Goal: Task Accomplishment & Management: Complete application form

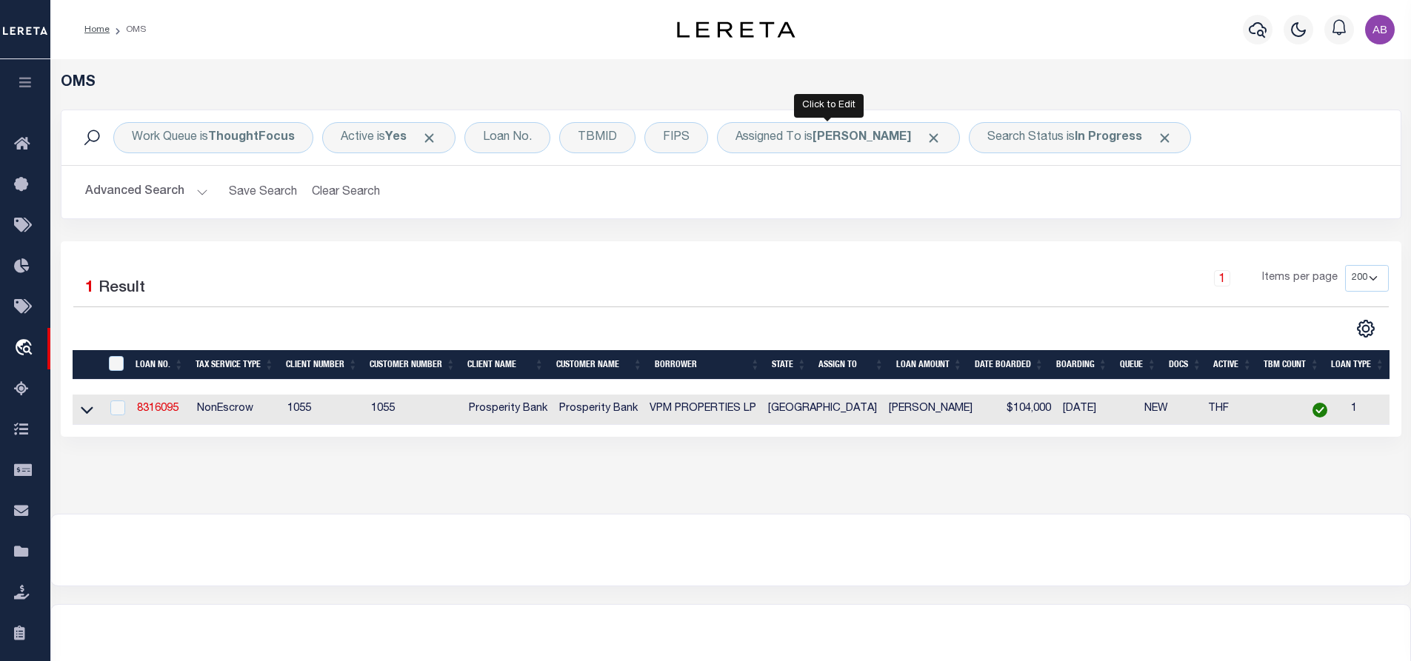
select select "200"
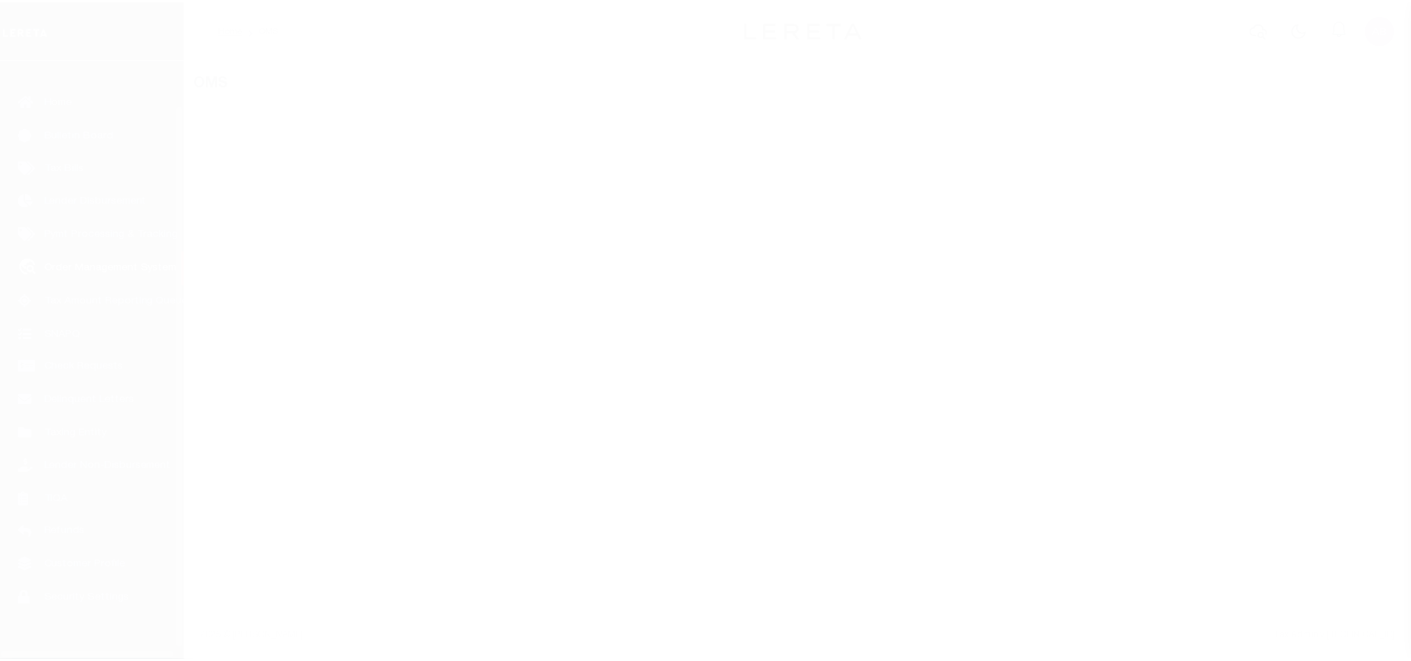
scroll to position [60, 0]
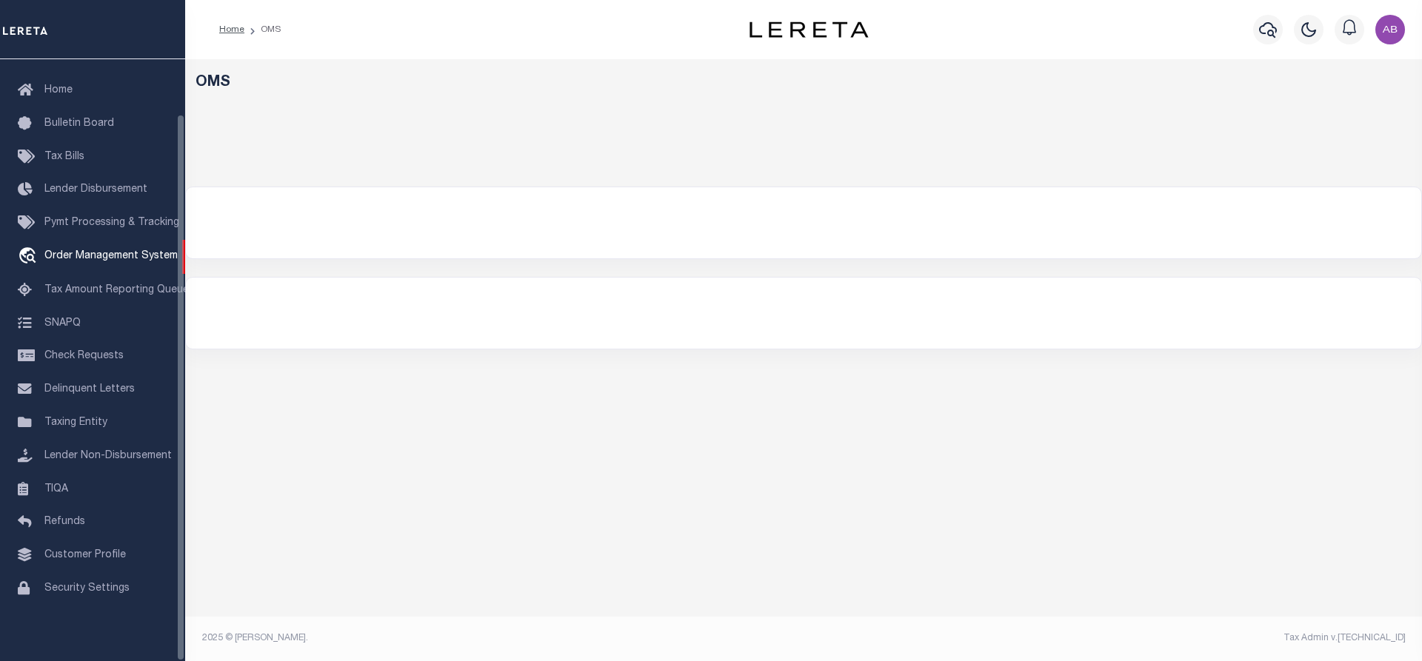
select select "200"
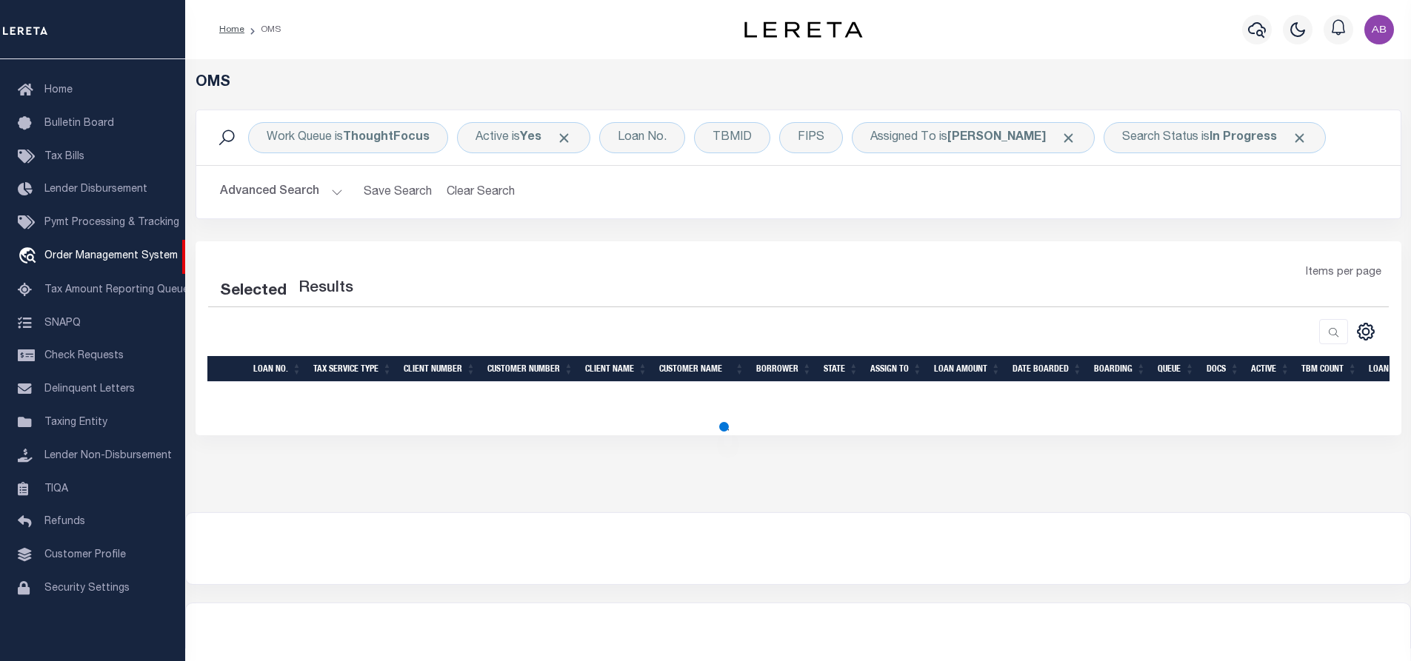
select select "200"
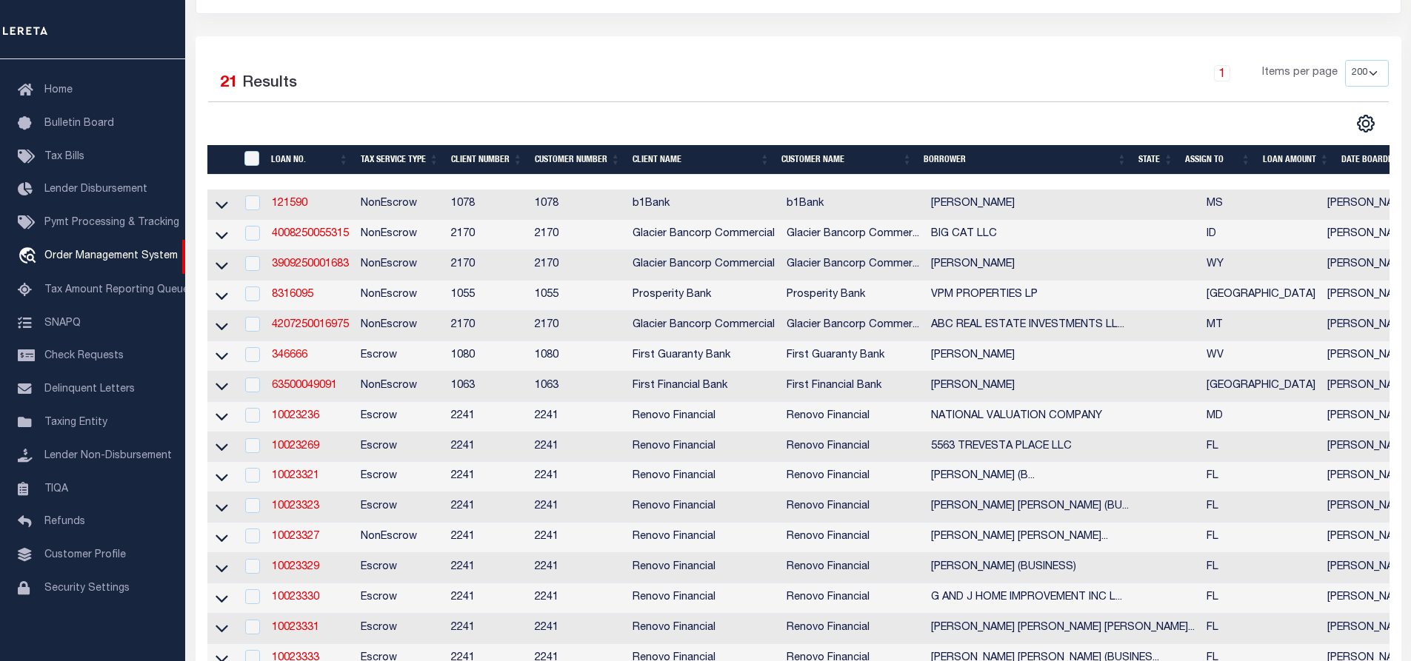
scroll to position [0, 0]
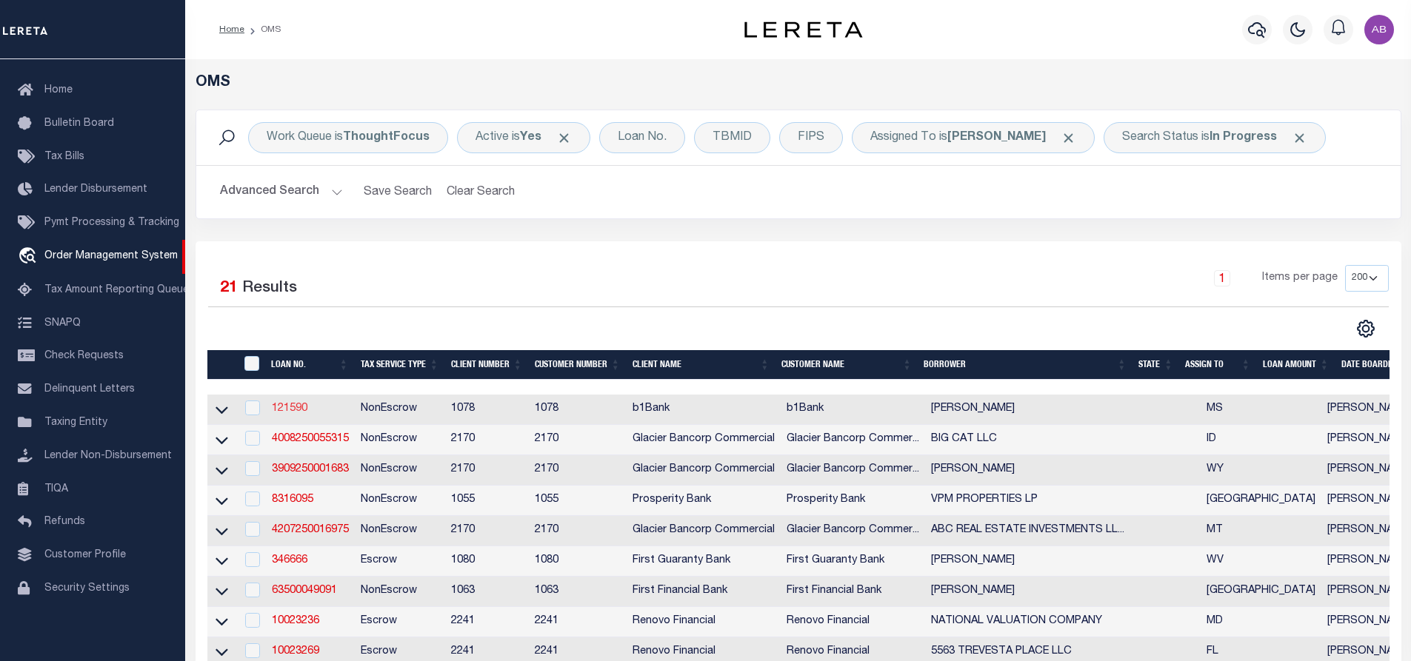
click at [291, 413] on link "121590" at bounding box center [290, 409] width 36 height 10
type input "121590"
type input "[PERSON_NAME]"
select select
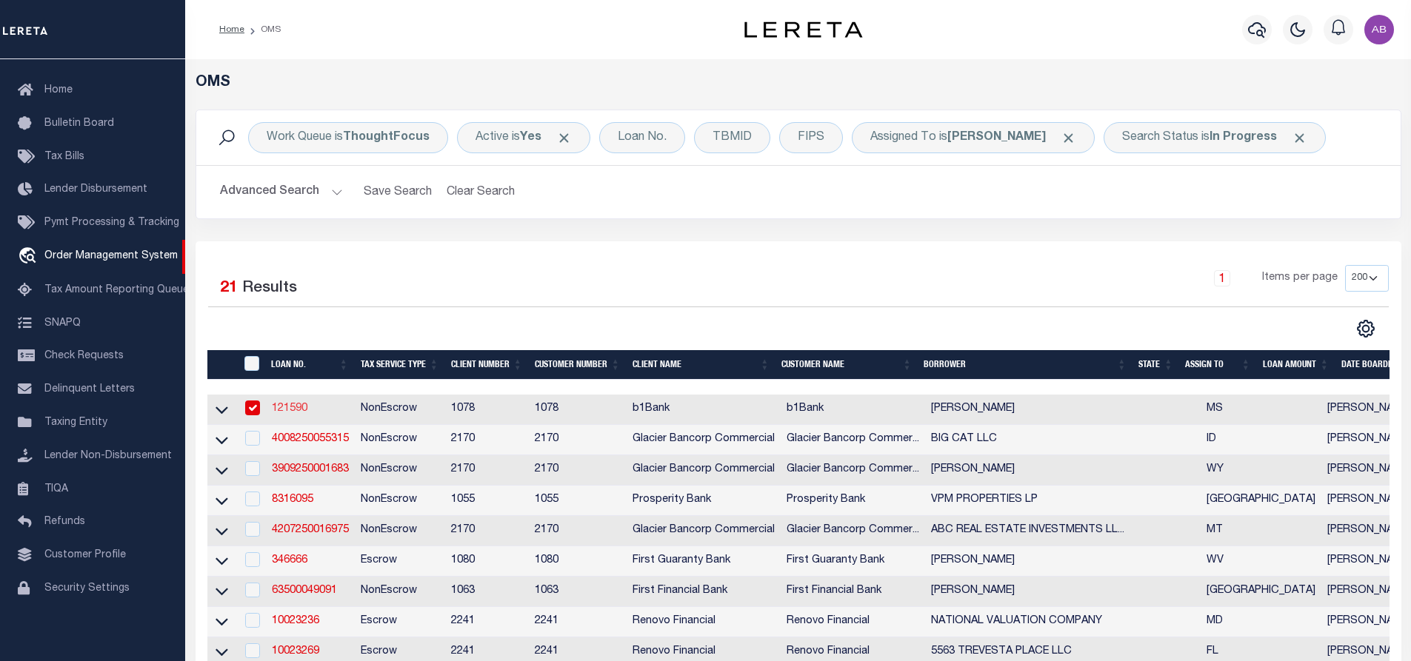
type input "09/17/2025"
select select "10"
select select "NonEscrow"
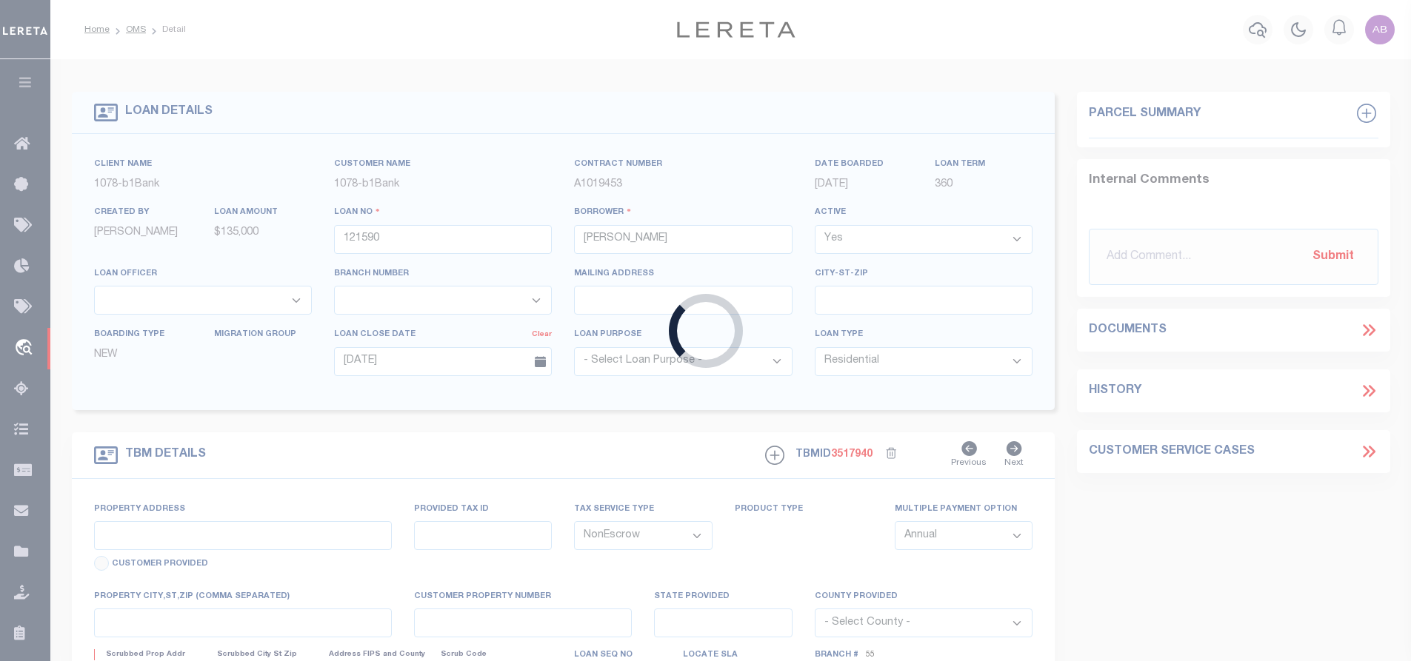
type input "Lot 6, Seaside Villas S/D,"
select select
type input "Long Beach MS 39560"
type input "0711O-04-023.006"
type input "MS"
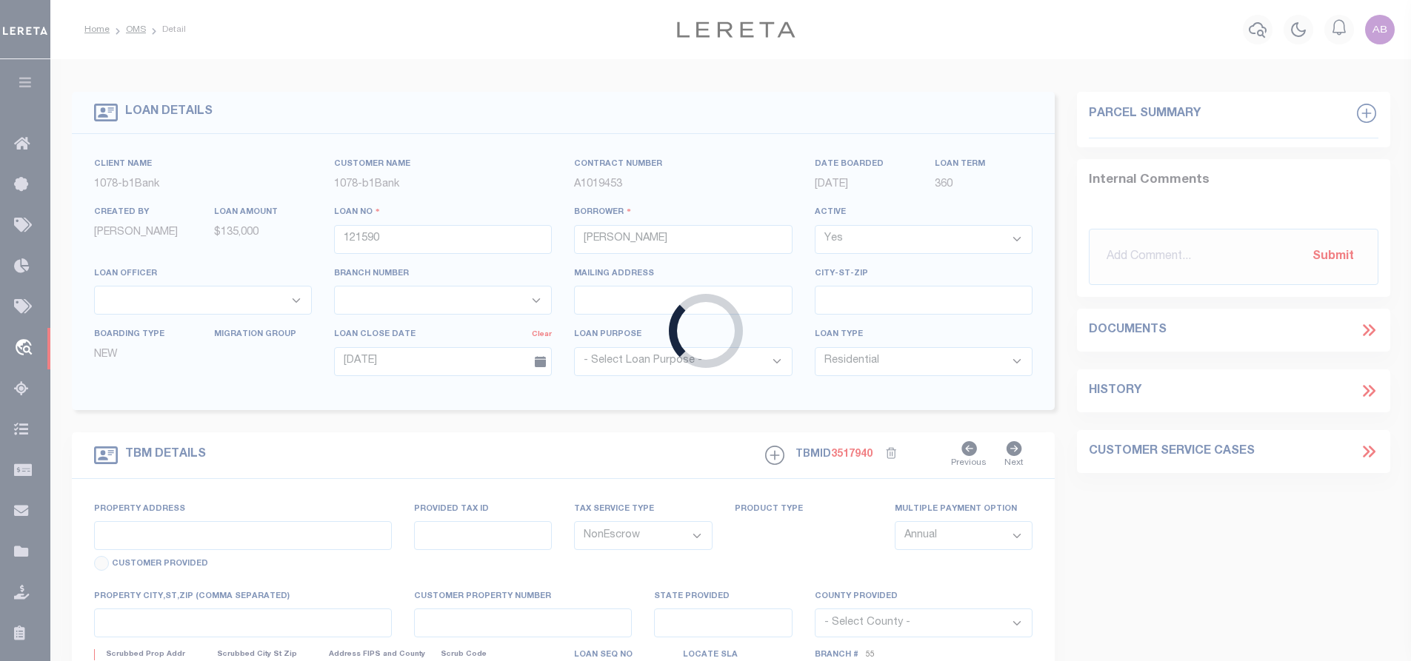
type textarea "Lot 6, Seaside Villas Subdivision, Harrison County, District 1 (LN#40000405551-…"
select select "14174"
select select "5238"
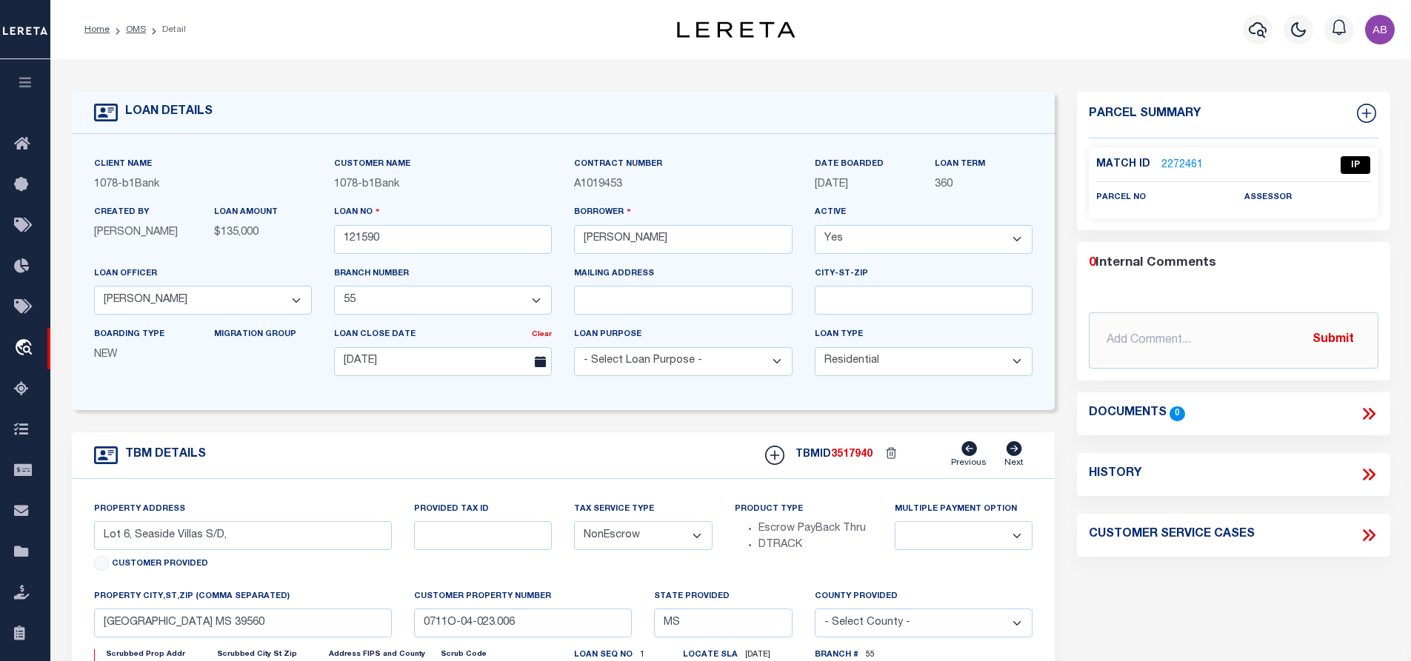
click at [1180, 165] on link "2272461" at bounding box center [1182, 166] width 41 height 16
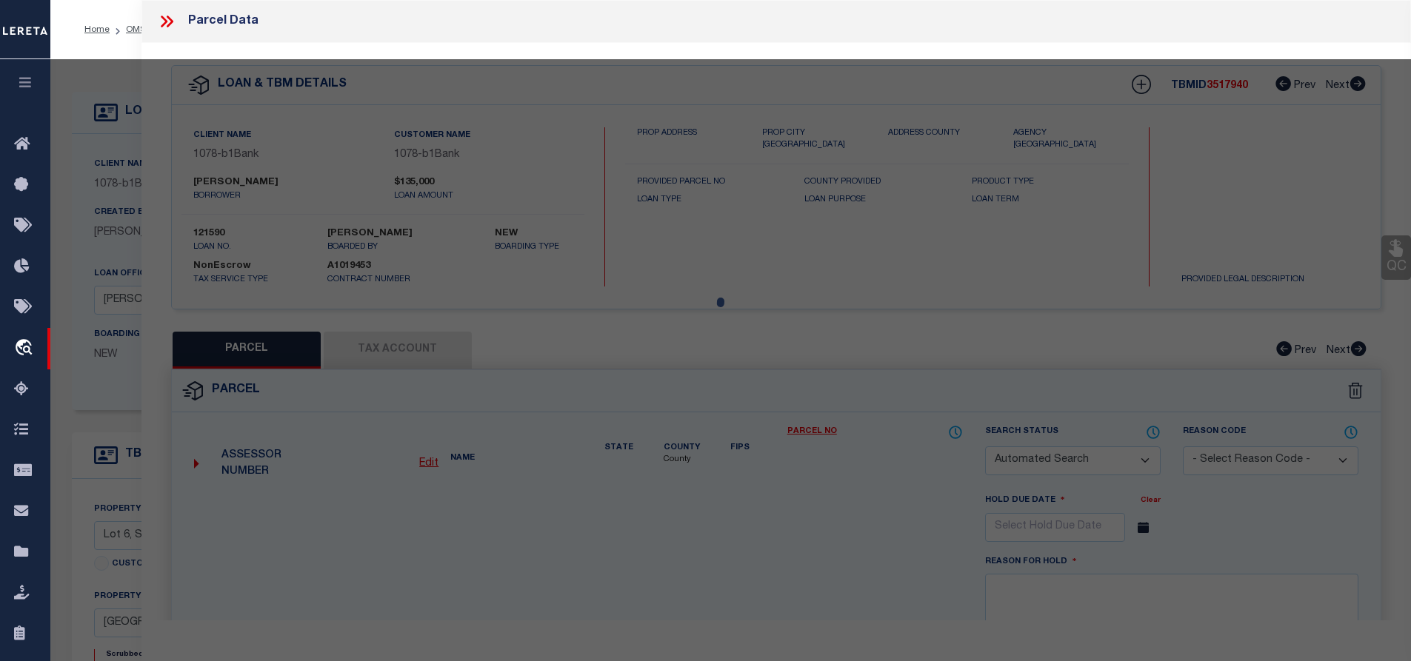
checkbox input "false"
select select "IP"
checkbox input "false"
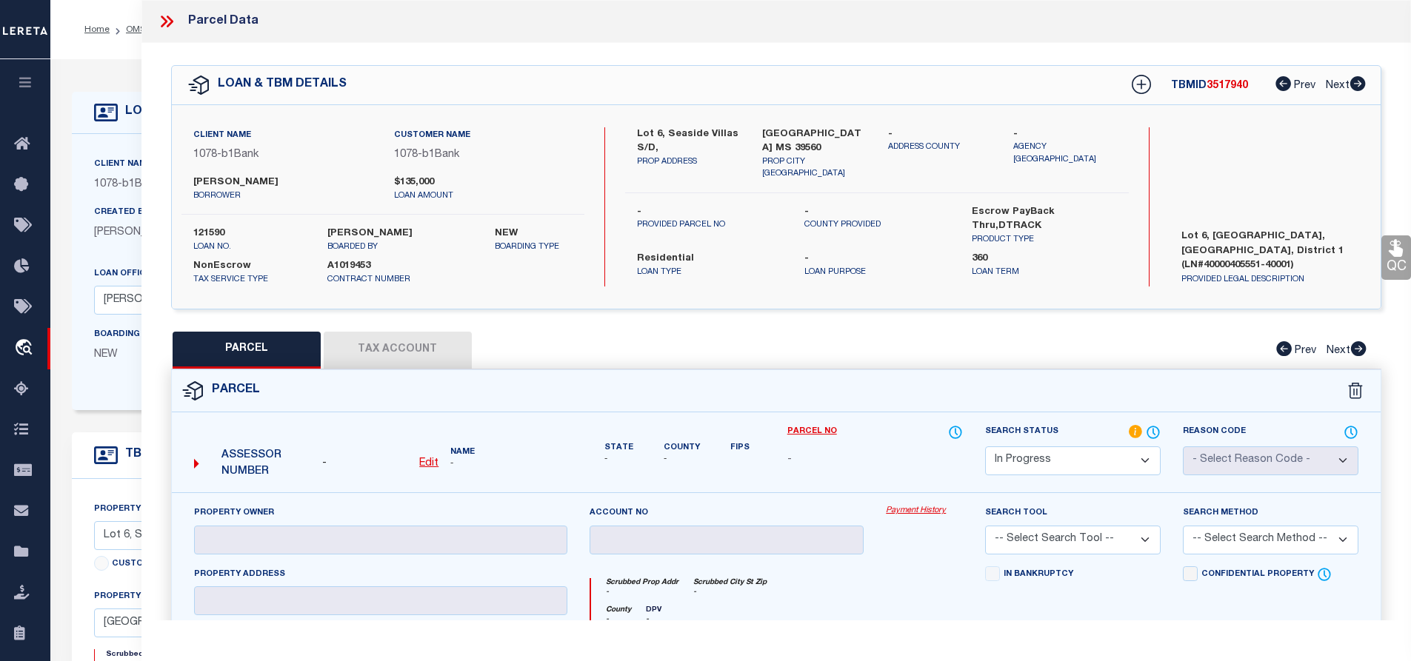
click at [1046, 466] on select "Automated Search Bad Parcel Complete Duplicate Parcel High Dollar Reporting In …" at bounding box center [1073, 461] width 176 height 29
click at [1224, 263] on label "Lot 6, Seaside Villas Subdivision, Harrison County, District 1 (LN#40000405551-…" at bounding box center [1270, 252] width 200 height 44
copy label "40000405551"
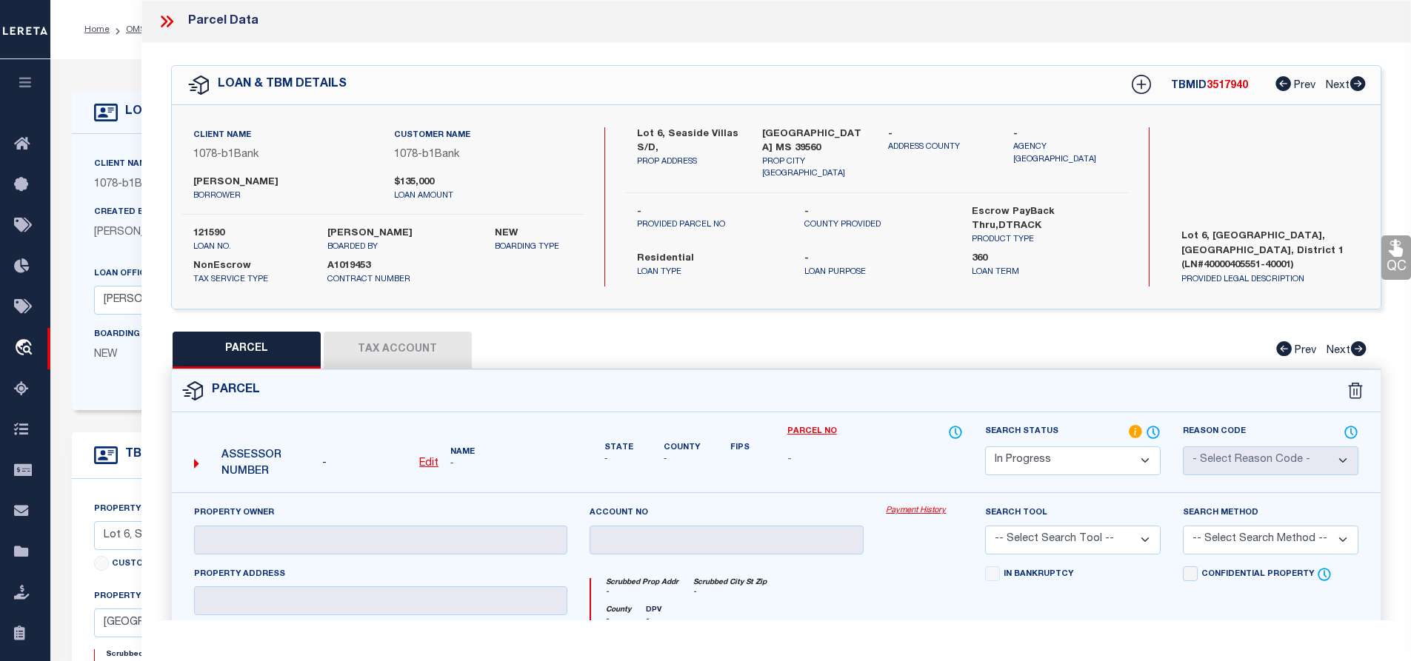
click at [1287, 268] on label "Lot 6, Seaside Villas Subdivision, Harrison County, District 1 (LN#40000405551-…" at bounding box center [1270, 252] width 200 height 44
drag, startPoint x: 1292, startPoint y: 261, endPoint x: 1203, endPoint y: 264, distance: 88.9
click at [1203, 264] on label "Lot 6, Seaside Villas Subdivision, Harrison County, District 1 (LN#40000405551-…" at bounding box center [1270, 252] width 200 height 44
copy label "40000405551-40001"
click at [1038, 465] on select "Automated Search Bad Parcel Complete Duplicate Parcel High Dollar Reporting In …" at bounding box center [1073, 461] width 176 height 29
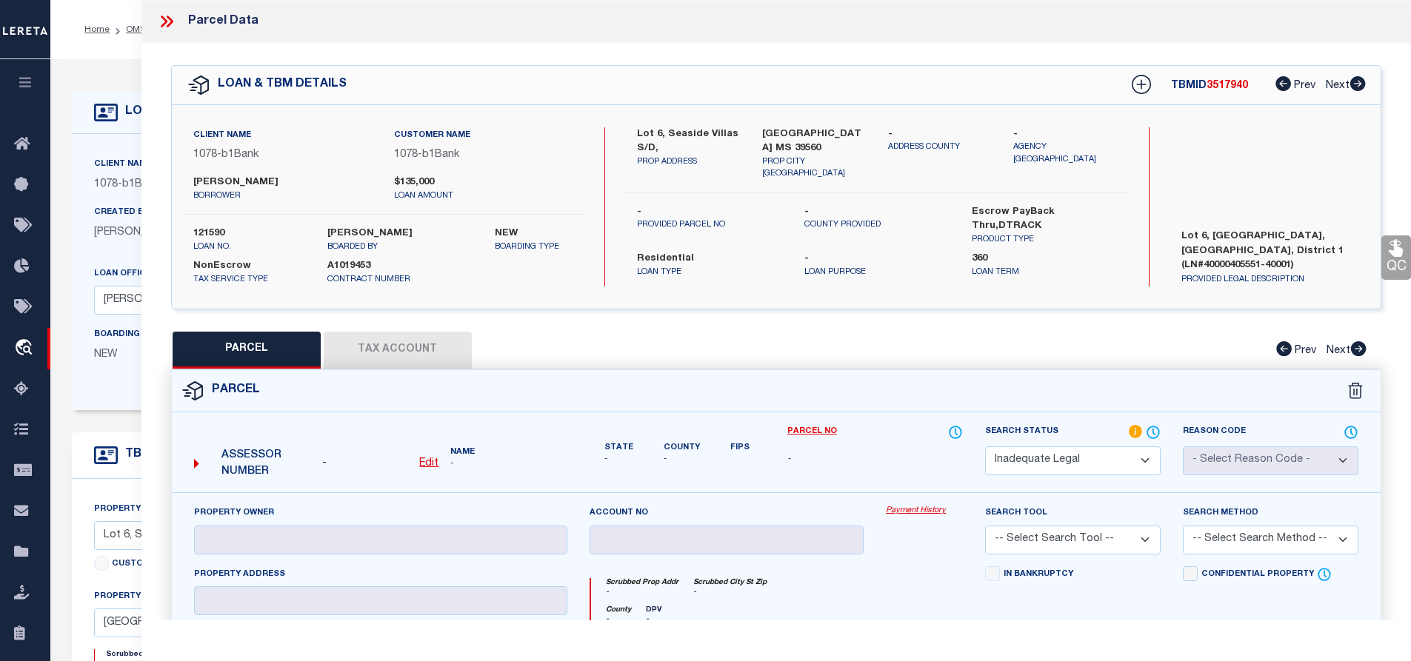
click at [985, 447] on select "Automated Search Bad Parcel Complete Duplicate Parcel High Dollar Reporting In …" at bounding box center [1073, 461] width 176 height 29
click at [259, 190] on p "borrower" at bounding box center [282, 196] width 179 height 13
click at [263, 184] on label "[PERSON_NAME]" at bounding box center [282, 183] width 179 height 15
copy label "Benoit"
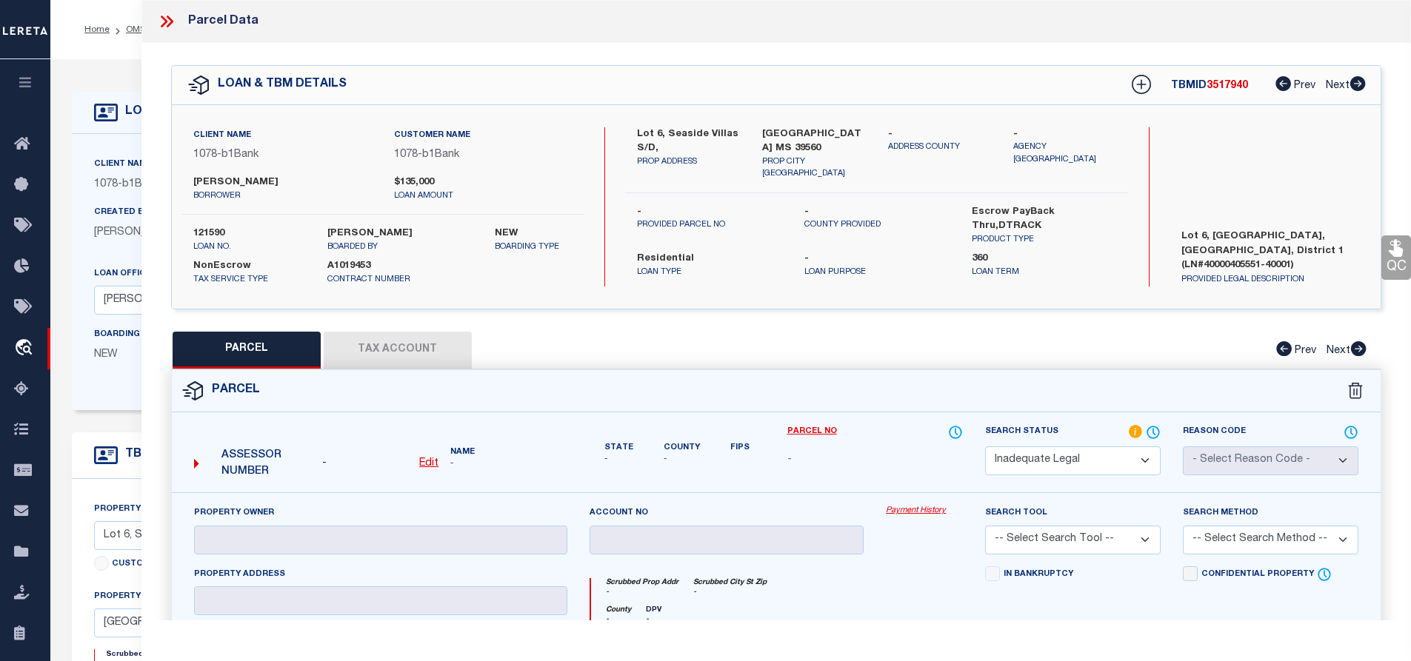
click at [205, 179] on label "[PERSON_NAME]" at bounding box center [282, 183] width 179 height 15
click at [249, 181] on label "[PERSON_NAME]" at bounding box center [282, 183] width 179 height 15
copy label "Benoit"
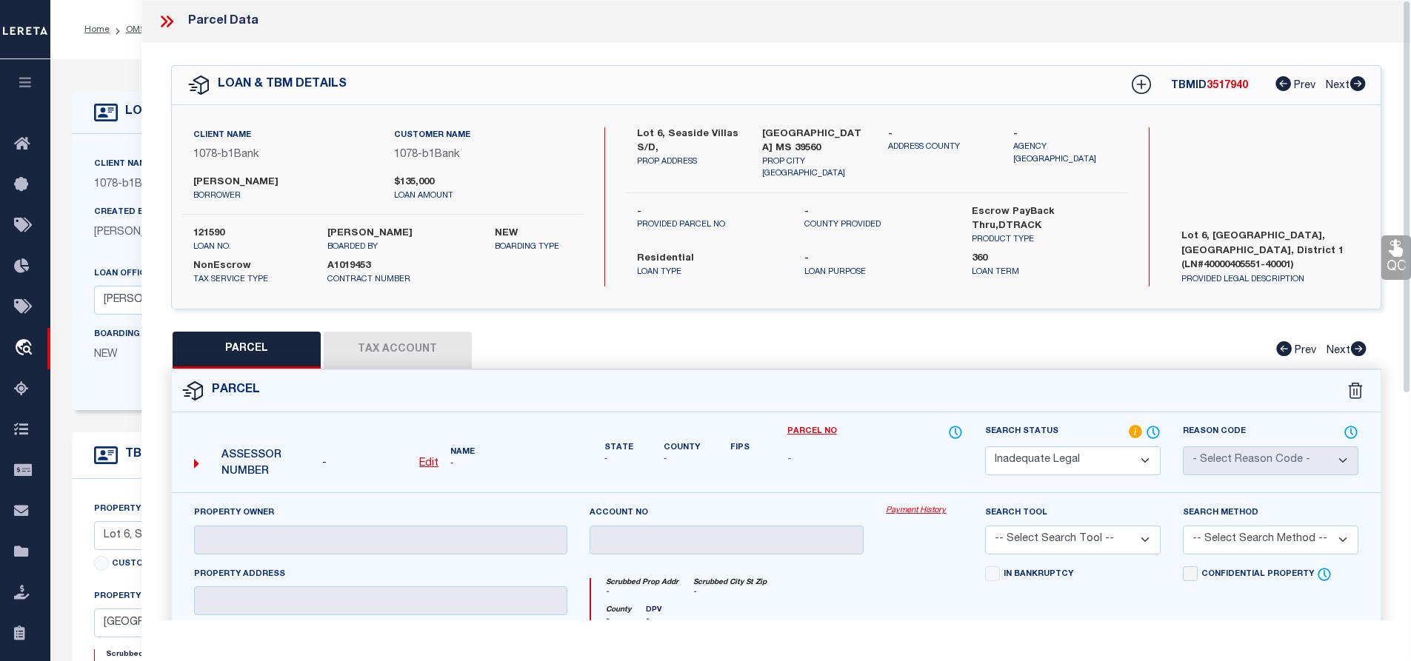
click at [204, 179] on label "[PERSON_NAME]" at bounding box center [282, 183] width 179 height 15
click at [204, 180] on label "[PERSON_NAME]" at bounding box center [282, 183] width 179 height 15
copy label "[PERSON_NAME]"
click at [169, 27] on icon at bounding box center [166, 21] width 19 height 19
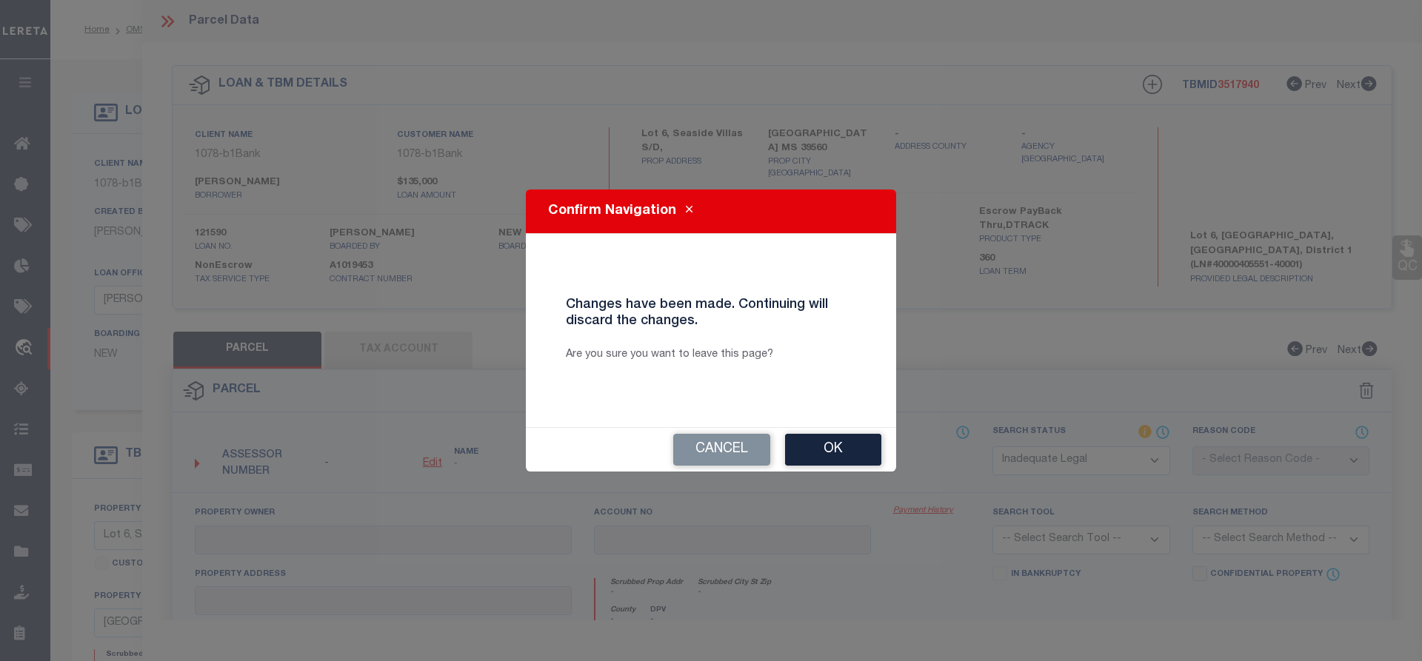
click at [163, 20] on div "Confirm Navigation Changes have been made. Continuing will discard the changes.…" at bounding box center [711, 330] width 1422 height 661
click at [814, 456] on button "Ok" at bounding box center [833, 450] width 96 height 32
select select "IP"
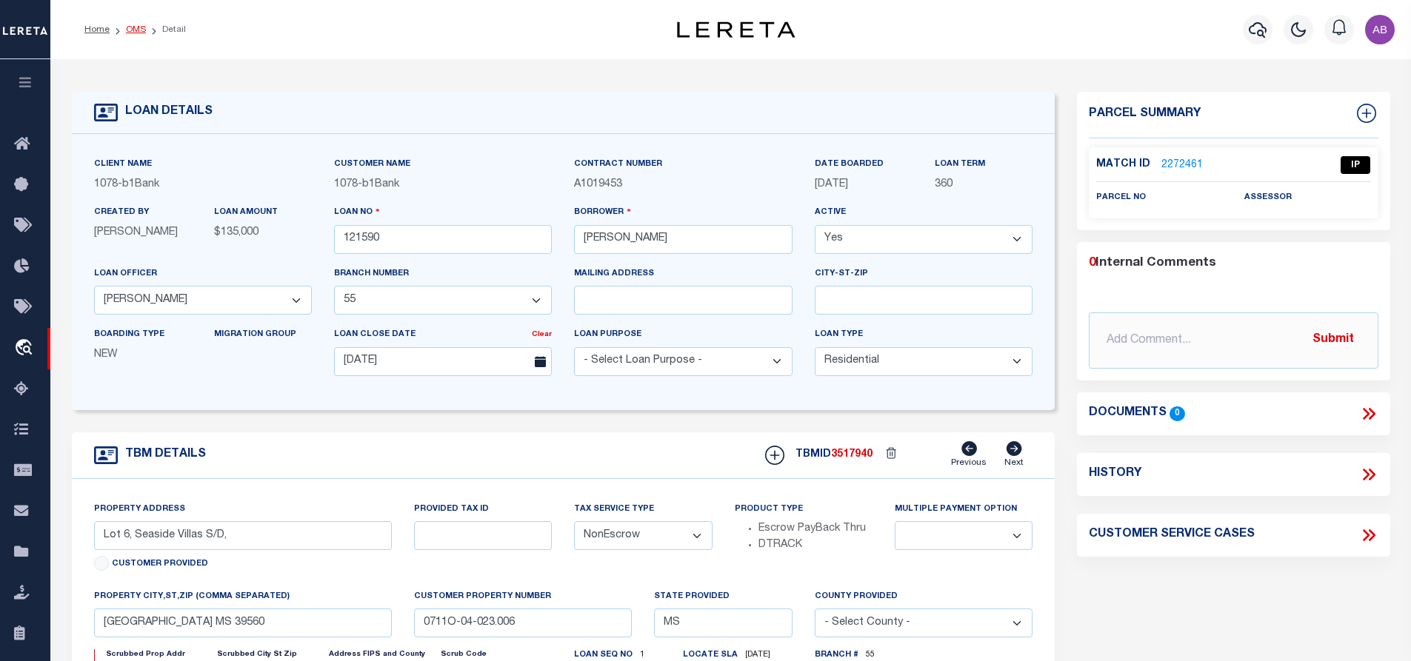
click at [139, 26] on link "OMS" at bounding box center [136, 29] width 20 height 9
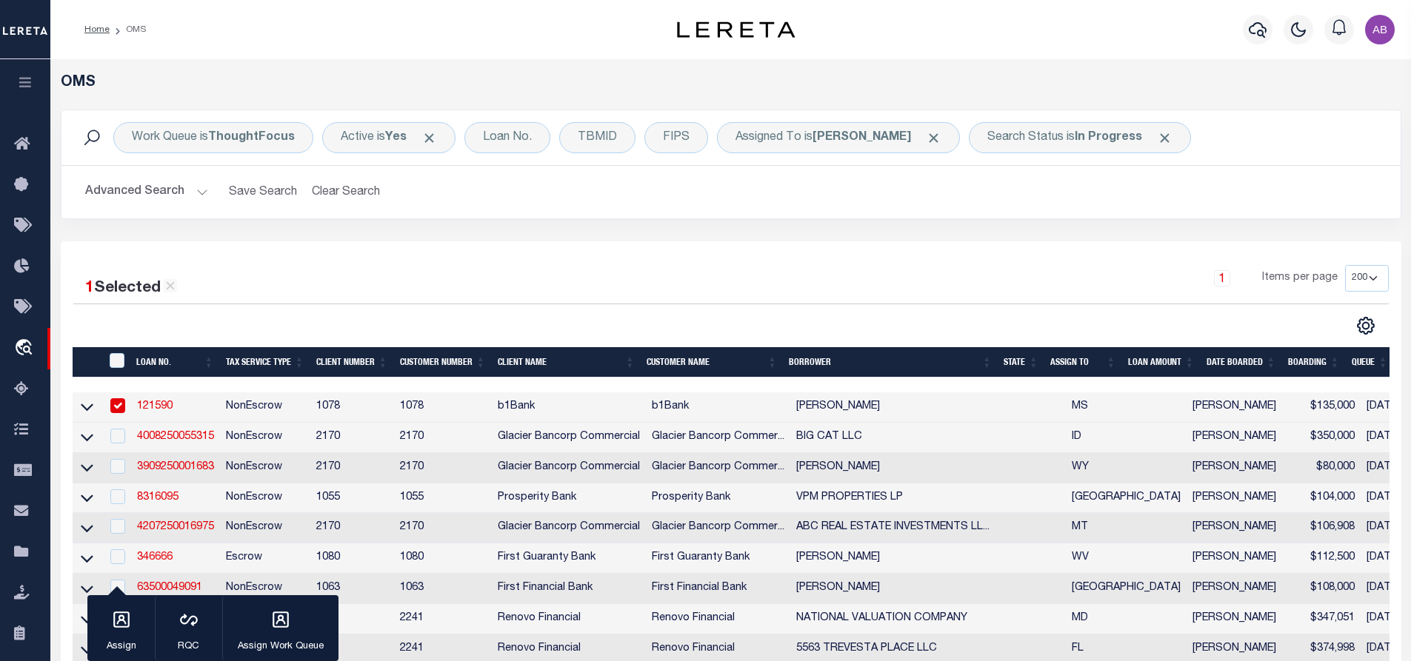
scroll to position [370, 0]
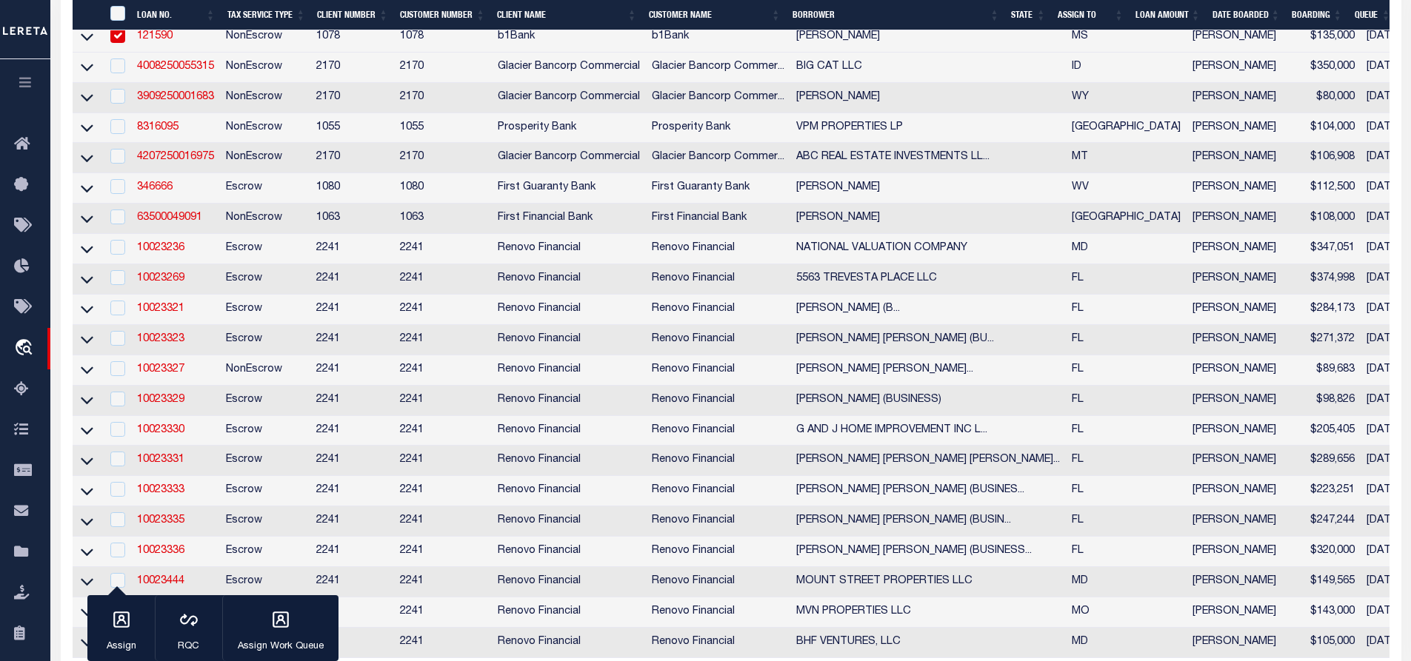
click at [117, 41] on input "checkbox" at bounding box center [117, 35] width 15 height 15
checkbox input "false"
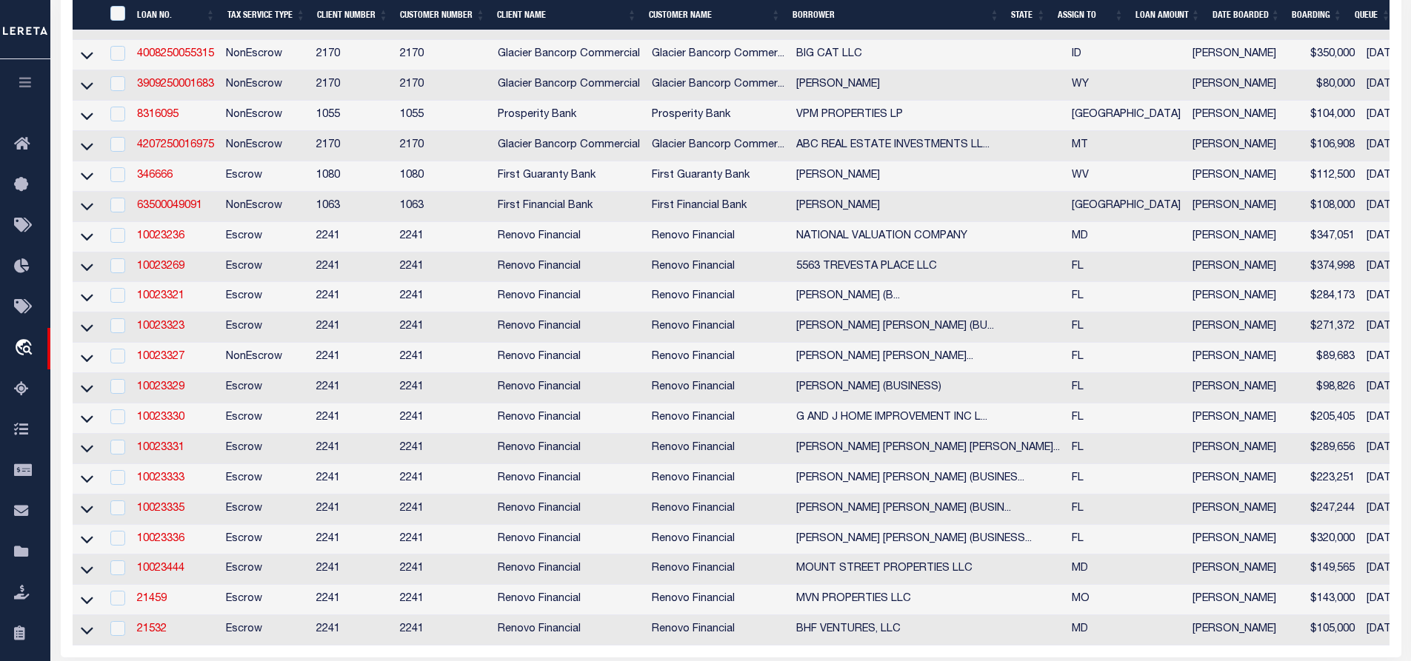
scroll to position [373, 0]
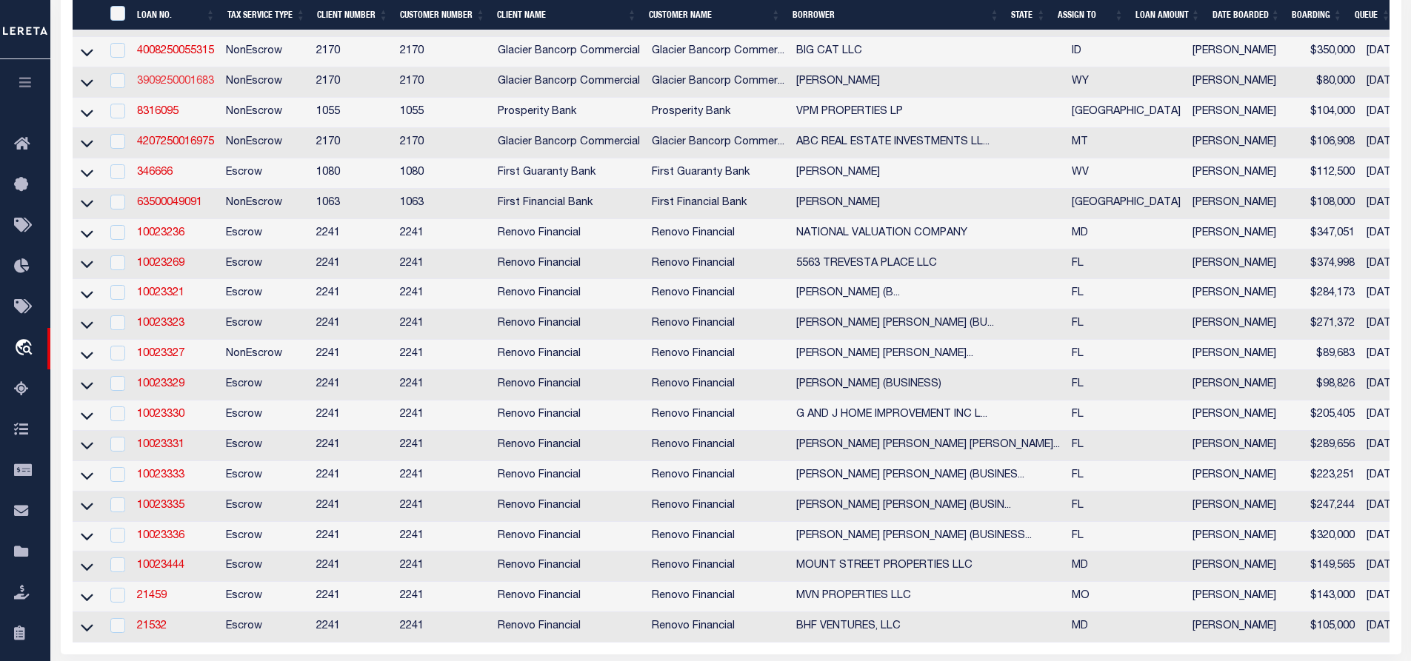
click at [160, 84] on link "3909250001683" at bounding box center [175, 81] width 77 height 10
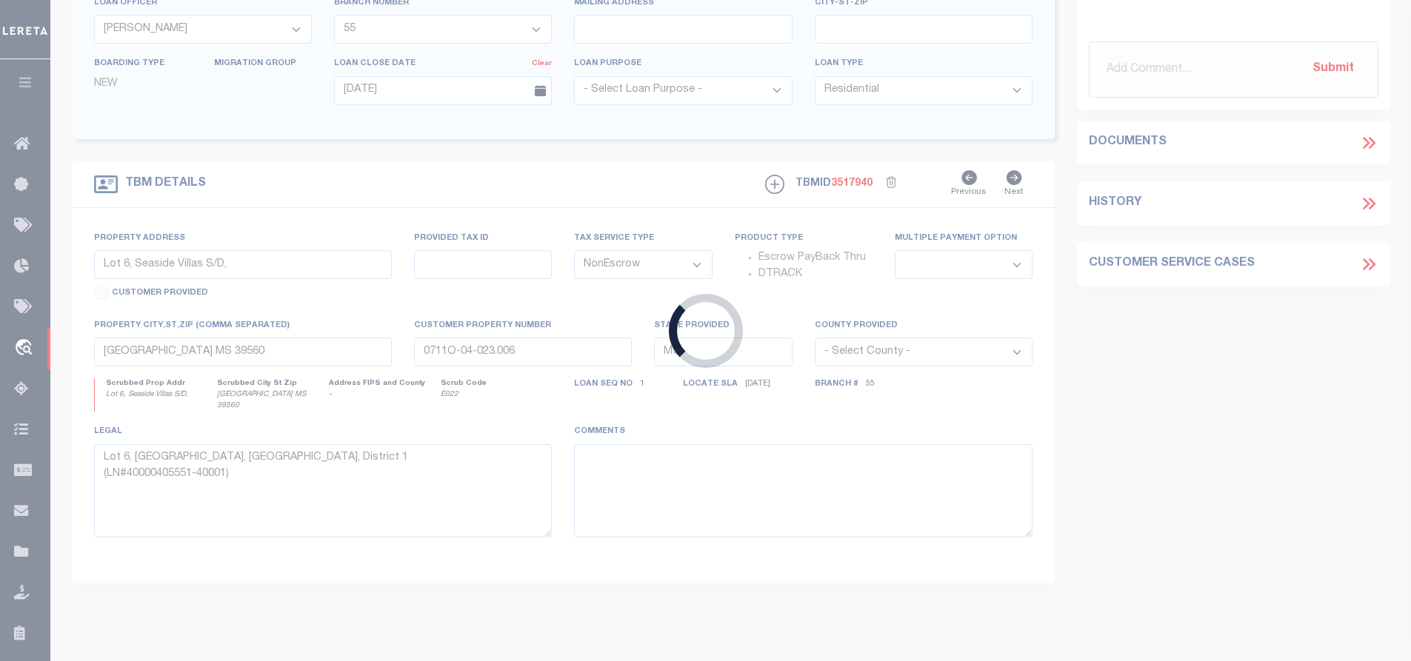
type input "3909250001683"
type input "OLIVER H CHAMBERS"
select select
type input "1250 E ELK DR"
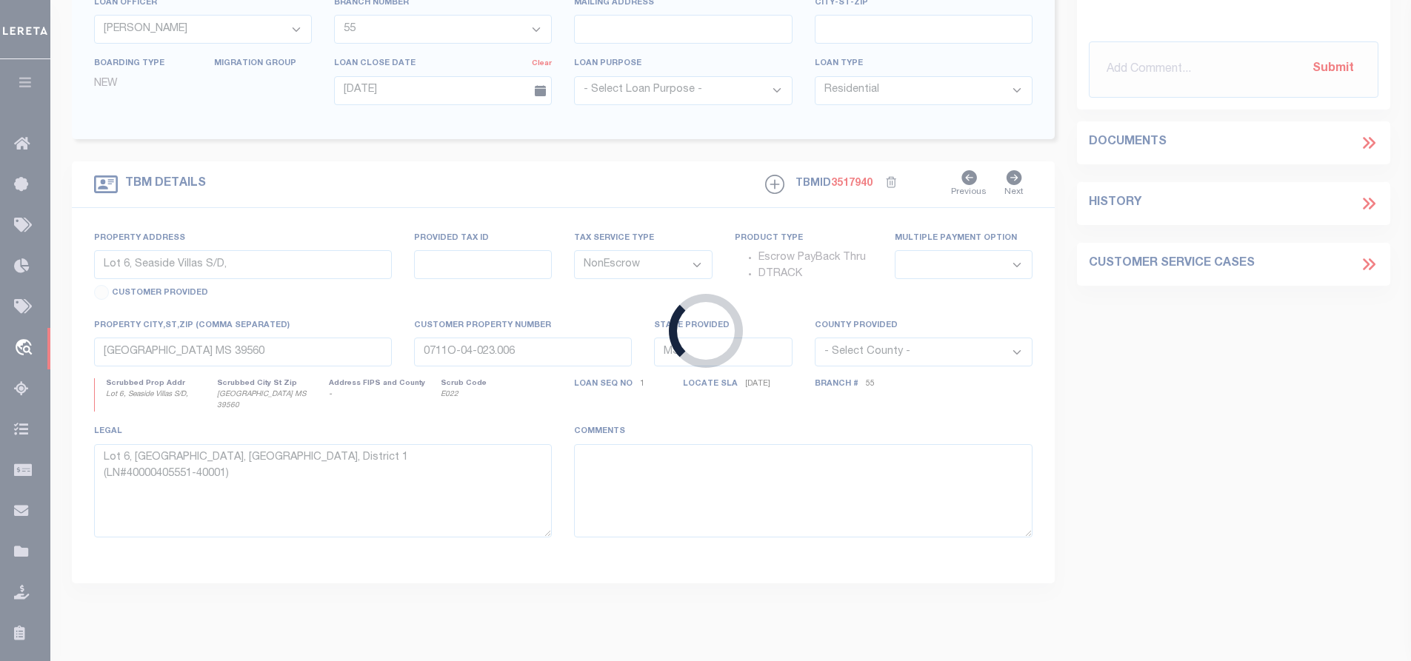
type input "JACKSON WY 83001-8870"
type input "09/29/2025"
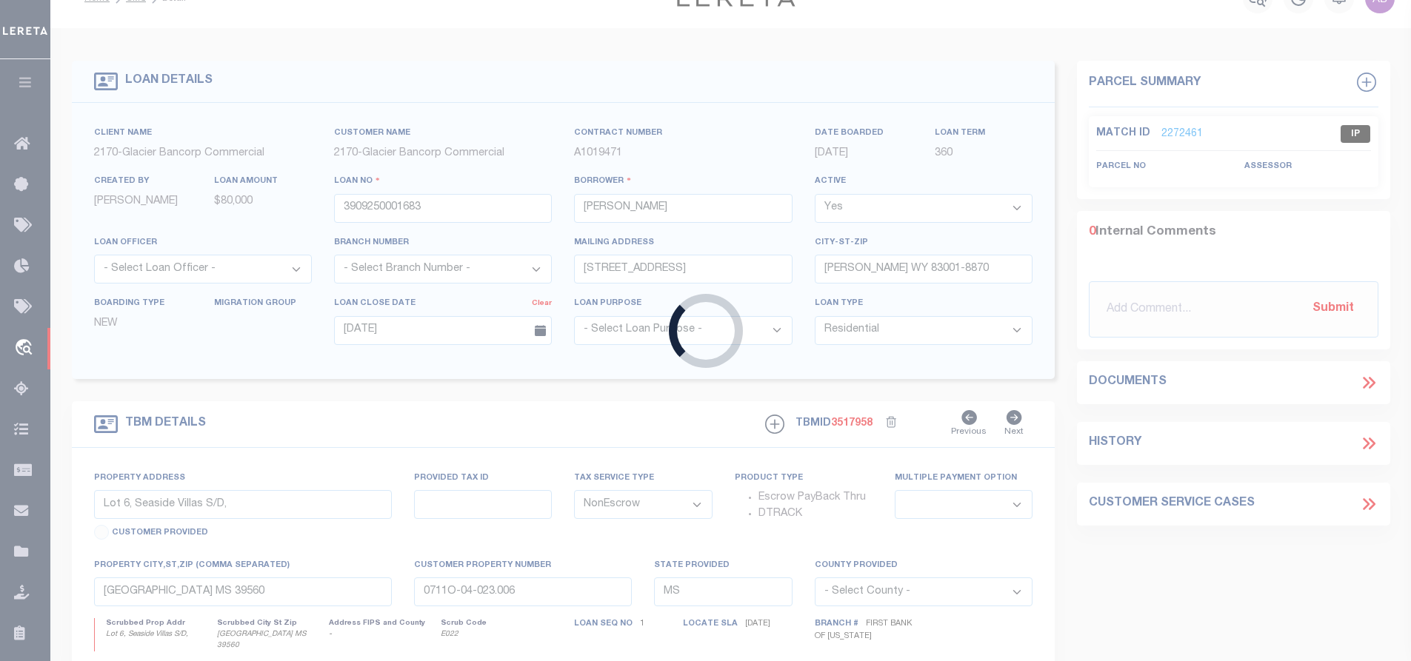
type input "COUNTRY CLUB LANE"
type input "R0004147"
select select
type input "PINEDALE WY 82941"
type input "33090426500200"
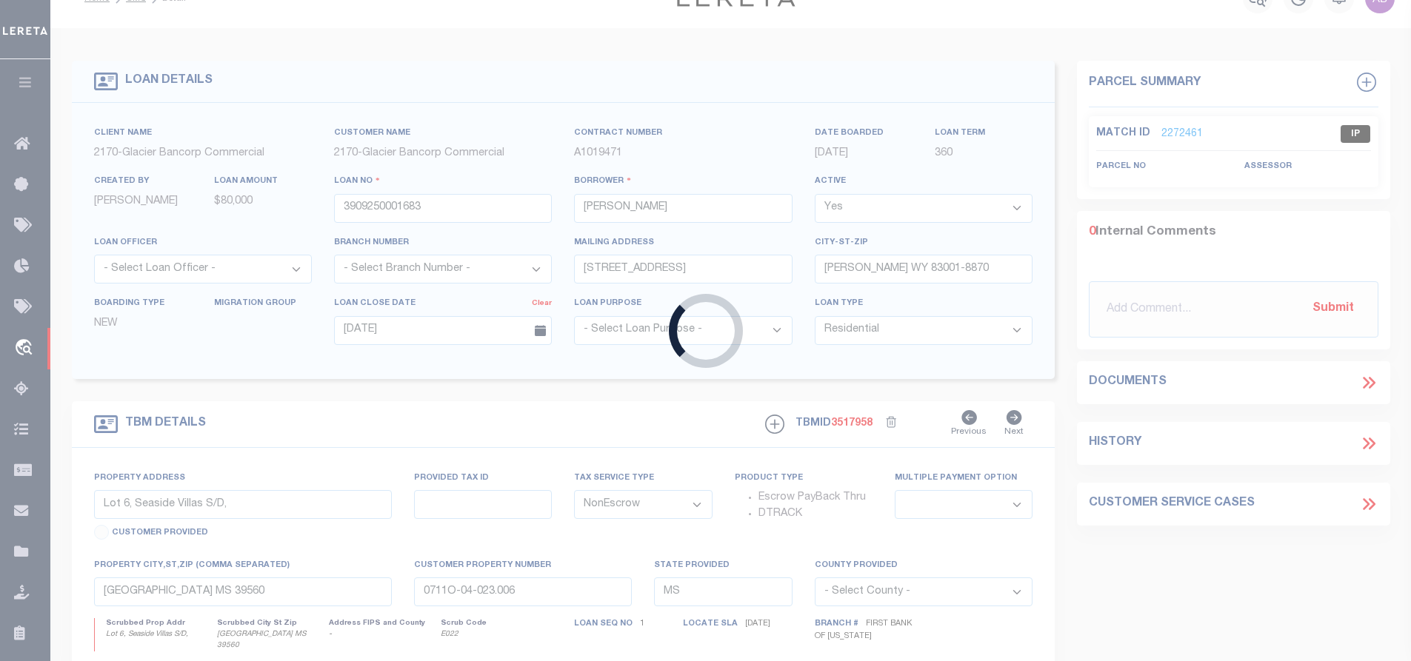
type input "WY"
type textarea "SEE ATTACHED MORTGAGE; TAX ACCT #: R0004147"
select select "7330"
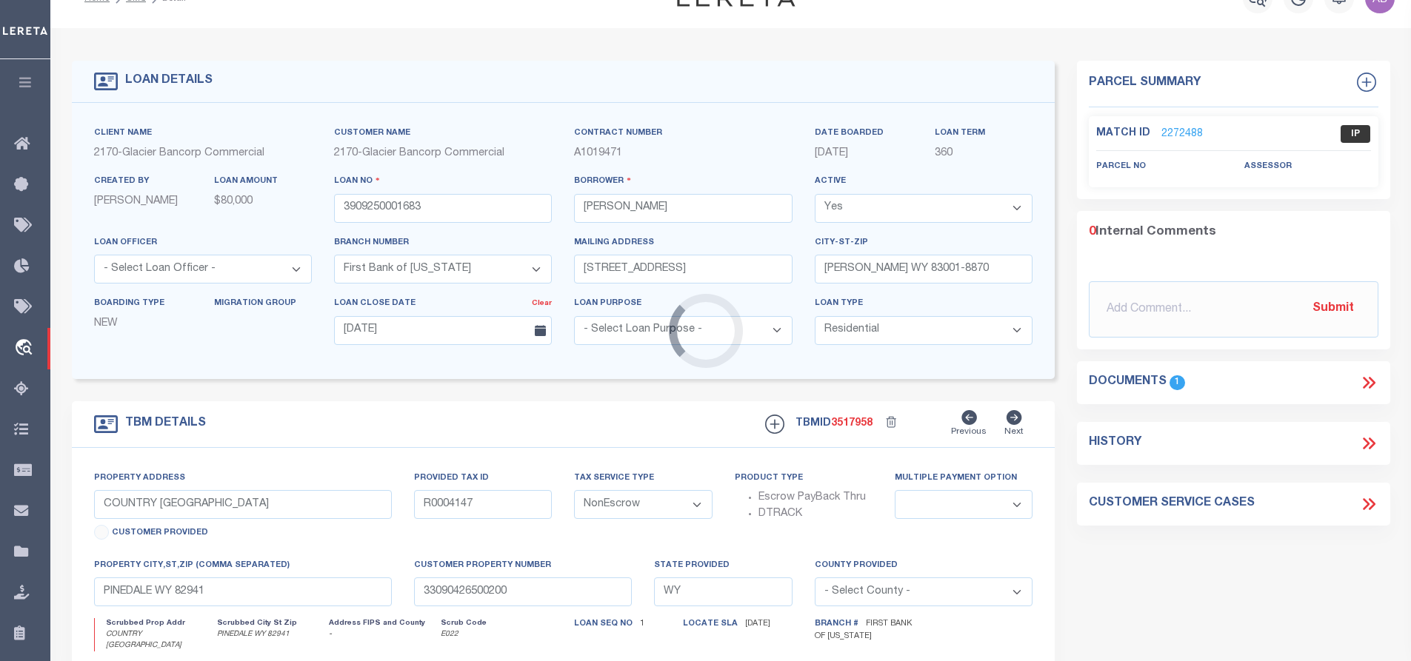
scroll to position [0, 0]
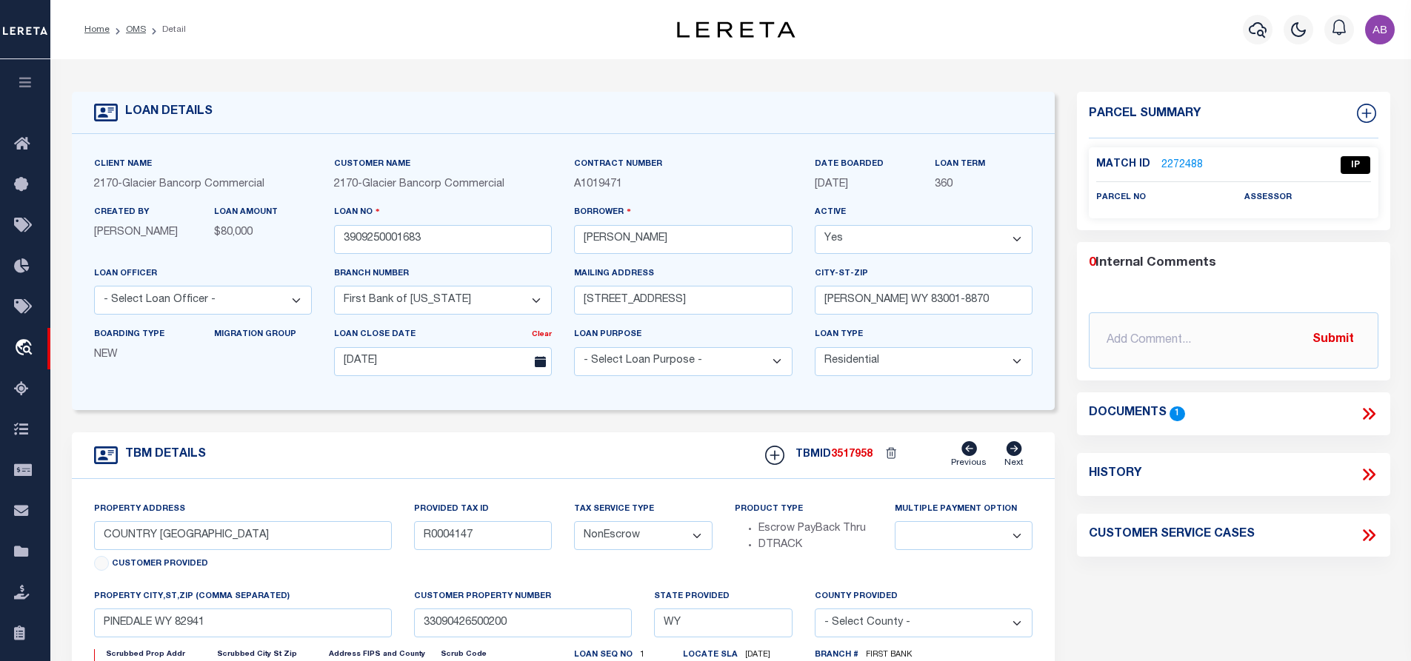
click at [1370, 411] on icon at bounding box center [1368, 413] width 19 height 19
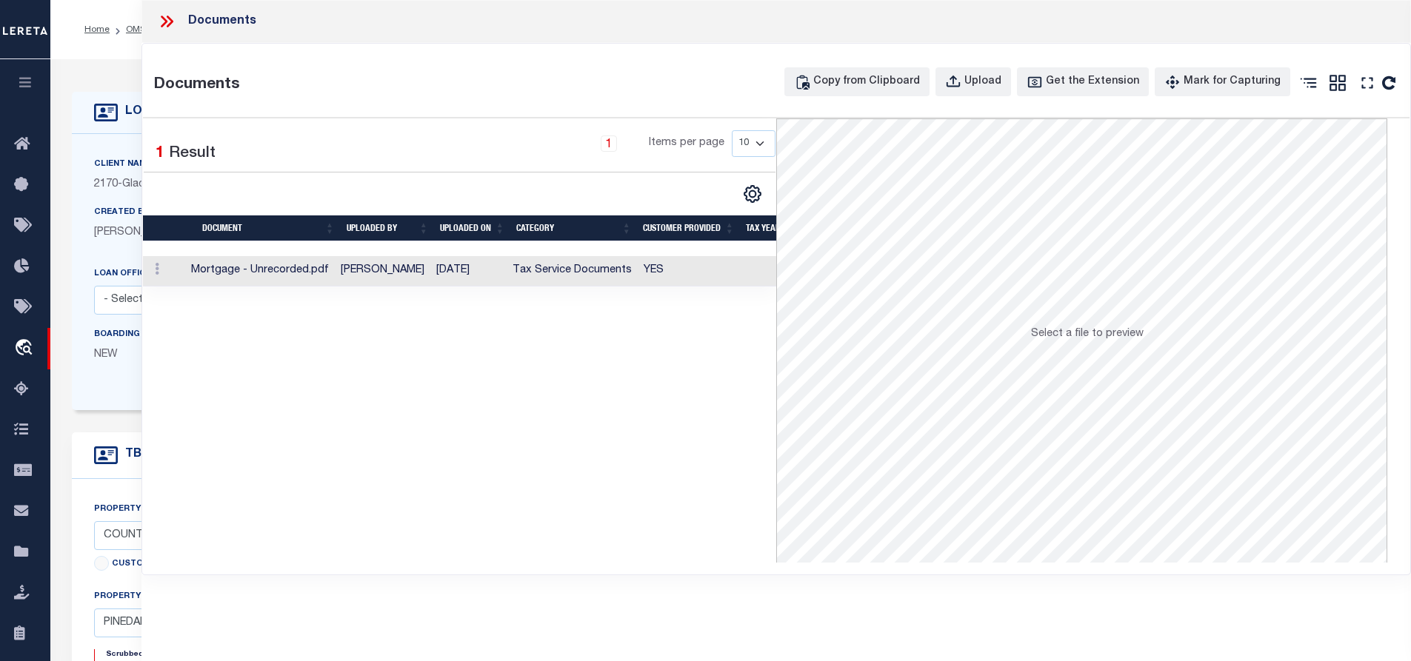
click at [469, 275] on td "[DATE]" at bounding box center [468, 271] width 76 height 30
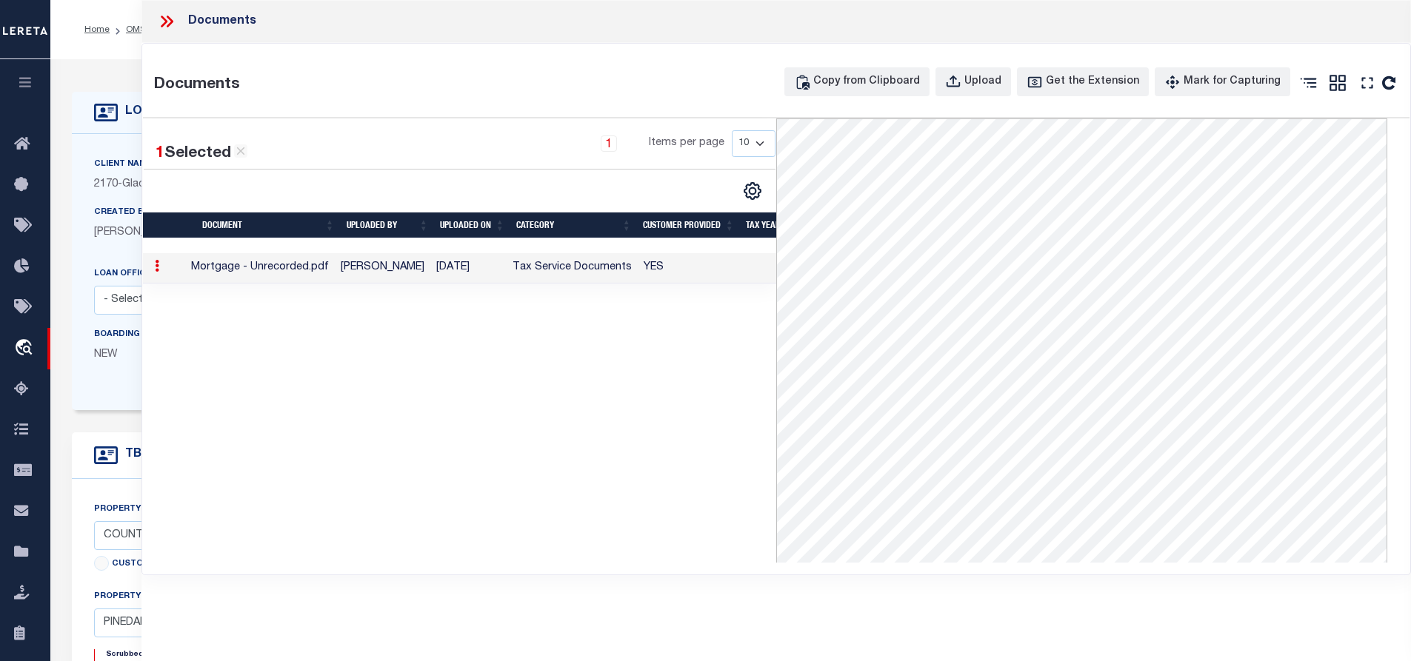
click at [170, 27] on icon at bounding box center [166, 21] width 19 height 19
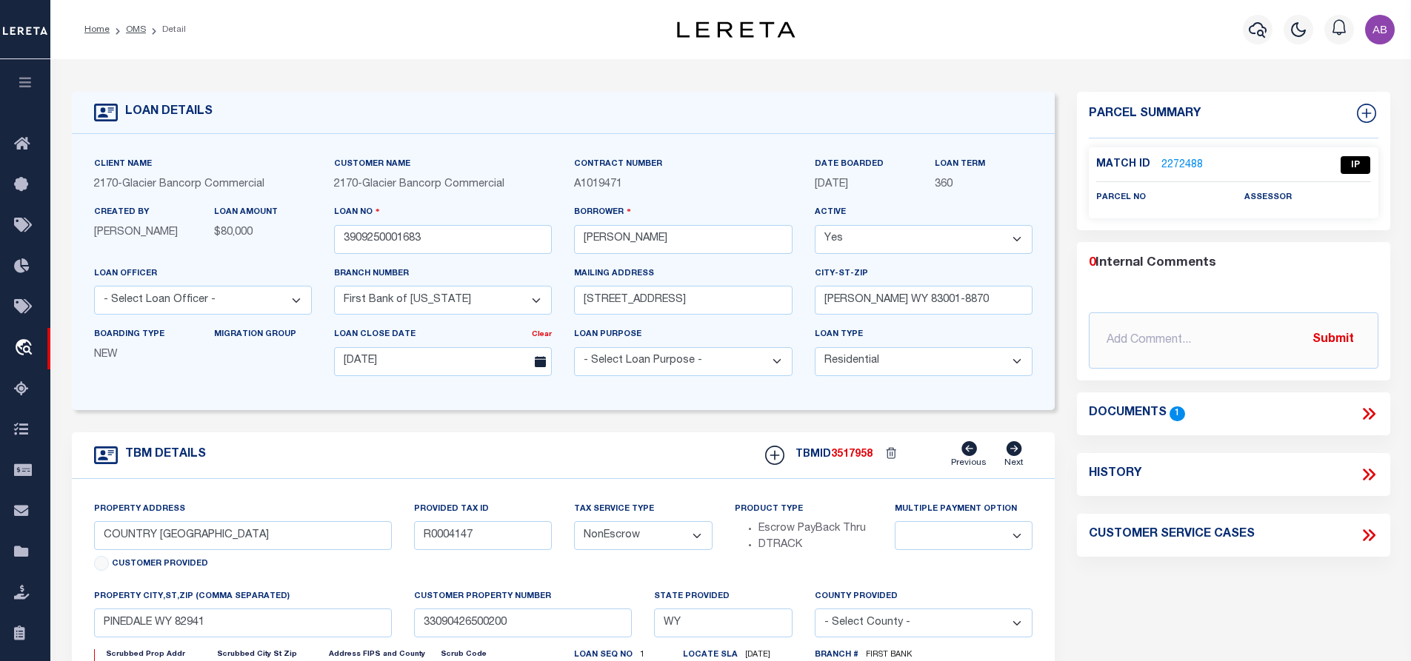
click at [1177, 169] on link "2272488" at bounding box center [1182, 166] width 41 height 16
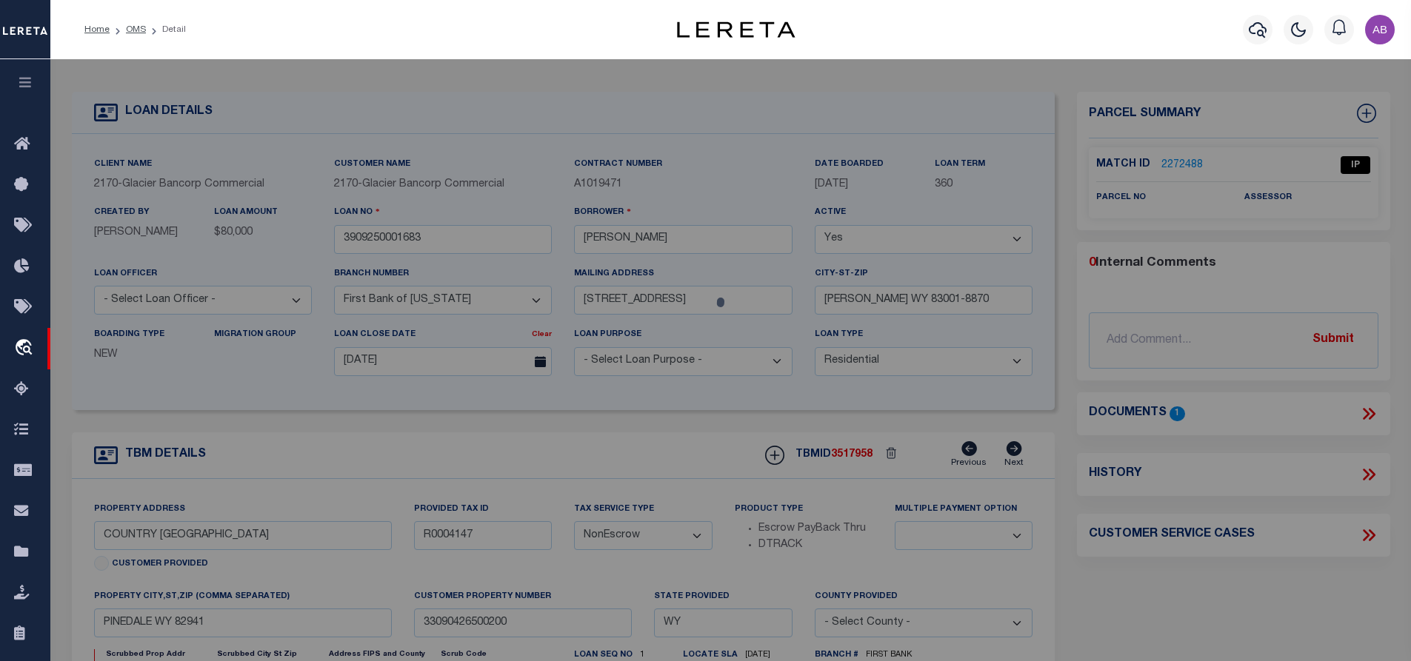
select select "AS"
checkbox input "false"
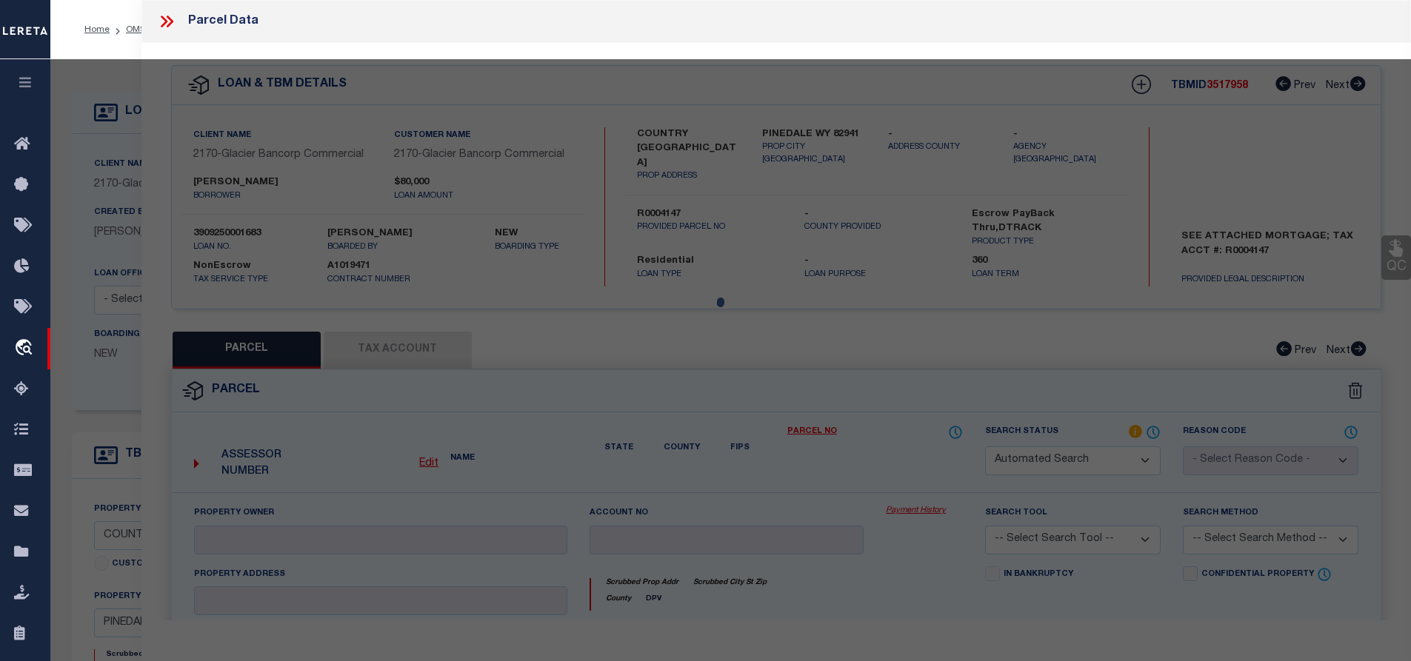
select select "IP"
checkbox input "false"
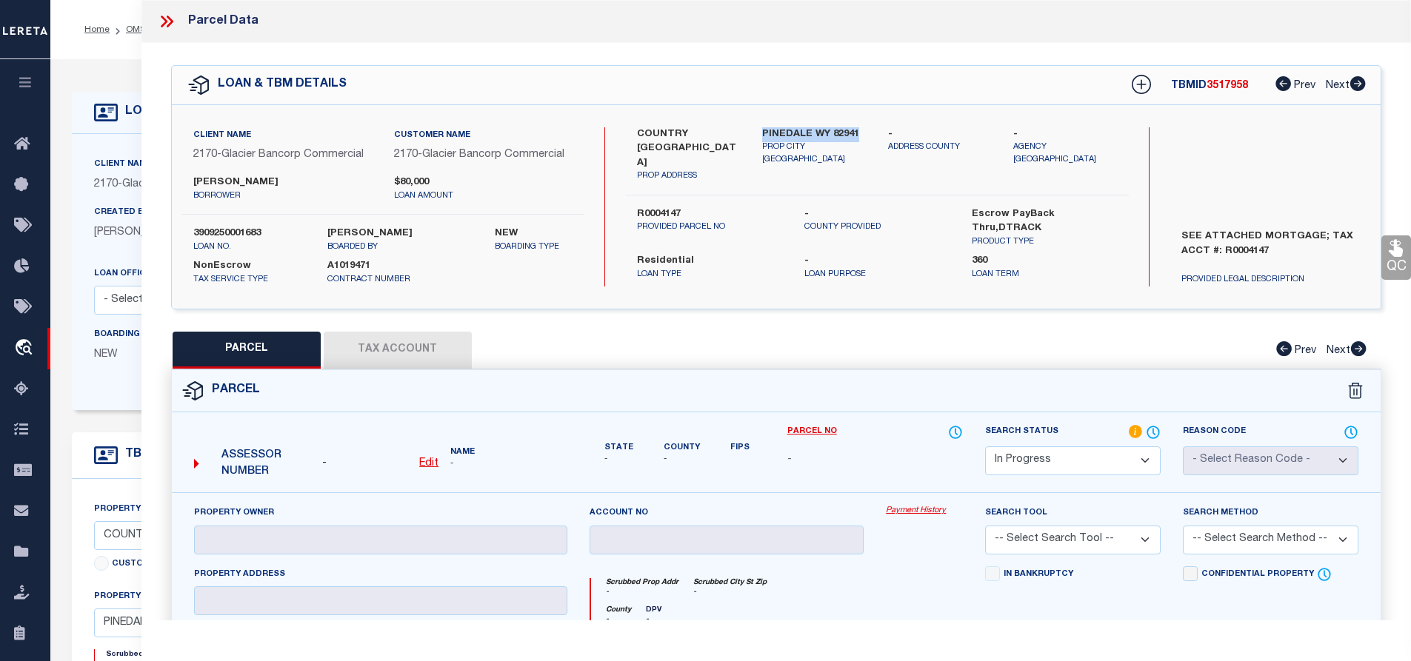
drag, startPoint x: 764, startPoint y: 132, endPoint x: 873, endPoint y: 136, distance: 109.7
click at [873, 136] on div "PINEDALE WY 82941 PROP CITY ST ZIP" at bounding box center [814, 155] width 126 height 56
copy label "PINEDALE WY 82941"
click at [693, 265] on div "COUNTRY CLUB LANE PROP ADDRESS PINEDALE WY 82941 PROP CITY ST ZIP - ADDRESS COU…" at bounding box center [877, 206] width 504 height 159
click at [1235, 249] on label "SEE ATTACHED MORTGAGE; TAX ACCT #: R0004147" at bounding box center [1270, 252] width 200 height 44
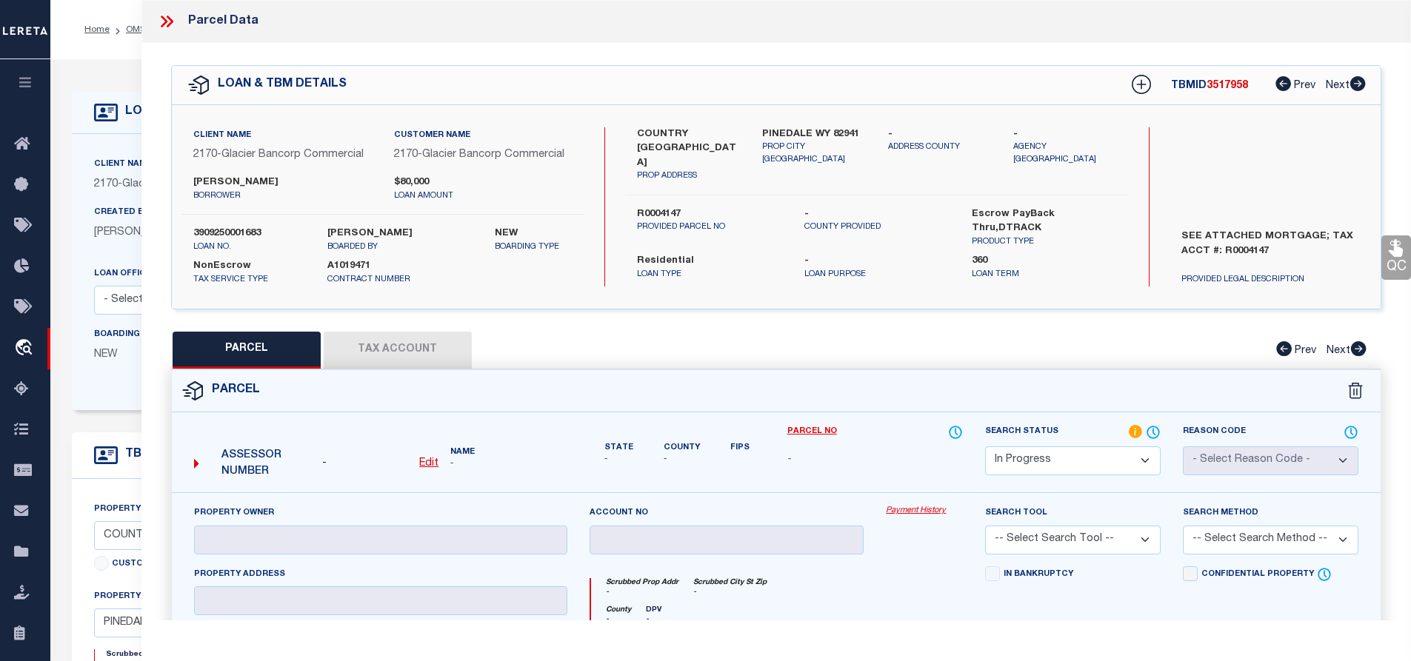
click at [1235, 249] on label "SEE ATTACHED MORTGAGE; TAX ACCT #: R0004147" at bounding box center [1270, 252] width 200 height 44
copy label "R0004147"
click at [646, 131] on label "COUNTRY CLUB LANE" at bounding box center [689, 149] width 104 height 44
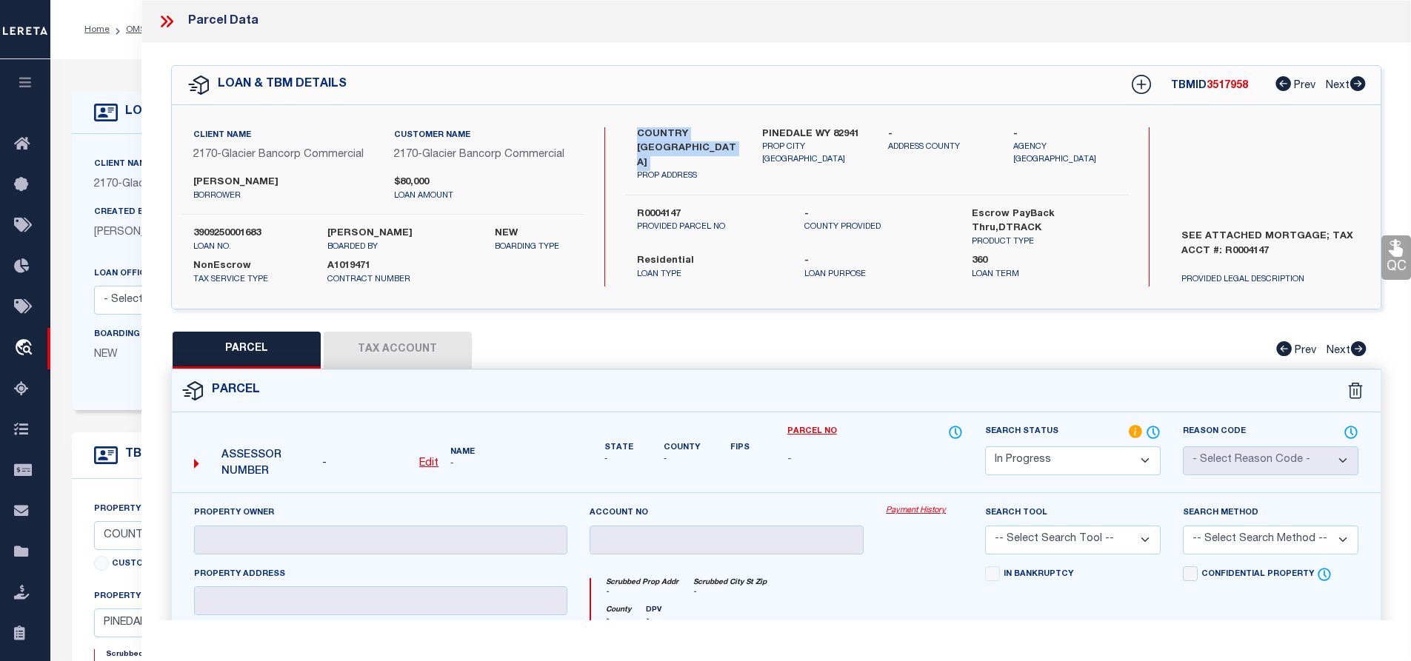
copy div "COUNTRY CLUB LANE"
click at [264, 185] on label "OLIVER H CHAMBERS" at bounding box center [282, 183] width 179 height 15
copy label "CHAMBERS"
click at [198, 179] on label "OLIVER H CHAMBERS" at bounding box center [282, 183] width 179 height 15
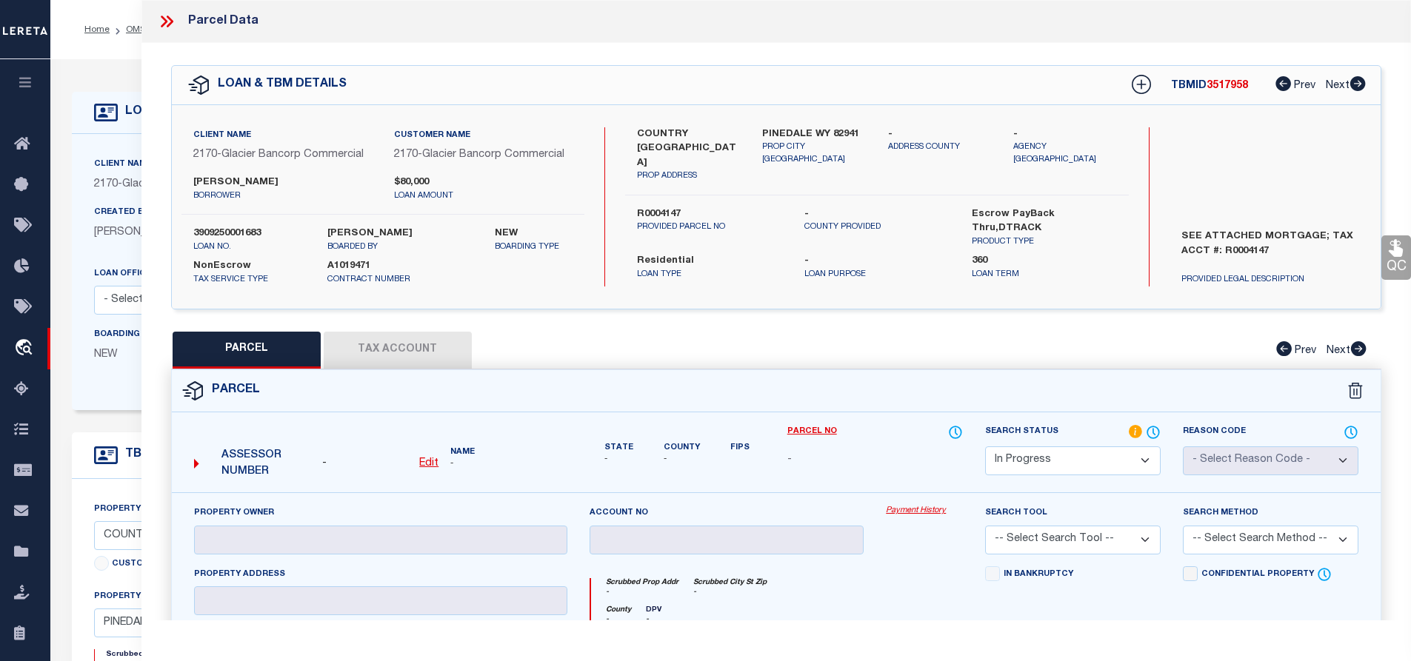
click at [198, 179] on label "OLIVER H CHAMBERS" at bounding box center [282, 183] width 179 height 15
copy label "OLIVER"
click at [784, 127] on label "PINEDALE WY 82941" at bounding box center [814, 134] width 104 height 15
click at [639, 207] on label "R0004147" at bounding box center [709, 214] width 145 height 15
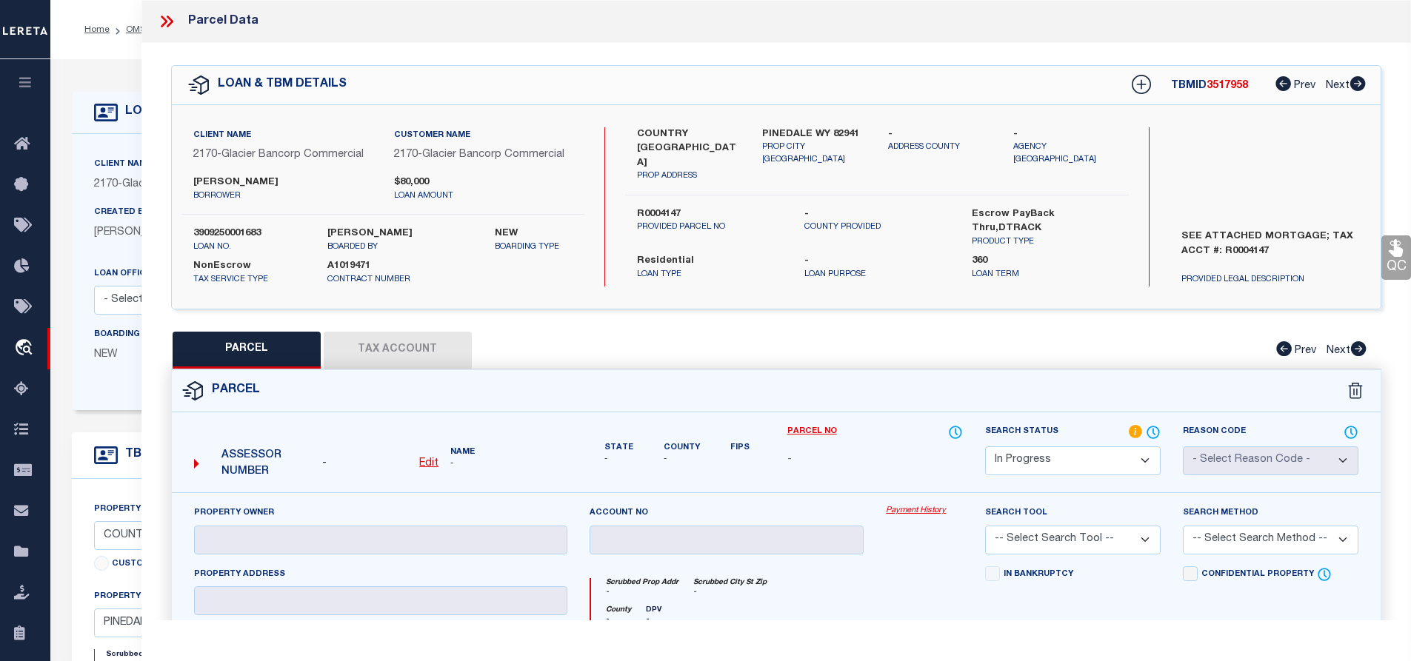
click at [639, 207] on label "R0004147" at bounding box center [709, 214] width 145 height 15
click at [267, 183] on label "OLIVER H CHAMBERS" at bounding box center [282, 183] width 179 height 15
click at [193, 181] on label "OLIVER H CHAMBERS" at bounding box center [282, 183] width 179 height 15
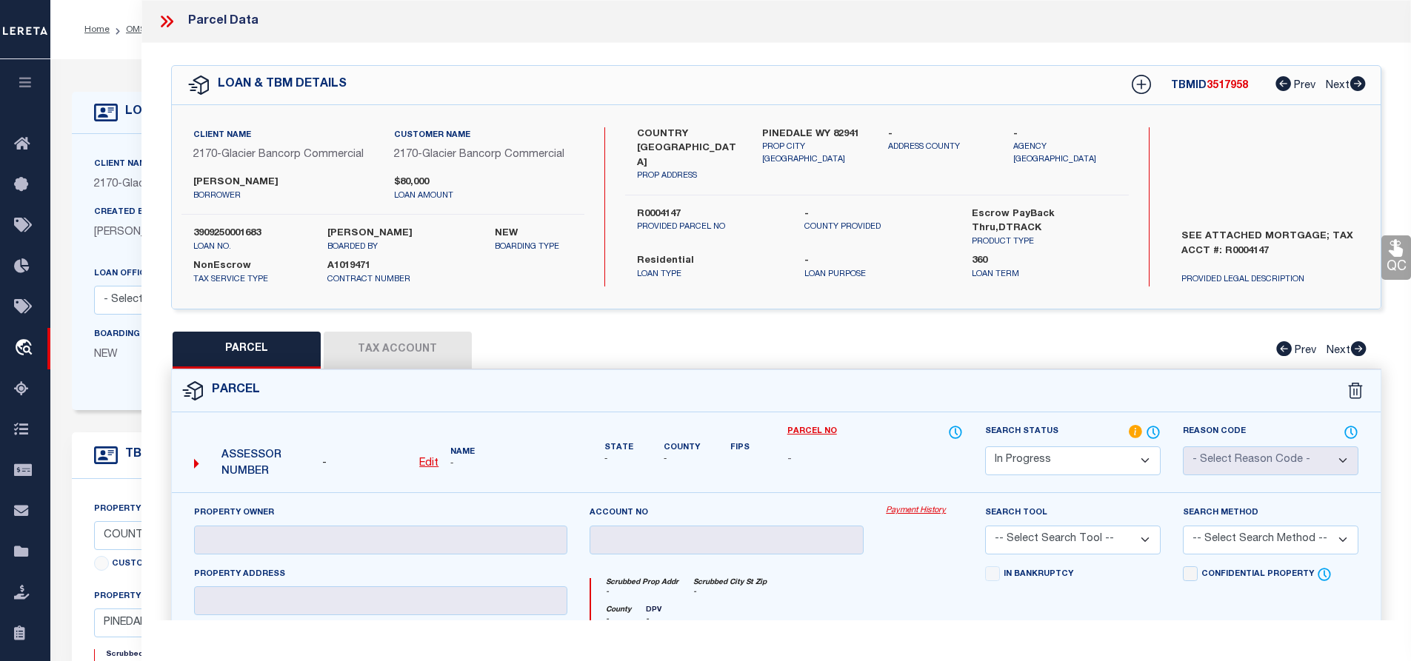
click at [667, 207] on label "R0004147" at bounding box center [709, 214] width 145 height 15
click at [283, 184] on label "OLIVER H CHAMBERS" at bounding box center [282, 183] width 179 height 15
click at [640, 207] on label "R0004147" at bounding box center [709, 214] width 145 height 15
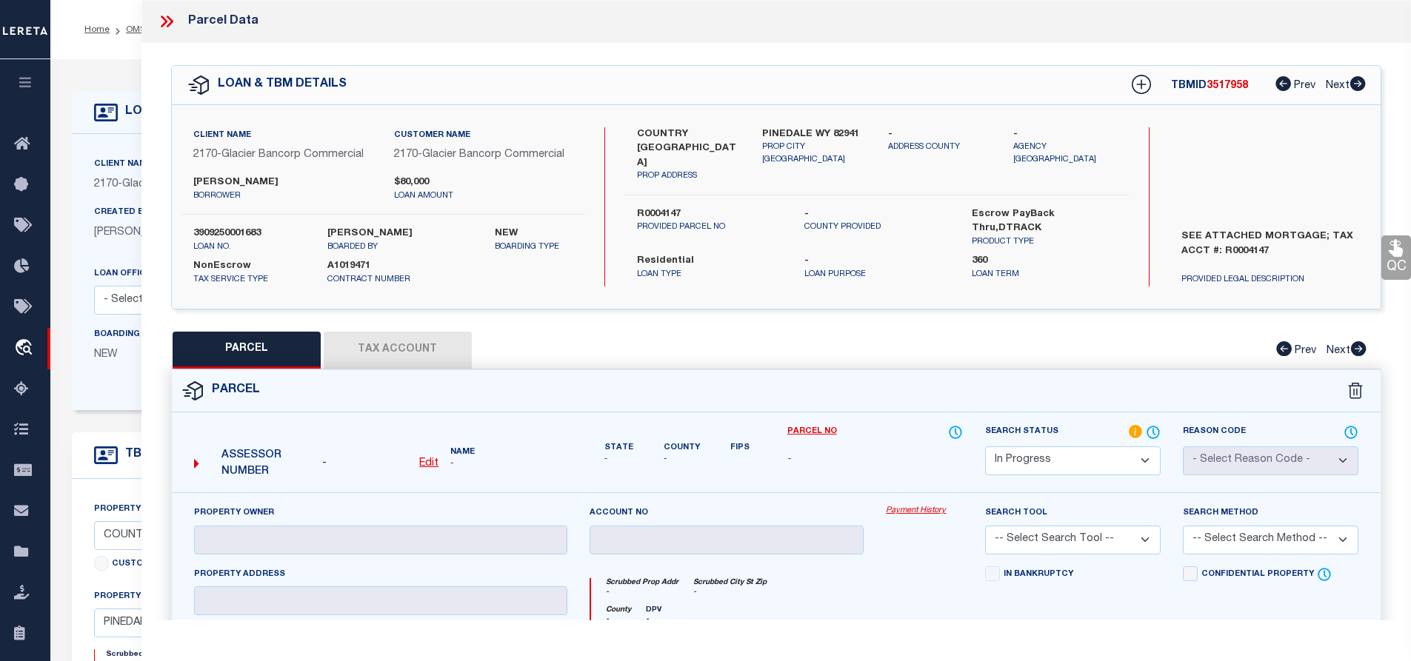
click at [640, 207] on label "R0004147" at bounding box center [709, 214] width 145 height 15
click at [256, 178] on label "OLIVER H CHAMBERS" at bounding box center [282, 183] width 179 height 15
click at [1126, 459] on select "Automated Search Bad Parcel Complete Duplicate Parcel High Dollar Reporting In …" at bounding box center [1073, 461] width 176 height 29
select select "ND"
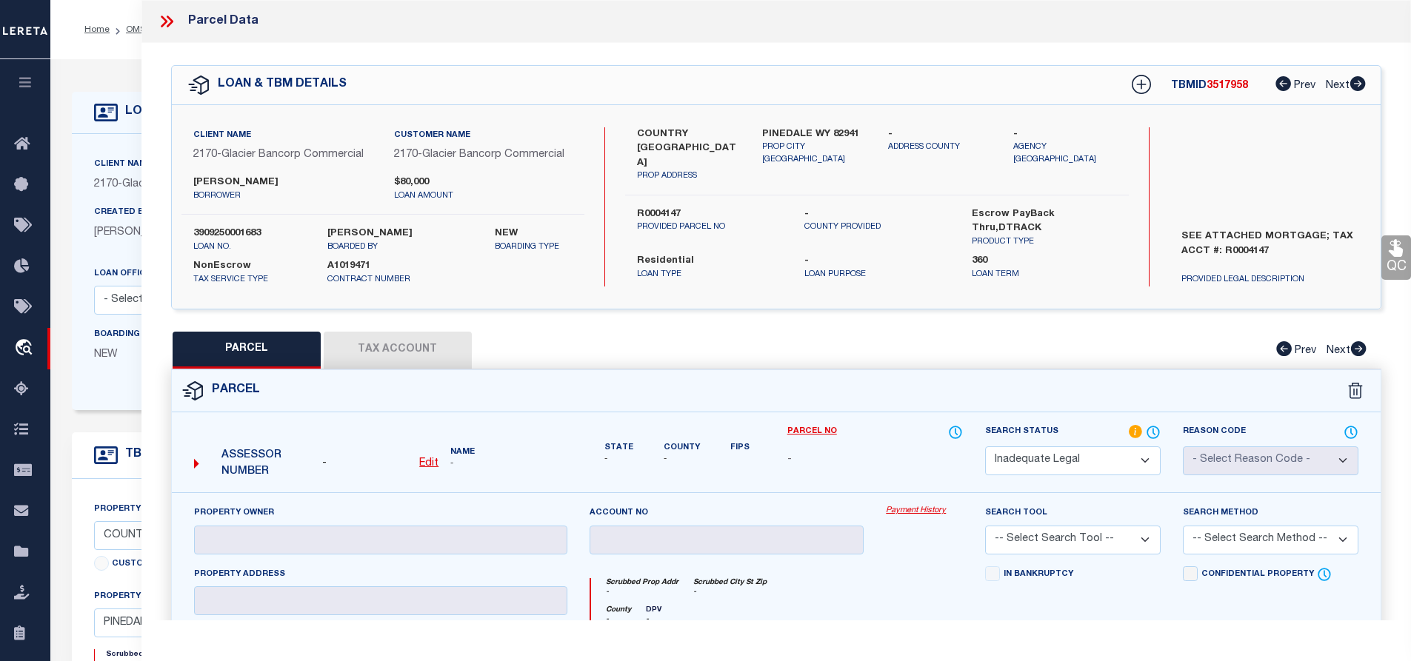
click at [985, 447] on select "Automated Search Bad Parcel Complete Duplicate Parcel High Dollar Reporting In …" at bounding box center [1073, 461] width 176 height 29
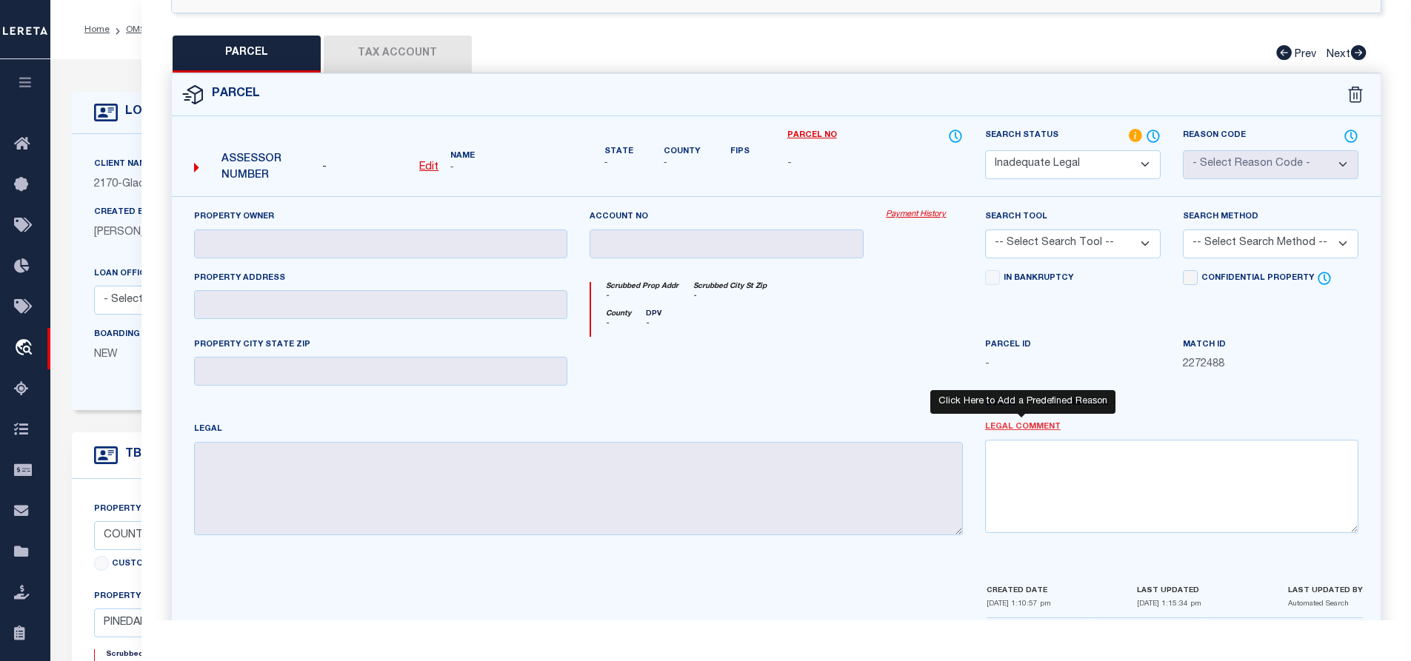
click at [1033, 430] on link "Legal Comment" at bounding box center [1023, 427] width 76 height 13
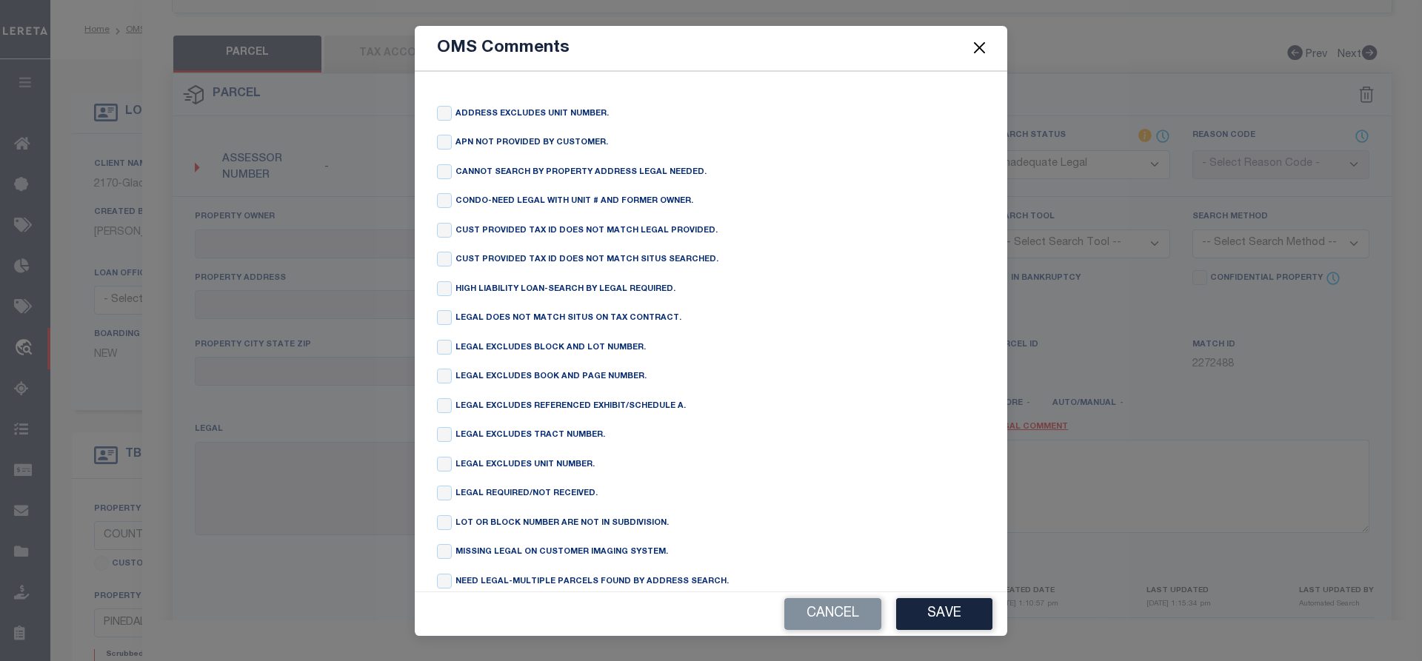
click at [453, 176] on div "CANNOT SEARCH BY PROPERTY ADDRESS LEGAL NEEDED." at bounding box center [711, 173] width 548 height 18
click at [443, 173] on input "checkbox" at bounding box center [444, 171] width 15 height 15
checkbox input "true"
click at [952, 604] on button "Save" at bounding box center [944, 615] width 96 height 32
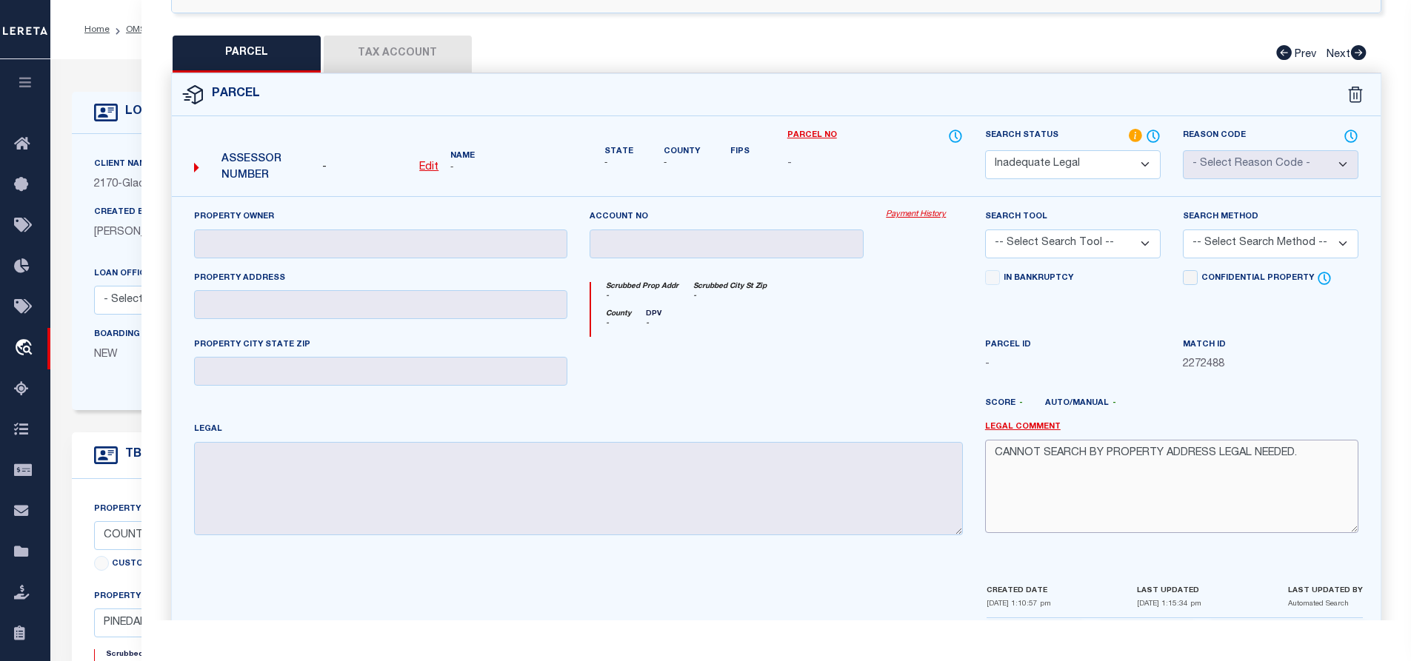
click at [1216, 453] on textarea "CANNOT SEARCH BY PROPERTY ADDRESS LEGAL NEEDED." at bounding box center [1171, 486] width 373 height 93
type textarea "CANNOT SEARCH BY PROPERTY ADDRESS LEGAL NEEDED."
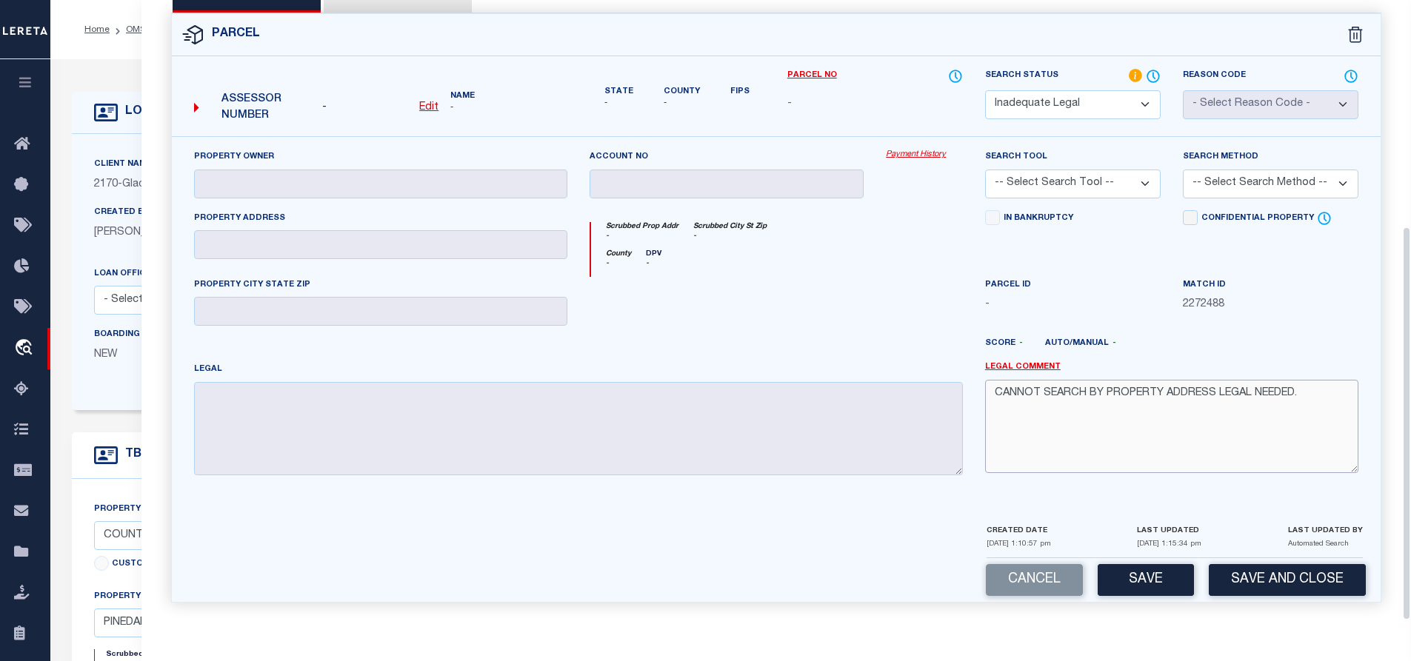
scroll to position [370, 0]
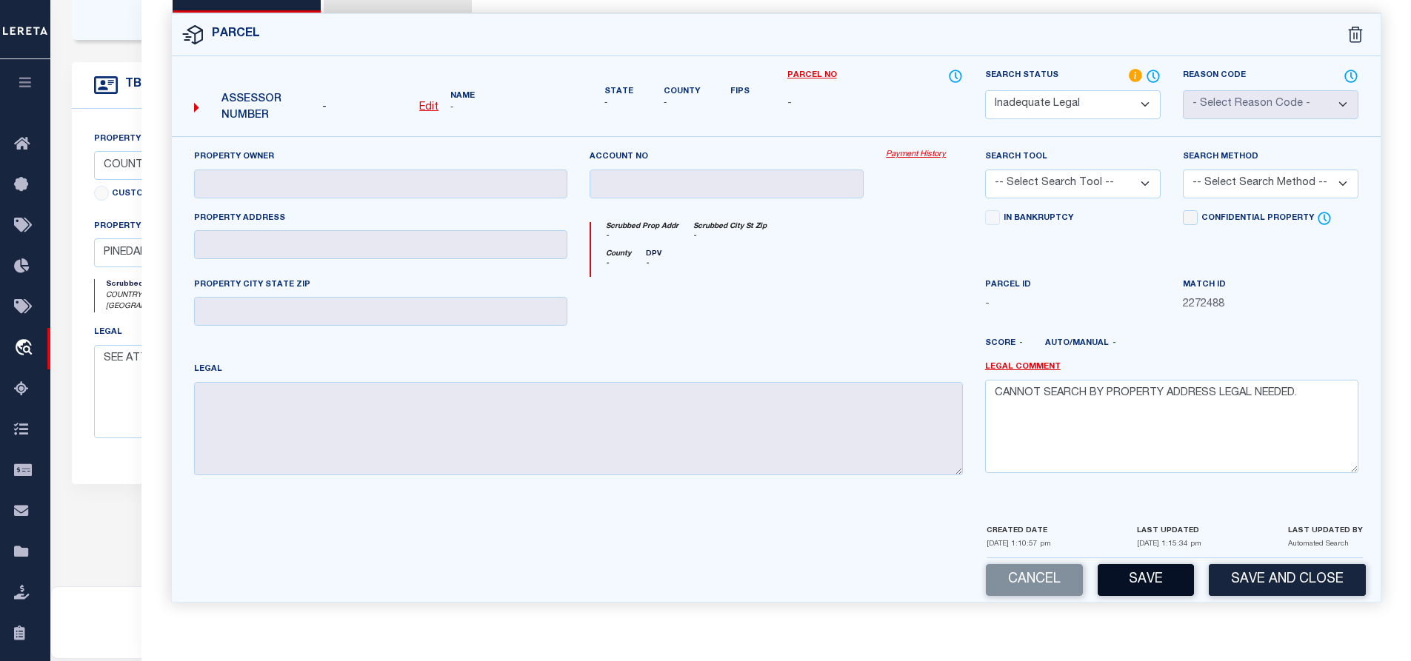
click at [1147, 588] on button "Save" at bounding box center [1146, 580] width 96 height 32
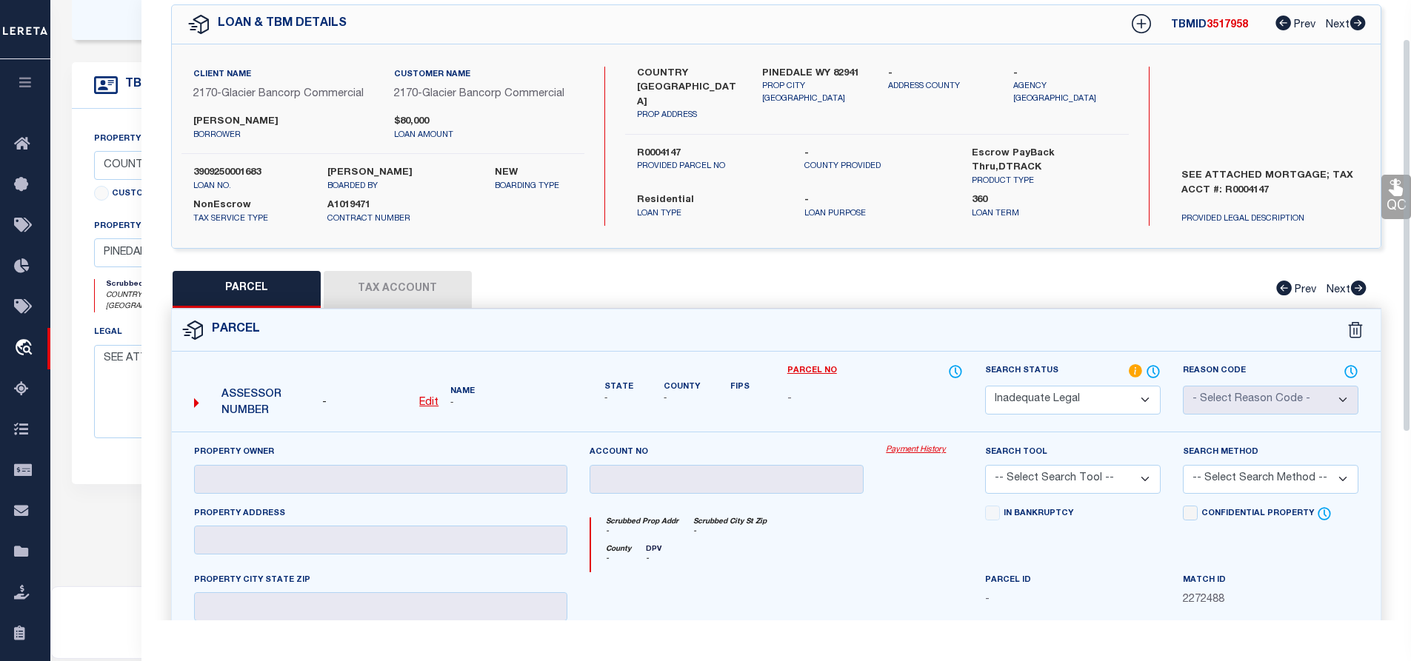
select select "AS"
checkbox input "false"
select select "ND"
checkbox input "false"
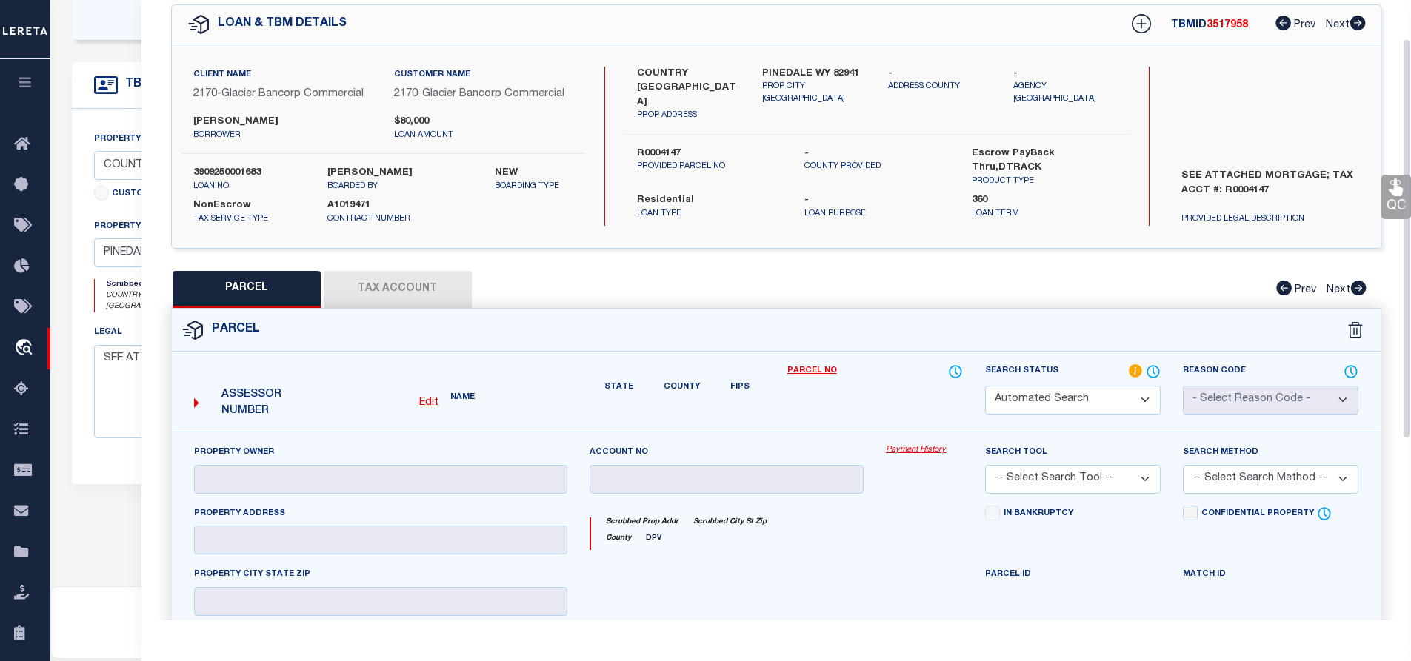
type textarea "CANNOT SEARCH BY PROPERTY ADDRESS LEGAL NEEDED."
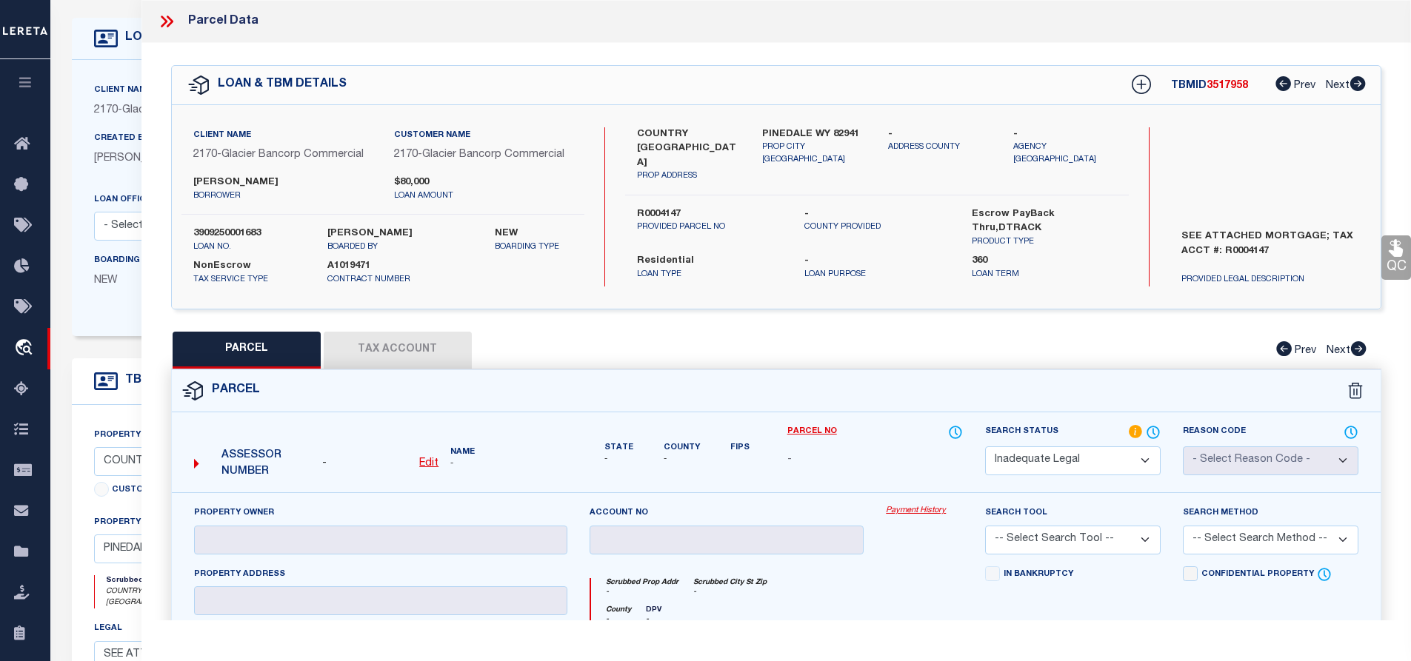
click at [1217, 89] on span "3517958" at bounding box center [1227, 86] width 41 height 10
click at [1221, 81] on span "3517958" at bounding box center [1227, 86] width 41 height 10
click at [170, 23] on icon at bounding box center [169, 22] width 7 height 12
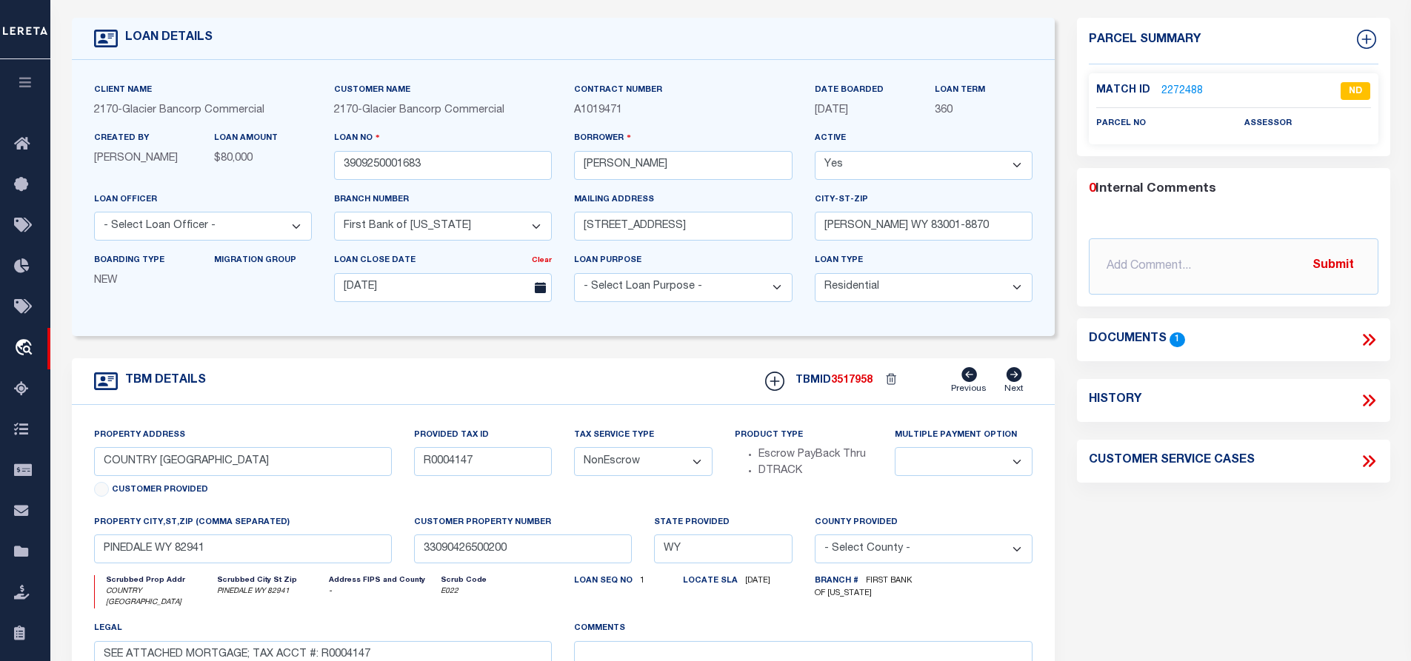
scroll to position [0, 0]
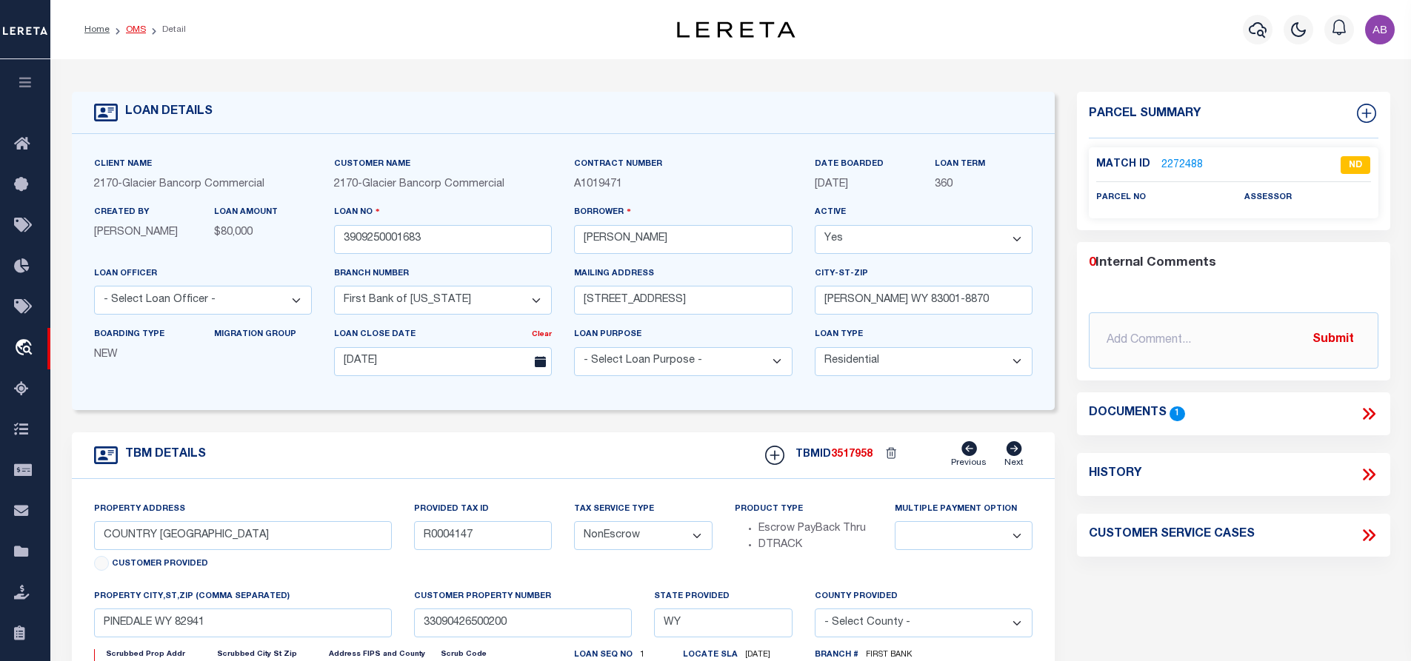
click at [133, 30] on link "OMS" at bounding box center [136, 29] width 20 height 9
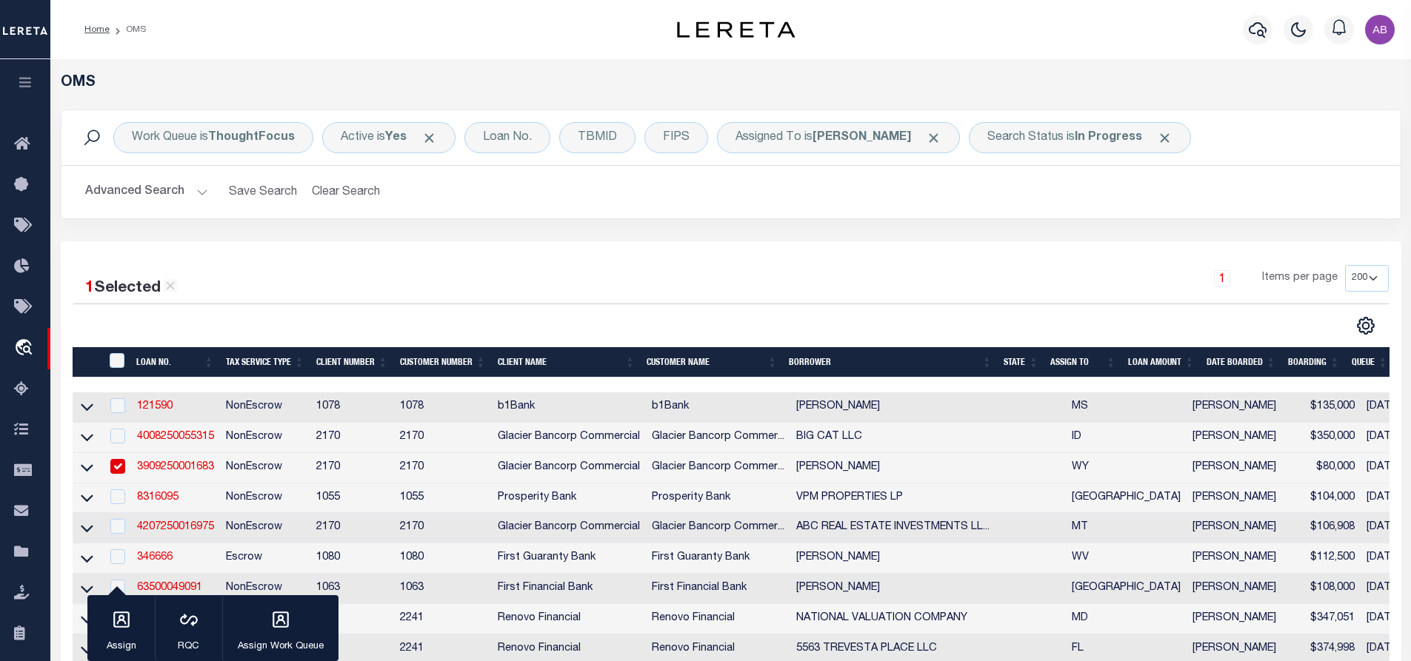
scroll to position [370, 0]
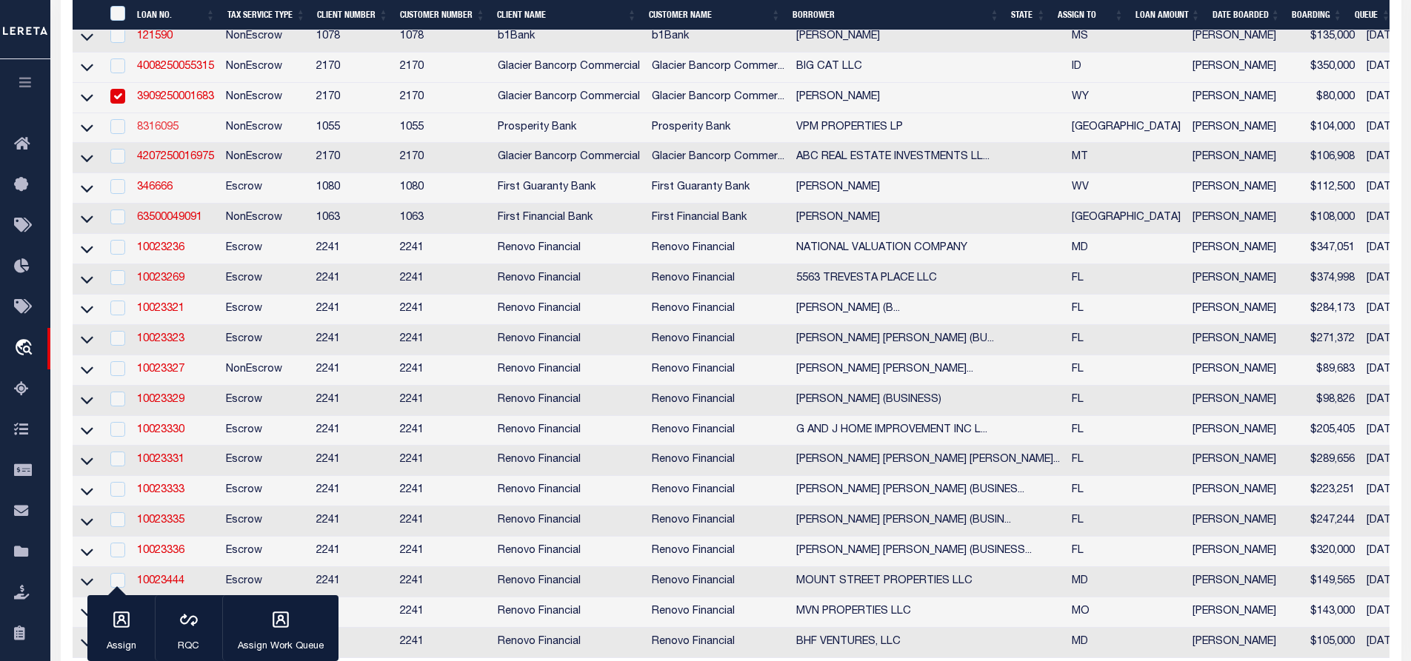
click at [147, 128] on link "8316095" at bounding box center [157, 127] width 41 height 10
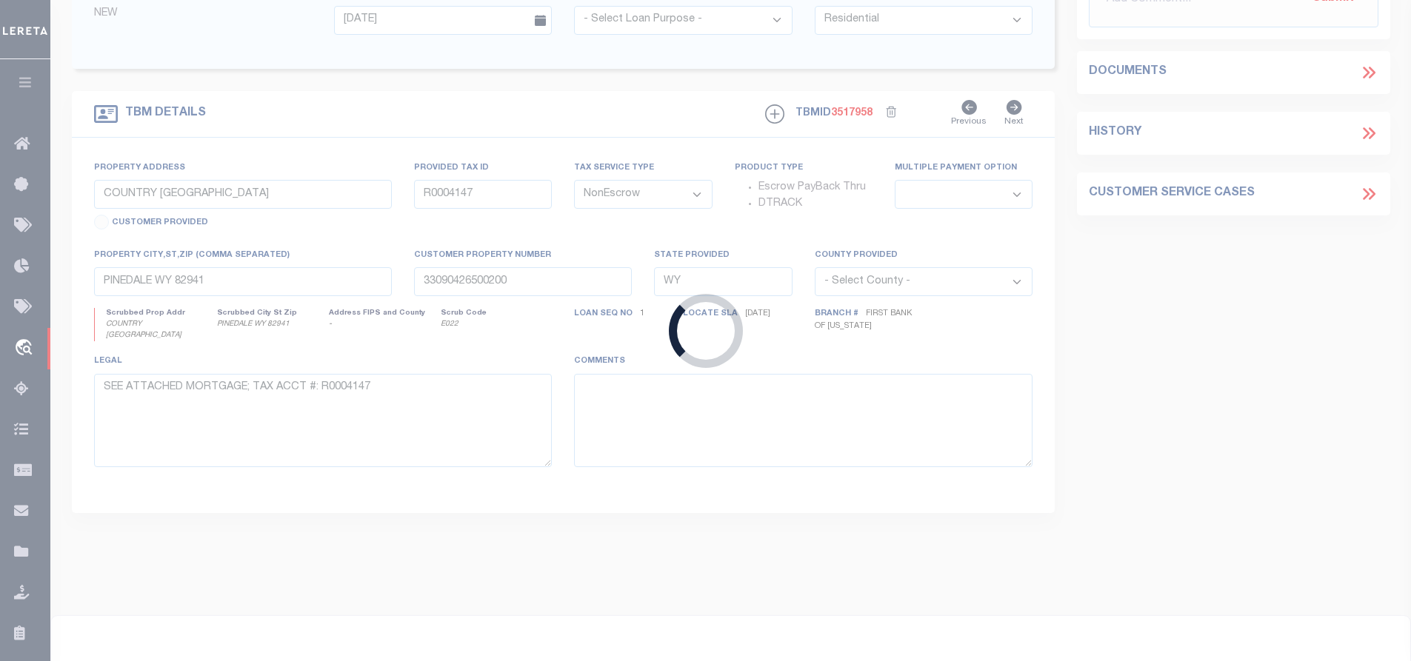
type input "8316095"
type input "VPM PROPERTIES LP"
select select
type input "3086 FM 237"
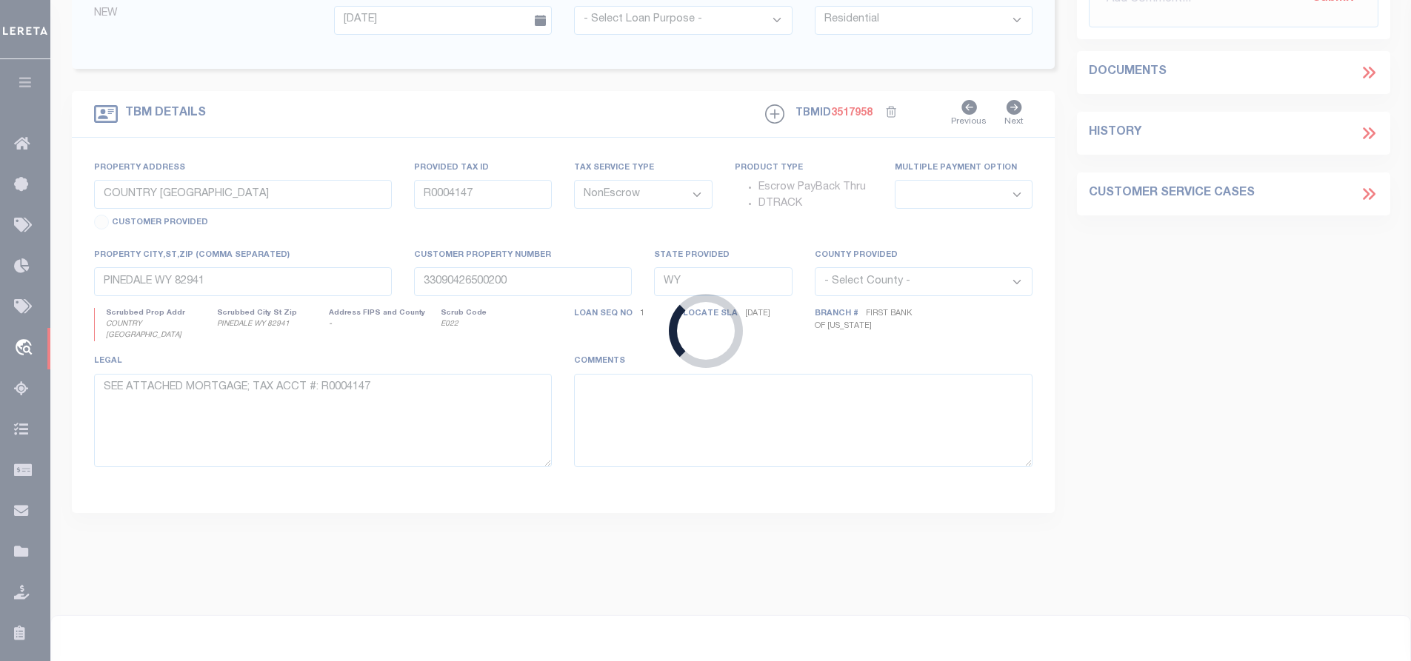
type input "MEYERSVILLE TX 77974"
select select "400"
select select
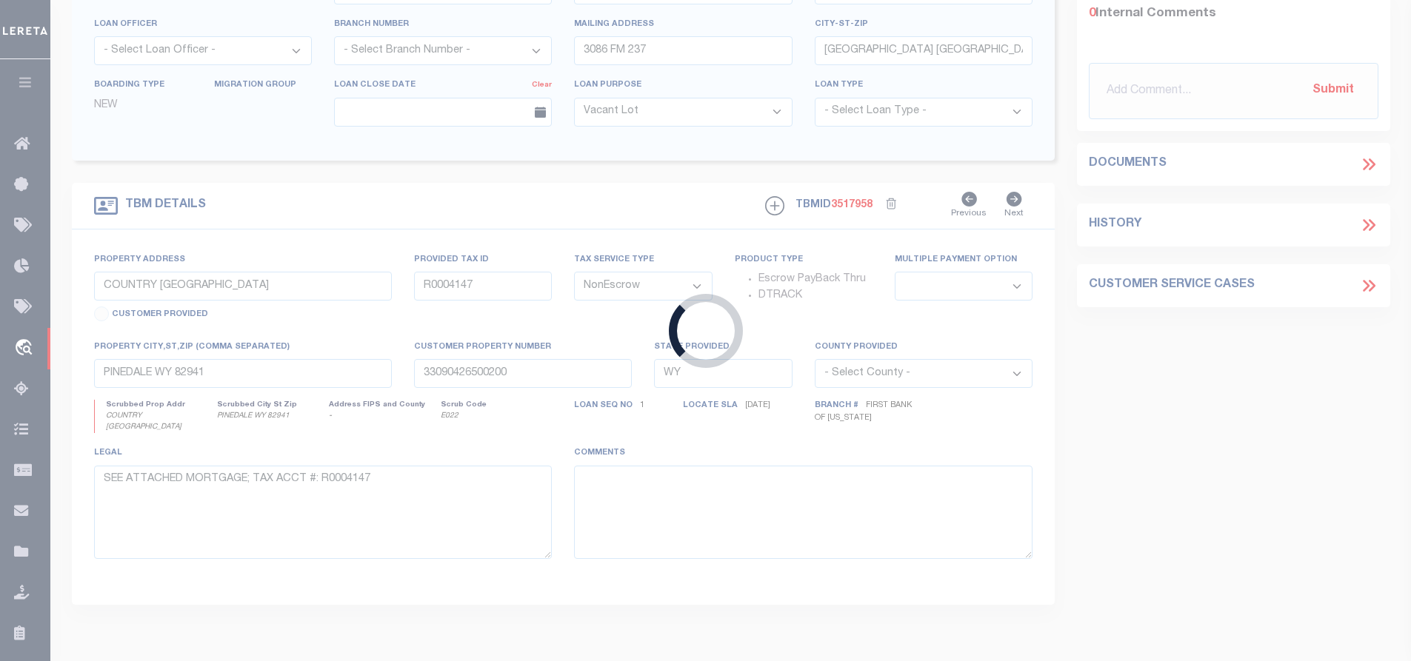
select select "10401"
select select "4010"
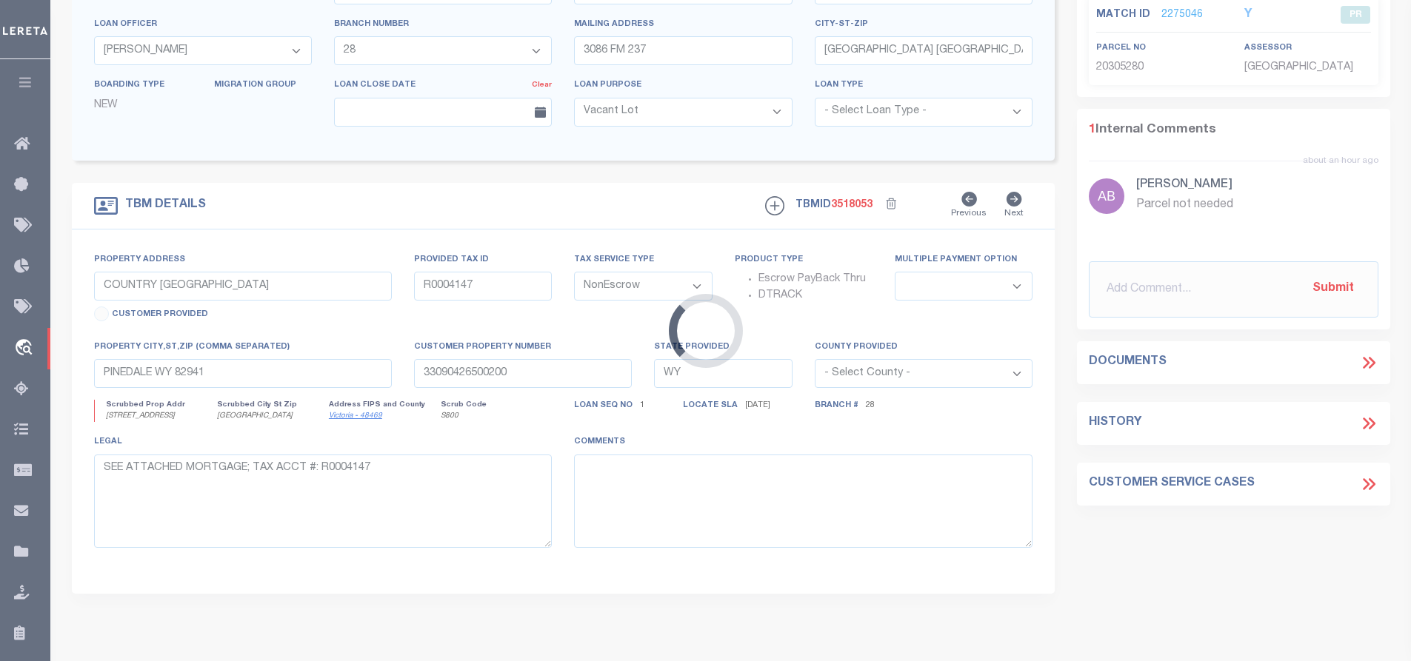
type input "3511 LONE TREE RD"
type input "3789-001-00100"
select select
type input "VICTORIA, TX 77901"
type input "[GEOGRAPHIC_DATA]"
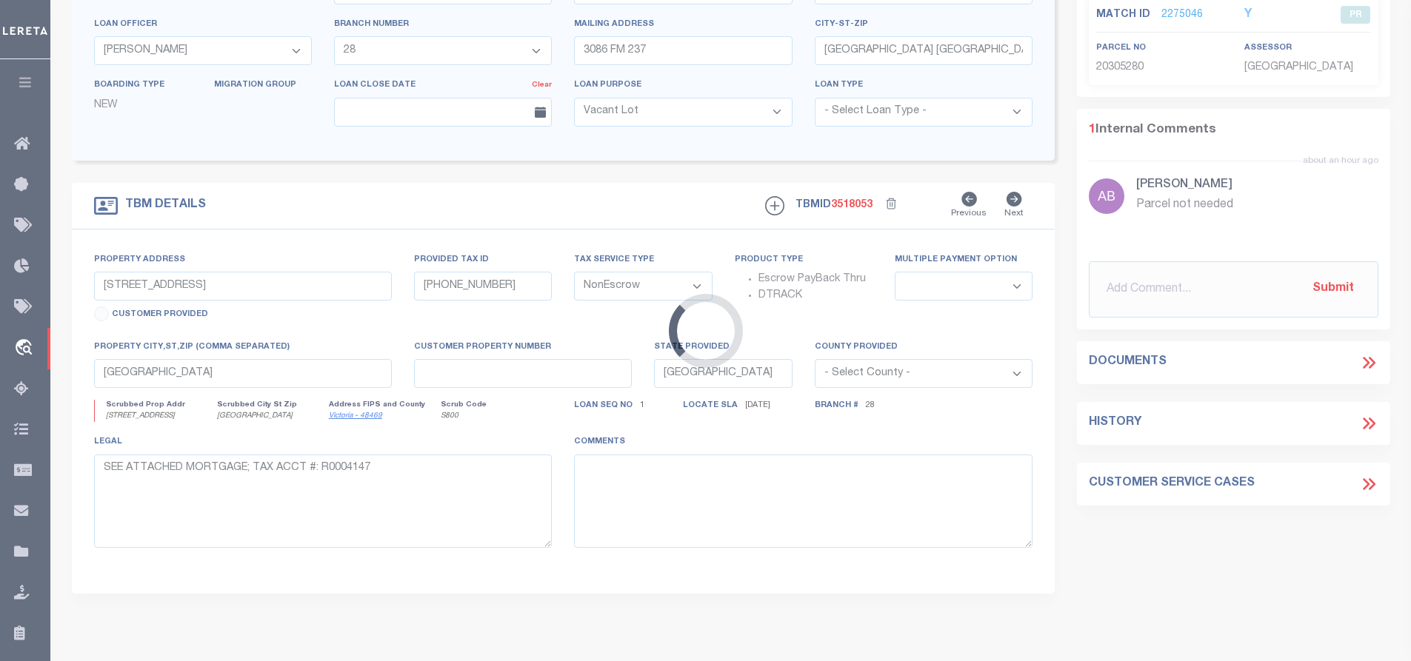
select select
type textarea "LOT 1 BLOCK 1 JOHN LEAL NO 1"
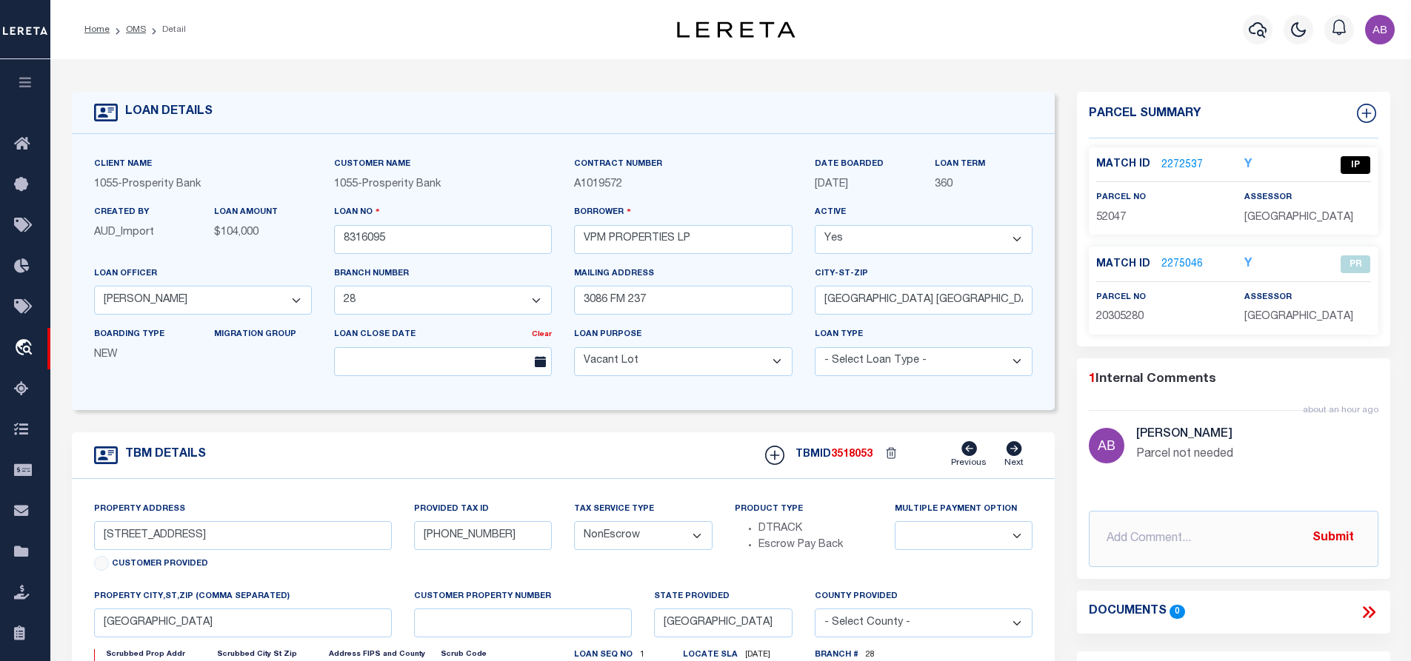
click at [1169, 161] on link "2272537" at bounding box center [1182, 166] width 41 height 16
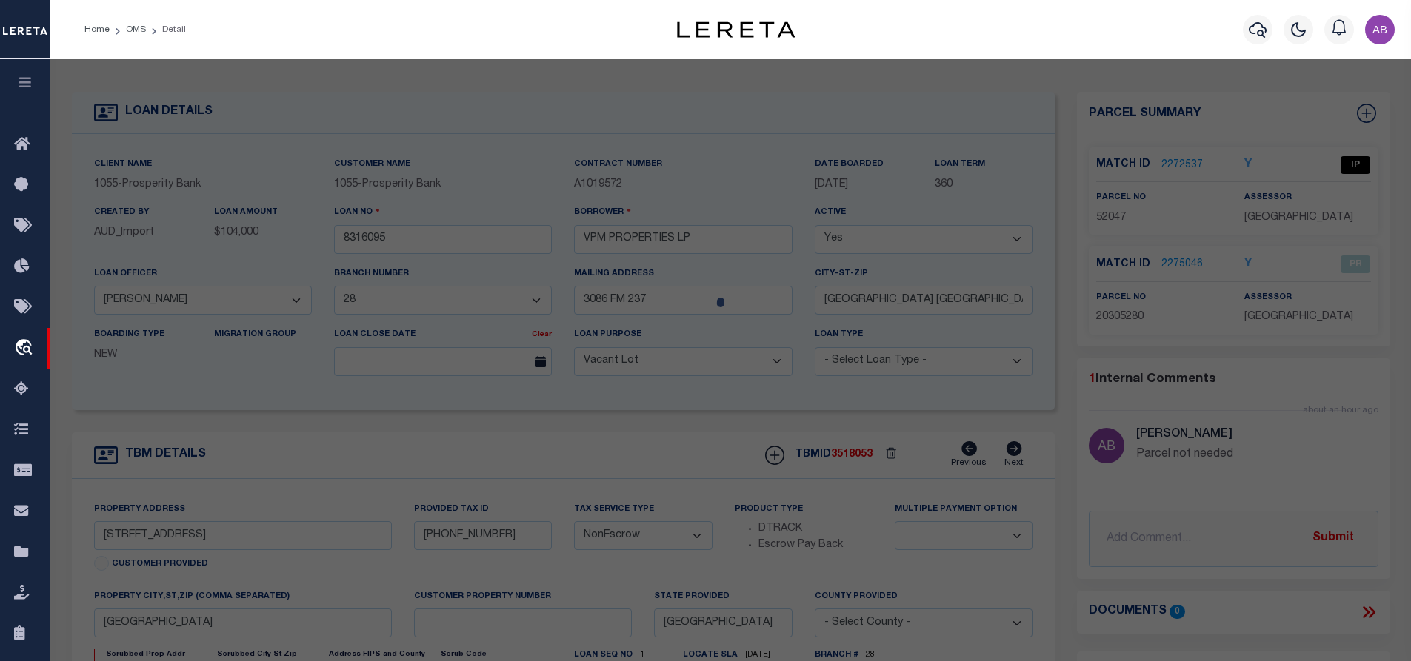
select select "AS"
checkbox input "false"
select select "IP"
type input "GARCIA,MARTIN"
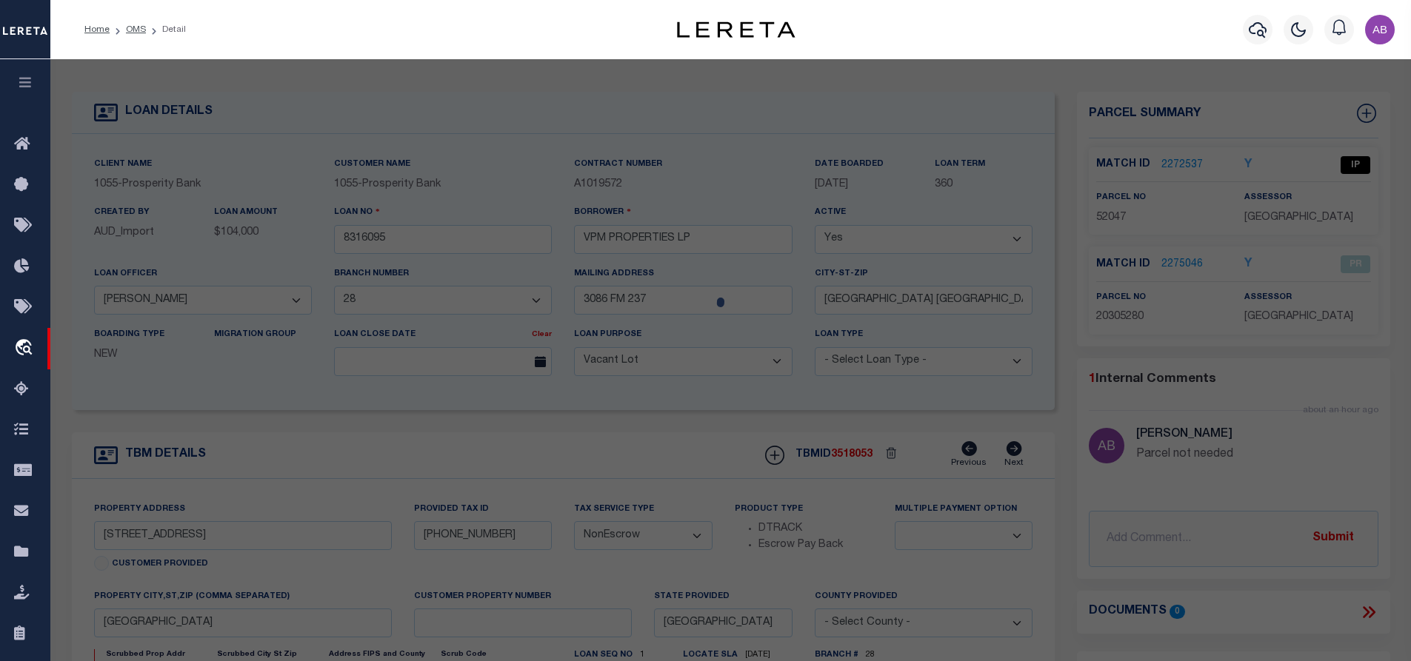
select select "AGW"
select select
type input "3511 LONE TREE RD"
type input "VICTORIA, TX 77901"
type textarea "JOHN LEAL #1 LOT 1 BLOCK 1"
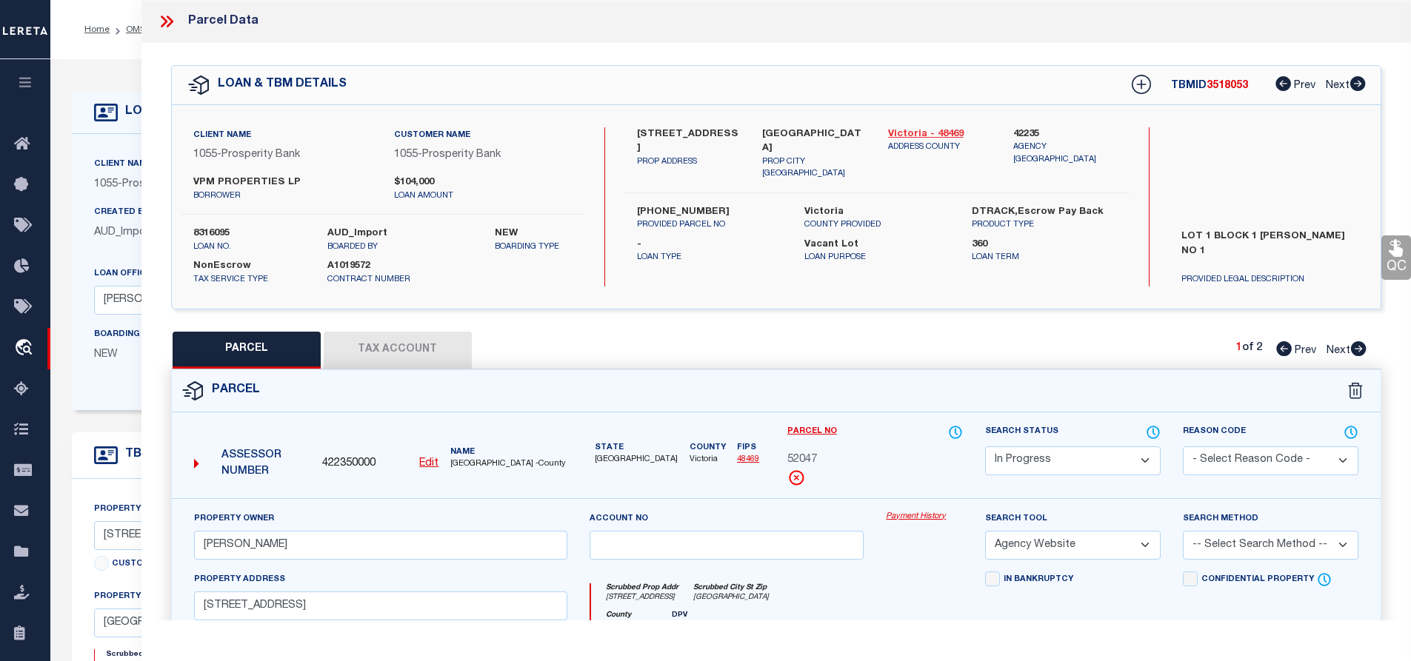
click at [899, 131] on link "Victoria - 48469" at bounding box center [940, 134] width 104 height 15
click at [653, 131] on label "3511 LONE TREE RD" at bounding box center [689, 141] width 104 height 29
click at [667, 133] on label "3511 LONE TREE RD" at bounding box center [689, 141] width 104 height 29
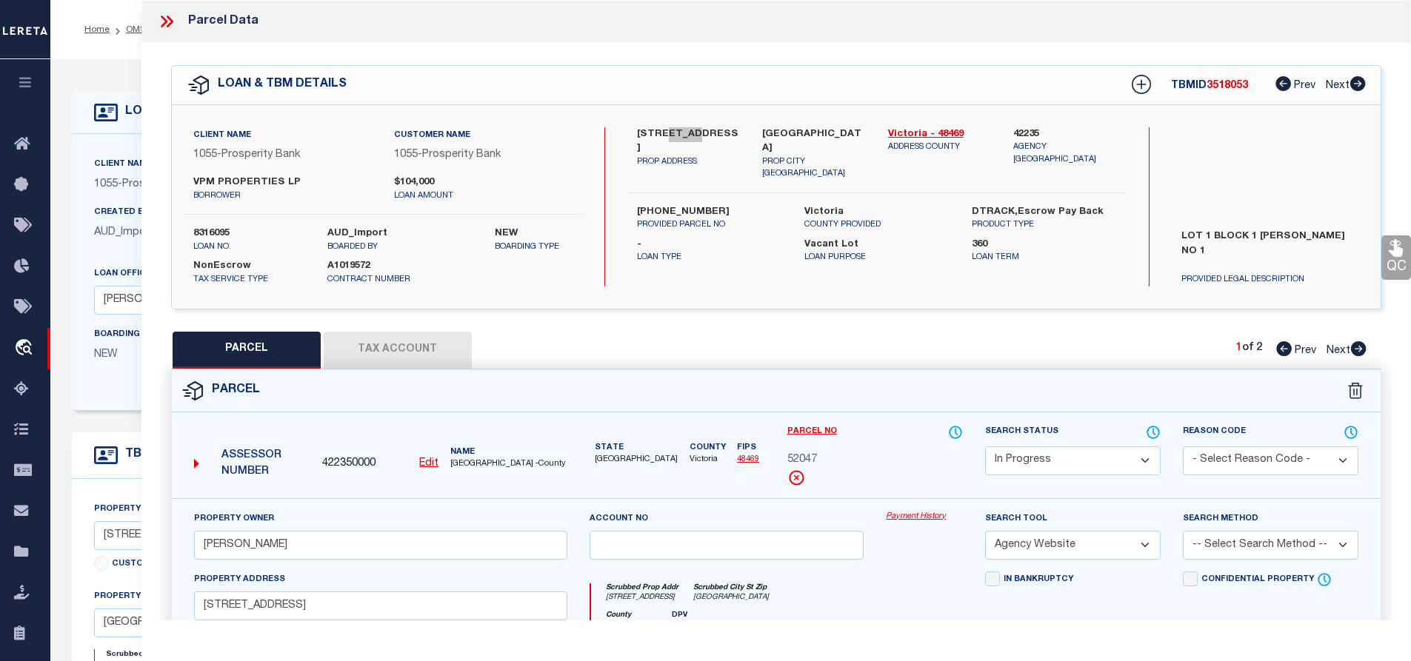
scroll to position [296, 0]
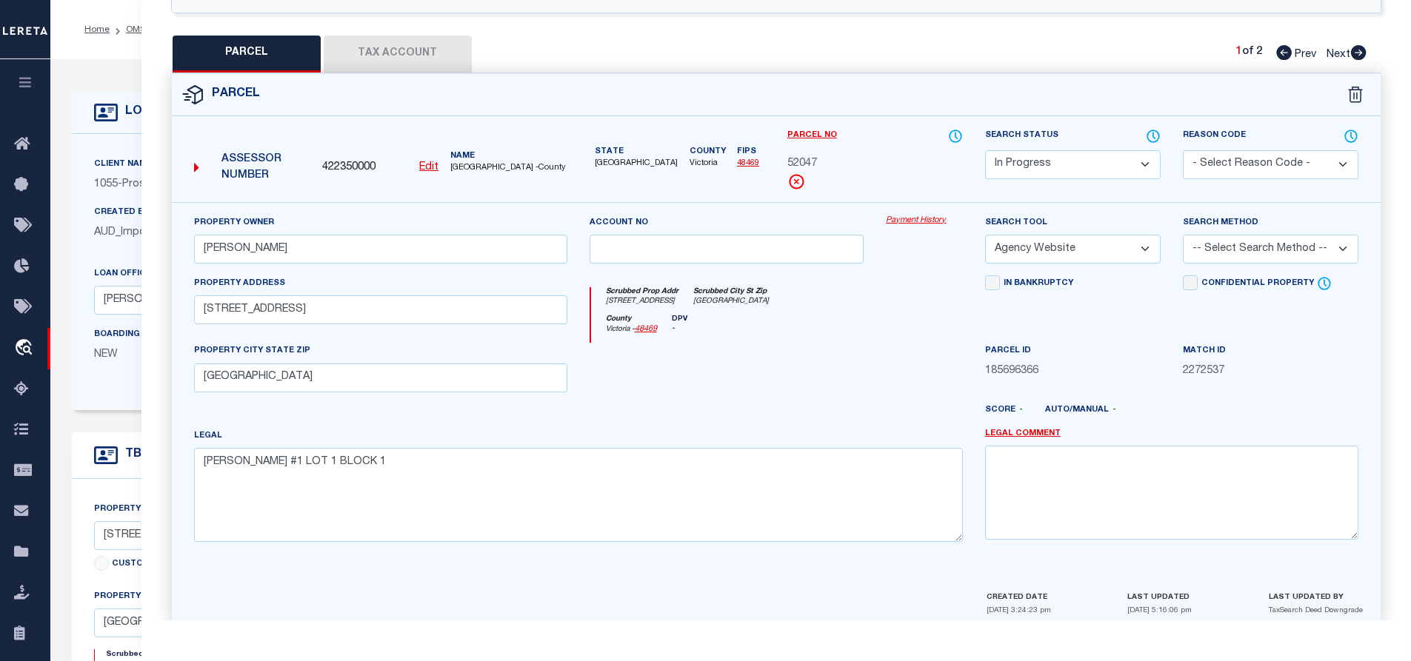
drag, startPoint x: 396, startPoint y: 50, endPoint x: 420, endPoint y: 56, distance: 25.2
click at [396, 50] on button "Tax Account" at bounding box center [398, 54] width 148 height 37
select select "100"
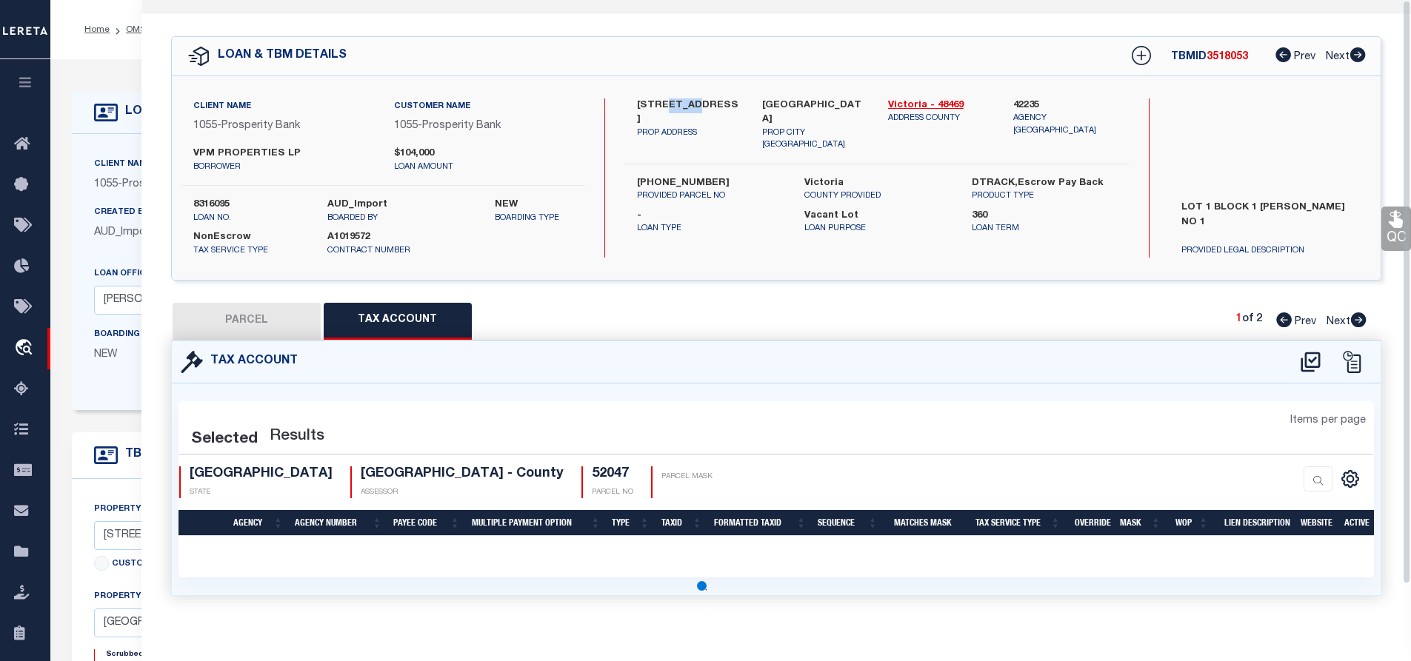
scroll to position [0, 0]
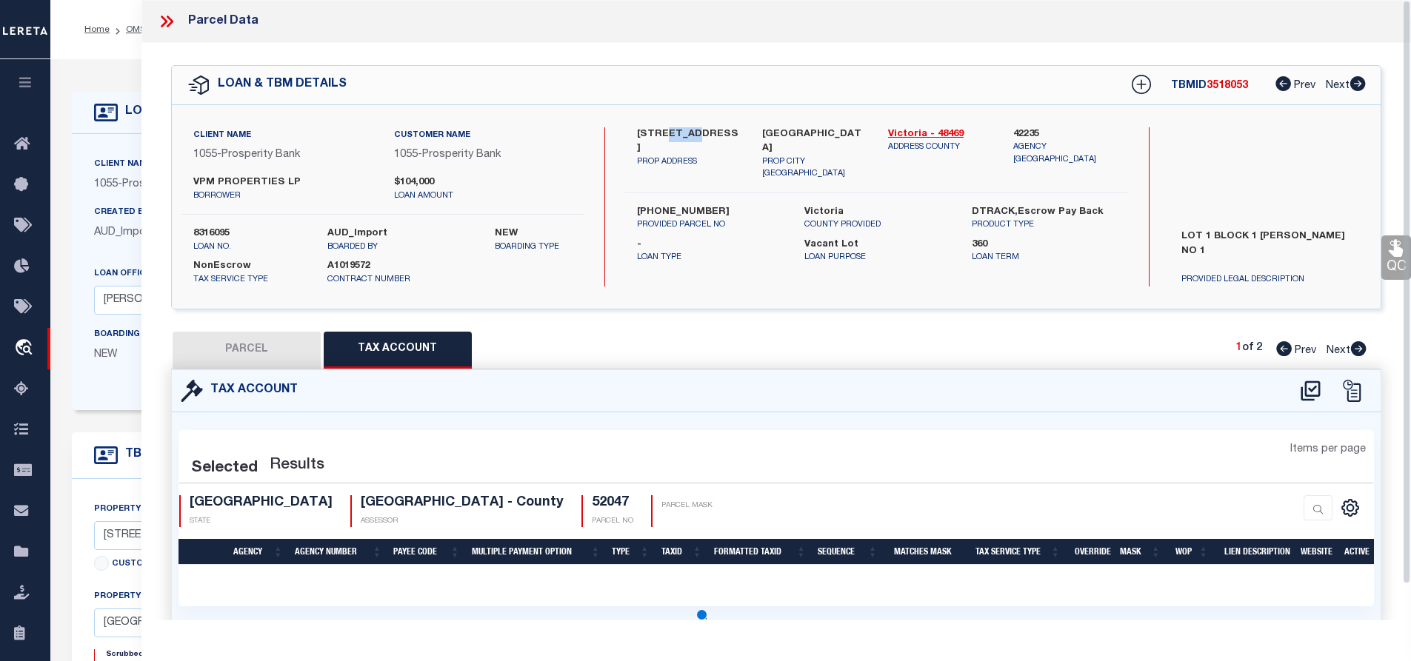
select select "100"
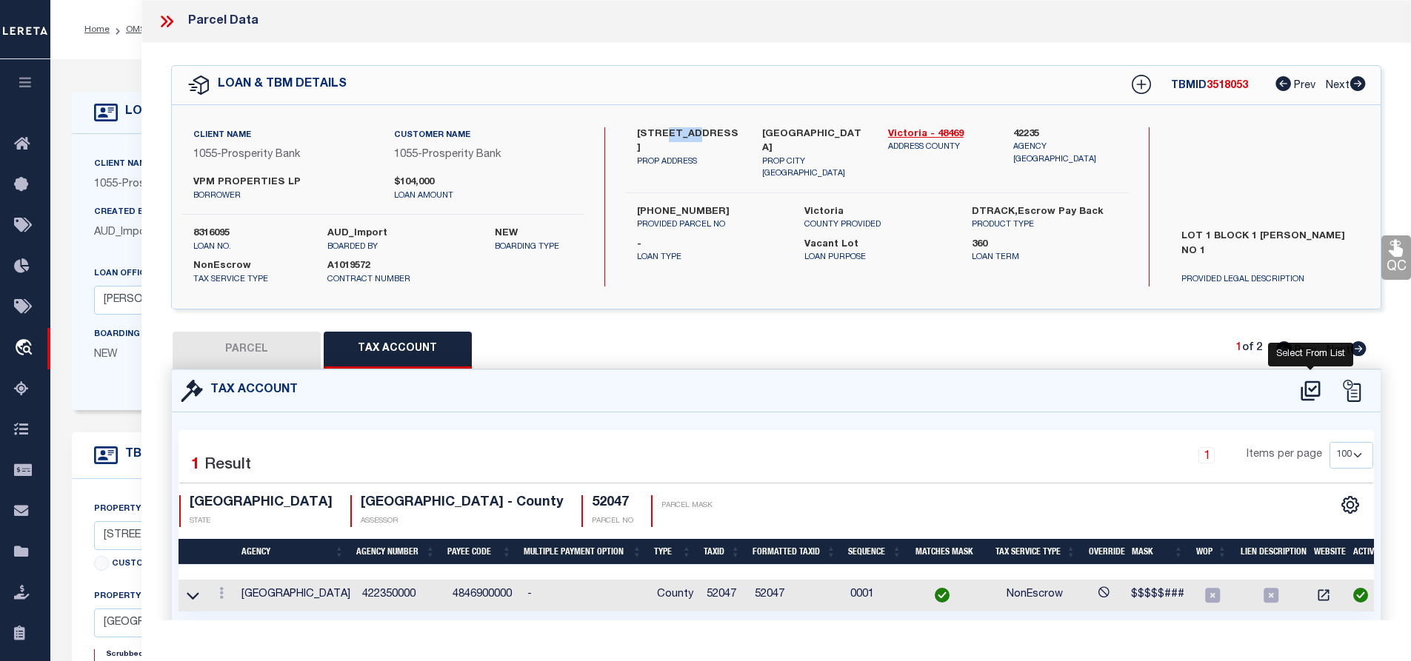
click at [1319, 393] on icon at bounding box center [1310, 391] width 19 height 20
select select "100"
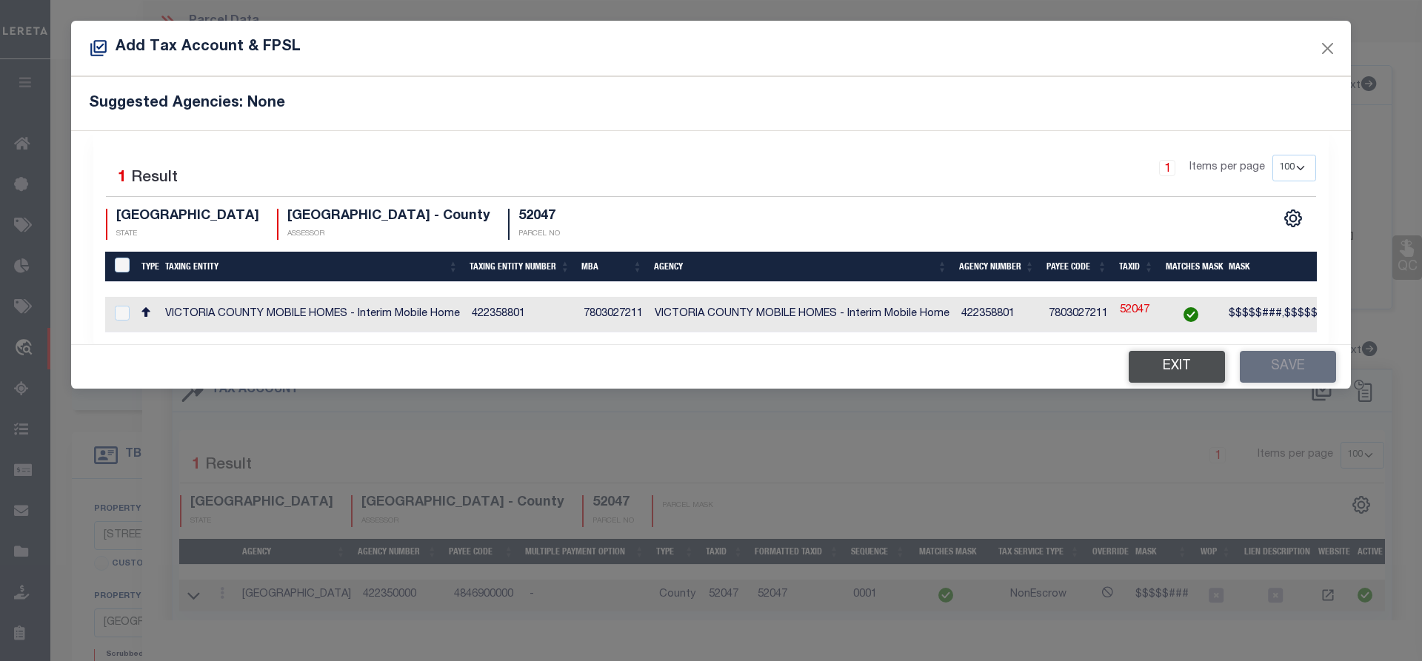
click at [1186, 377] on button "Exit" at bounding box center [1177, 367] width 96 height 32
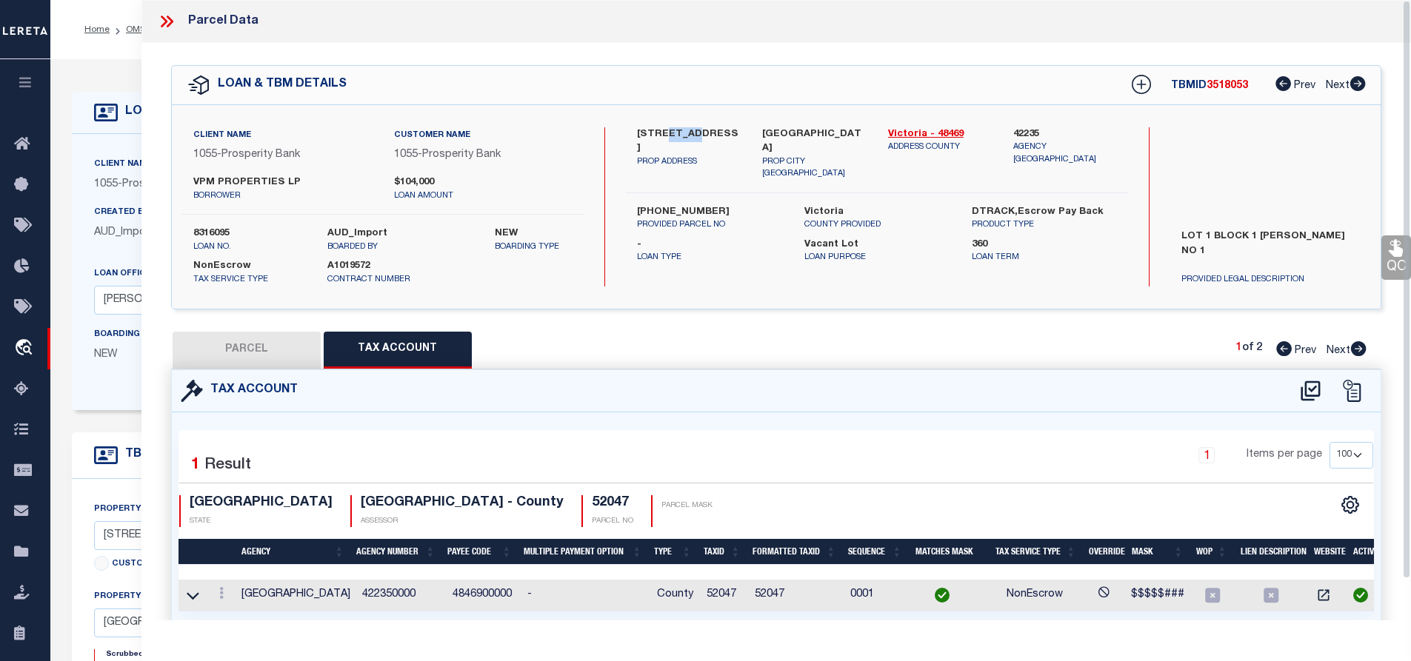
click at [225, 344] on button "PARCEL" at bounding box center [247, 350] width 148 height 37
select select "AS"
select select
checkbox input "false"
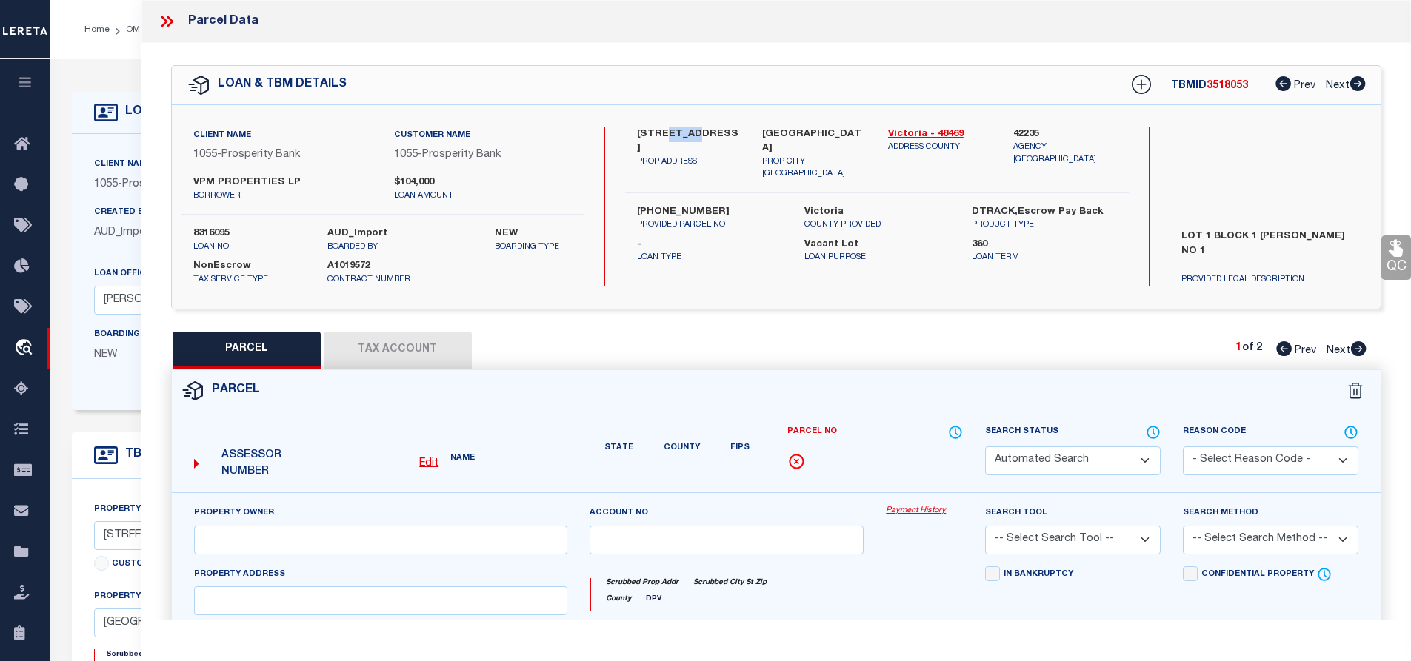
select select "IP"
type input "GARCIA,MARTIN"
select select "AGW"
select select
type input "3511 LONE TREE RD"
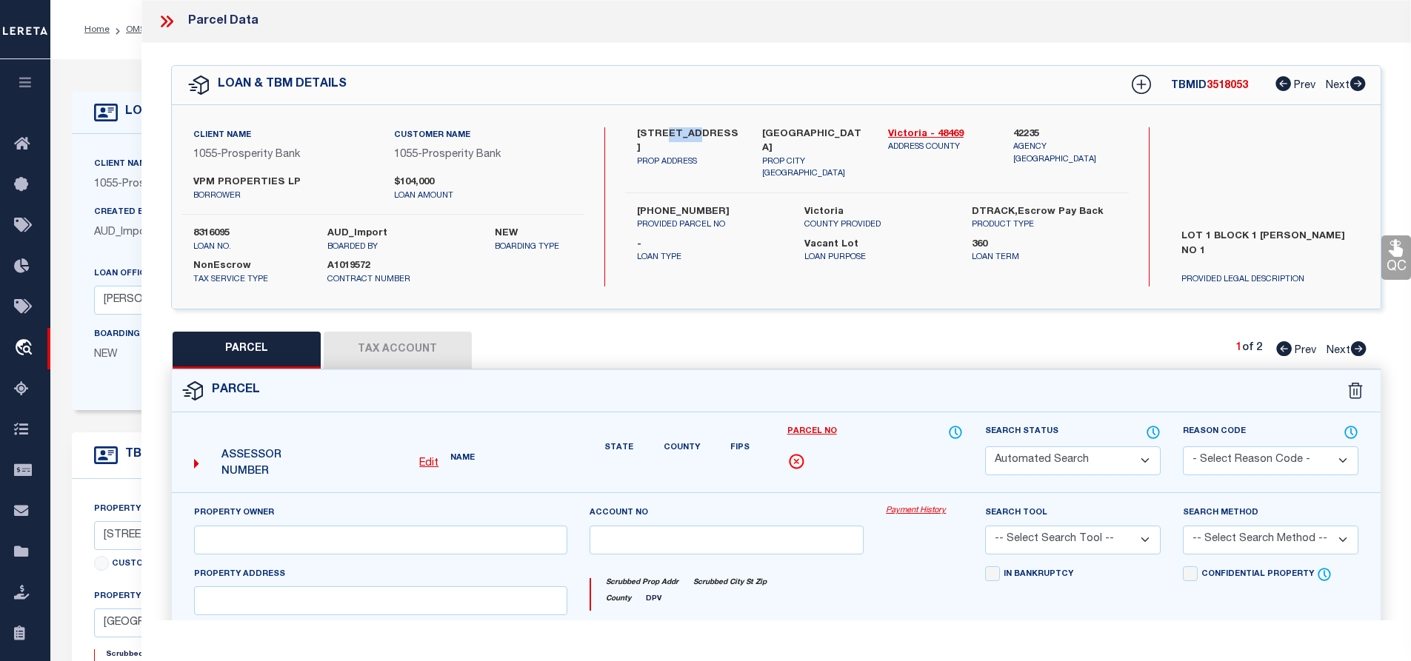
type input "VICTORIA, TX 77901"
type textarea "JOHN LEAL #1 LOT 1 BLOCK 1"
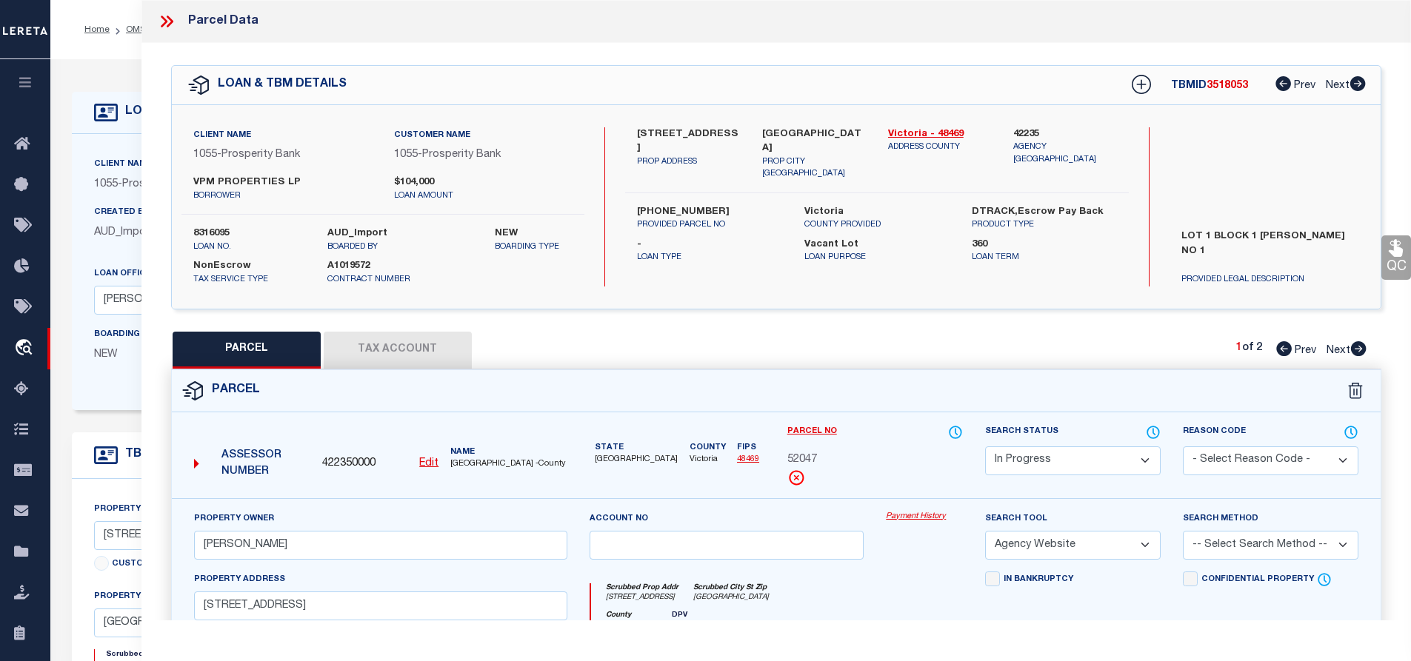
click at [1024, 439] on div "Search Status Automated Search Bad Parcel Complete Duplicate Parcel High Dollar…" at bounding box center [1073, 449] width 176 height 51
click at [1033, 461] on select "Automated Search Bad Parcel Complete Duplicate Parcel High Dollar Reporting In …" at bounding box center [1073, 461] width 176 height 29
select select "PC"
click at [985, 447] on select "Automated Search Bad Parcel Complete Duplicate Parcel High Dollar Reporting In …" at bounding box center [1073, 461] width 176 height 29
click at [1264, 544] on select "-- Select Search Method -- Property Address Legal Liability Info Provided" at bounding box center [1271, 545] width 176 height 29
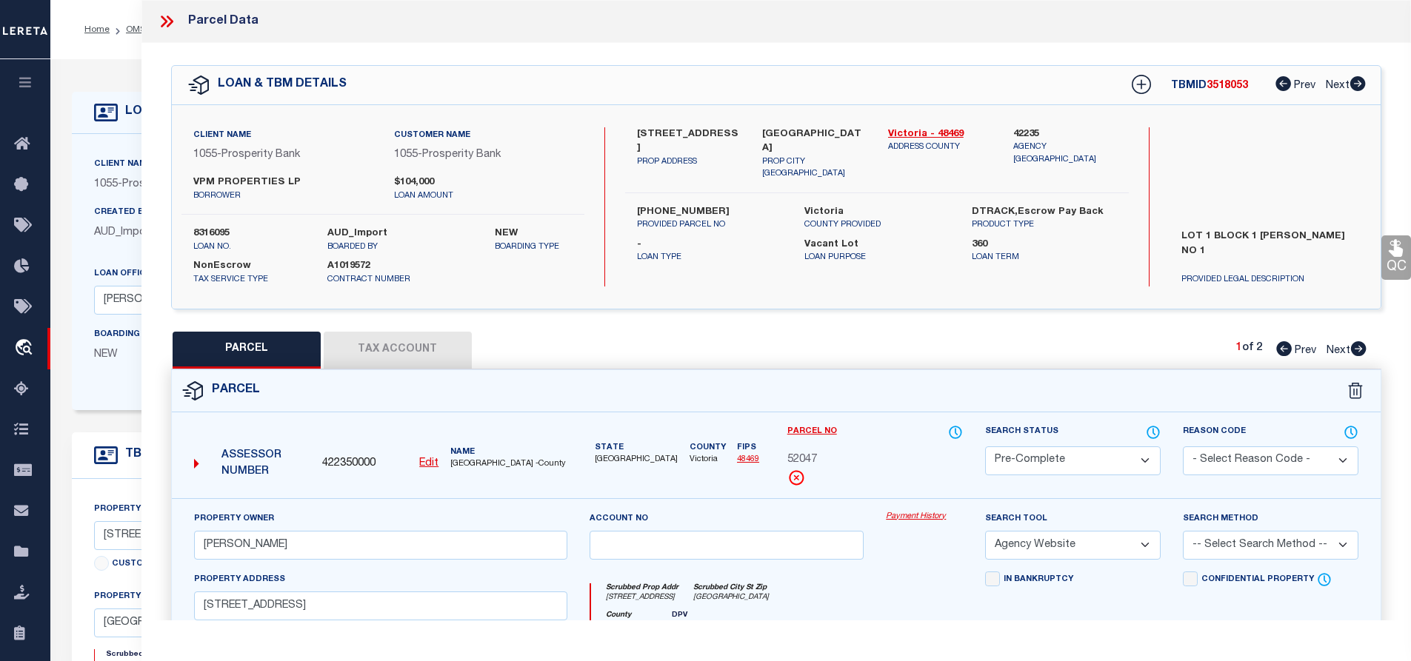
select select "LEG"
click at [1183, 531] on select "-- Select Search Method -- Property Address Legal Liability Info Provided" at bounding box center [1271, 545] width 176 height 29
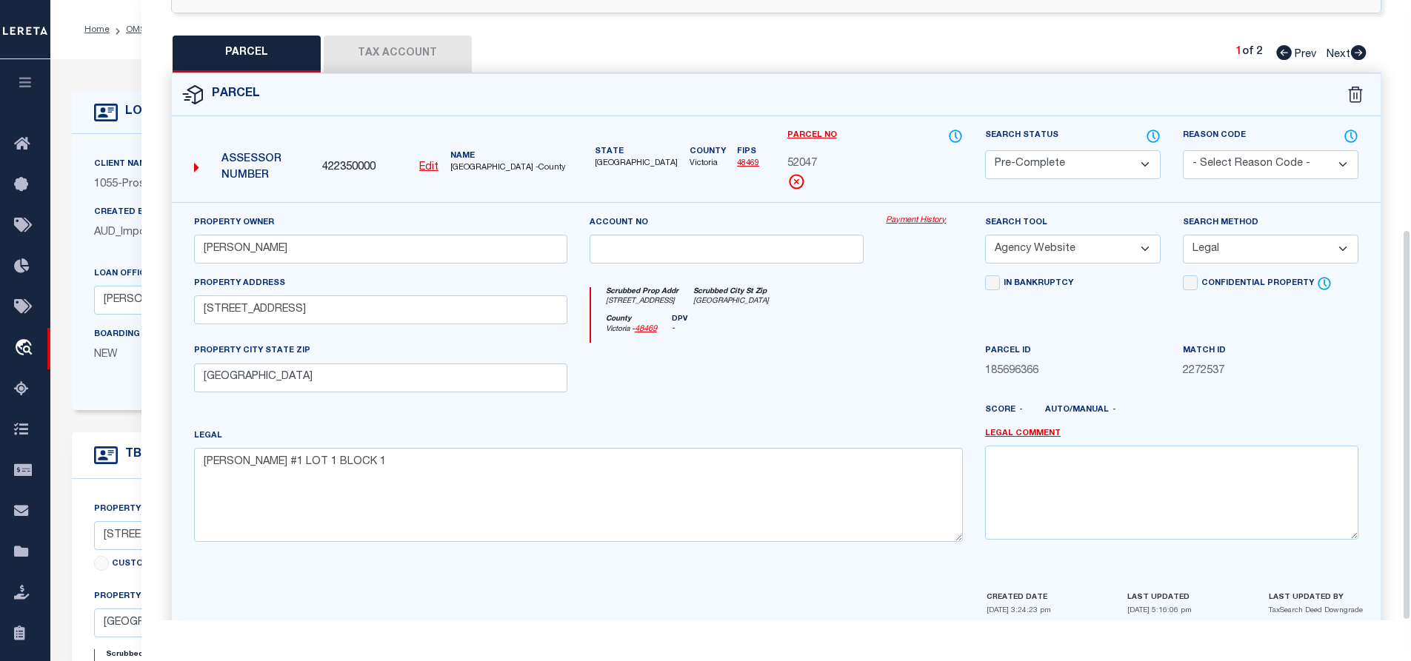
scroll to position [364, 0]
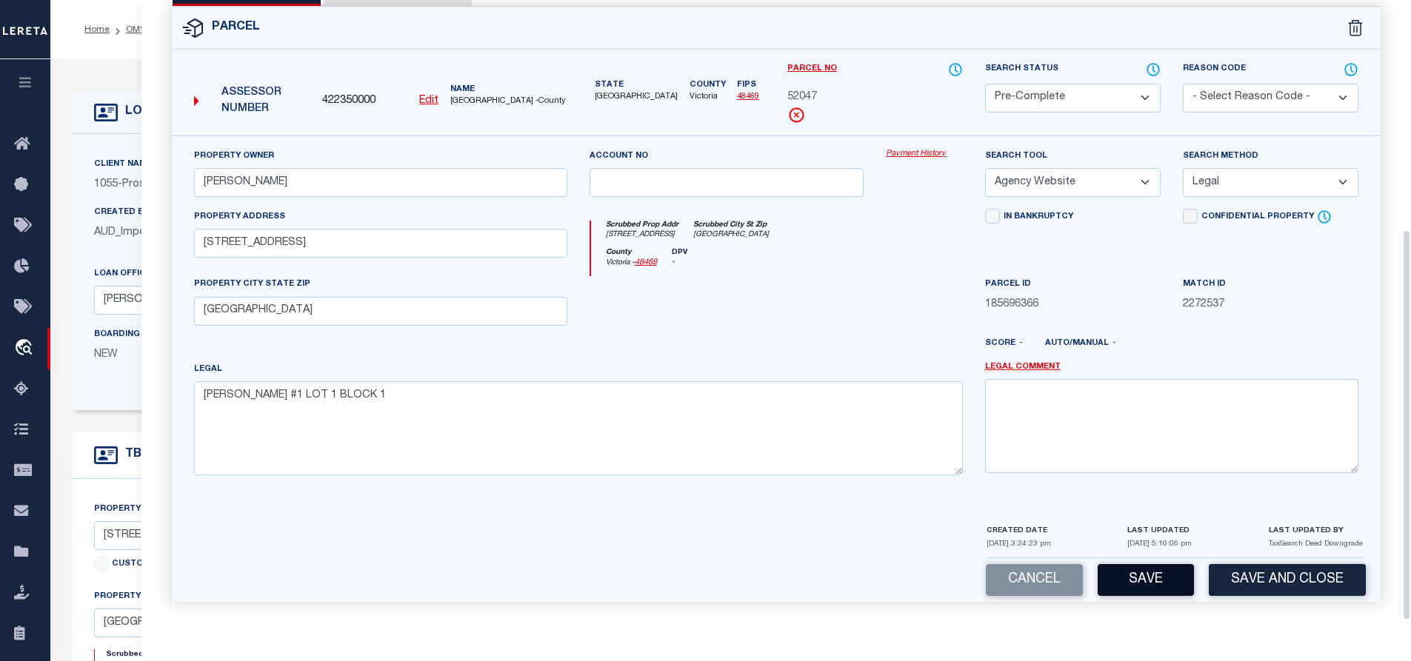
click at [1159, 575] on button "Save" at bounding box center [1146, 580] width 96 height 32
select select "AS"
select select
checkbox input "false"
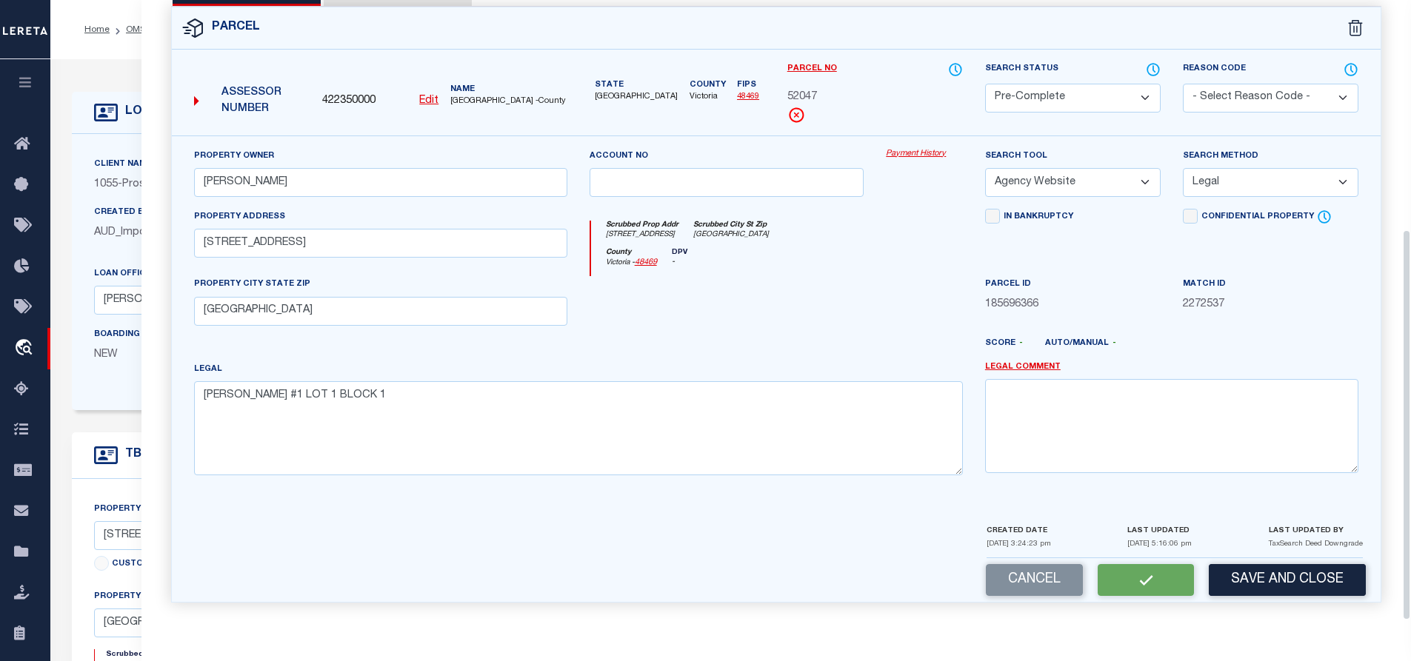
checkbox input "false"
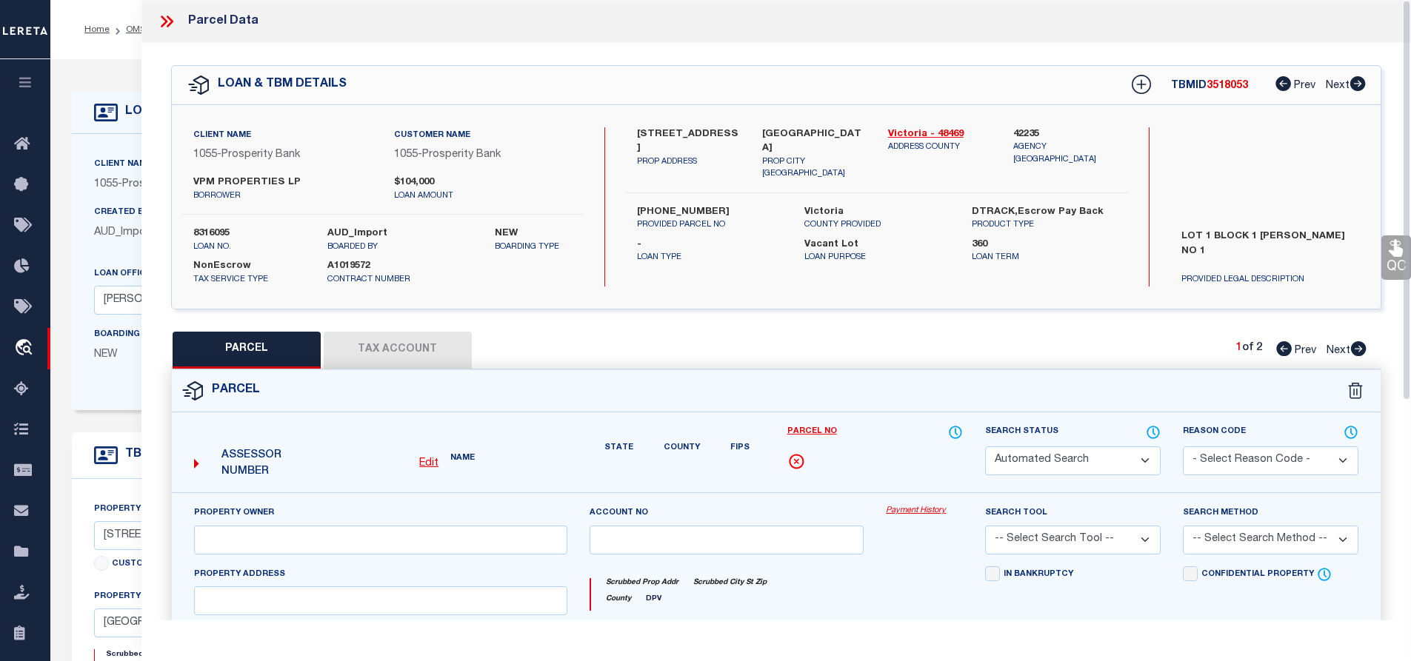
select select "PC"
type input "GARCIA,MARTIN"
select select "AGW"
select select "LEG"
type input "3511 LONE TREE RD"
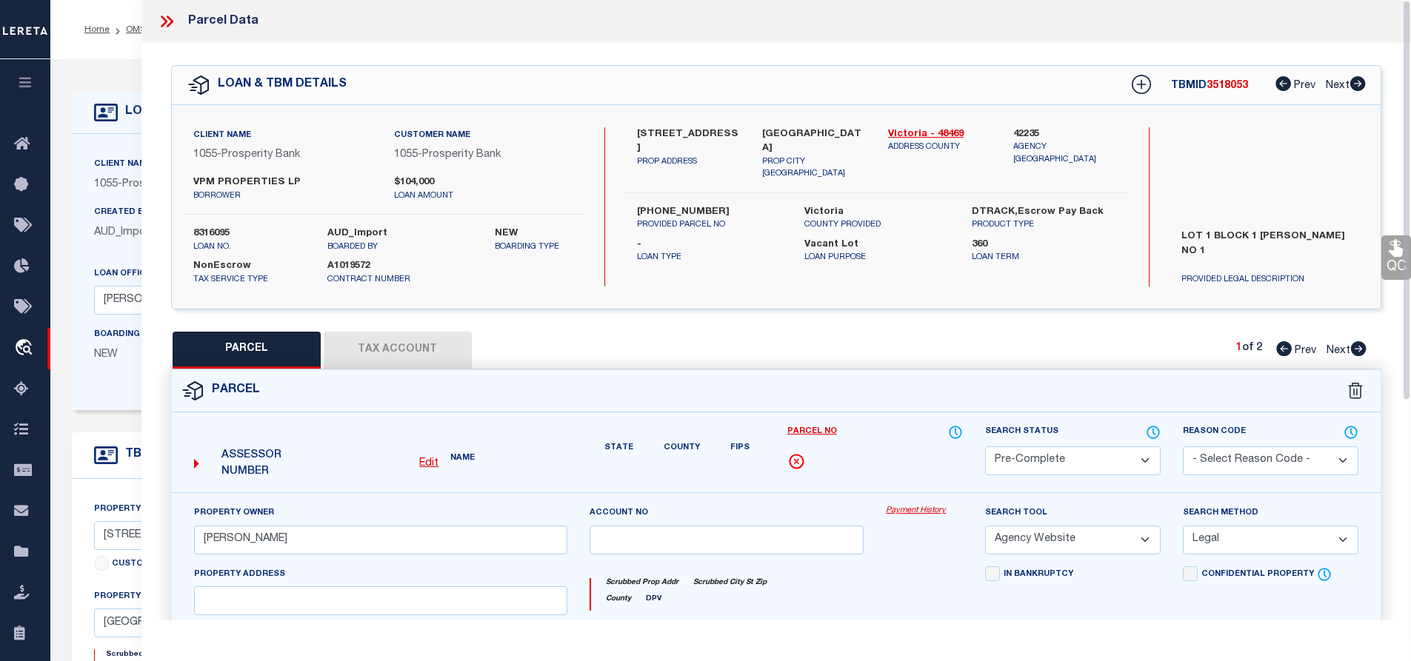
type input "VICTORIA, TX 77901"
type textarea "JOHN LEAL #1 LOT 1 BLOCK 1"
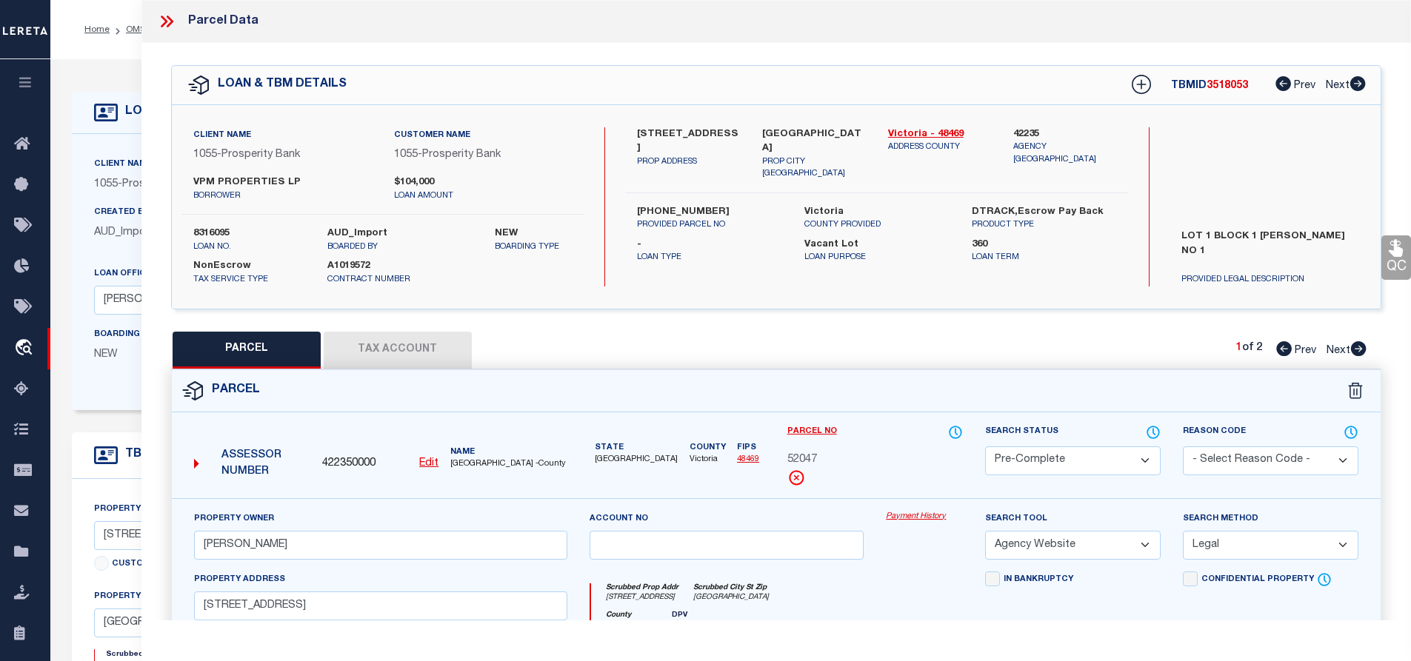
click at [1219, 93] on div "TBMID 3518053 Prev Next" at bounding box center [1239, 85] width 254 height 27
click at [1232, 88] on span "3518053" at bounding box center [1227, 86] width 41 height 10
click at [222, 229] on label "8316095" at bounding box center [249, 234] width 112 height 15
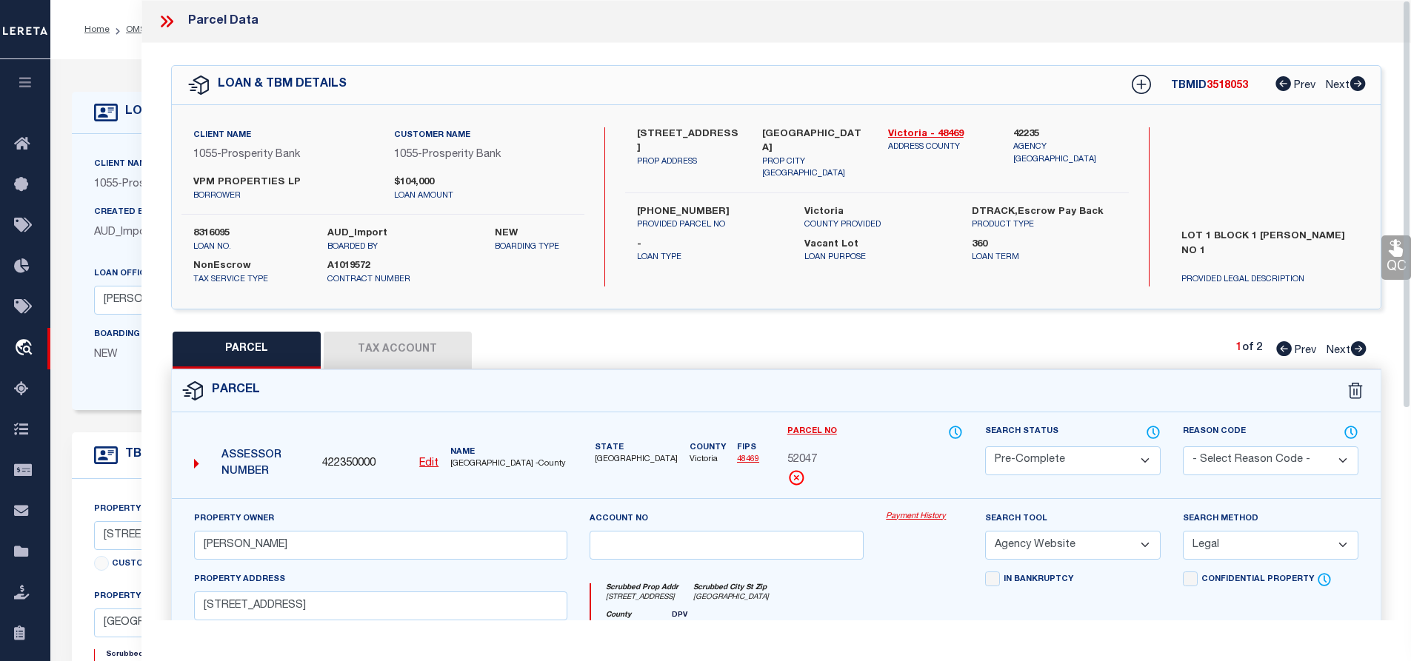
click at [222, 229] on label "8316095" at bounding box center [249, 234] width 112 height 15
click at [450, 464] on span "VICTORIA COUNTY -County" at bounding box center [508, 465] width 116 height 13
click at [807, 459] on span "52047" at bounding box center [802, 461] width 30 height 16
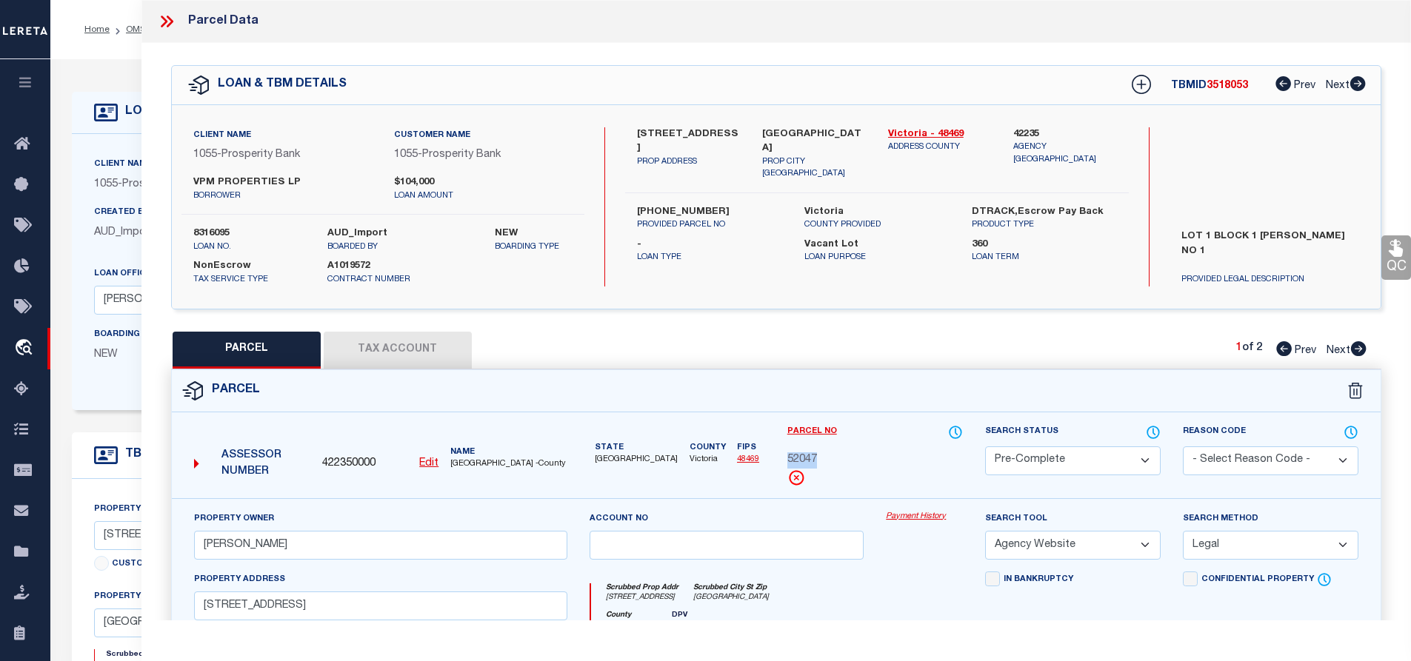
click at [335, 350] on button "Tax Account" at bounding box center [398, 350] width 148 height 37
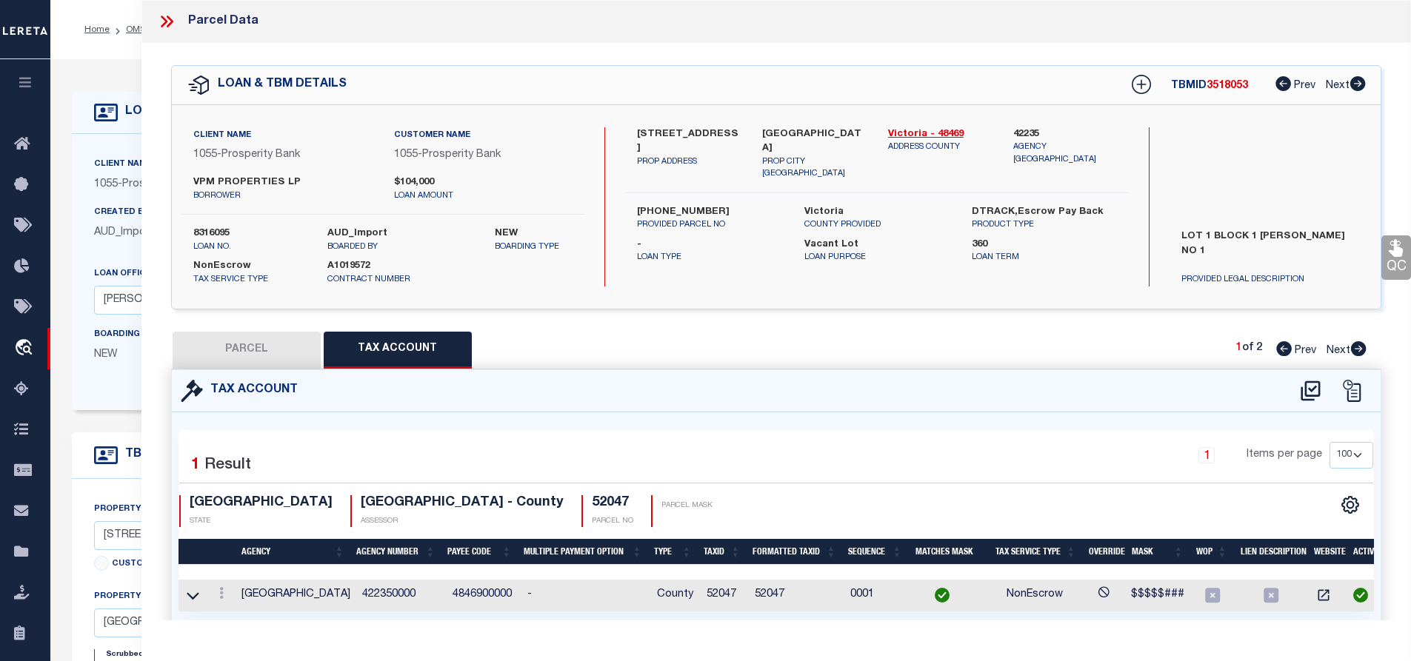
select select "100"
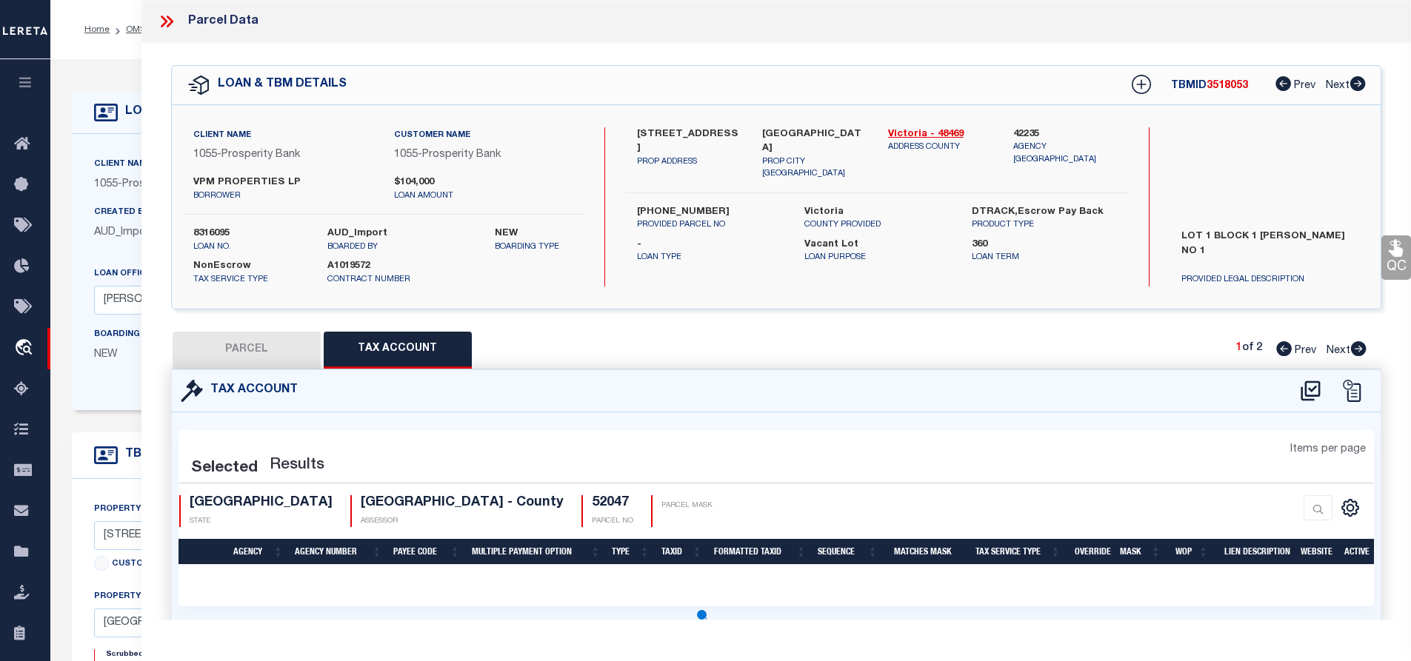
select select "100"
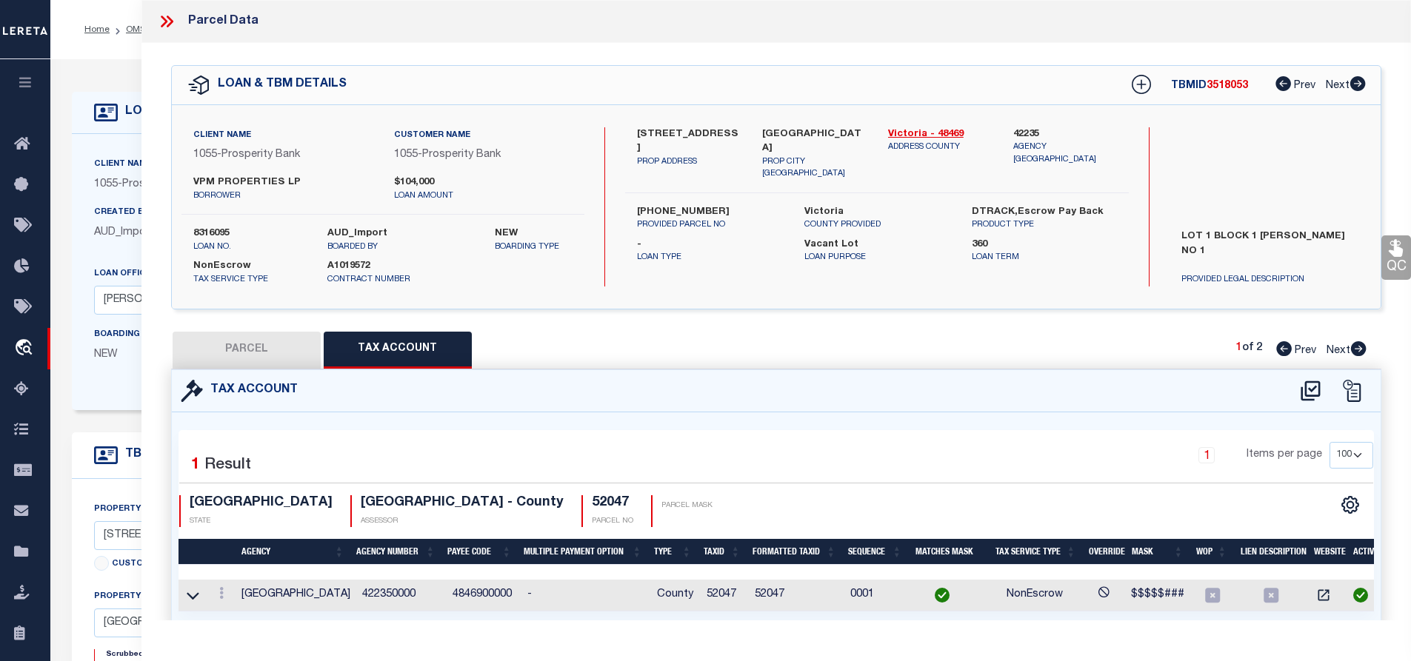
click at [171, 25] on icon at bounding box center [166, 21] width 19 height 19
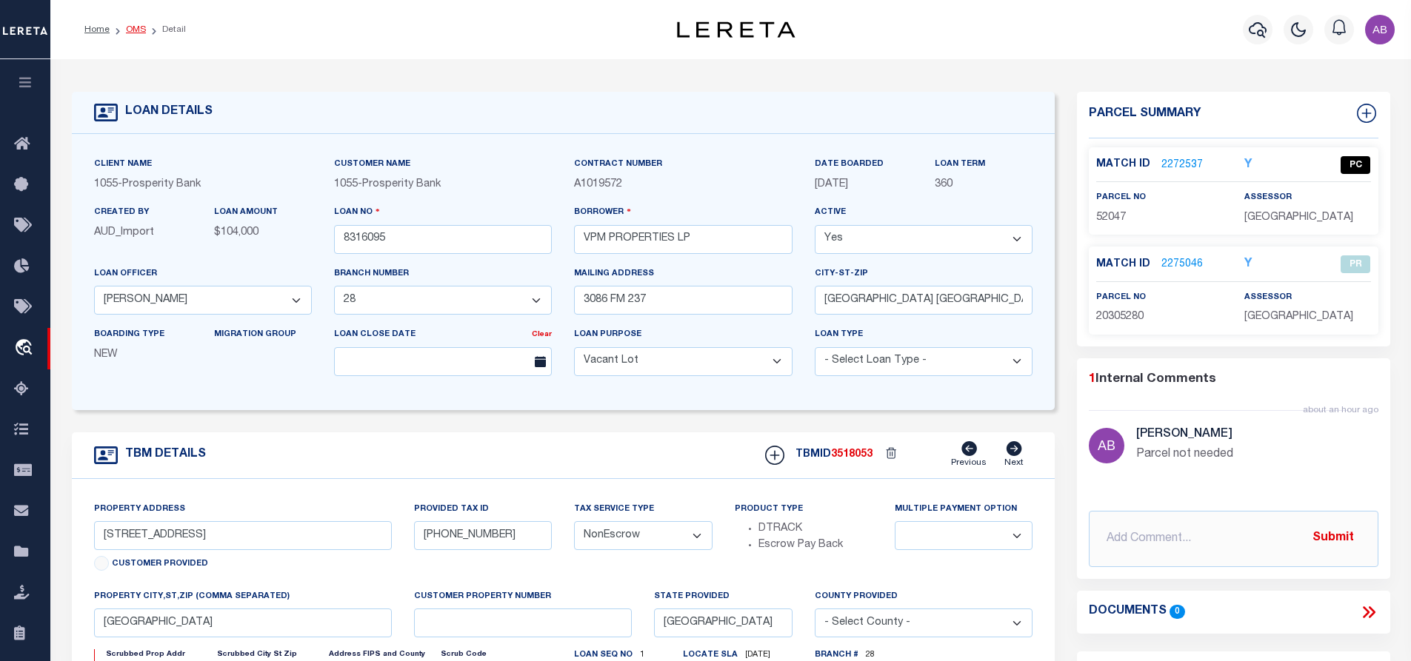
click at [141, 30] on link "OMS" at bounding box center [136, 29] width 20 height 9
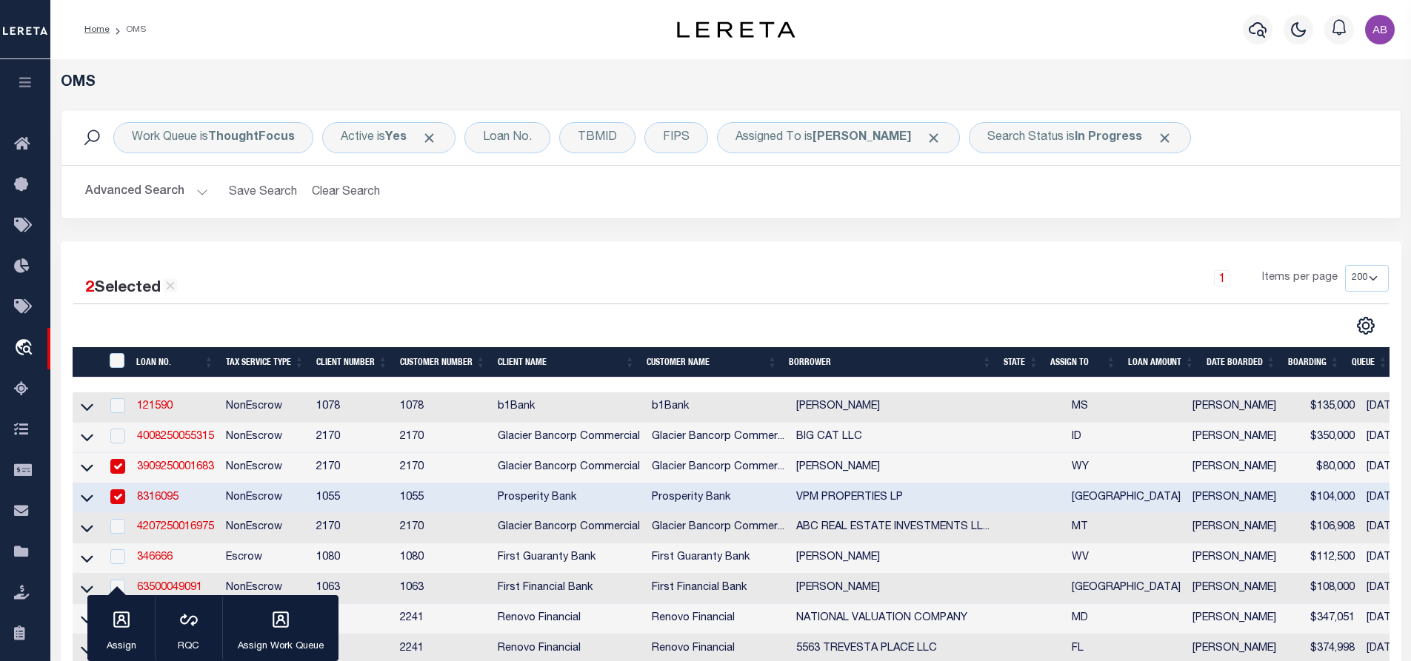
scroll to position [370, 0]
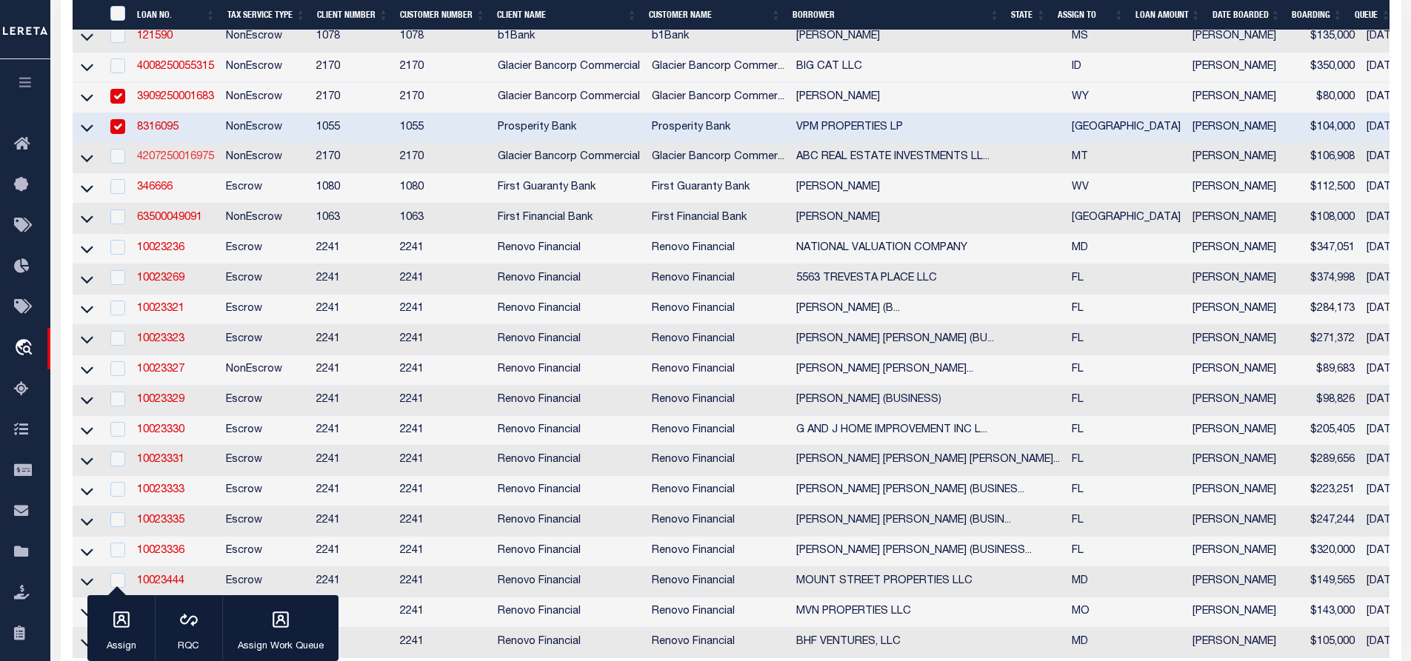
click at [206, 162] on link "4207250016975" at bounding box center [175, 157] width 77 height 10
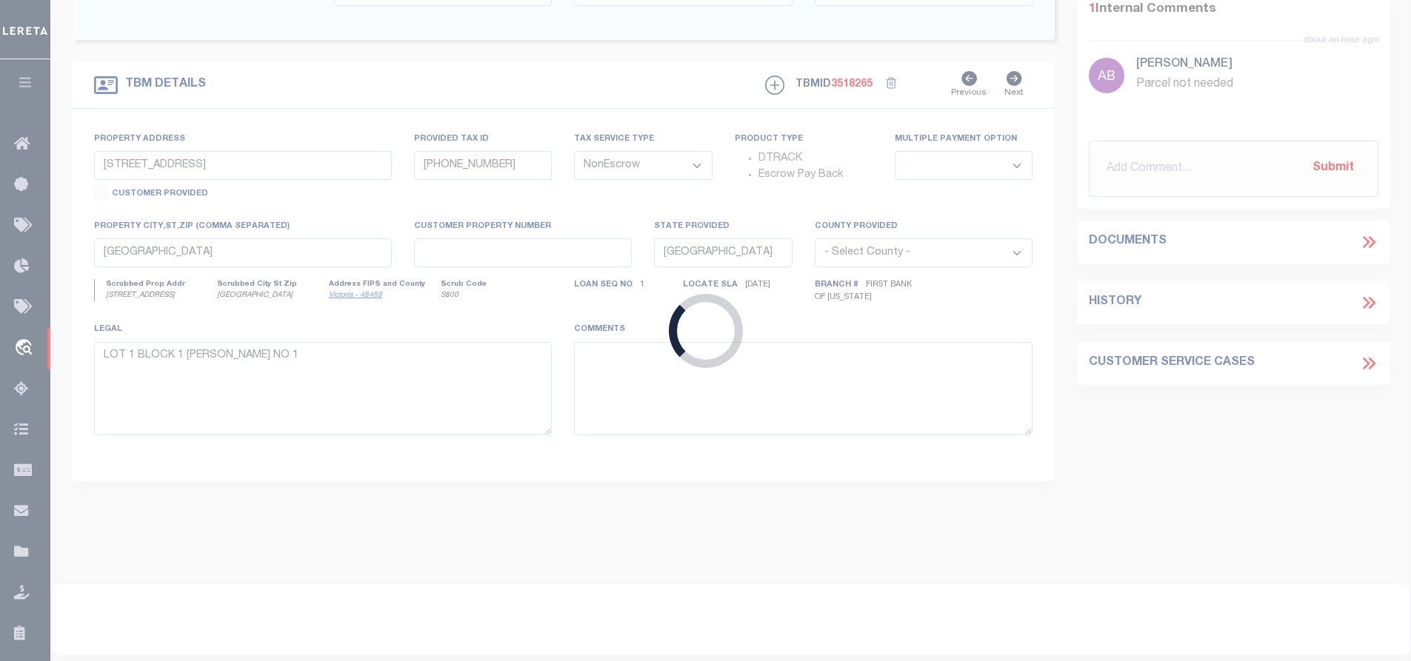
type input "4207250016975"
type input "ABC REAL ESTATE INVESTMENTS LLC"
select select
type input "3626 DUCK CREEK RD UNIT 3"
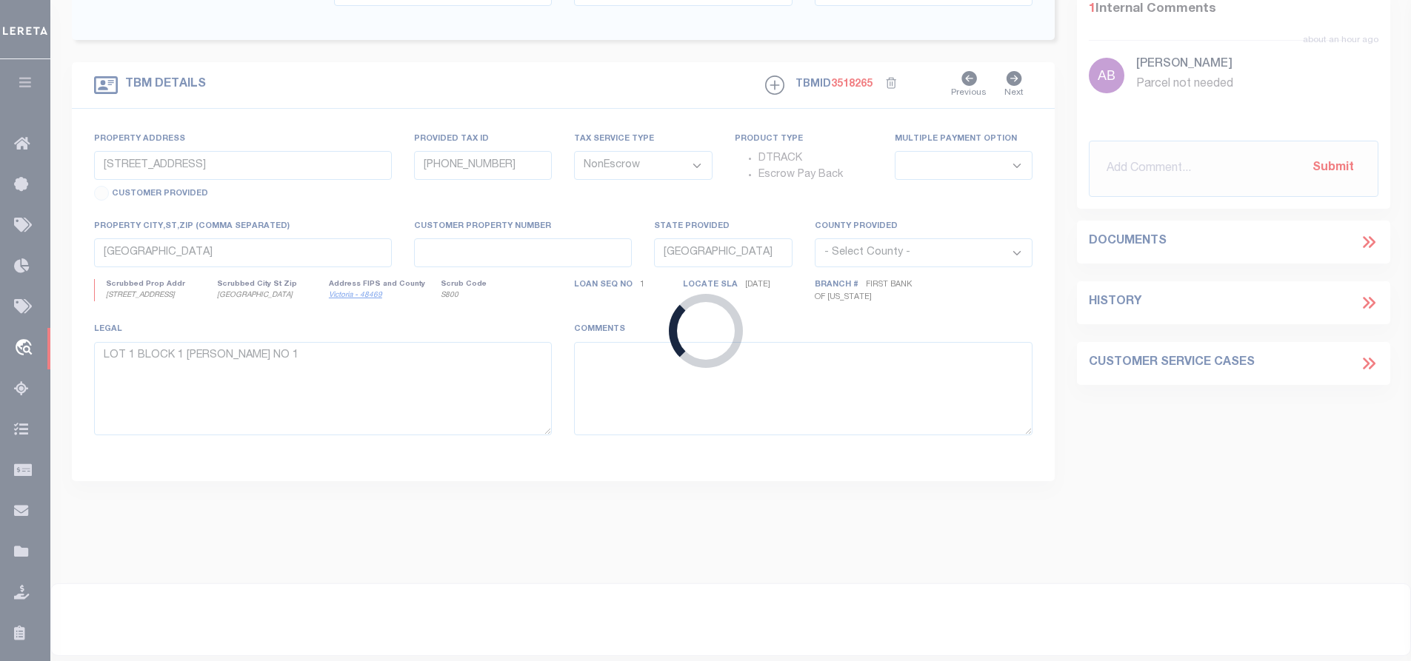
type input "BILLINGS MT 59101-6168"
type input "09/24/2025"
select select
select select "20"
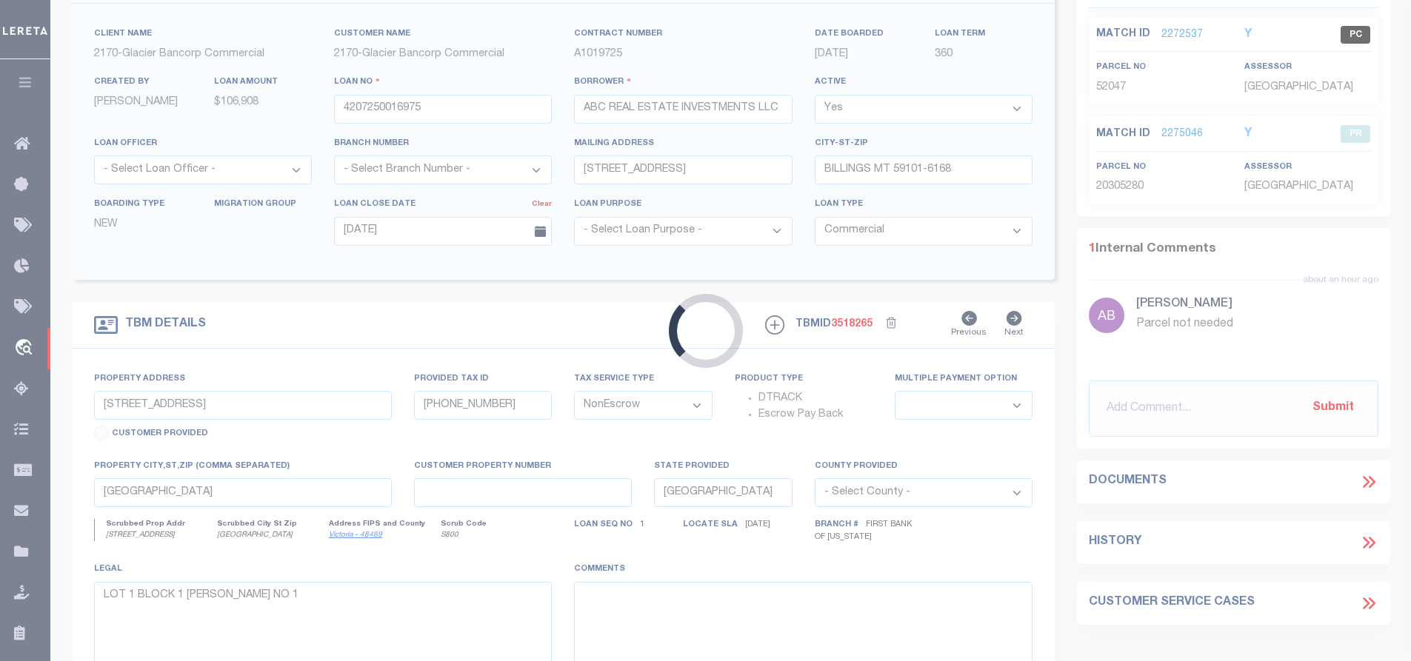
scroll to position [13, 0]
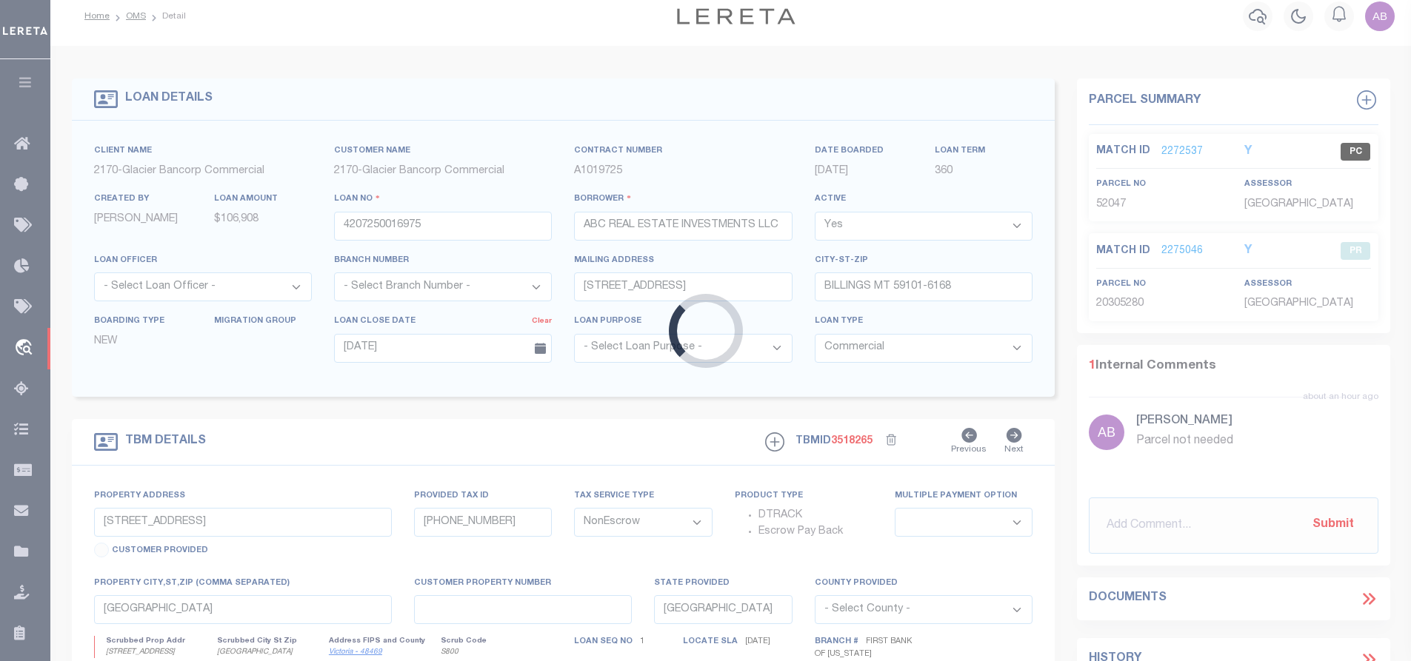
type input "146 COTTONWOOD CREEK RD"
type input "2211901"
select select
type input "JOLIET MT 59041"
type input "MT"
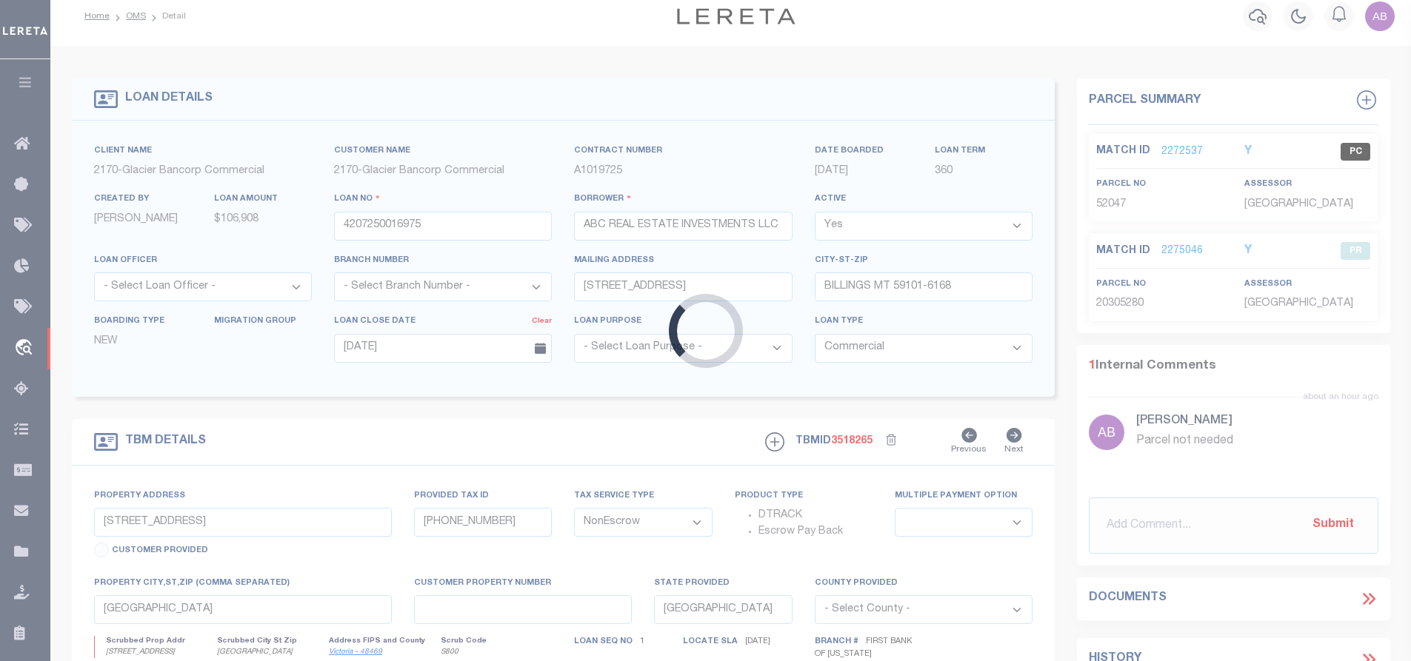
type textarea "SEE ATTACHED"
select select "4572"
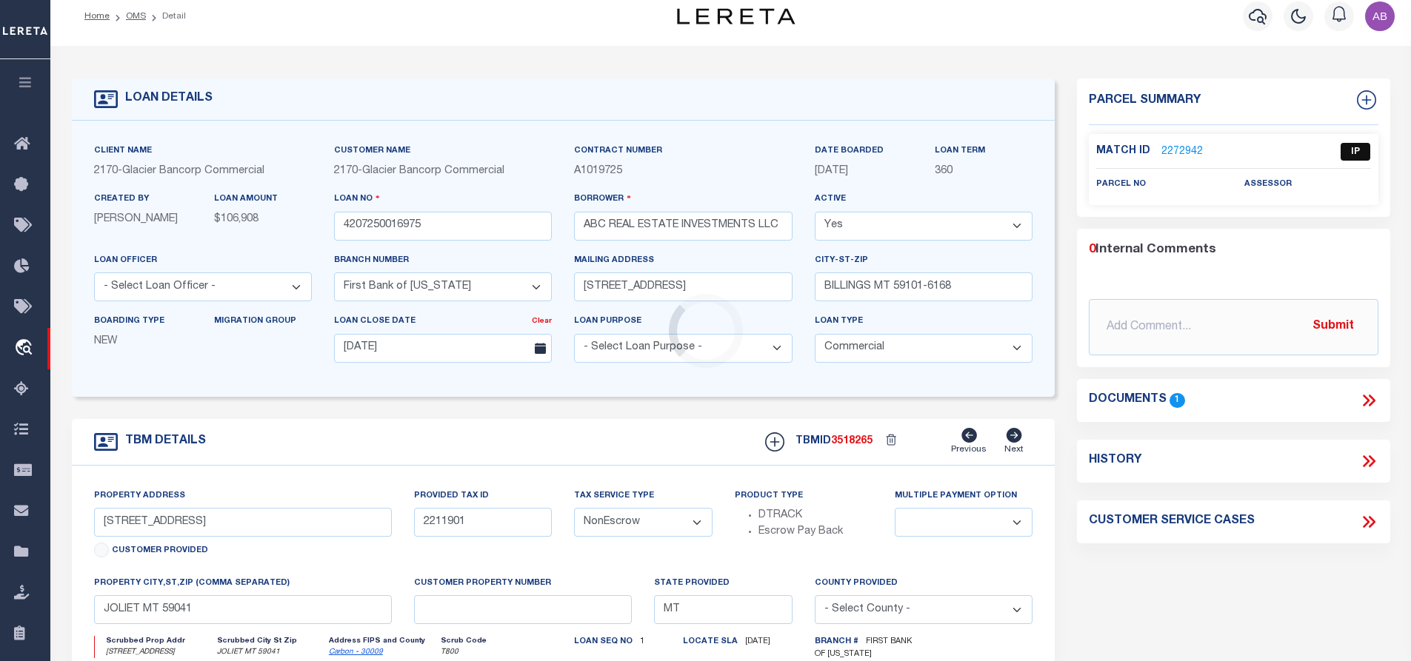
scroll to position [0, 0]
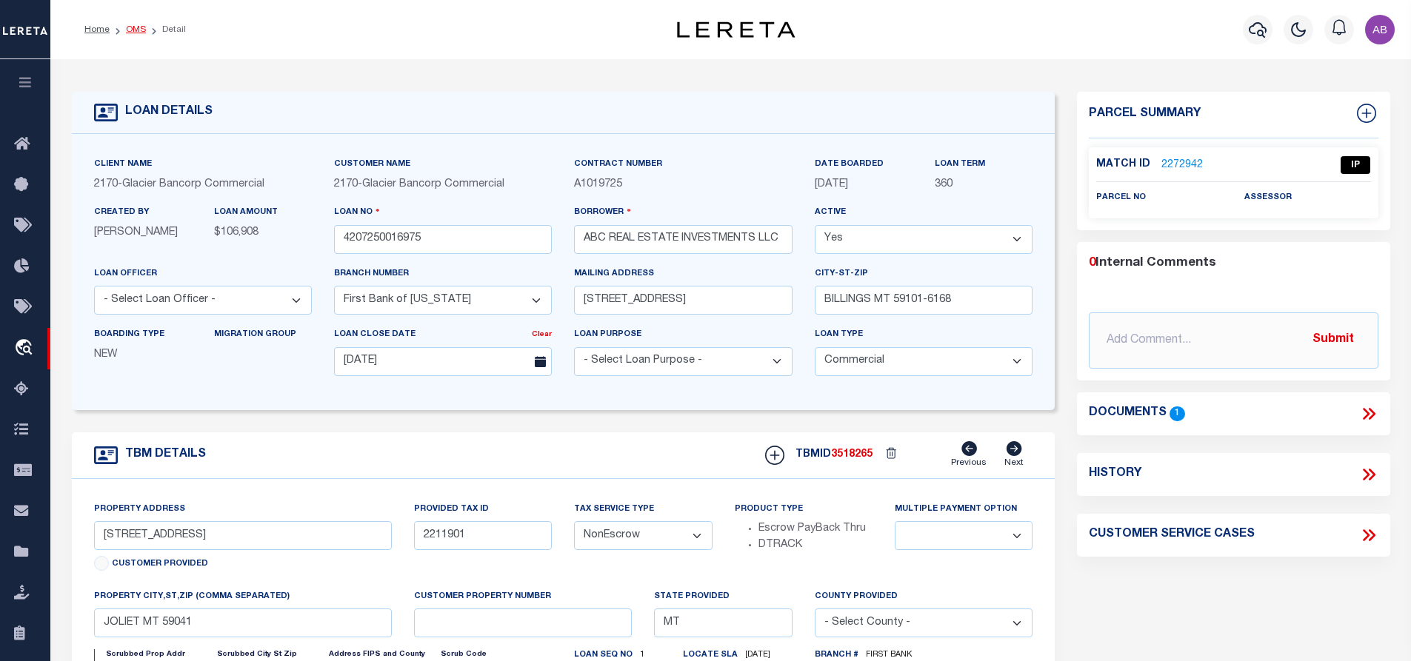
click at [140, 27] on link "OMS" at bounding box center [136, 29] width 20 height 9
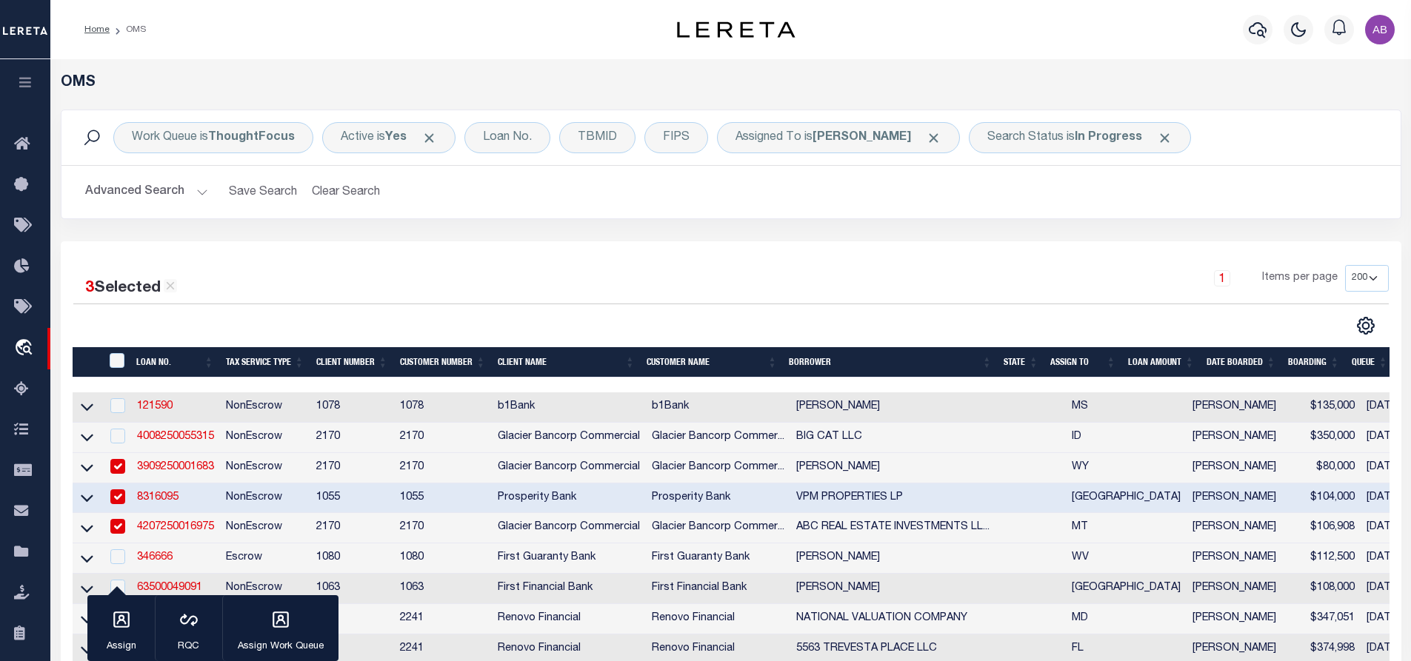
scroll to position [370, 0]
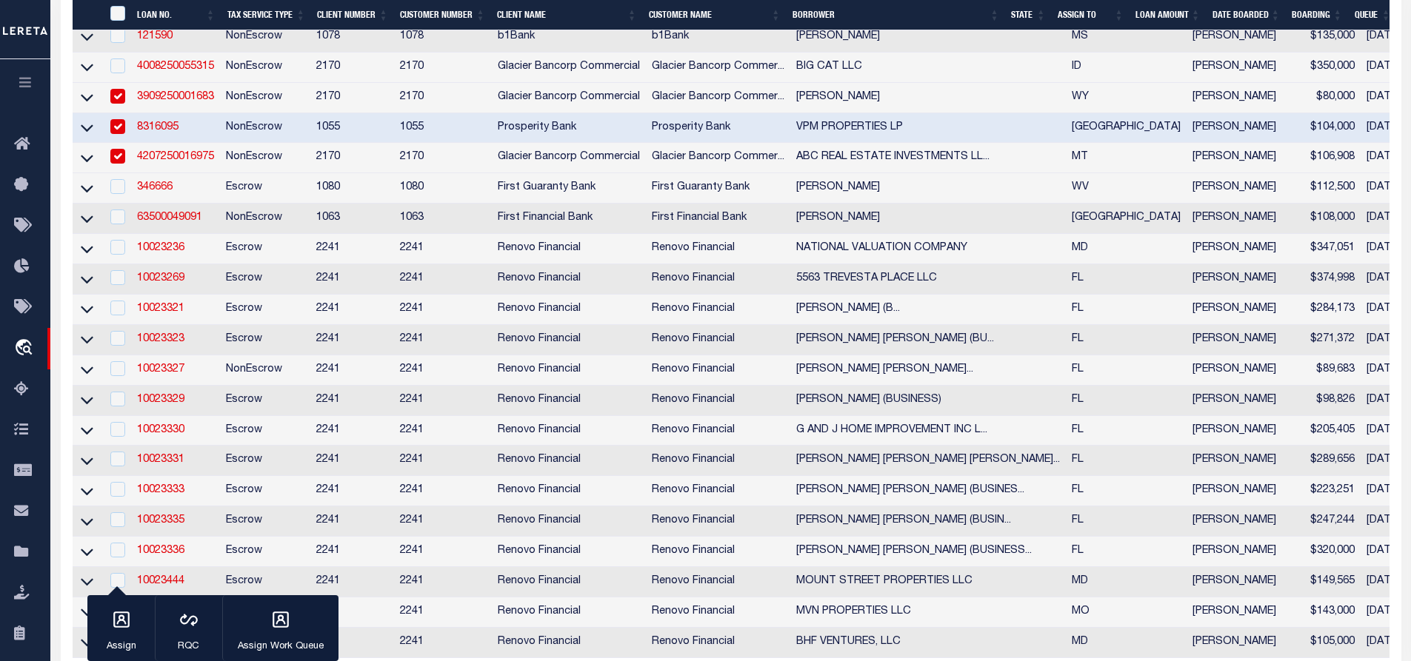
click at [115, 156] on input "checkbox" at bounding box center [117, 156] width 15 height 15
checkbox input "false"
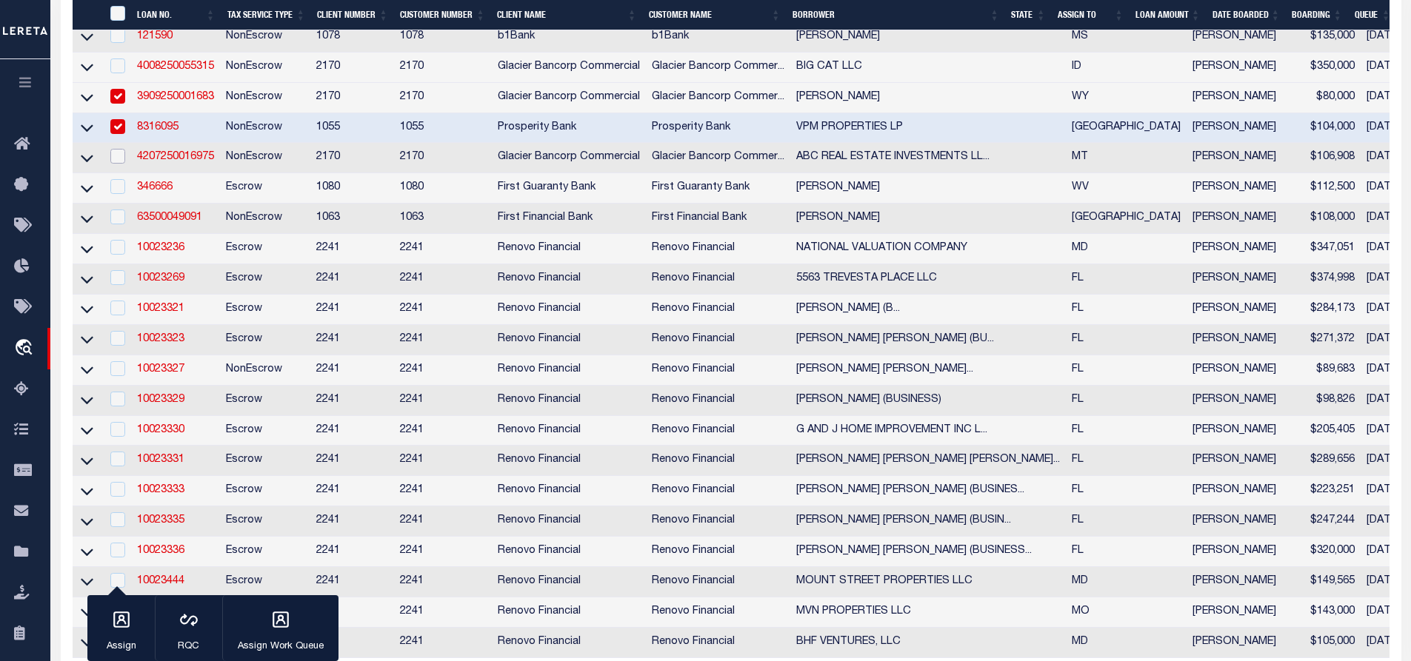
scroll to position [0, 0]
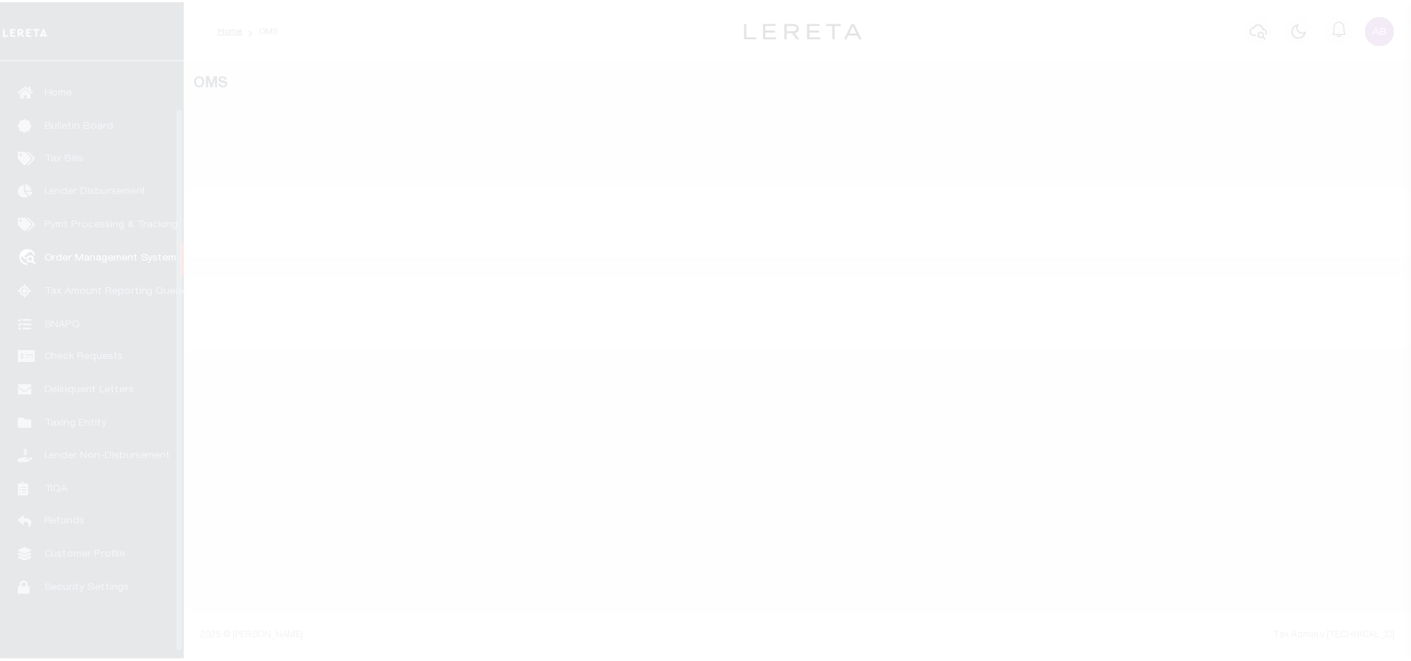
scroll to position [60, 0]
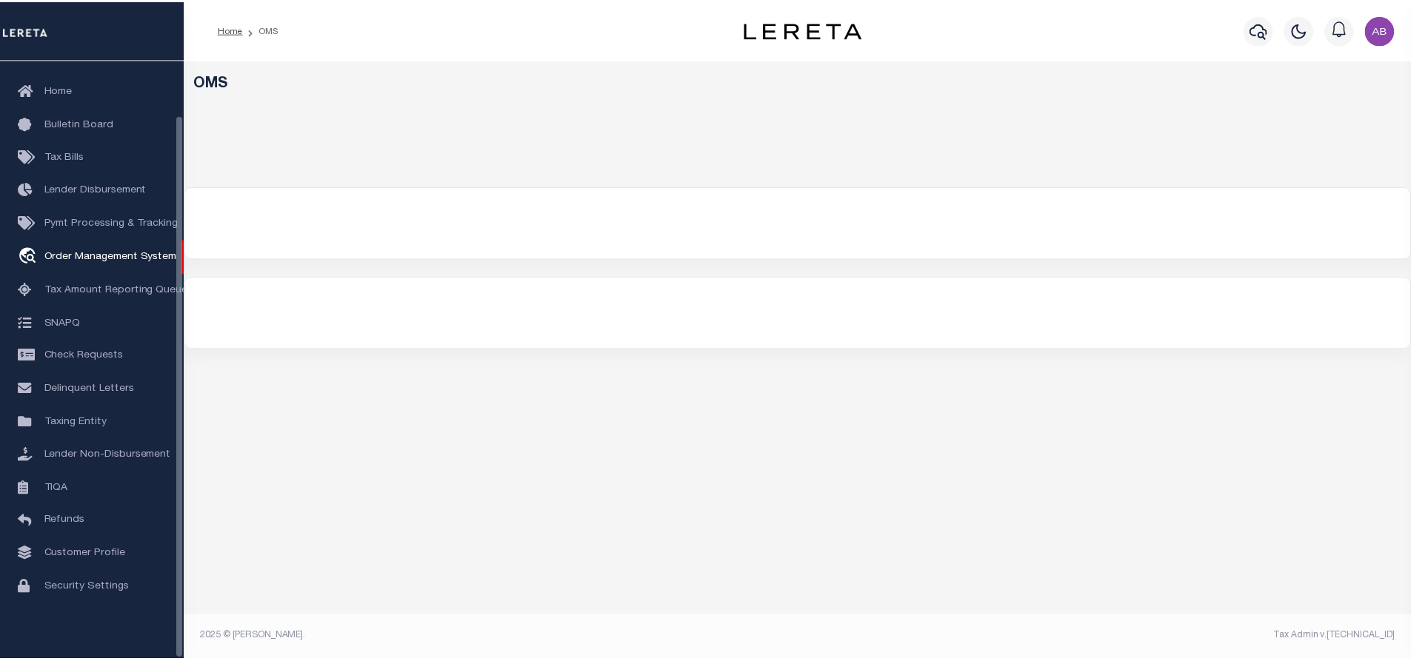
select select "200"
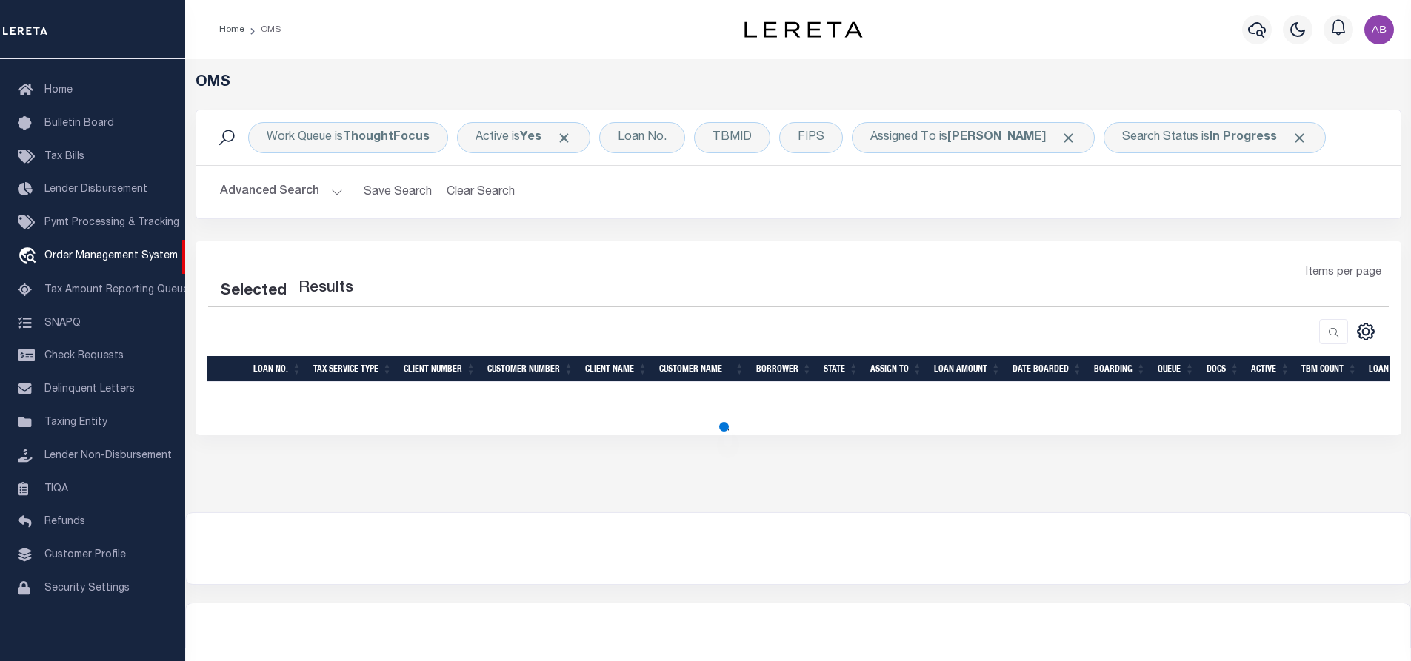
select select "200"
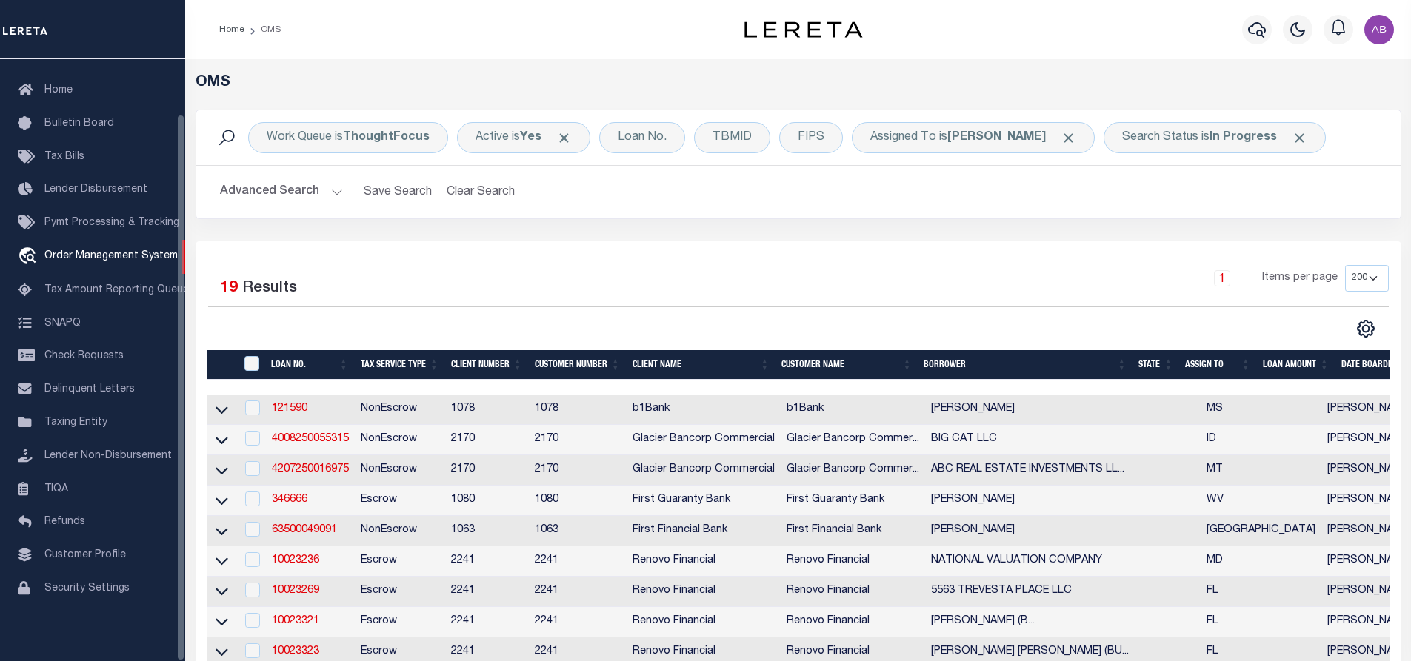
scroll to position [370, 0]
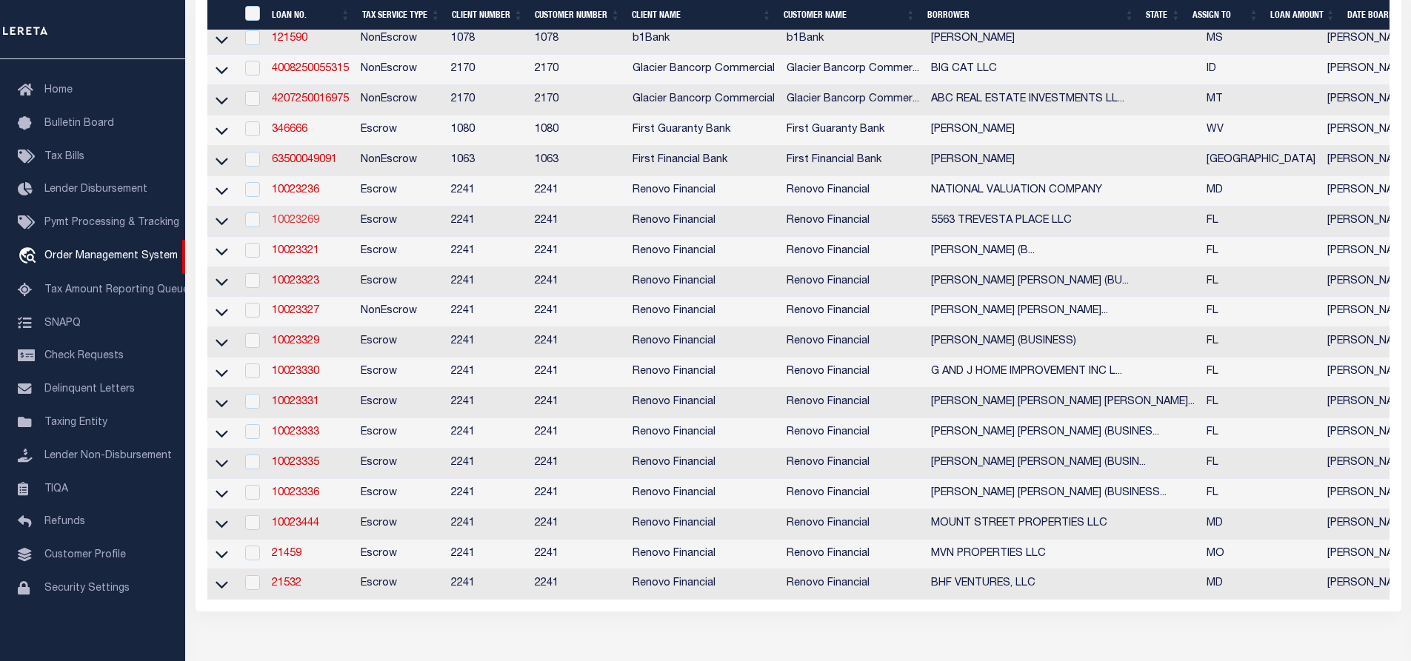
click at [299, 223] on link "10023269" at bounding box center [295, 221] width 47 height 10
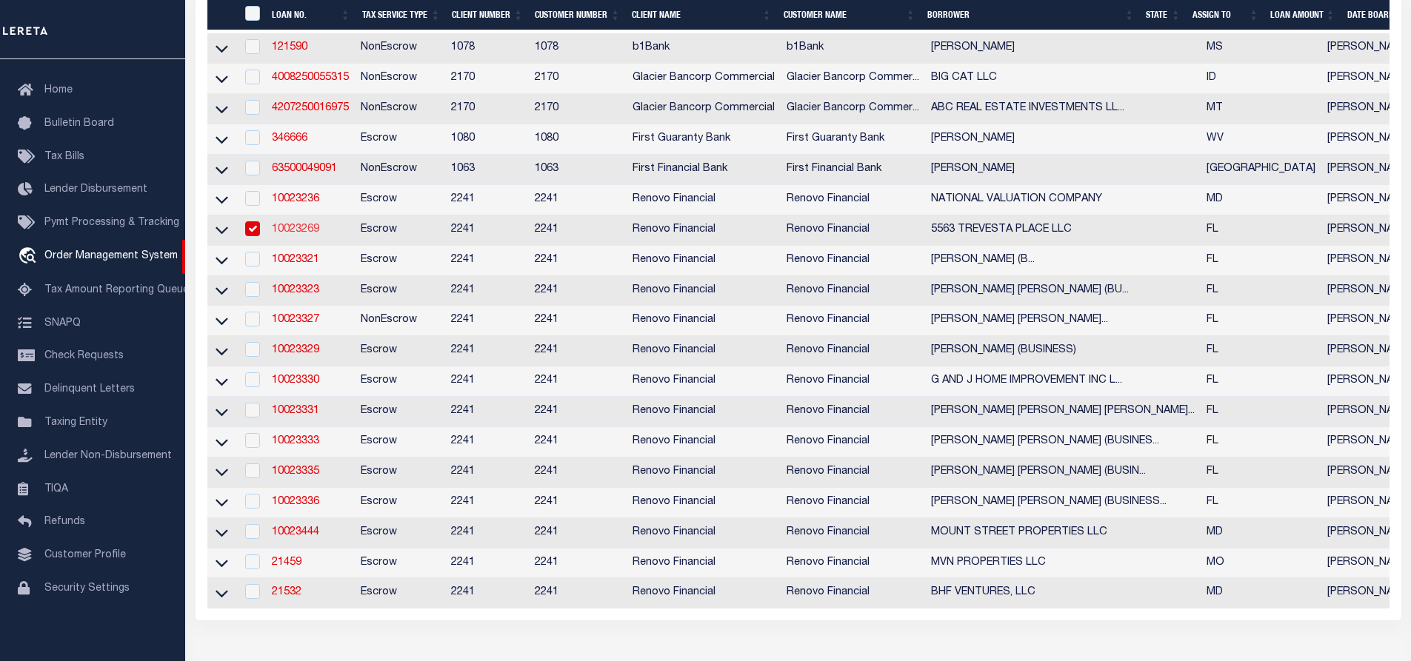
type input "10023269"
type input "5563 TREVESTA PLACE LLC"
select select
select select "400"
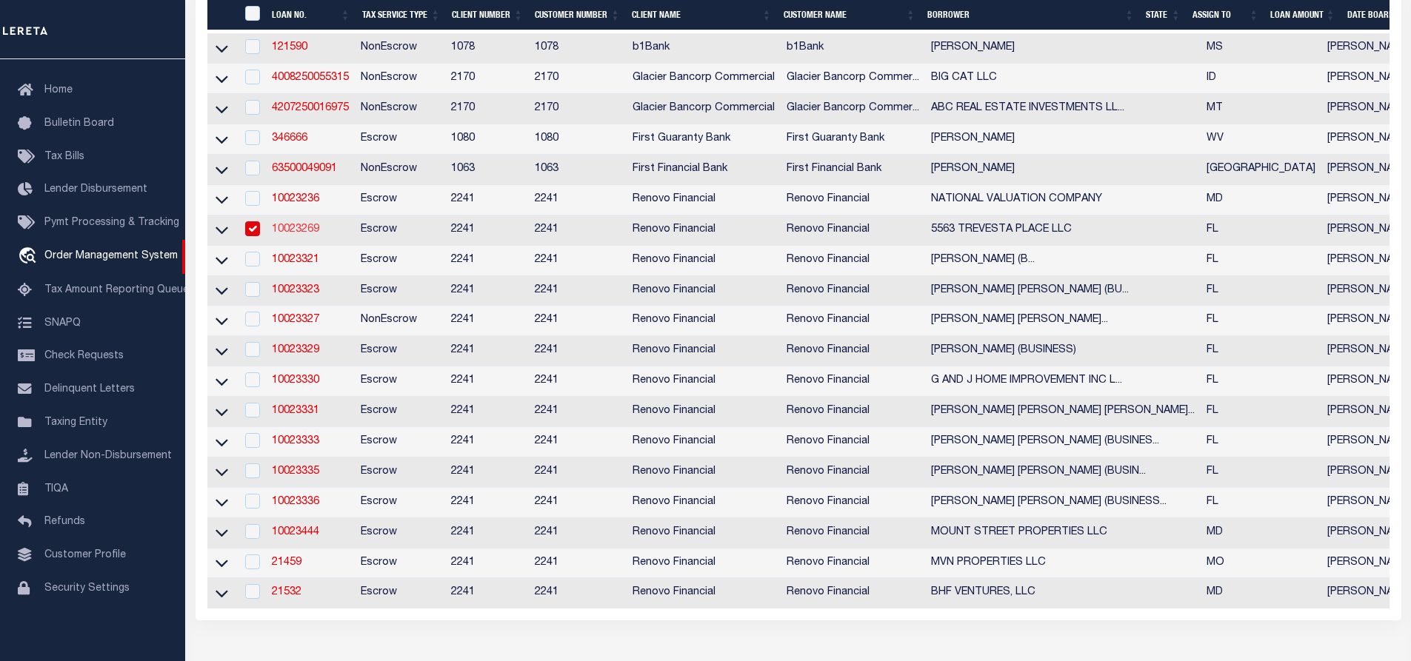
select select "Escrow"
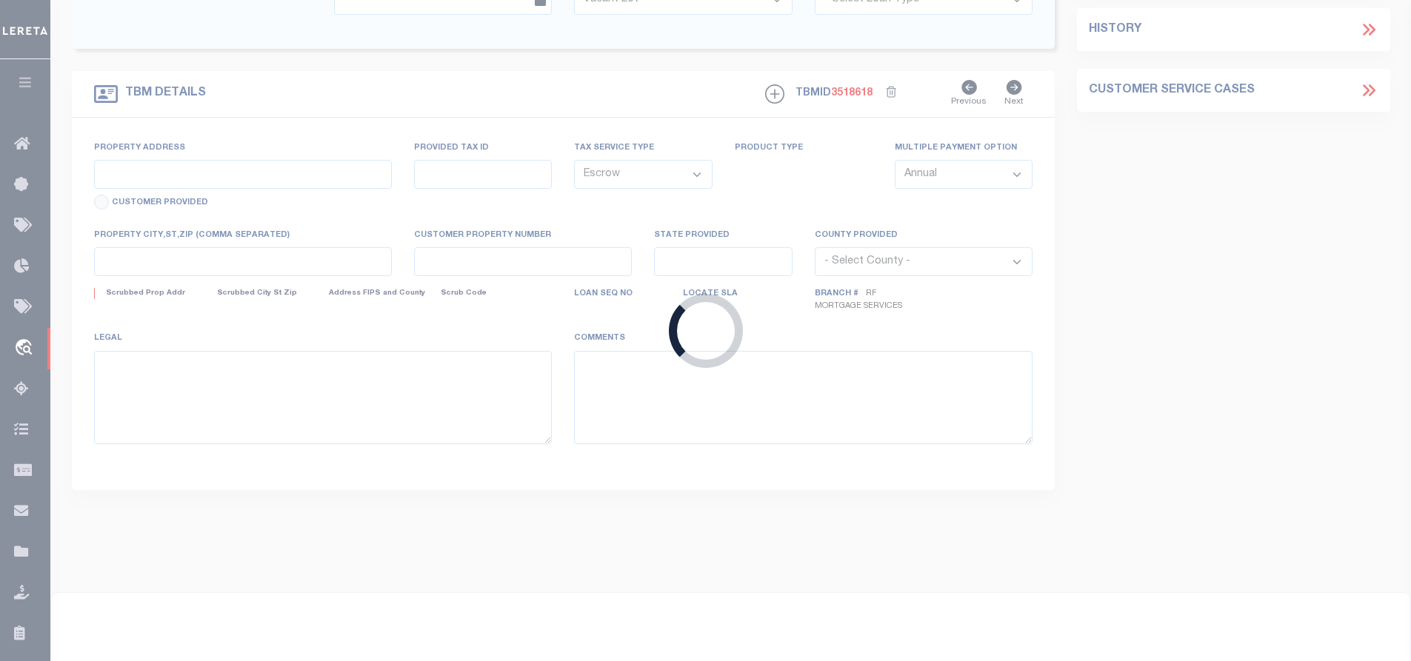
type input "5563 TREVESTA PLACE"
type input "718035509"
select select
type input "PALMETTO, FL 34221"
type input "a0kUS00000EDdt7"
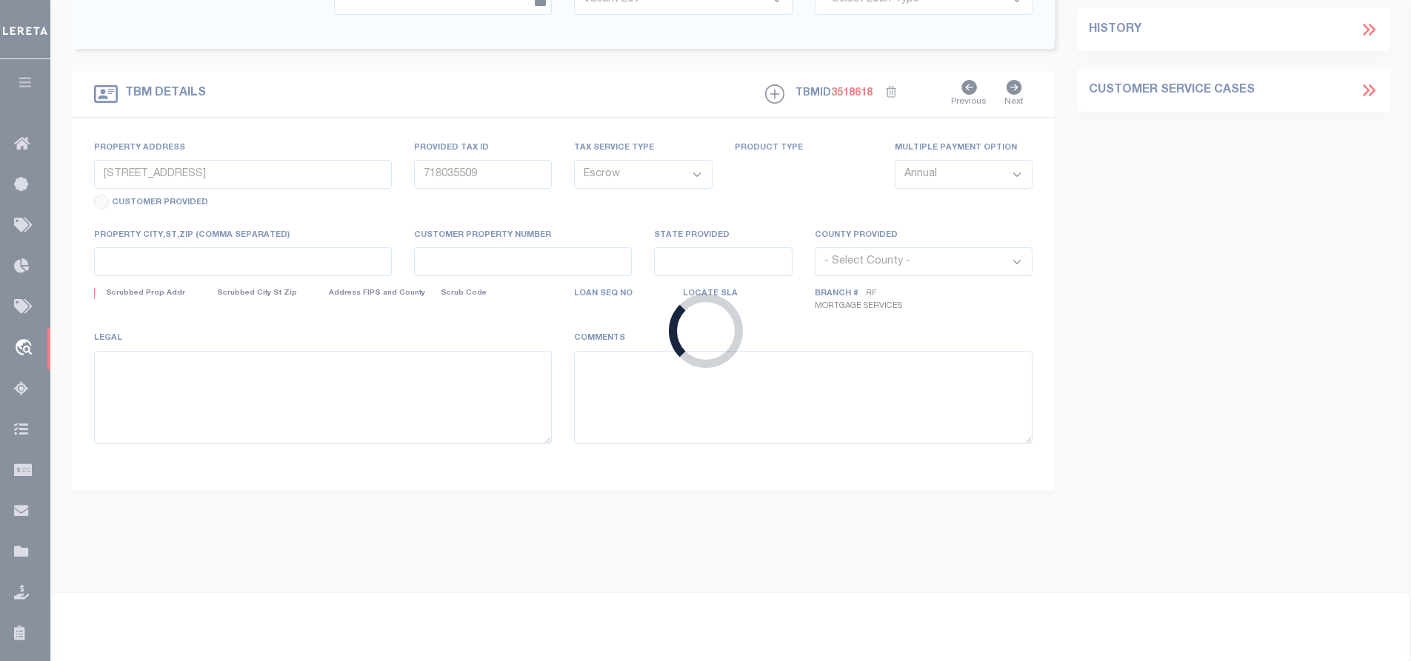
type input "FL"
select select
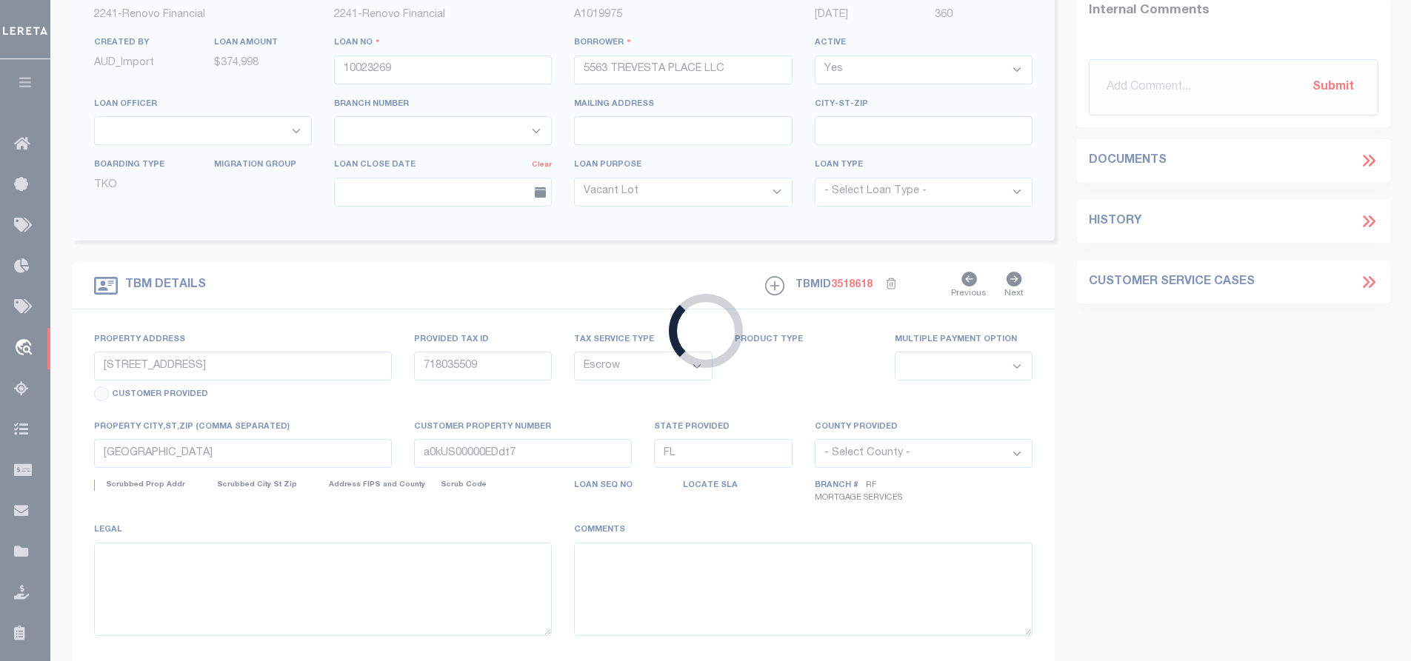
select select "164194"
select select "25067"
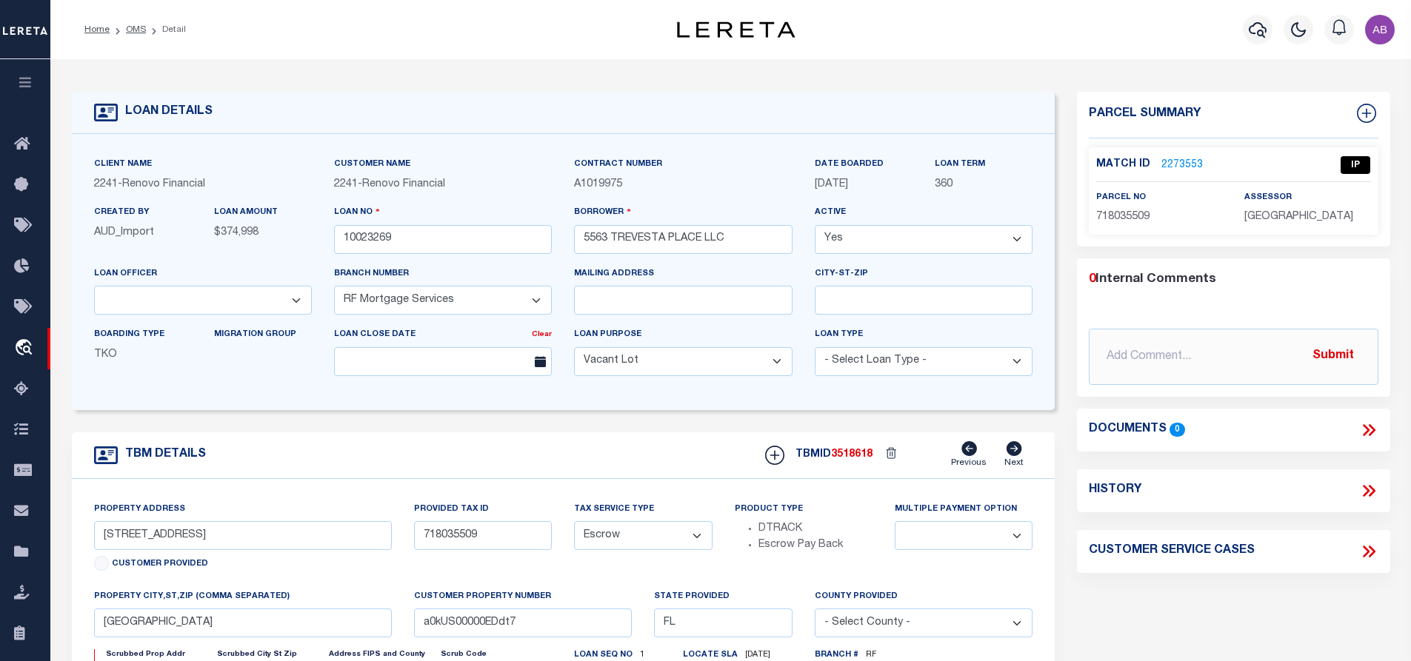
click at [1197, 160] on link "2273553" at bounding box center [1182, 166] width 41 height 16
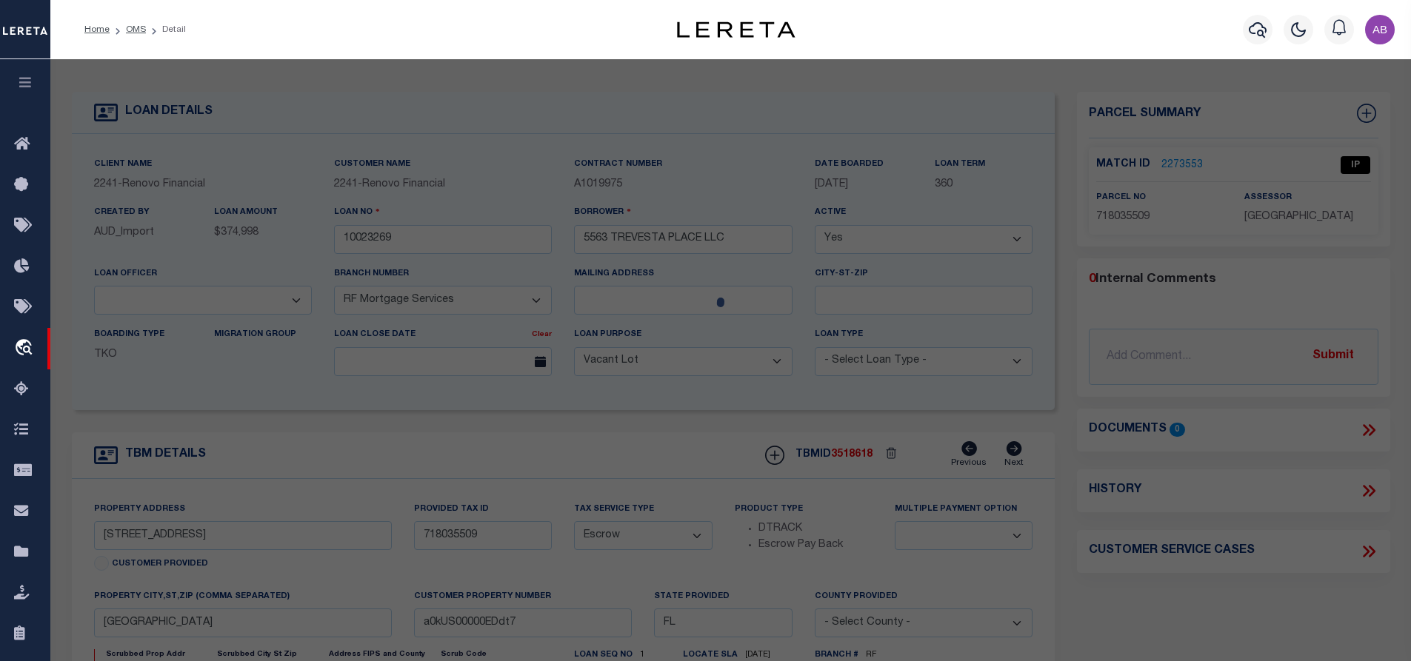
checkbox input "false"
select select "IP"
type input "5563 TREVESTA PLACE LLC"
select select "AGW"
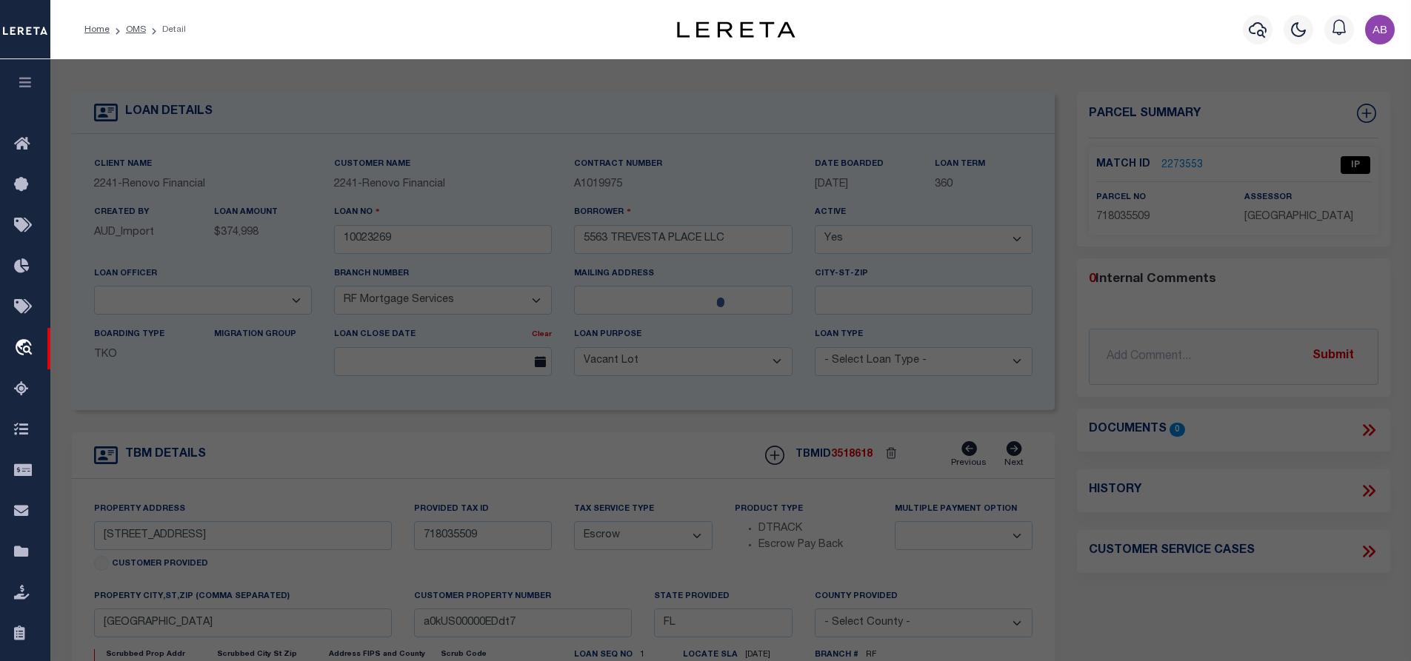
select select "ADD"
type input "5563 TREVESTA PL"
type input "PALMETTO, FL 34221"
type textarea "LOT 170, PH IIID, TREVESTA PH IIIC & IIID PI #7180.3550/9"
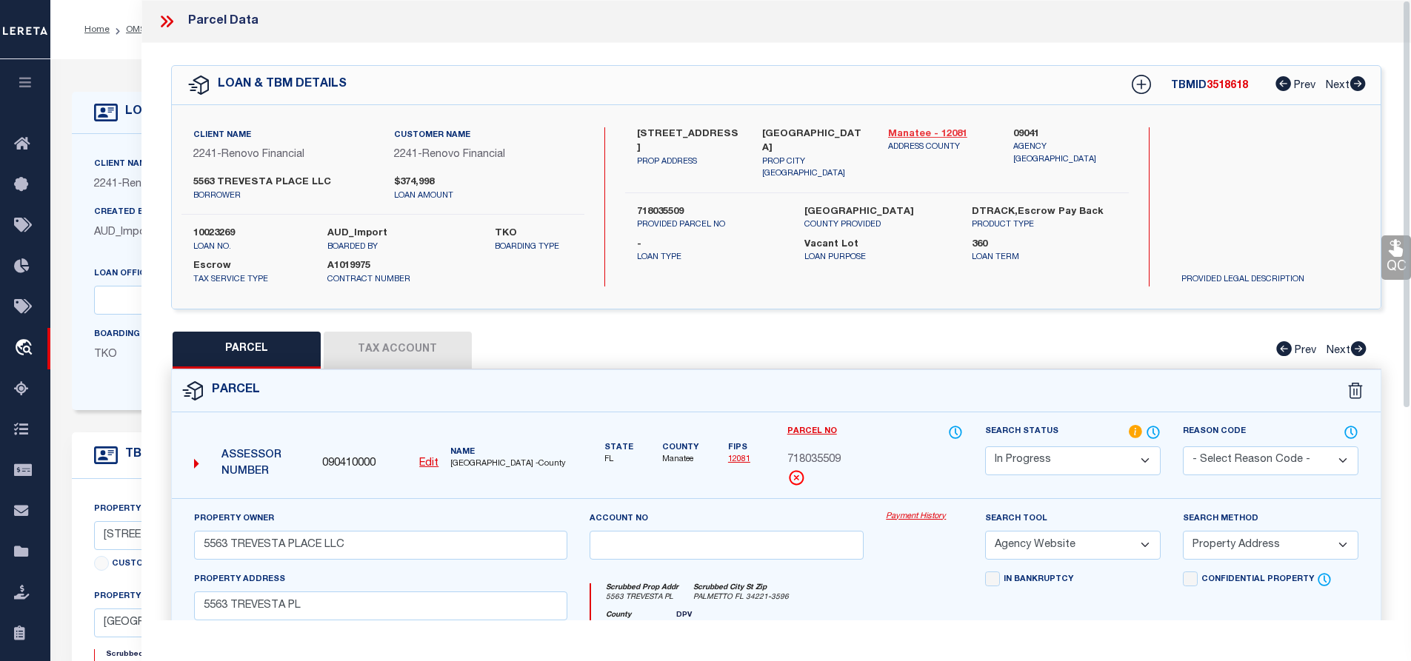
click at [919, 134] on link "Manatee - 12081" at bounding box center [940, 134] width 104 height 15
click at [643, 121] on div "Client Name 2241 - Renovo Financial Customer Name 2241 - Renovo Financial 5563 …" at bounding box center [777, 207] width 1210 height 204
copy div "5563 TREVESTA PLACE"
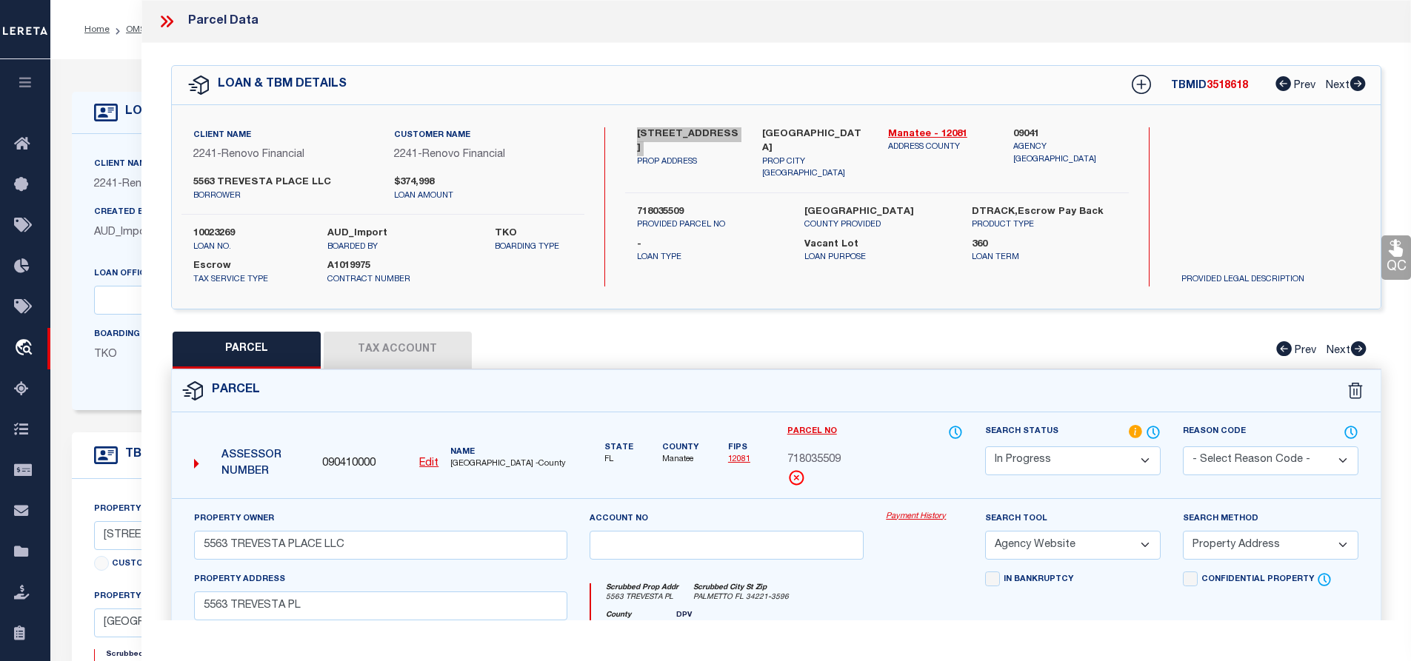
scroll to position [321, 0]
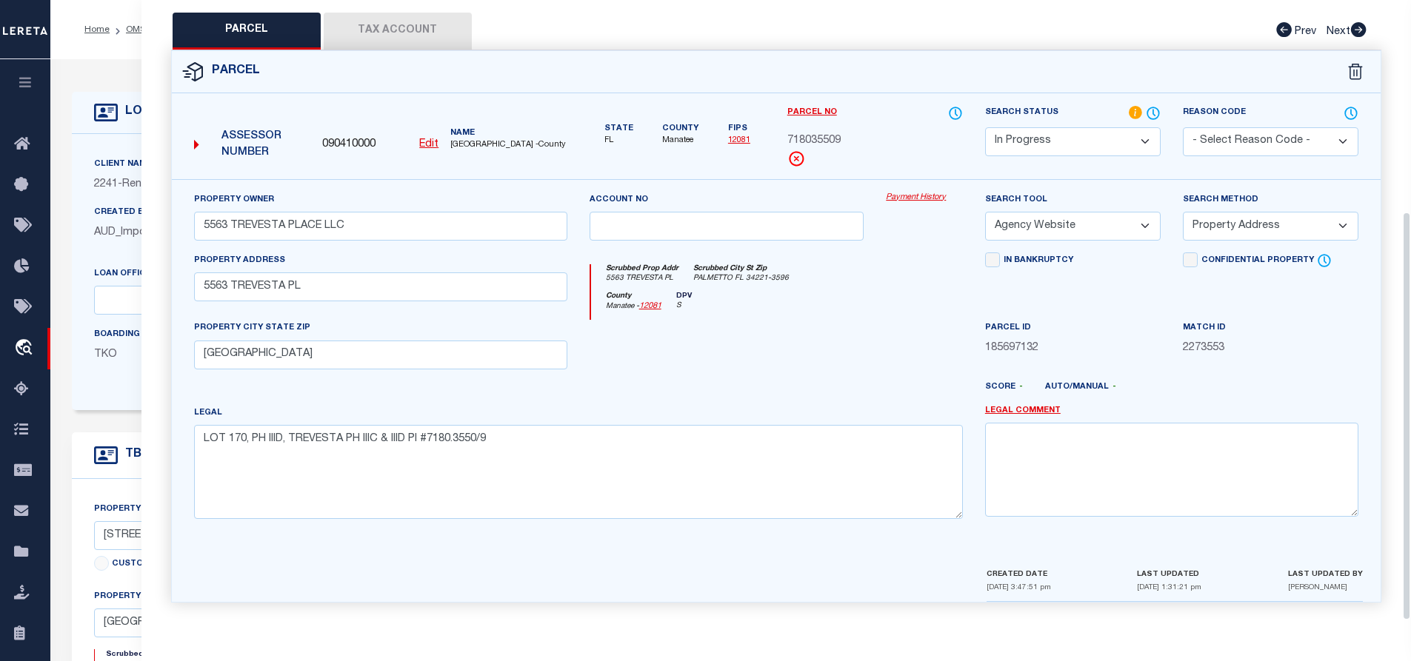
click at [423, 38] on button "Tax Account" at bounding box center [398, 31] width 148 height 37
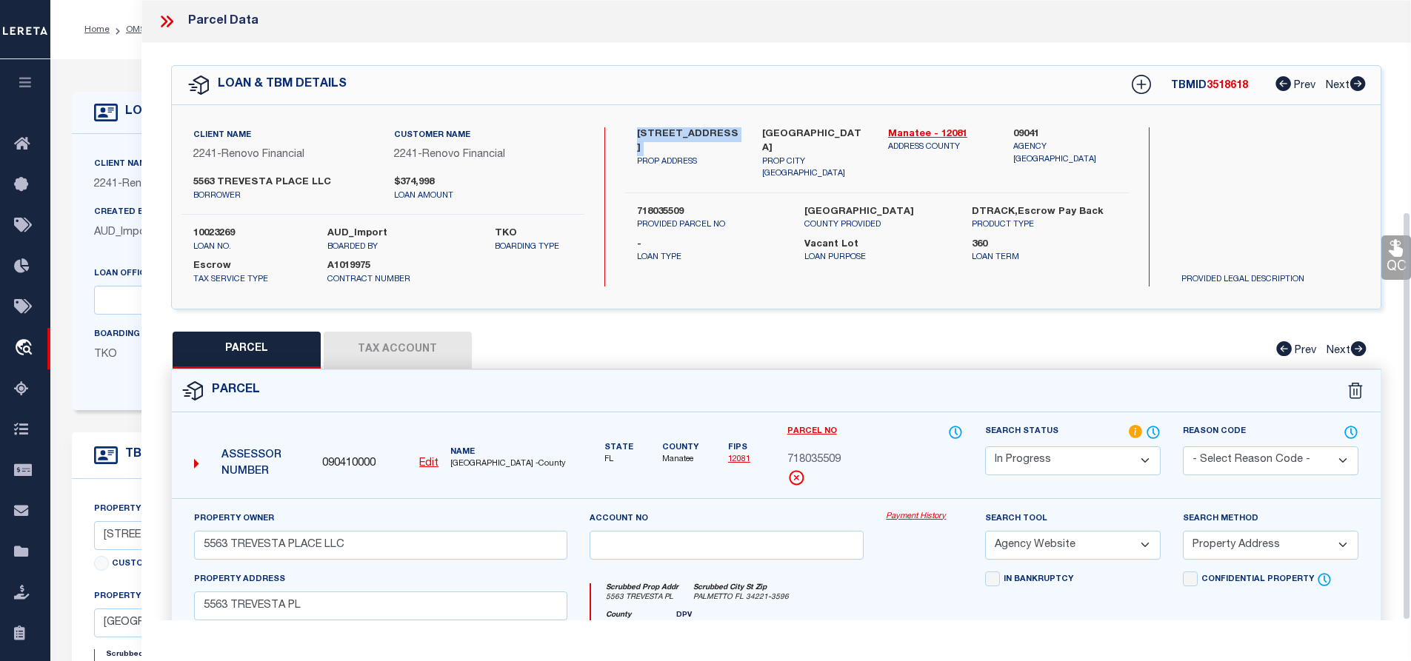
select select "100"
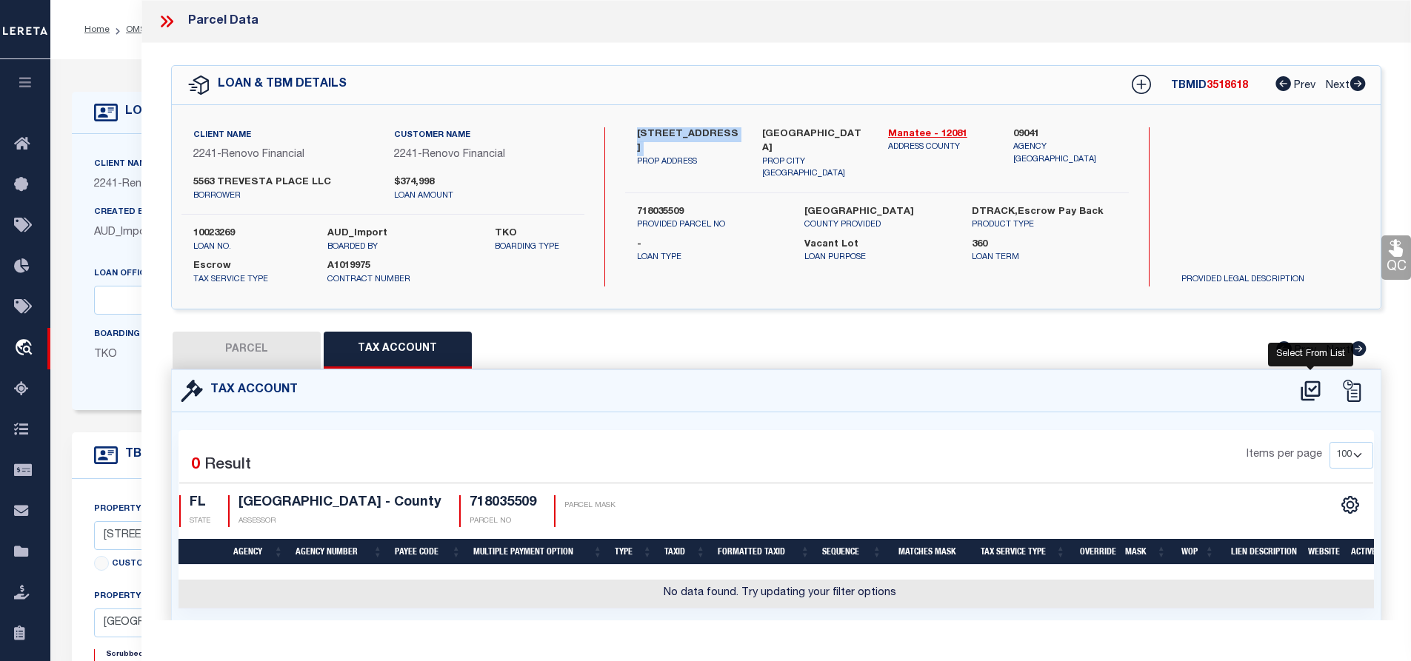
click at [1304, 394] on icon at bounding box center [1311, 391] width 24 height 24
select select "100"
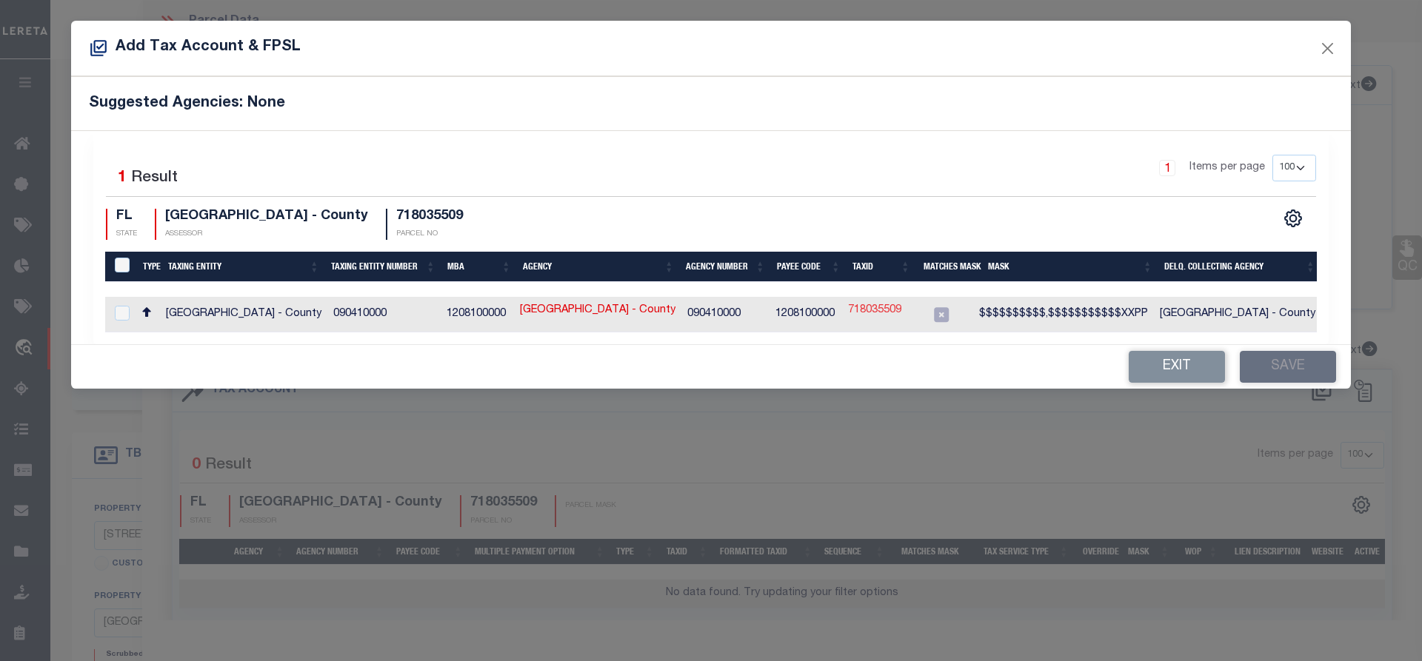
click at [877, 314] on link "718035509" at bounding box center [874, 311] width 53 height 16
type input "718035509"
type textarea "$$$$$$$$$$,$$$$$$$$$$$XXPP"
checkbox input "true"
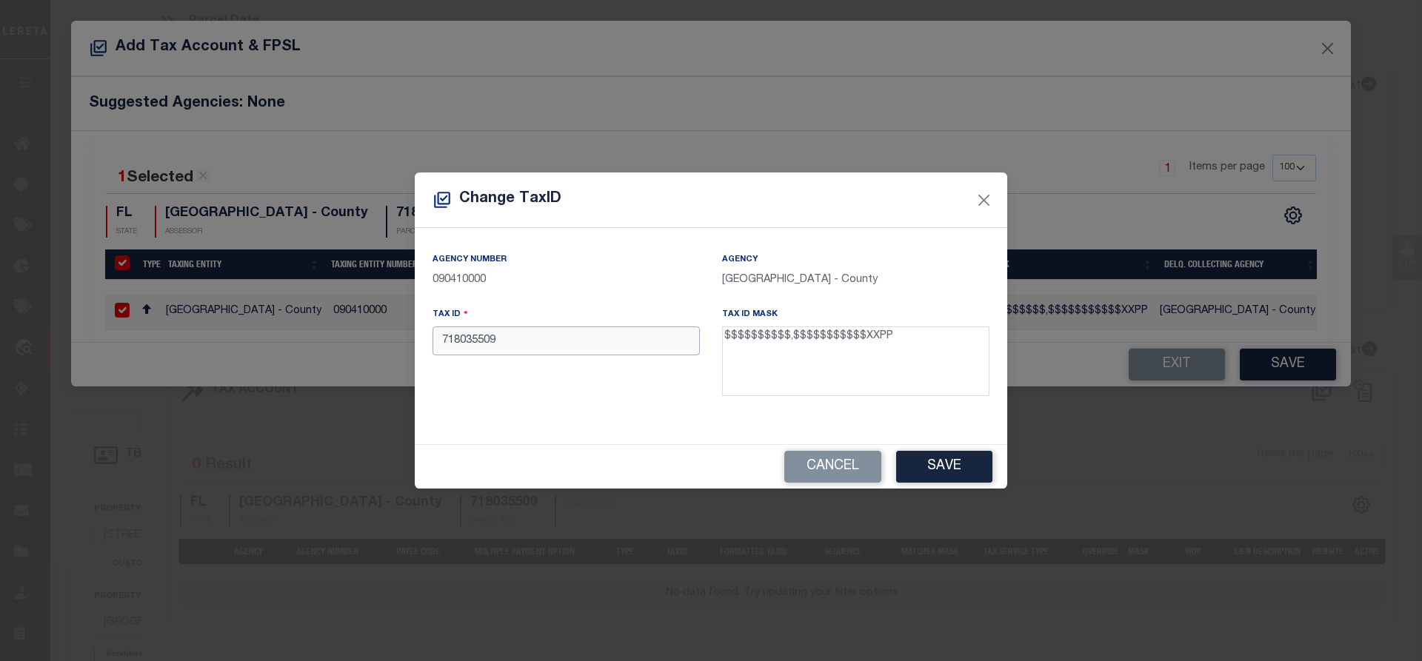
click at [570, 339] on input "718035509" at bounding box center [566, 341] width 267 height 29
click at [732, 339] on textarea "$$$$$$$$$$,$$$$$$$$$$$XXPP" at bounding box center [855, 362] width 267 height 70
click at [443, 343] on input "718035509" at bounding box center [566, 341] width 267 height 29
type input "0718035509"
click at [944, 459] on button "Save" at bounding box center [944, 467] width 96 height 32
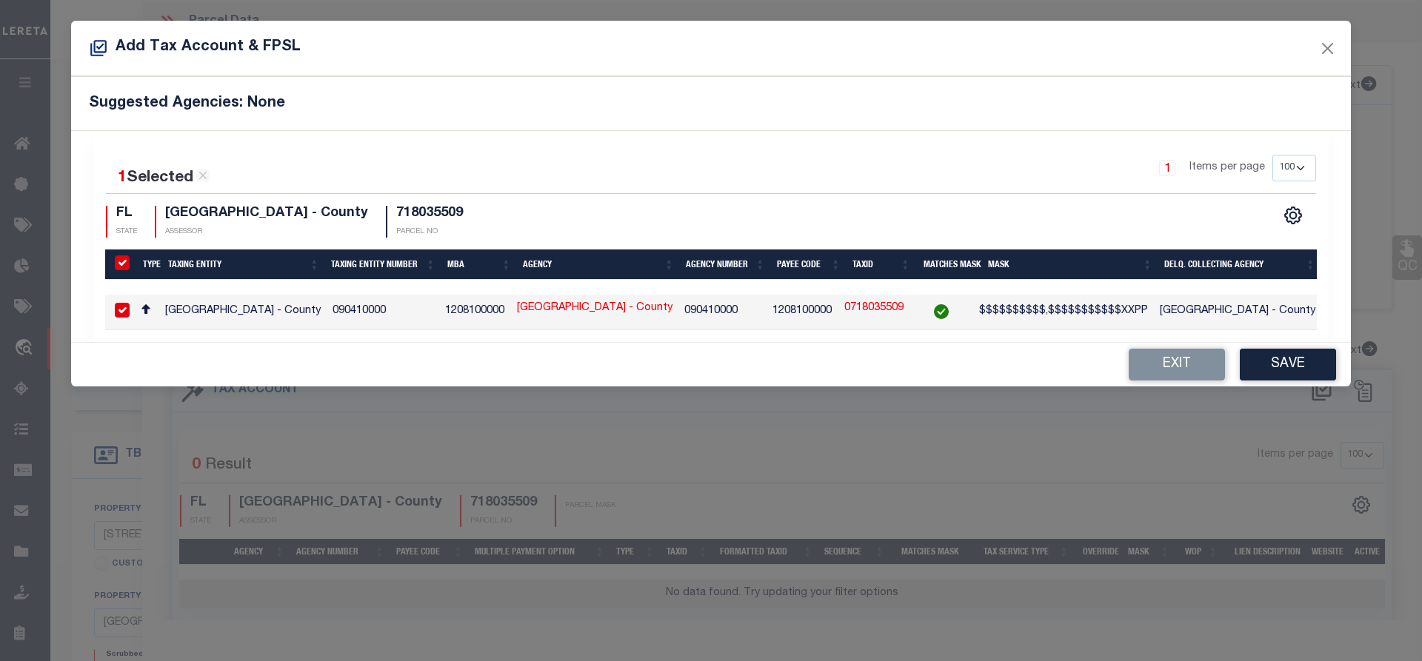
click at [1293, 370] on button "Save" at bounding box center [1288, 365] width 96 height 32
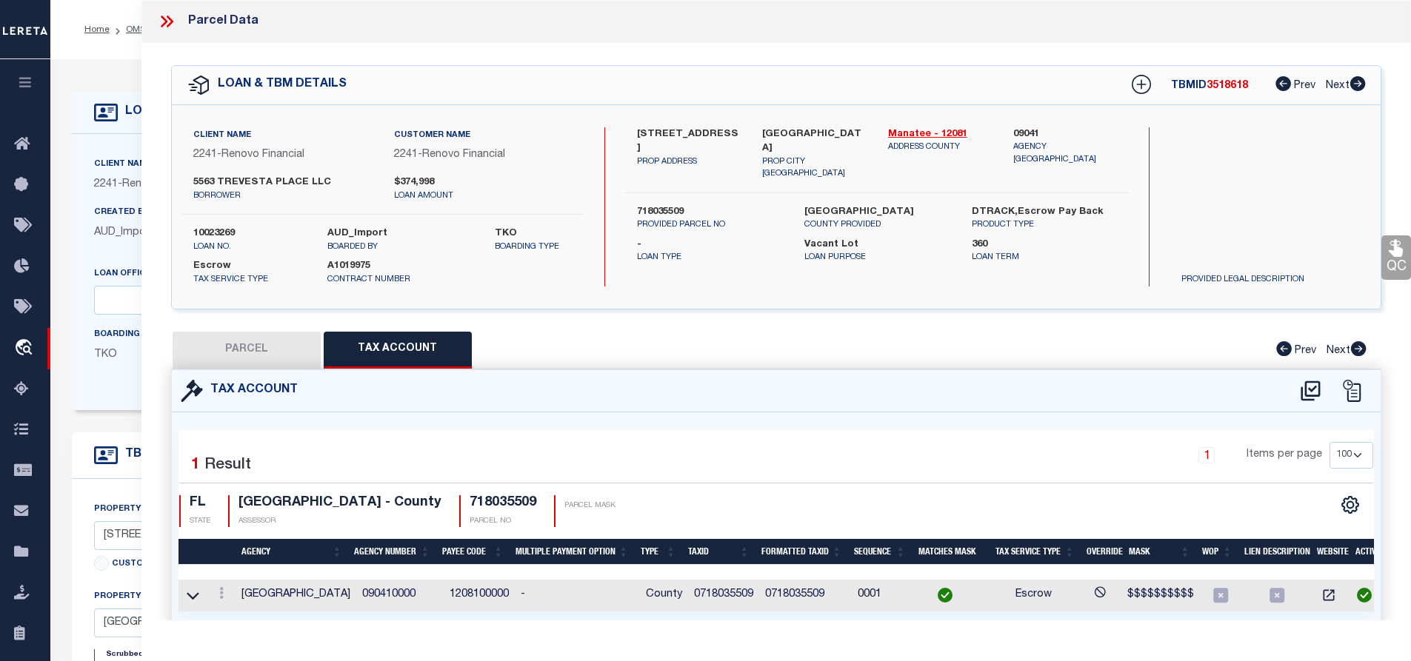
click at [256, 336] on button "PARCEL" at bounding box center [247, 350] width 148 height 37
select select "AS"
select select
checkbox input "false"
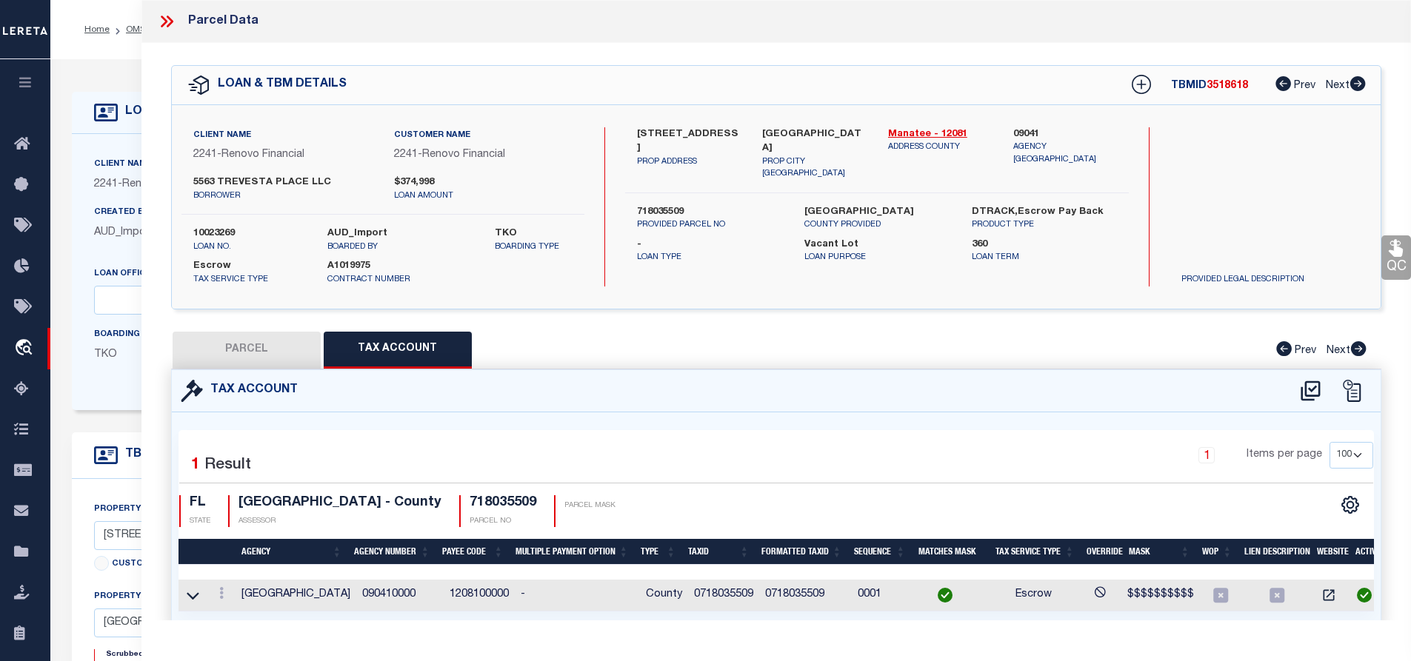
checkbox input "false"
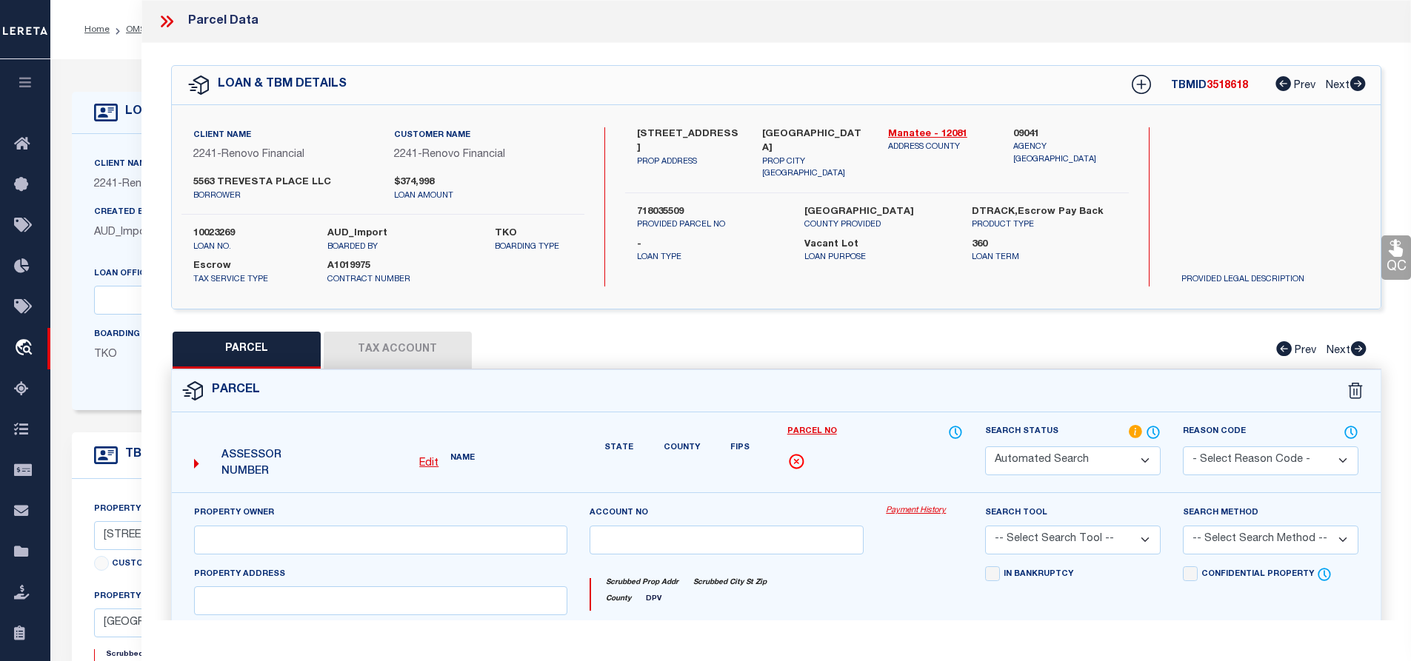
select select "IP"
type input "5563 TREVESTA PLACE LLC"
select select "AGW"
select select "ADD"
type input "5563 TREVESTA PL"
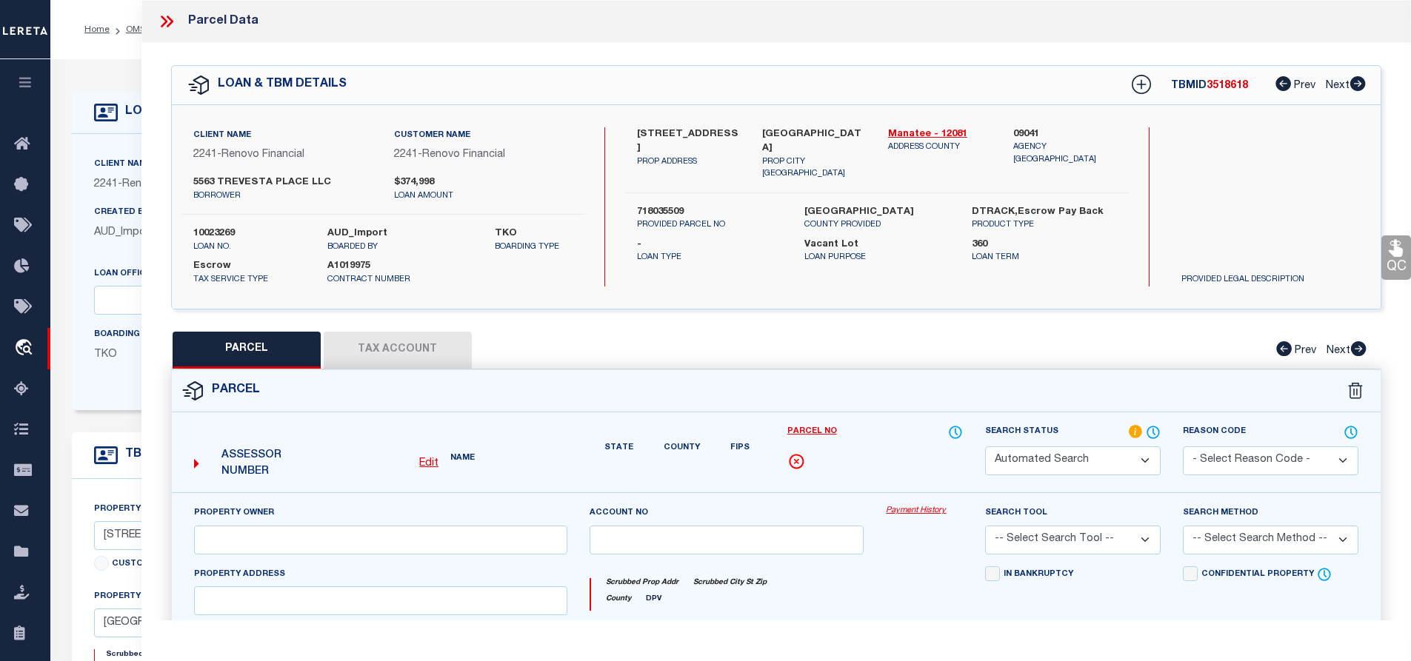
type input "PALMETTO, FL 34221"
type textarea "LOT 170, PH IIID, TREVESTA PH IIIC & IIID PI #7180.3550/9"
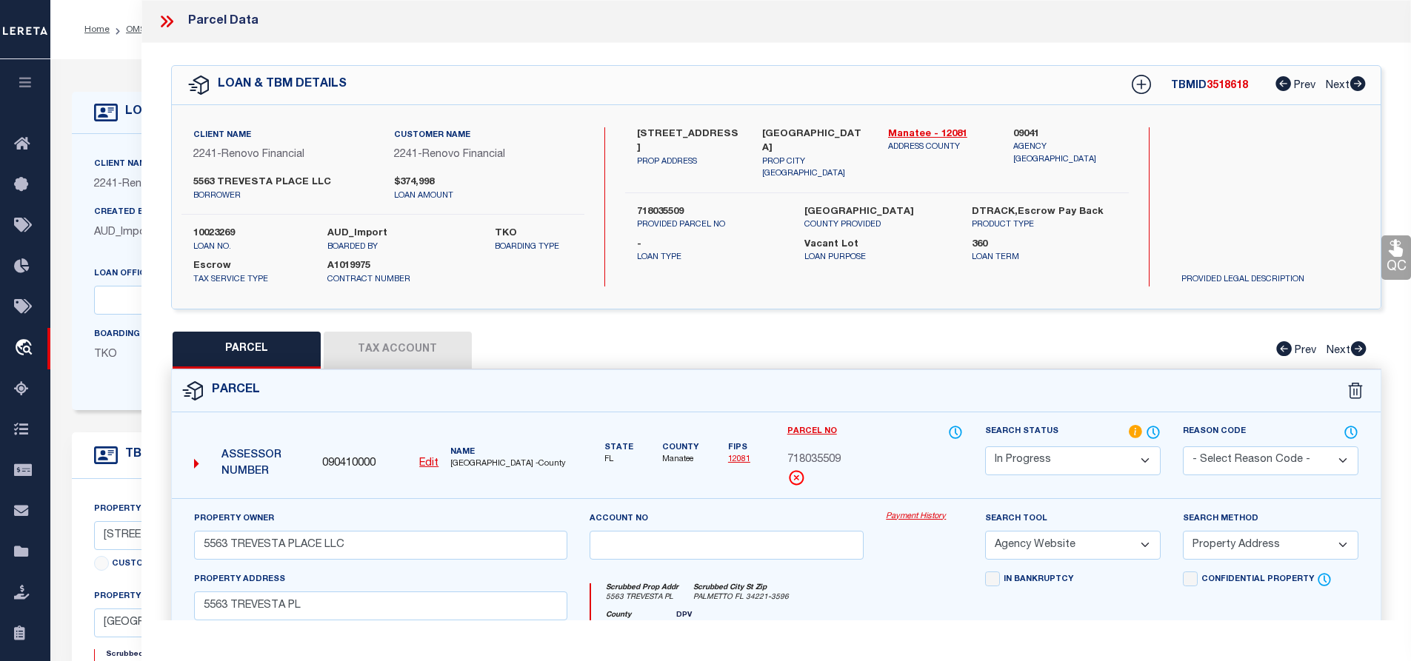
click at [1063, 467] on select "Automated Search Bad Parcel Complete Duplicate Parcel High Dollar Reporting In …" at bounding box center [1073, 461] width 176 height 29
click at [985, 447] on select "Automated Search Bad Parcel Complete Duplicate Parcel High Dollar Reporting In …" at bounding box center [1073, 461] width 176 height 29
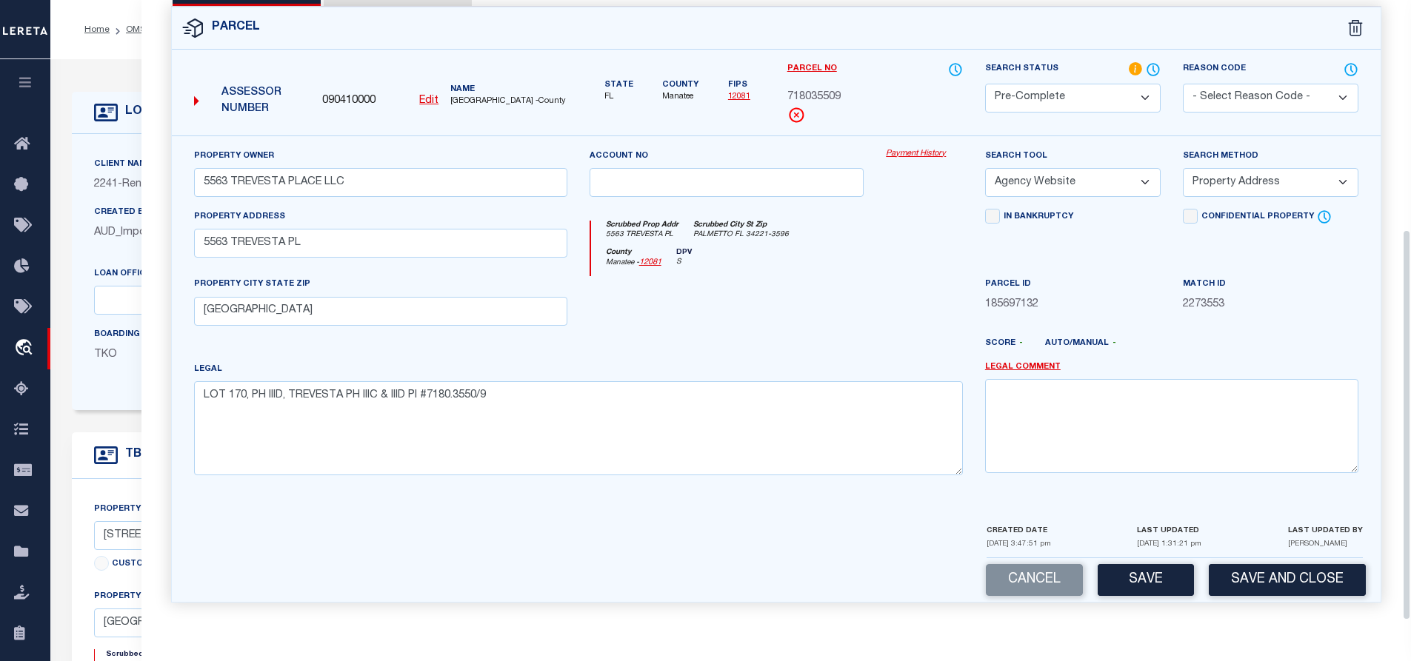
click at [1147, 599] on div "Cancel Save Save and Close" at bounding box center [777, 581] width 1210 height 44
click at [1150, 592] on button "Save" at bounding box center [1146, 580] width 96 height 32
select select "AS"
select select
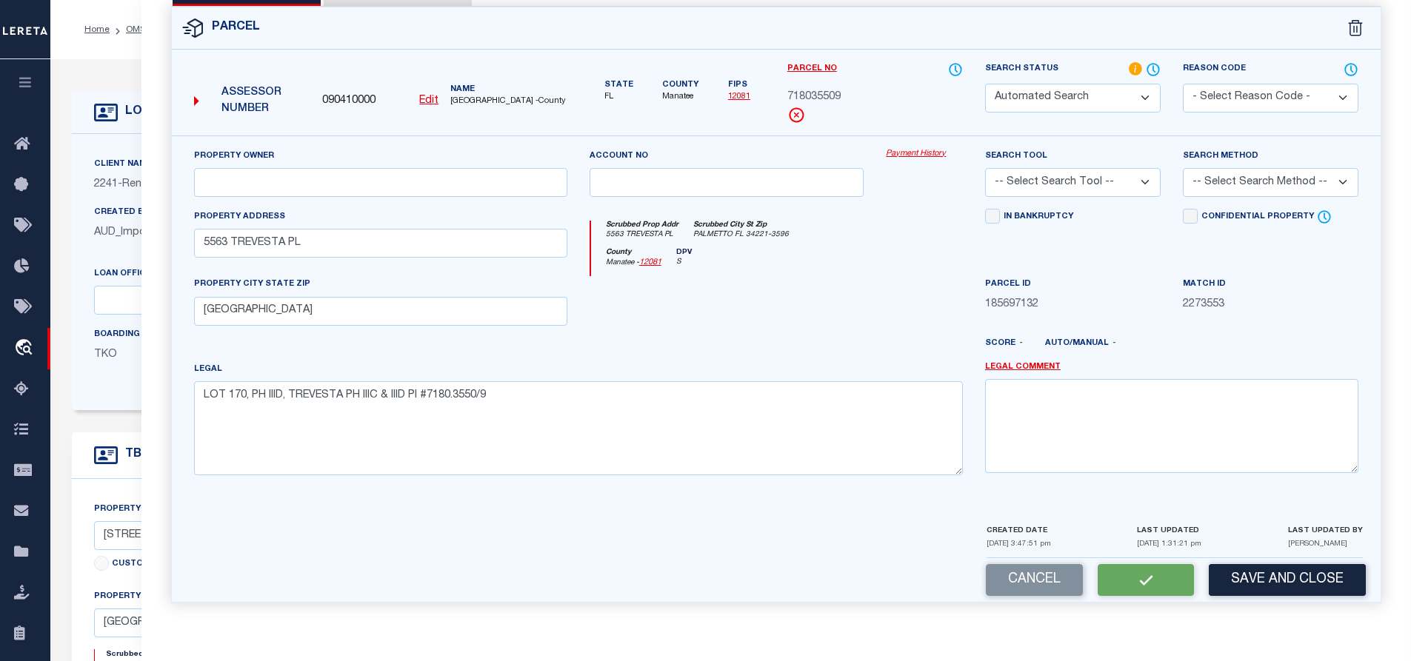
checkbox input "false"
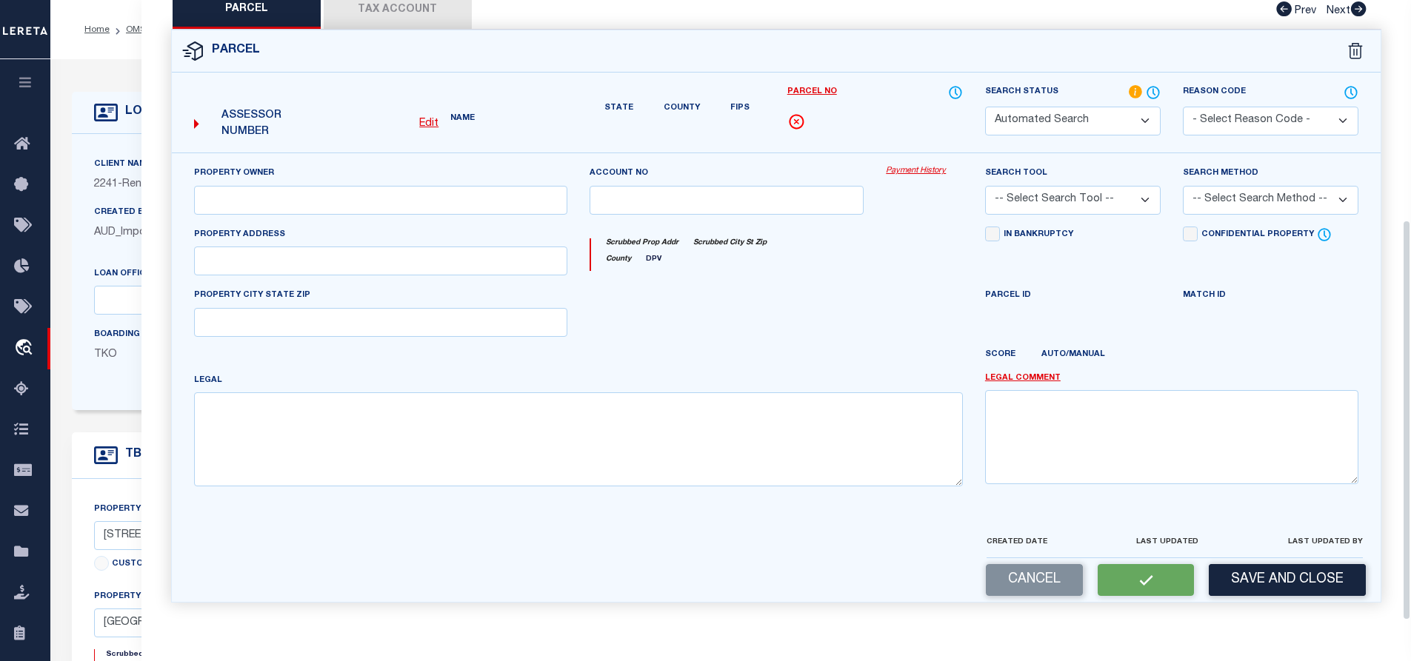
select select "PC"
type input "5563 TREVESTA PLACE LLC"
select select "AGW"
select select "ADD"
type input "5563 TREVESTA PL"
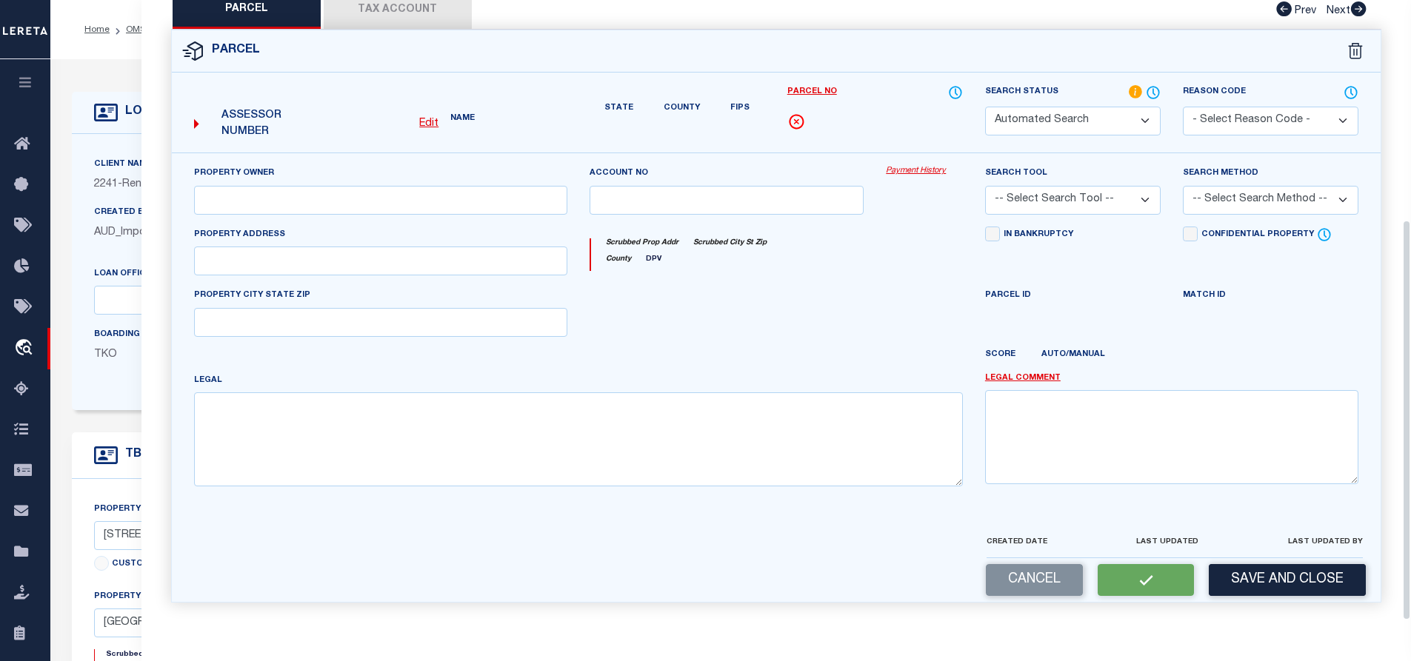
type input "PALMETTO, FL 34221"
type textarea "LOT 170, PH IIID, TREVESTA PH IIIC & IIID PI #7180.3550/9"
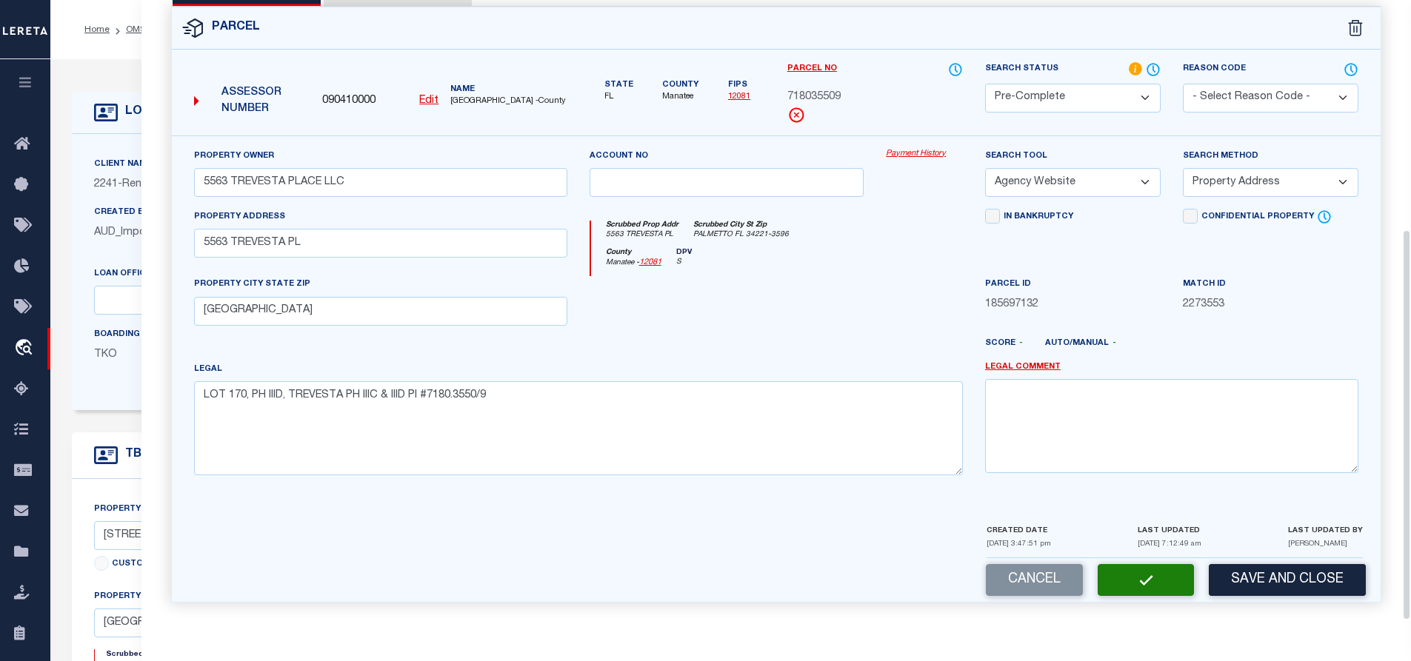
scroll to position [0, 0]
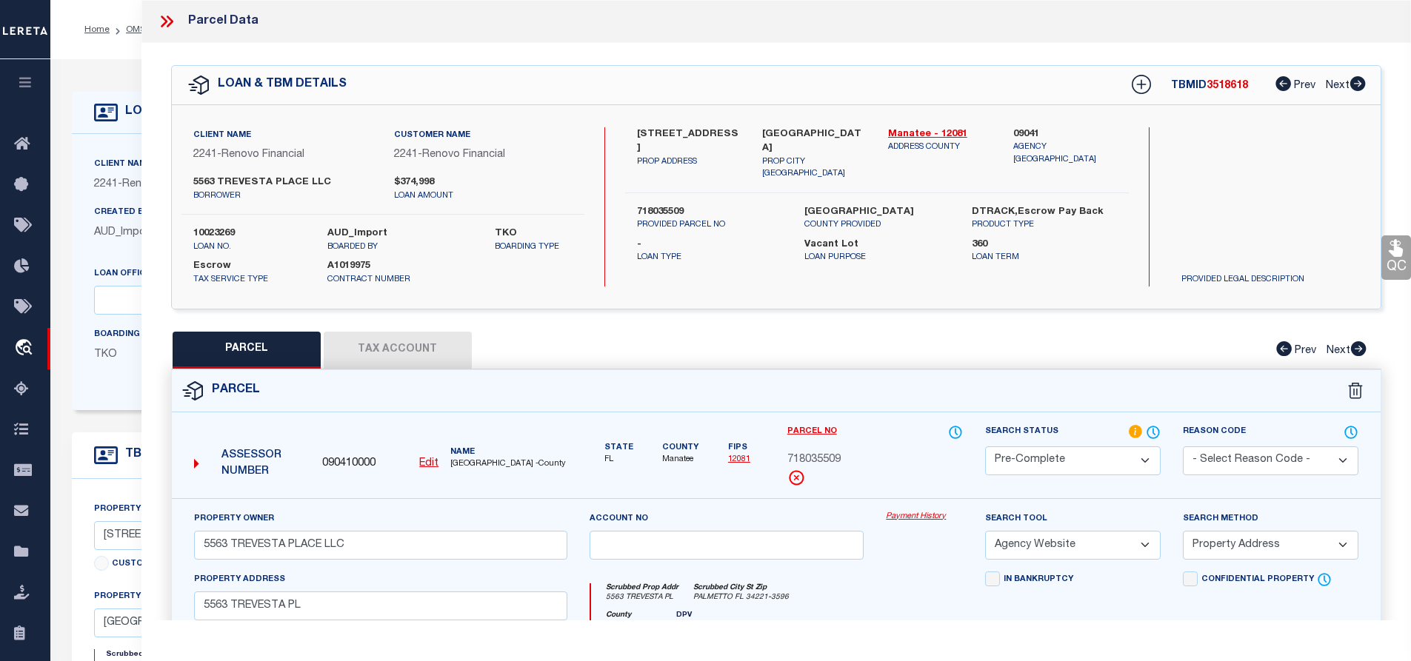
click at [461, 469] on div "Assessor Number 090410000 Edit Name MANATEE COUNTY -County" at bounding box center [380, 458] width 385 height 57
copy span "MANATEE"
click at [833, 456] on span "718035509" at bounding box center [813, 461] width 53 height 16
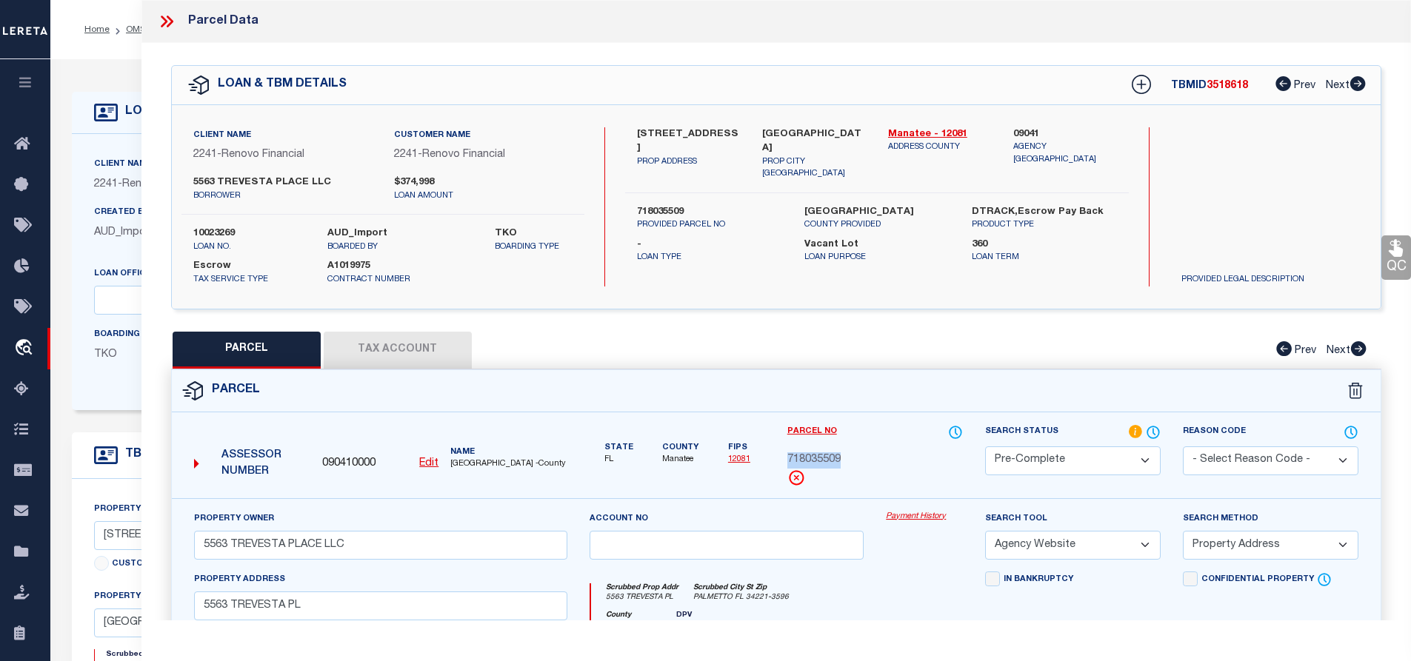
click at [833, 456] on span "718035509" at bounding box center [813, 461] width 53 height 16
click at [397, 356] on button "Tax Account" at bounding box center [398, 350] width 148 height 37
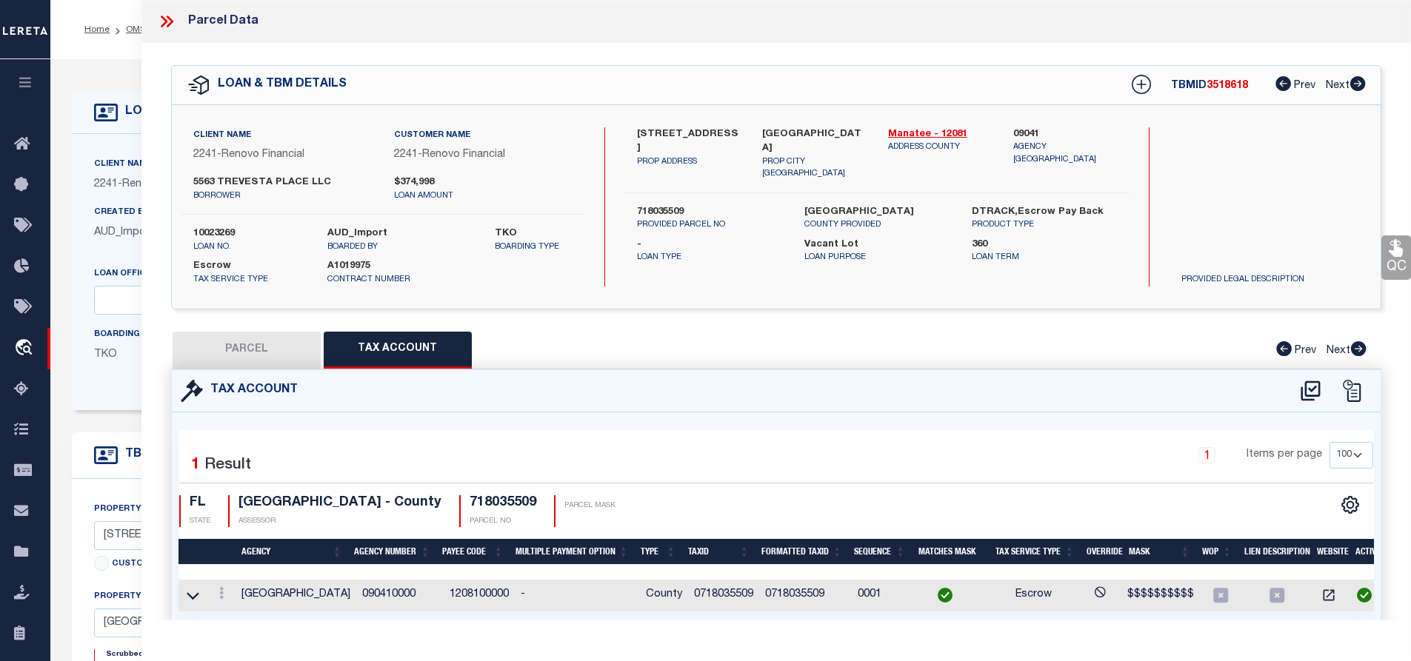
select select "100"
click at [712, 593] on td "0718035509" at bounding box center [723, 596] width 71 height 32
copy td "0718035509"
click at [123, 26] on li "OMS" at bounding box center [128, 29] width 36 height 13
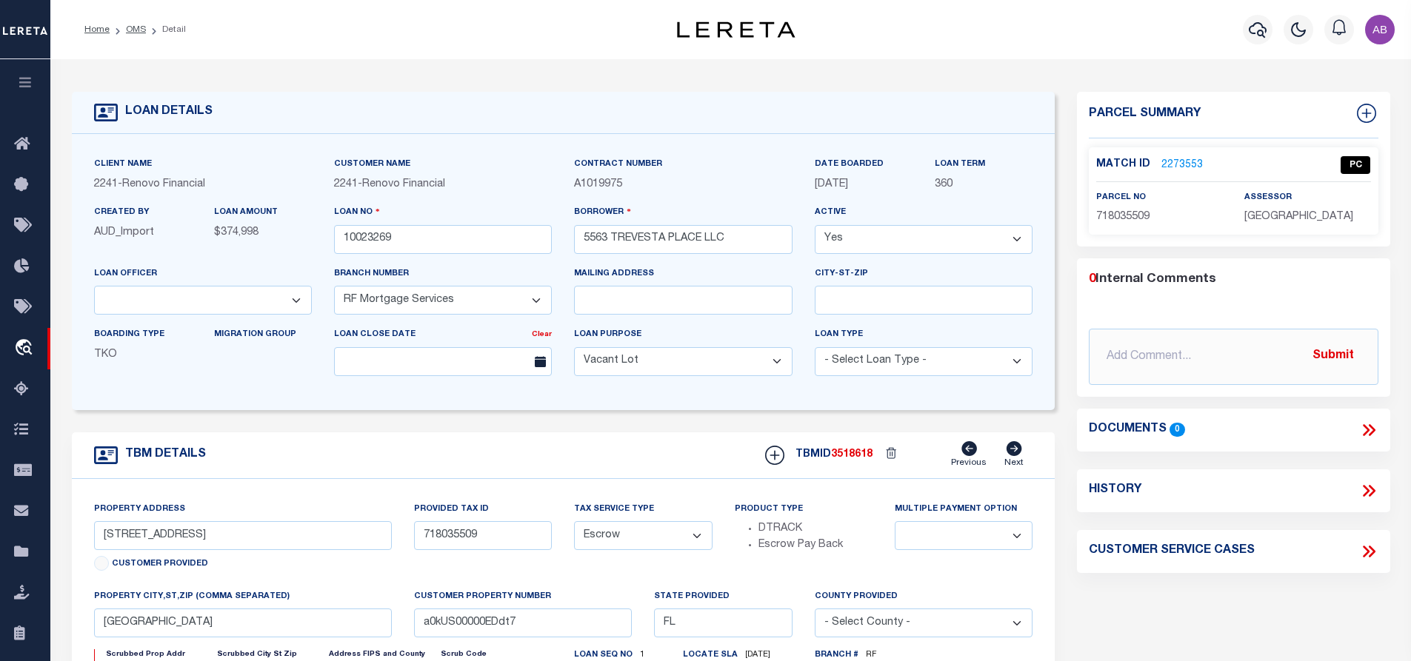
click at [124, 30] on li "OMS" at bounding box center [128, 29] width 36 height 13
click at [139, 26] on link "OMS" at bounding box center [136, 29] width 20 height 9
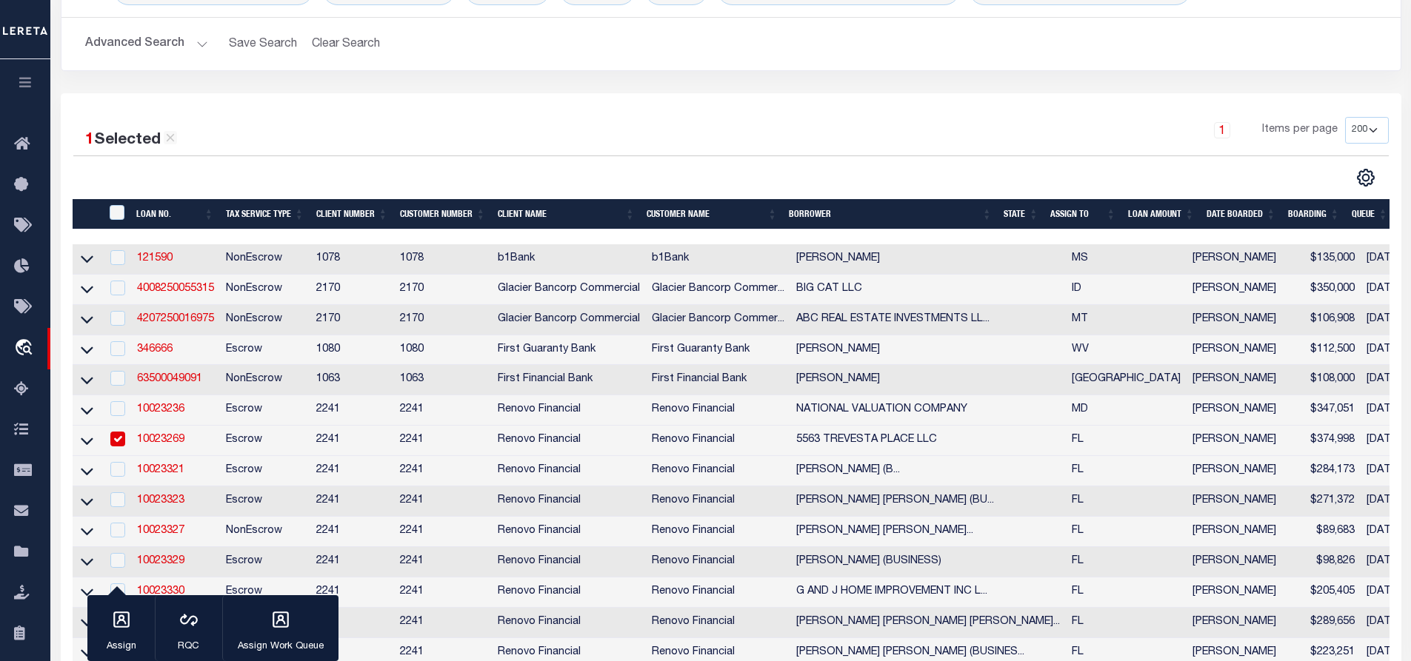
scroll to position [222, 0]
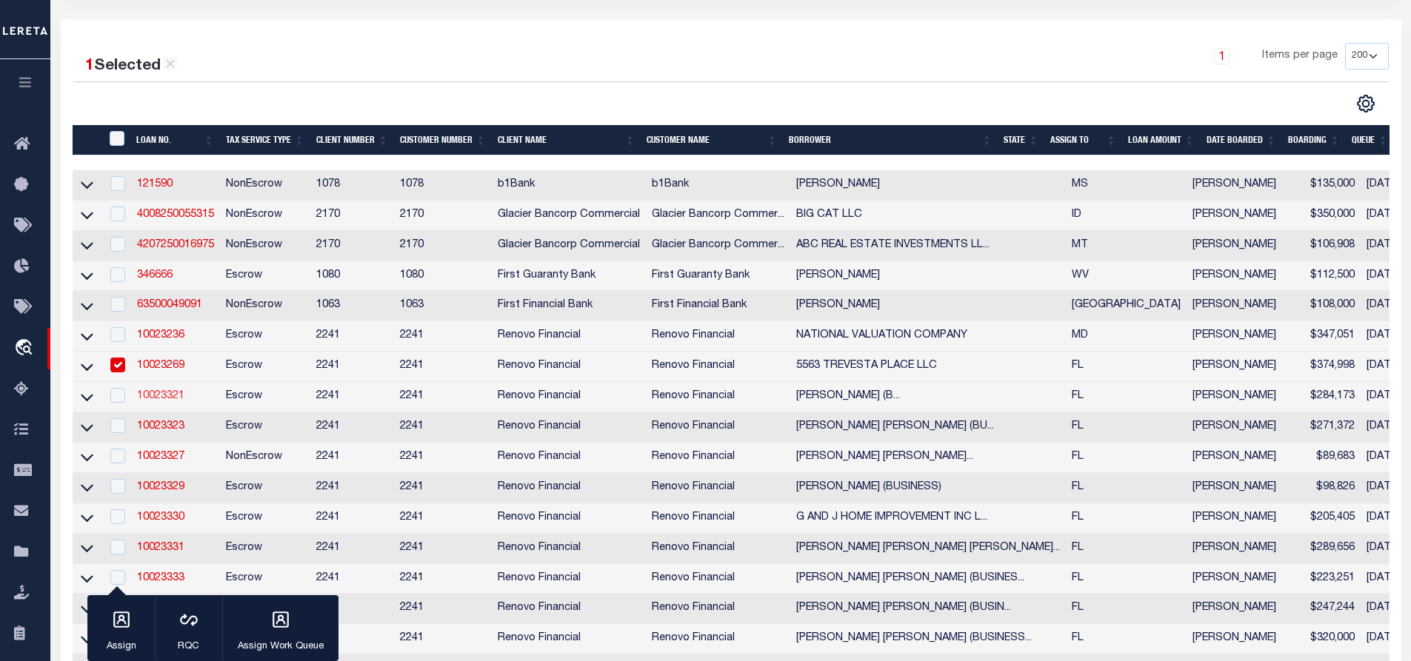
click at [161, 401] on link "10023321" at bounding box center [160, 396] width 47 height 10
type input "10023321"
type input "JORGE IVAN FERNANDEZALVAREZ (BUSINESS)"
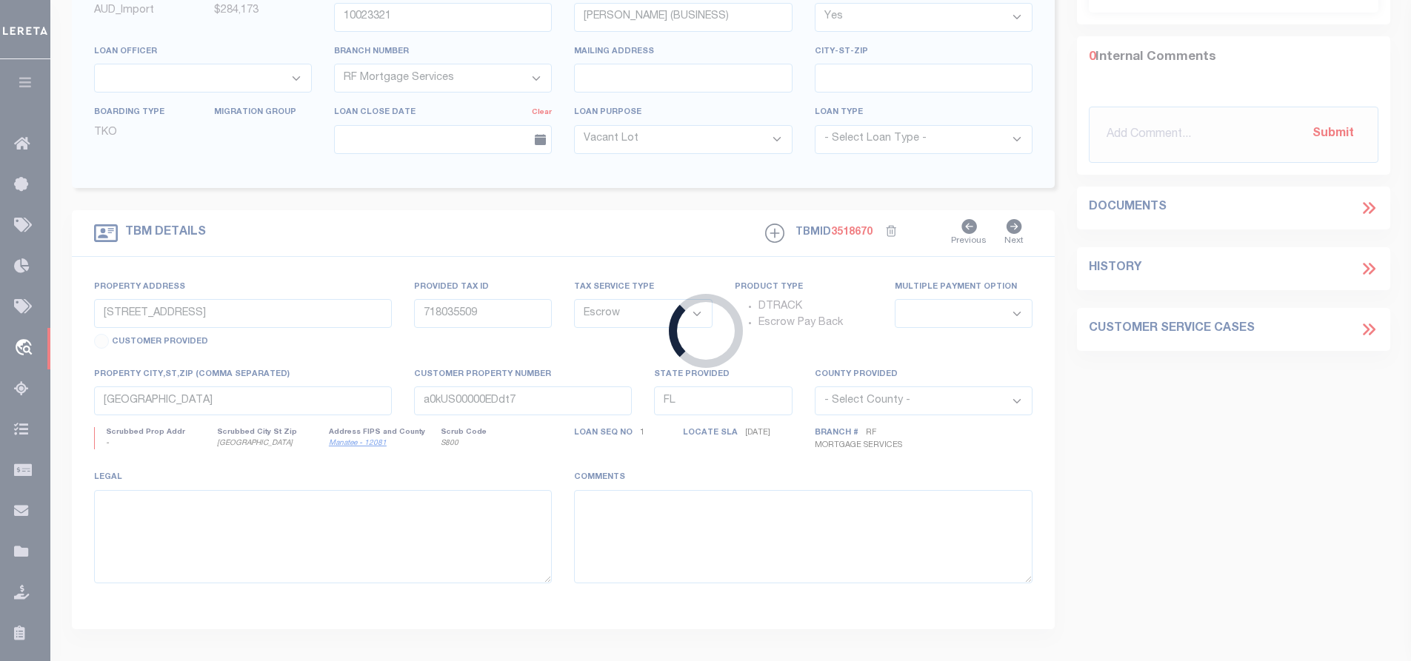
type input "3209 FAIRHAVEN AVE"
type input "R172629-5552000R0030"
select select
type input "KISSIMMEE, FL 34746"
type input "a0kUS00000EDeZ5"
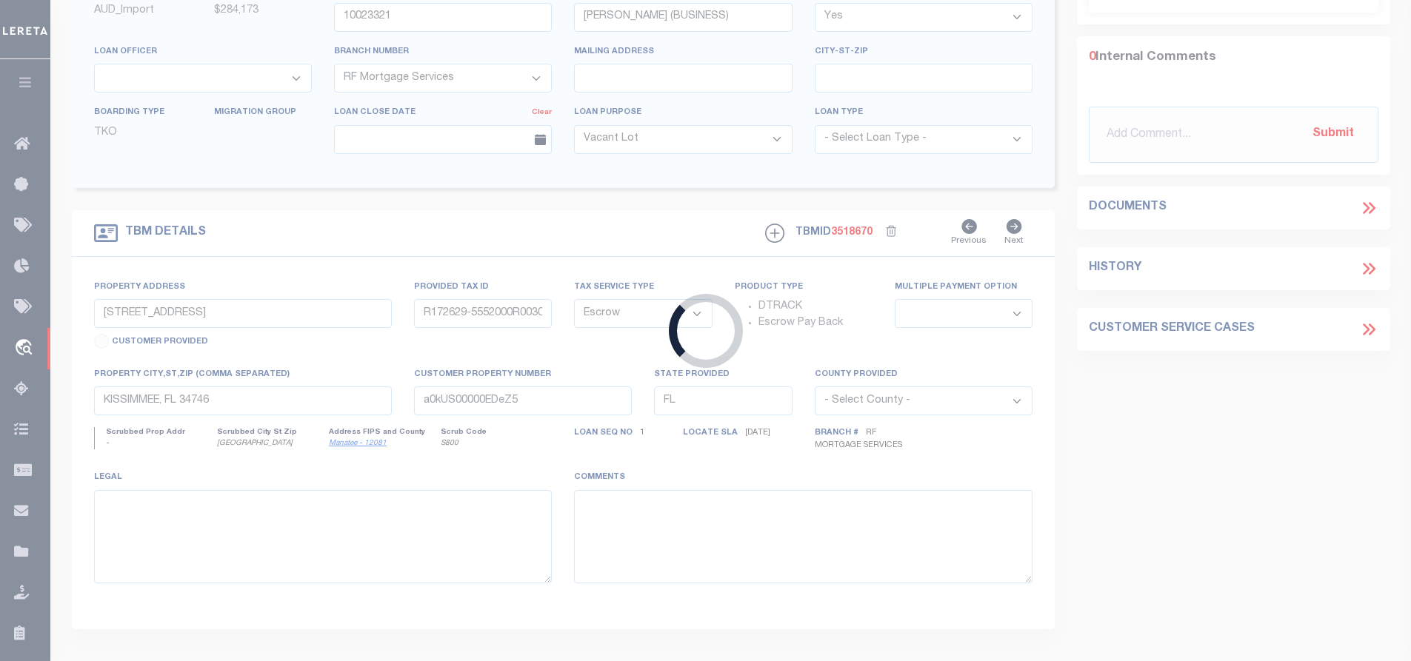
select select
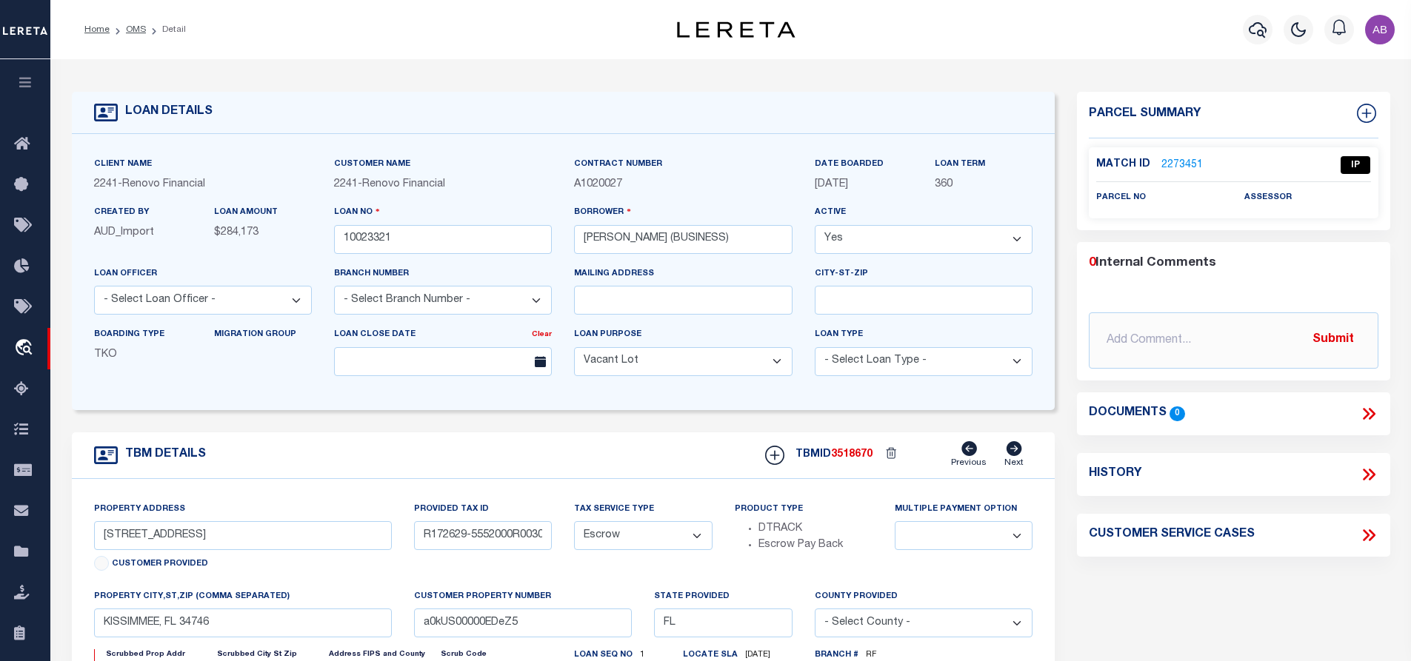
click at [1181, 167] on link "2273451" at bounding box center [1182, 166] width 41 height 16
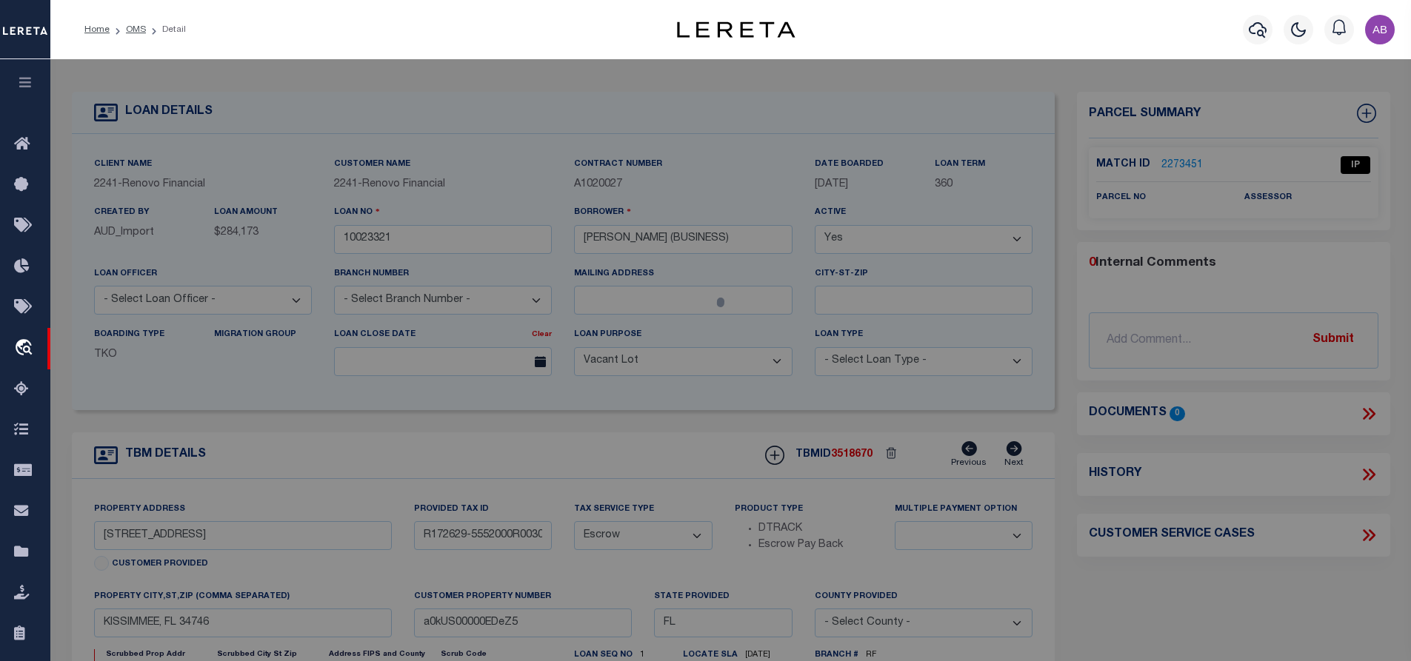
select select "AS"
select select
checkbox input "false"
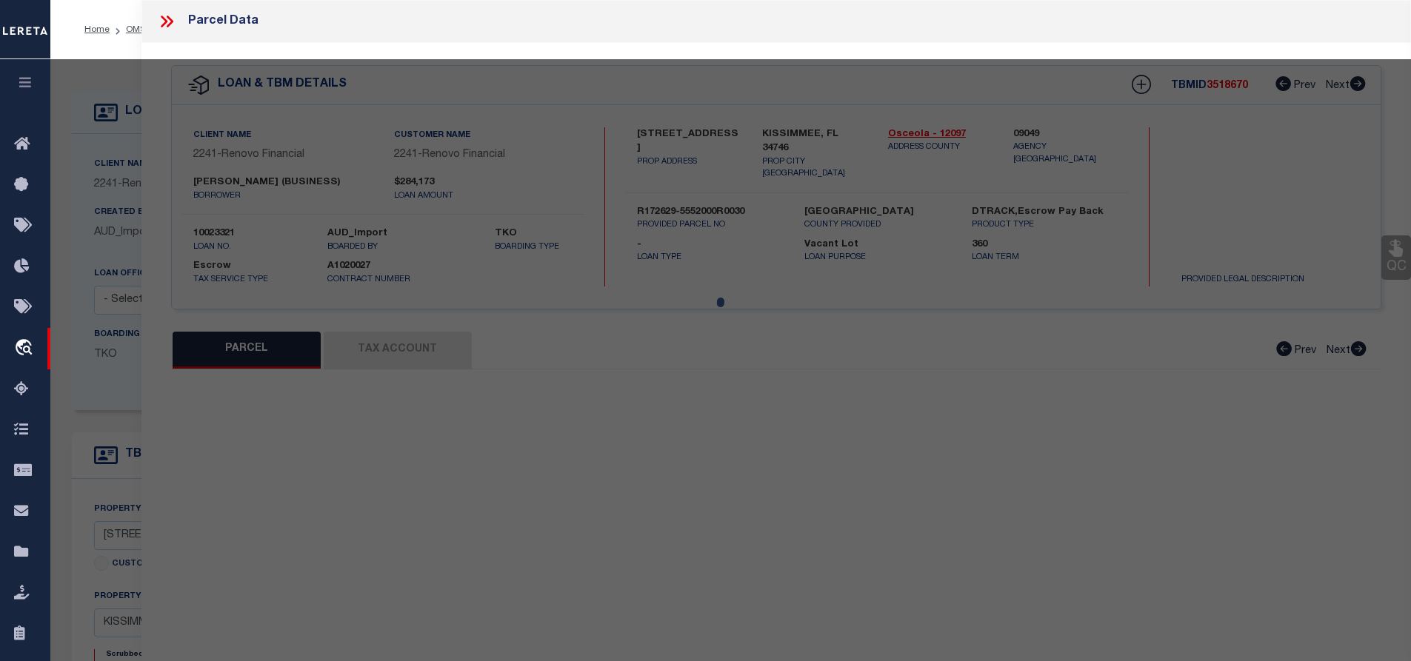
select select "IP"
checkbox input "false"
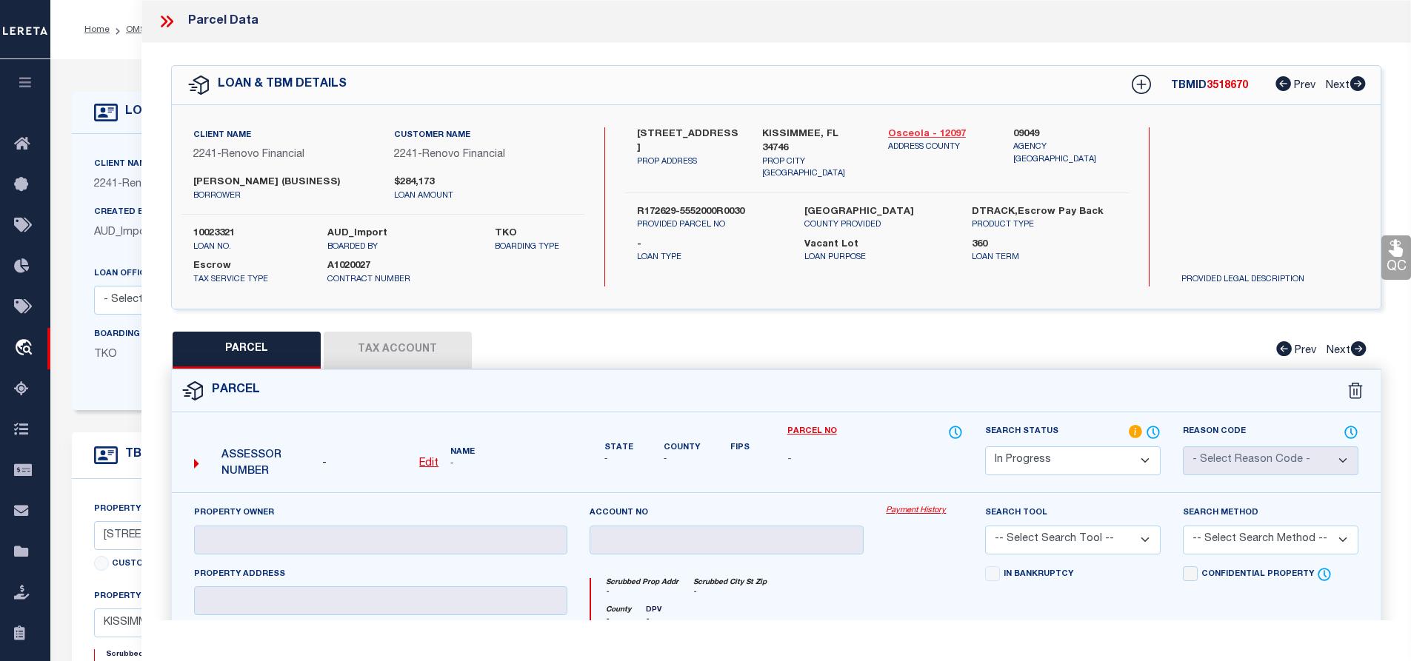
click at [913, 127] on link "Osceola - 12097" at bounding box center [940, 134] width 104 height 15
click at [642, 130] on label "3209 FAIRHAVEN AVE" at bounding box center [689, 141] width 104 height 29
copy div "3209 FAIRHAVEN AVE"
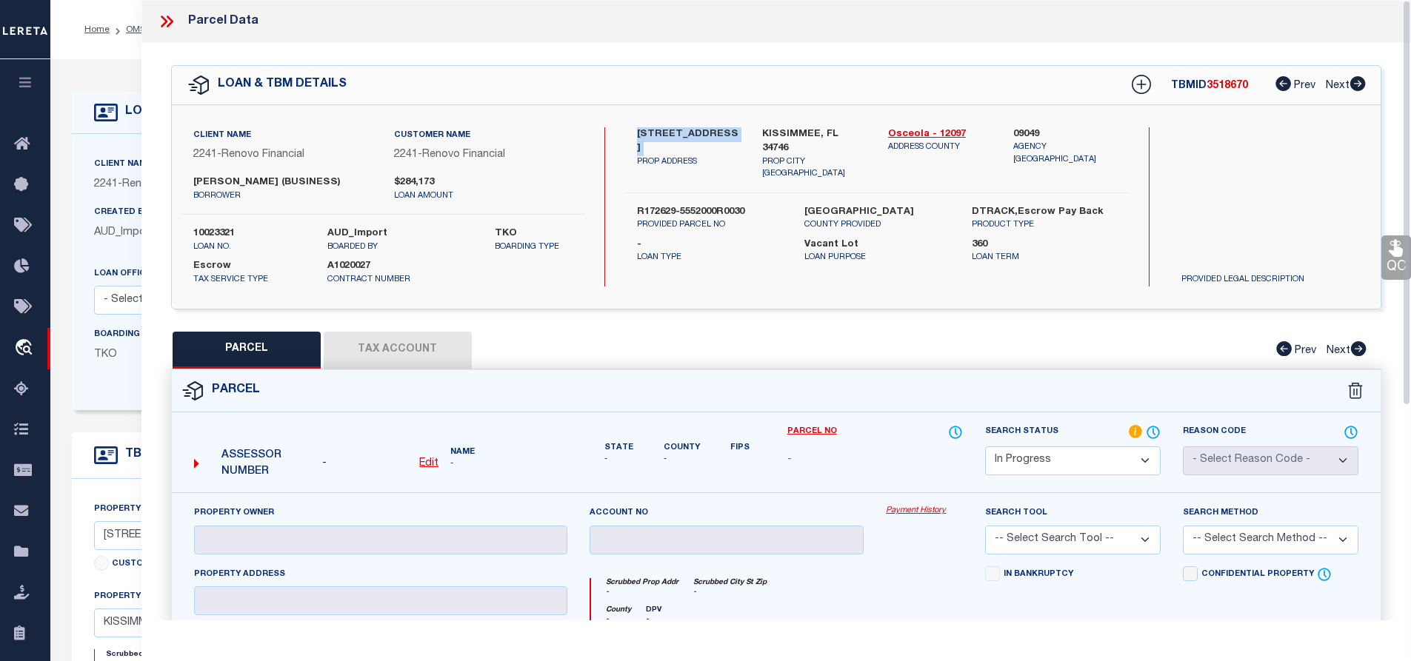
click at [431, 469] on u "Edit" at bounding box center [428, 464] width 19 height 10
select select "IP"
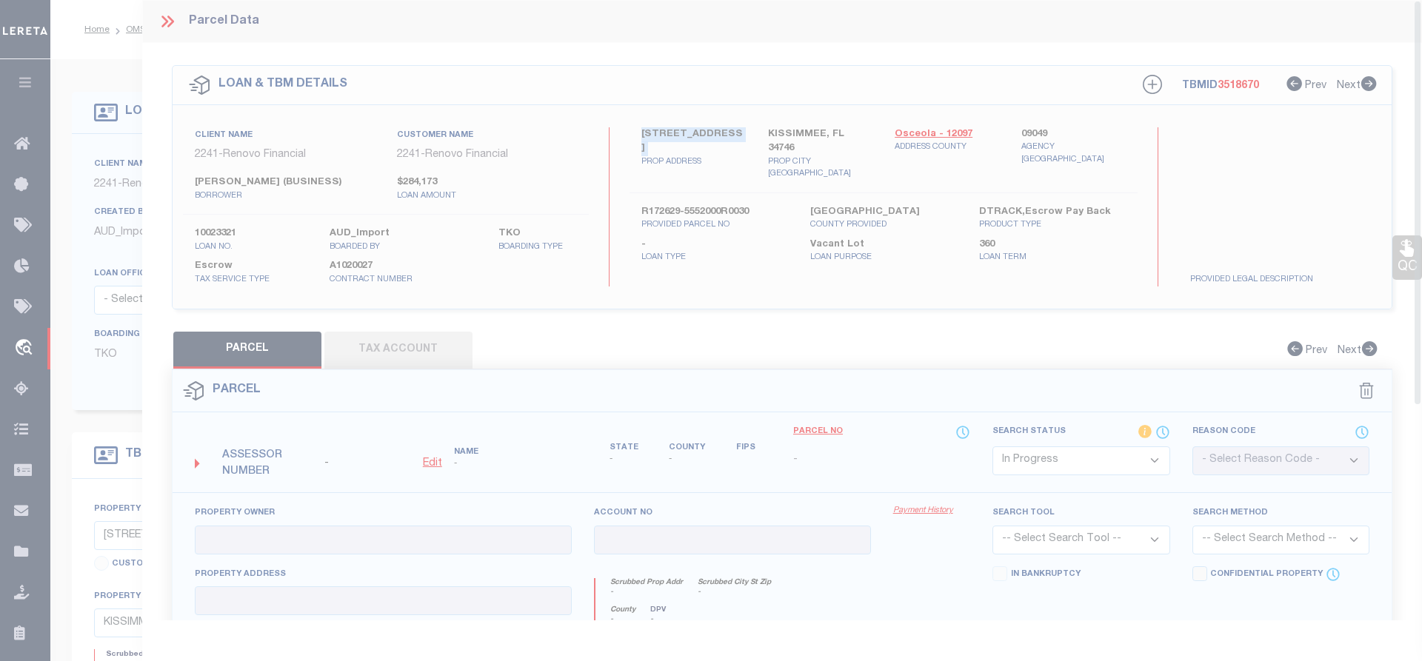
type textarea "-"
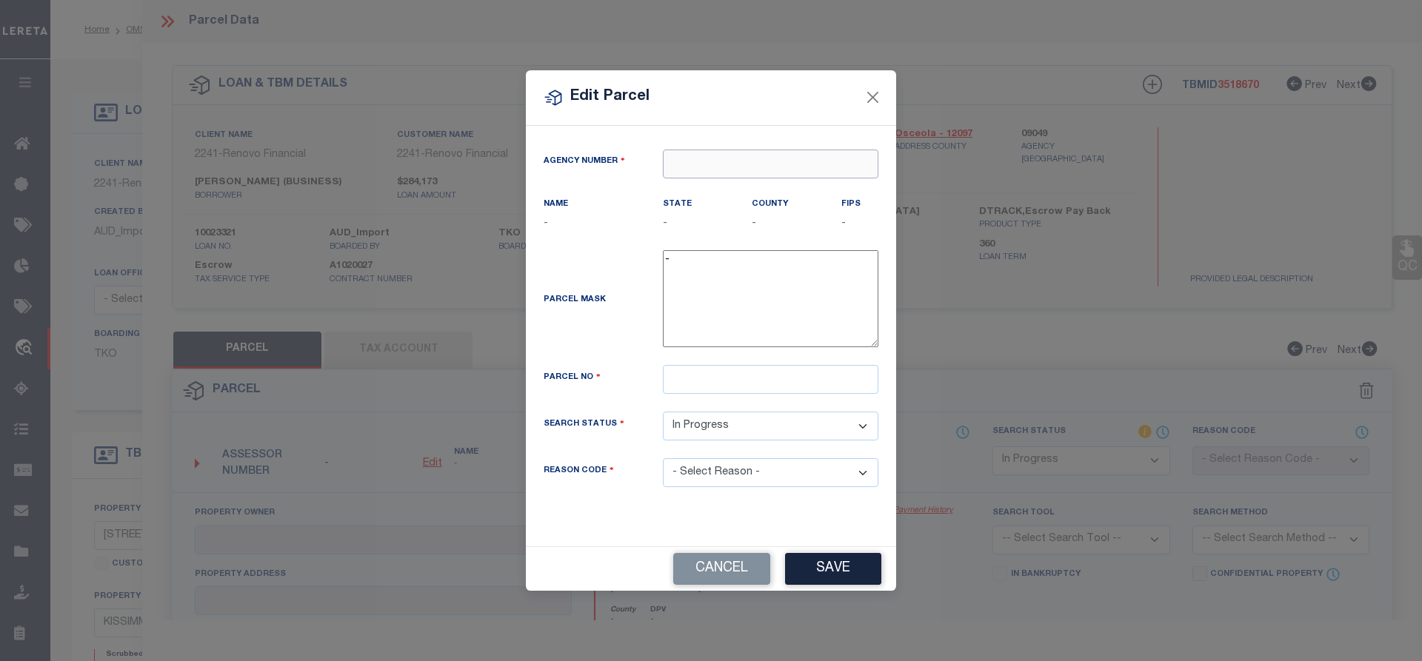
click at [789, 172] on input "text" at bounding box center [771, 164] width 216 height 29
click at [741, 187] on div "090490000 : OSCEOLA COUNTY" at bounding box center [771, 201] width 214 height 42
type input "090490000"
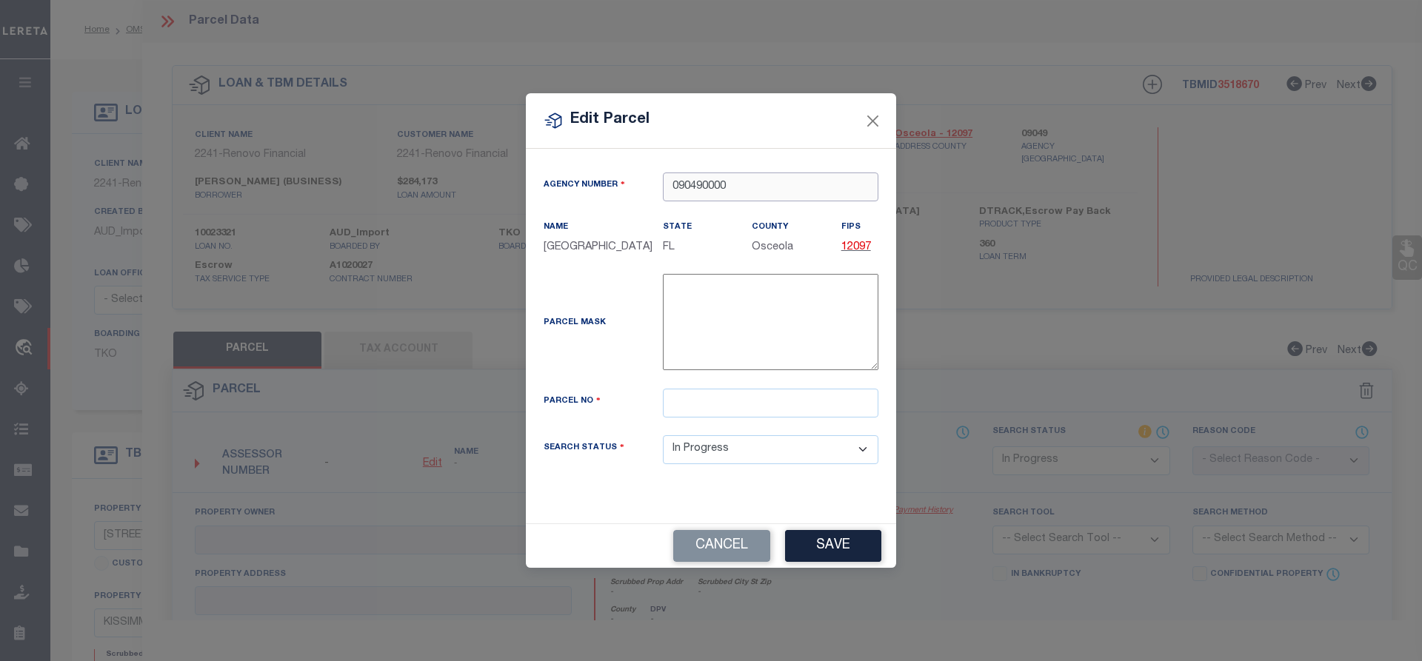
type input "090490000"
click at [707, 402] on input "text" at bounding box center [771, 403] width 216 height 29
click at [724, 389] on div "Parcel Mask -" at bounding box center [711, 331] width 357 height 115
click at [720, 403] on input "text" at bounding box center [771, 403] width 216 height 29
paste input "Parcel ID: 17-26-29-5552-000R-0030"
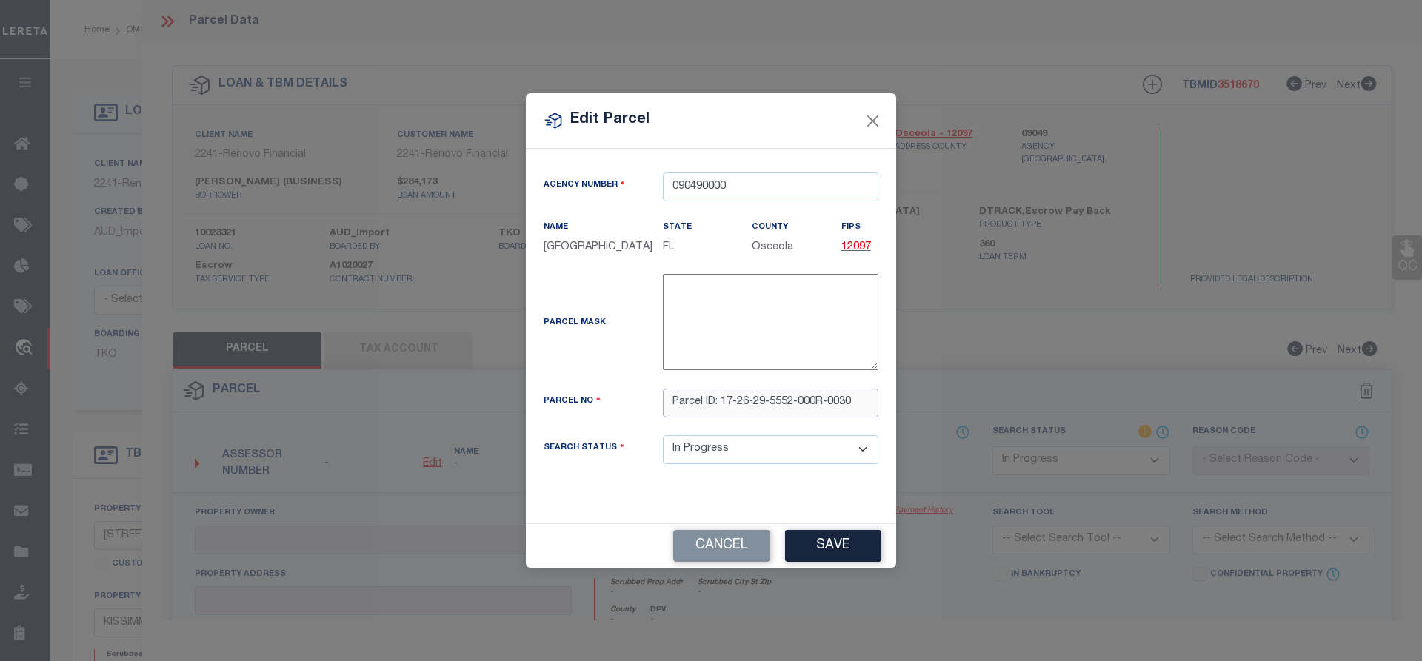
click at [702, 407] on input "Parcel ID: 17-26-29-5552-000R-0030" at bounding box center [771, 403] width 216 height 29
click at [680, 409] on input "ParcelID: 17-26-29-5552-000R-0030" at bounding box center [771, 403] width 216 height 29
type input "17-26-29-5552-000R-0030"
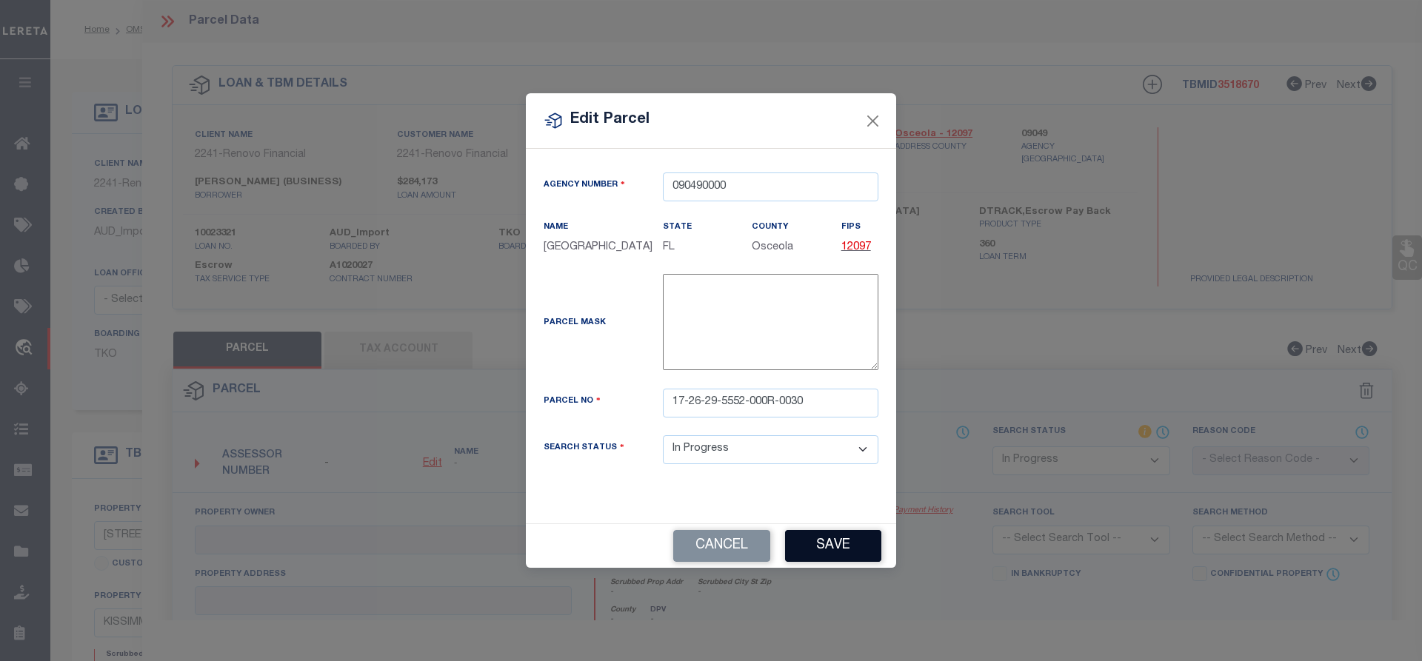
click at [857, 545] on button "Save" at bounding box center [833, 546] width 96 height 32
select select "IP"
checkbox input "false"
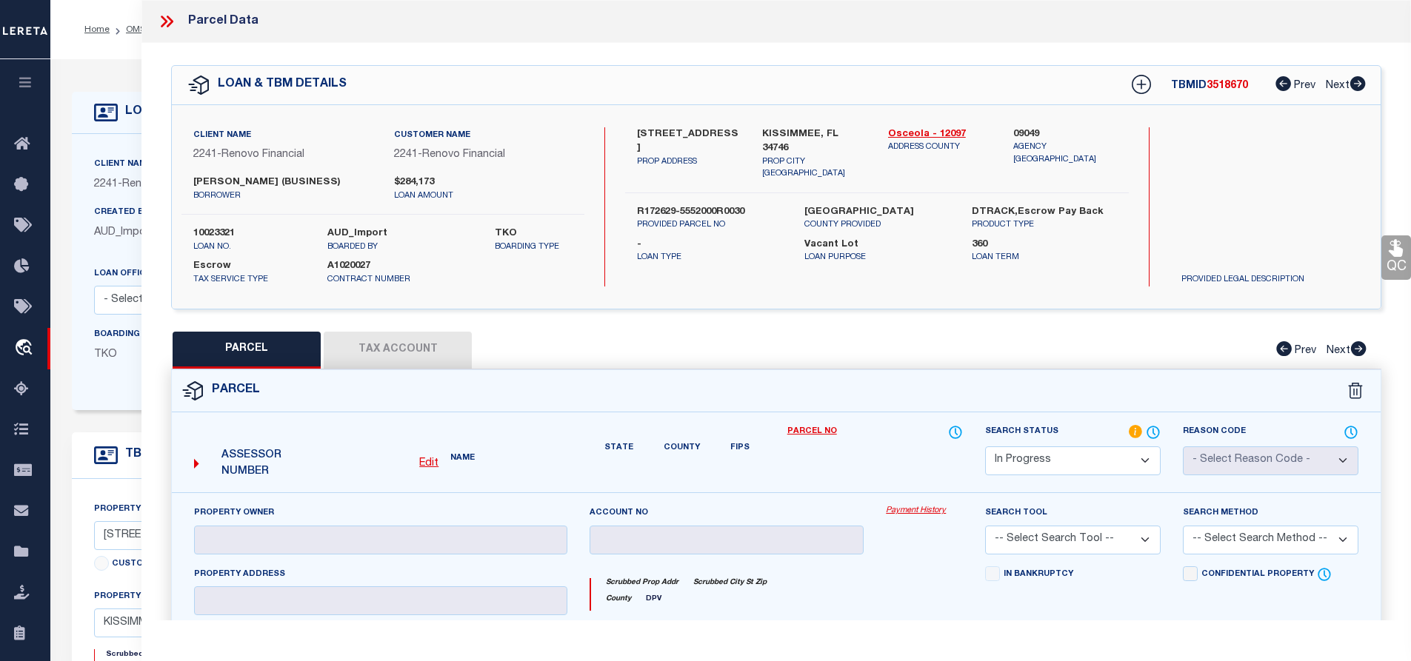
checkbox input "false"
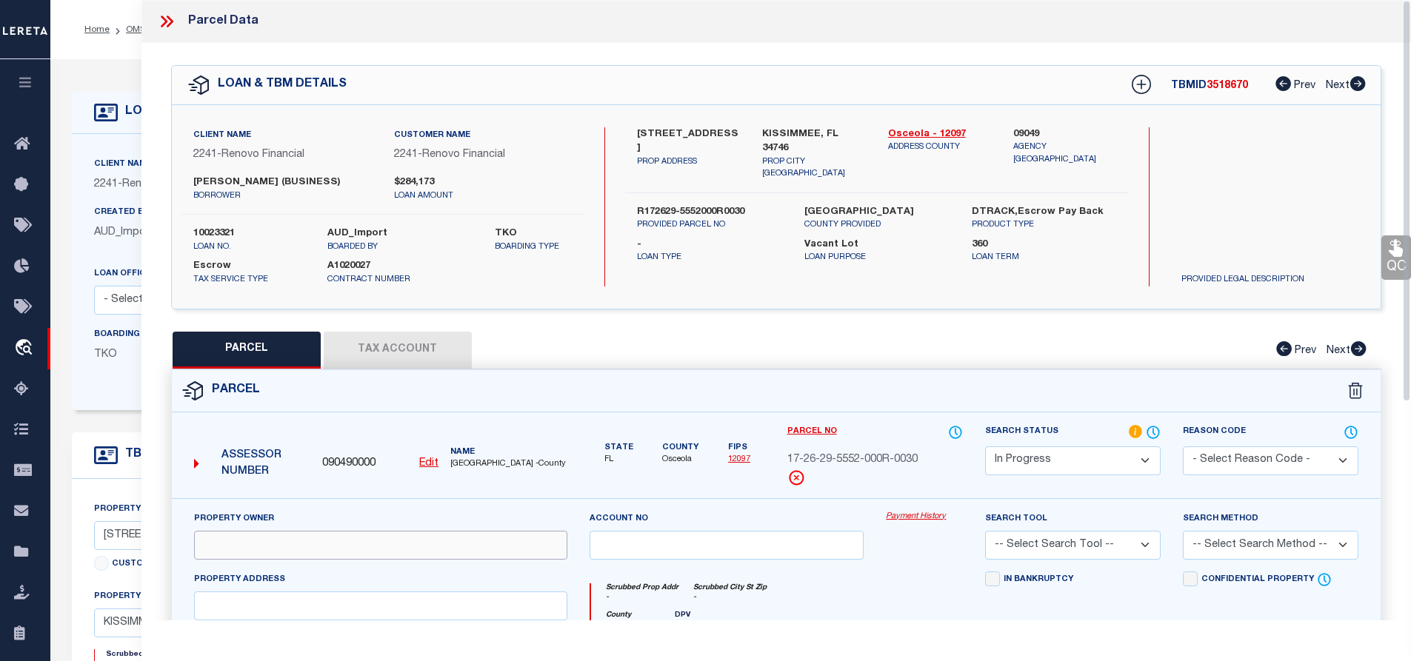
click at [275, 560] on input "text" at bounding box center [380, 545] width 373 height 29
paste input "FERNANDEZ ALVAREZ JORGE IVAN"
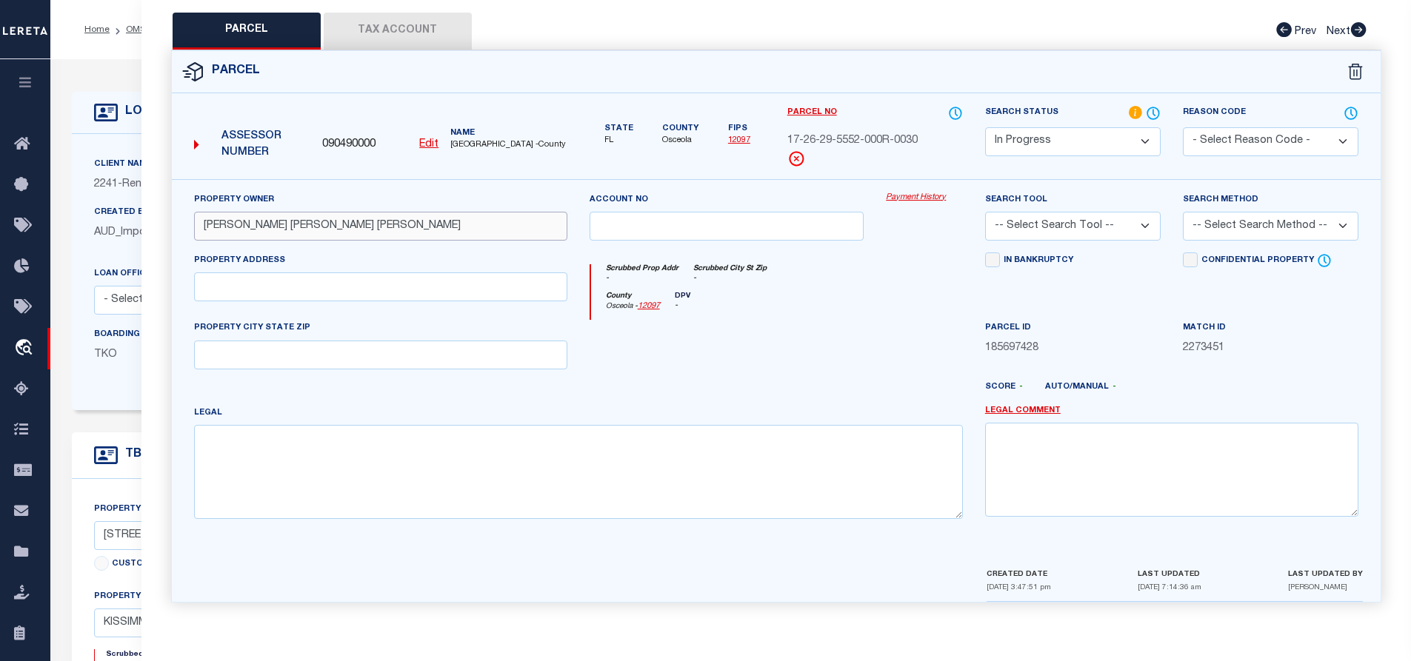
type input "FERNANDEZ ALVAREZ JORGE IVAN"
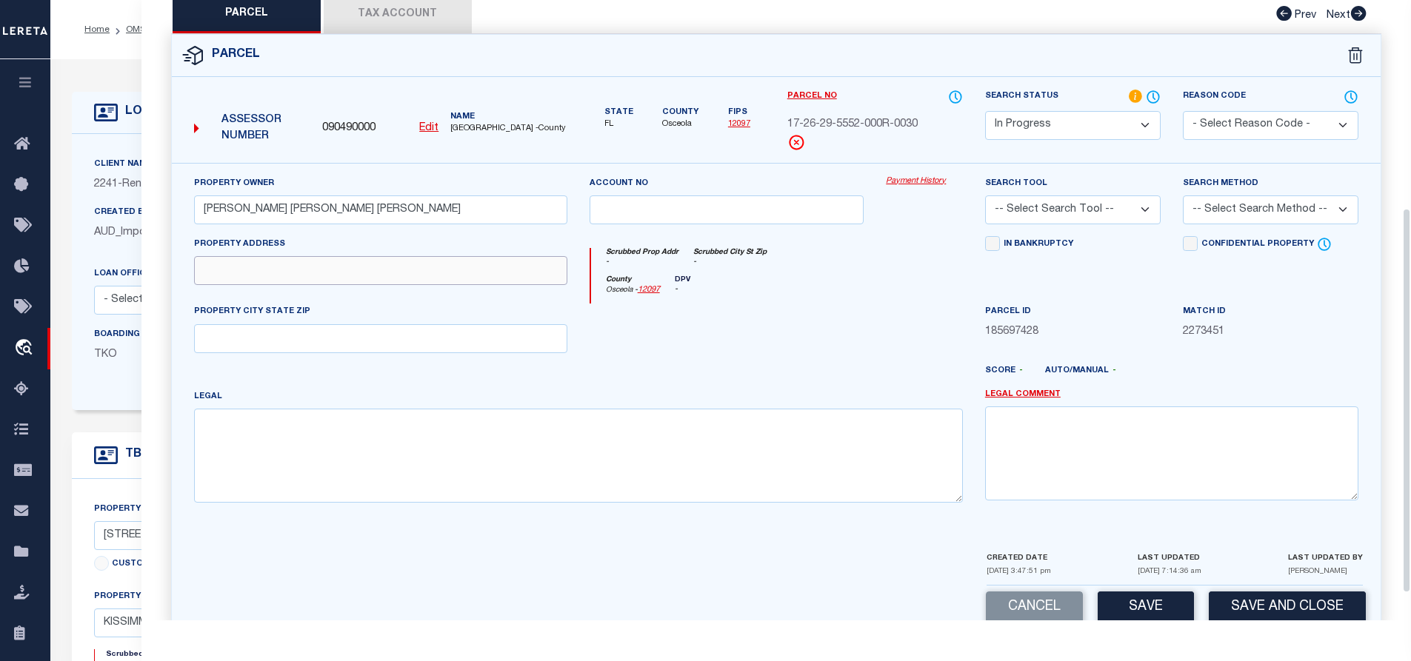
click at [295, 285] on input "text" at bounding box center [380, 270] width 373 height 29
paste input "Property Address: 3209 FAIRHAVEN AVE KISSIMMEE FL 34746"
click at [254, 285] on input "Property Address: 3209 FAIRHAVEN AVE KISSIMMEE FL 34746" at bounding box center [380, 270] width 373 height 29
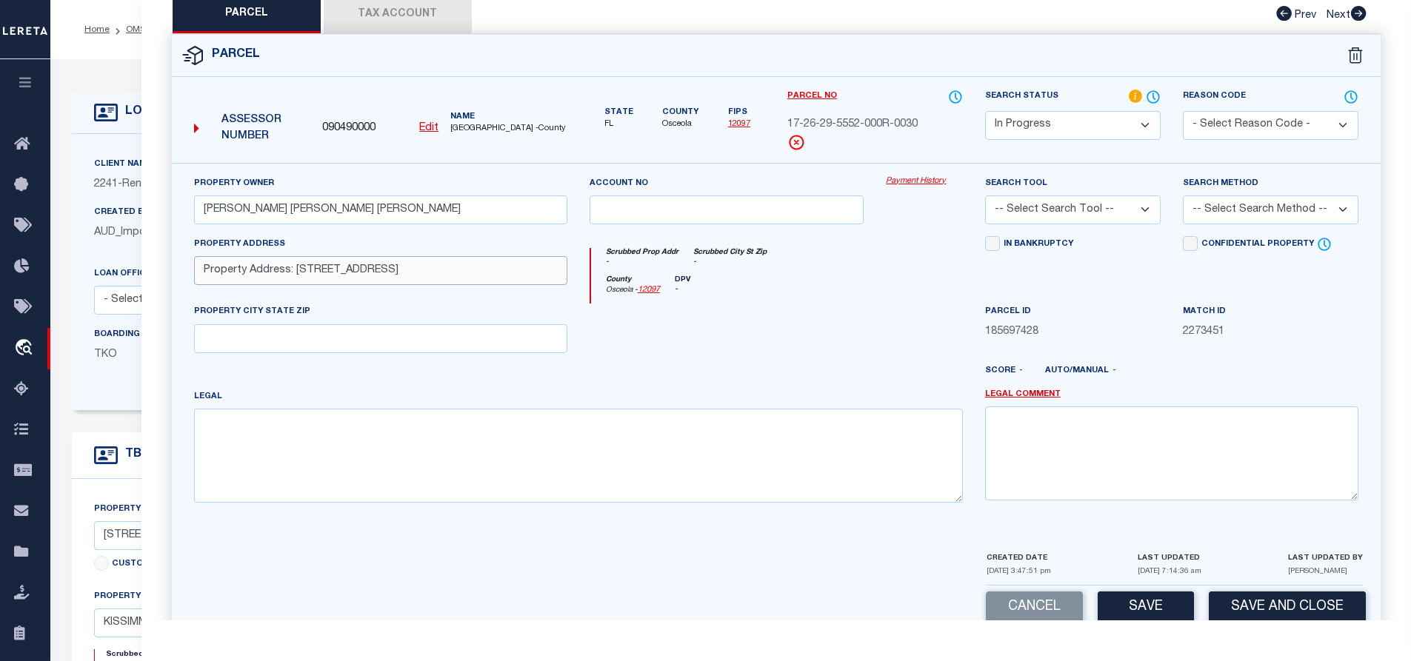
click at [254, 285] on input "Property Address: 3209 FAIRHAVEN AVE KISSIMMEE FL 34746" at bounding box center [380, 270] width 373 height 29
drag, startPoint x: 292, startPoint y: 285, endPoint x: 134, endPoint y: 275, distance: 158.1
click at [134, 275] on div "OMS Work Queue is ThoughtFocus Active is Yes Loan No. TBMID FIPS Assigned To is…" at bounding box center [730, 588] width 1361 height 1058
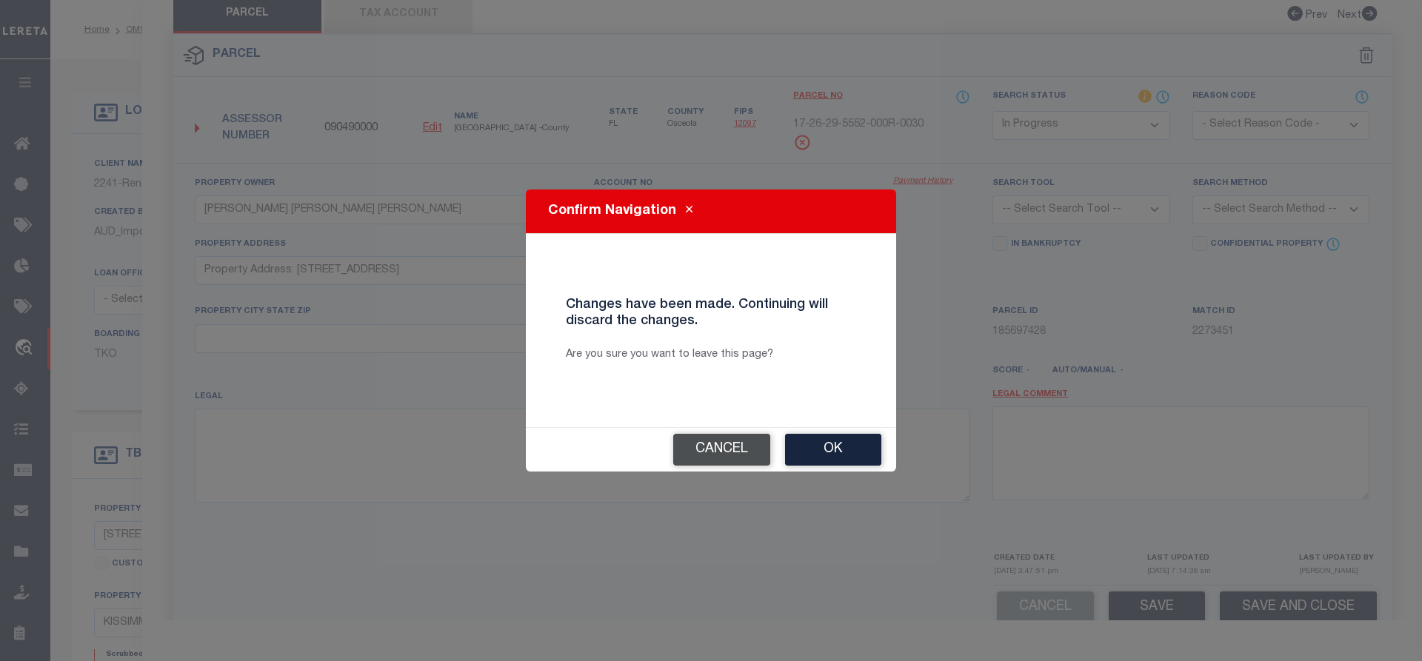
click at [684, 452] on button "Cancel" at bounding box center [721, 450] width 97 height 32
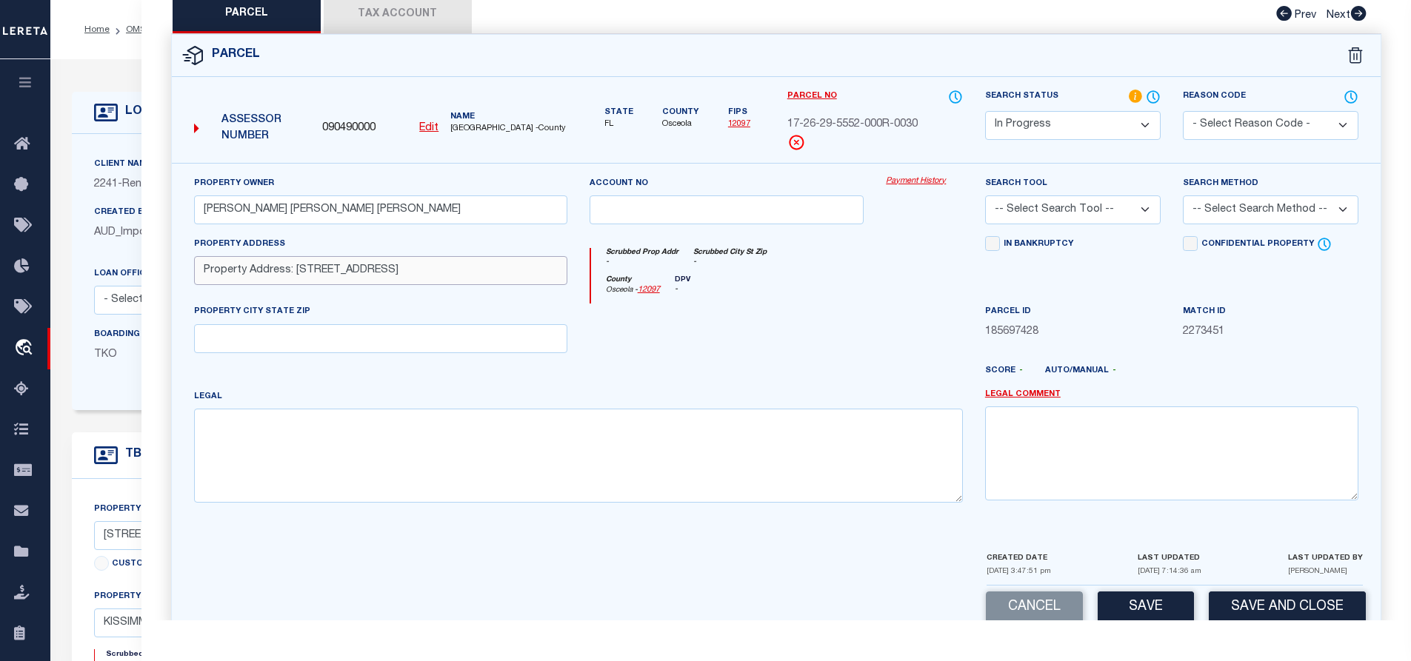
drag, startPoint x: 295, startPoint y: 289, endPoint x: 163, endPoint y: 281, distance: 132.1
click at [163, 281] on div "Property Owner FERNANDEZ ALVAREZ JORGE IVAN Account no Payment History Search T…" at bounding box center [777, 374] width 1232 height 423
drag, startPoint x: 466, startPoint y: 298, endPoint x: 319, endPoint y: 287, distance: 147.8
click at [319, 285] on input "3209 FAIRHAVEN AVE KISSIMMEE FL 34746" at bounding box center [380, 270] width 373 height 29
type input "3209 FAIRHAVEN AVE"
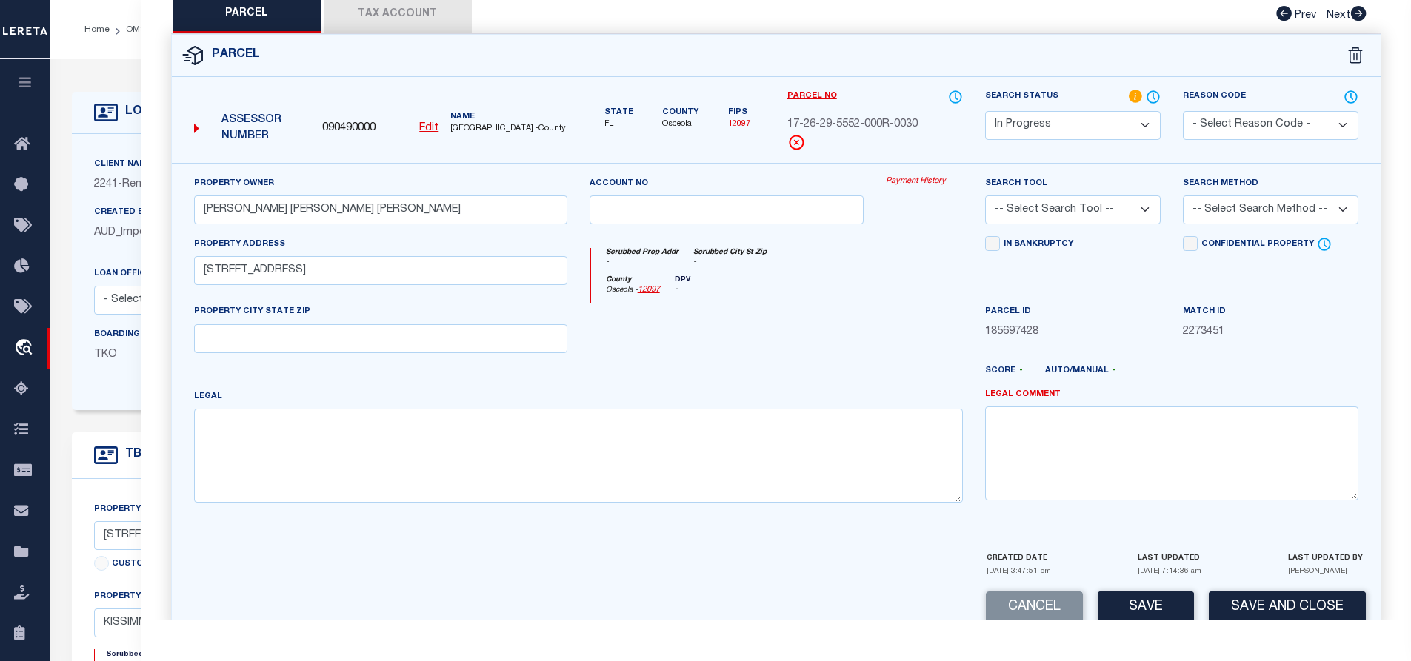
click at [296, 338] on div "PROPERTY CITY STATE ZIP" at bounding box center [380, 328] width 373 height 49
click at [293, 342] on input "text" at bounding box center [380, 338] width 373 height 29
paste input "KISSIMMEE FL 34746"
type input "KISSIMMEE FL 34746"
click at [309, 452] on textarea at bounding box center [578, 455] width 769 height 93
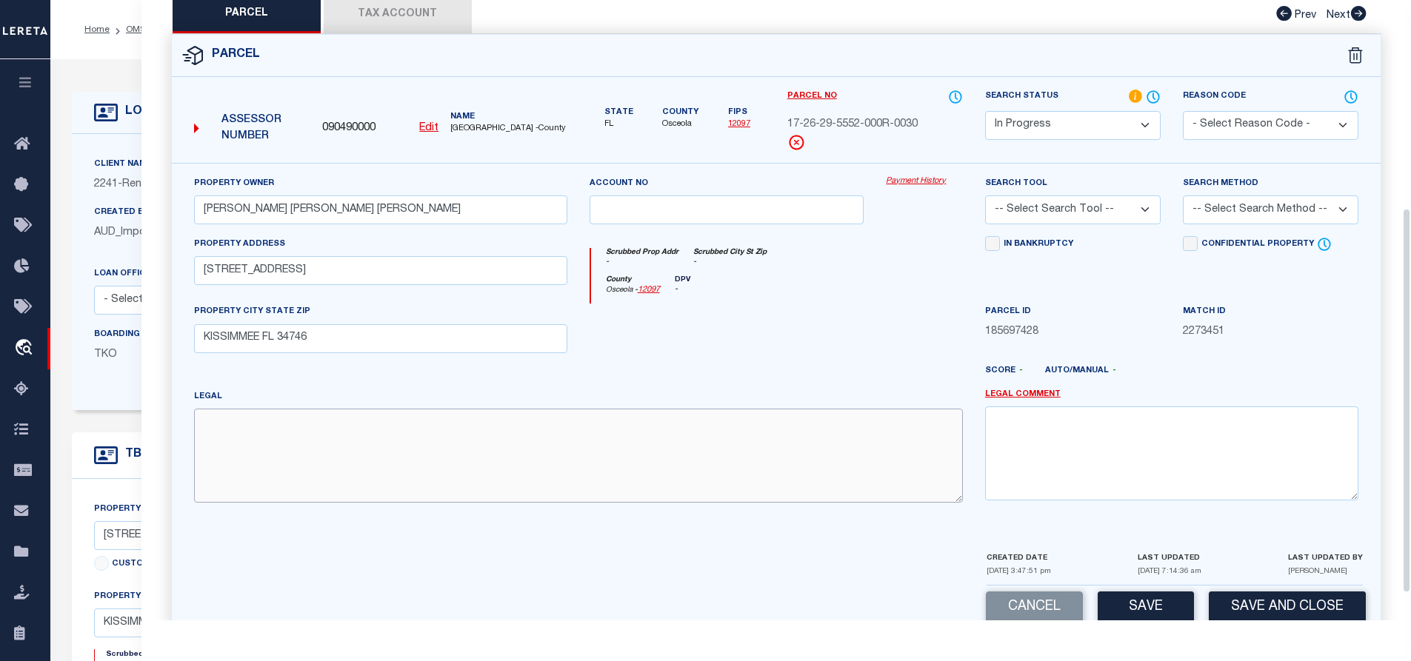
click at [447, 502] on textarea at bounding box center [578, 455] width 769 height 93
click at [447, 481] on textarea at bounding box center [578, 455] width 769 height 93
paste textarea "WINDMILL POINT UNIT 3B PB 10 PG 159-160 BLK R LOT 3"
click at [224, 456] on textarea "WINDMILL POINT UNIT 3B PB 10 PG 159-160 BLK R LOT 3" at bounding box center [578, 455] width 769 height 93
drag, startPoint x: 547, startPoint y: 449, endPoint x: 550, endPoint y: 439, distance: 10.8
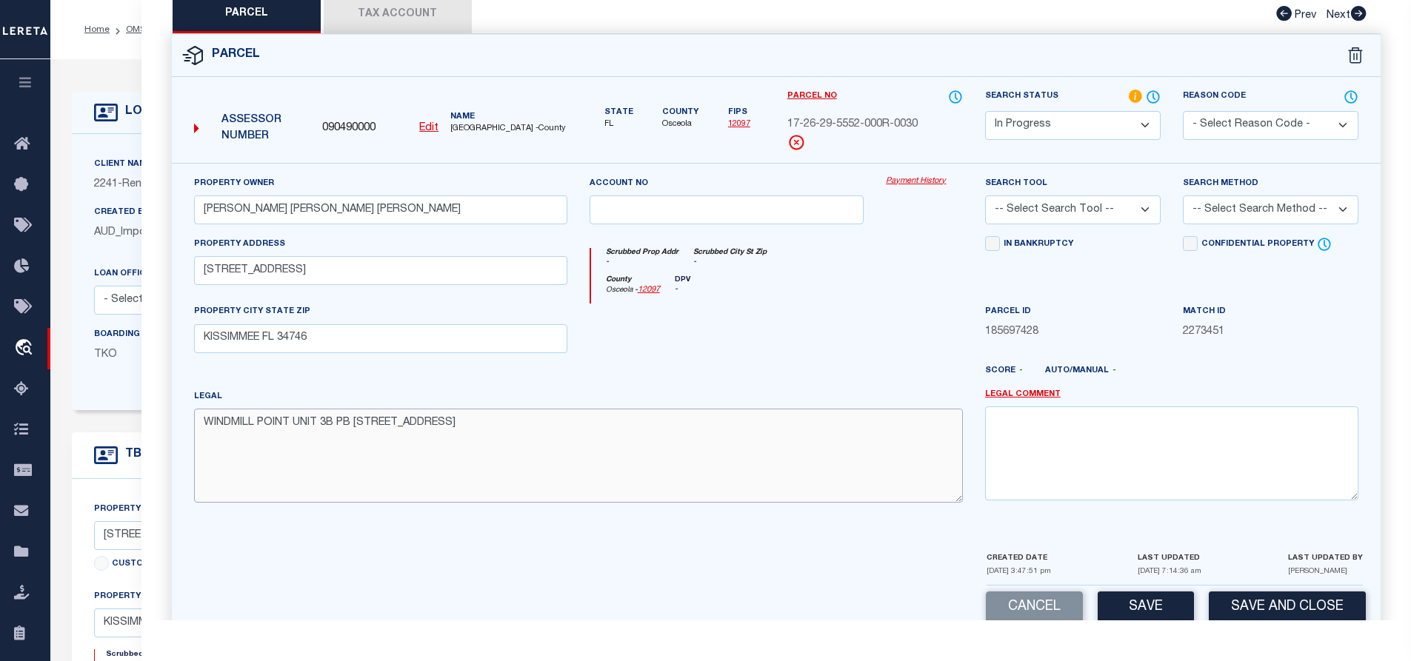
click at [550, 441] on textarea "WINDMILL POINT UNIT 3B PB 10 PG 159-160 BLK R LOT 3" at bounding box center [578, 455] width 769 height 93
paste textarea "Total Acres: 0.358"
type textarea "WINDMILL POINT UNIT 3B PB 10 PG 159-160 BLK R LOT 3 Total Acres: 0.358"
click at [390, 33] on button "Tax Account" at bounding box center [398, 14] width 148 height 37
select select "100"
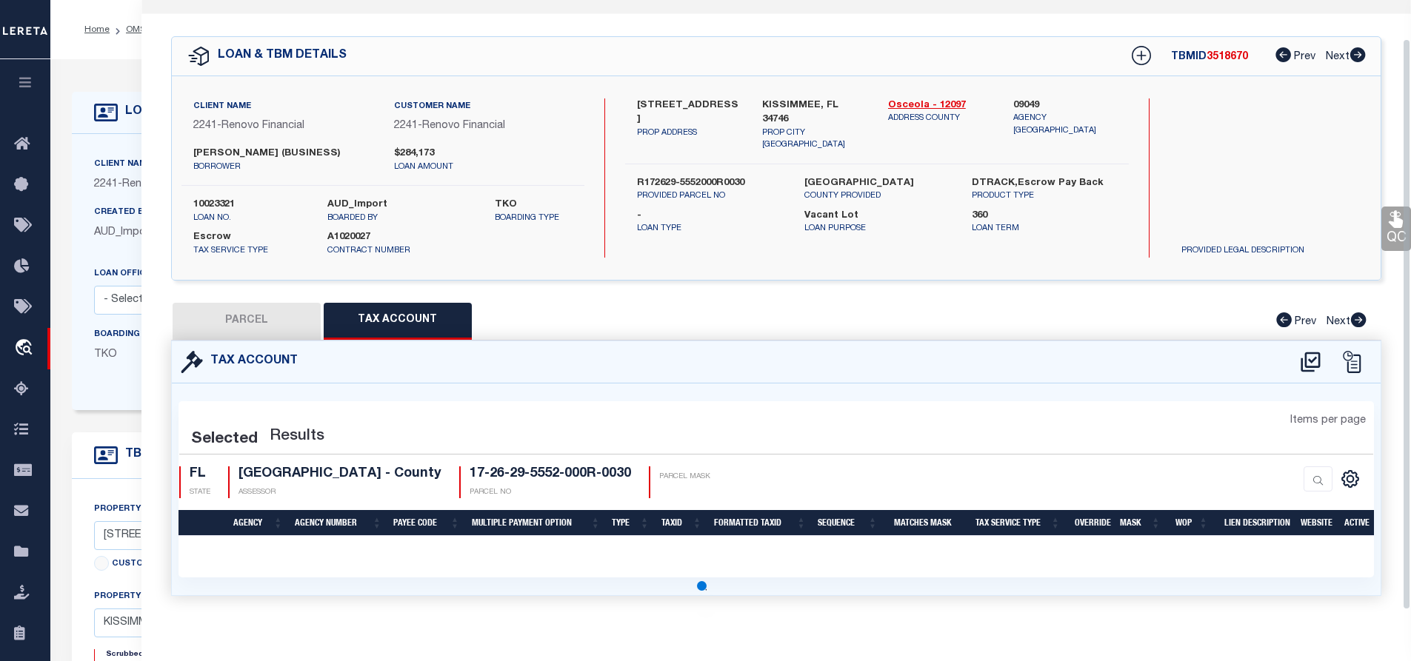
select select "100"
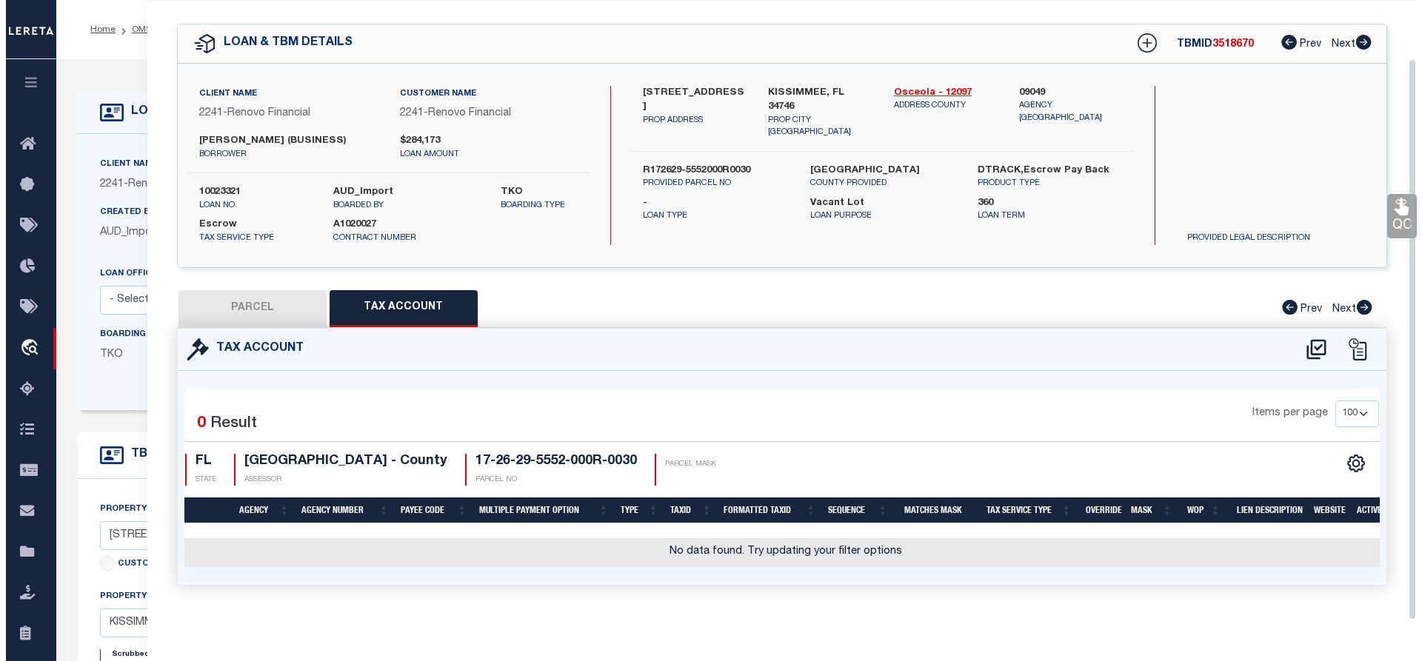
scroll to position [64, 0]
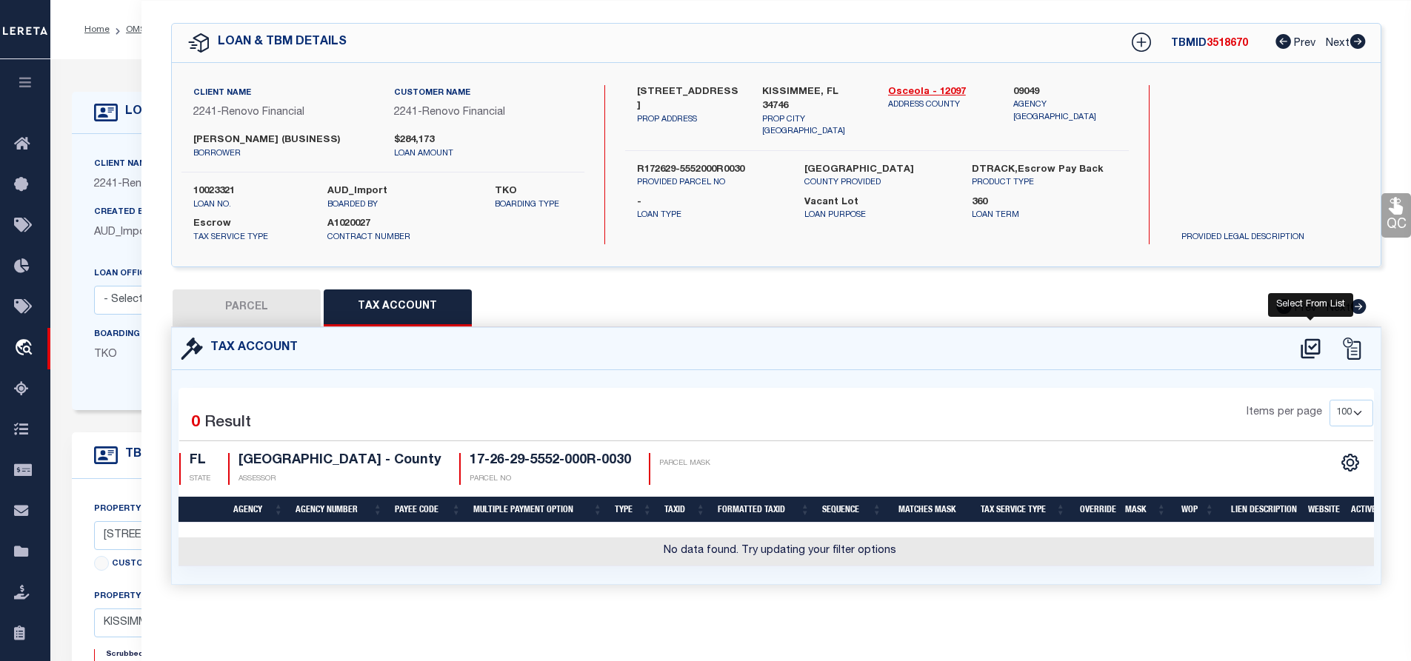
click at [1319, 344] on icon at bounding box center [1310, 349] width 19 height 20
select select "100"
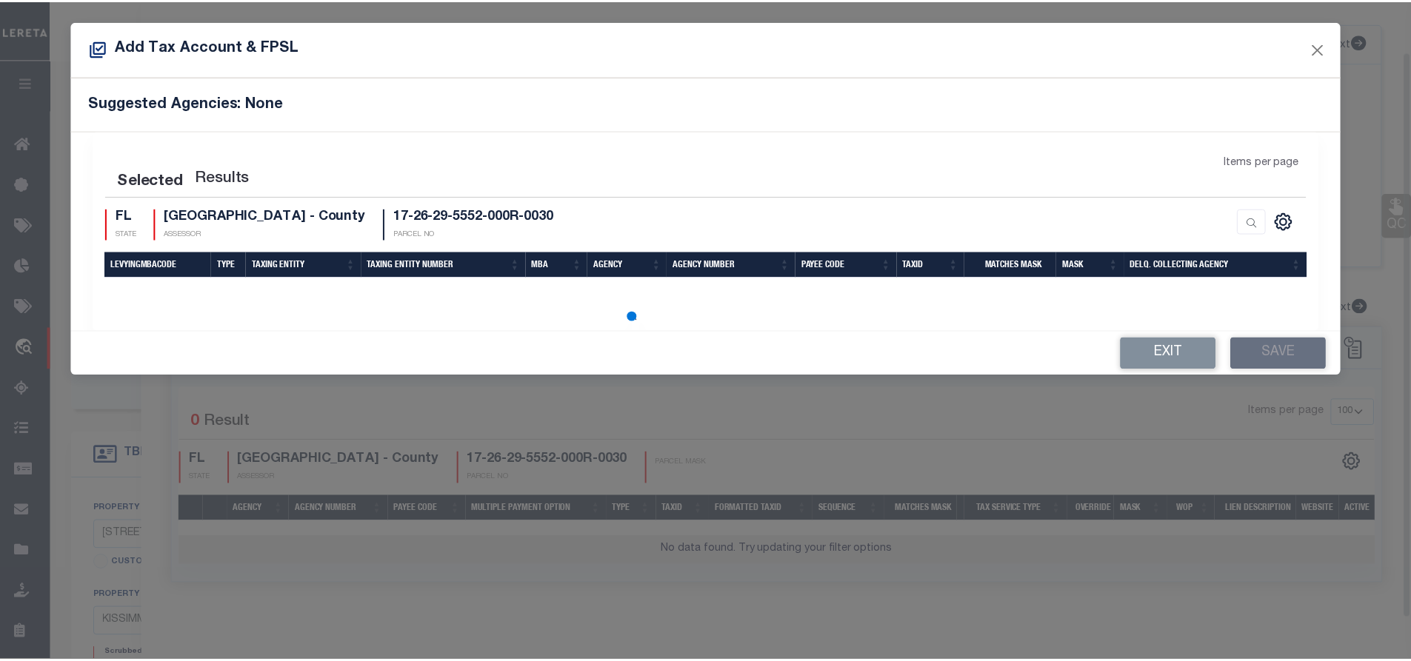
scroll to position [55, 0]
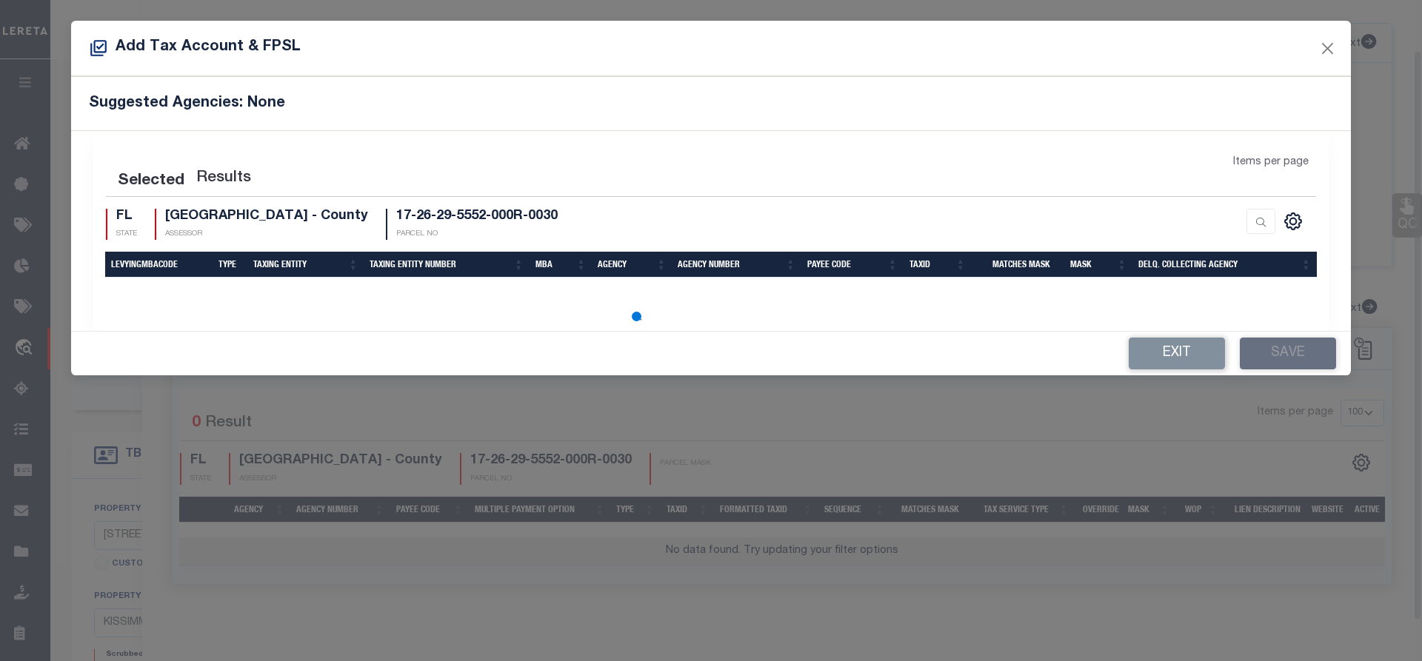
select select "100"
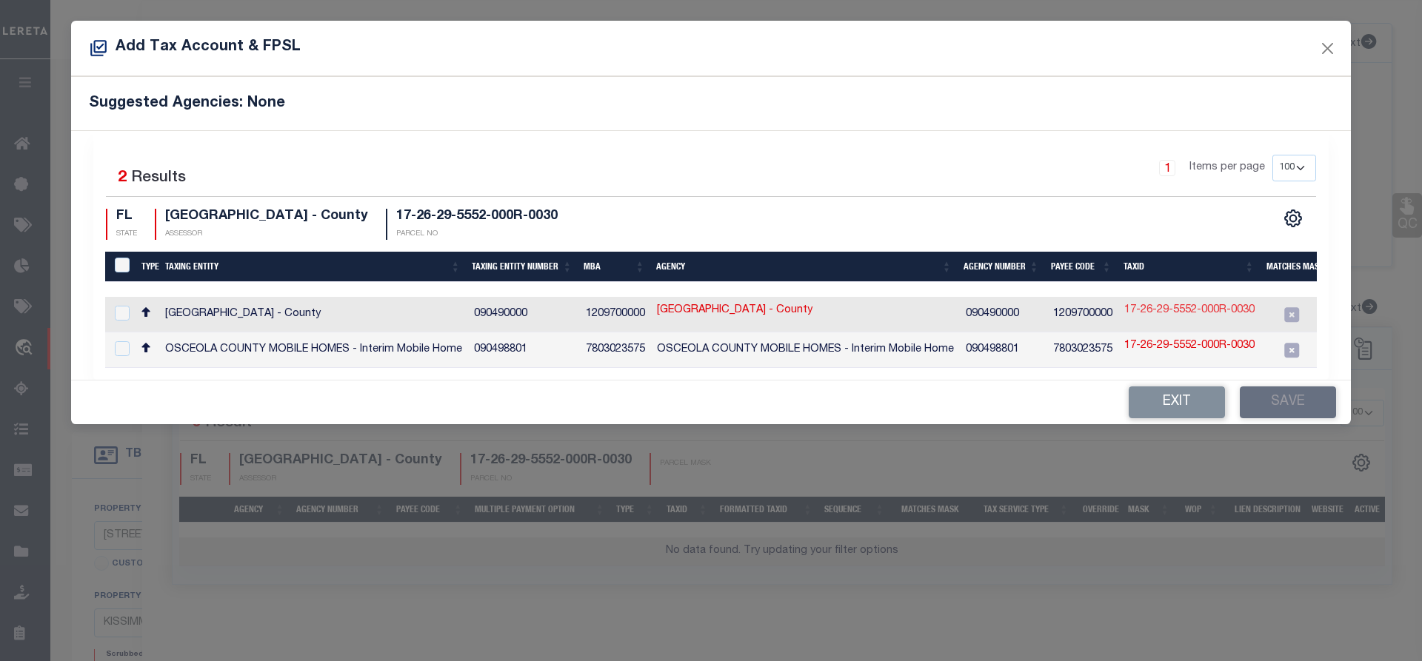
click at [1167, 314] on link "17-26-29-5552-000R-0030" at bounding box center [1189, 311] width 130 height 16
type input "17-26-29-5552-000R-0030"
type textarea "%$$$$$$-$$&&&&&&&&&&"
checkbox input "false"
checkbox input "true"
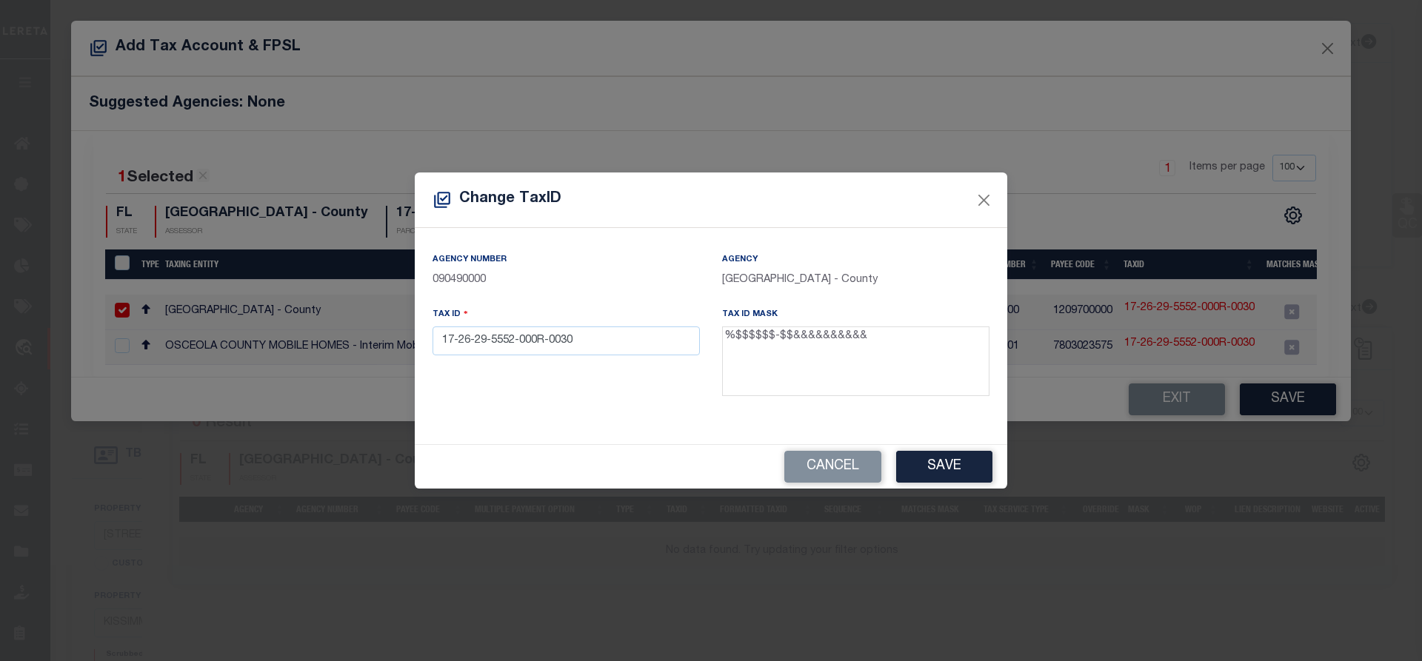
drag, startPoint x: 776, startPoint y: 341, endPoint x: 784, endPoint y: 342, distance: 7.4
click at [784, 342] on textarea "%$$$$$$-$$&&&&&&&&&&" at bounding box center [855, 362] width 267 height 70
click at [550, 346] on input "17-26-29-5552-000R-0030" at bounding box center [566, 341] width 267 height 29
type input "172629-5552000R0030"
click at [903, 461] on button "Save" at bounding box center [944, 467] width 96 height 32
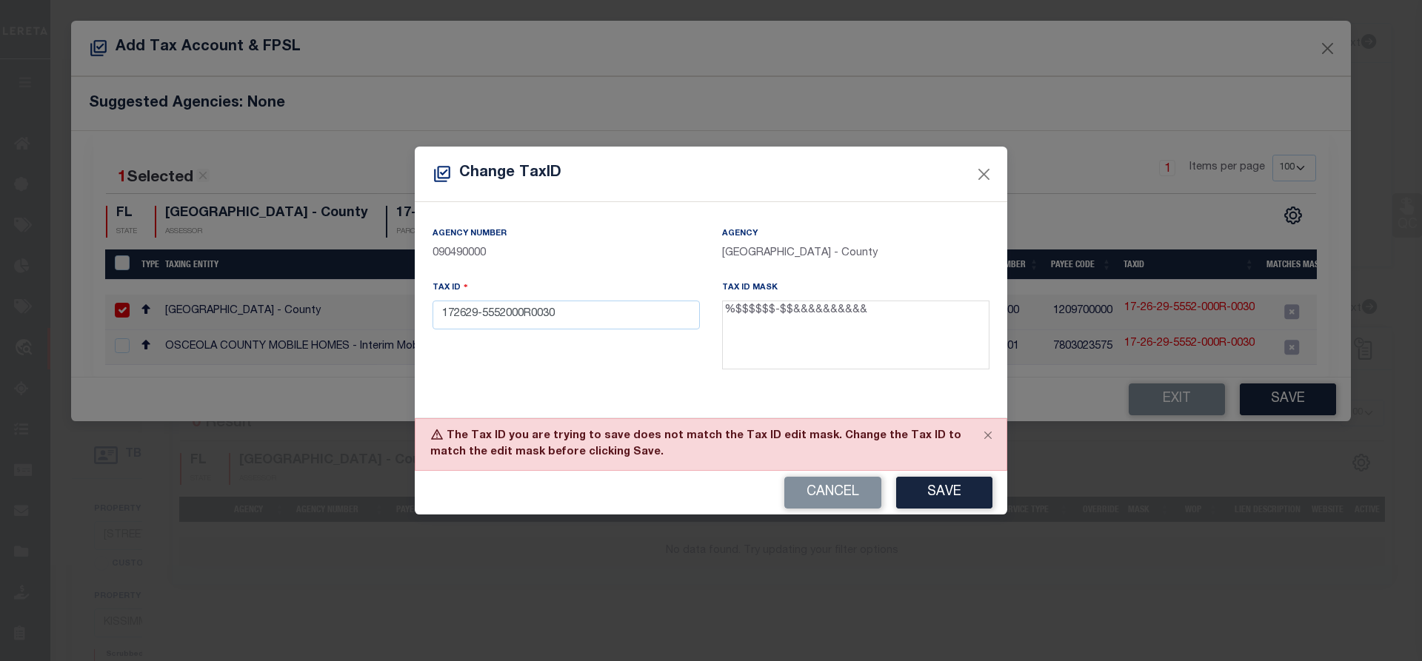
drag, startPoint x: 835, startPoint y: 493, endPoint x: 899, endPoint y: 490, distance: 64.5
click at [835, 493] on button "Cancel" at bounding box center [832, 493] width 97 height 32
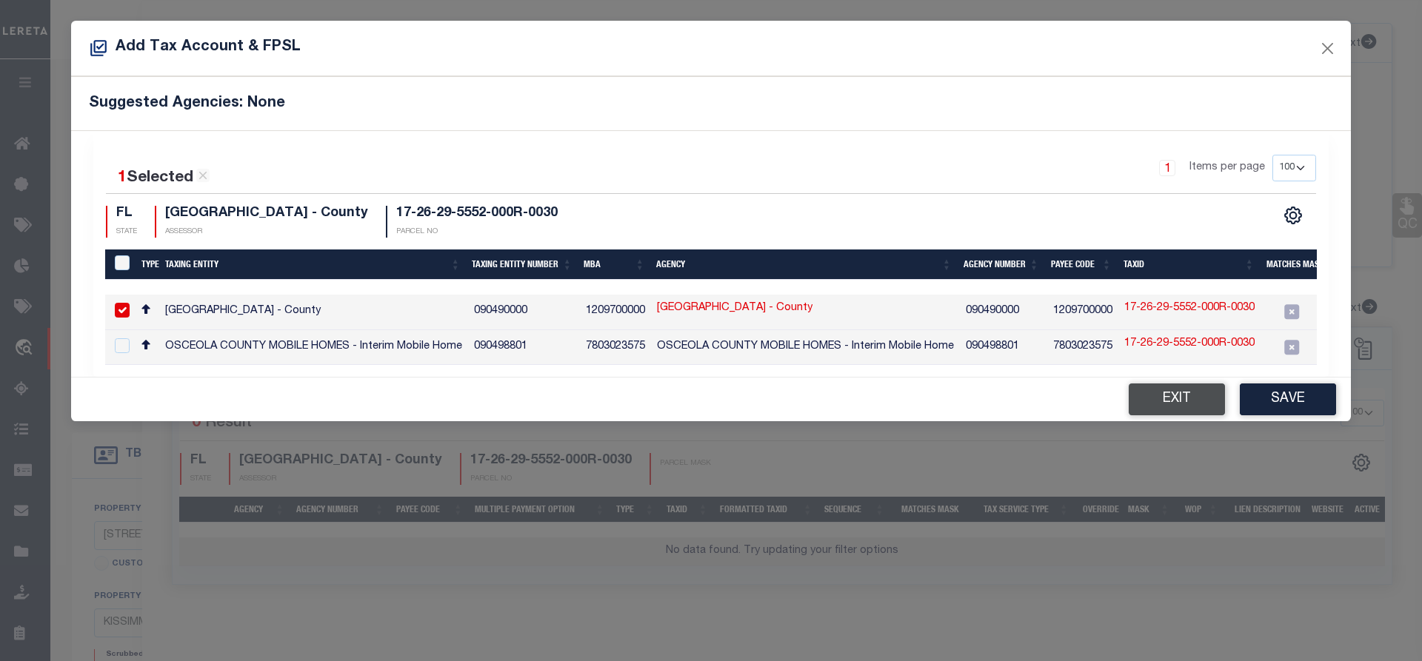
click at [1180, 416] on button "Exit" at bounding box center [1177, 400] width 96 height 32
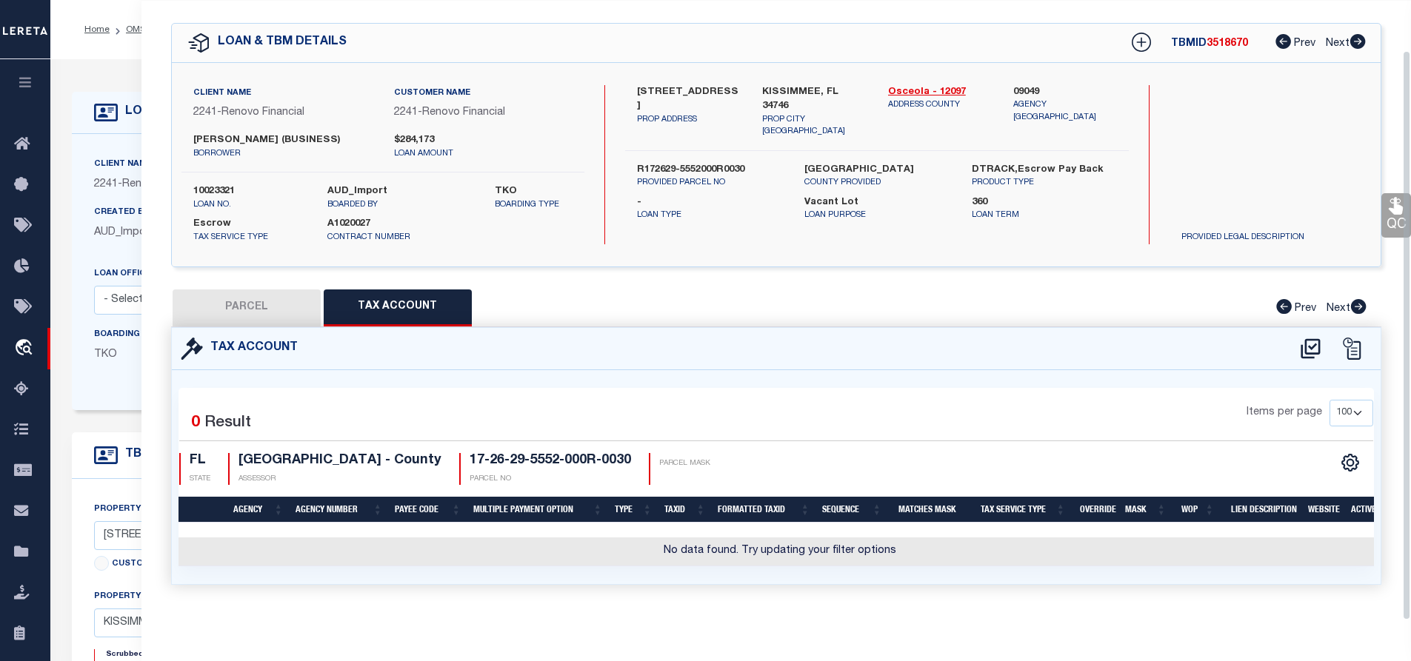
click at [1287, 352] on div "Tax Account" at bounding box center [777, 349] width 1210 height 42
click at [1307, 347] on icon at bounding box center [1311, 349] width 24 height 24
select select "100"
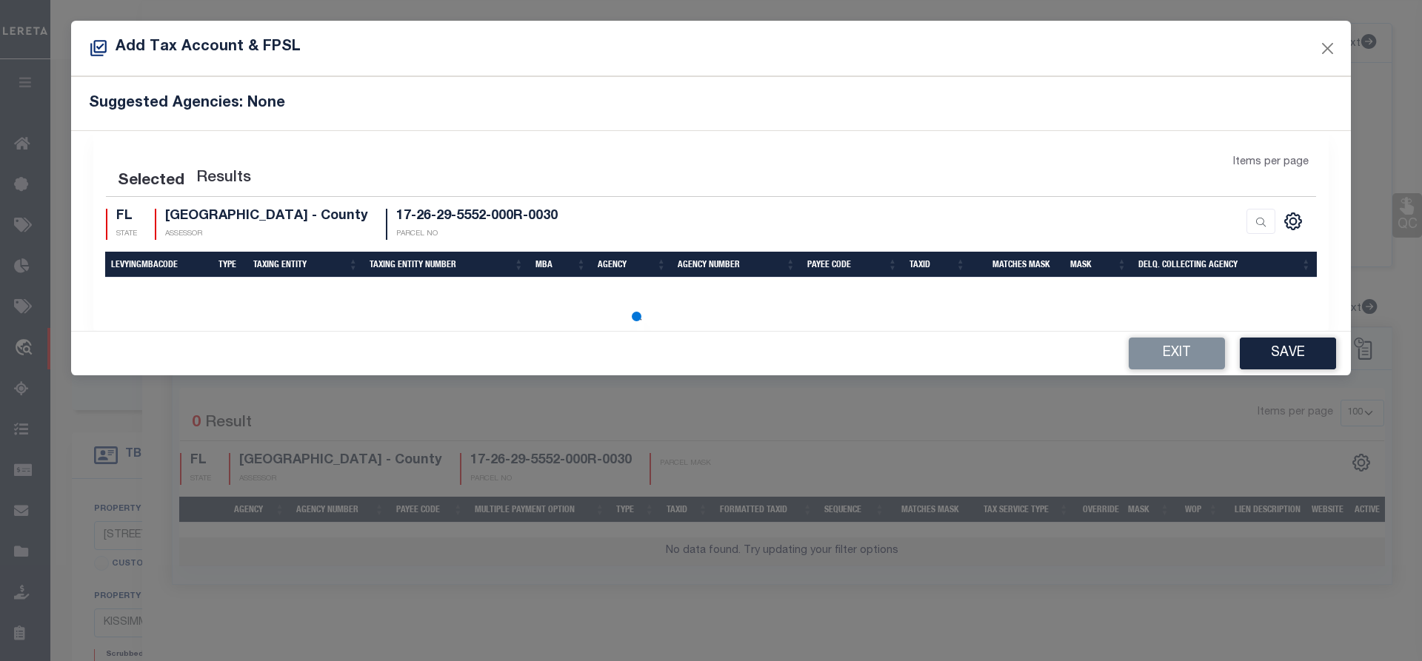
select select "100"
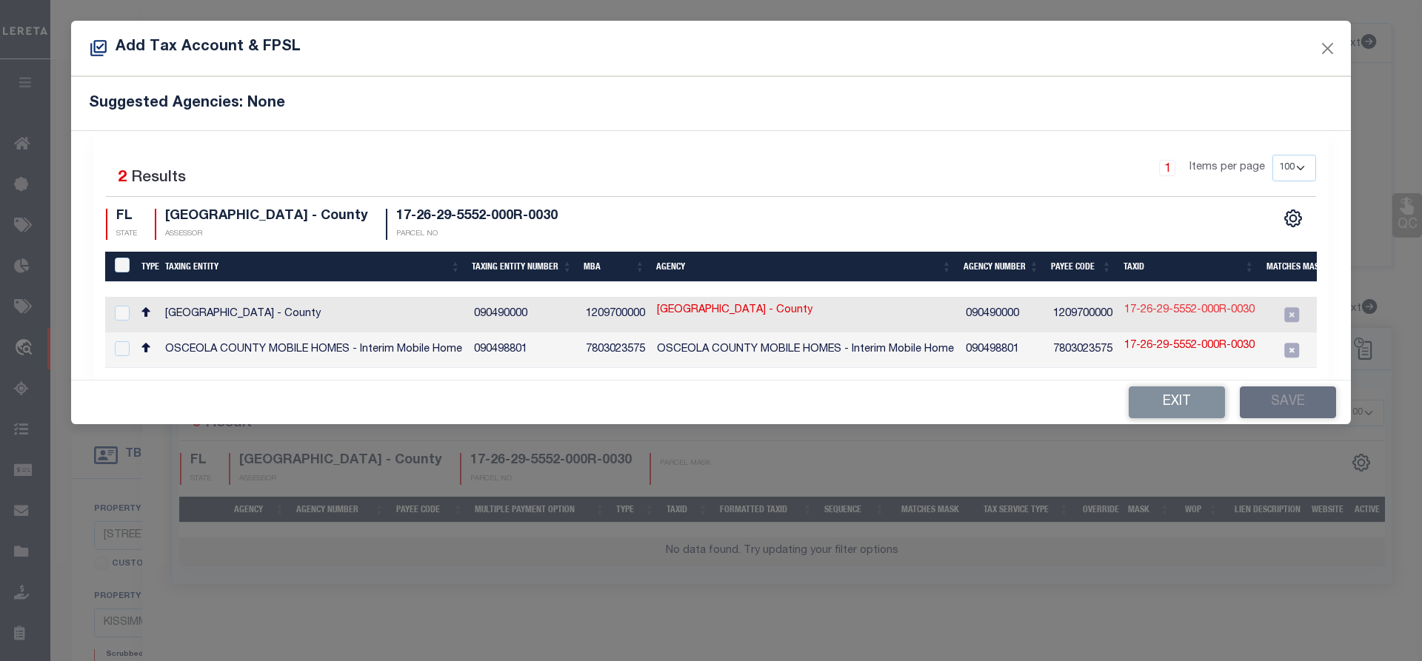
click at [1148, 304] on link "17-26-29-5552-000R-0030" at bounding box center [1189, 311] width 130 height 16
checkbox input "true"
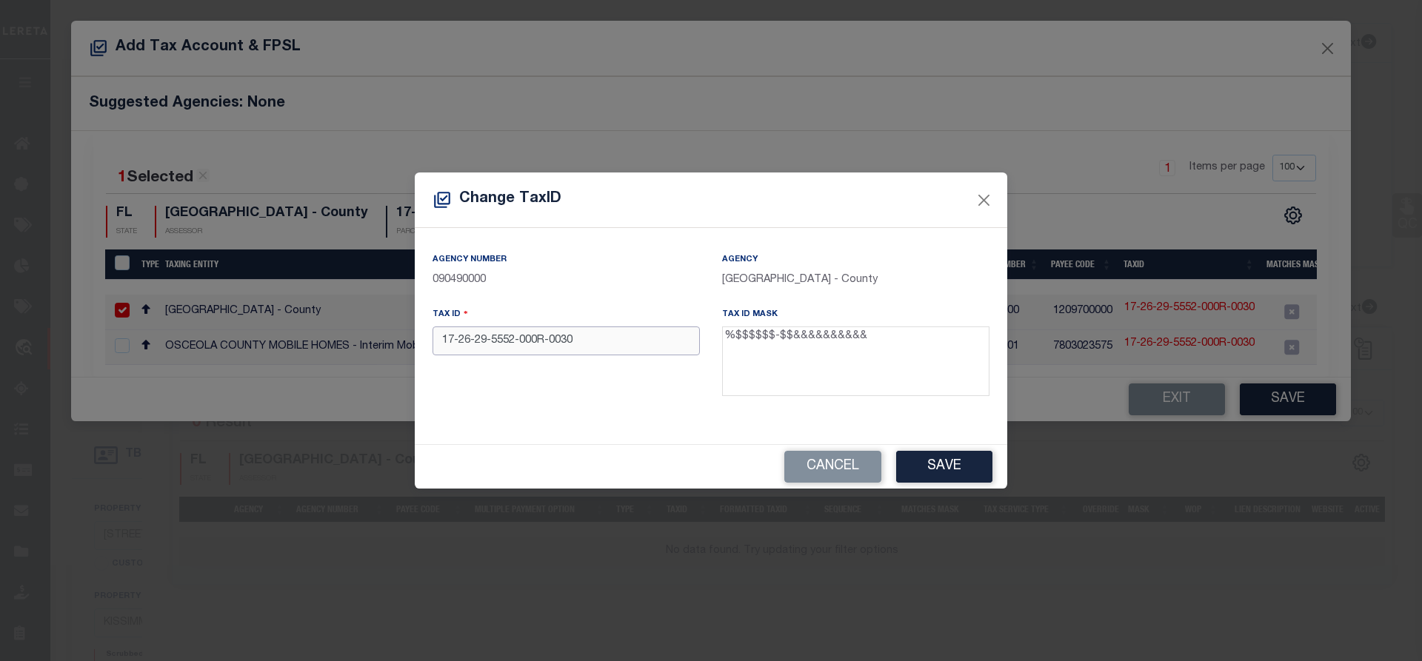
click at [613, 349] on input "17-26-29-5552-000R-0030" at bounding box center [566, 341] width 267 height 29
paste input "R172629-5552000R"
type input "R172629-5552000R0030"
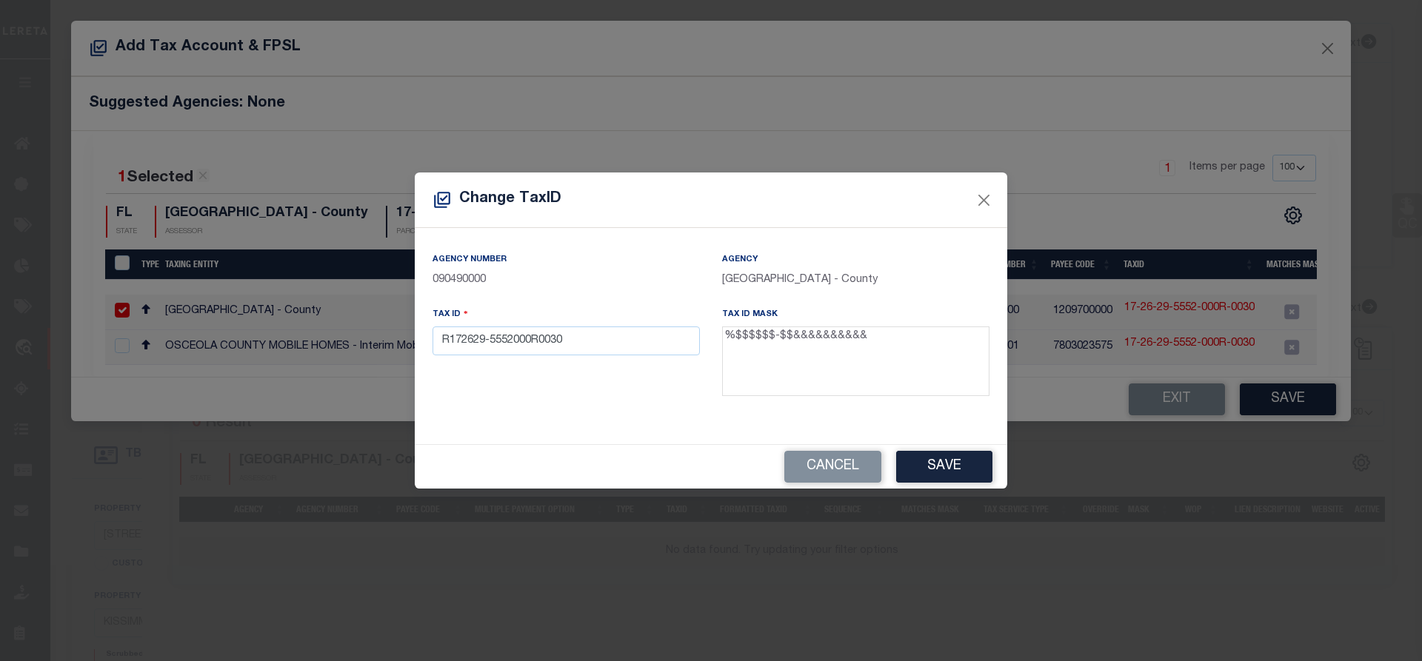
click at [904, 456] on button "Save" at bounding box center [944, 467] width 96 height 32
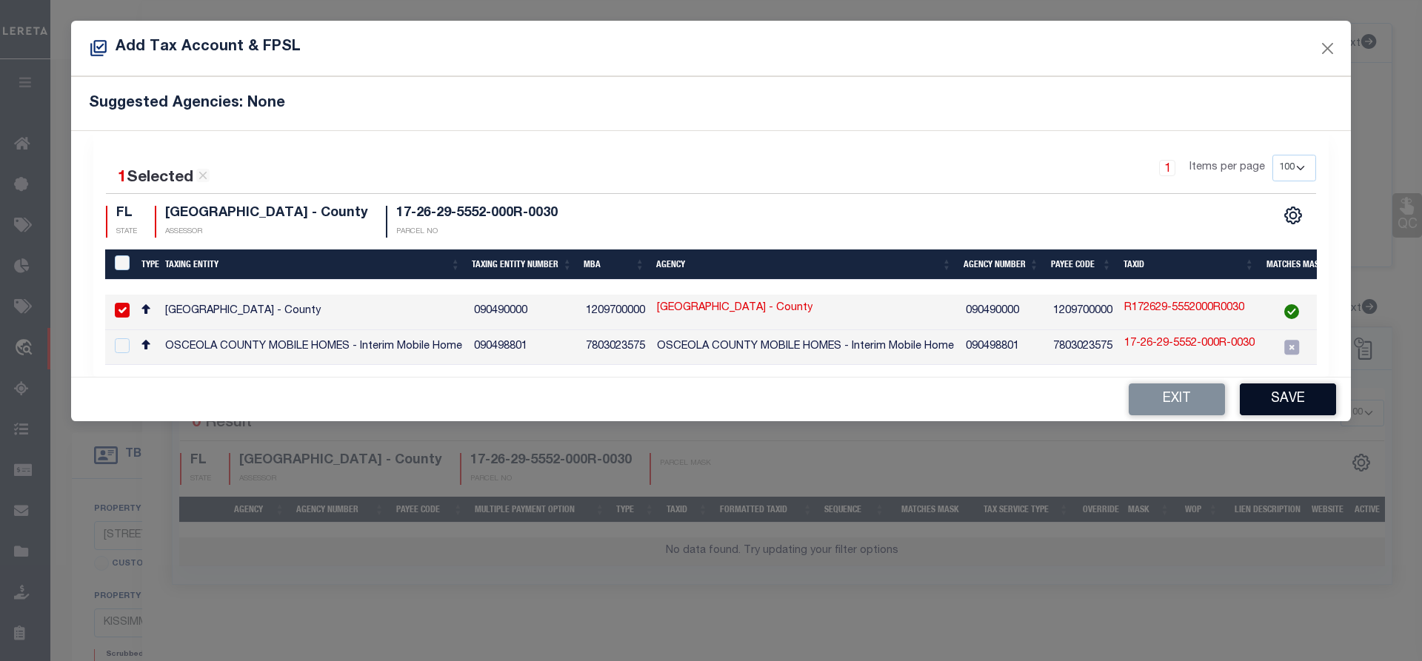
click at [1271, 399] on button "Save" at bounding box center [1288, 400] width 96 height 32
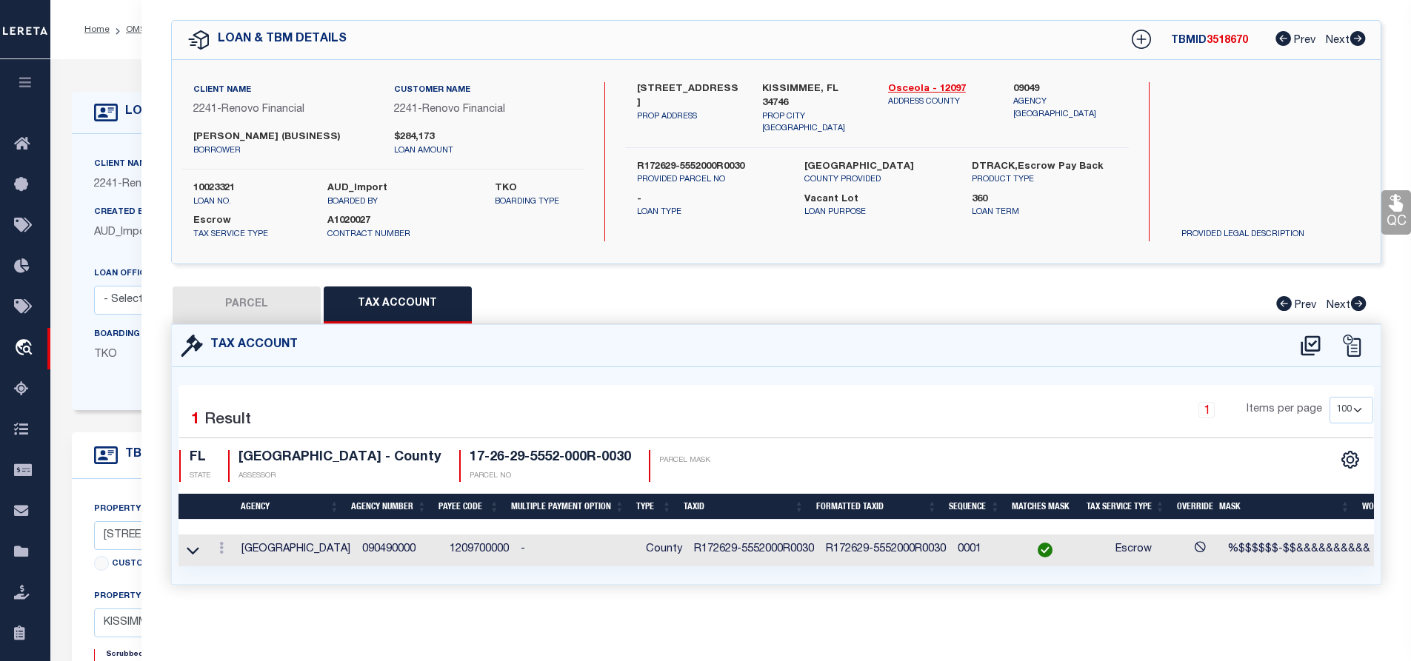
click at [224, 322] on button "PARCEL" at bounding box center [247, 305] width 148 height 37
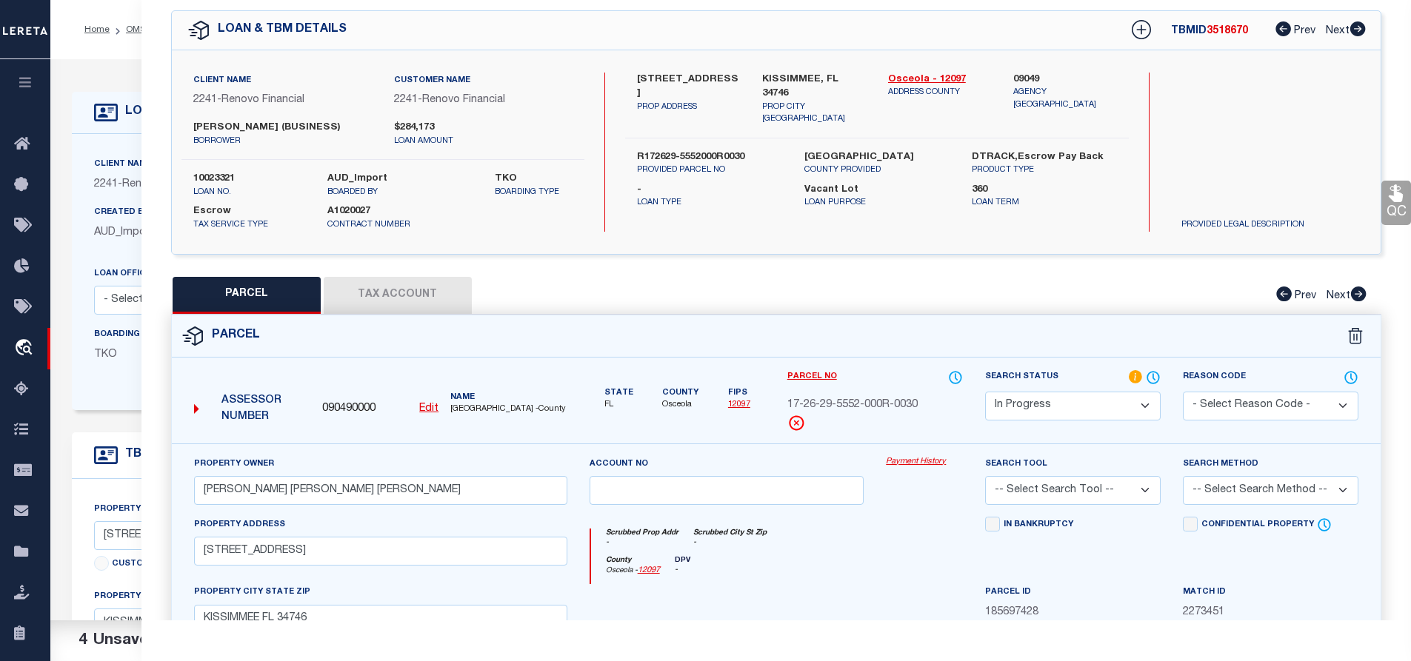
scroll to position [351, 0]
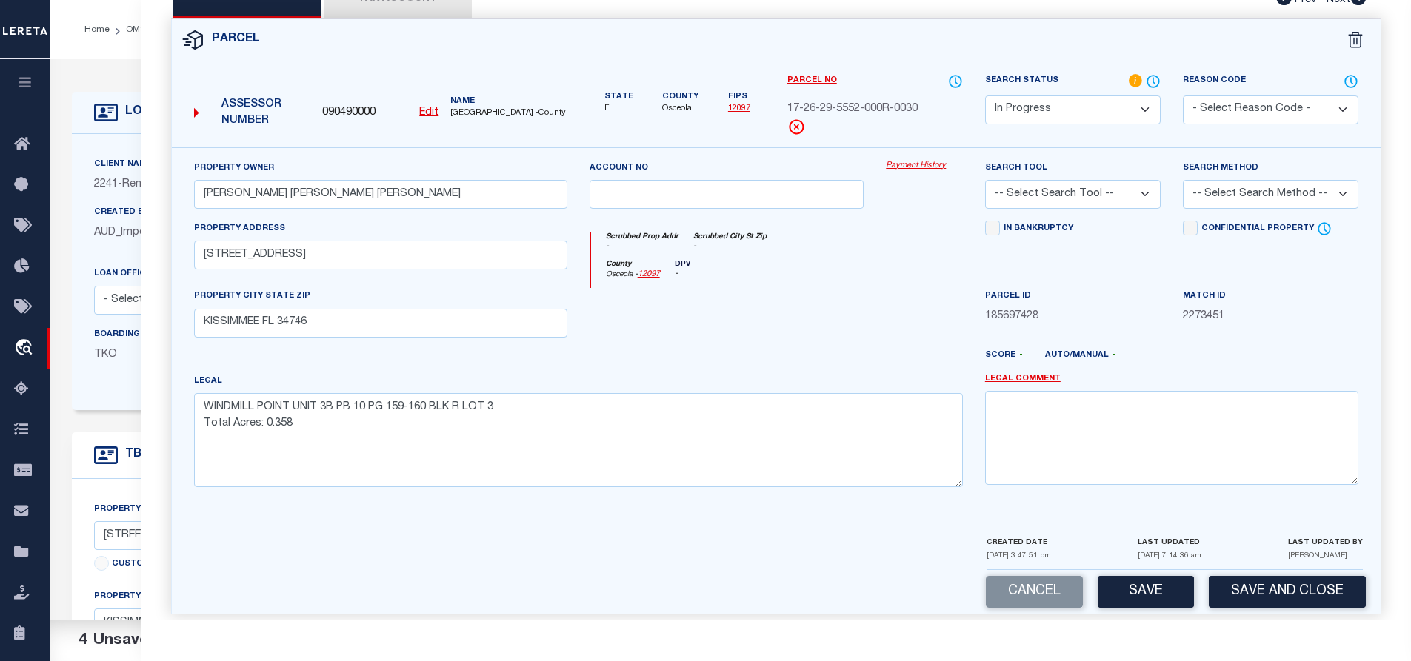
click at [1047, 124] on select "Automated Search Bad Parcel Complete Duplicate Parcel High Dollar Reporting In …" at bounding box center [1073, 110] width 176 height 29
select select "PC"
click at [985, 107] on select "Automated Search Bad Parcel Complete Duplicate Parcel High Dollar Reporting In …" at bounding box center [1073, 110] width 176 height 29
click at [1113, 205] on select "-- Select Search Tool -- 3rd Party Website Agency File Agency Website ATLS CNV-…" at bounding box center [1073, 194] width 176 height 29
select select "AGW"
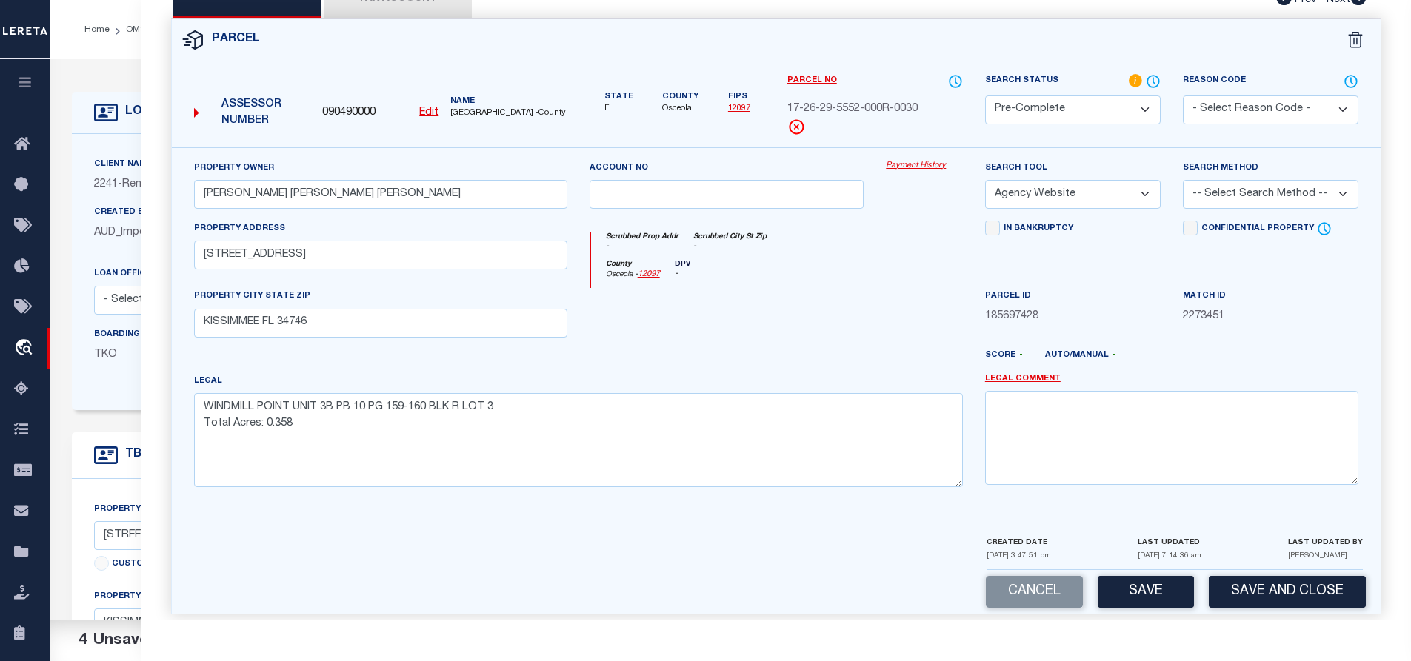
click at [985, 195] on select "-- Select Search Tool -- 3rd Party Website Agency File Agency Website ATLS CNV-…" at bounding box center [1073, 194] width 176 height 29
click at [1229, 209] on select "-- Select Search Method -- Property Address Legal Liability Info Provided" at bounding box center [1271, 194] width 176 height 29
select select "ADD"
click at [1183, 195] on select "-- Select Search Method -- Property Address Legal Liability Info Provided" at bounding box center [1271, 194] width 176 height 29
click at [1143, 604] on button "Save" at bounding box center [1146, 592] width 96 height 32
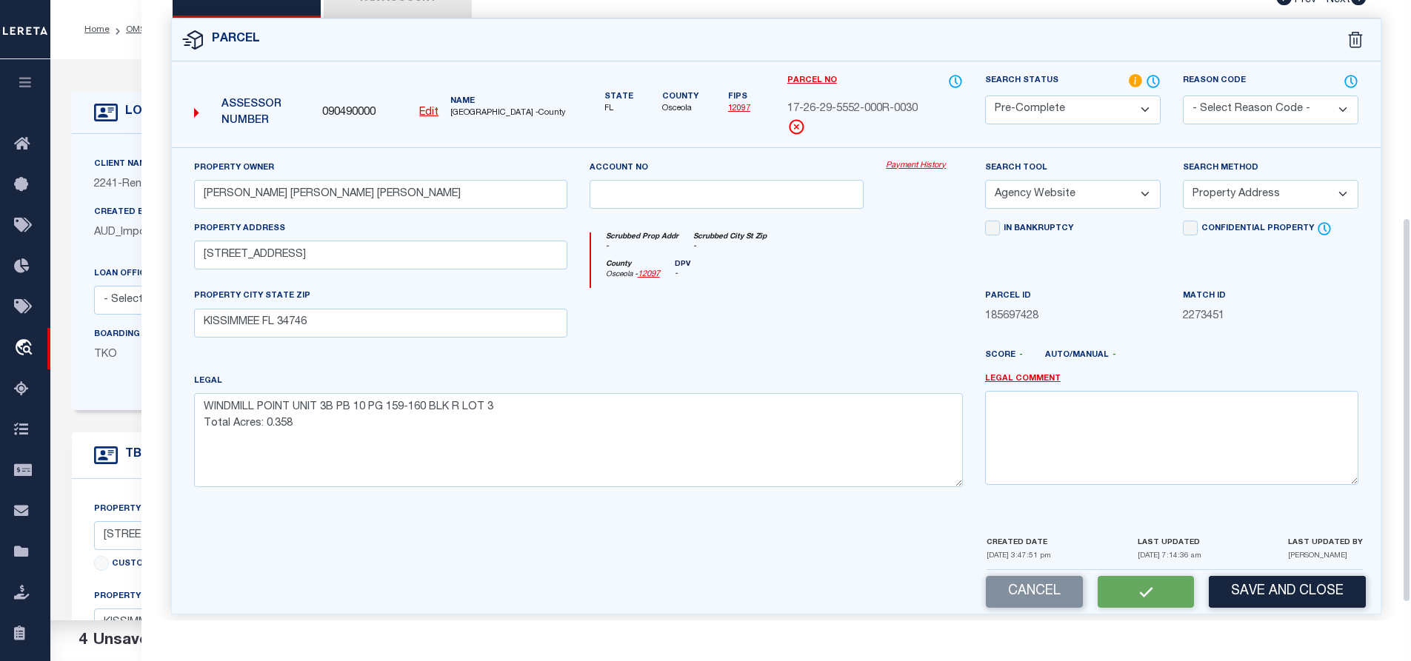
select select "AS"
select select
checkbox input "false"
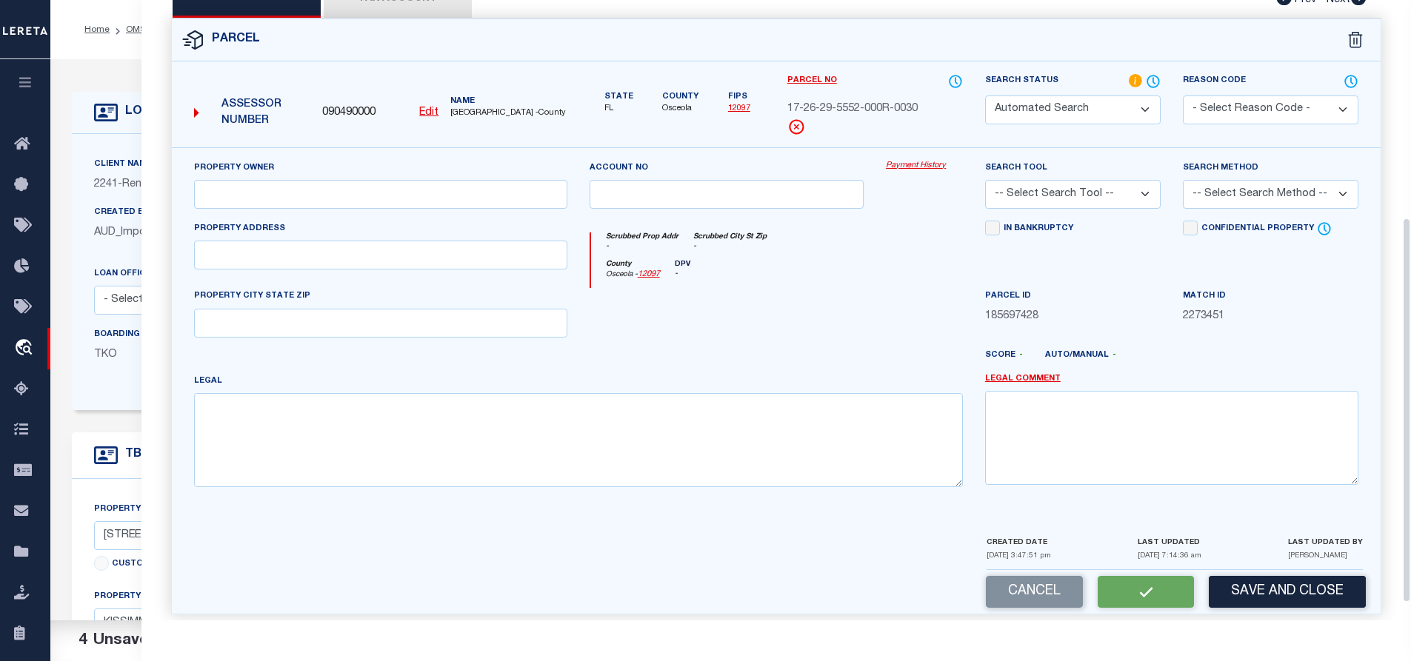
select select "CP"
type input "FERNANDEZ ALVAREZ JORGE IVAN"
select select "AGW"
select select "ADD"
type input "3209 FAIRHAVEN AVE"
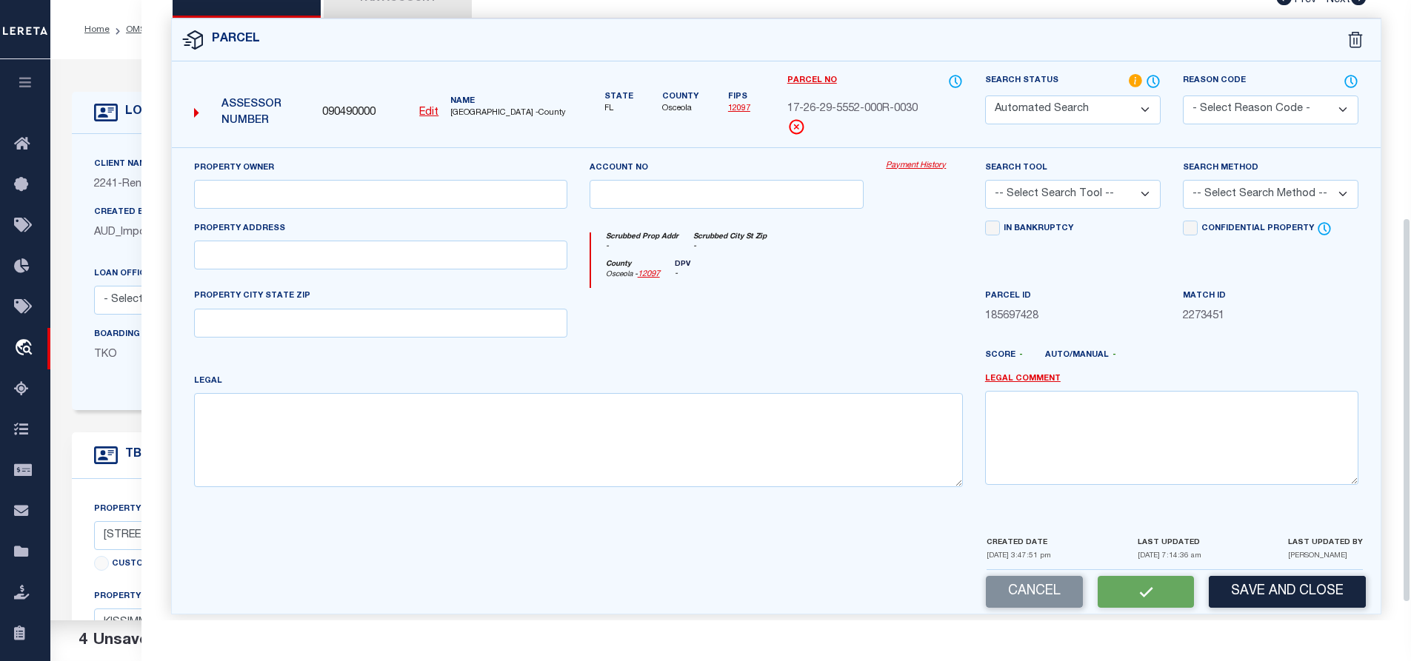
type input "KISSIMMEE FL 34746"
type textarea "WINDMILL POINT UNIT 3B PB 10 PG 159-160 BLK R LOT 3 Total Acres: 0.358"
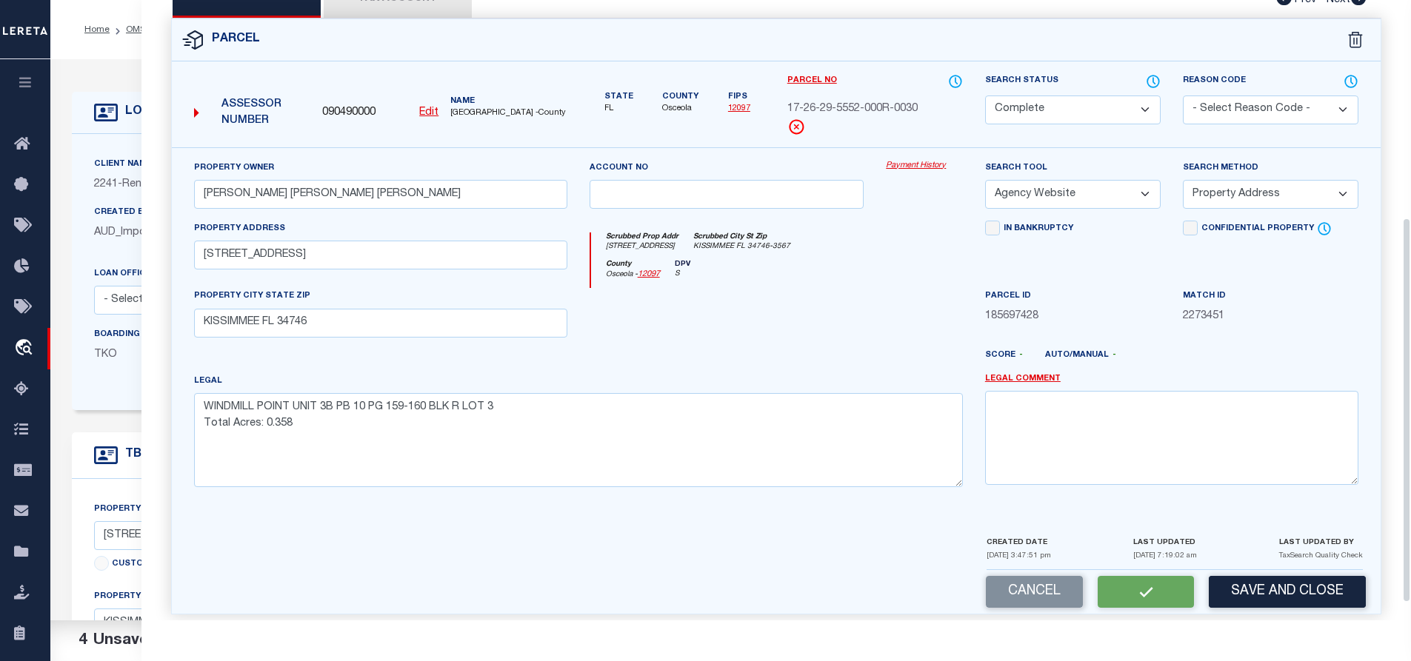
scroll to position [0, 0]
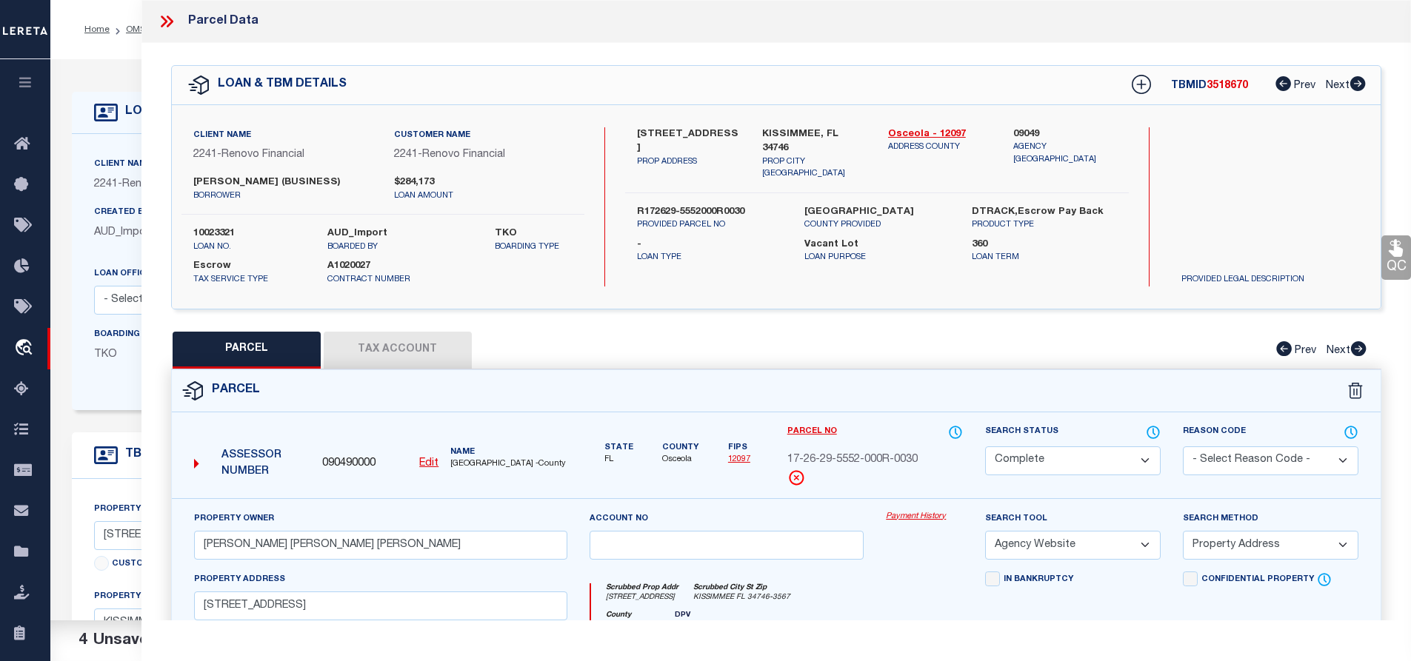
click at [865, 469] on span "17-26-29-5552-000R-0030" at bounding box center [852, 461] width 130 height 16
copy div "17-26-29-5552-000R-0030"
click at [453, 369] on button "Tax Account" at bounding box center [398, 350] width 148 height 37
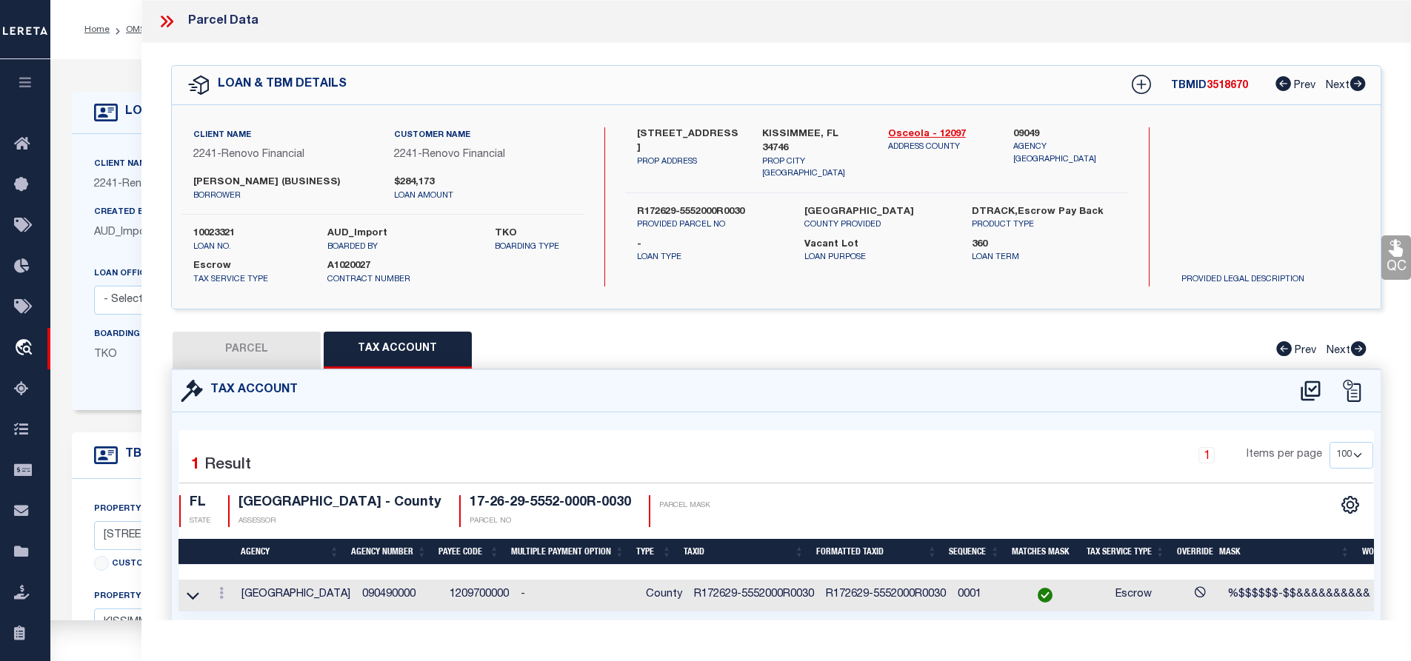
select select "100"
click at [701, 610] on td "R172629-5552000R0030" at bounding box center [754, 596] width 132 height 32
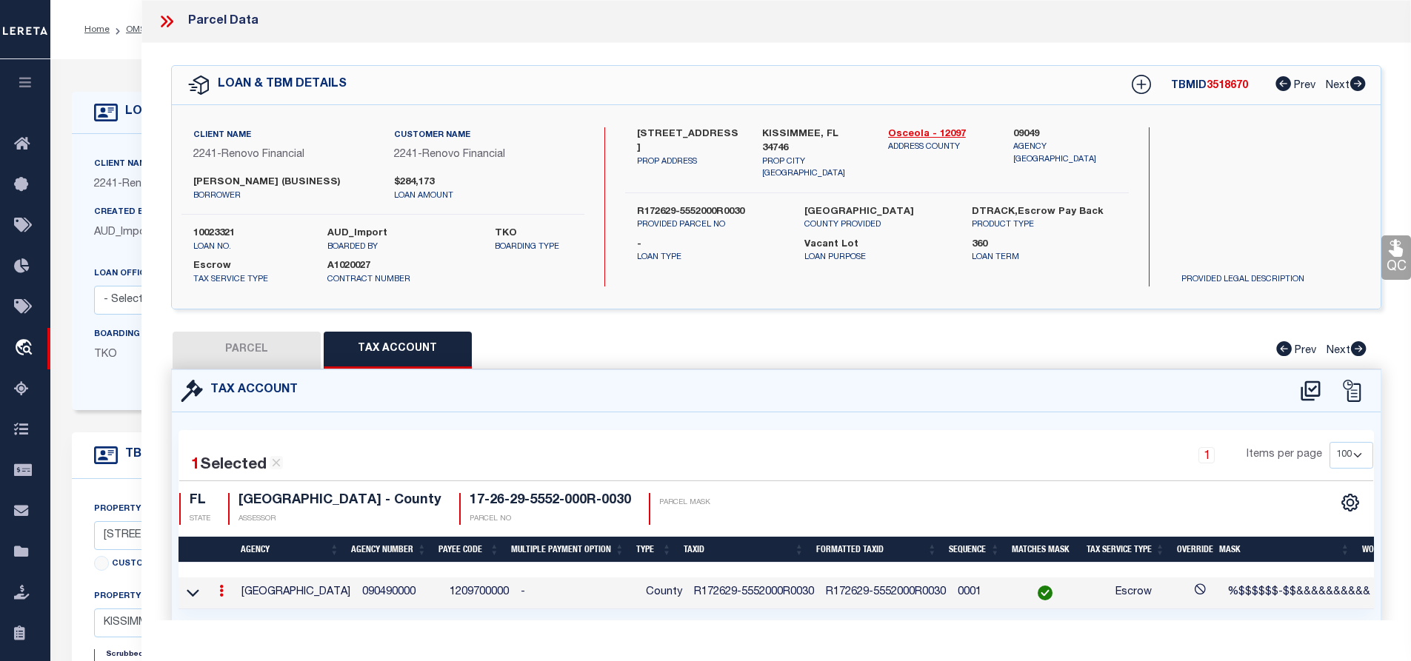
click at [701, 610] on td "R172629-5552000R0030" at bounding box center [754, 594] width 132 height 32
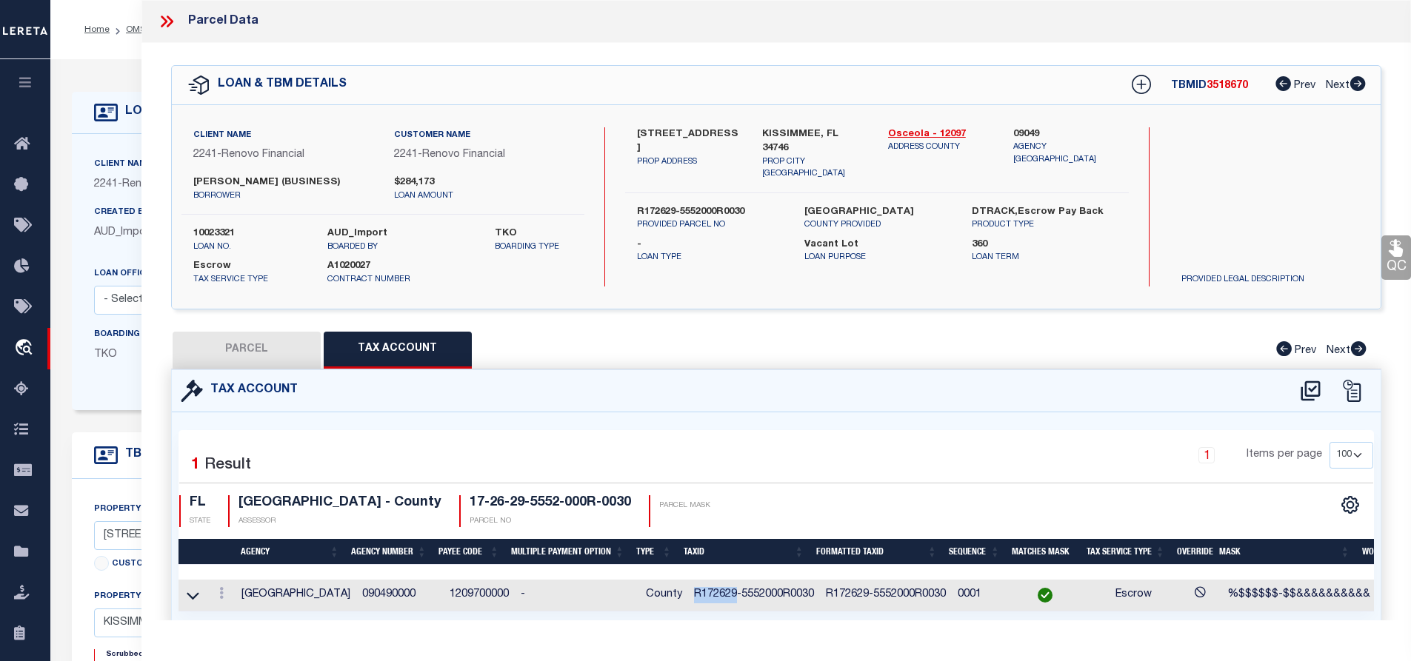
click at [701, 610] on td "R172629-5552000R0030" at bounding box center [754, 596] width 132 height 32
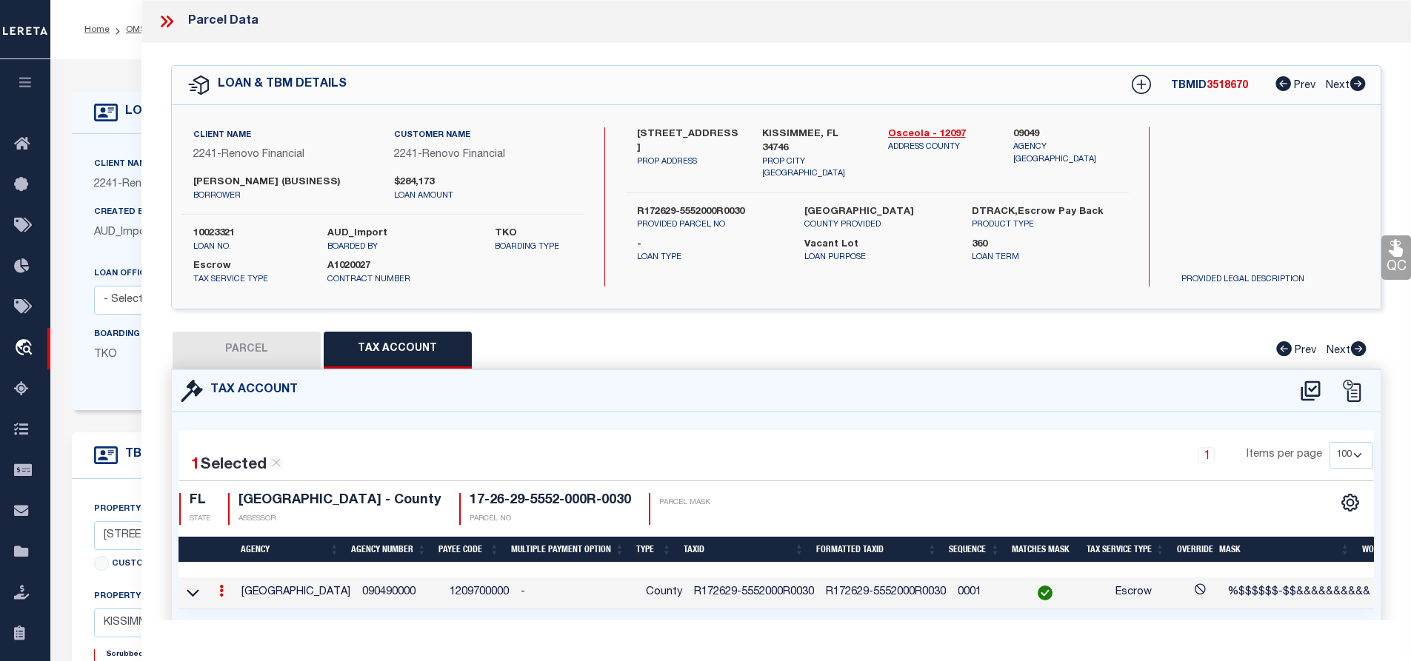
click at [701, 610] on td "R172629-5552000R0030" at bounding box center [754, 594] width 132 height 32
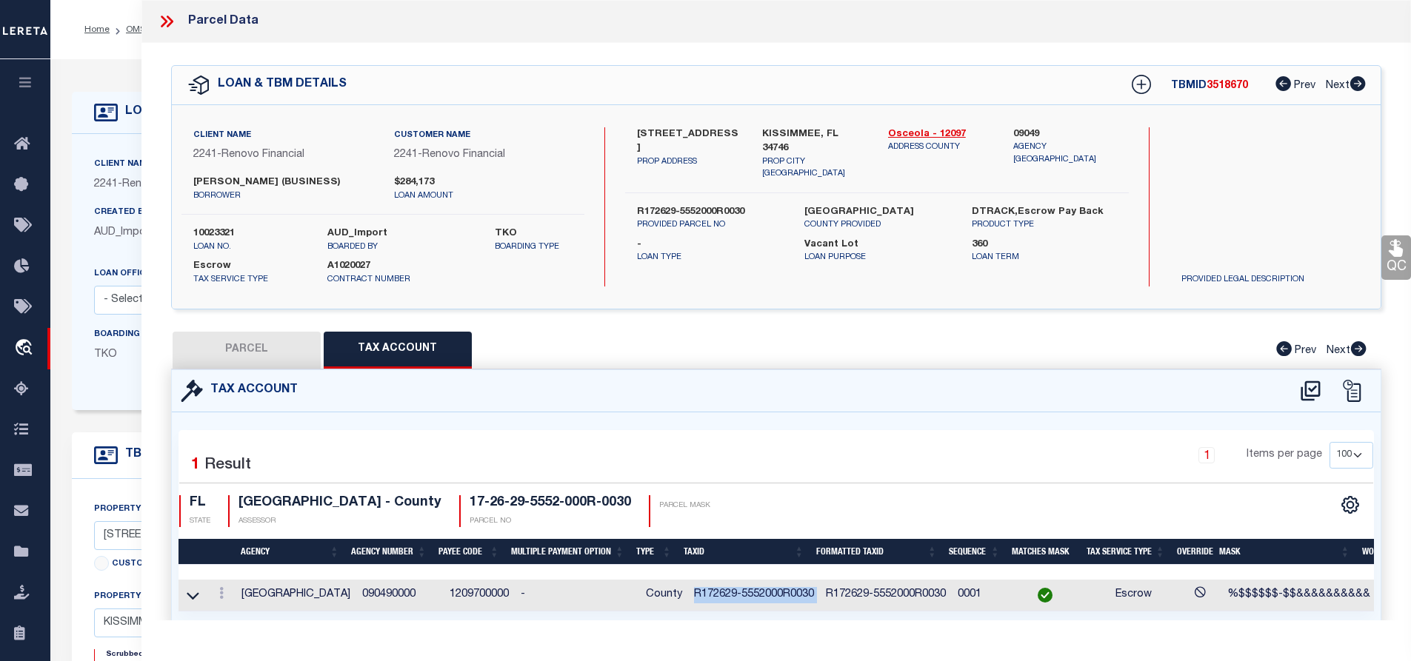
click at [701, 610] on td "R172629-5552000R0030" at bounding box center [754, 596] width 132 height 32
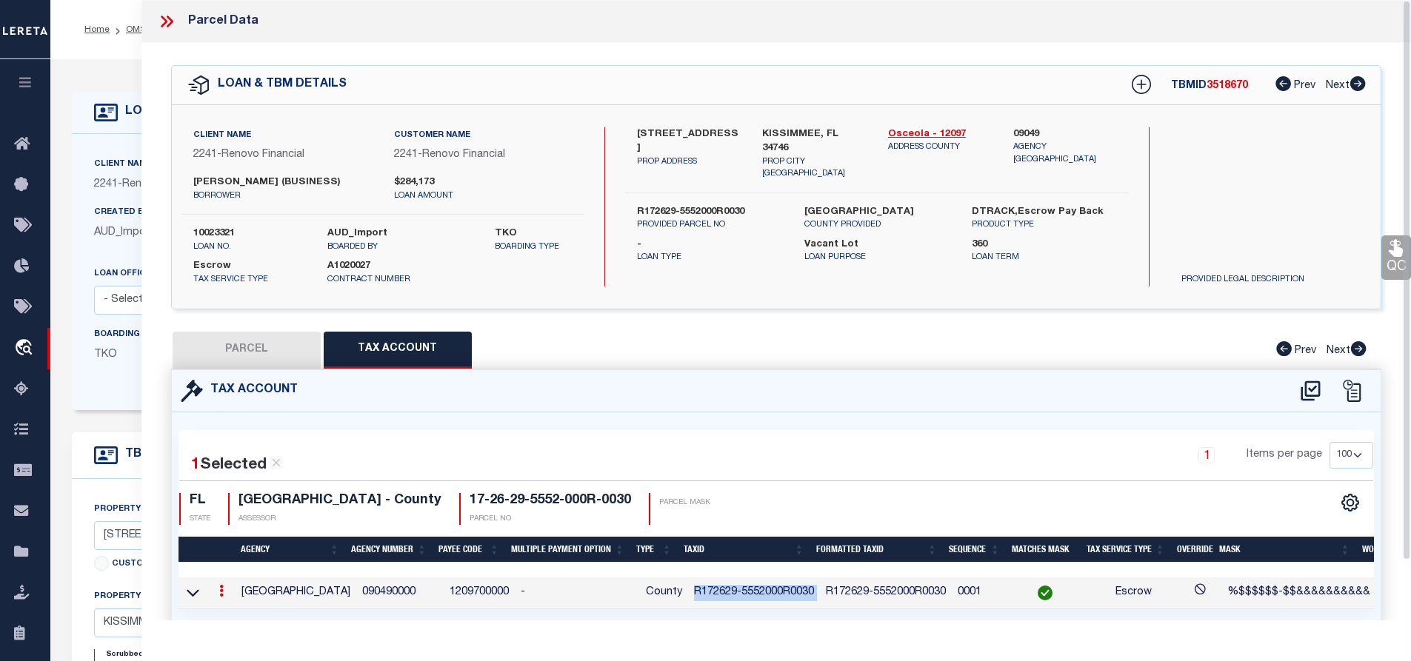
click at [204, 353] on button "PARCEL" at bounding box center [247, 350] width 148 height 37
select select "AS"
select select
checkbox input "false"
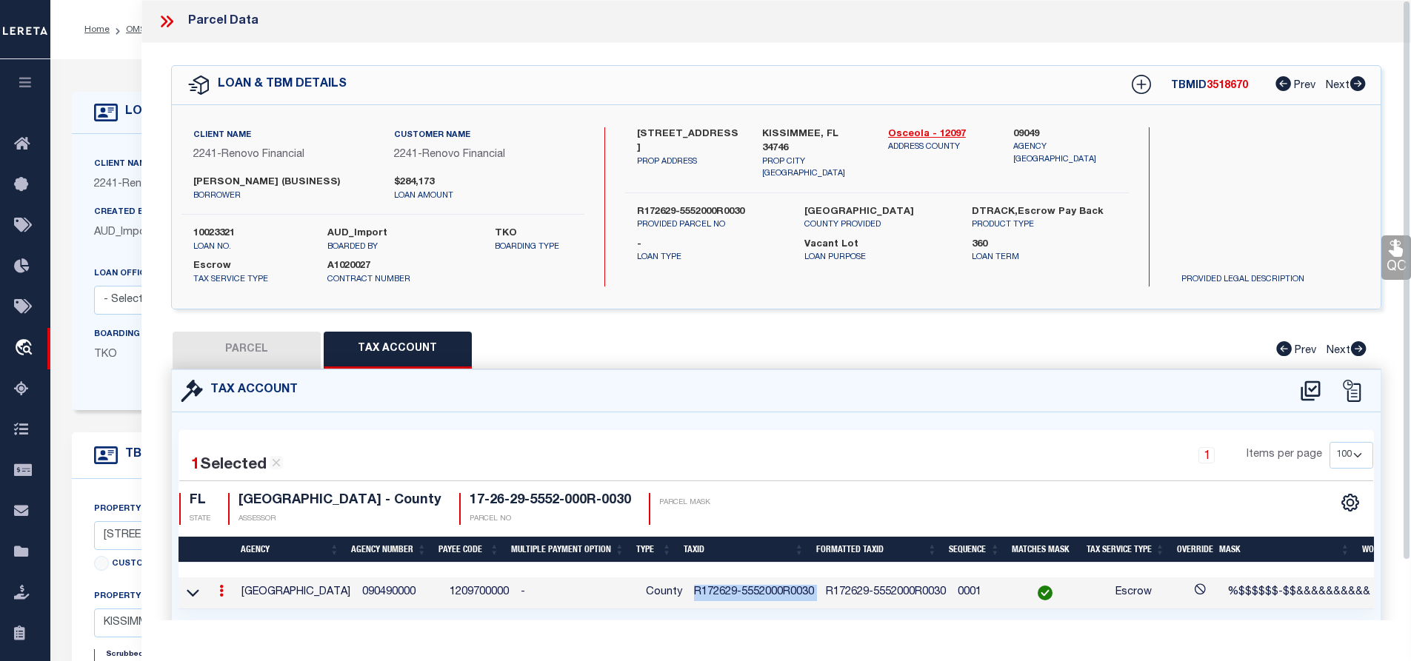
checkbox input "false"
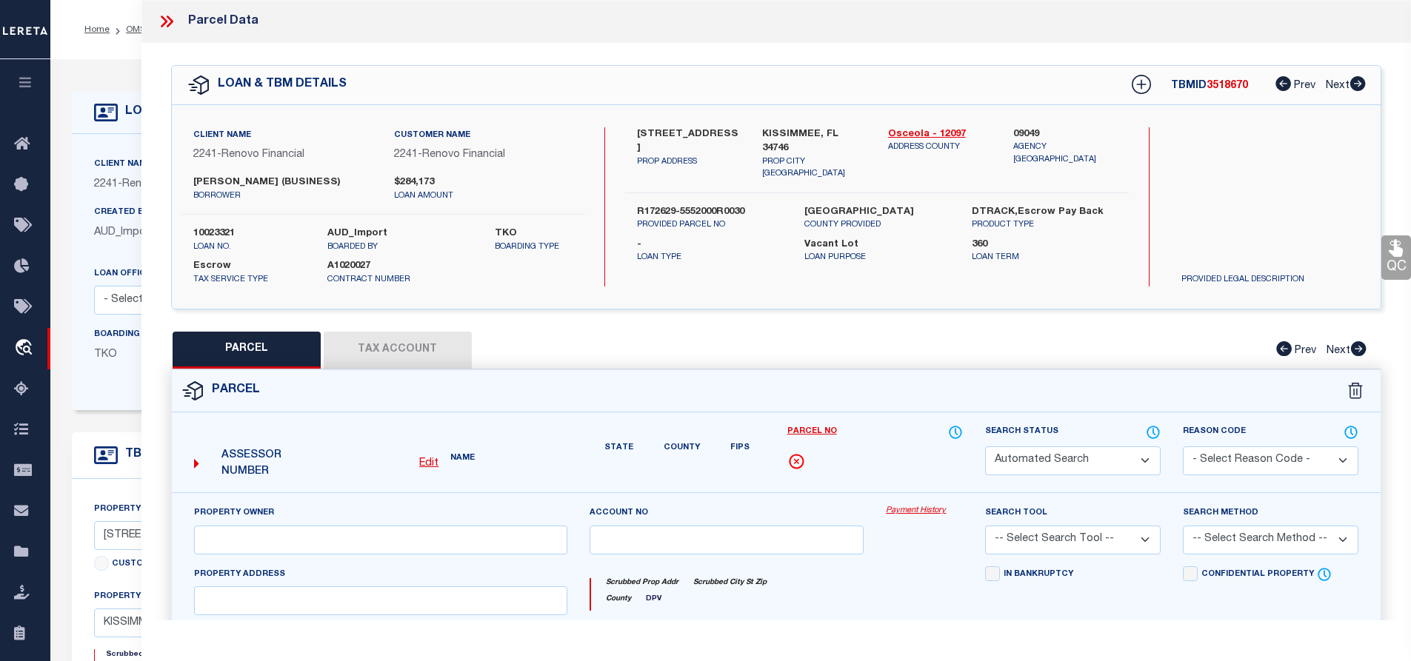
select select "CP"
type input "FERNANDEZ ALVAREZ JORGE IVAN"
select select "AGW"
select select "ADD"
type input "3209 FAIRHAVEN AVE"
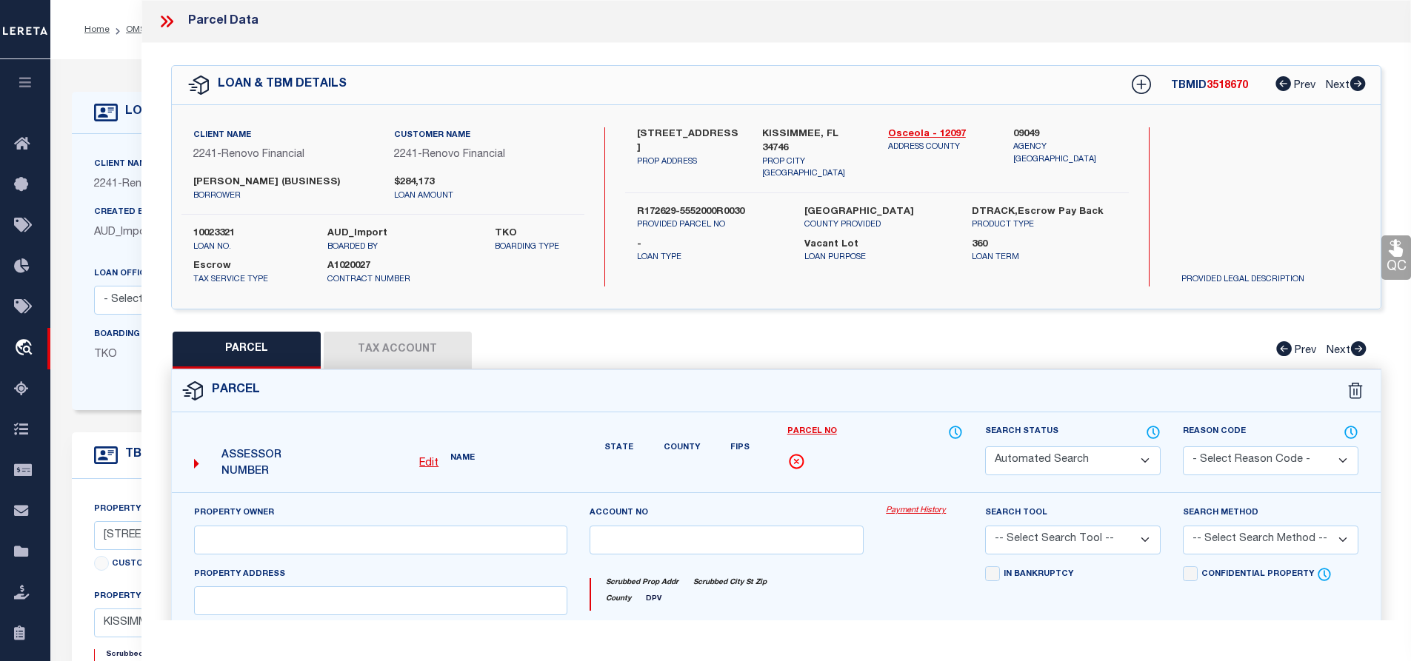
type input "KISSIMMEE FL 34746"
type textarea "WINDMILL POINT UNIT 3B PB 10 PG 159-160 BLK R LOT 3 Total Acres: 0.358"
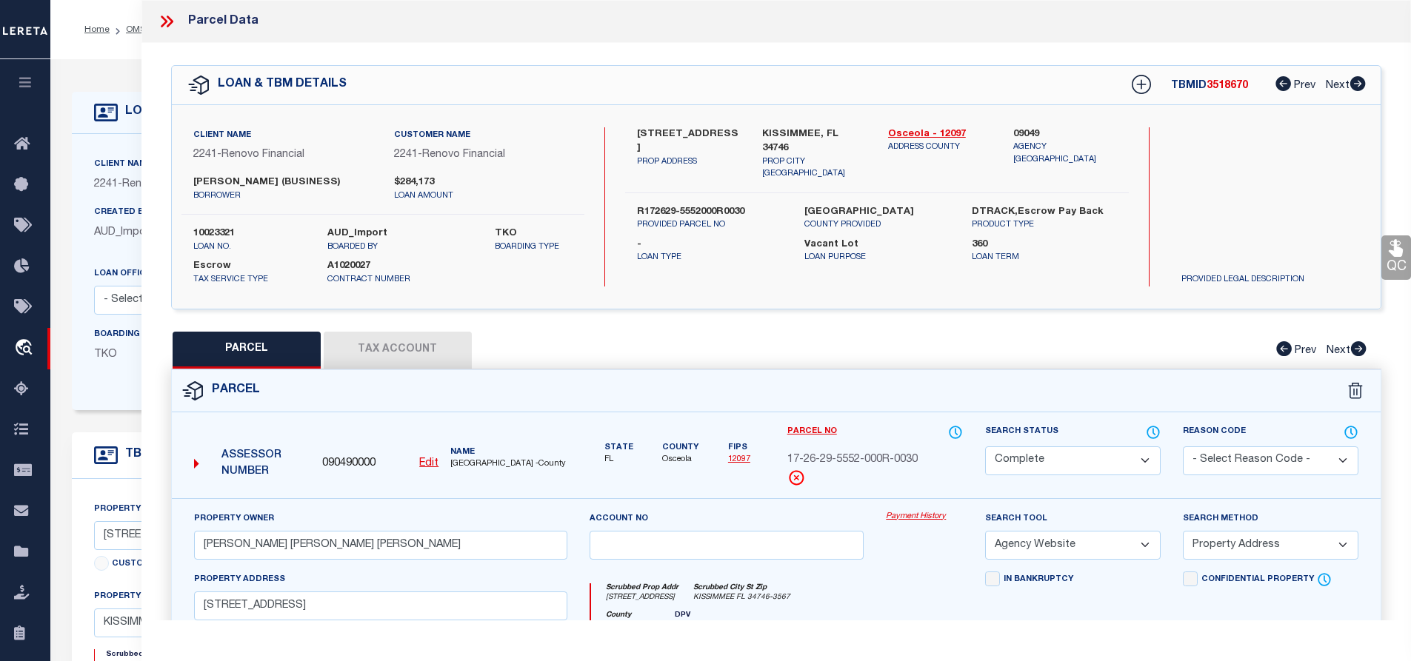
click at [461, 471] on span "OSCEOLA COUNTY -County" at bounding box center [508, 465] width 116 height 13
copy span "OSCEOLA"
click at [127, 30] on link "OMS" at bounding box center [136, 29] width 20 height 9
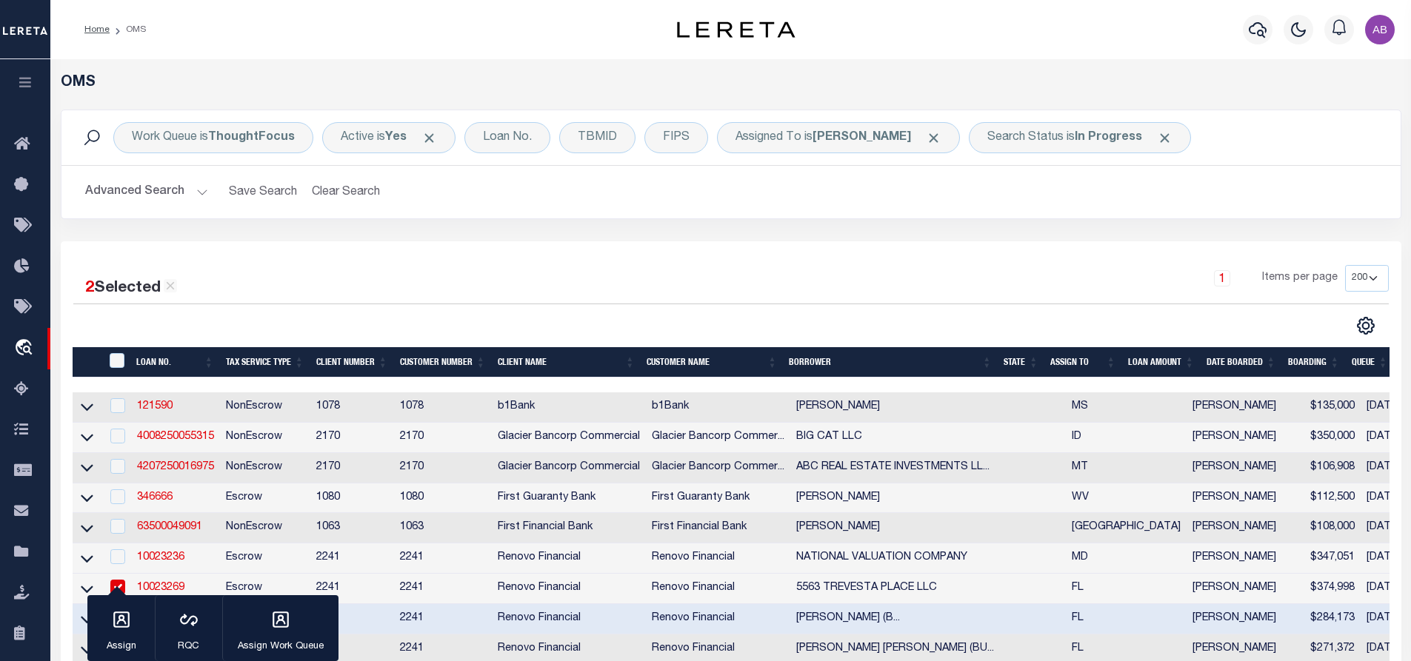
scroll to position [296, 0]
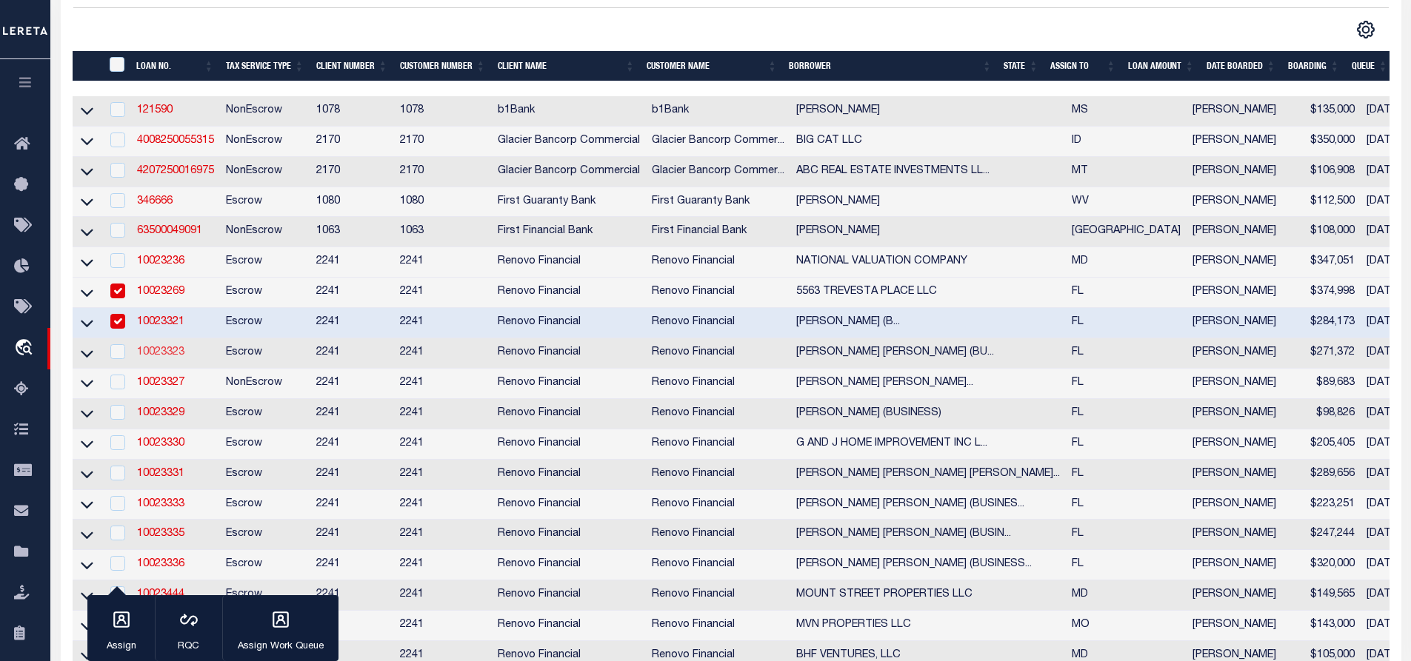
click at [162, 358] on link "10023323" at bounding box center [160, 352] width 47 height 10
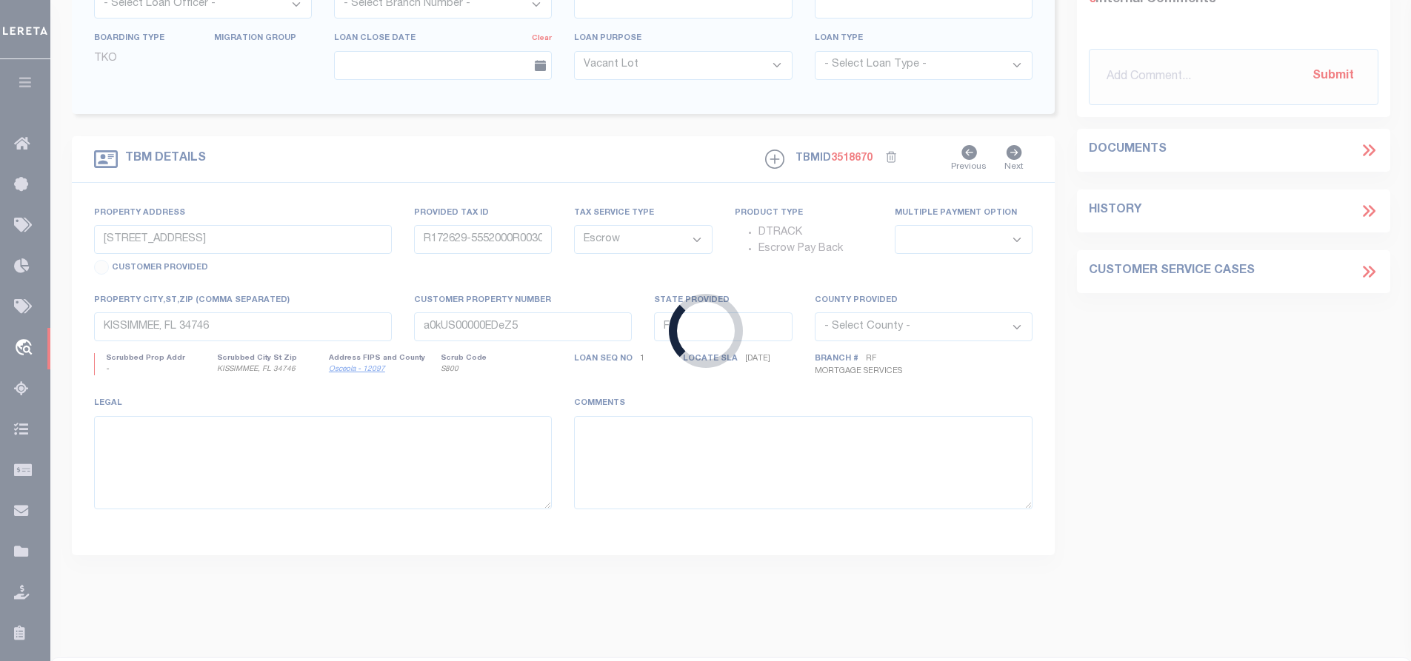
scroll to position [126, 0]
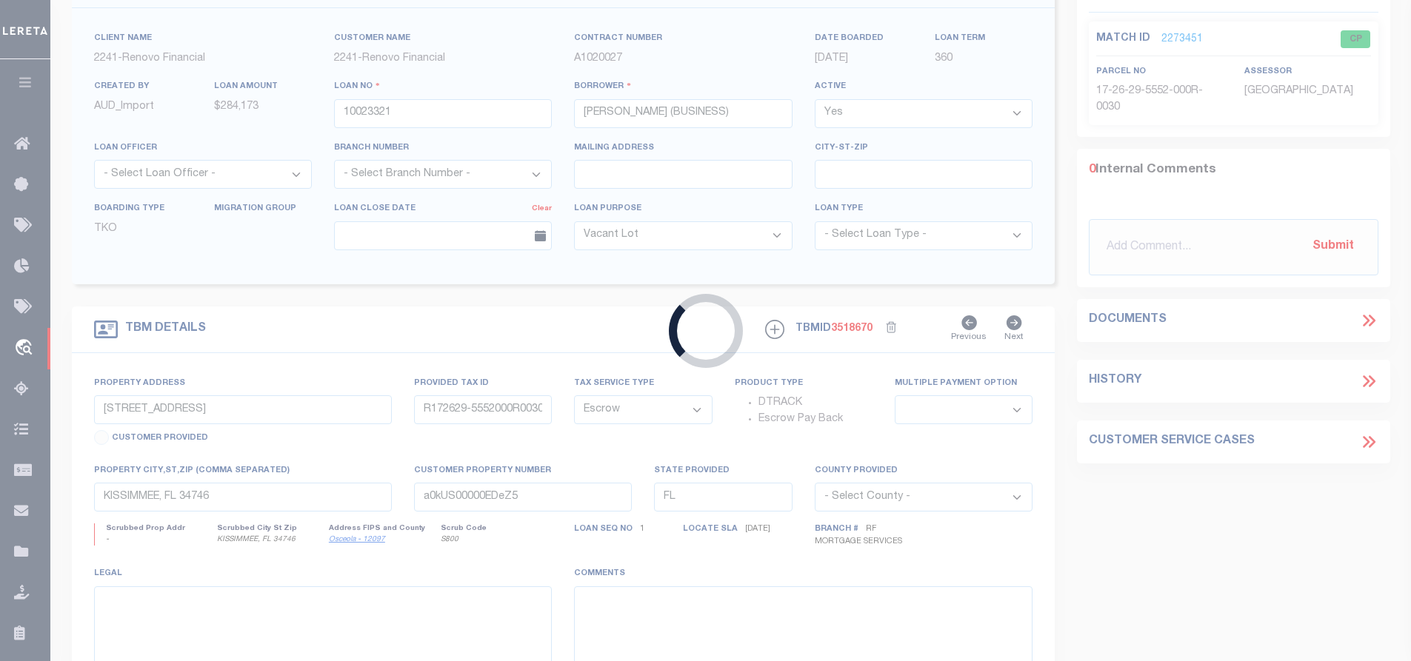
type input "10023323"
type input "JUAN FELIPE OCAMPO SANCHEZ (BUSINESS)"
type input "1171 SUMMIT TRAIL CIR APT C"
type input "00424411230002023"
select select
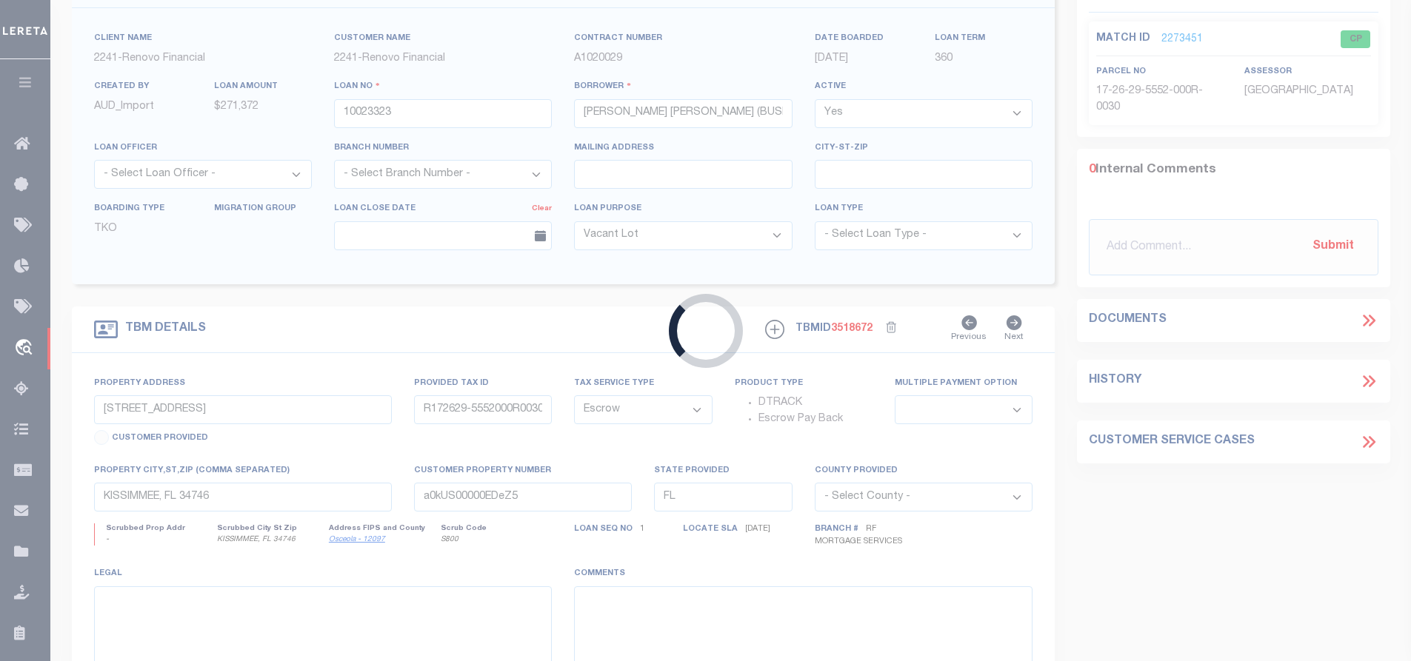
type input "WEST PALM BEACH, FL 33415"
type input "a0kUS00000EDgPZ"
select select
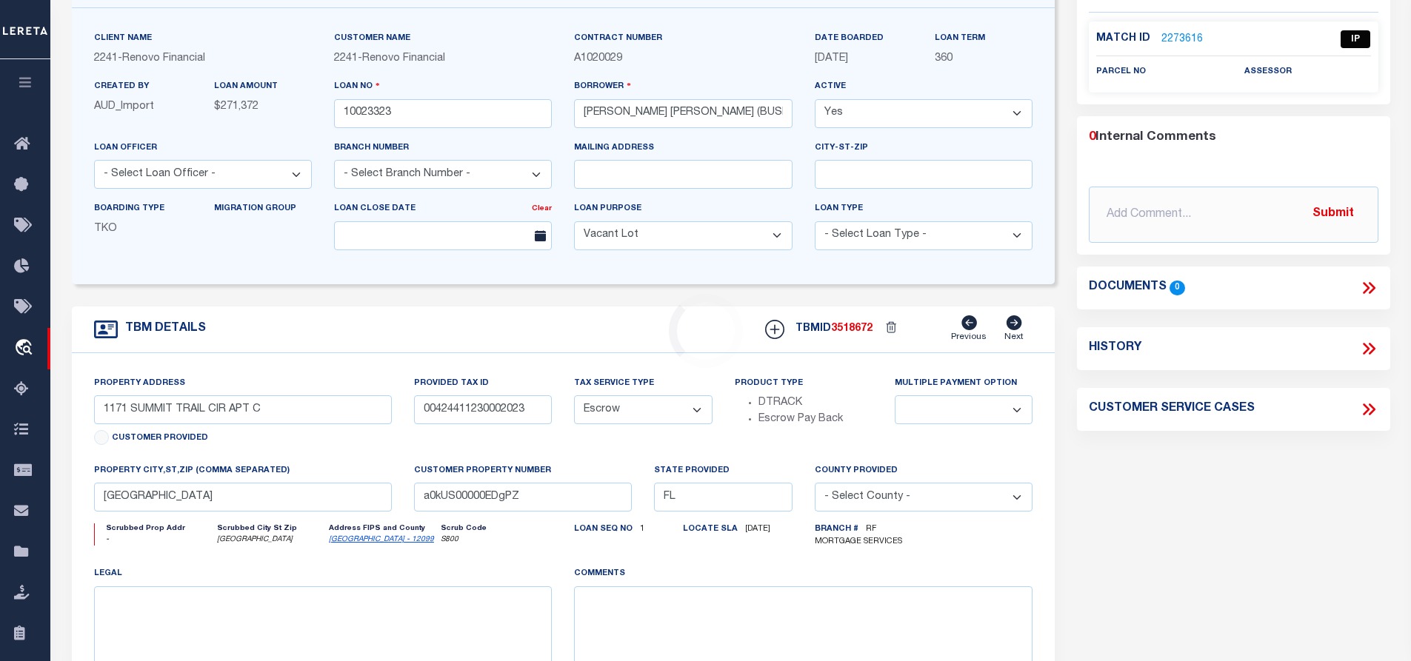
scroll to position [0, 0]
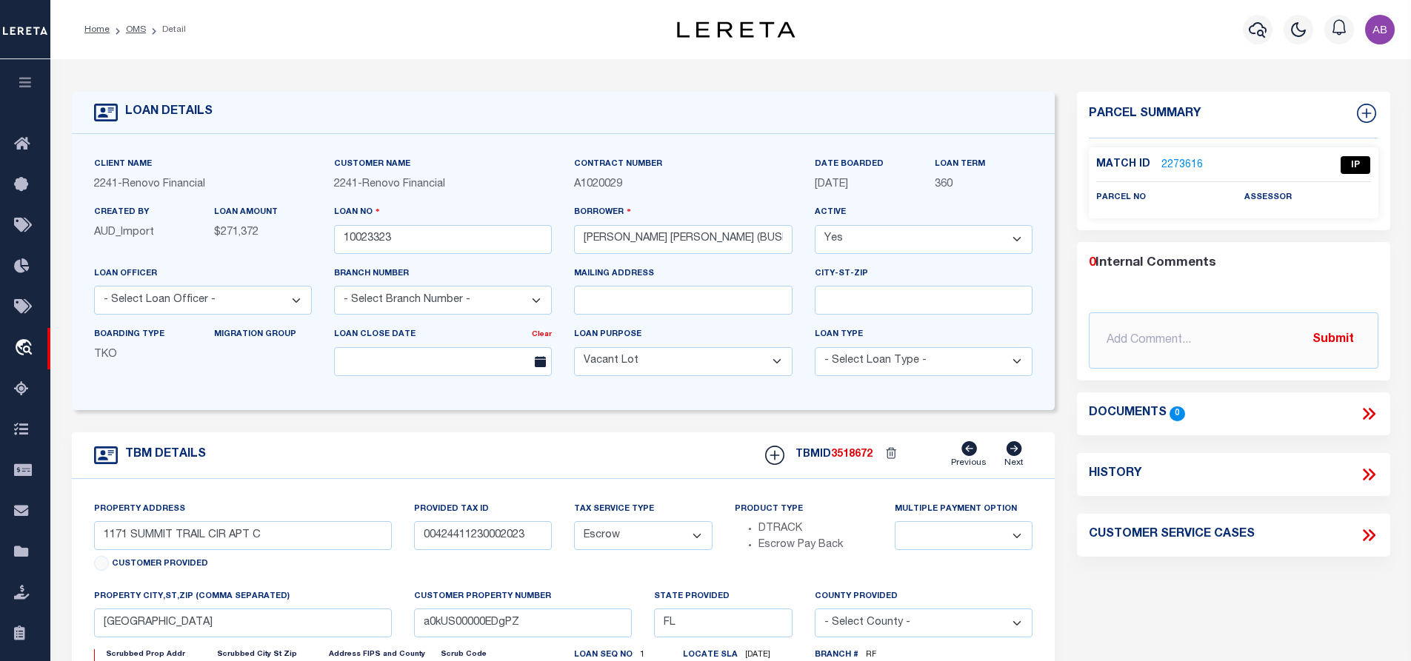
click at [1186, 161] on link "2273616" at bounding box center [1182, 166] width 41 height 16
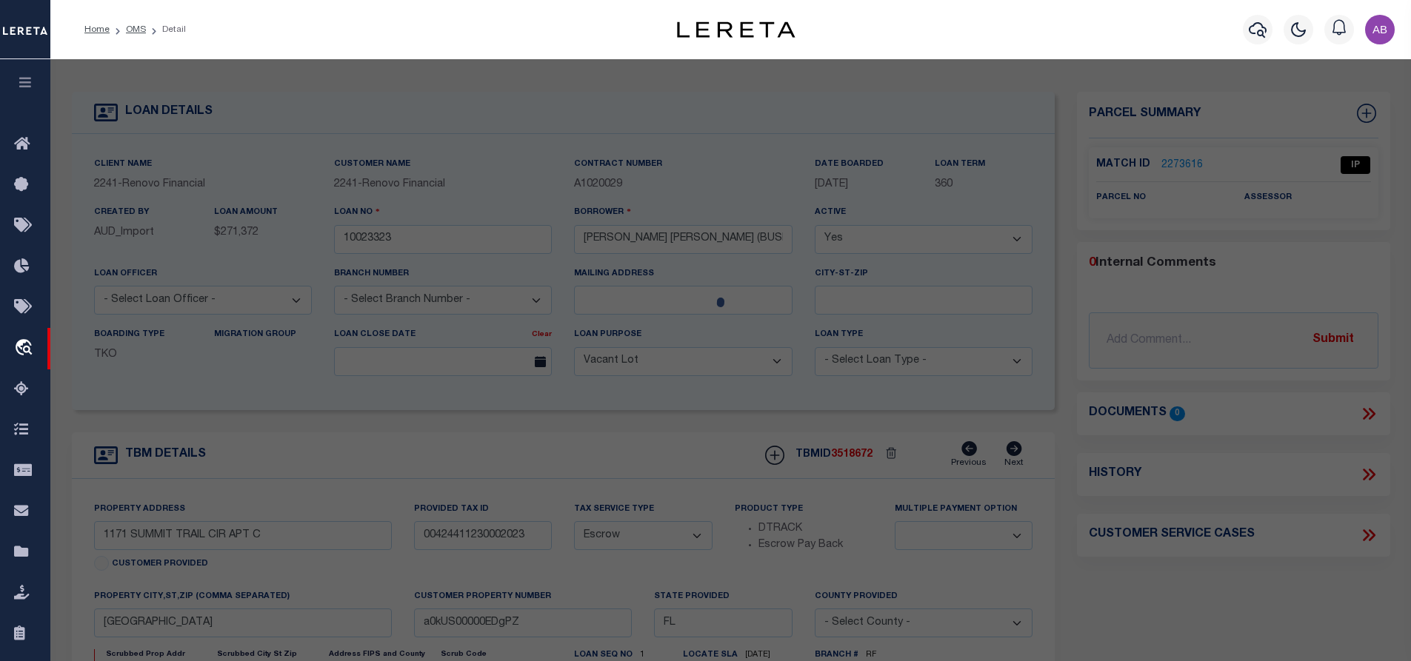
select select "AS"
select select
checkbox input "false"
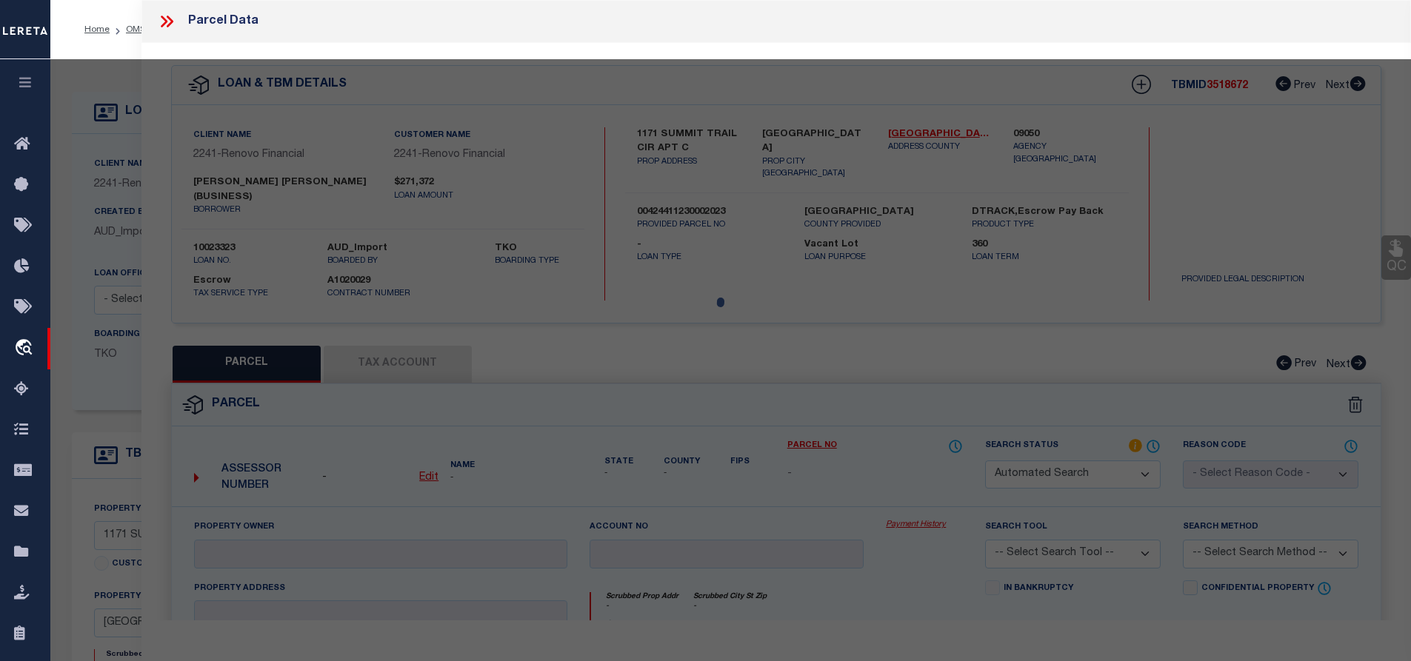
select select "IP"
checkbox input "false"
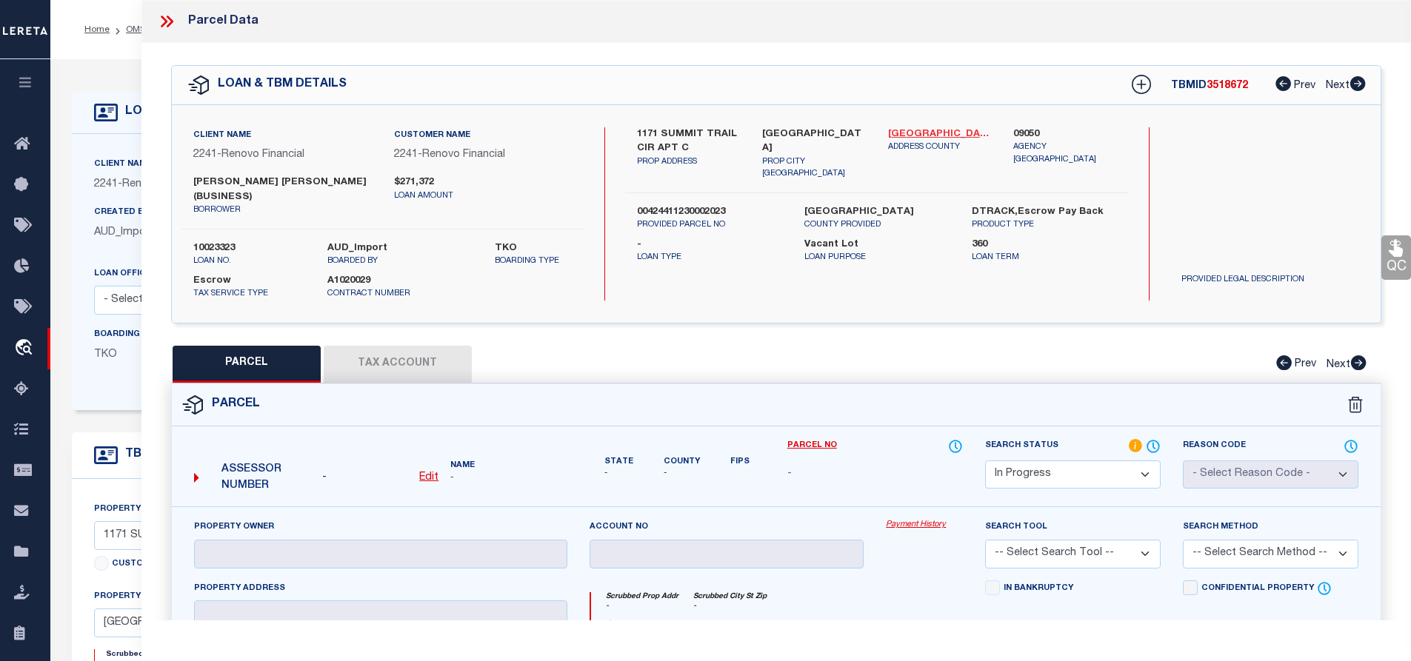
click at [930, 133] on link "Palm Beach - 12099" at bounding box center [940, 134] width 104 height 15
click at [666, 130] on label "1171 SUMMIT TRAIL CIR APT C" at bounding box center [689, 141] width 104 height 29
copy div "1171 SUMMIT TRAIL CIR APT C"
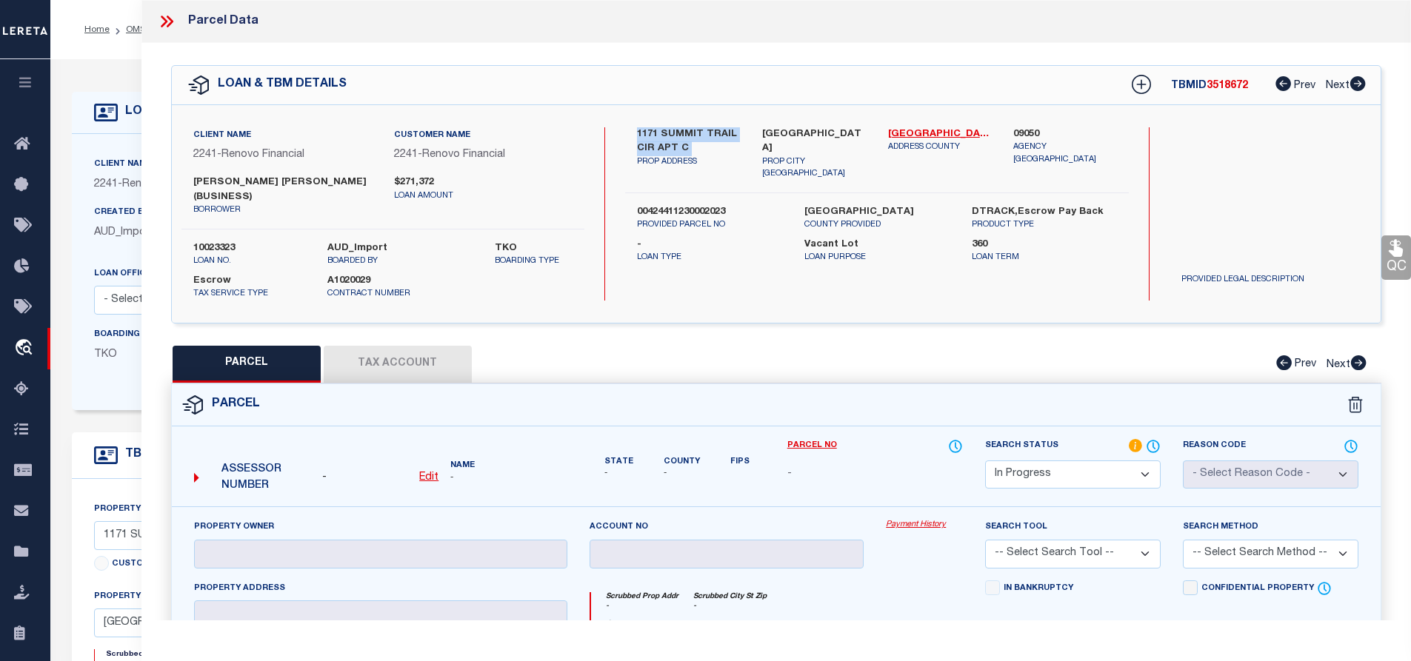
click at [428, 475] on u "Edit" at bounding box center [428, 478] width 19 height 10
select select "IP"
type textarea "-"
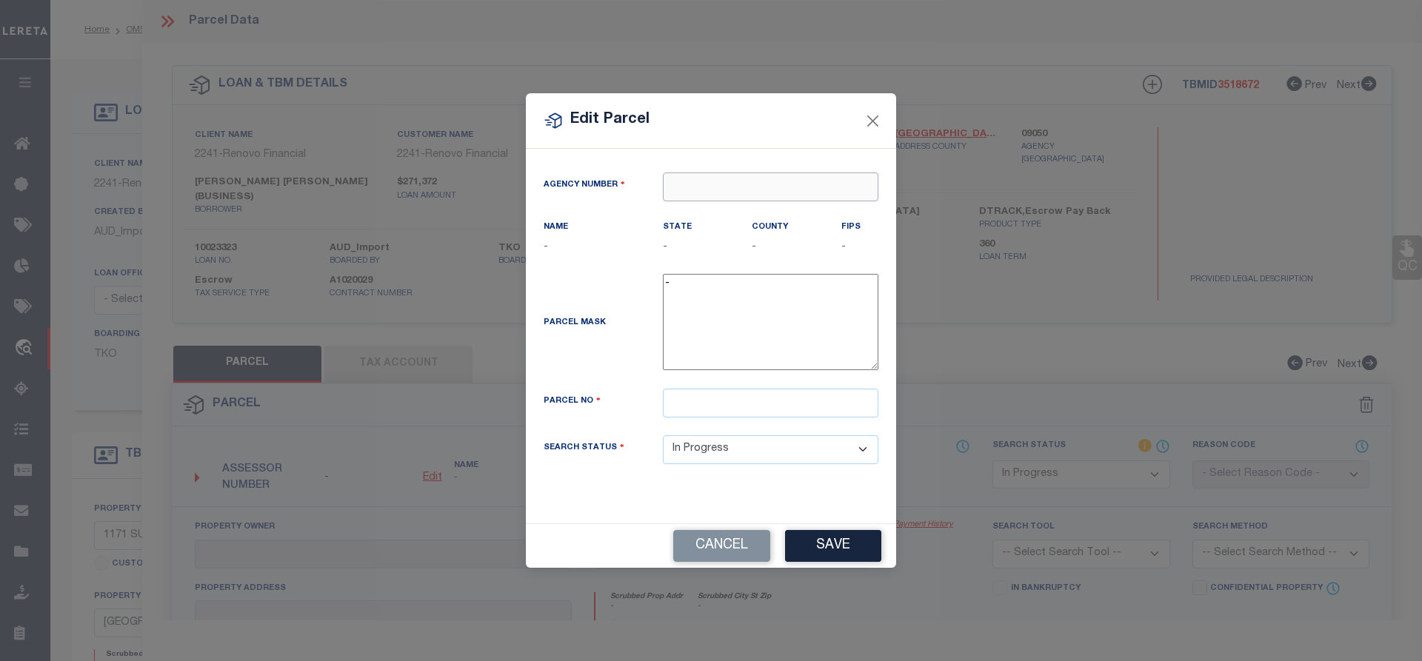
click at [745, 187] on input "text" at bounding box center [771, 187] width 216 height 29
click at [783, 210] on div "090500000 : PALM BEACH COUNTY" at bounding box center [778, 215] width 229 height 24
type input "090500000"
click at [719, 408] on input "text" at bounding box center [771, 403] width 216 height 29
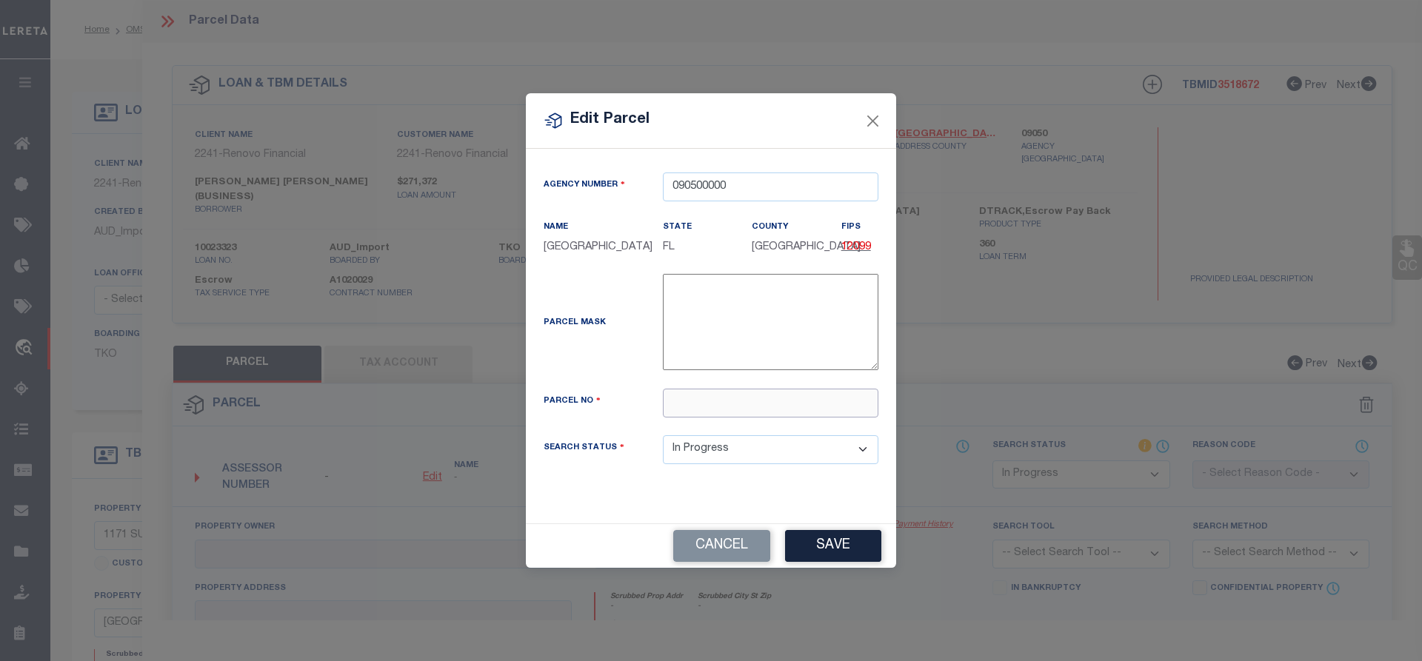
click at [722, 418] on input "text" at bounding box center [771, 403] width 216 height 29
paste input "00-42-44-11-23-000-2023"
type input "00-42-44-11-23-000-2023"
click at [844, 550] on button "Save" at bounding box center [833, 546] width 96 height 32
select select "IP"
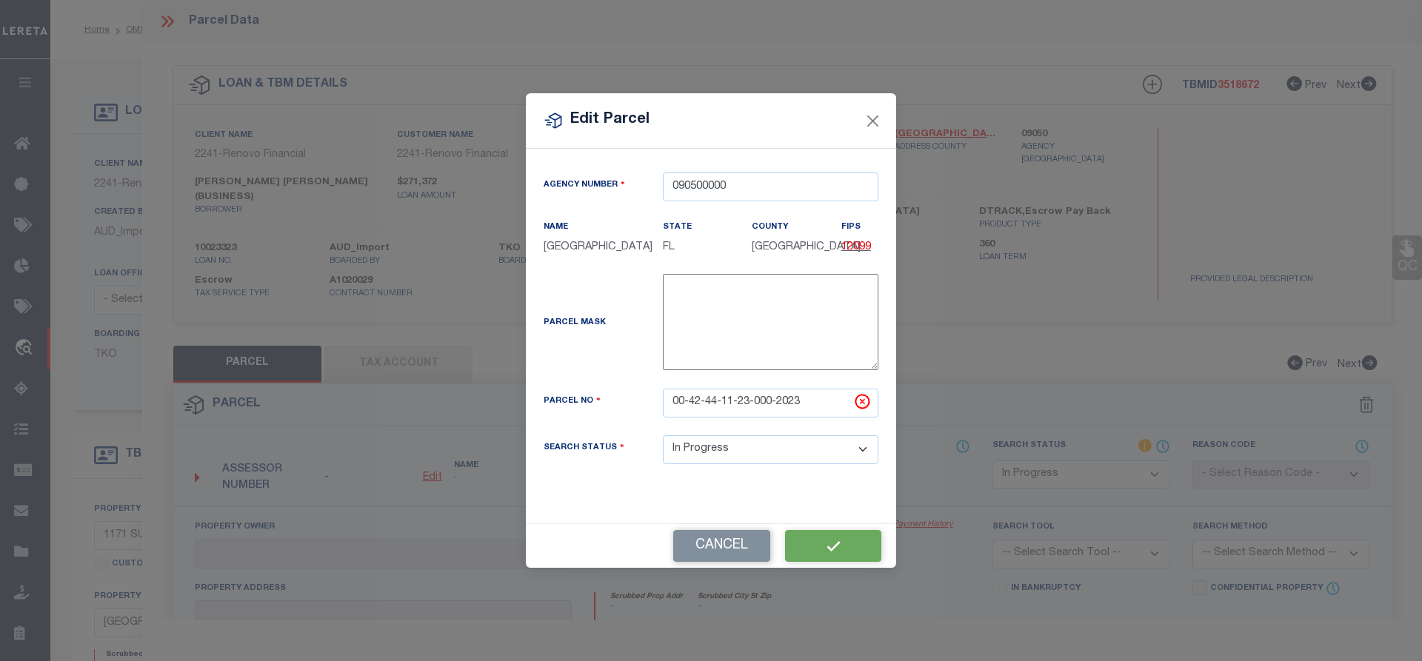
checkbox input "false"
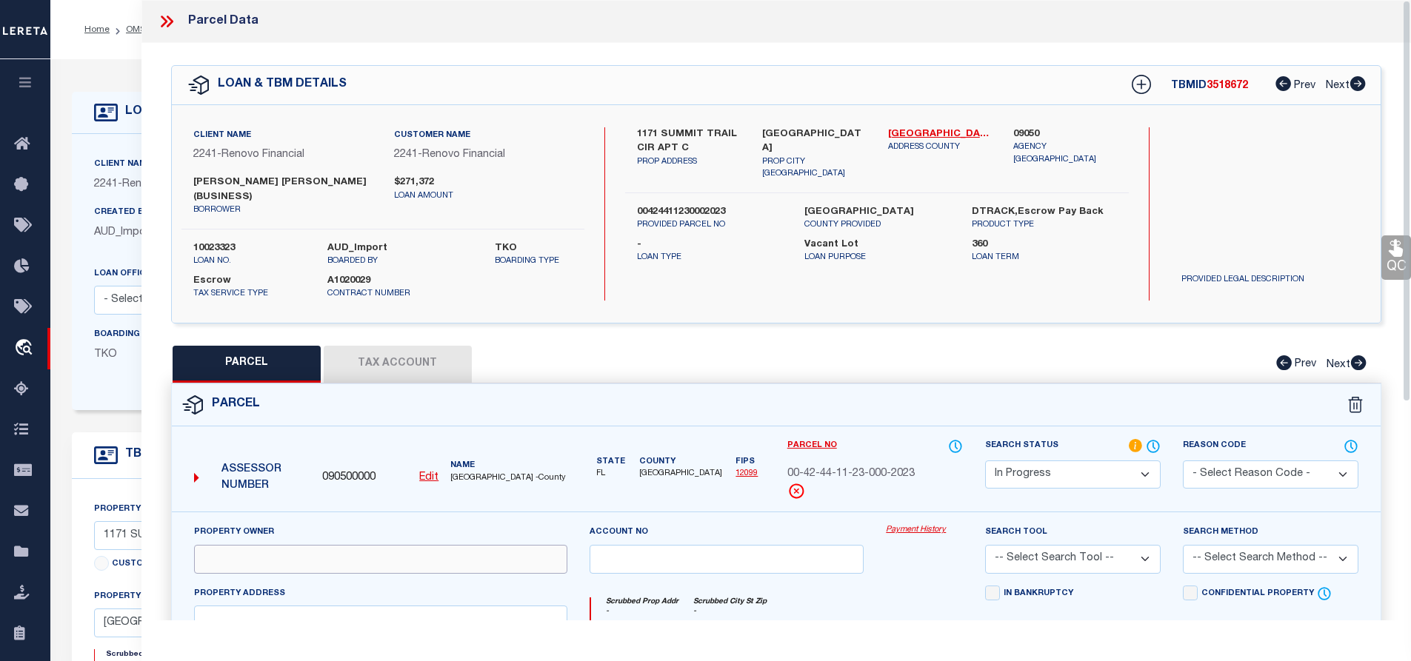
click at [328, 571] on input "text" at bounding box center [380, 559] width 373 height 29
paste input "SANCHEZ JUAN F OCAMPO"
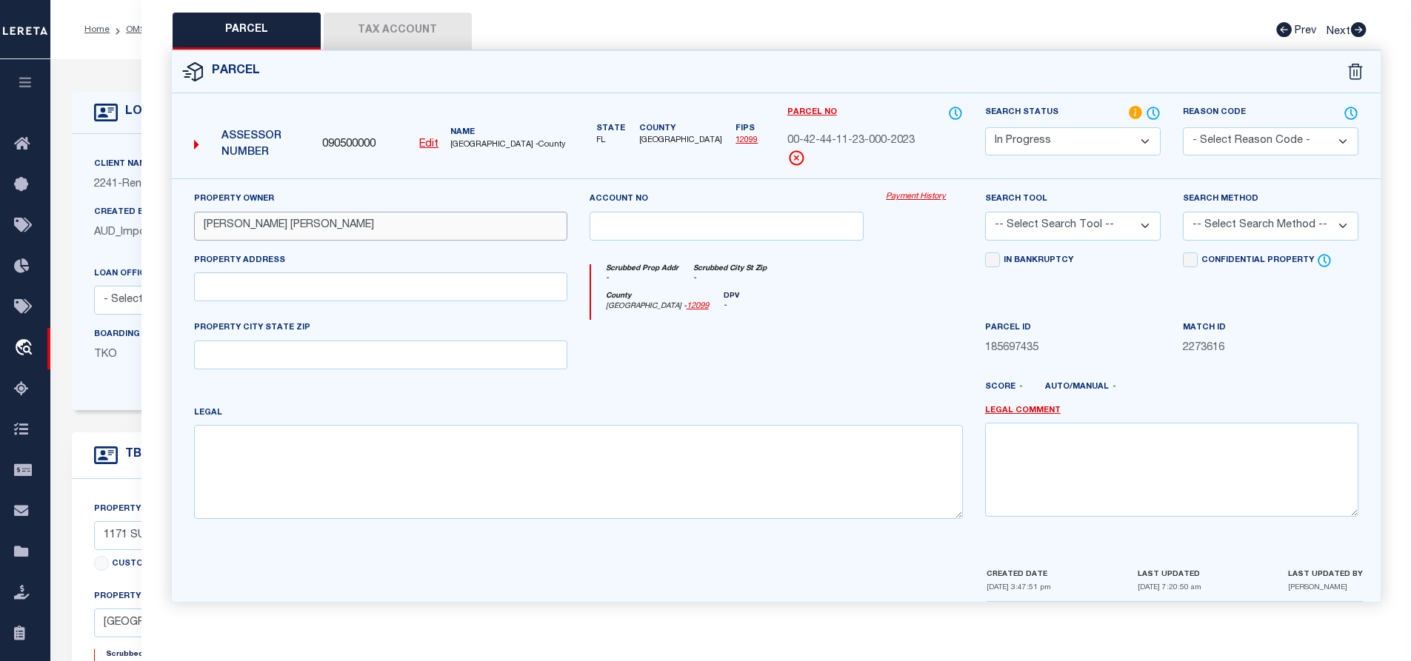
type input "SANCHEZ JUAN F OCAMPO"
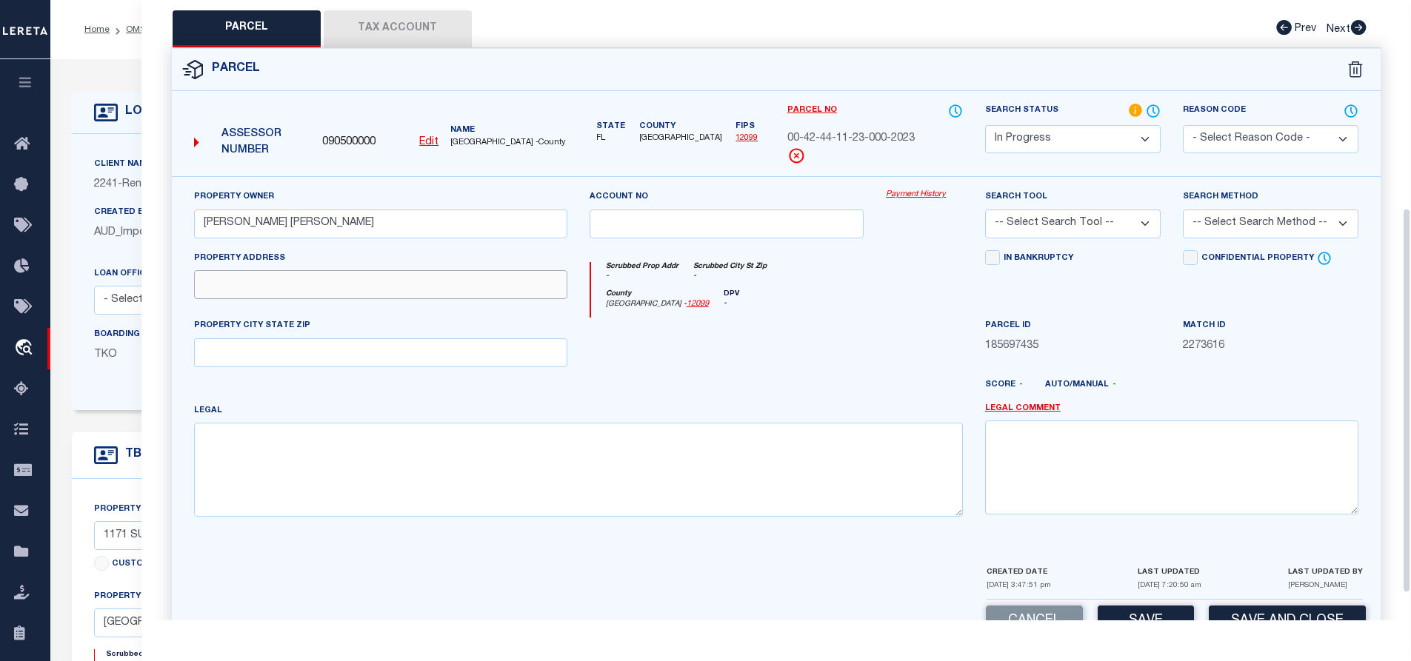
click at [366, 285] on input "text" at bounding box center [380, 284] width 373 height 29
paste input "1171 SUMMIT TRAIL CIR C"
type input "1171 SUMMIT TRAIL CIR C"
click at [287, 472] on textarea at bounding box center [578, 469] width 769 height 93
paste textarea "SUMMIT PINES UNIT 3 LT 202-C"
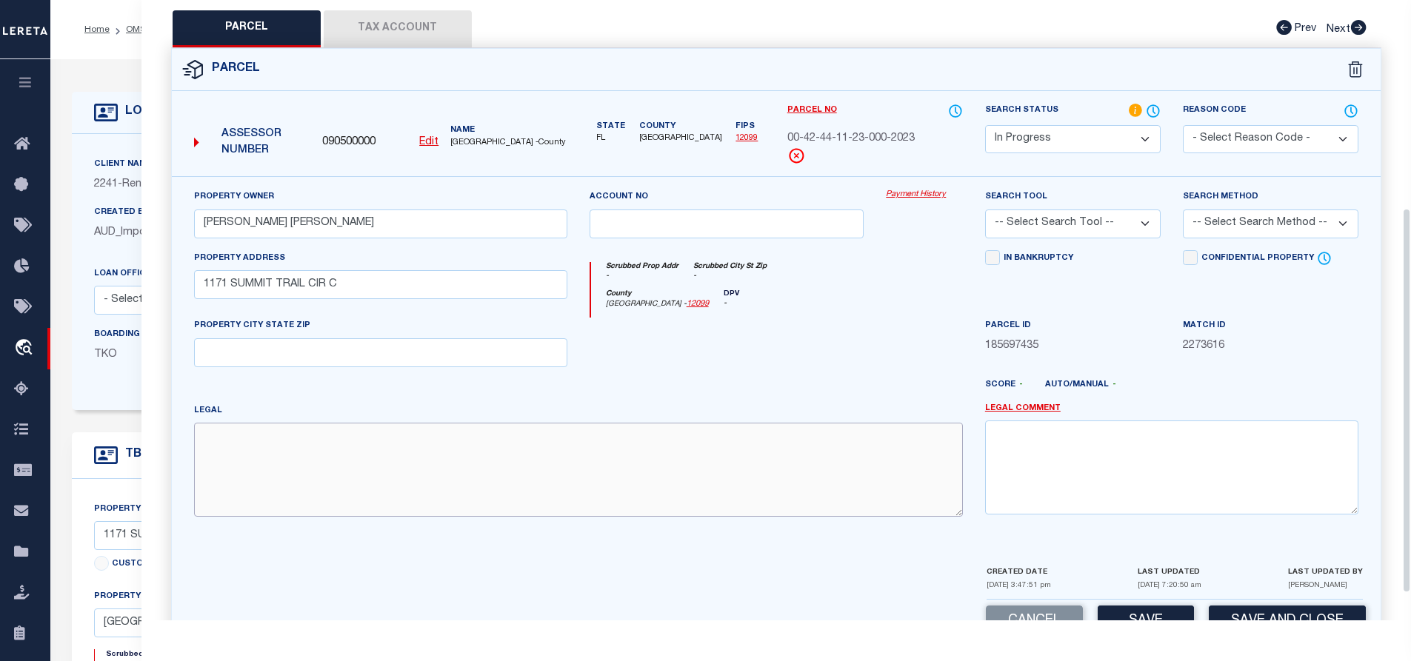
type textarea "SUMMIT PINES UNIT 3 LT 202-C"
click at [414, 17] on button "Tax Account" at bounding box center [398, 28] width 148 height 37
select select "100"
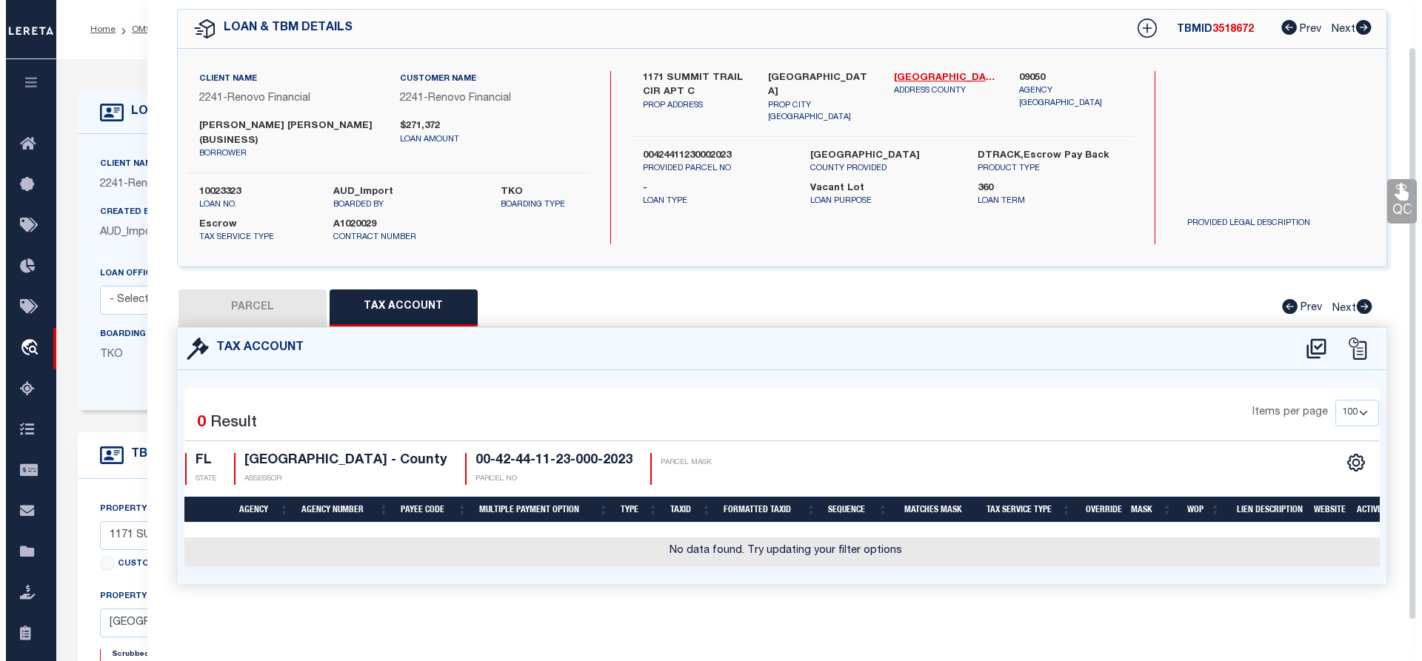
scroll to position [64, 0]
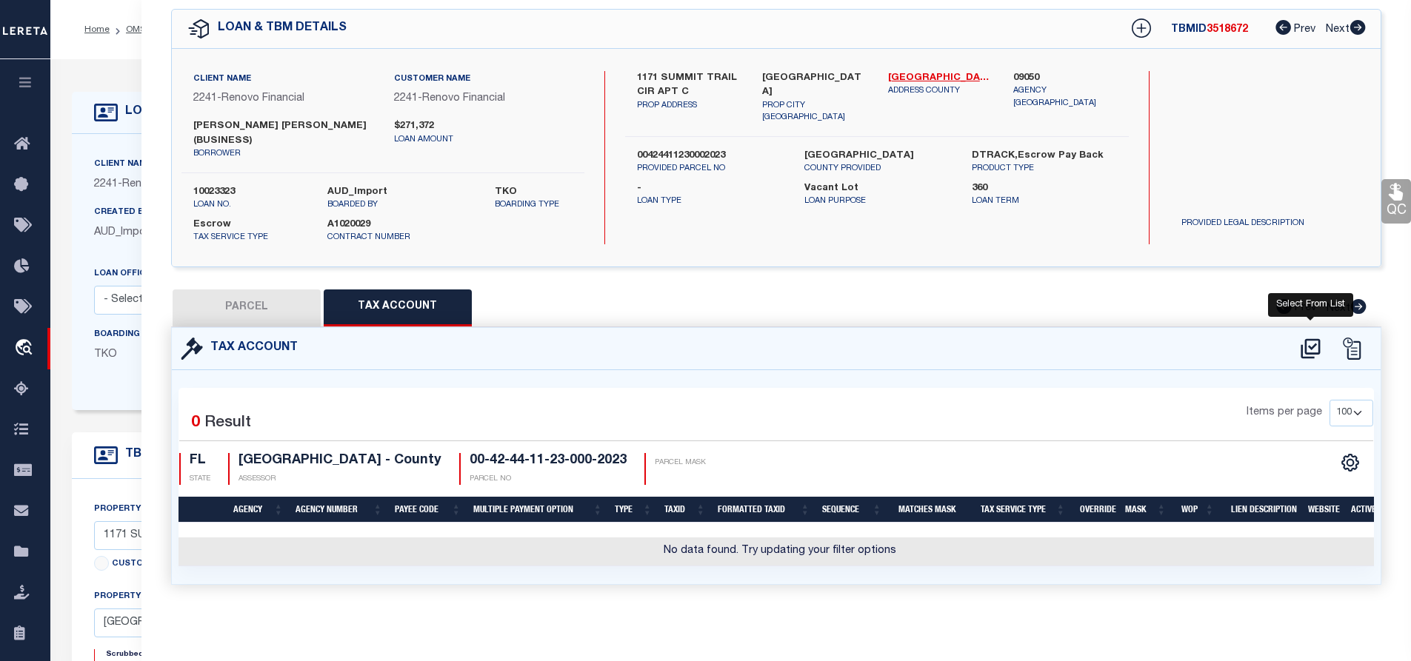
click at [1319, 339] on icon at bounding box center [1310, 349] width 19 height 20
select select "100"
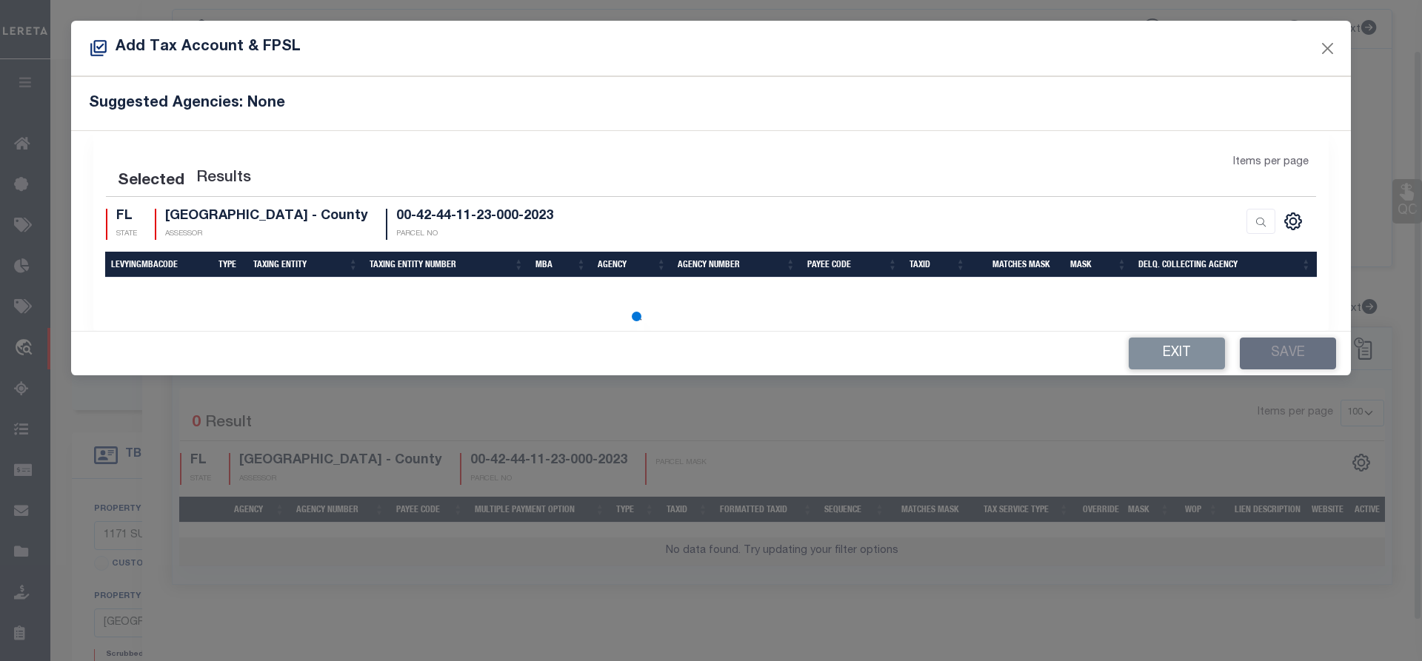
select select "100"
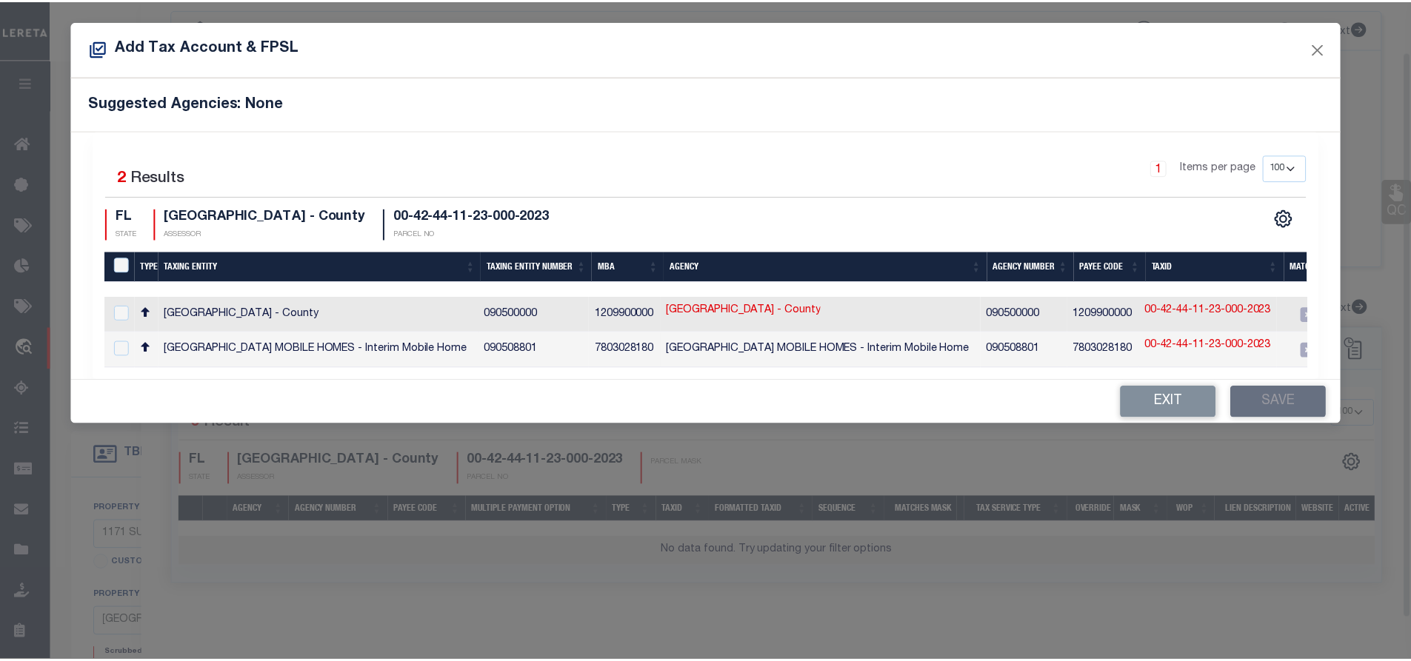
scroll to position [55, 0]
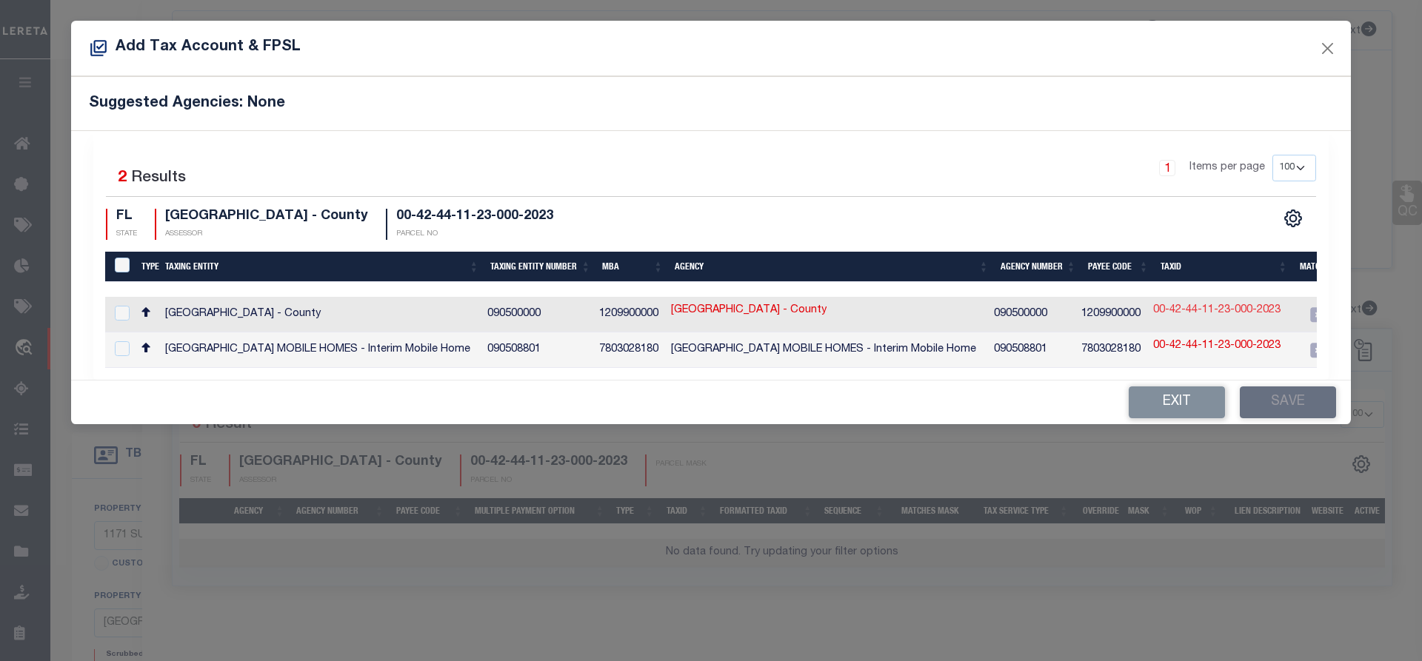
click at [1220, 312] on link "00-42-44-11-23-000-2023" at bounding box center [1216, 311] width 127 height 16
type input "00-42-44-11-23-000-2023"
type textarea "$$$$$$$$&$&&$$$$$"
checkbox input "true"
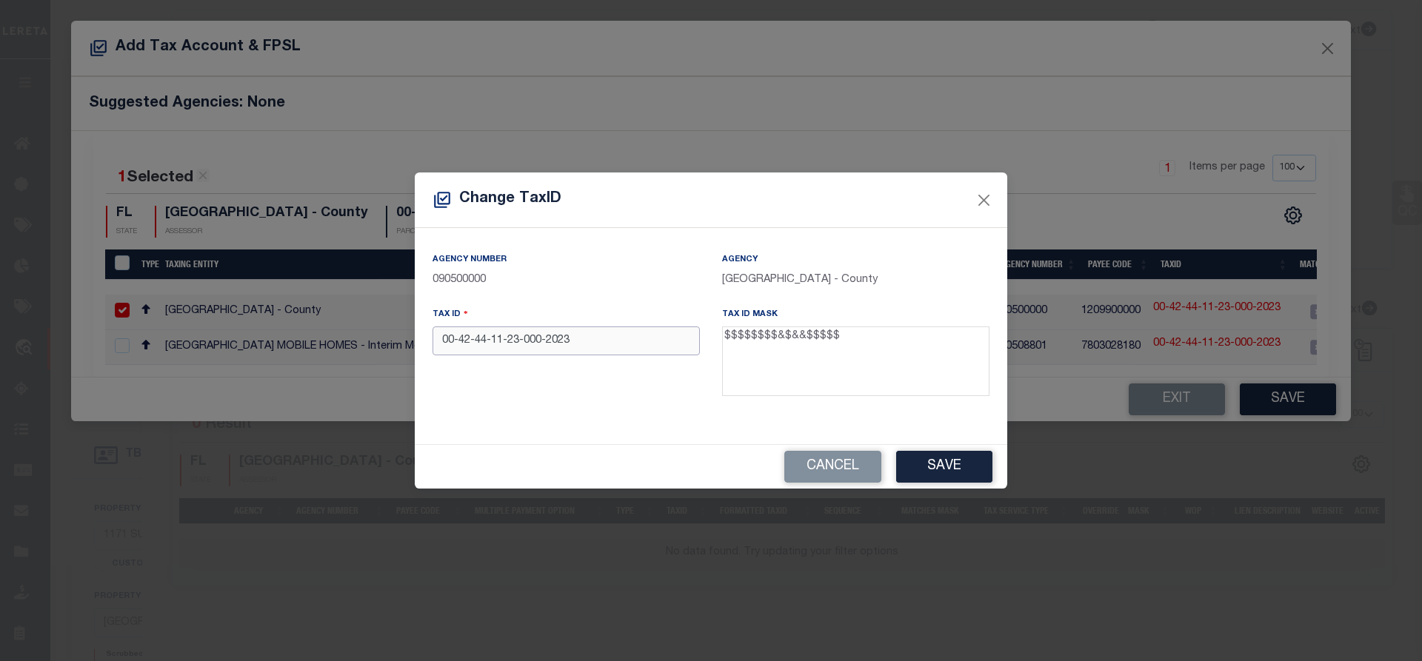
click at [544, 347] on input "00-42-44-11-23-000-2023" at bounding box center [566, 341] width 267 height 29
type input "00424411230002023"
click at [928, 467] on button "Save" at bounding box center [944, 467] width 96 height 32
click at [1278, 402] on div "Change TaxID Agency Number 090500000 Agency PALM BEACH COUNTY - County Tax ID 0…" at bounding box center [711, 330] width 1422 height 661
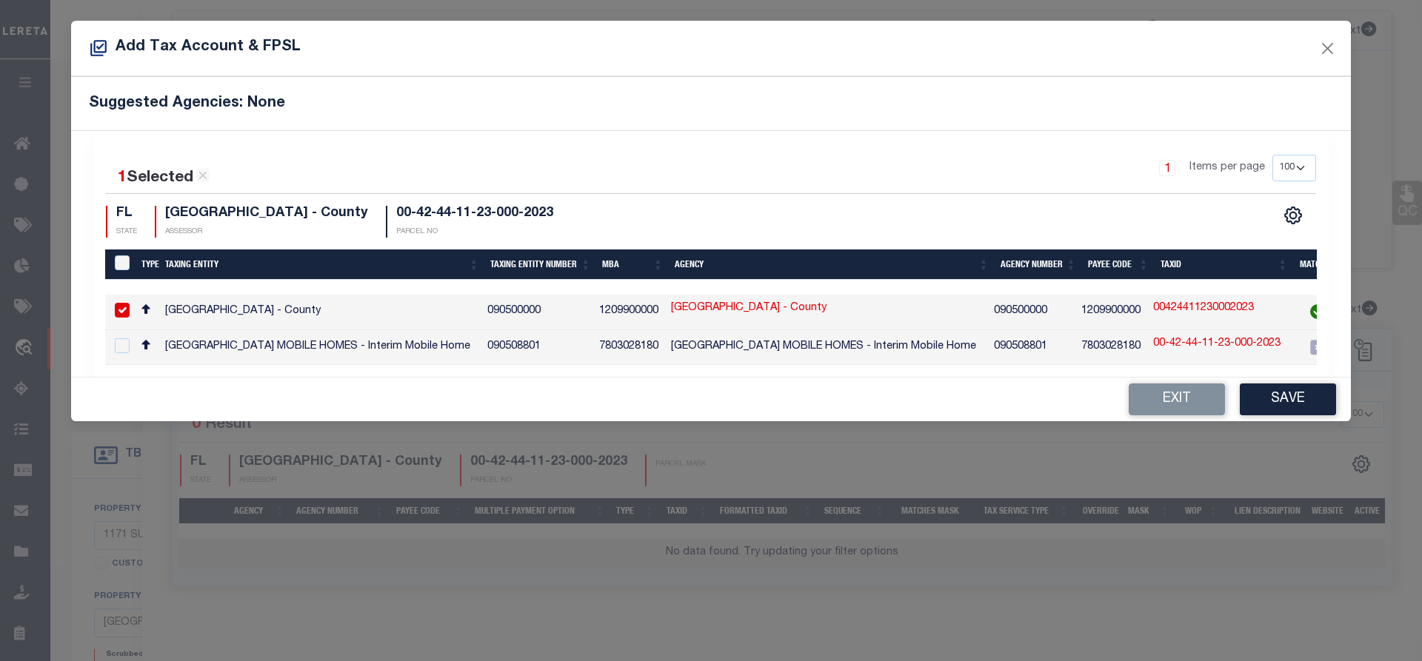
click at [1278, 402] on button "Save" at bounding box center [1288, 400] width 96 height 32
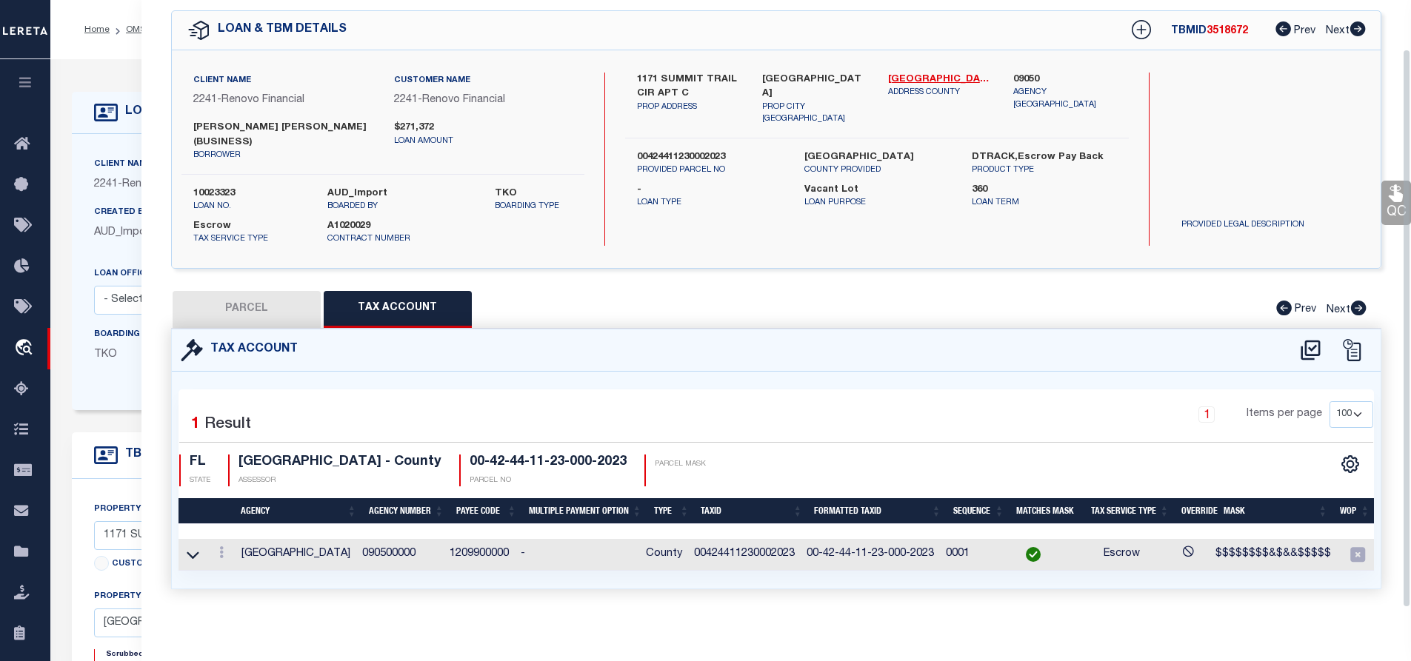
click at [220, 319] on button "PARCEL" at bounding box center [247, 309] width 148 height 37
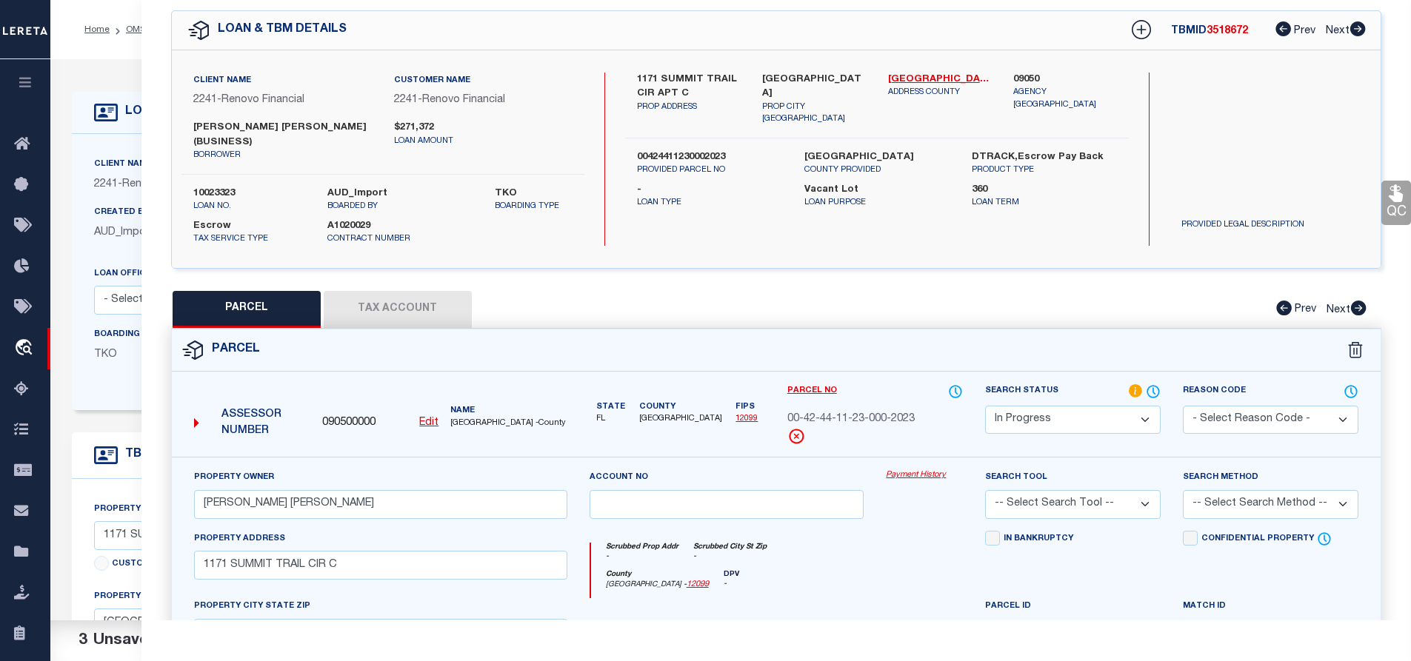
click at [1046, 424] on select "Automated Search Bad Parcel Complete Duplicate Parcel High Dollar Reporting In …" at bounding box center [1073, 420] width 176 height 29
select select "PC"
click at [985, 406] on select "Automated Search Bad Parcel Complete Duplicate Parcel High Dollar Reporting In …" at bounding box center [1073, 420] width 176 height 29
click at [1050, 507] on select "-- Select Search Tool -- 3rd Party Website Agency File Agency Website ATLS CNV-…" at bounding box center [1073, 504] width 176 height 29
select select "AGW"
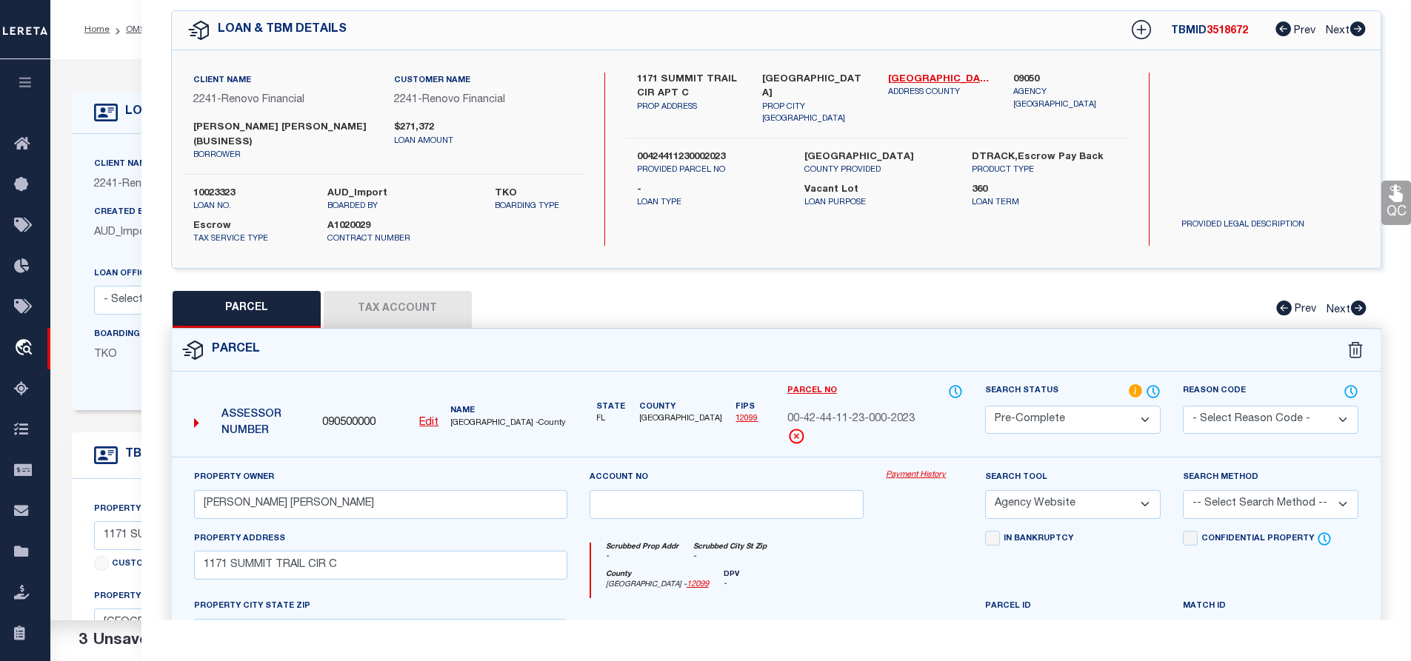
click at [985, 491] on select "-- Select Search Tool -- 3rd Party Website Agency File Agency Website ATLS CNV-…" at bounding box center [1073, 504] width 176 height 29
click at [1236, 503] on select "-- Select Search Method -- Property Address Legal Liability Info Provided" at bounding box center [1271, 504] width 176 height 29
select select "ADD"
click at [1183, 491] on select "-- Select Search Method -- Property Address Legal Liability Info Provided" at bounding box center [1271, 504] width 176 height 29
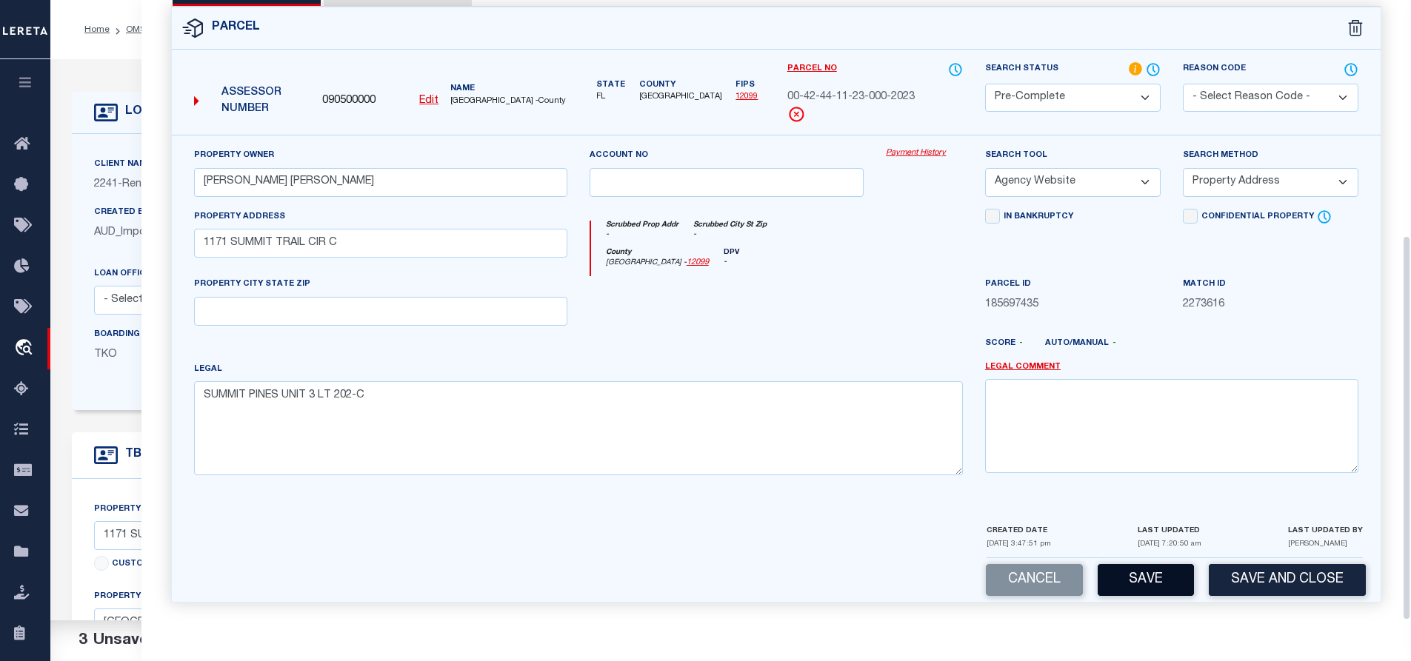
click at [1153, 576] on button "Save" at bounding box center [1146, 580] width 96 height 32
select select "AS"
select select
checkbox input "false"
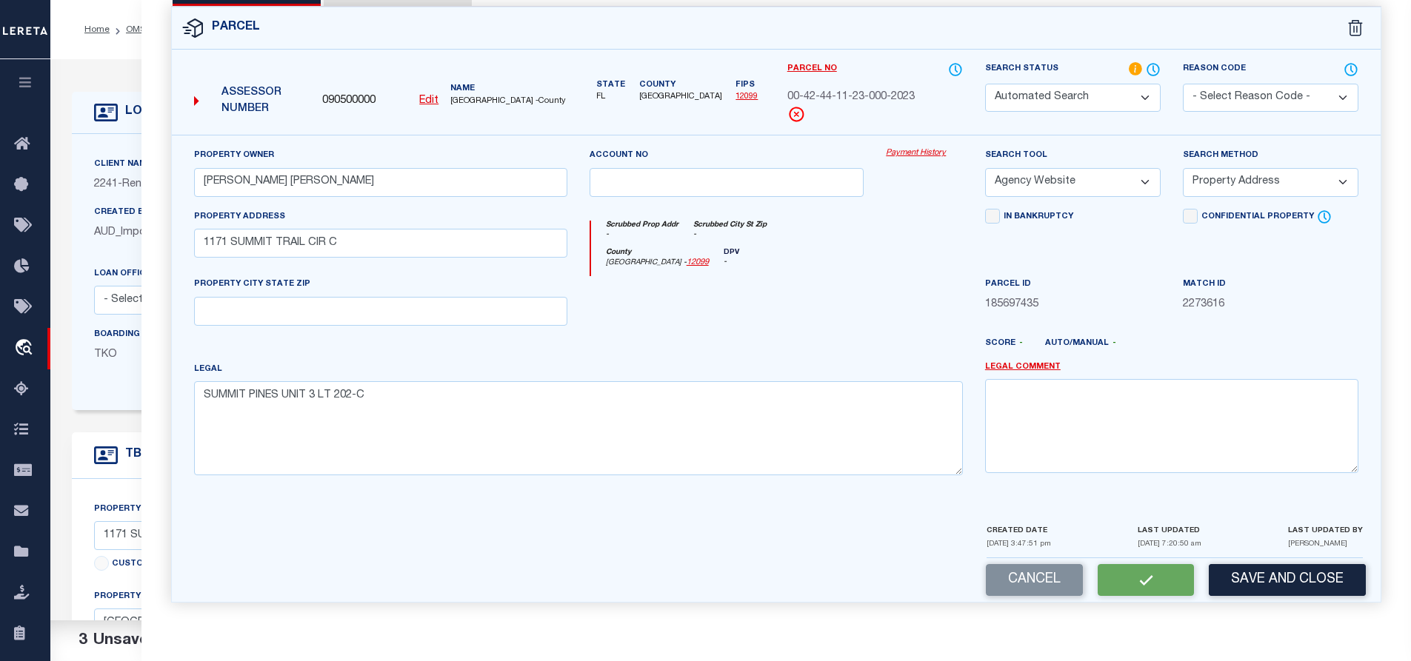
checkbox input "false"
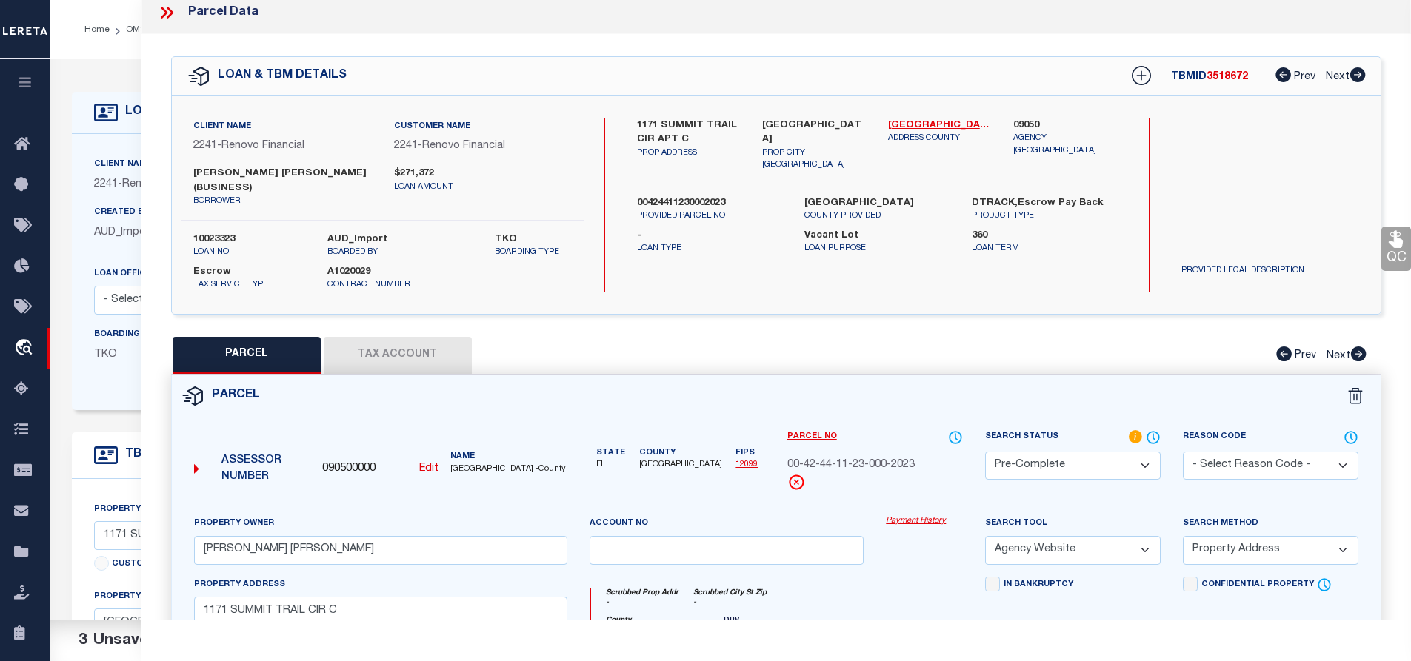
click at [835, 467] on span "00-42-44-11-23-000-2023" at bounding box center [850, 466] width 127 height 16
copy div "00-42-44-11-23-000-2023"
click at [407, 347] on button "Tax Account" at bounding box center [398, 355] width 148 height 37
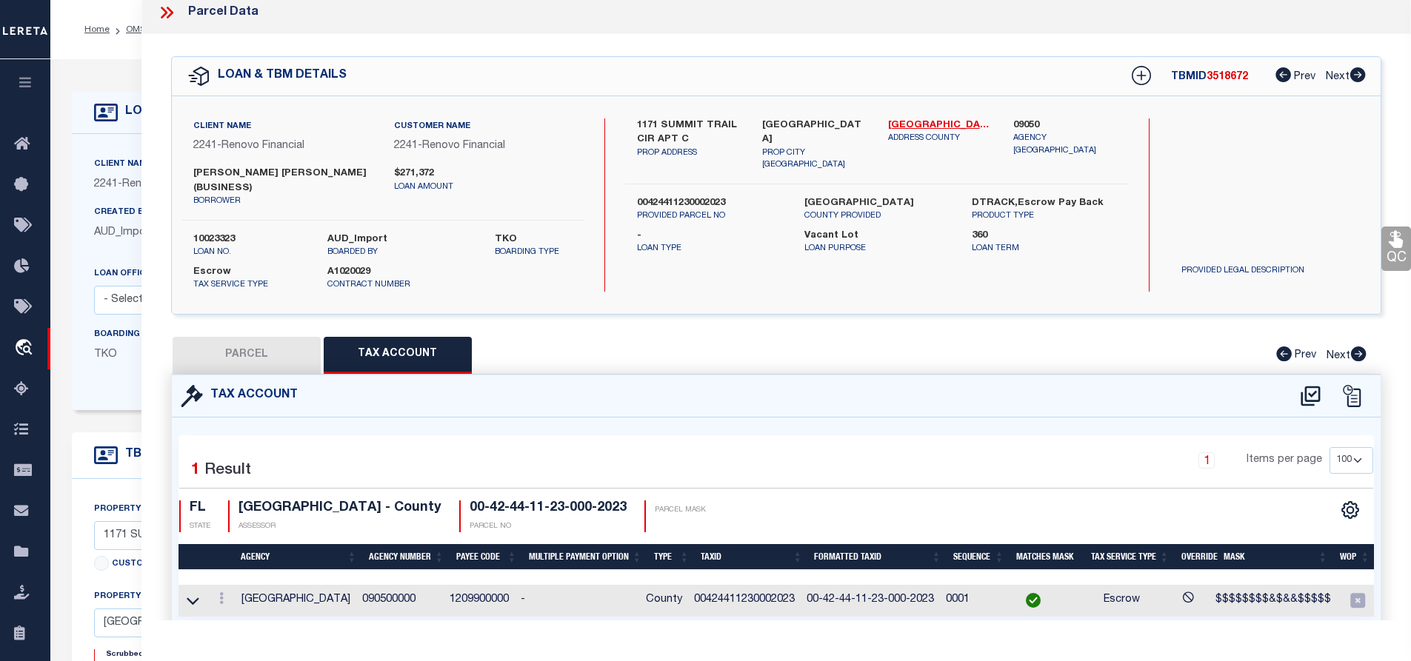
click at [733, 599] on td "00424411230002023" at bounding box center [744, 601] width 113 height 32
copy td "00424411230002023"
click at [808, 196] on label "PALM BEACH COUNTY" at bounding box center [876, 203] width 145 height 15
drag, startPoint x: 807, startPoint y: 186, endPoint x: 865, endPoint y: 191, distance: 58.0
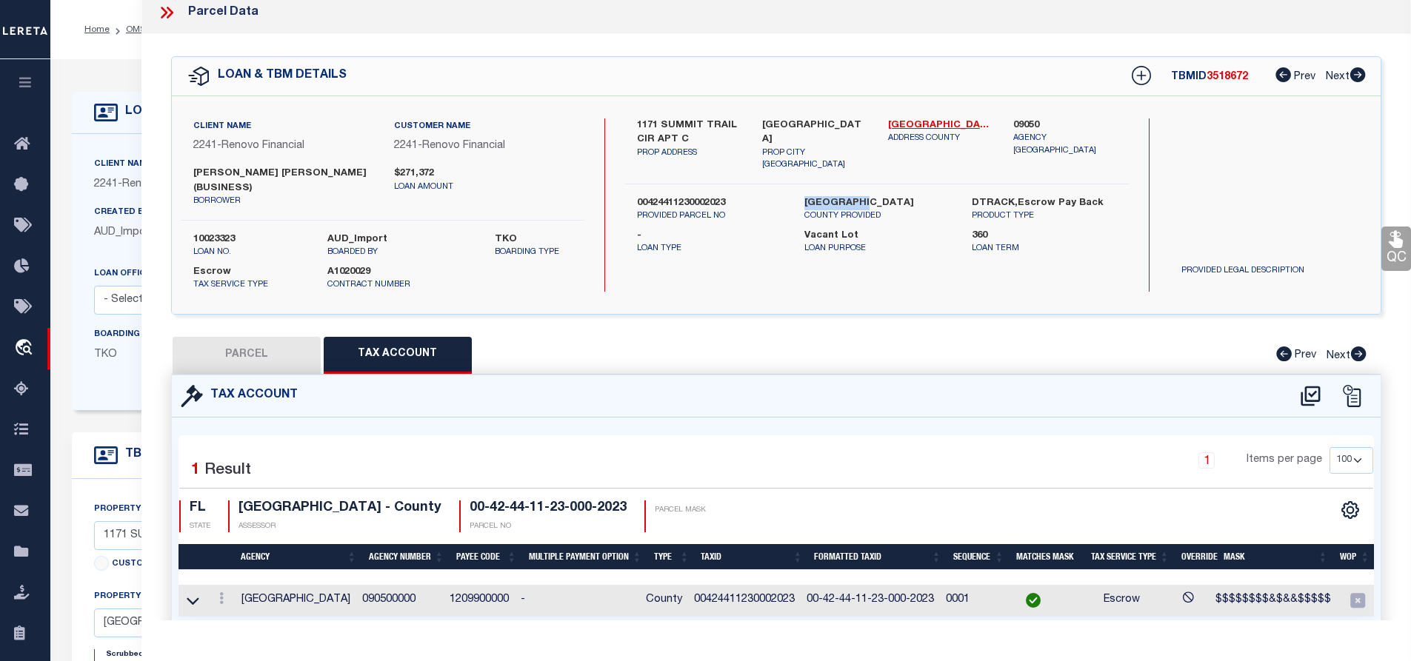
click at [865, 196] on label "PALM BEACH COUNTY" at bounding box center [876, 203] width 145 height 15
copy label "PALM BEACH"
click at [133, 27] on link "OMS" at bounding box center [136, 29] width 20 height 9
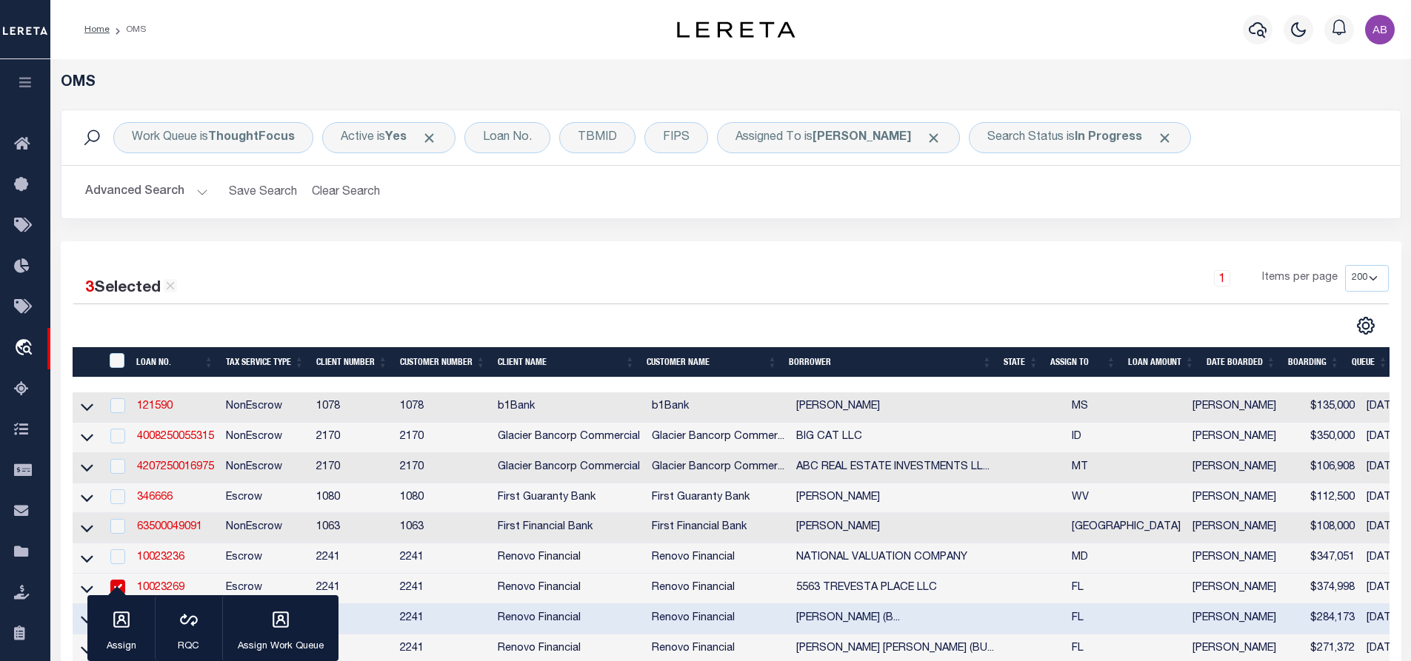
scroll to position [370, 0]
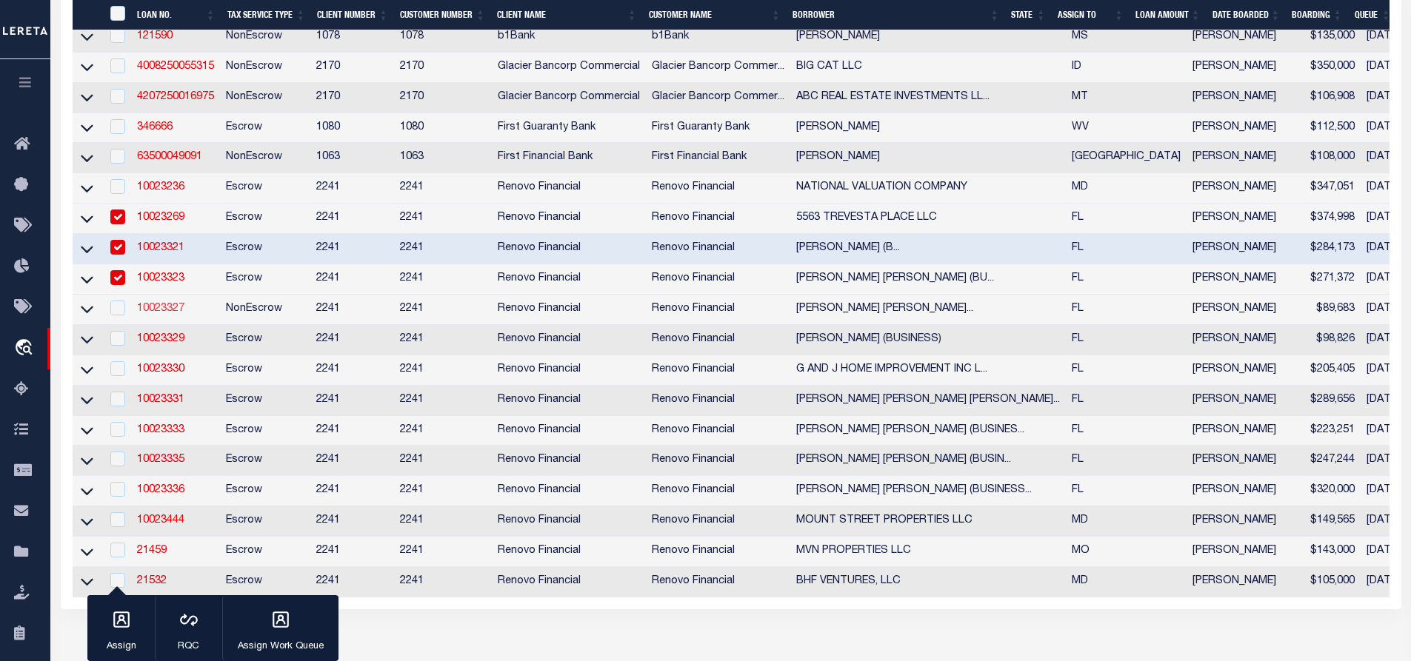
click at [164, 314] on link "10023327" at bounding box center [160, 309] width 47 height 10
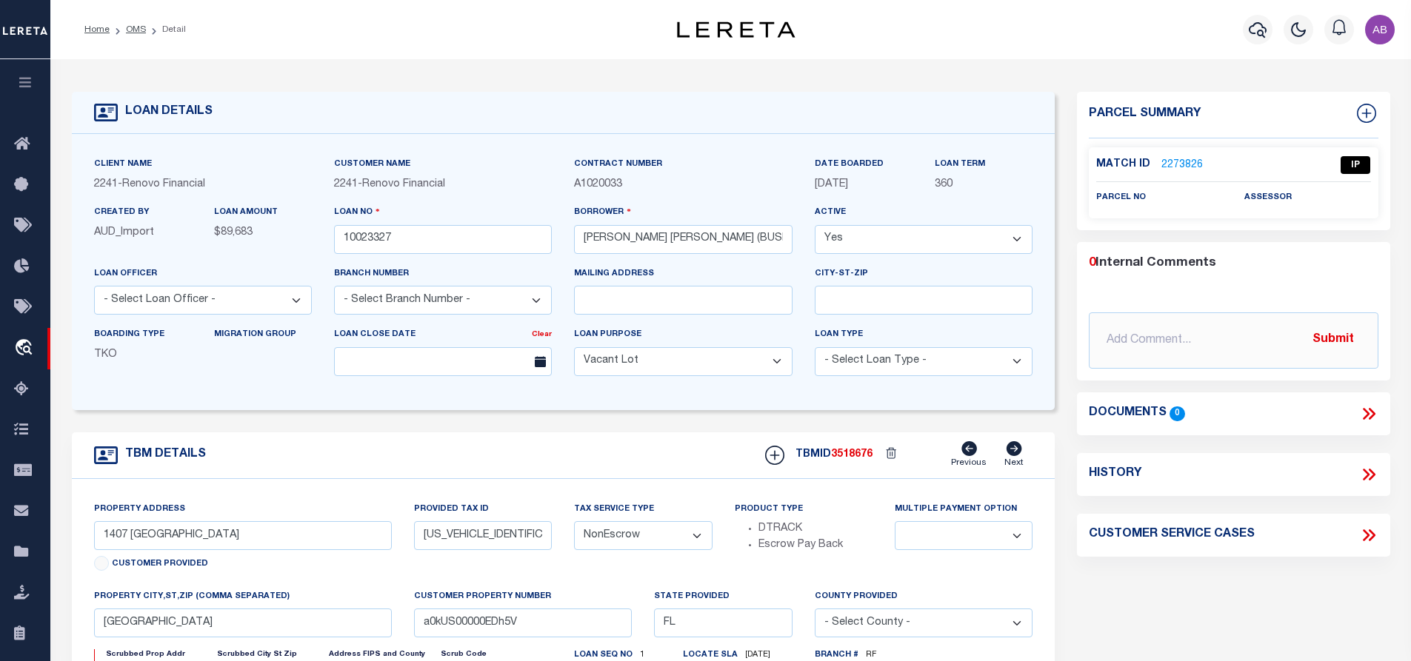
click at [1171, 162] on link "2273826" at bounding box center [1182, 166] width 41 height 16
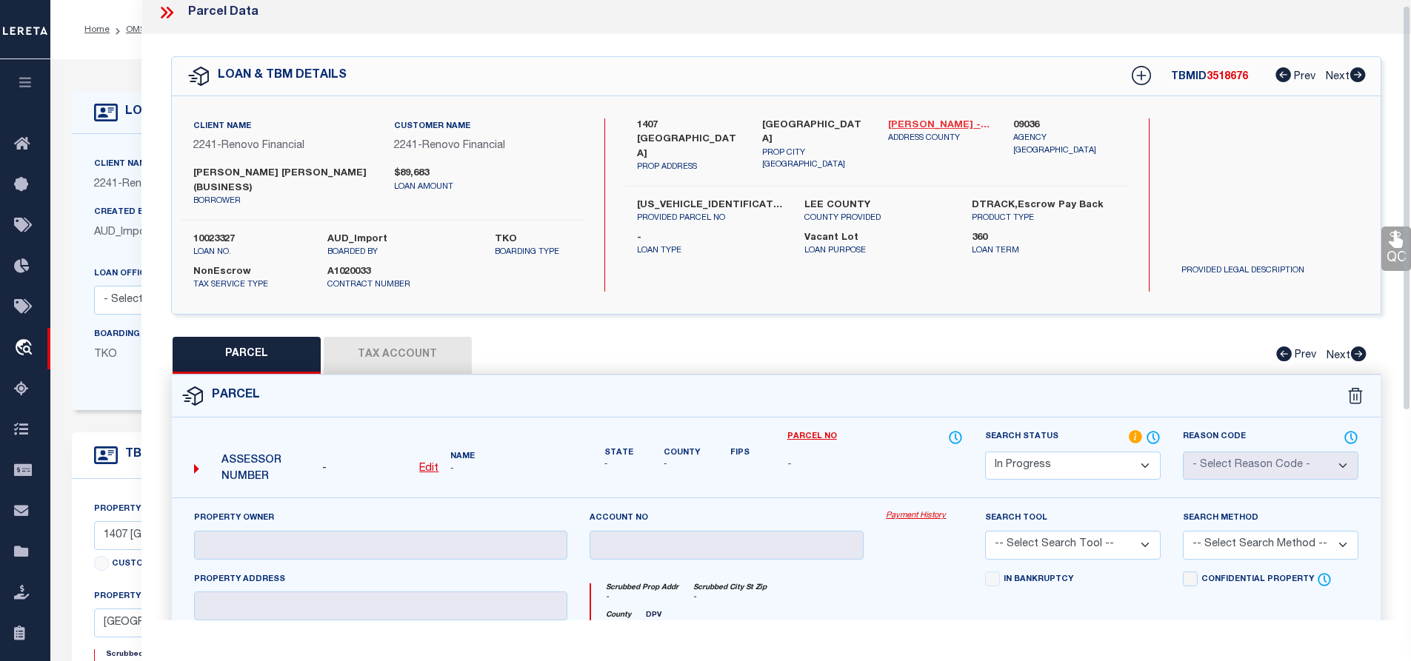
click at [927, 119] on link "Lee - 12071" at bounding box center [940, 126] width 104 height 15
drag, startPoint x: 638, startPoint y: 119, endPoint x: 736, endPoint y: 139, distance: 100.5
click at [736, 139] on label "1407 SOUTHEAST 11TH TERRACE" at bounding box center [689, 141] width 104 height 44
click at [776, 134] on label "CAPE CORAL, FL 33990" at bounding box center [814, 133] width 104 height 29
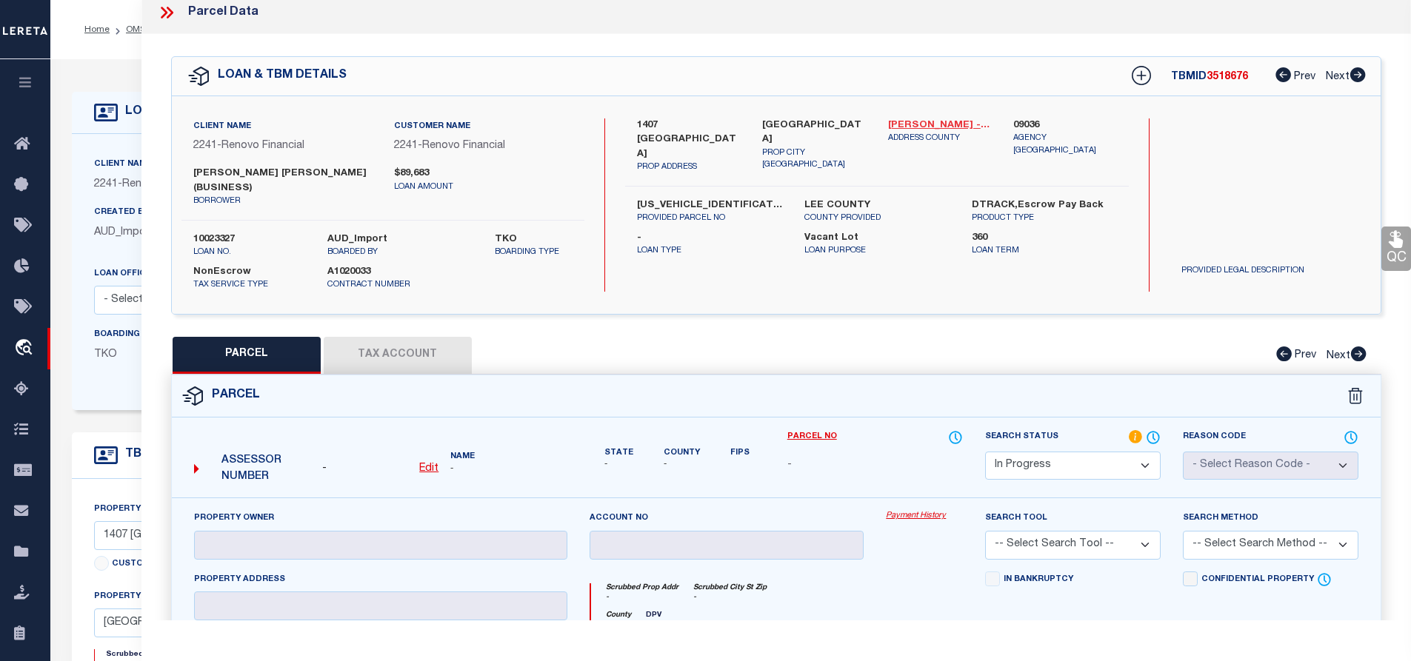
click at [907, 121] on link "Lee - 12071" at bounding box center [940, 126] width 104 height 15
click at [429, 470] on u "Edit" at bounding box center [428, 469] width 19 height 10
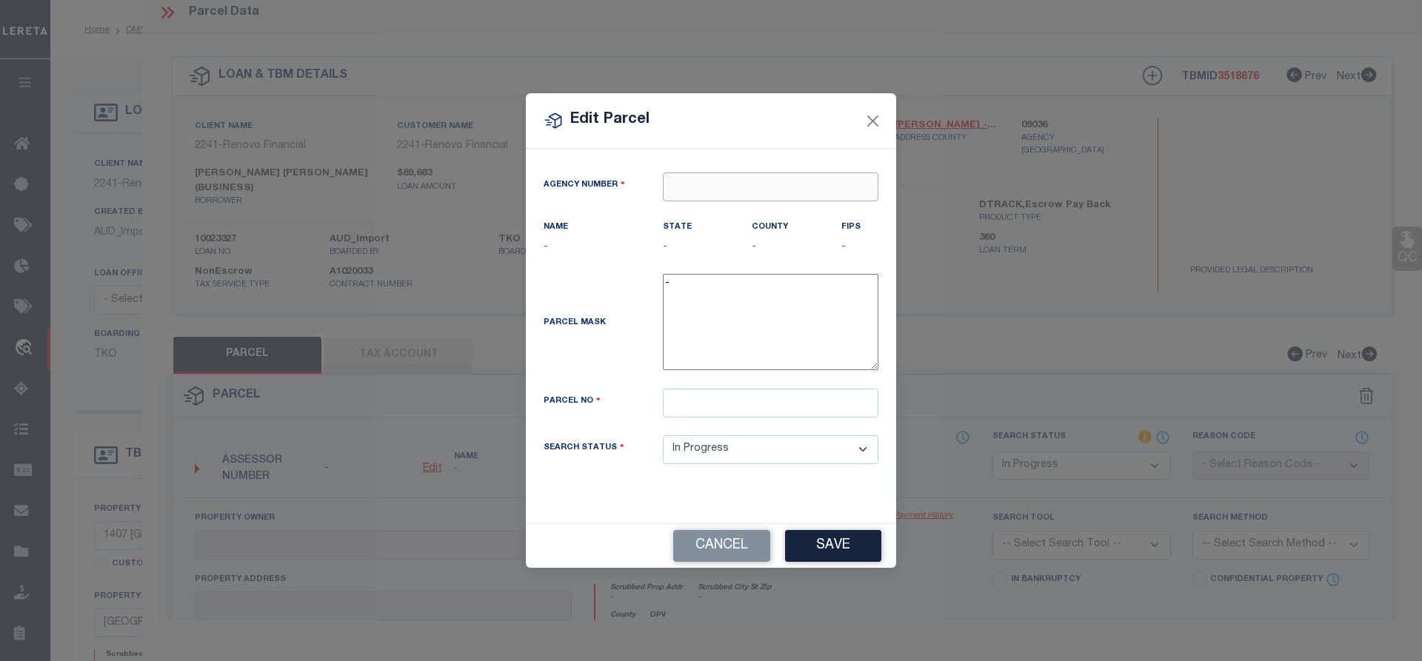
click at [715, 190] on input "text" at bounding box center [771, 187] width 216 height 29
click at [735, 217] on div "090360000 : LEE COUNTY" at bounding box center [771, 224] width 214 height 42
click at [690, 404] on input "text" at bounding box center [771, 403] width 216 height 29
paste input "19-44-24-C2-00788.0410"
click at [814, 544] on button "Save" at bounding box center [833, 546] width 96 height 32
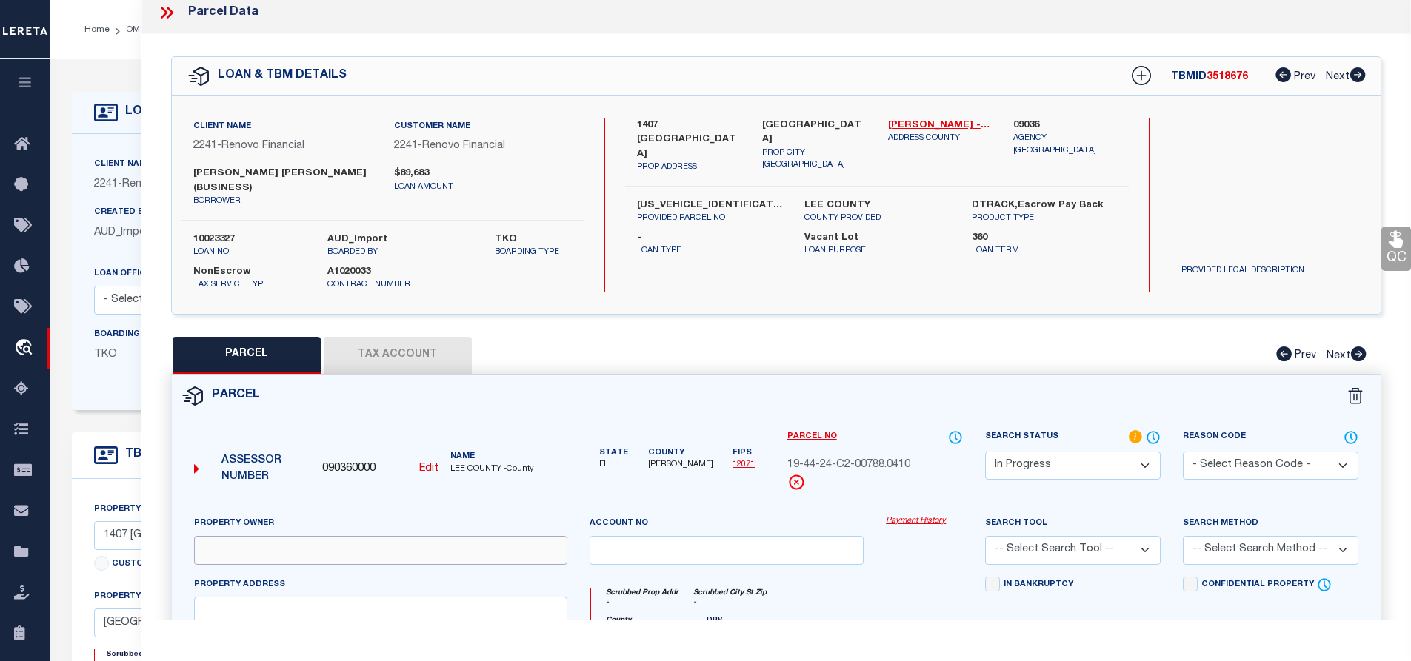
click at [324, 547] on input "text" at bounding box center [380, 550] width 373 height 29
paste input "AVENDANO EDGAR ANTONIO GUILLEN"
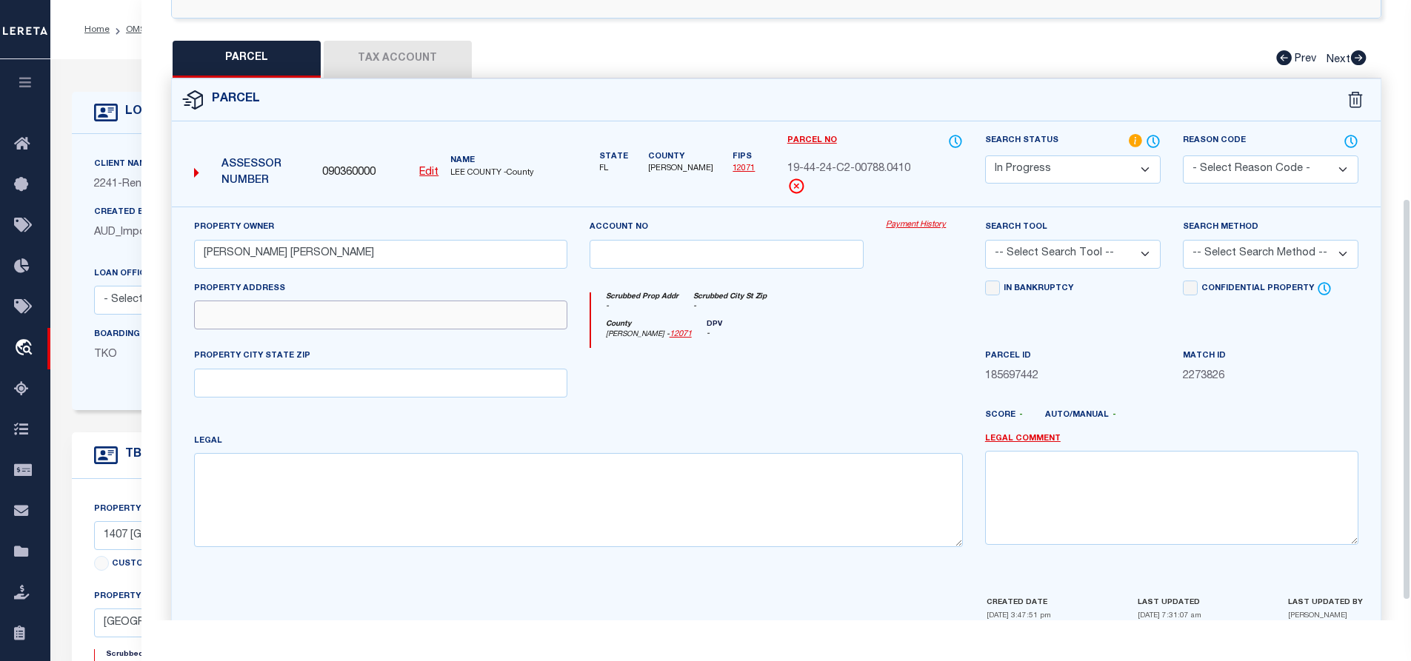
click at [294, 320] on input "text" at bounding box center [380, 315] width 373 height 29
click at [334, 329] on input "text" at bounding box center [380, 315] width 373 height 29
paste input "1407 SE 11TH TER"
click at [379, 401] on div "Property Owner AVENDANO EDGAR ANTONIO GUILLEN Account no Payment History Search…" at bounding box center [776, 388] width 1187 height 339
click at [377, 390] on input "text" at bounding box center [380, 383] width 373 height 29
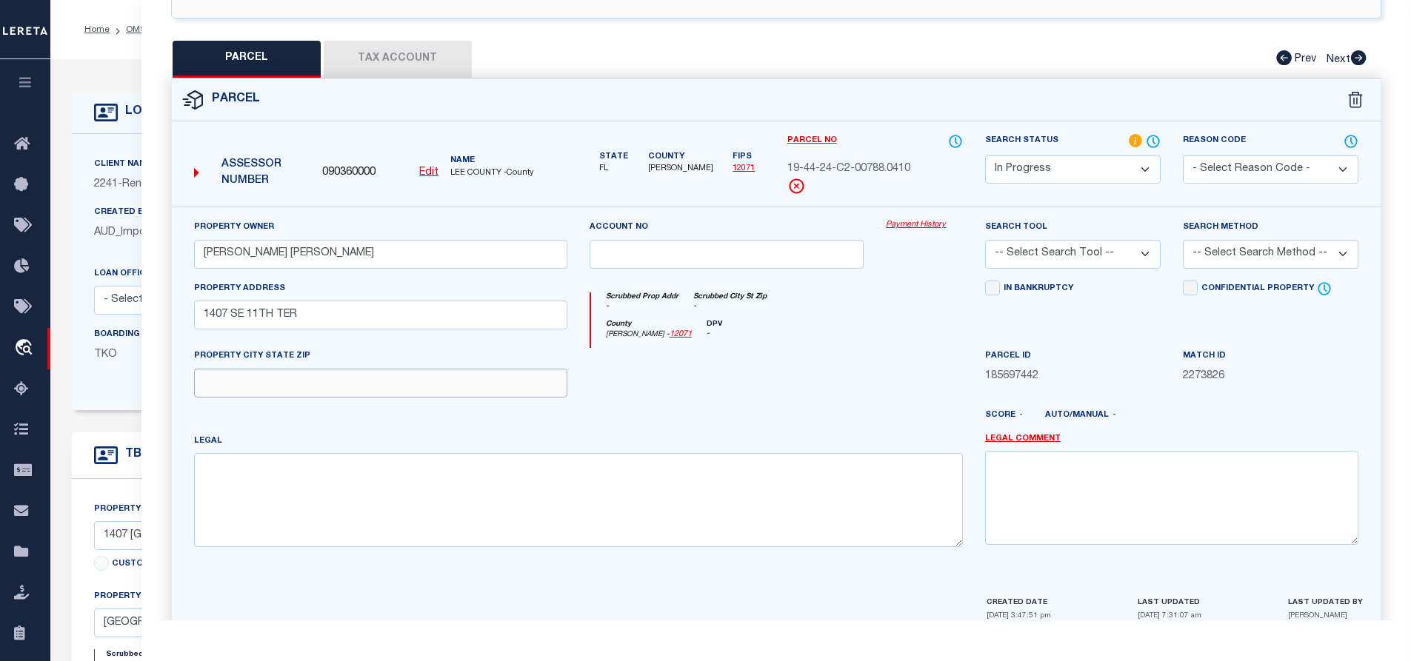
paste input "CAPE CORAL FL 33990"
click at [375, 501] on textarea at bounding box center [578, 499] width 769 height 93
click at [489, 494] on textarea at bounding box center [578, 499] width 769 height 93
paste textarea "CAPE CORAL UNIT 22 BLK 788 PB 14 PG 10 LOTS 41 + 42"
click at [390, 73] on button "Tax Account" at bounding box center [398, 59] width 148 height 37
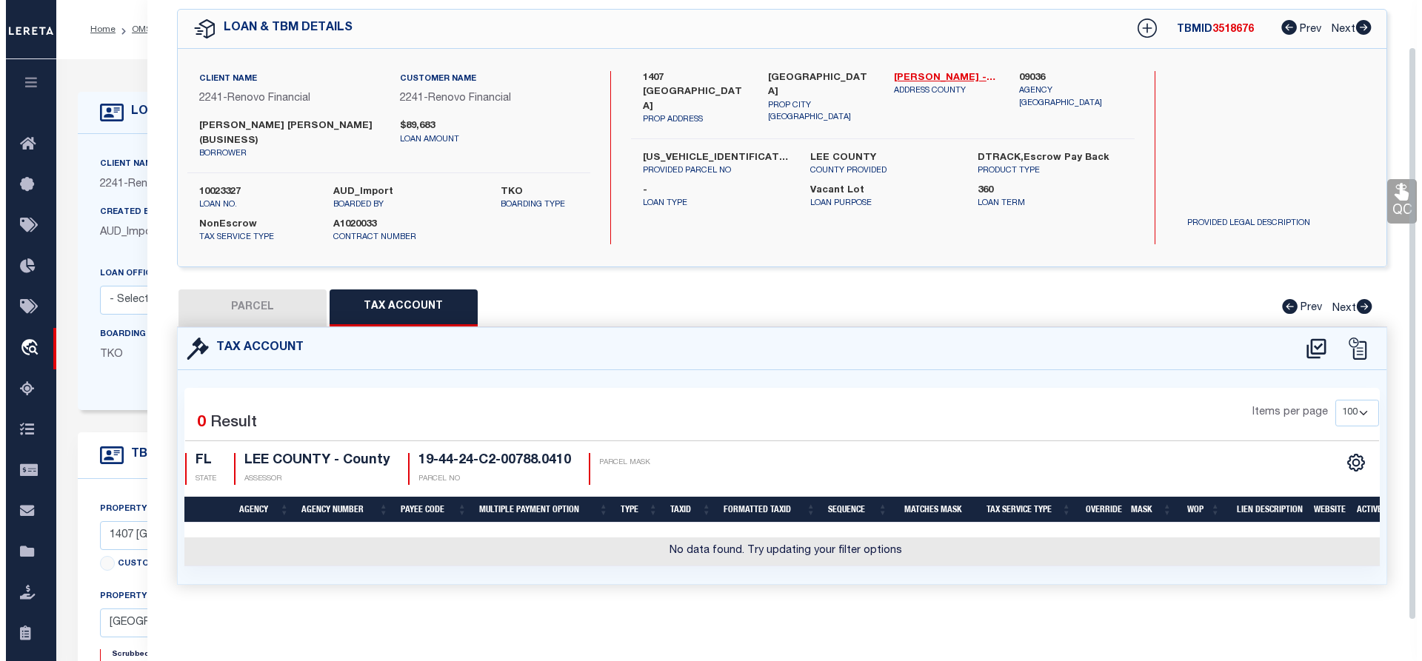
scroll to position [64, 0]
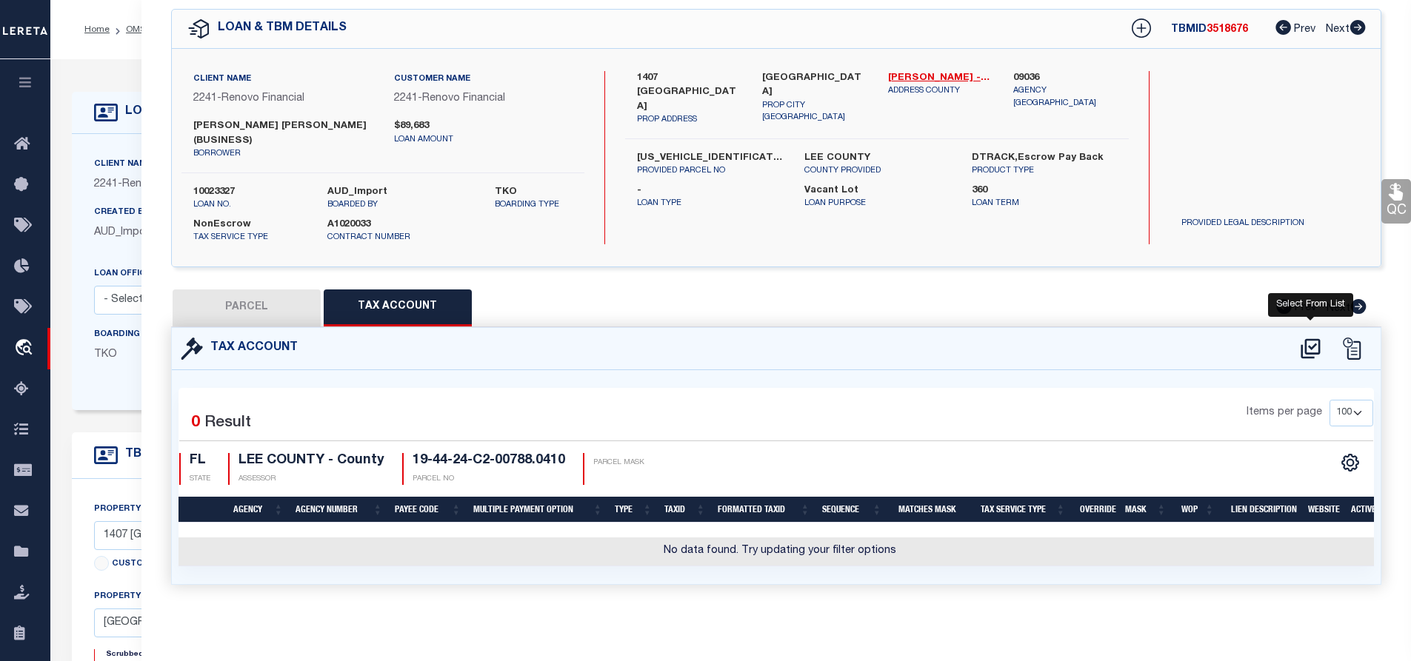
click at [1307, 341] on icon at bounding box center [1311, 349] width 24 height 24
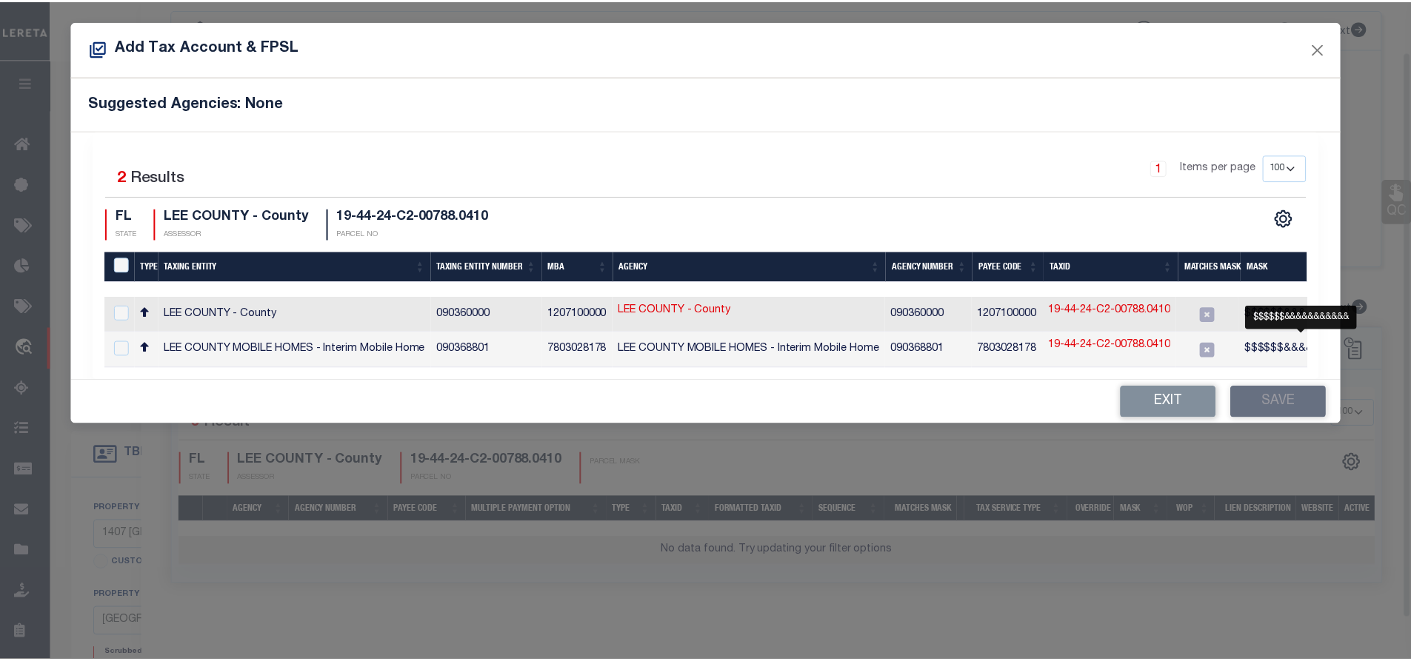
scroll to position [55, 0]
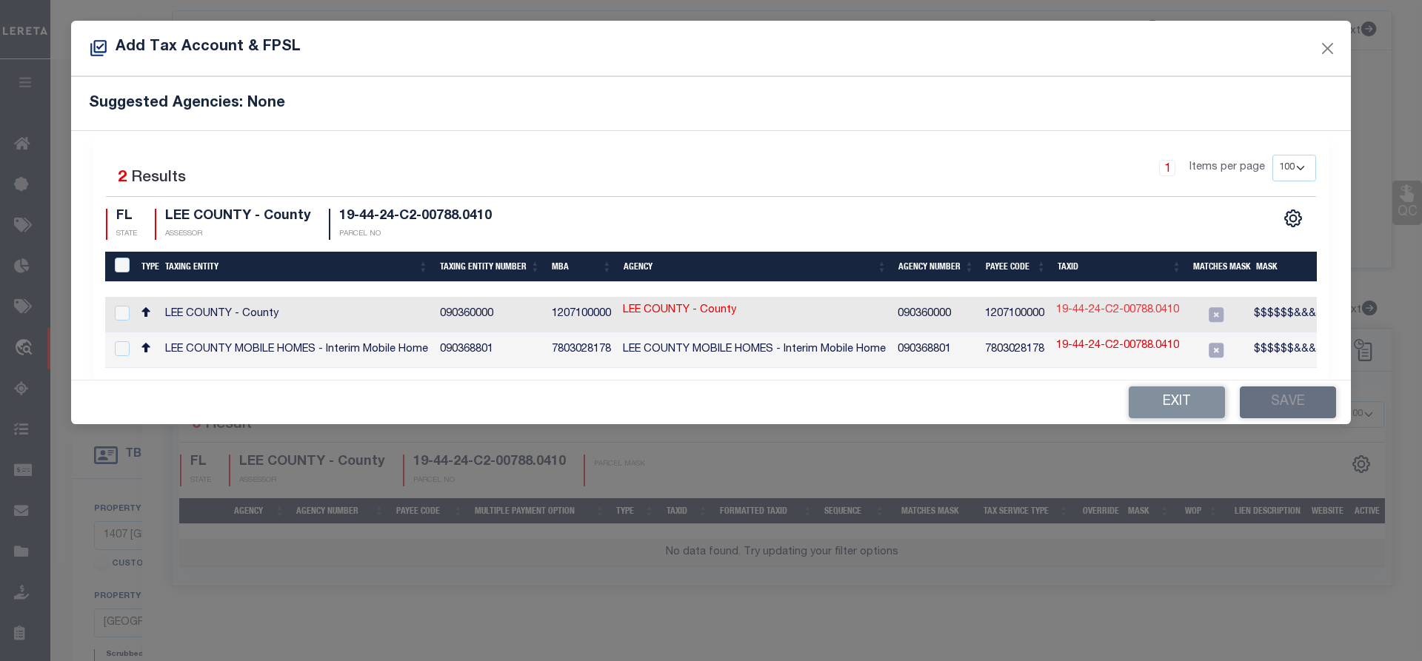
click at [1122, 314] on link "19-44-24-C2-00788.0410" at bounding box center [1117, 311] width 123 height 16
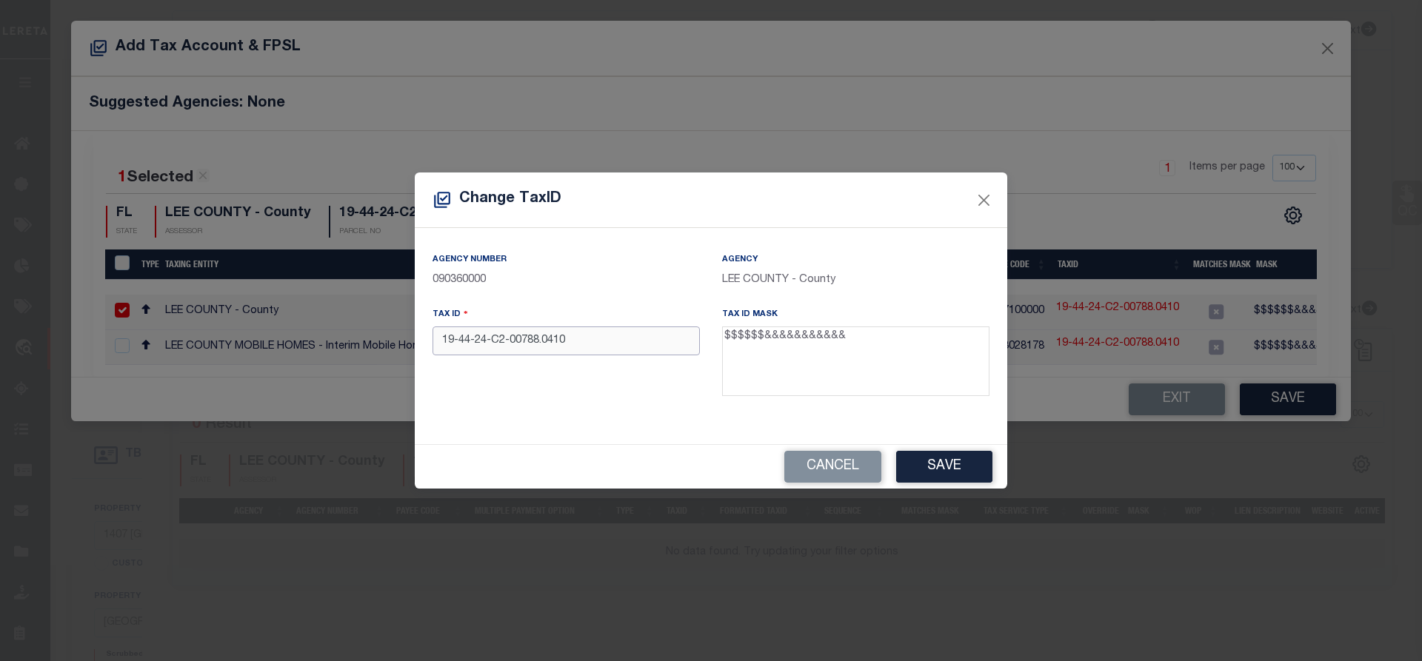
click at [543, 340] on input "19-44-24-C2-00788.0410" at bounding box center [566, 341] width 267 height 29
click at [933, 453] on button "Save" at bounding box center [944, 467] width 96 height 32
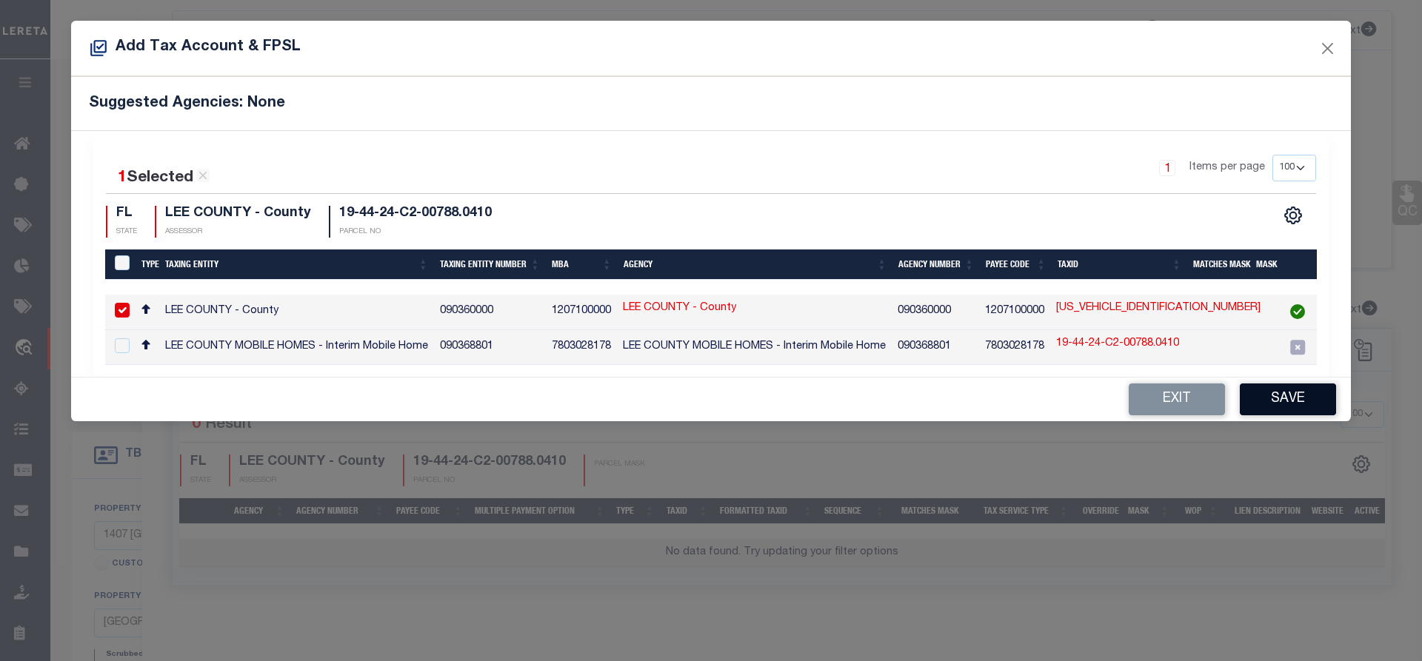
click at [1299, 408] on button "Save" at bounding box center [1288, 400] width 96 height 32
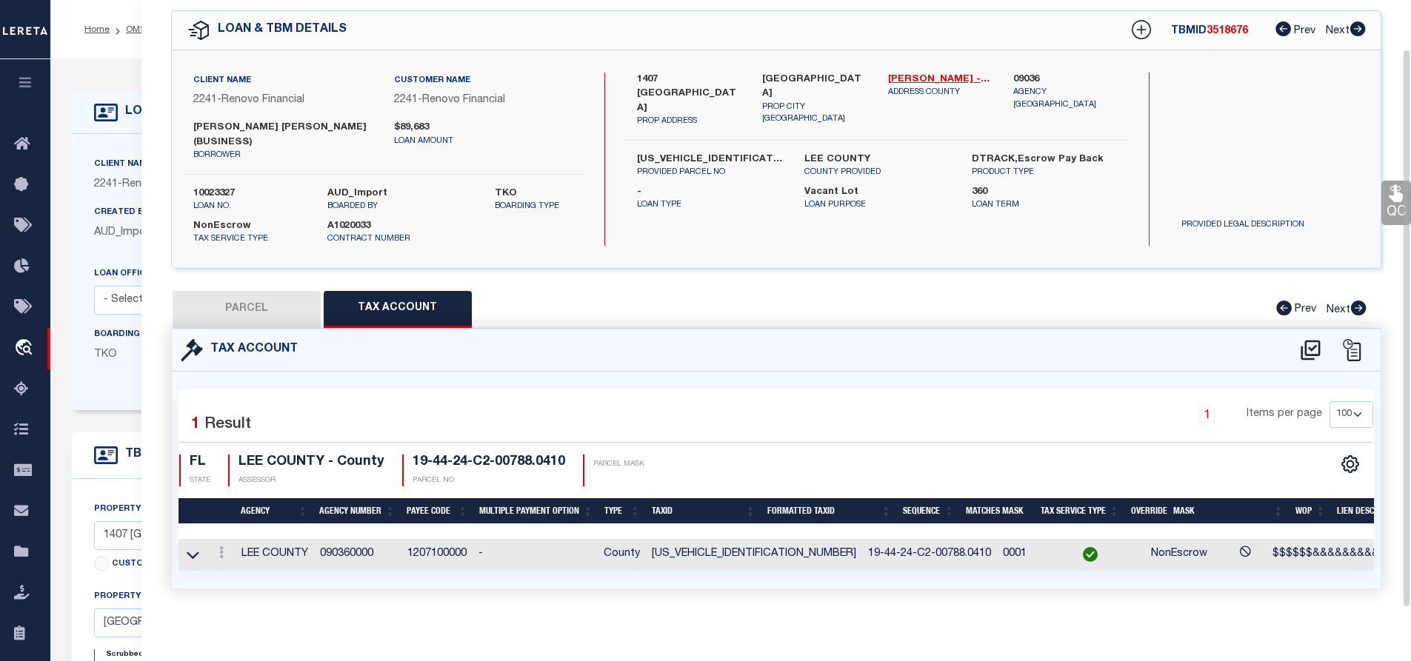
click at [262, 310] on button "PARCEL" at bounding box center [247, 309] width 148 height 37
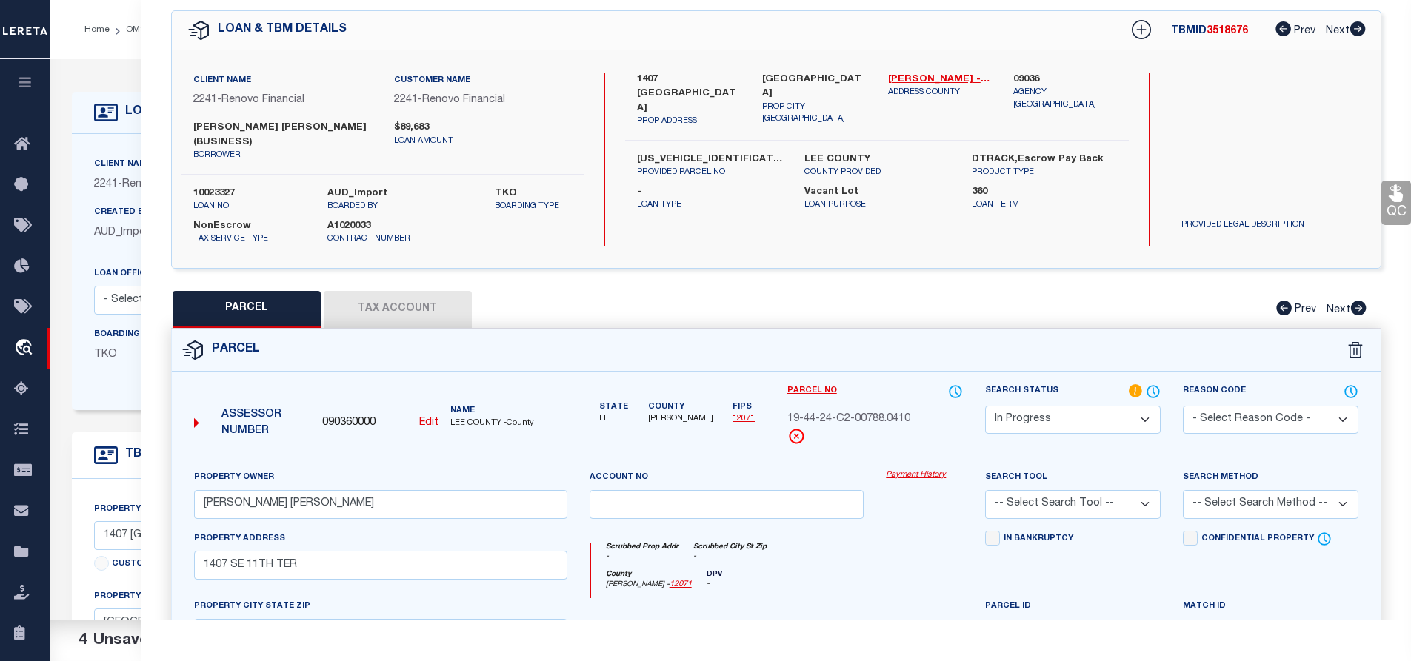
click at [1053, 421] on select "Automated Search Bad Parcel Complete Duplicate Parcel High Dollar Reporting In …" at bounding box center [1073, 420] width 176 height 29
click at [985, 406] on select "Automated Search Bad Parcel Complete Duplicate Parcel High Dollar Reporting In …" at bounding box center [1073, 420] width 176 height 29
click at [1031, 501] on select "-- Select Search Tool -- 3rd Party Website Agency File Agency Website ATLS CNV-…" at bounding box center [1073, 504] width 176 height 29
click at [985, 491] on select "-- Select Search Tool -- 3rd Party Website Agency File Agency Website ATLS CNV-…" at bounding box center [1073, 504] width 176 height 29
click at [1191, 513] on select "-- Select Search Method -- Property Address Legal Liability Info Provided" at bounding box center [1271, 504] width 176 height 29
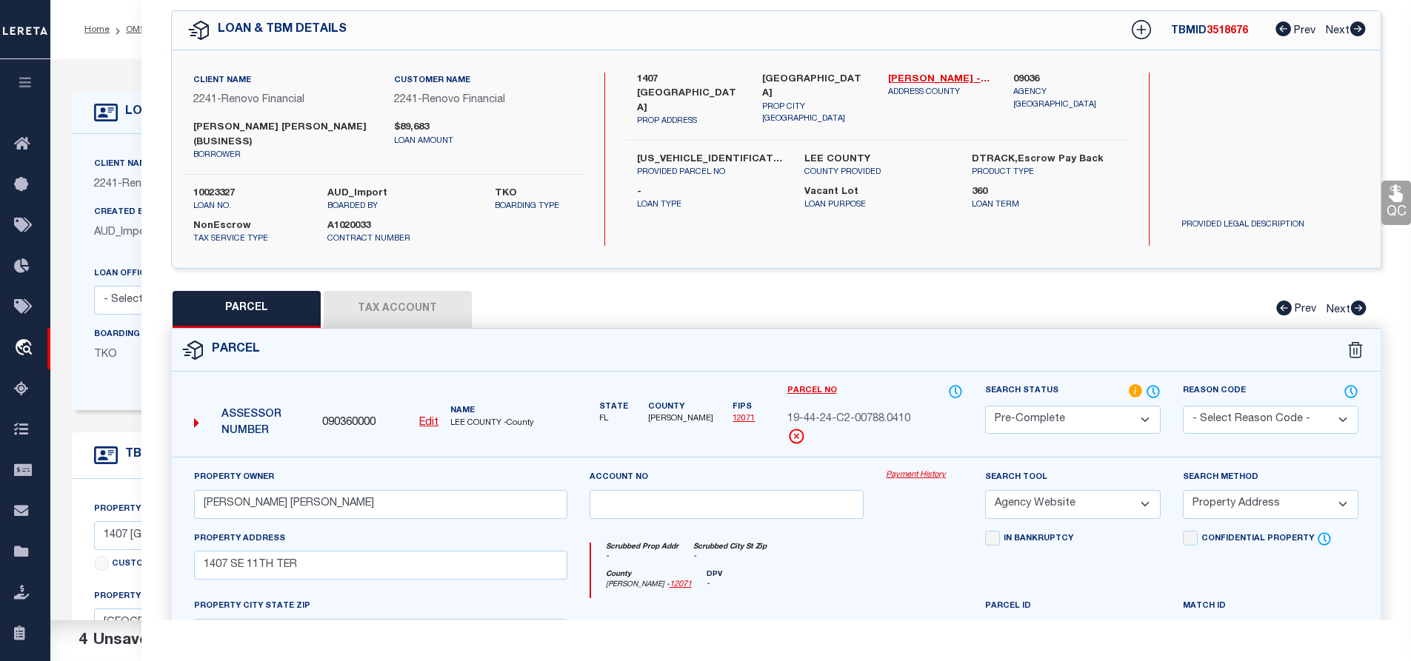
click at [1183, 491] on select "-- Select Search Method -- Property Address Legal Liability Info Provided" at bounding box center [1271, 504] width 176 height 29
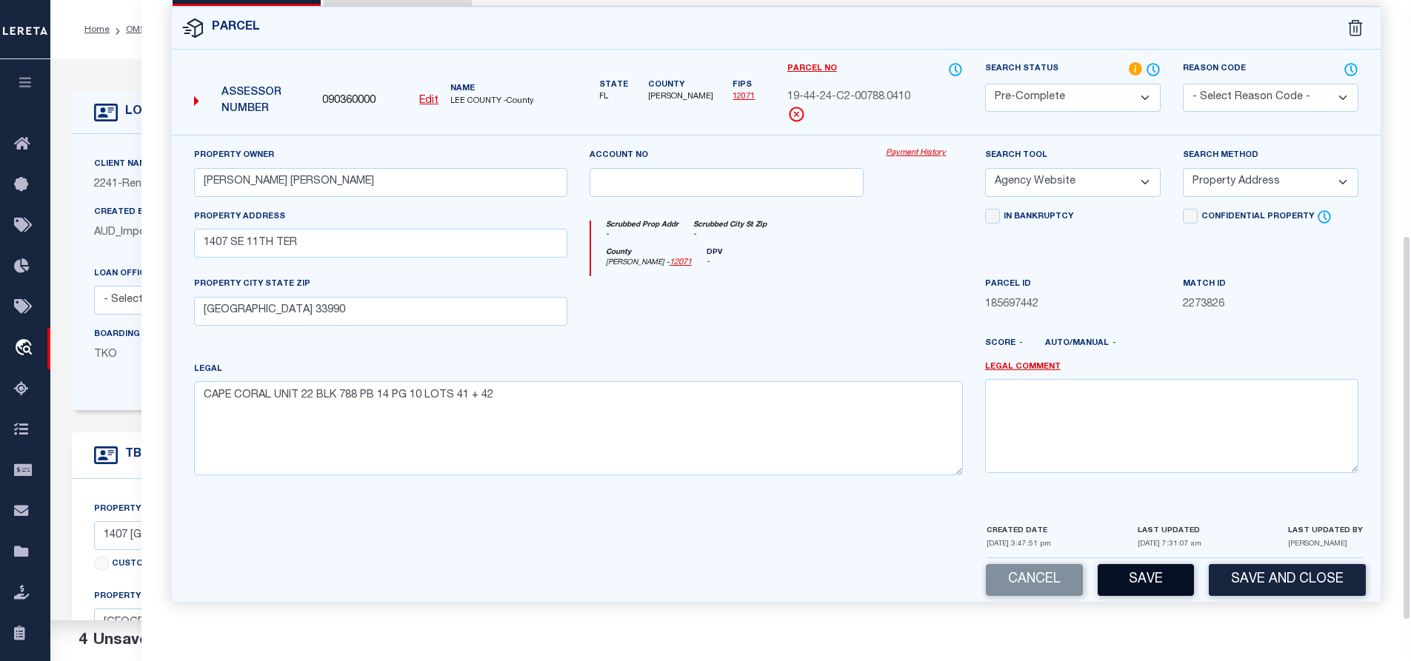
click at [1127, 590] on button "Save" at bounding box center [1146, 580] width 96 height 32
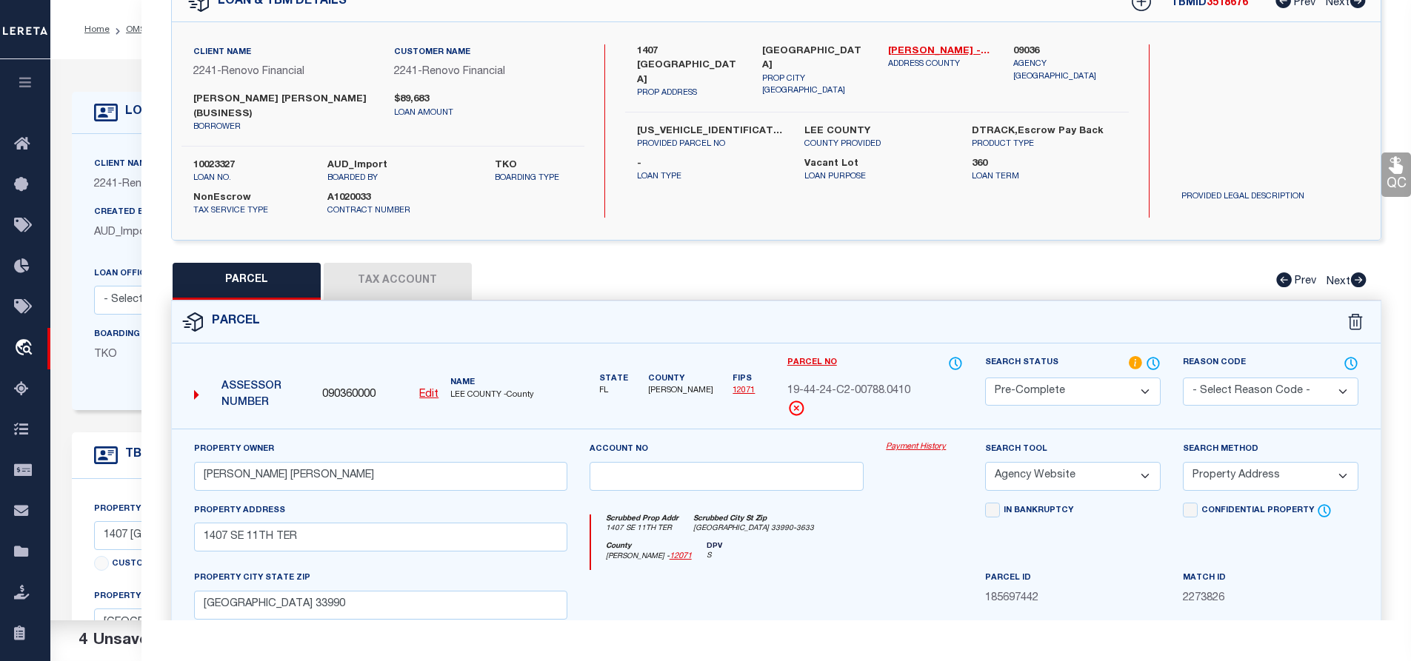
click at [839, 395] on span "19-44-24-C2-00788.0410" at bounding box center [848, 392] width 123 height 16
click at [413, 284] on button "Tax Account" at bounding box center [398, 281] width 148 height 37
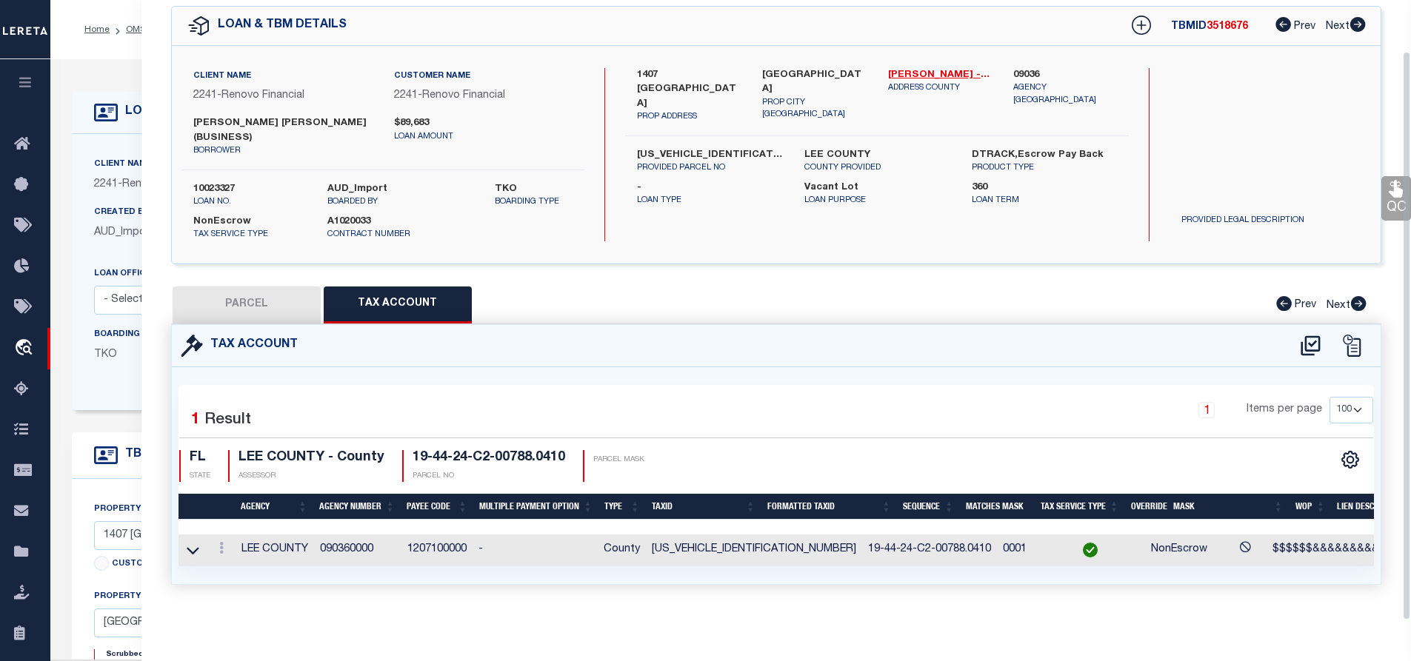
scroll to position [68, 0]
click at [862, 536] on td "19-44-24-C2-00788.0410" at bounding box center [929, 551] width 135 height 32
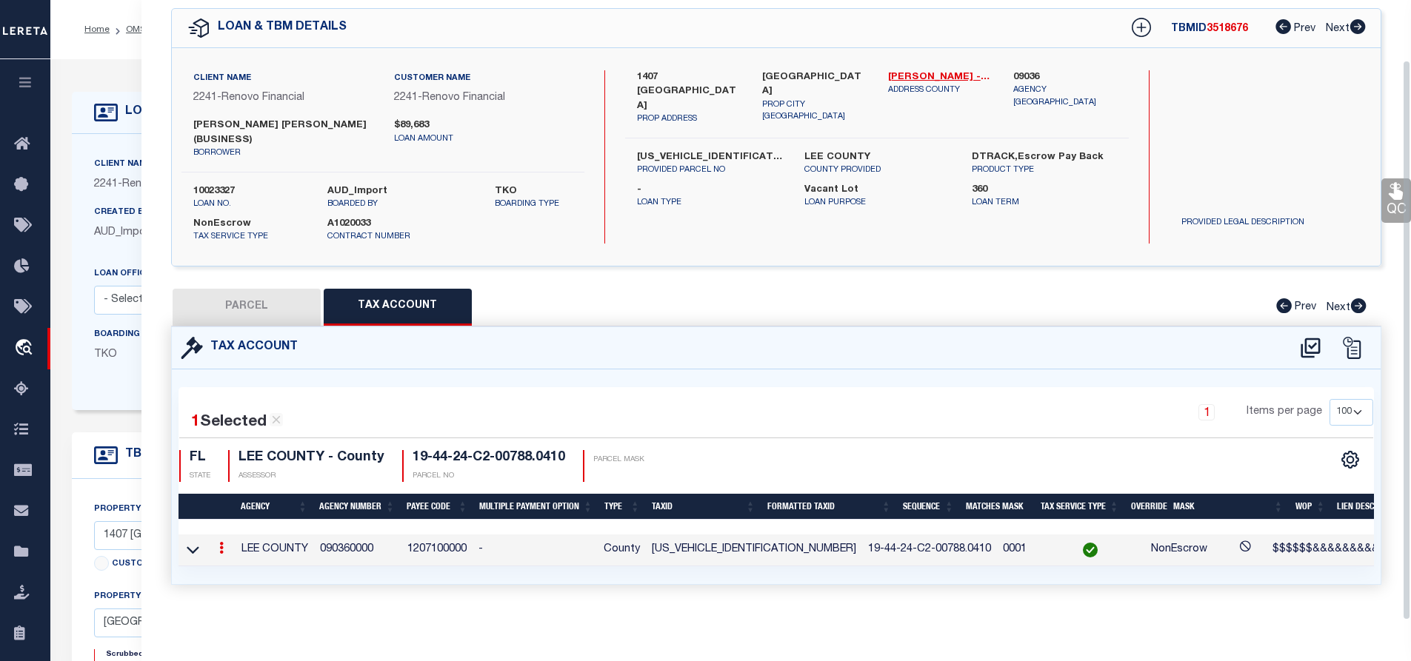
click at [694, 542] on td "194424C2007880410" at bounding box center [754, 551] width 216 height 32
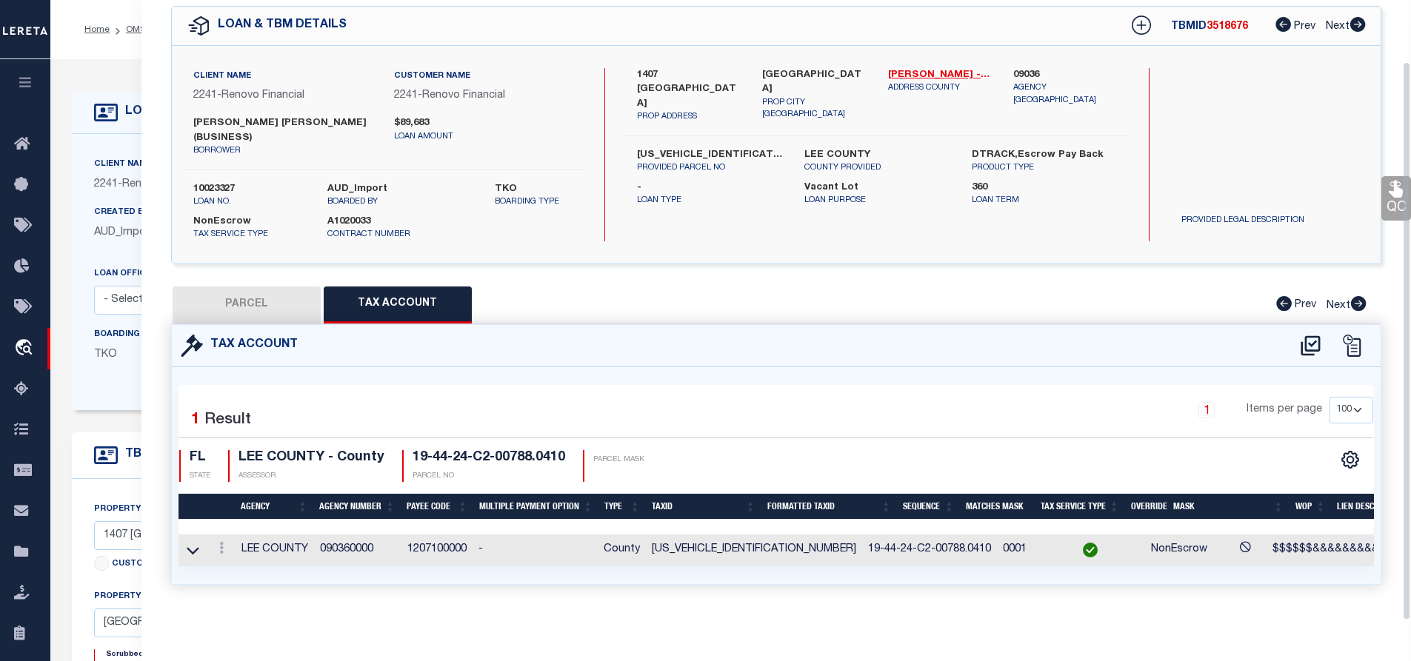
click at [694, 542] on td "194424C2007880410" at bounding box center [754, 551] width 216 height 32
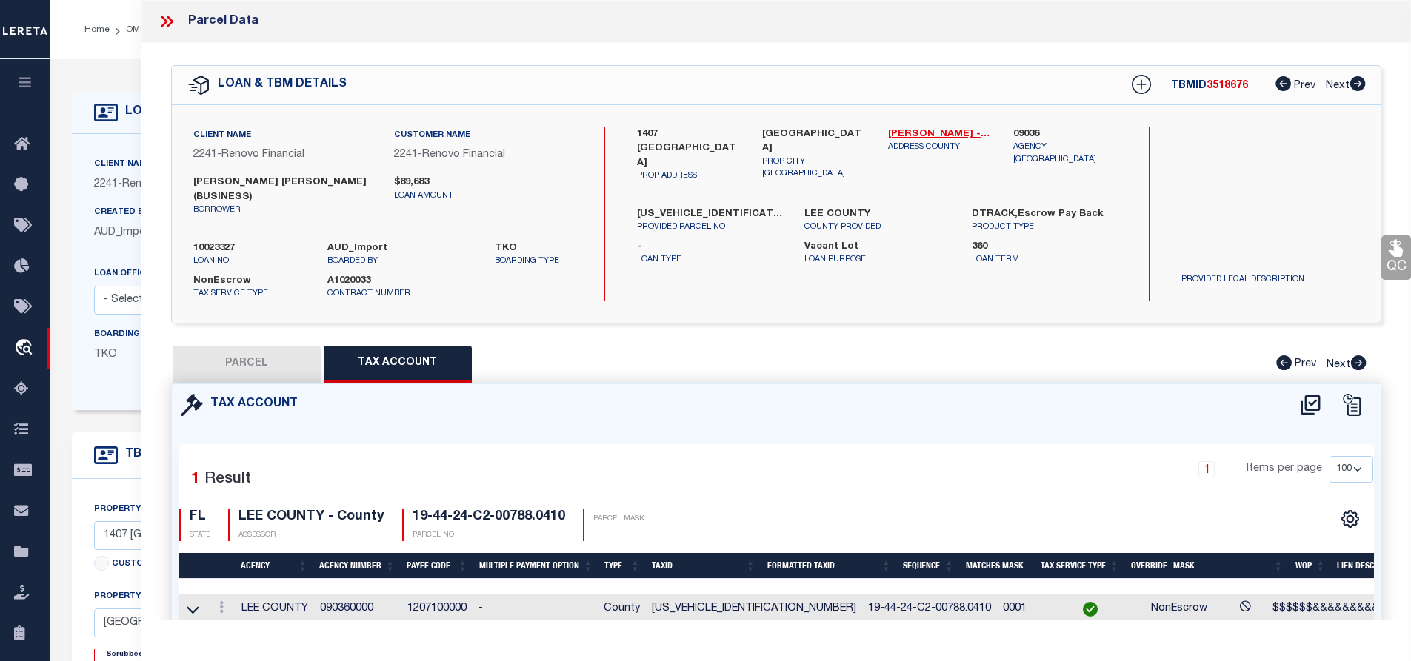
click at [807, 207] on label "LEE COUNTY" at bounding box center [876, 214] width 145 height 15
click at [130, 29] on link "OMS" at bounding box center [136, 29] width 20 height 9
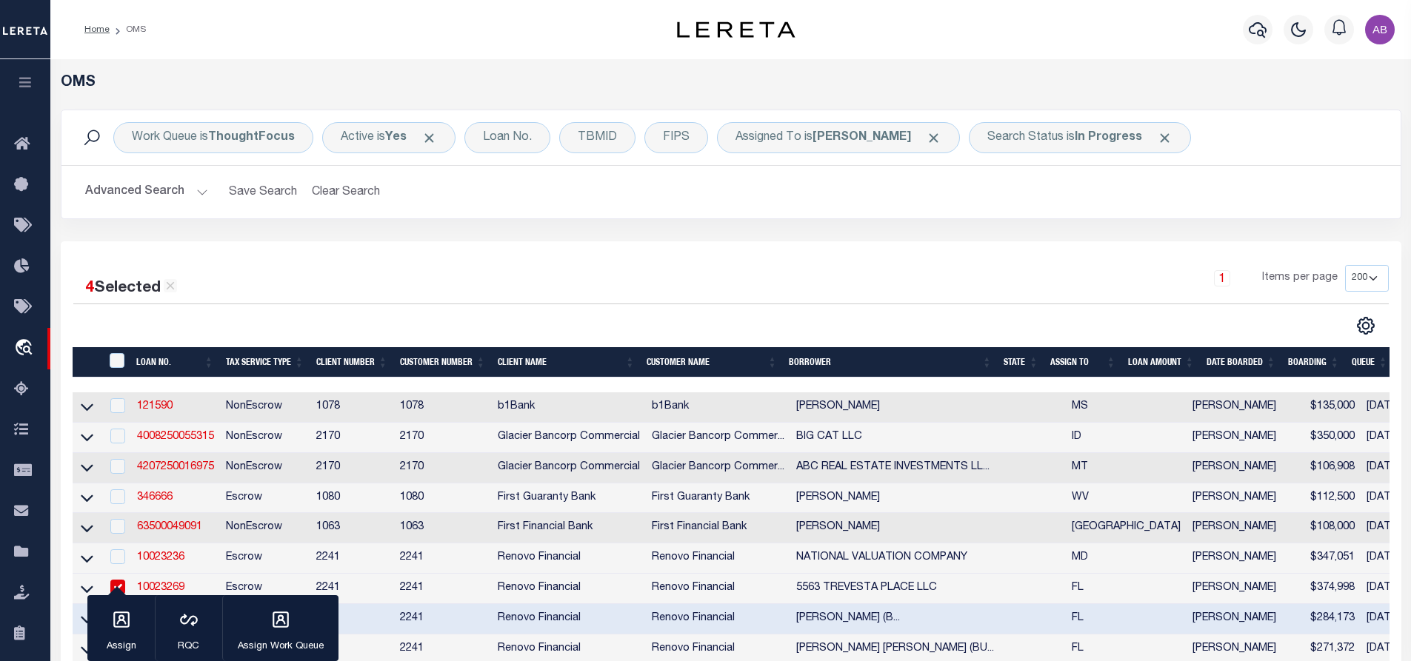
scroll to position [370, 0]
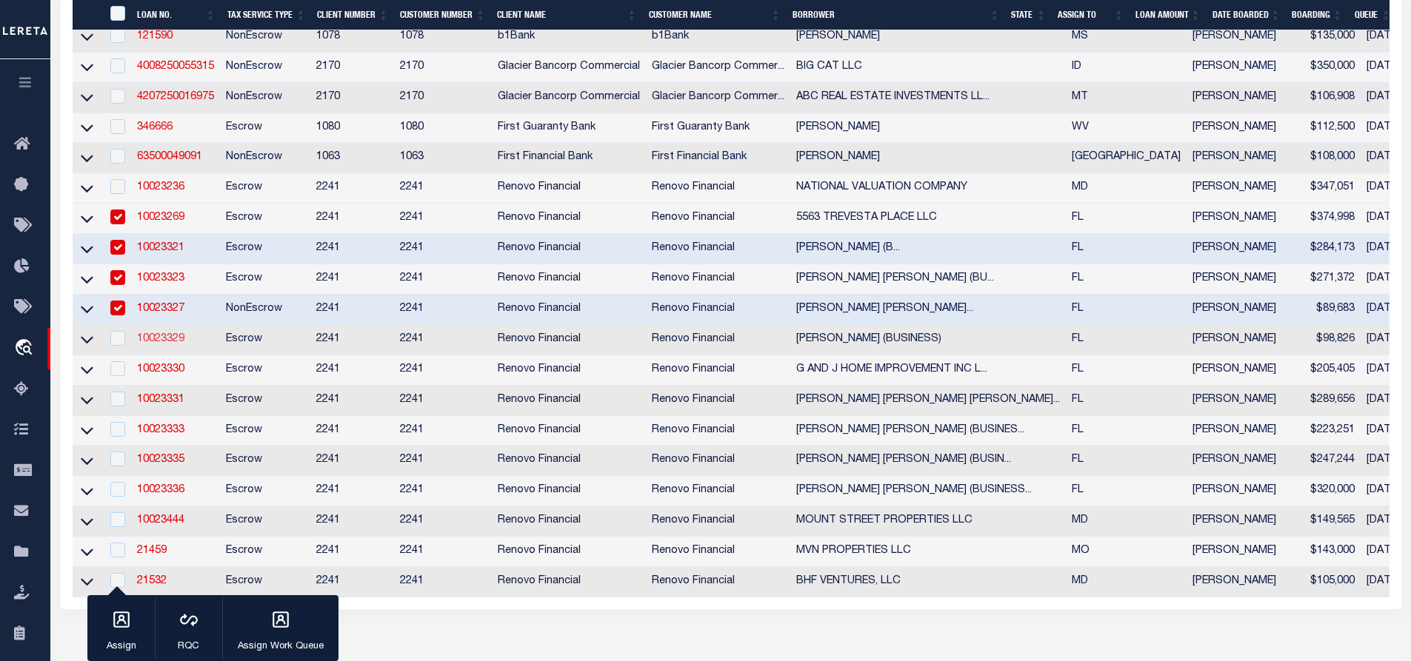
click at [162, 344] on link "10023329" at bounding box center [160, 339] width 47 height 10
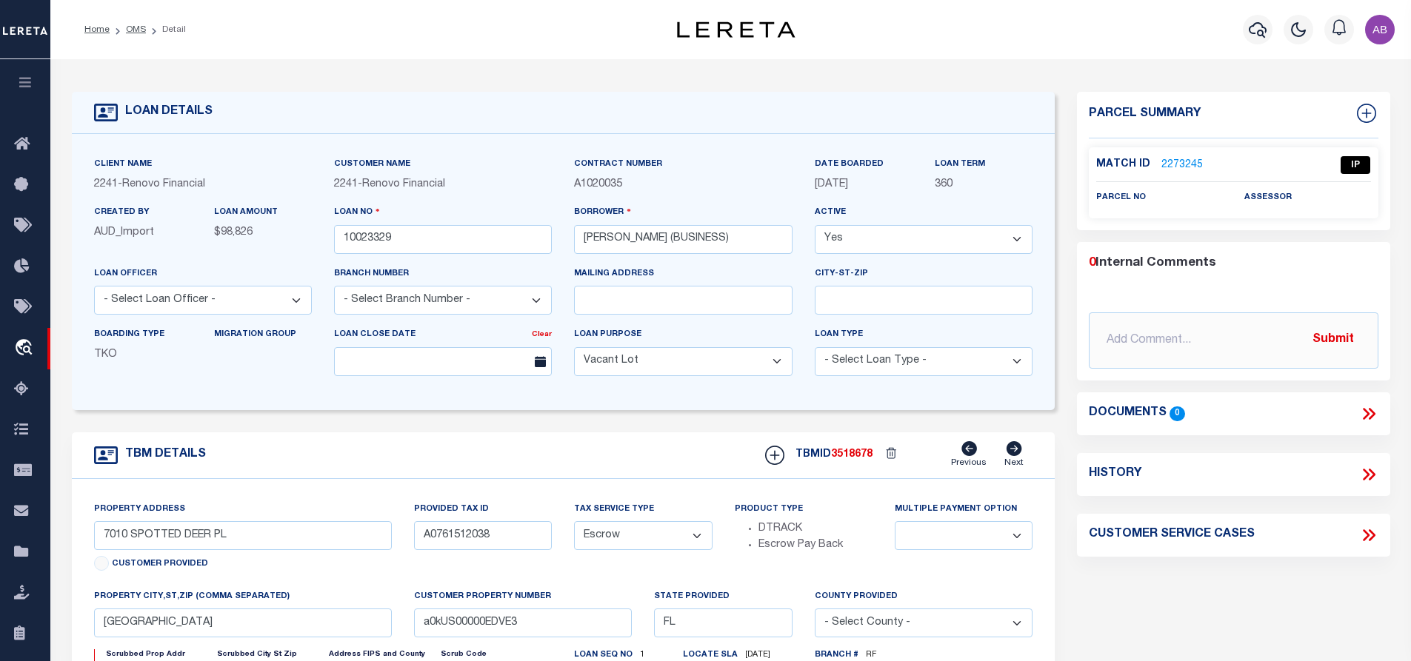
click at [1162, 165] on link "2273245" at bounding box center [1182, 166] width 41 height 16
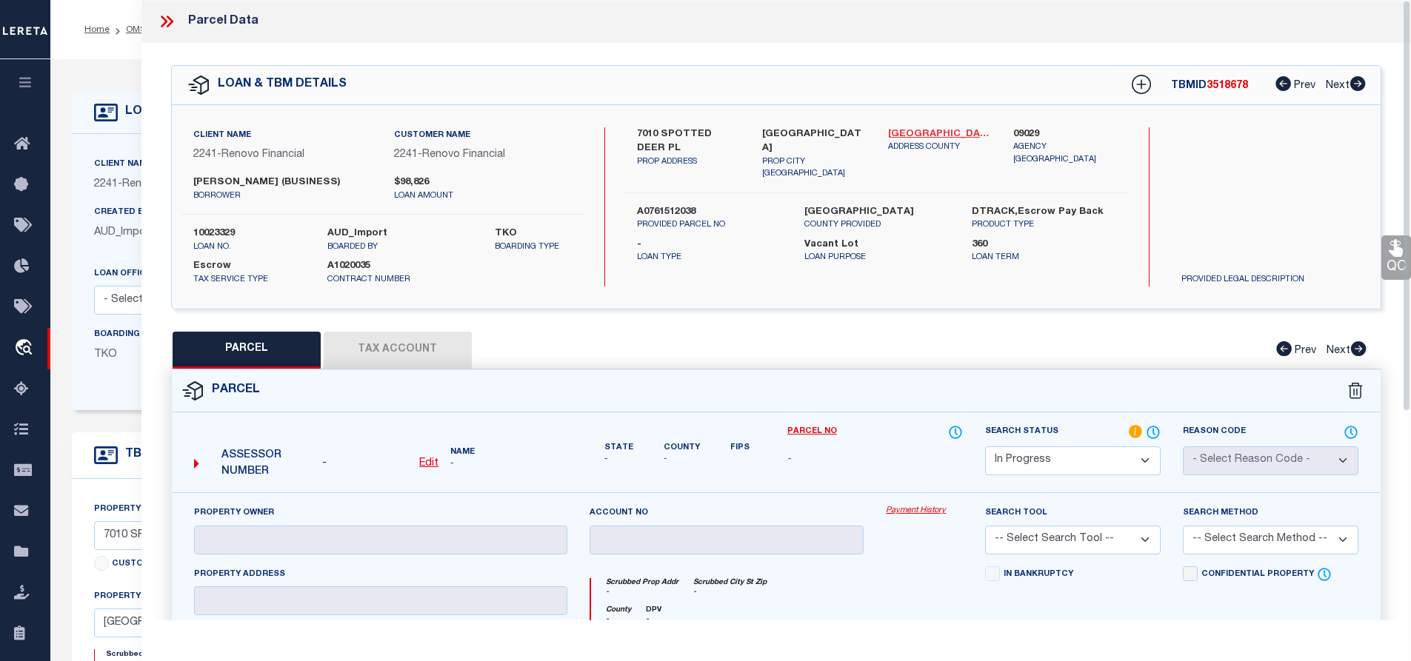
click at [942, 134] on link "Hillsborough - 12057" at bounding box center [940, 134] width 104 height 15
click at [659, 141] on label "7010 SPOTTED DEER PL" at bounding box center [689, 141] width 104 height 29
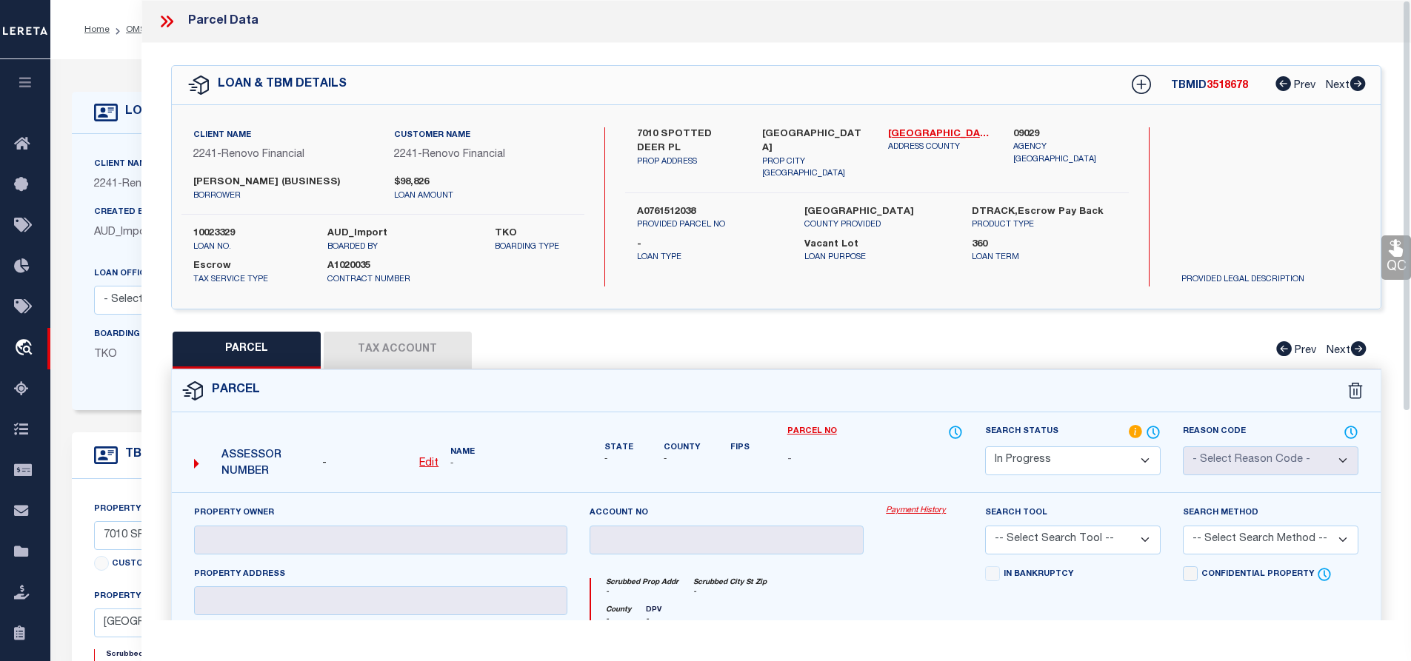
click at [416, 456] on div "- Edit" at bounding box center [380, 464] width 116 height 16
click at [428, 459] on u "Edit" at bounding box center [428, 464] width 19 height 10
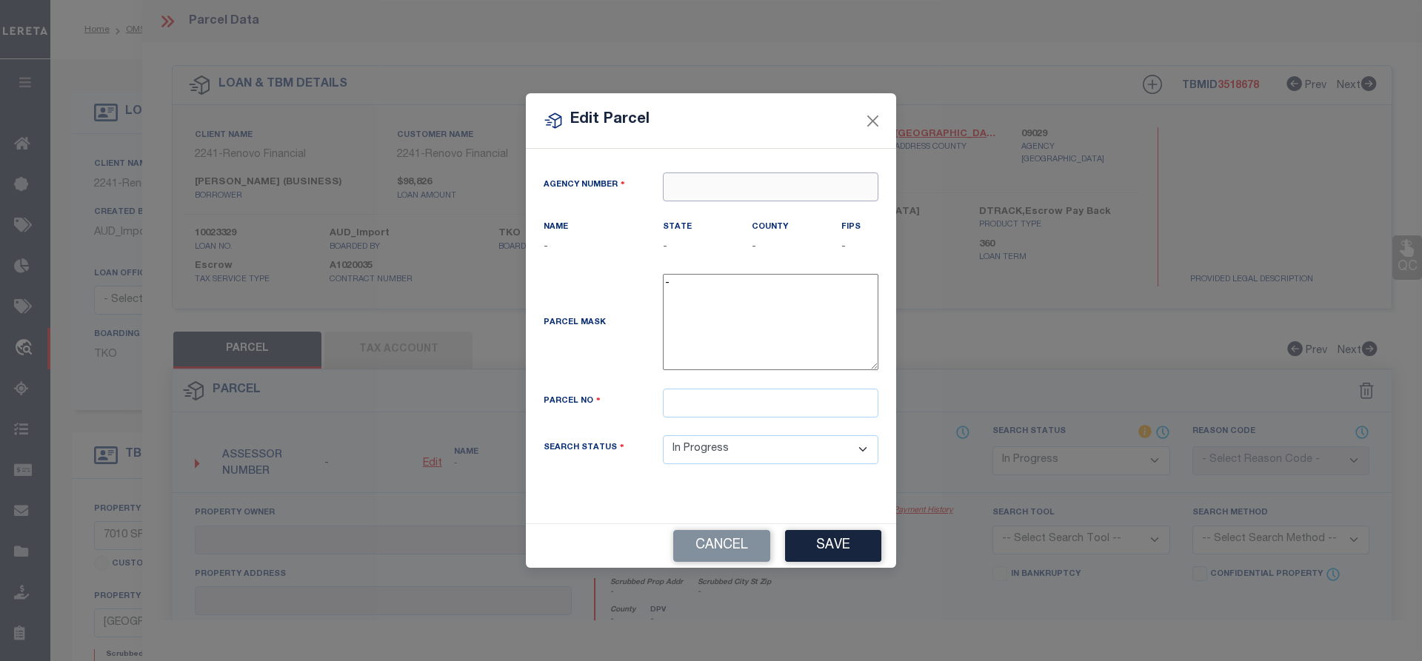
click at [801, 189] on input "text" at bounding box center [771, 187] width 216 height 29
click at [856, 225] on div "090290000 : HILLSBOROUGH COUNTY" at bounding box center [788, 215] width 249 height 24
click at [743, 404] on input "text" at bounding box center [771, 403] width 216 height 29
paste input "076151-2038"
click at [676, 413] on input "076151-2038" at bounding box center [771, 403] width 216 height 29
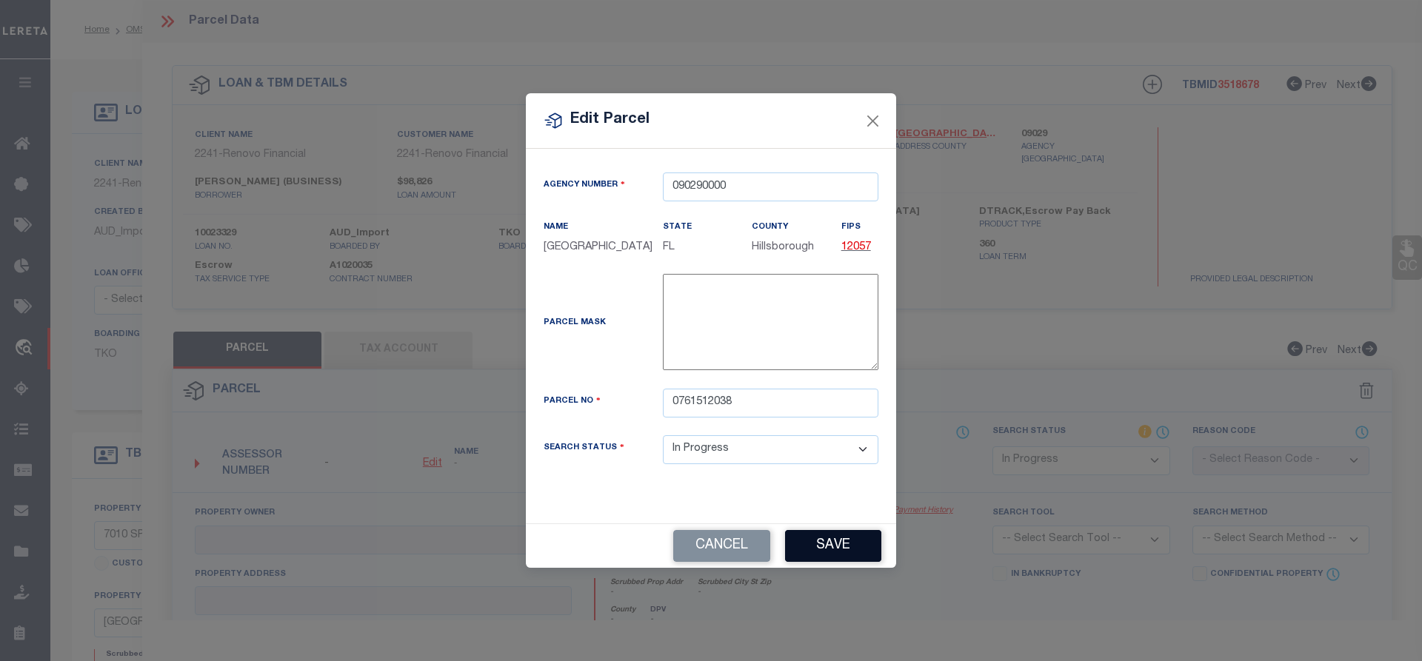
click at [825, 543] on button "Save" at bounding box center [833, 546] width 96 height 32
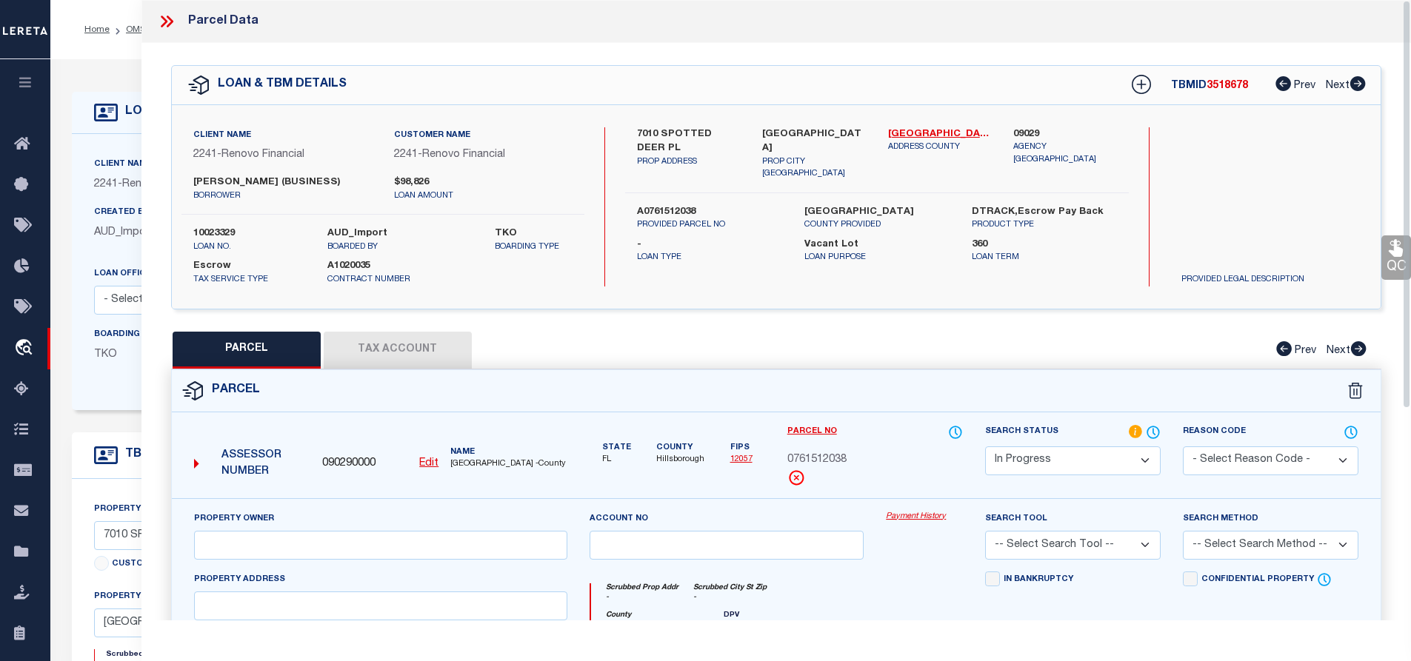
scroll to position [321, 0]
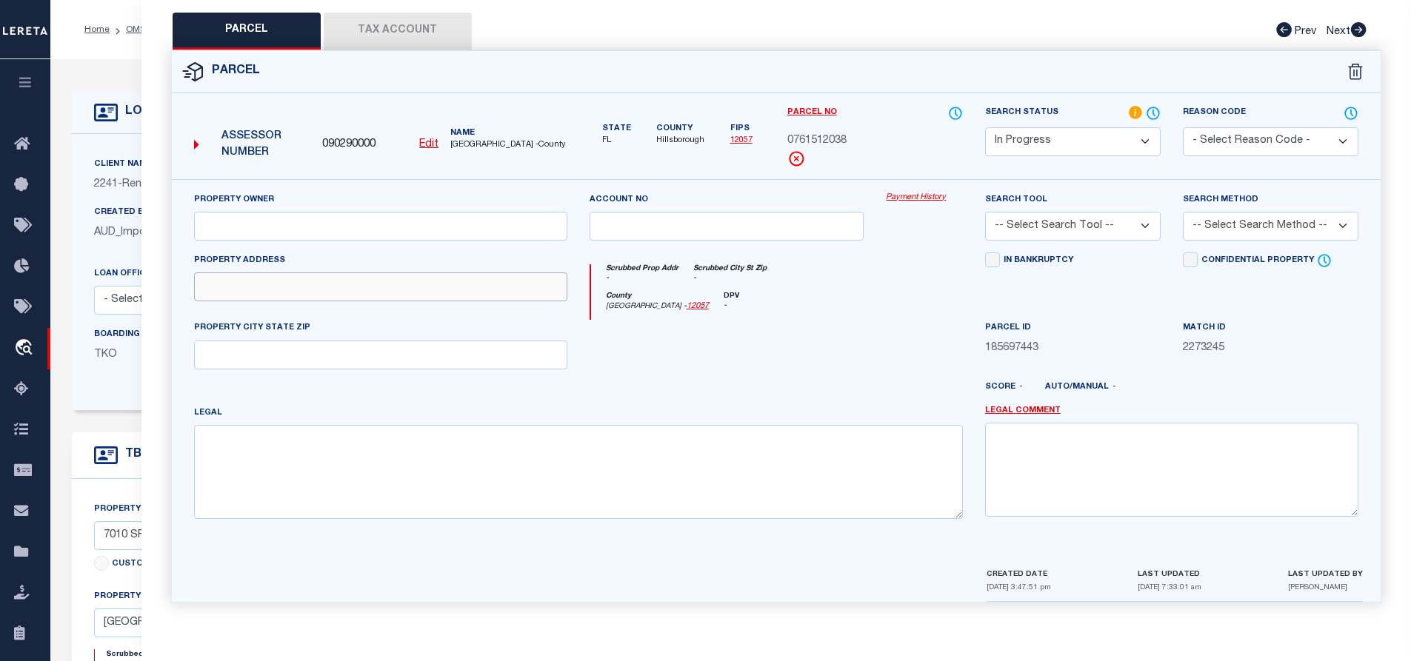
click at [251, 289] on input "text" at bounding box center [380, 287] width 373 height 29
paste input "7010 SPOTTED DEER PL, RIVERVIEW"
click at [352, 290] on input "7010 SPOTTED DEER PL, RIVERVIEW" at bounding box center [380, 287] width 373 height 29
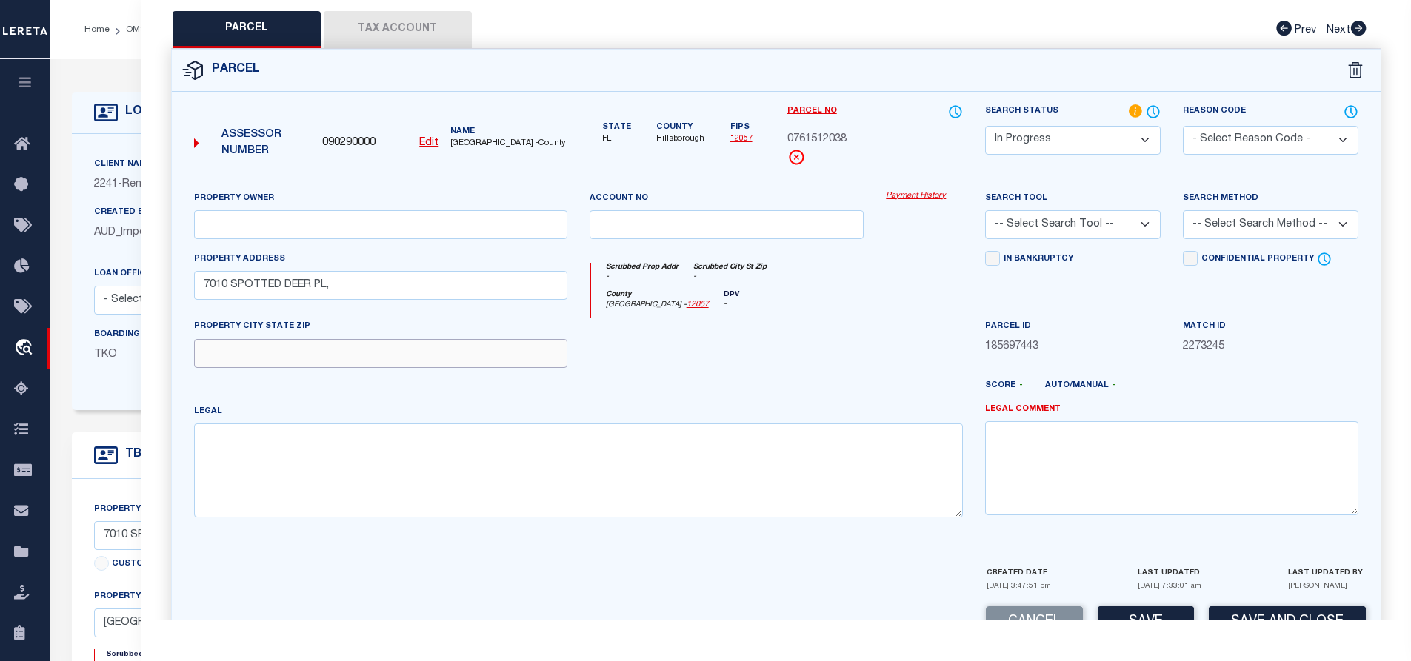
click at [310, 348] on input "text" at bounding box center [380, 353] width 373 height 29
paste input "RIVERVIEW"
click at [339, 495] on textarea at bounding box center [578, 470] width 769 height 93
click at [456, 480] on textarea at bounding box center [578, 470] width 769 height 93
paste textarea "9CP | OAK CREEK PARCEL 2 UNIT 2B"
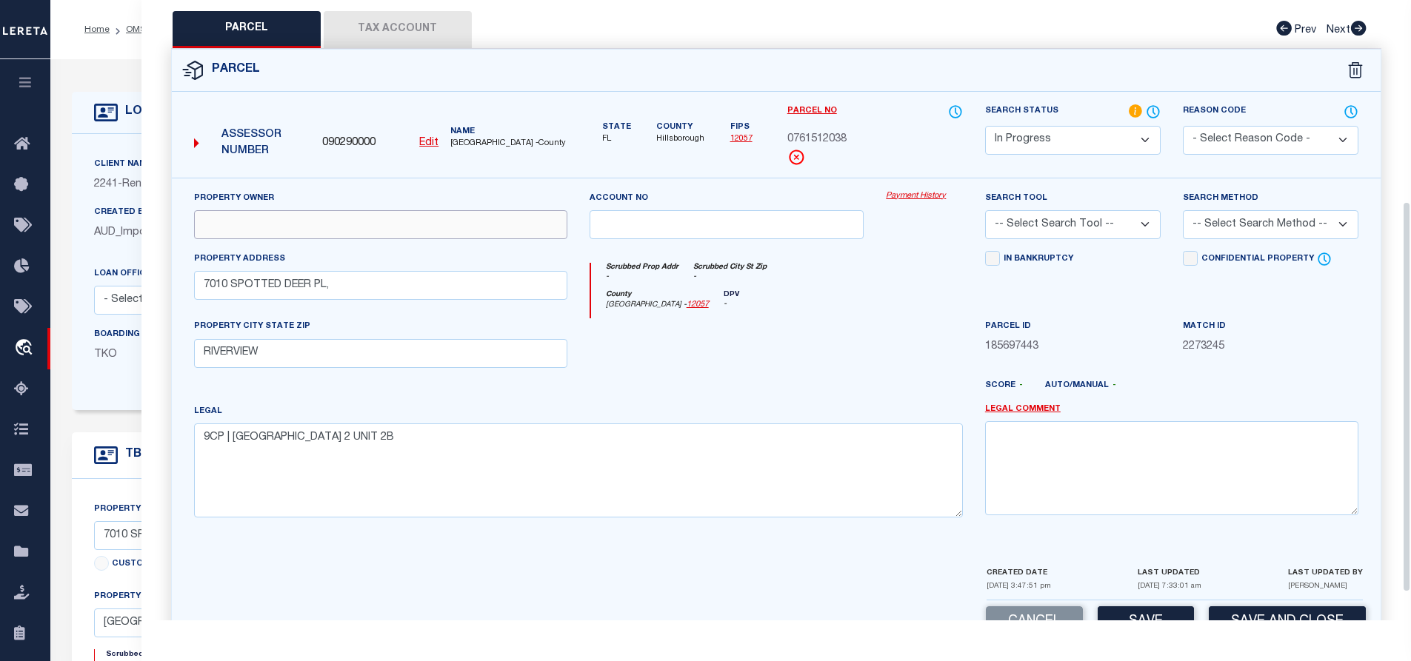
click at [345, 232] on input "text" at bounding box center [380, 224] width 373 height 29
paste input "BALIKCIOGLU MURAT"
click at [641, 430] on textarea "9CP | OAK CREEK PARCEL 2 UNIT 2B" at bounding box center [578, 470] width 769 height 93
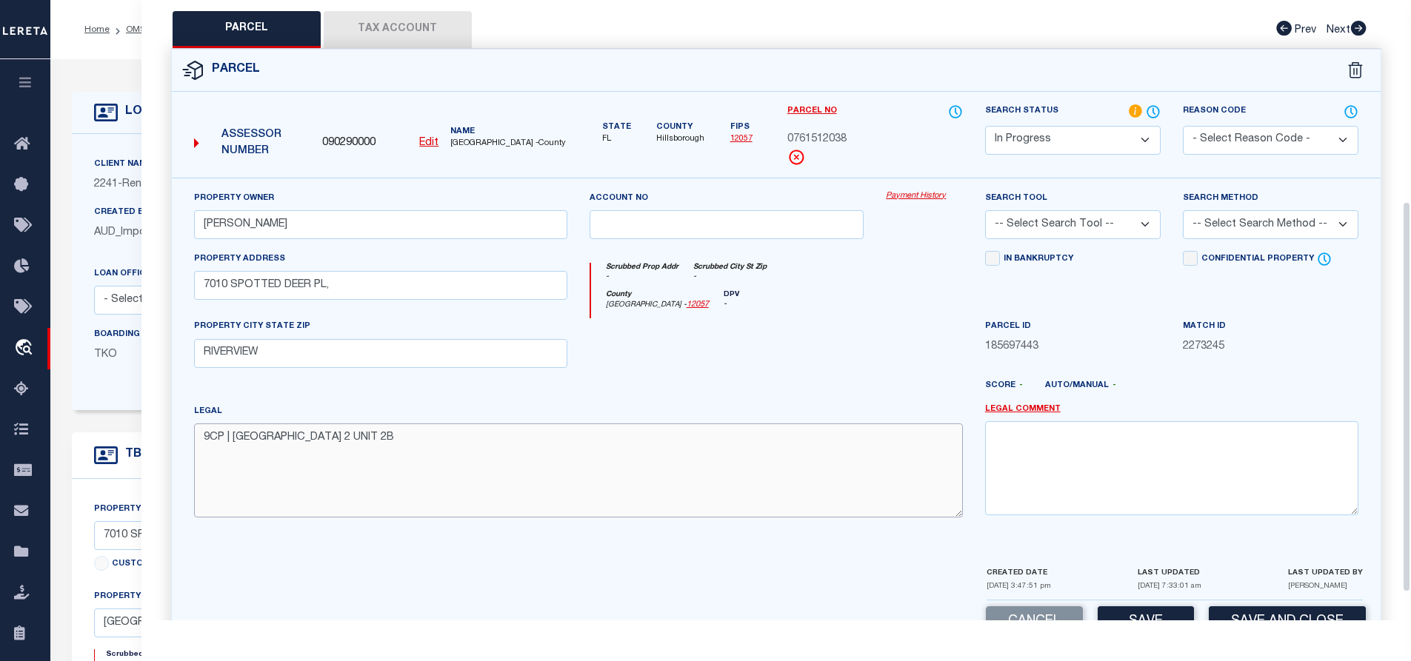
click at [641, 430] on textarea "9CP | OAK CREEK PARCEL 2 UNIT 2B" at bounding box center [578, 470] width 769 height 93
paste textarea "OAK CREEK PARCEL 2 UNIT 2B LOT 3 BLOCK 45"
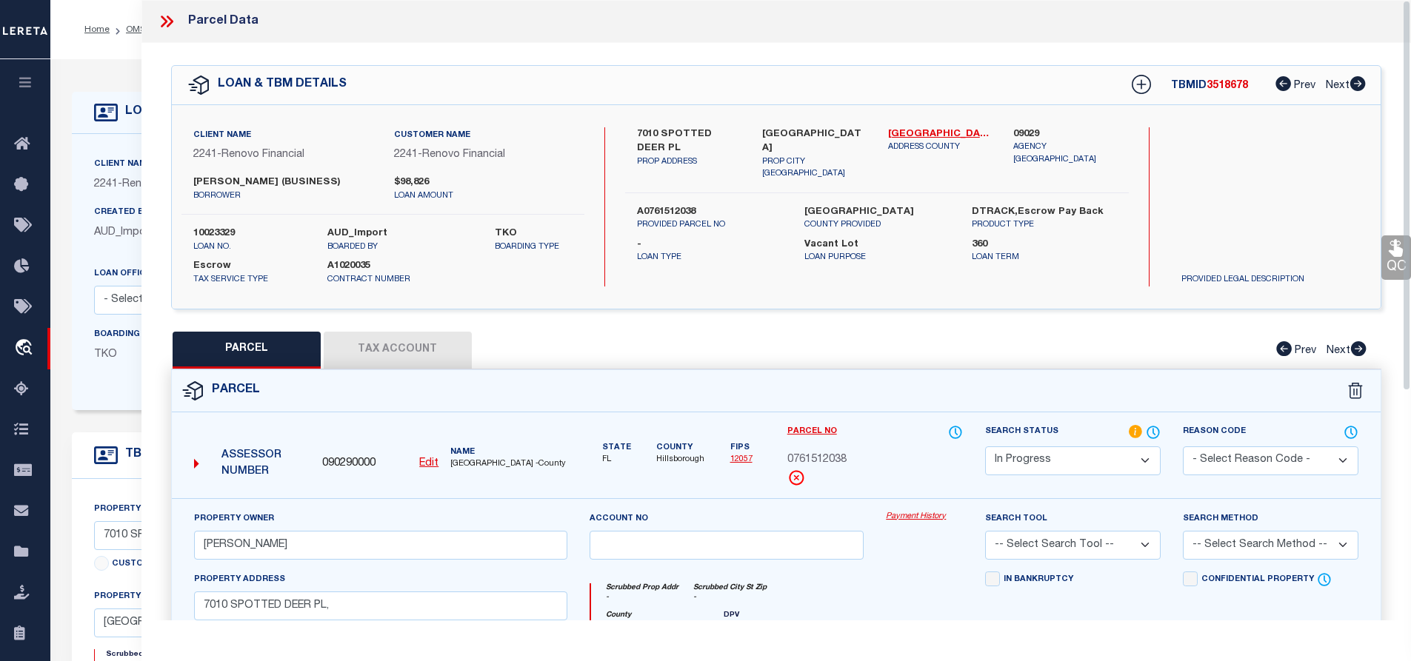
click at [418, 340] on button "Tax Account" at bounding box center [398, 350] width 148 height 37
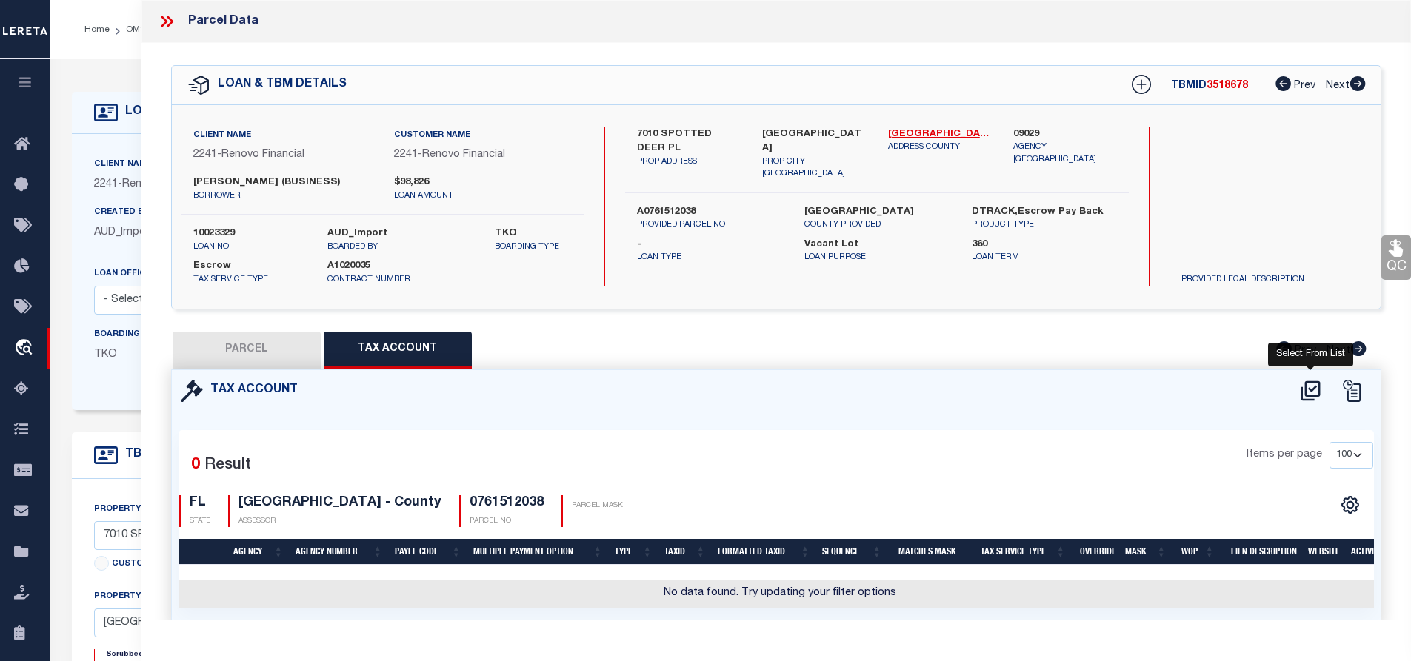
click at [1305, 390] on icon at bounding box center [1310, 391] width 19 height 20
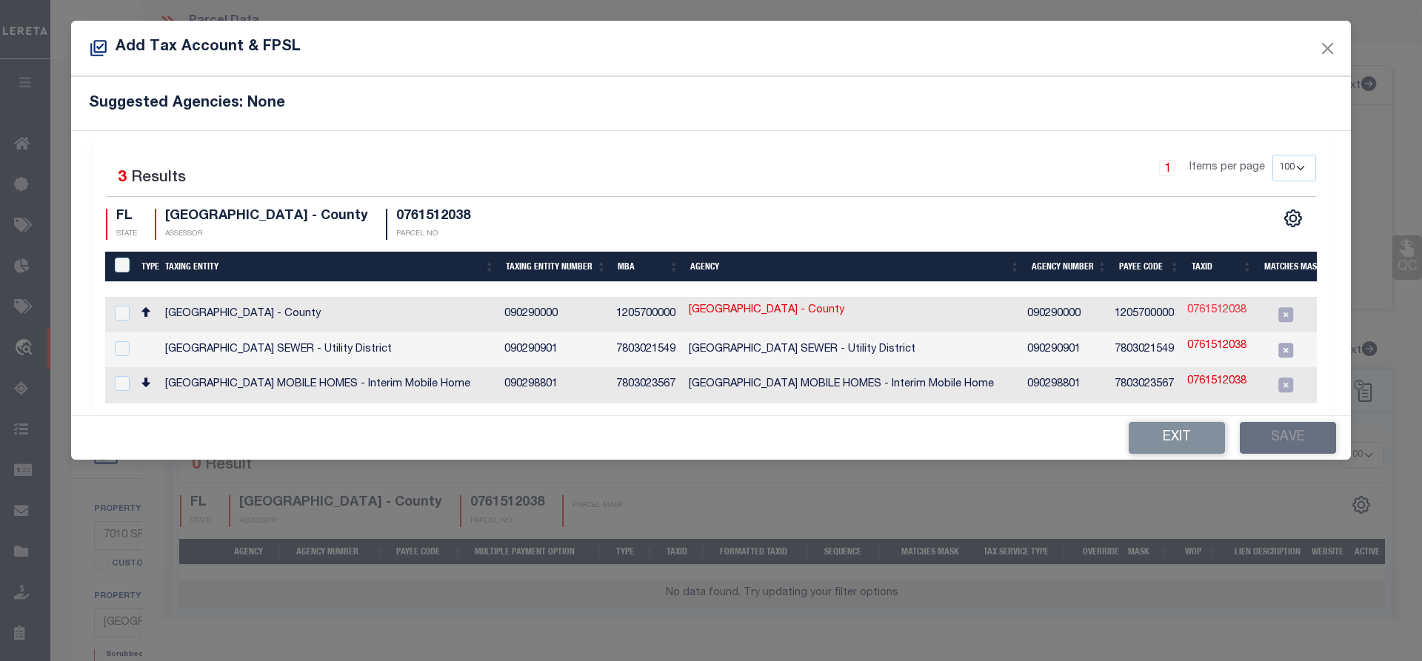
click at [1216, 312] on link "0761512038" at bounding box center [1216, 311] width 59 height 16
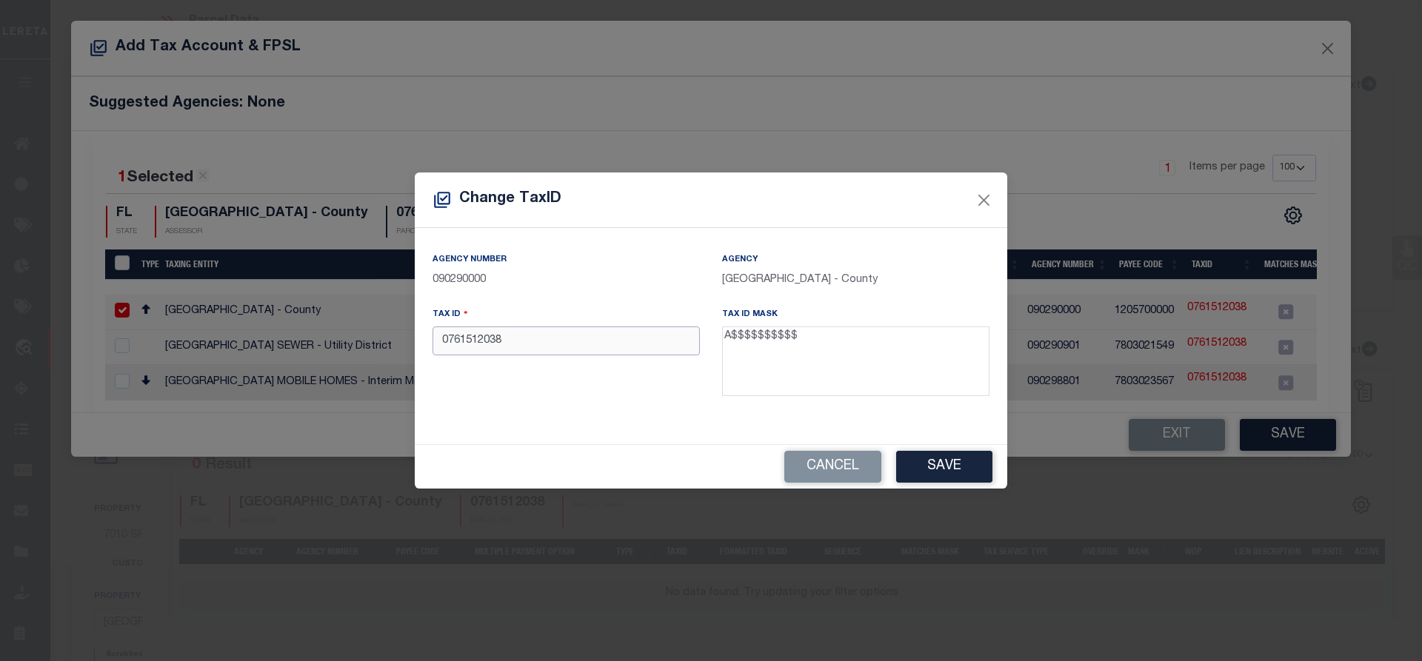
click at [440, 341] on input "0761512038" at bounding box center [566, 341] width 267 height 29
click at [934, 458] on button "Save" at bounding box center [944, 467] width 96 height 32
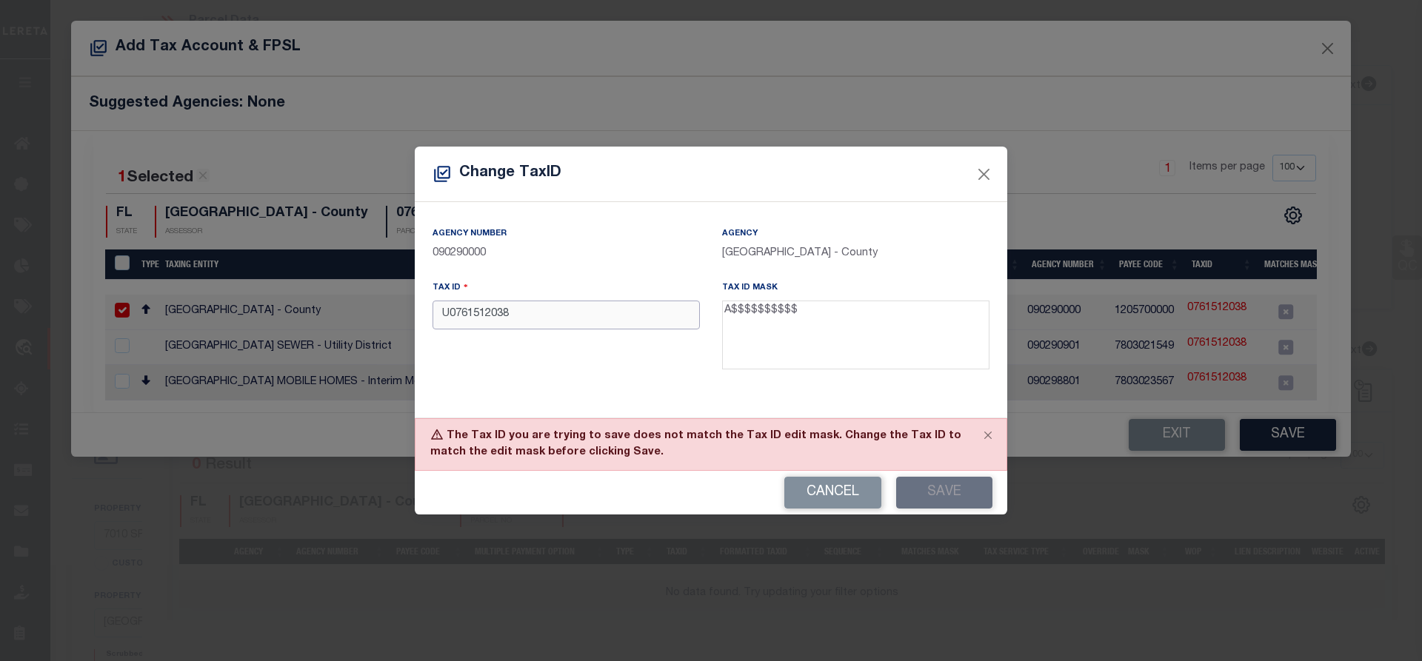
click at [454, 312] on input "U0761512038" at bounding box center [566, 315] width 267 height 29
click at [939, 483] on button "Save" at bounding box center [944, 493] width 96 height 32
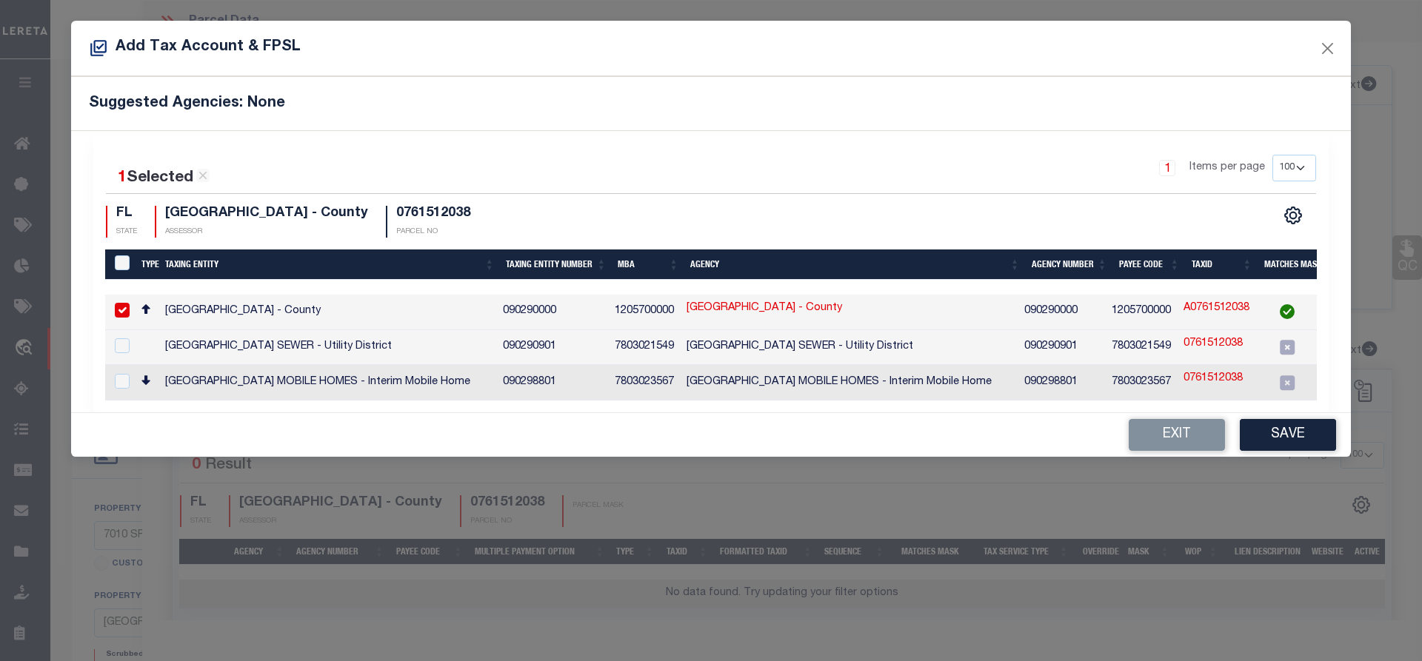
click at [1304, 436] on button "Save" at bounding box center [1288, 435] width 96 height 32
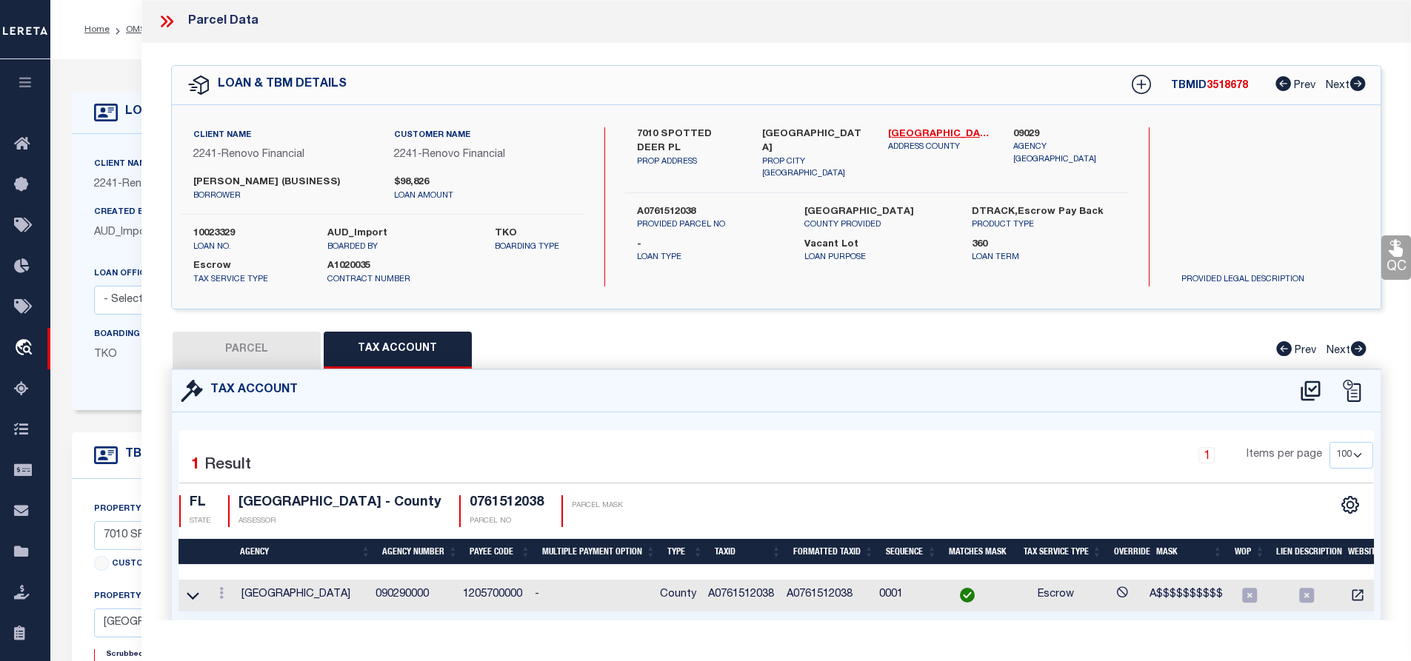
click at [274, 342] on button "PARCEL" at bounding box center [247, 350] width 148 height 37
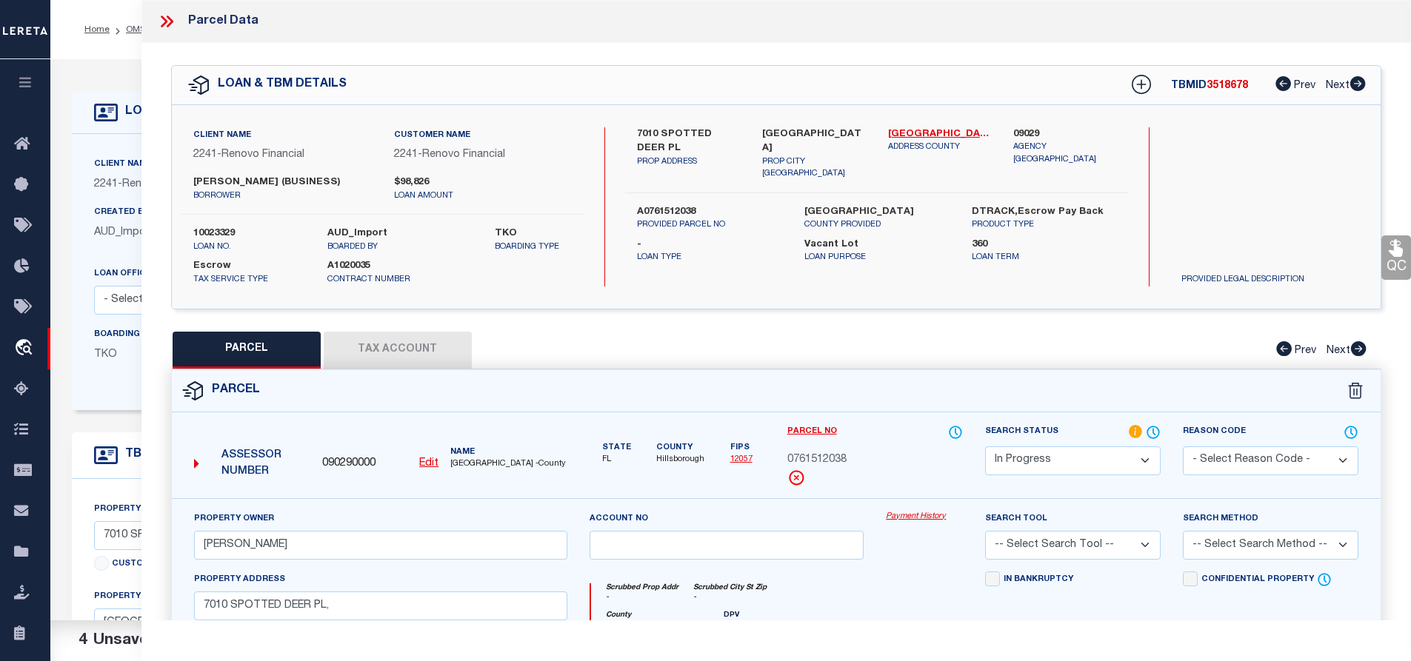
click at [1021, 456] on select "Automated Search Bad Parcel Complete Duplicate Parcel High Dollar Reporting In …" at bounding box center [1073, 461] width 176 height 29
click at [985, 447] on select "Automated Search Bad Parcel Complete Duplicate Parcel High Dollar Reporting In …" at bounding box center [1073, 461] width 176 height 29
click at [1034, 561] on div "Search Tool -- Select Search Tool -- 3rd Party Website Agency File Agency Websi…" at bounding box center [1073, 541] width 198 height 61
click at [1033, 547] on select "-- Select Search Tool -- 3rd Party Website Agency File Agency Website ATLS CNV-…" at bounding box center [1073, 545] width 176 height 29
click at [985, 531] on select "-- Select Search Tool -- 3rd Party Website Agency File Agency Website ATLS CNV-…" at bounding box center [1073, 545] width 176 height 29
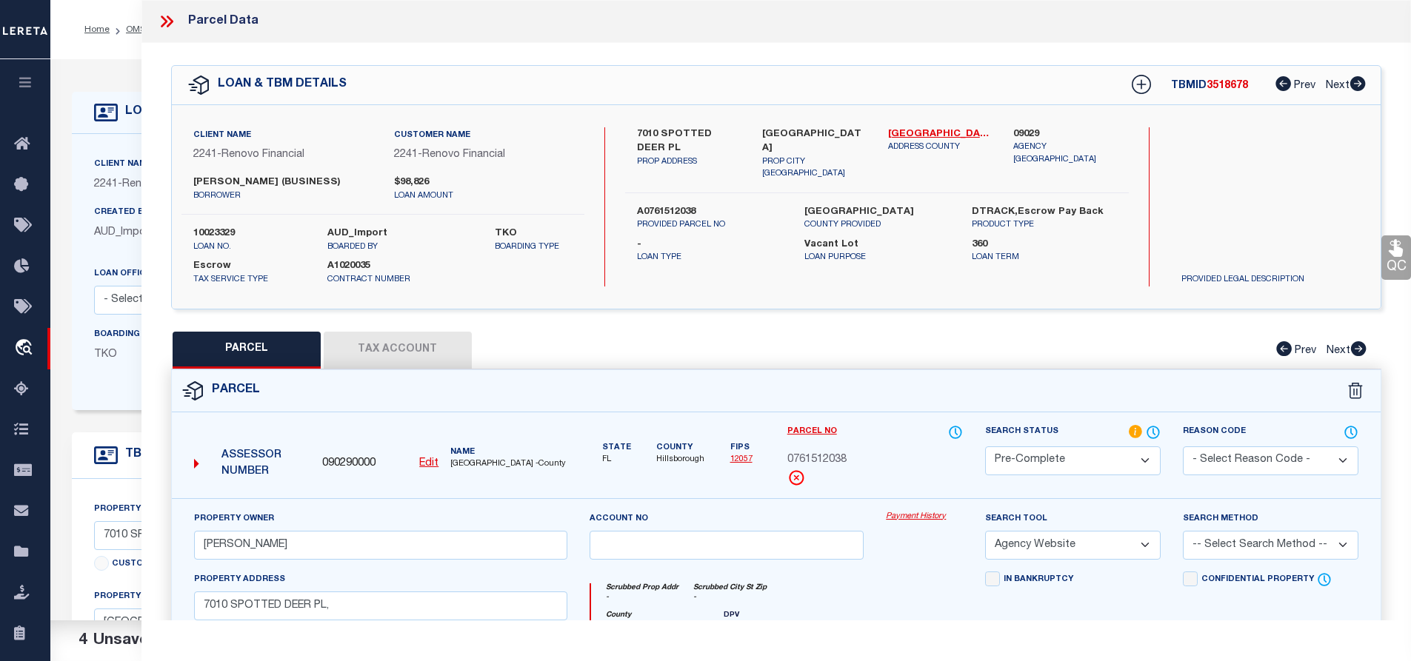
click at [1224, 547] on select "-- Select Search Method -- Property Address Legal Liability Info Provided" at bounding box center [1271, 545] width 176 height 29
click at [1183, 531] on select "-- Select Search Method -- Property Address Legal Liability Info Provided" at bounding box center [1271, 545] width 176 height 29
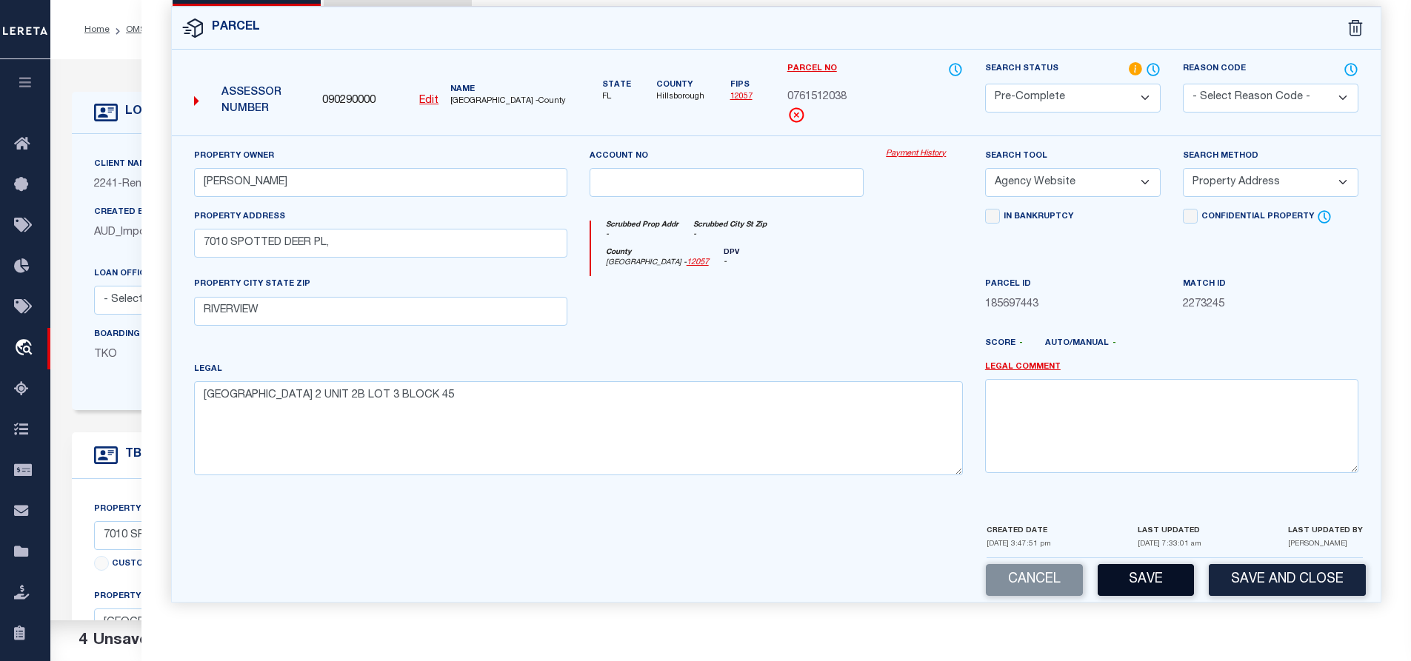
click at [1142, 584] on button "Save" at bounding box center [1146, 580] width 96 height 32
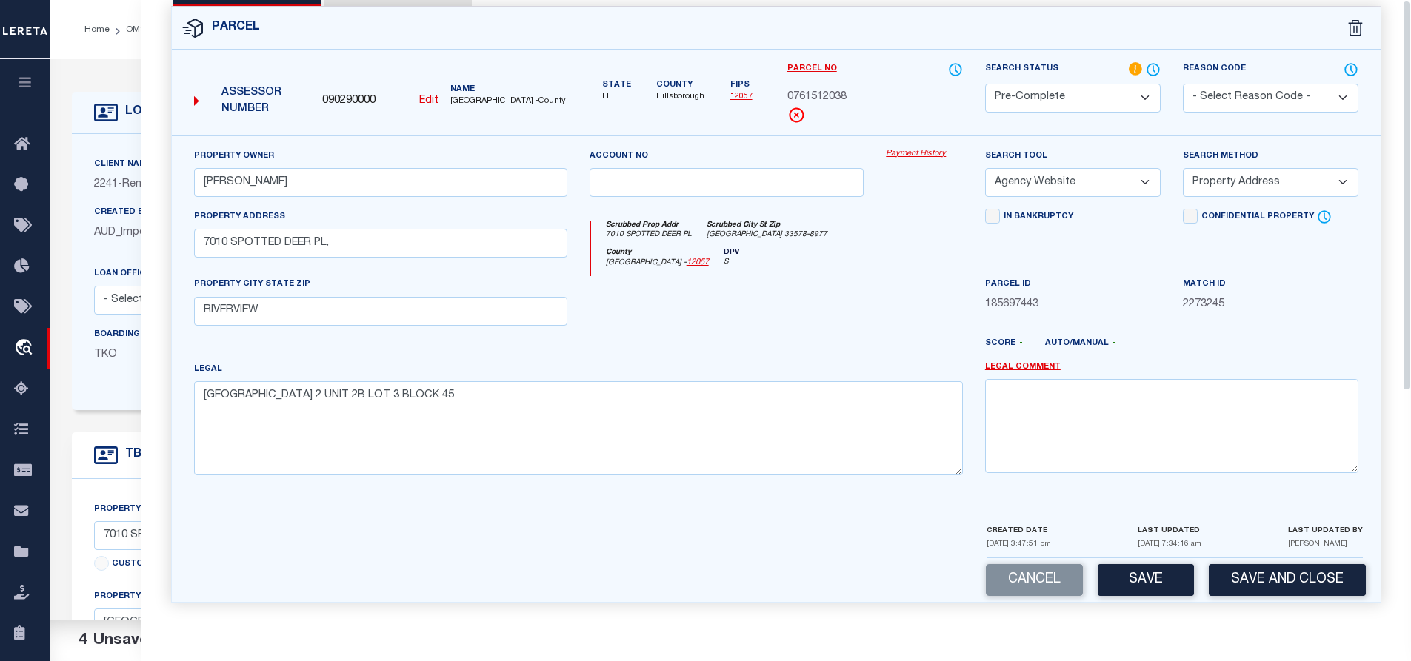
scroll to position [0, 0]
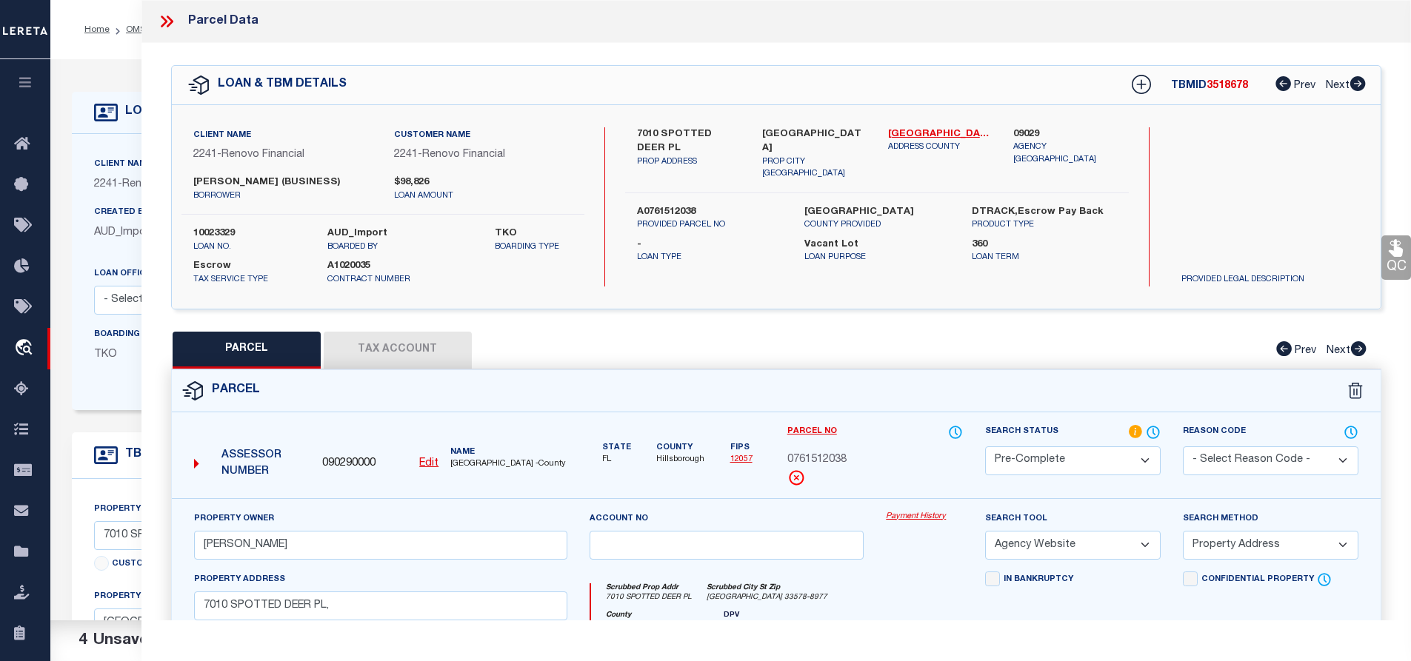
click at [826, 465] on span "0761512038" at bounding box center [816, 461] width 59 height 16
click at [476, 459] on span "HILLSBOROUGH COUNTY -County" at bounding box center [508, 465] width 116 height 13
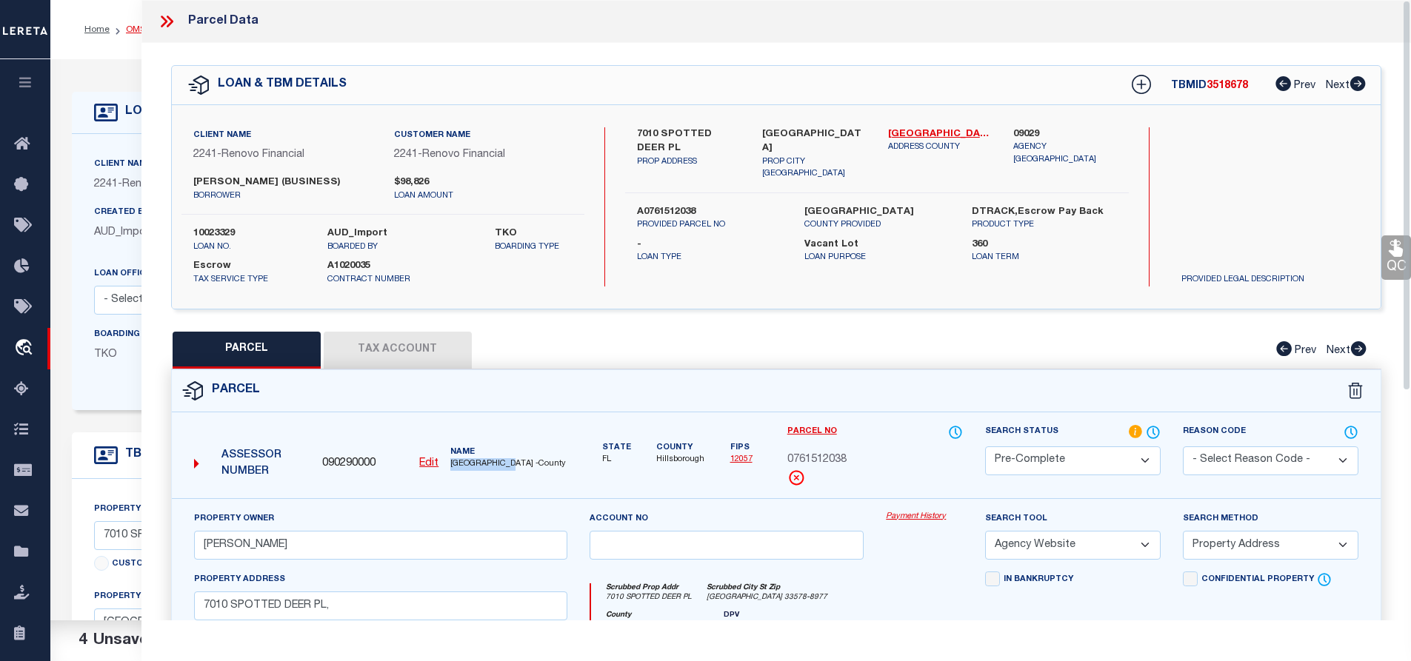
click at [133, 29] on link "OMS" at bounding box center [136, 29] width 20 height 9
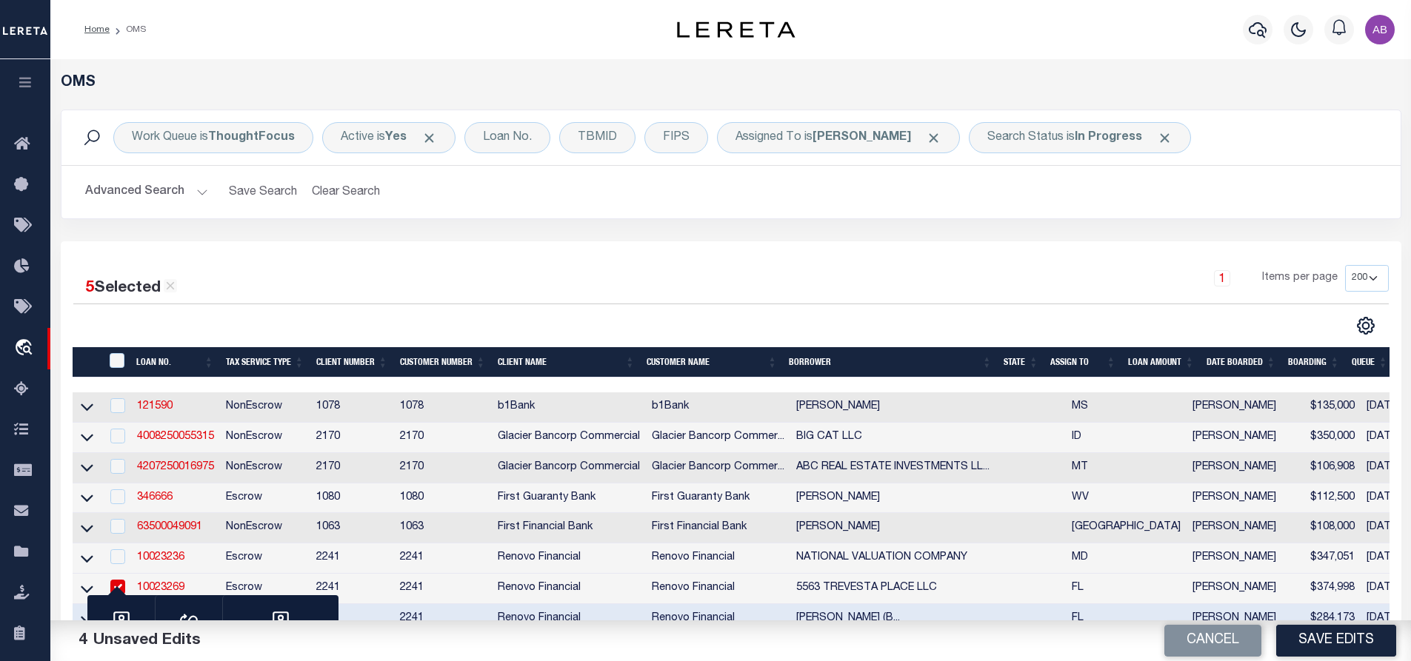
scroll to position [296, 0]
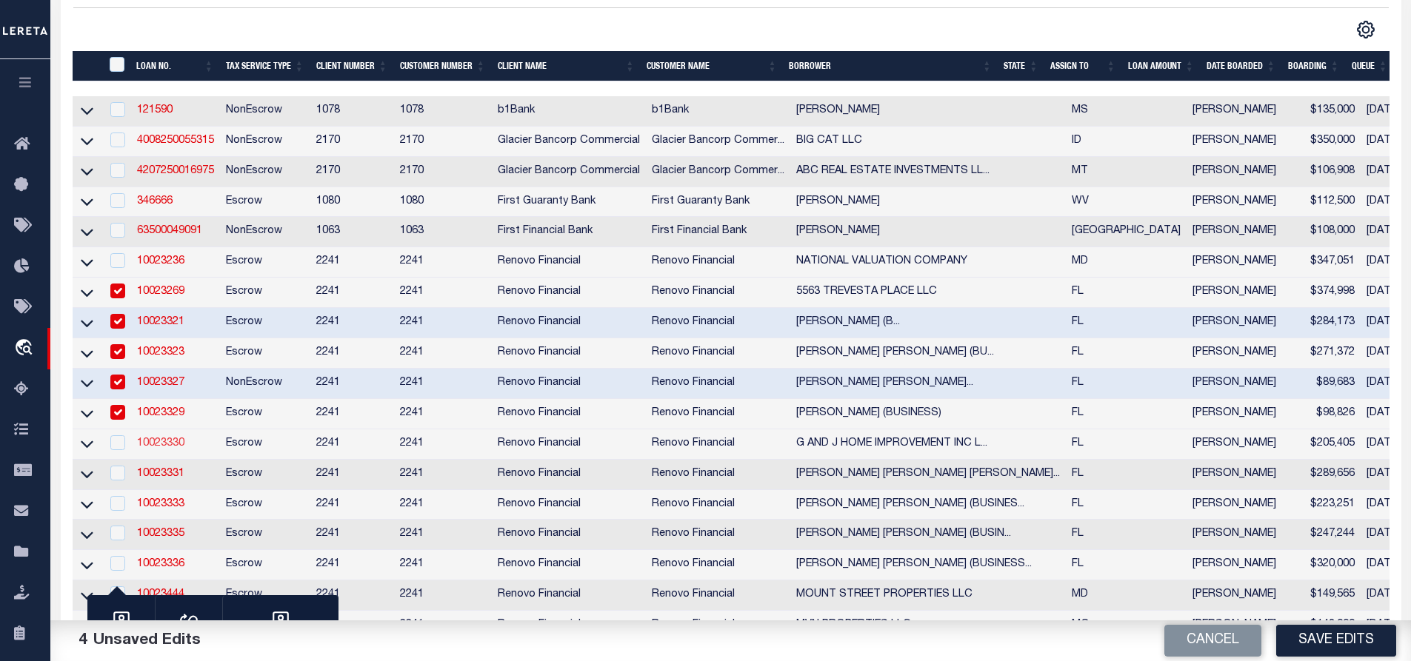
click at [167, 449] on link "10023330" at bounding box center [160, 444] width 47 height 10
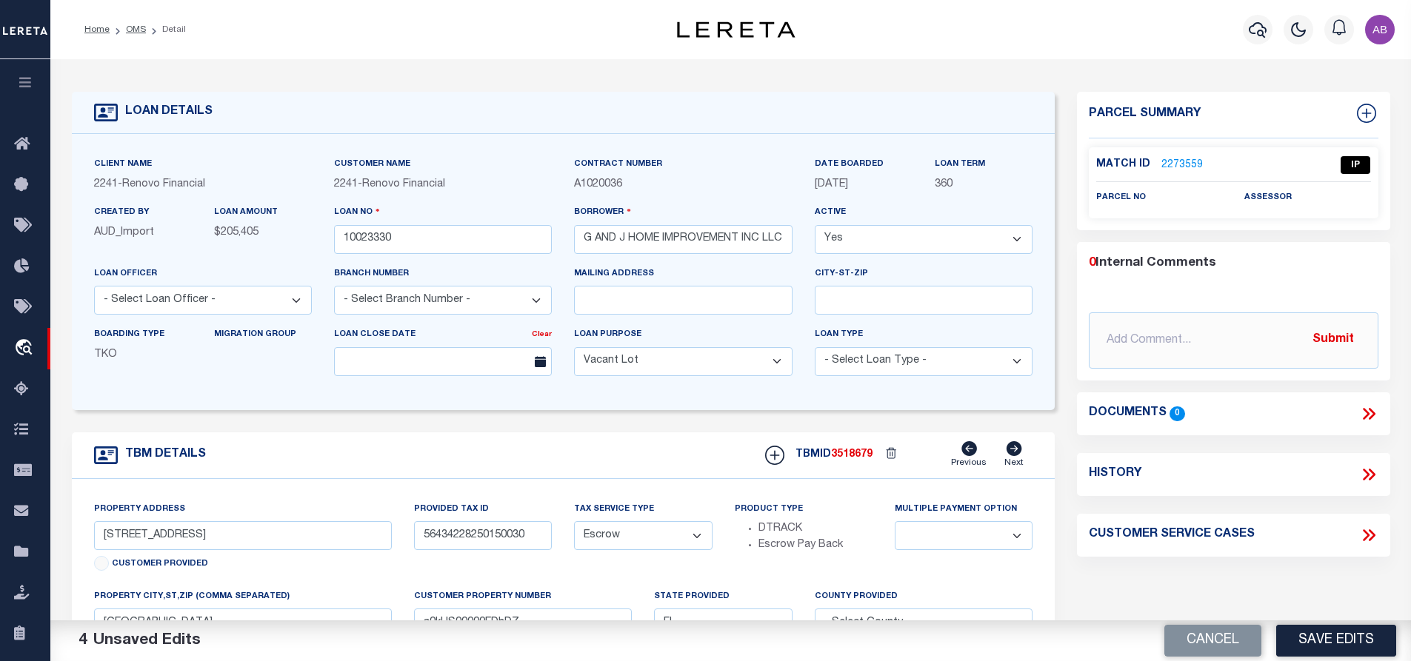
click at [1176, 161] on link "2273559" at bounding box center [1182, 166] width 41 height 16
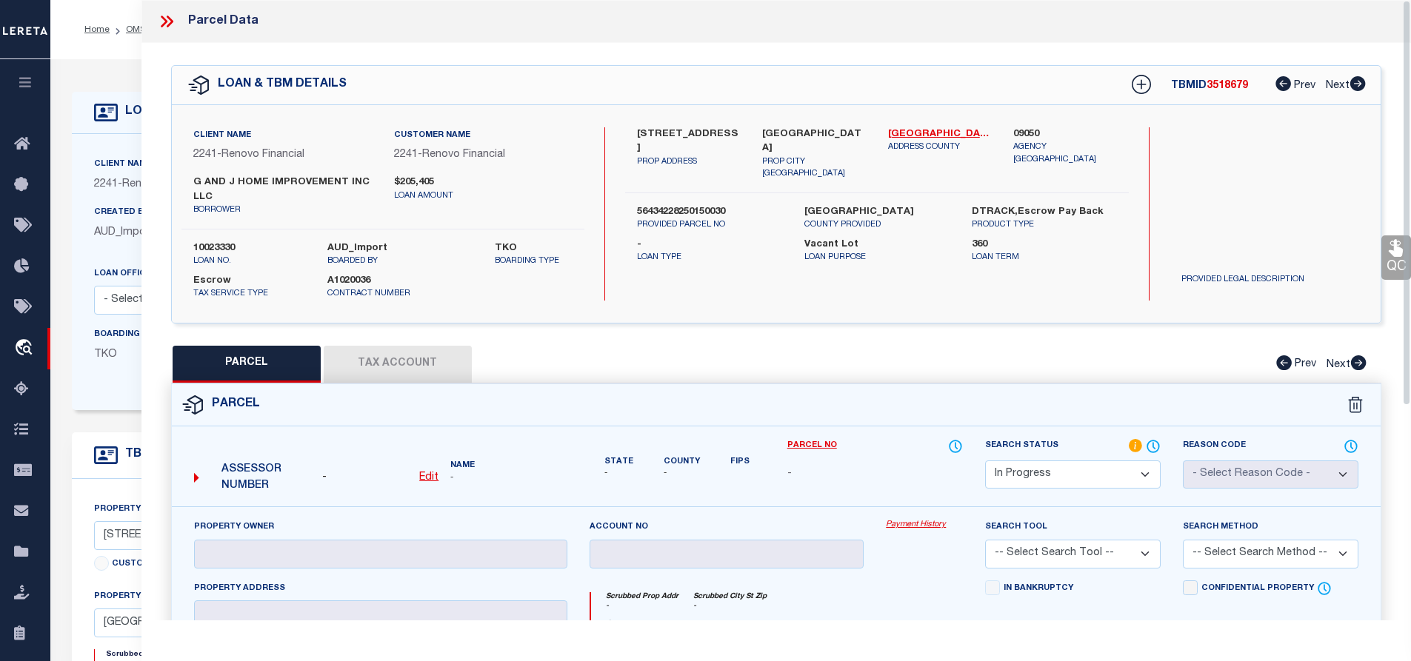
click at [650, 138] on label "371 W 22ND STREET" at bounding box center [689, 141] width 104 height 29
click at [426, 478] on u "Edit" at bounding box center [428, 478] width 19 height 10
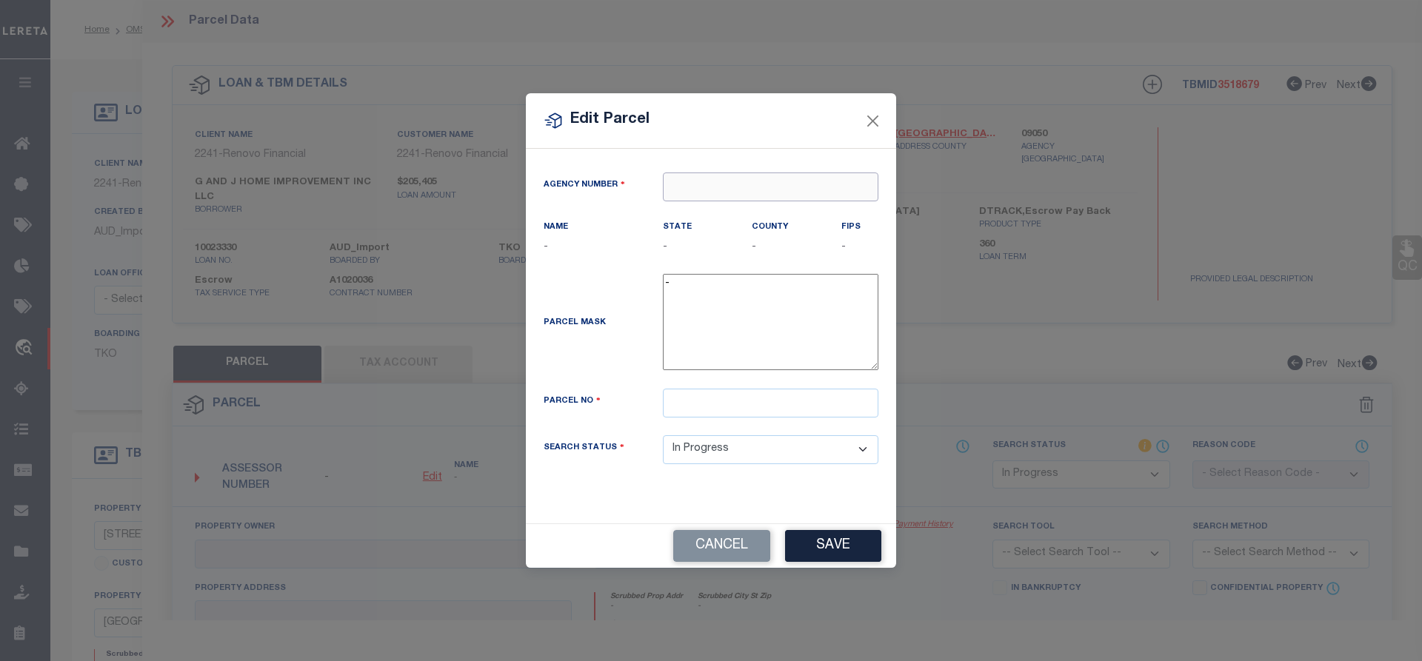
click at [743, 184] on input "text" at bounding box center [771, 187] width 216 height 29
click at [858, 213] on div "090500000 : PALM BEACH COUNTY" at bounding box center [778, 215] width 229 height 24
click at [726, 402] on input "text" at bounding box center [771, 403] width 216 height 29
paste input "56-43-42-28-25-015-0030"
click at [846, 555] on button "Save" at bounding box center [833, 546] width 96 height 32
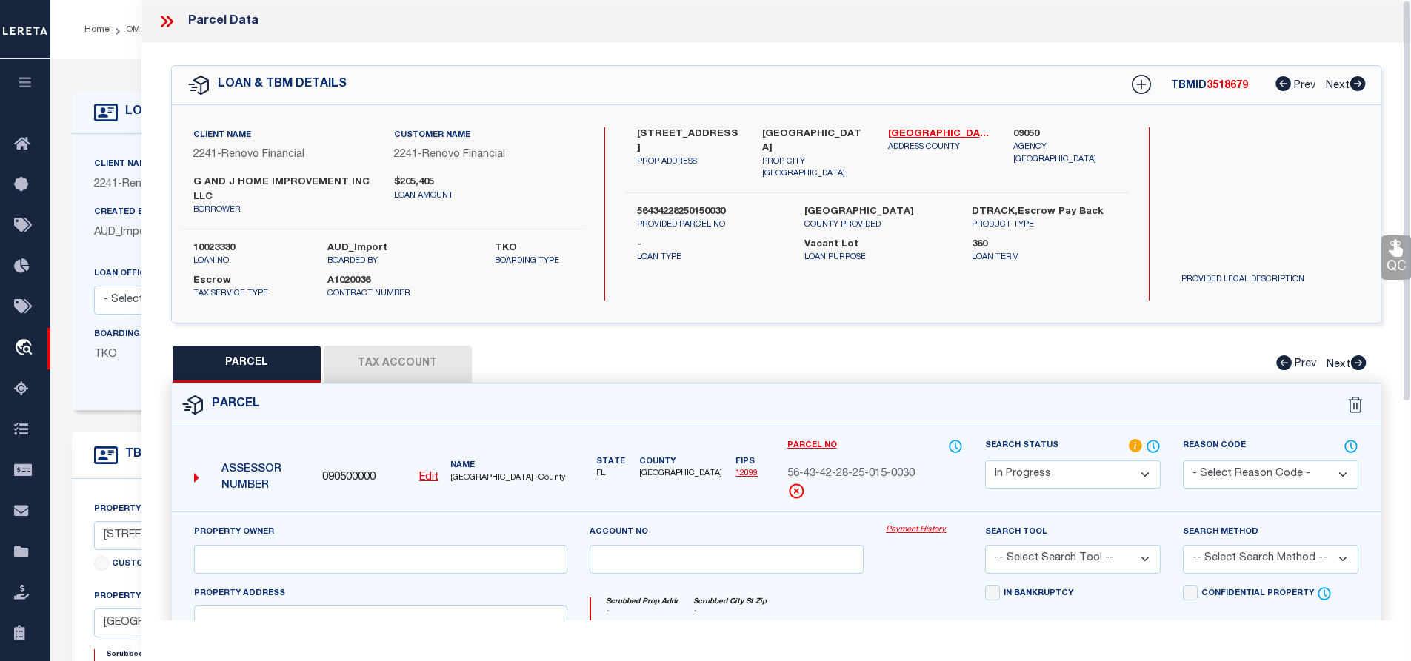
scroll to position [296, 0]
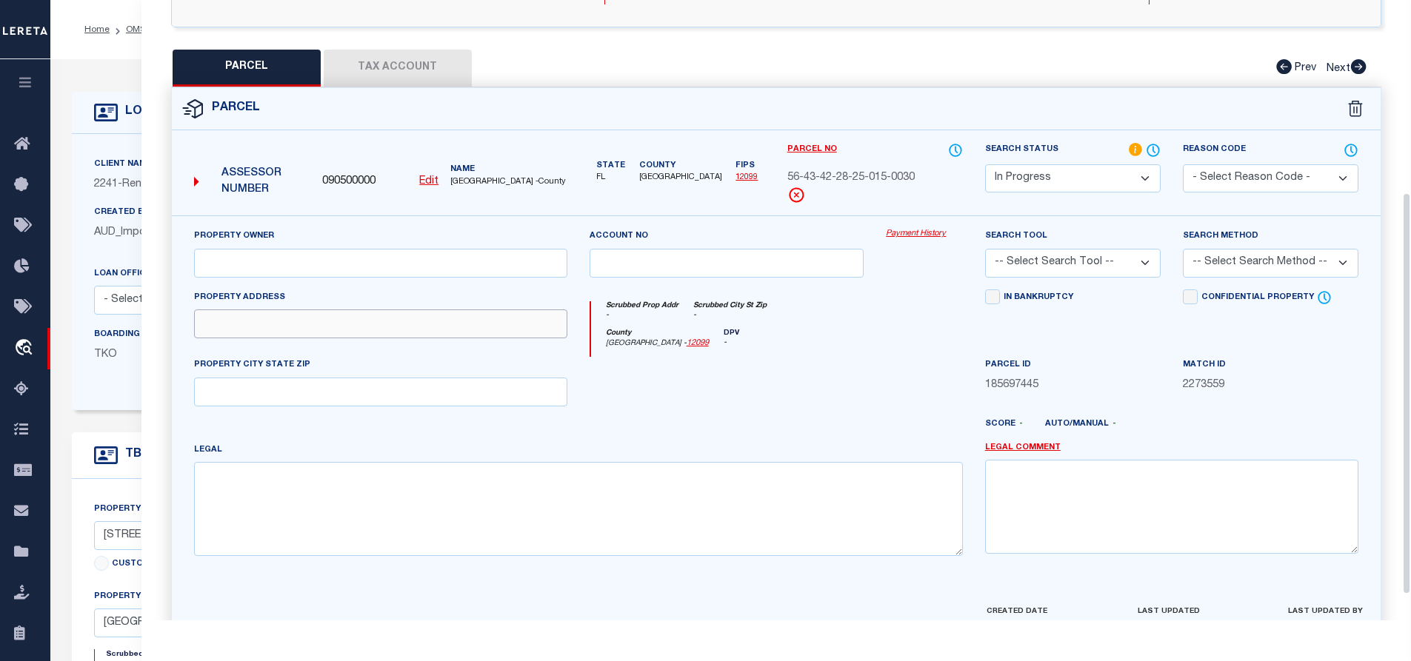
click at [271, 325] on input "text" at bounding box center [380, 324] width 373 height 29
paste input "371 W 22ND ST"
click at [421, 396] on input "text" at bounding box center [380, 392] width 373 height 29
paste input "RIVIERA BEACH"
click at [421, 515] on textarea at bounding box center [578, 508] width 769 height 93
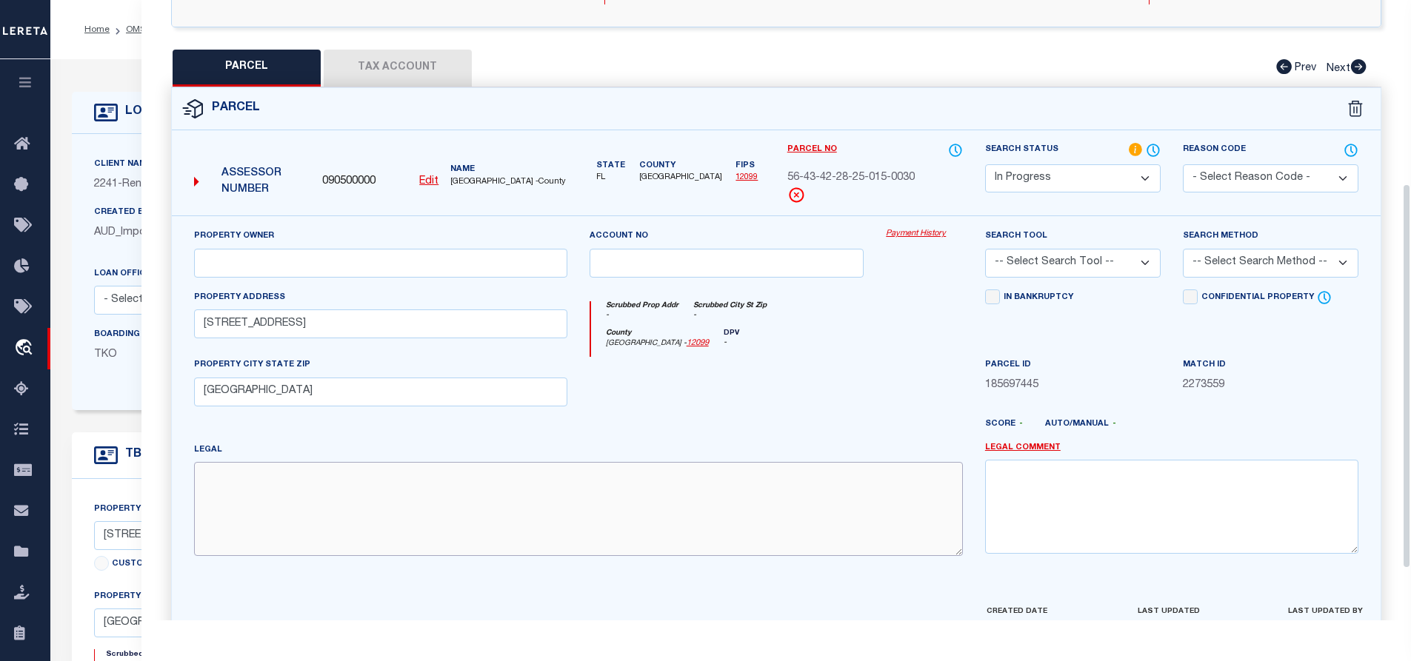
paste textarea "PARK MANOR PL 1 LT 3 BLK 15"
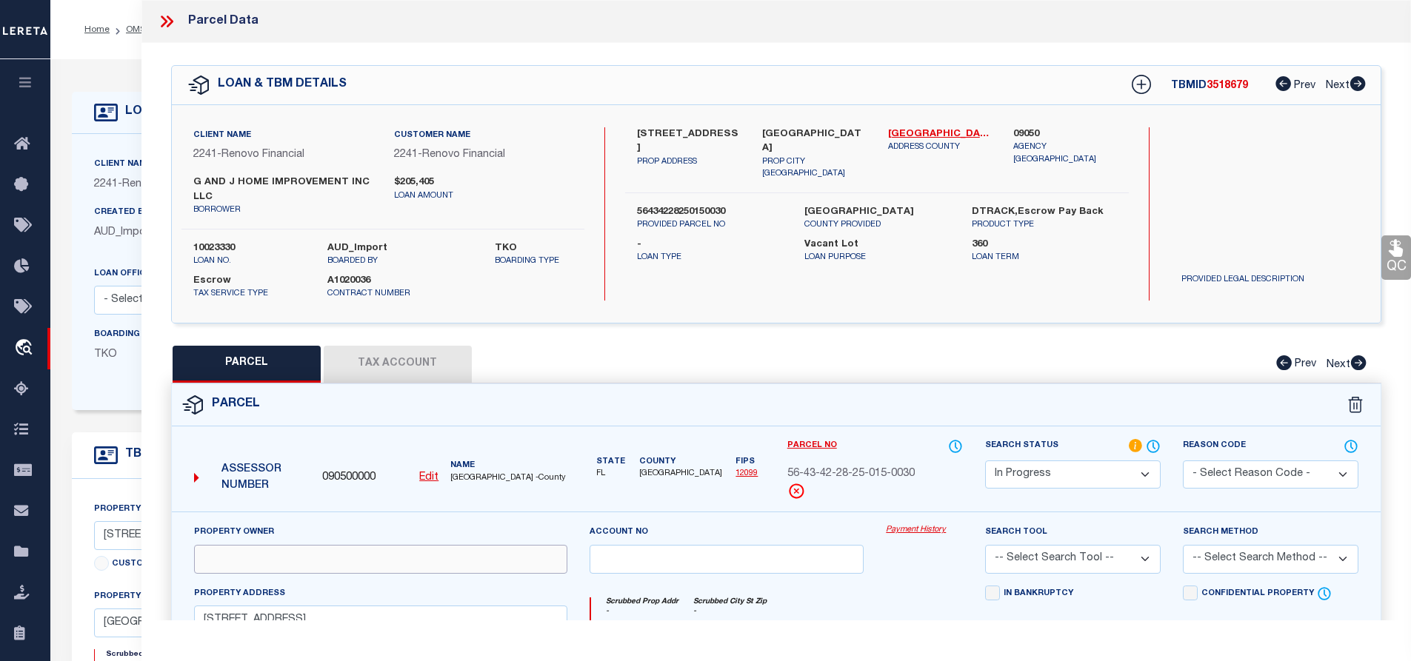
click at [280, 559] on input "text" at bounding box center [380, 559] width 373 height 29
paste input "G AND J HOME IMPROVEMENT INC LLC"
click at [709, 205] on label "56434228250150030" at bounding box center [709, 212] width 145 height 15
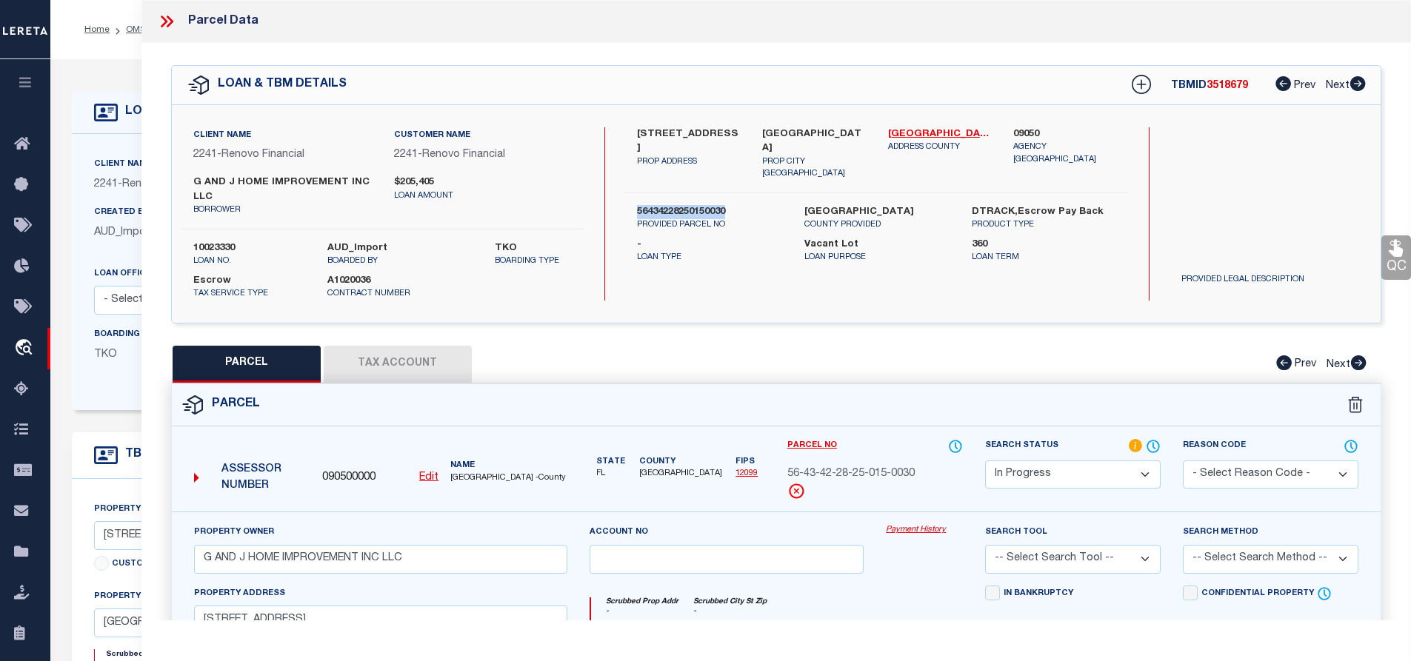
click at [410, 363] on button "Tax Account" at bounding box center [398, 364] width 148 height 37
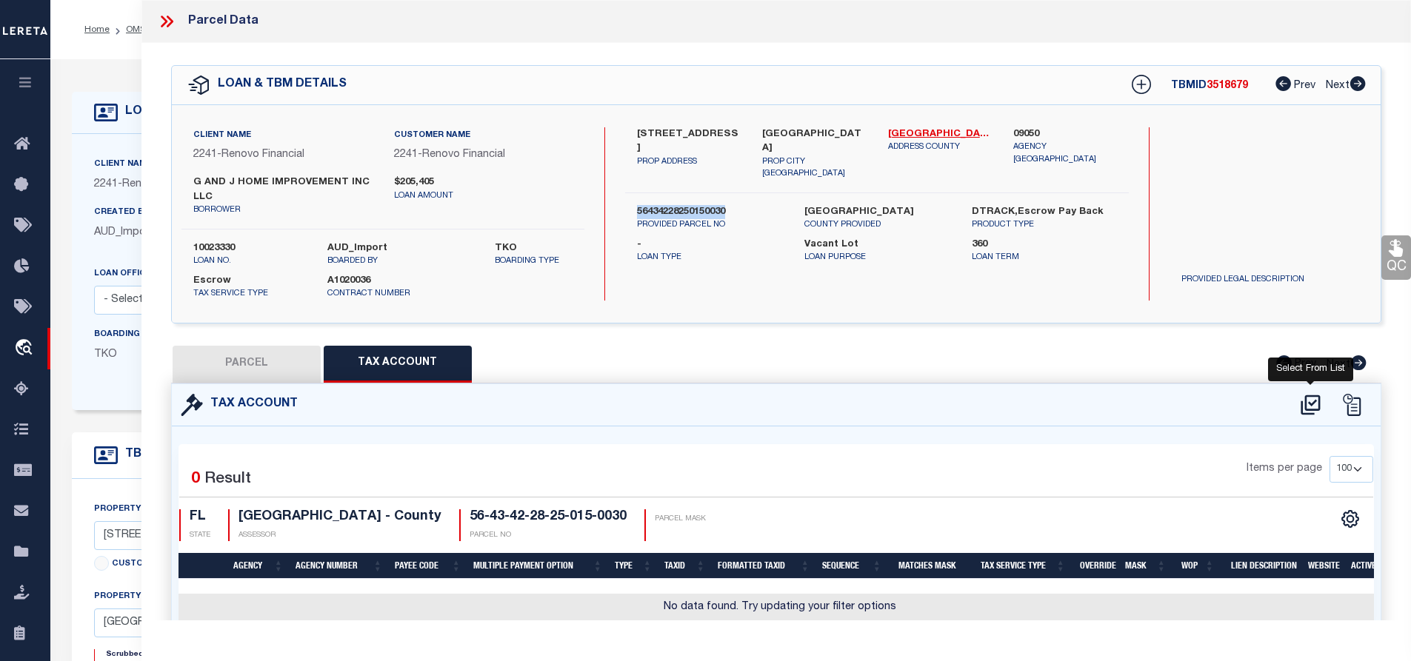
click at [1314, 402] on icon at bounding box center [1310, 405] width 19 height 20
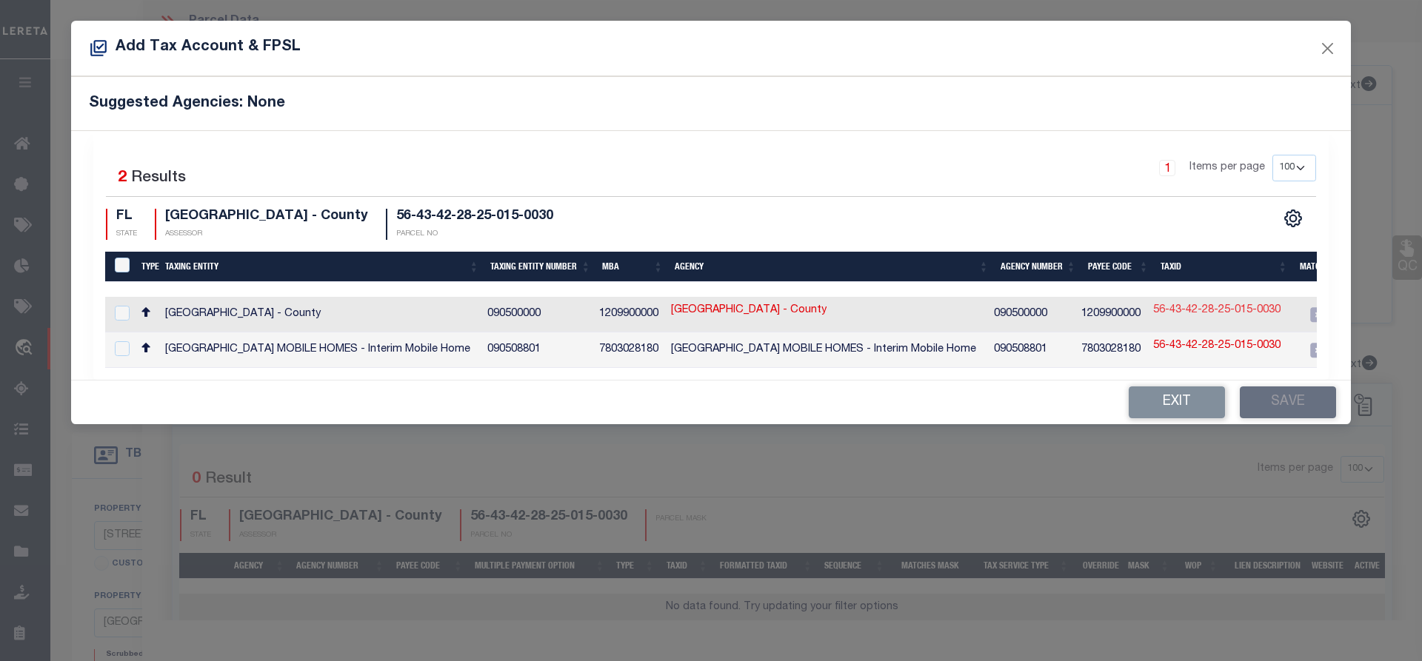
click at [1179, 313] on link "56-43-42-28-25-015-0030" at bounding box center [1216, 311] width 127 height 16
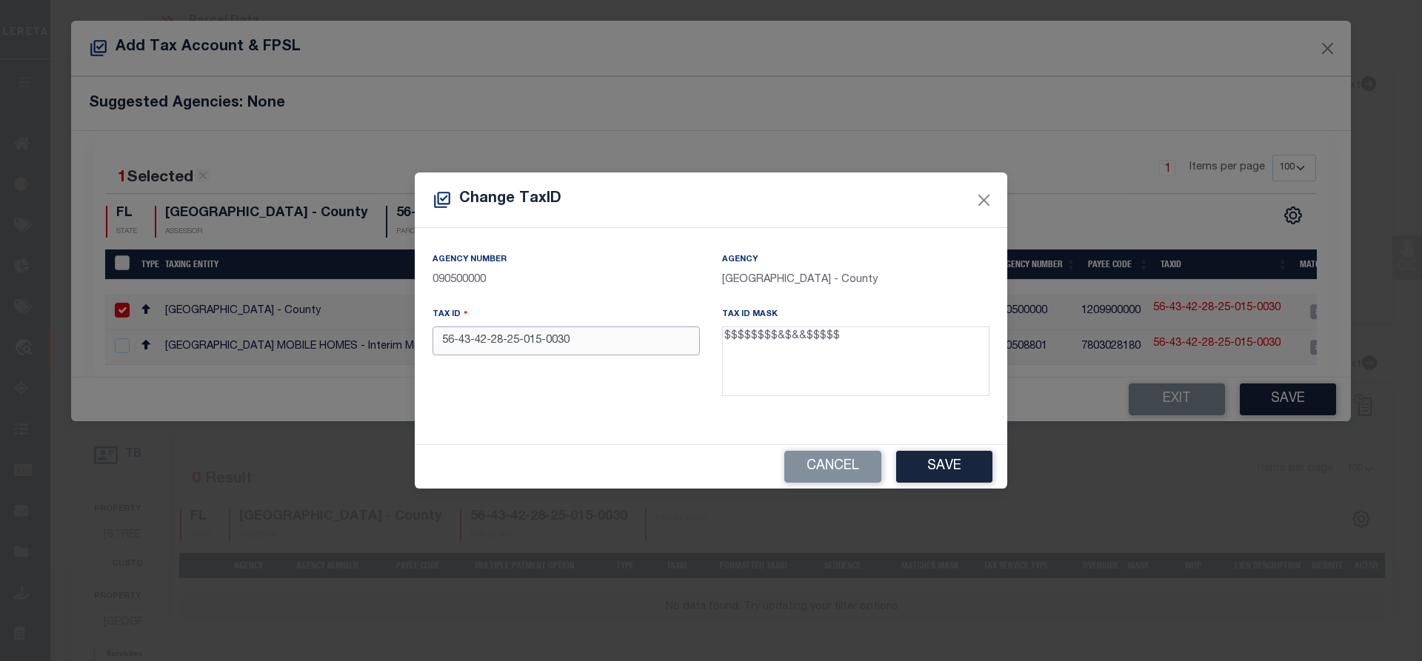
click at [604, 331] on input "56-43-42-28-25-015-0030" at bounding box center [566, 341] width 267 height 29
paste input "43422825015"
click at [949, 457] on button "Save" at bounding box center [944, 467] width 96 height 32
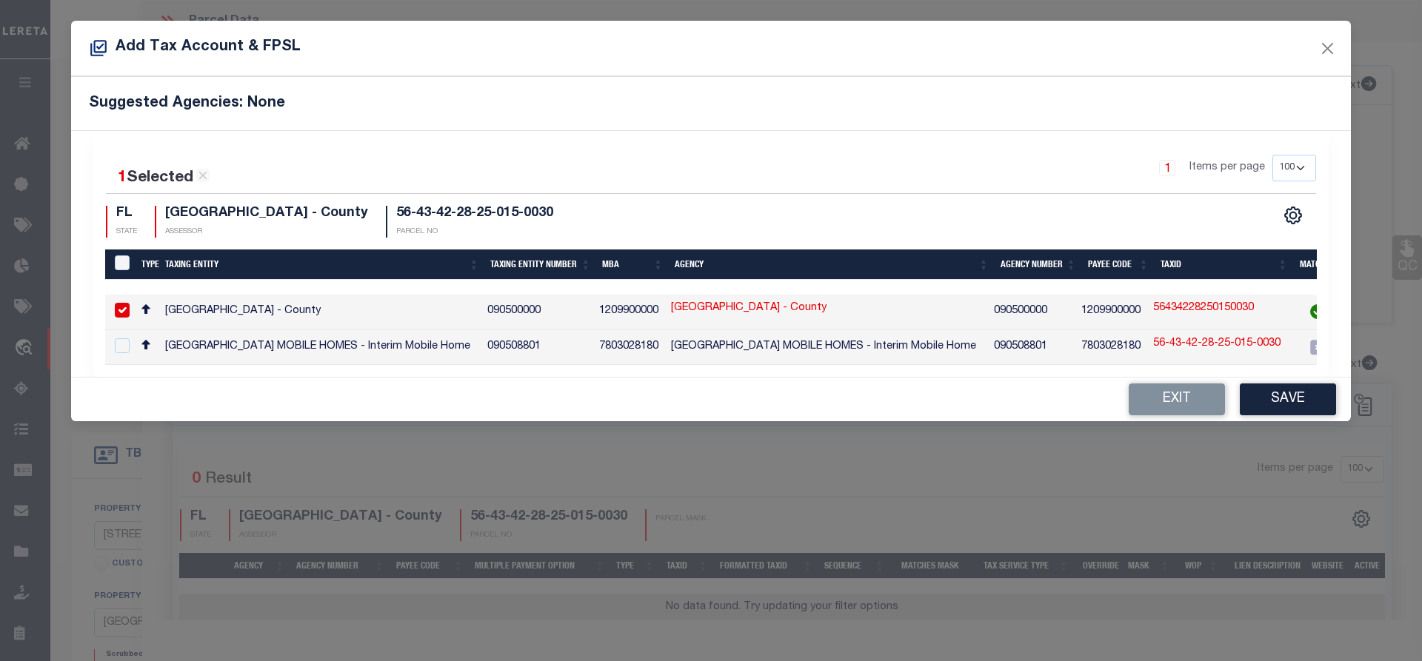
click at [1279, 401] on button "Save" at bounding box center [1288, 400] width 96 height 32
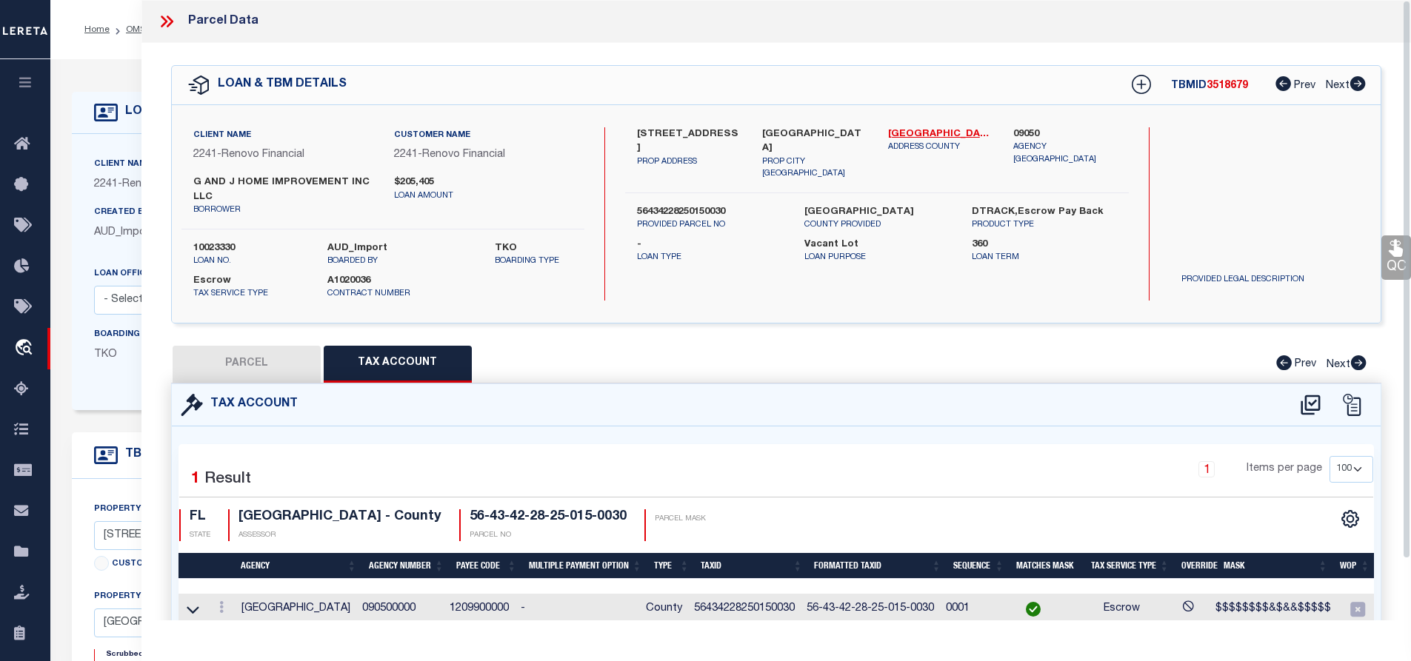
click at [239, 353] on button "PARCEL" at bounding box center [247, 364] width 148 height 37
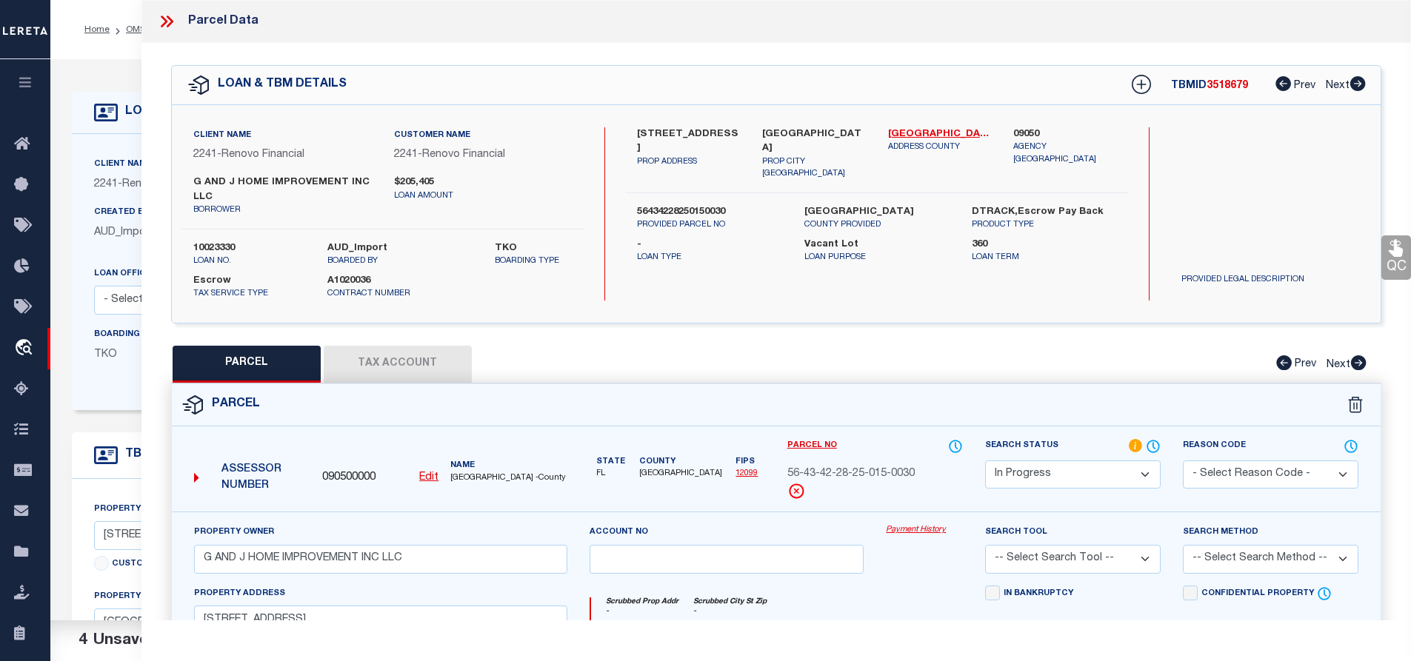
click at [1053, 483] on select "Automated Search Bad Parcel Complete Duplicate Parcel High Dollar Reporting In …" at bounding box center [1073, 475] width 176 height 29
click at [985, 461] on select "Automated Search Bad Parcel Complete Duplicate Parcel High Dollar Reporting In …" at bounding box center [1073, 475] width 176 height 29
click at [1051, 567] on select "-- Select Search Tool -- 3rd Party Website Agency File Agency Website ATLS CNV-…" at bounding box center [1073, 559] width 176 height 29
click at [985, 546] on select "-- Select Search Tool -- 3rd Party Website Agency File Agency Website ATLS CNV-…" at bounding box center [1073, 559] width 176 height 29
click at [1224, 552] on select "-- Select Search Method -- Property Address Legal Liability Info Provided" at bounding box center [1271, 559] width 176 height 29
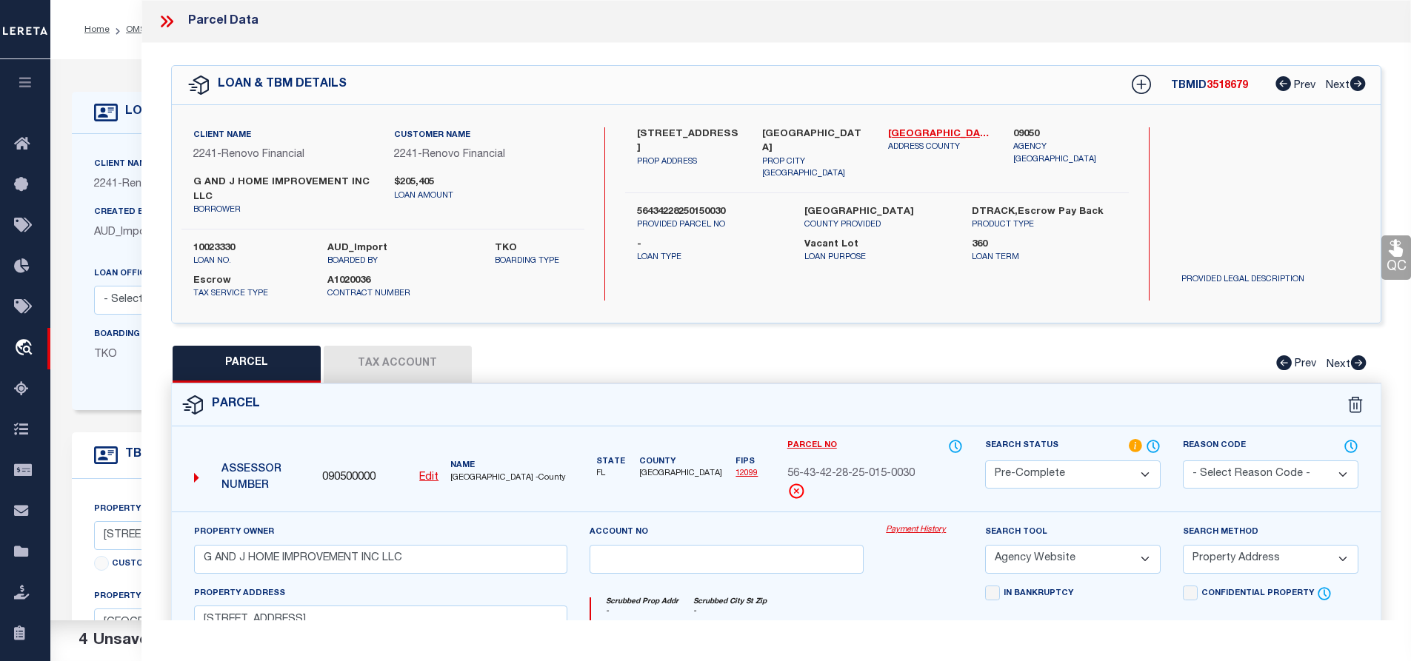
click at [1183, 546] on select "-- Select Search Method -- Property Address Legal Liability Info Provided" at bounding box center [1271, 559] width 176 height 29
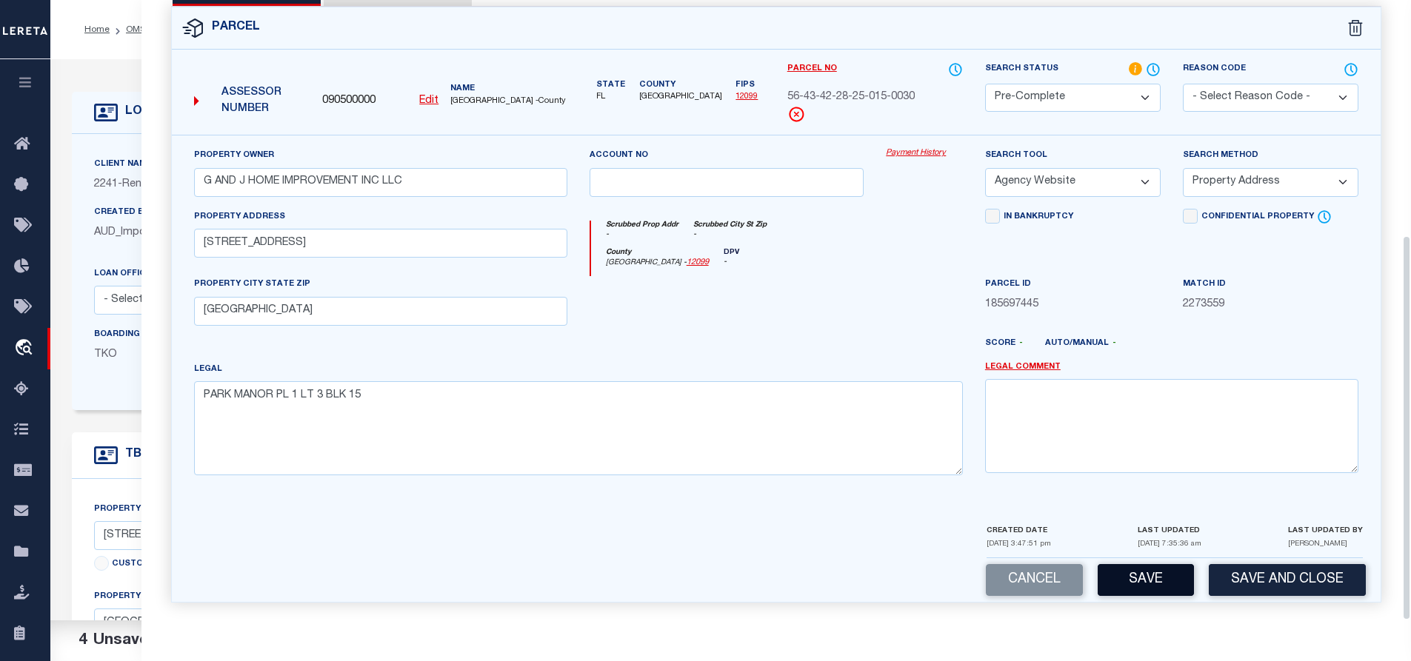
click at [1145, 588] on button "Save" at bounding box center [1146, 580] width 96 height 32
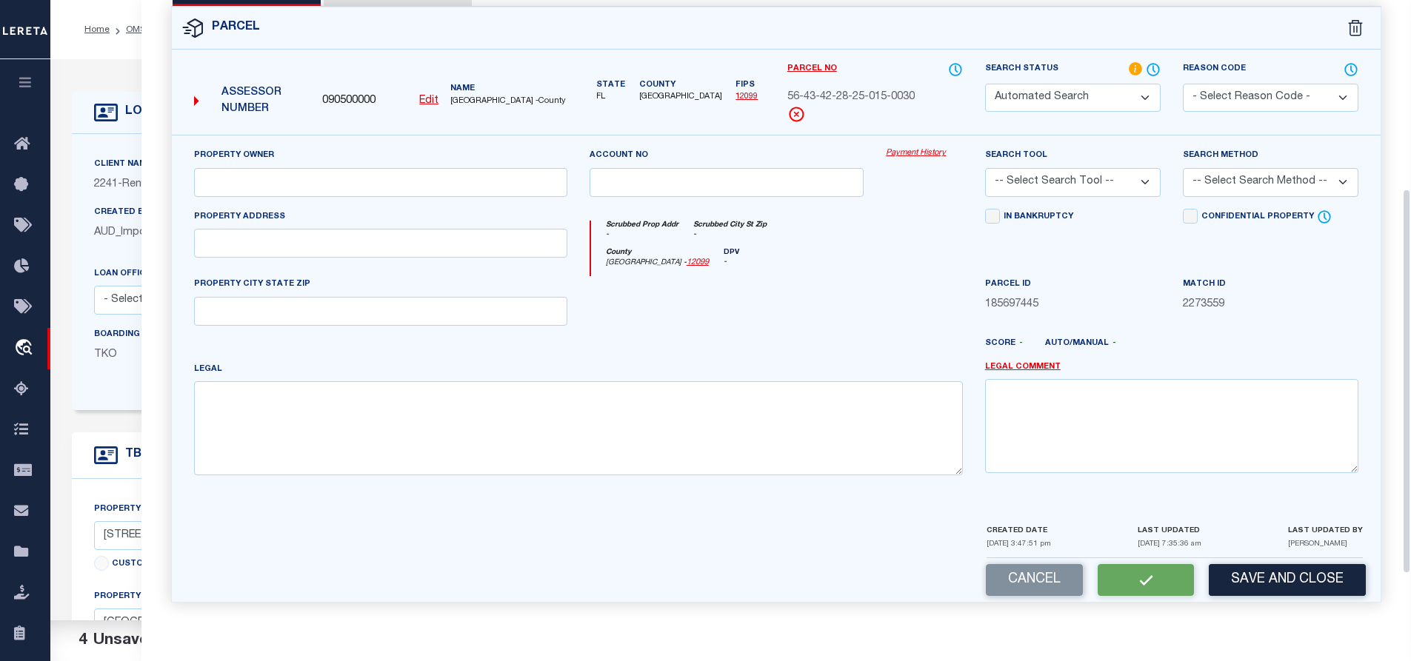
scroll to position [9, 0]
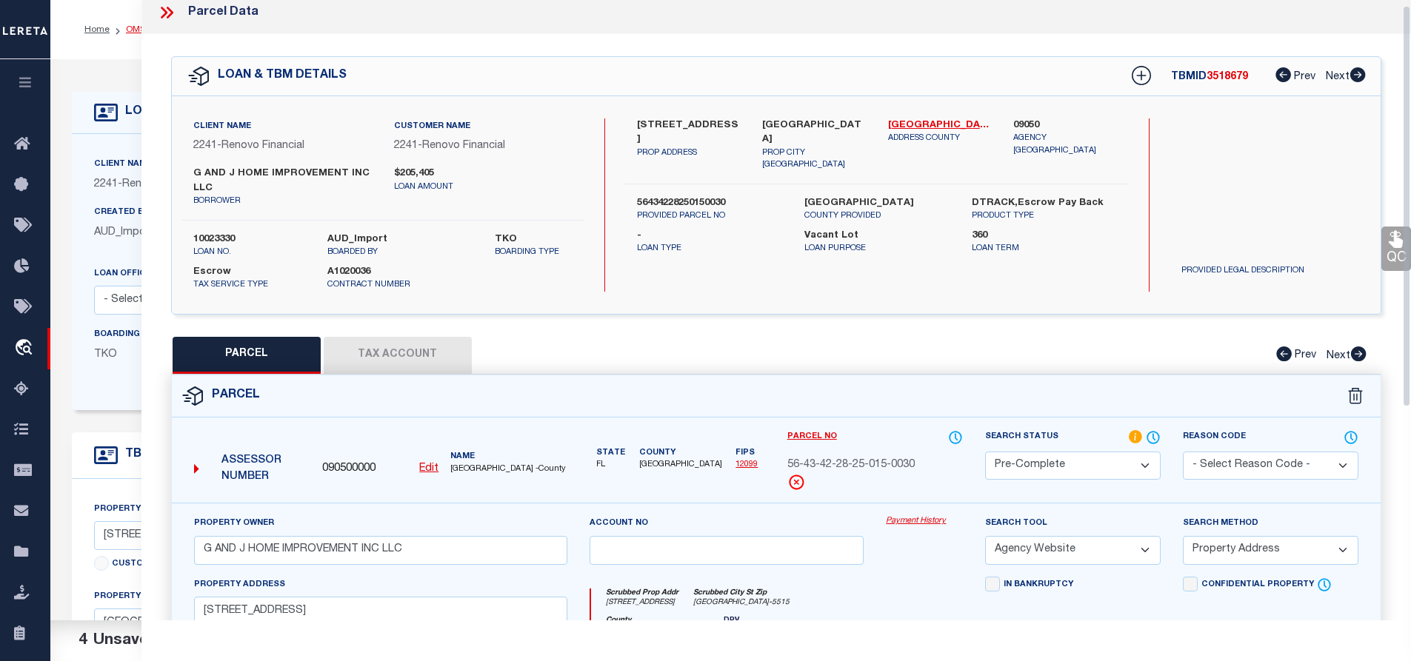
click at [130, 27] on link "OMS" at bounding box center [136, 29] width 20 height 9
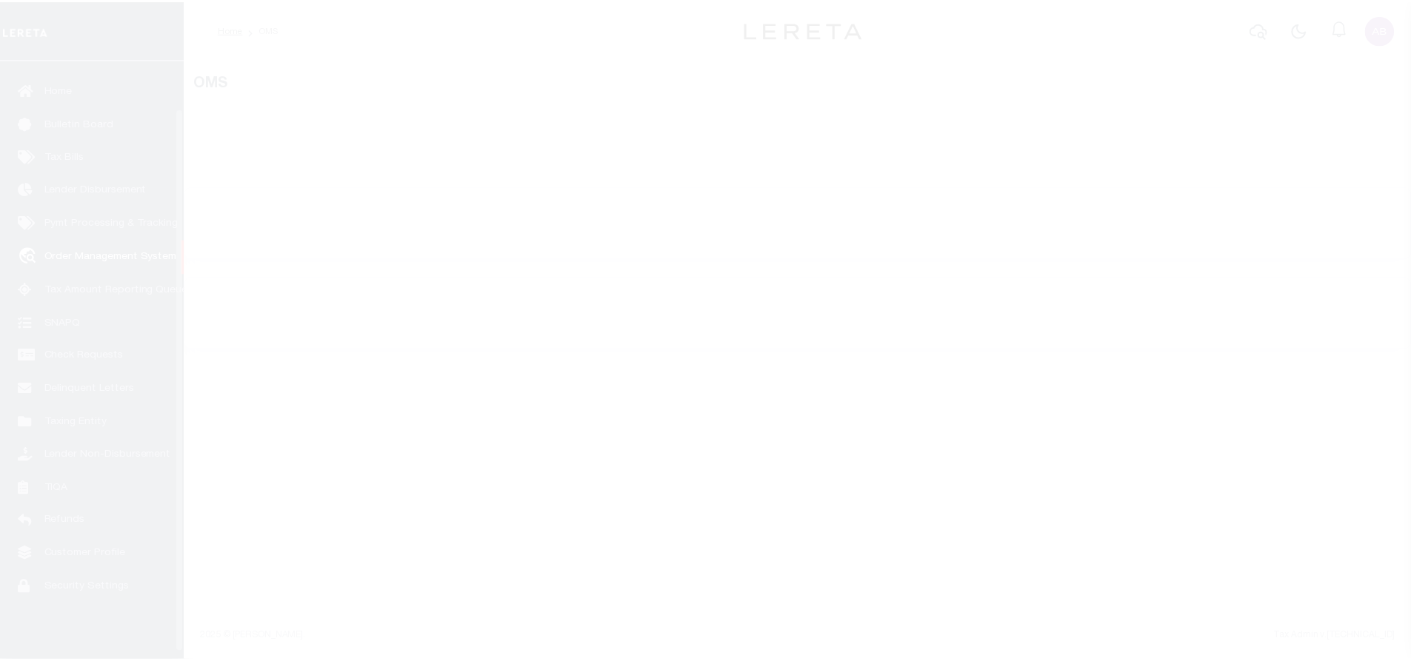
scroll to position [60, 0]
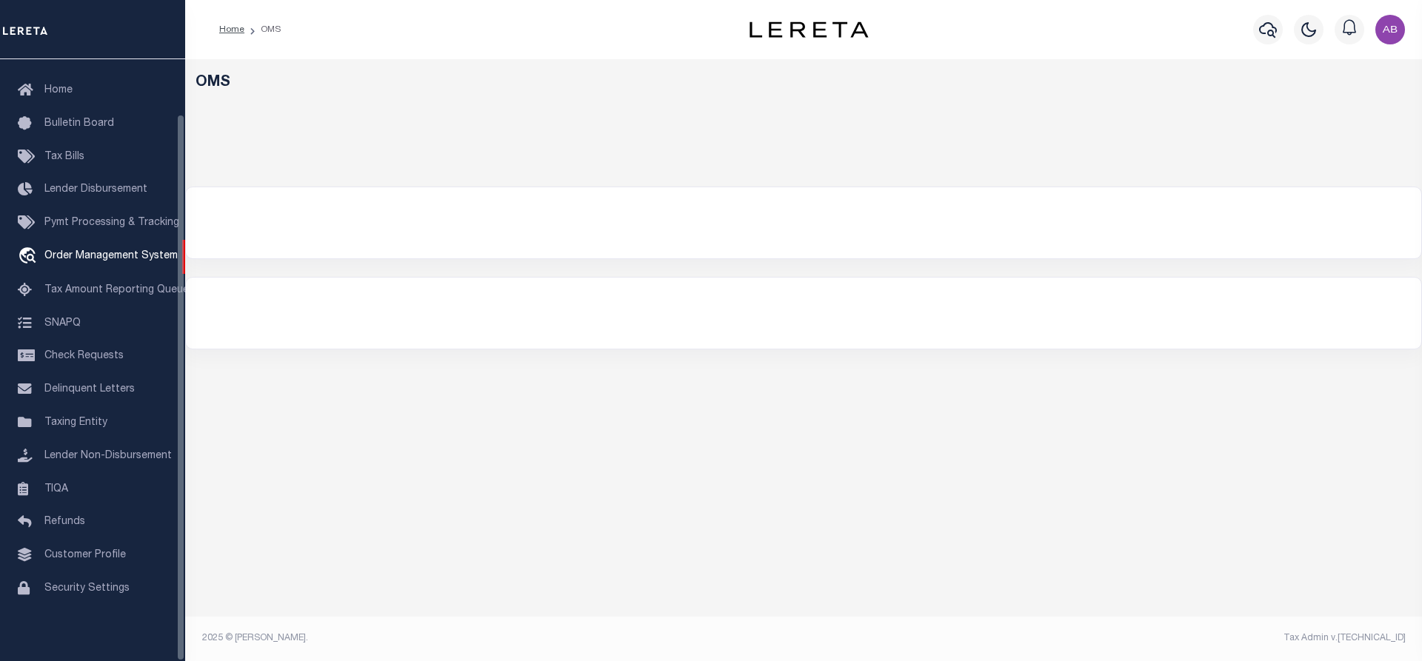
select select "200"
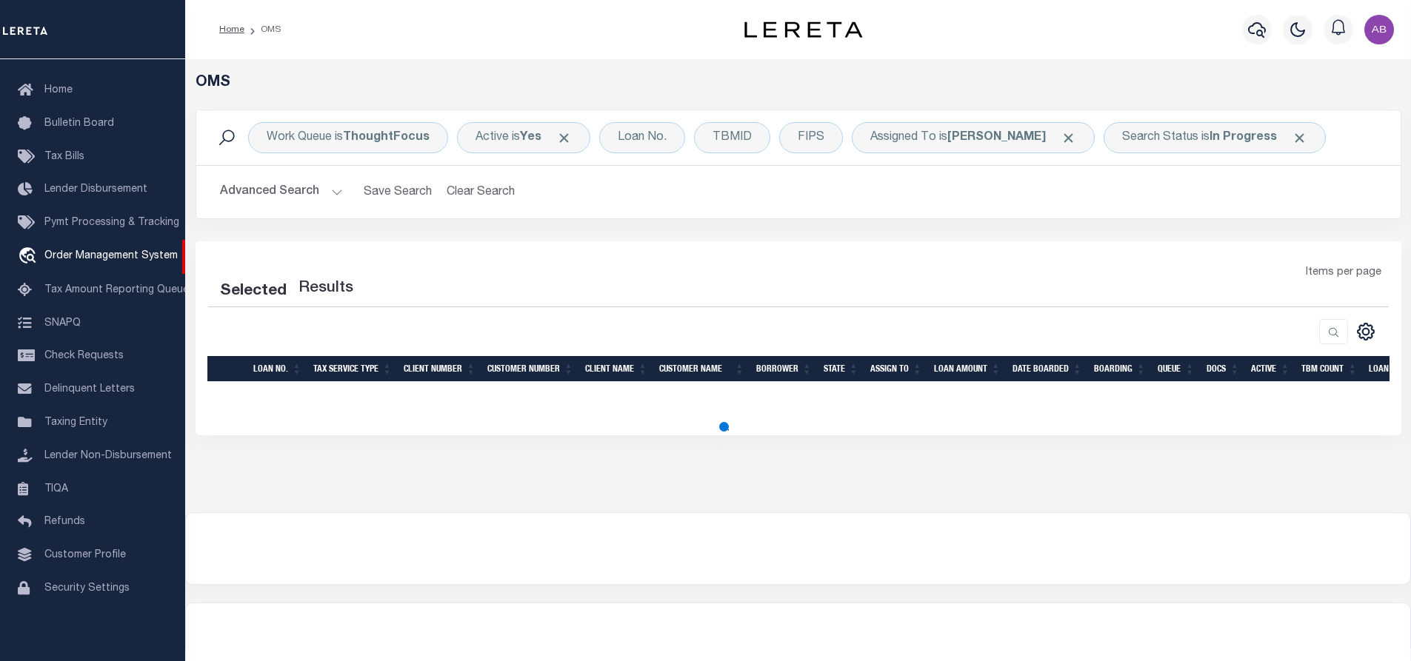
select select "200"
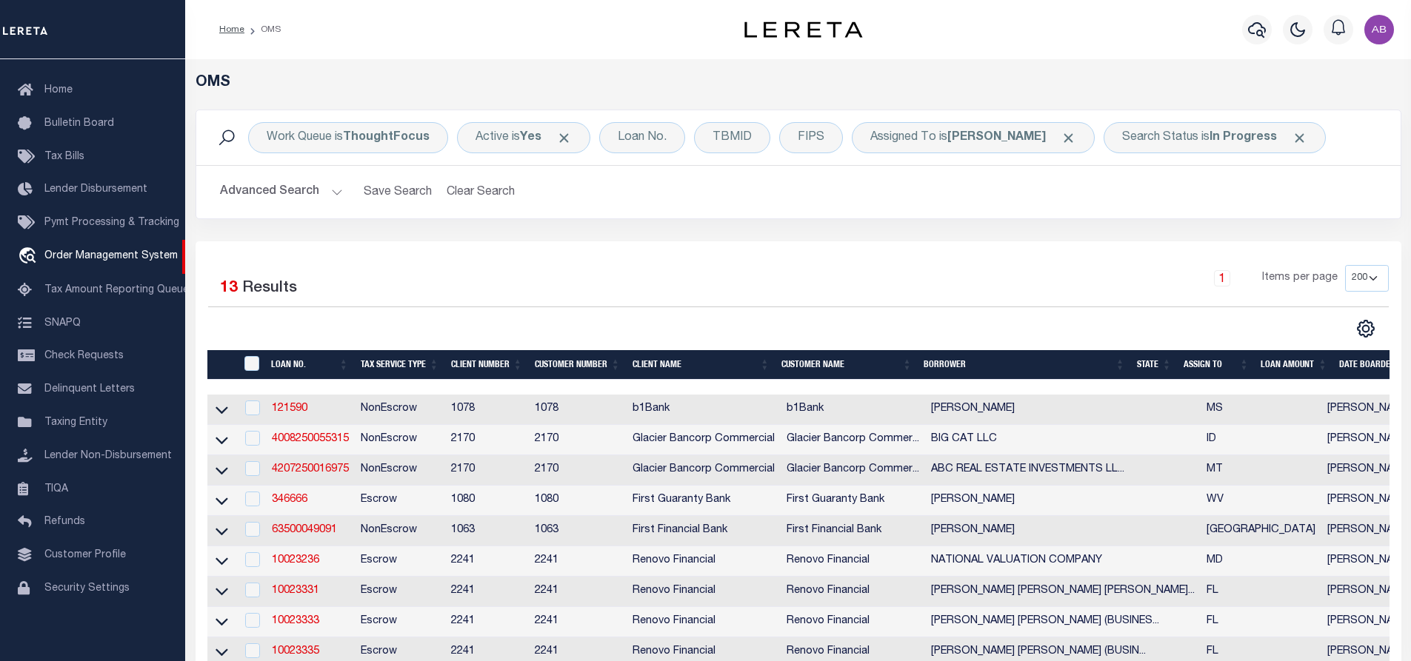
scroll to position [296, 0]
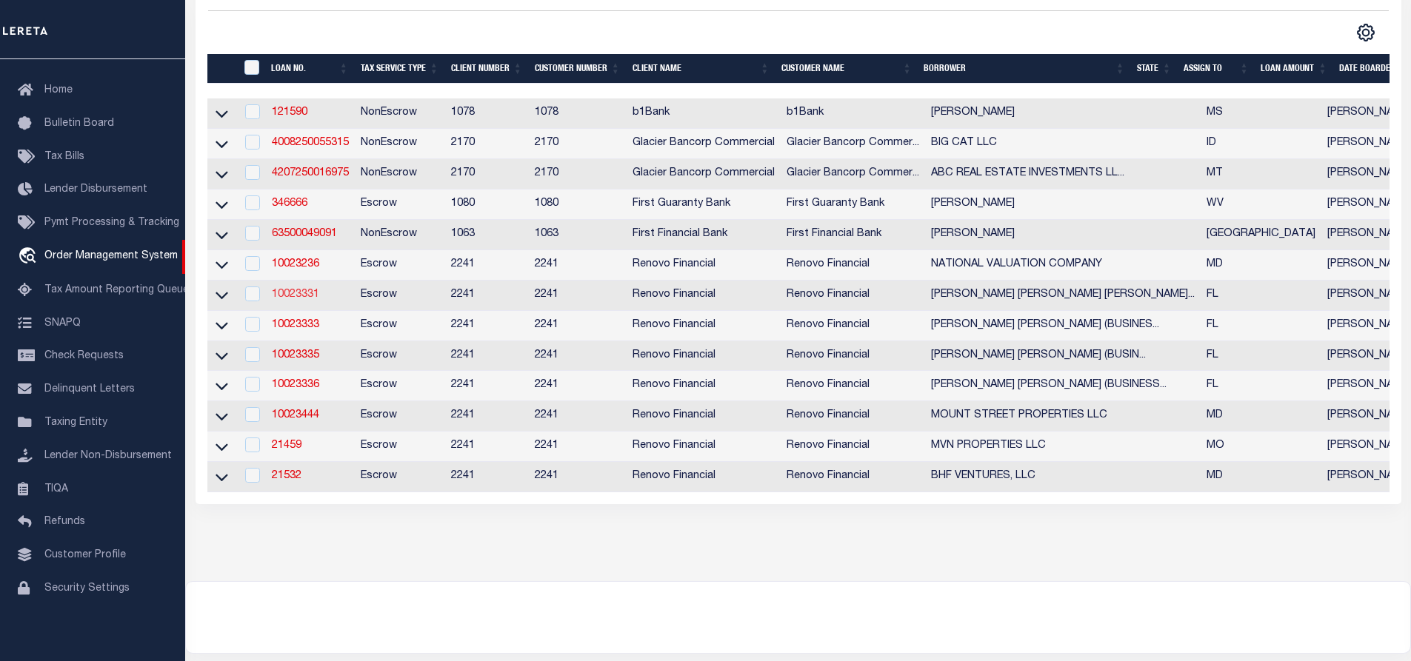
click at [301, 296] on link "10023331" at bounding box center [295, 295] width 47 height 10
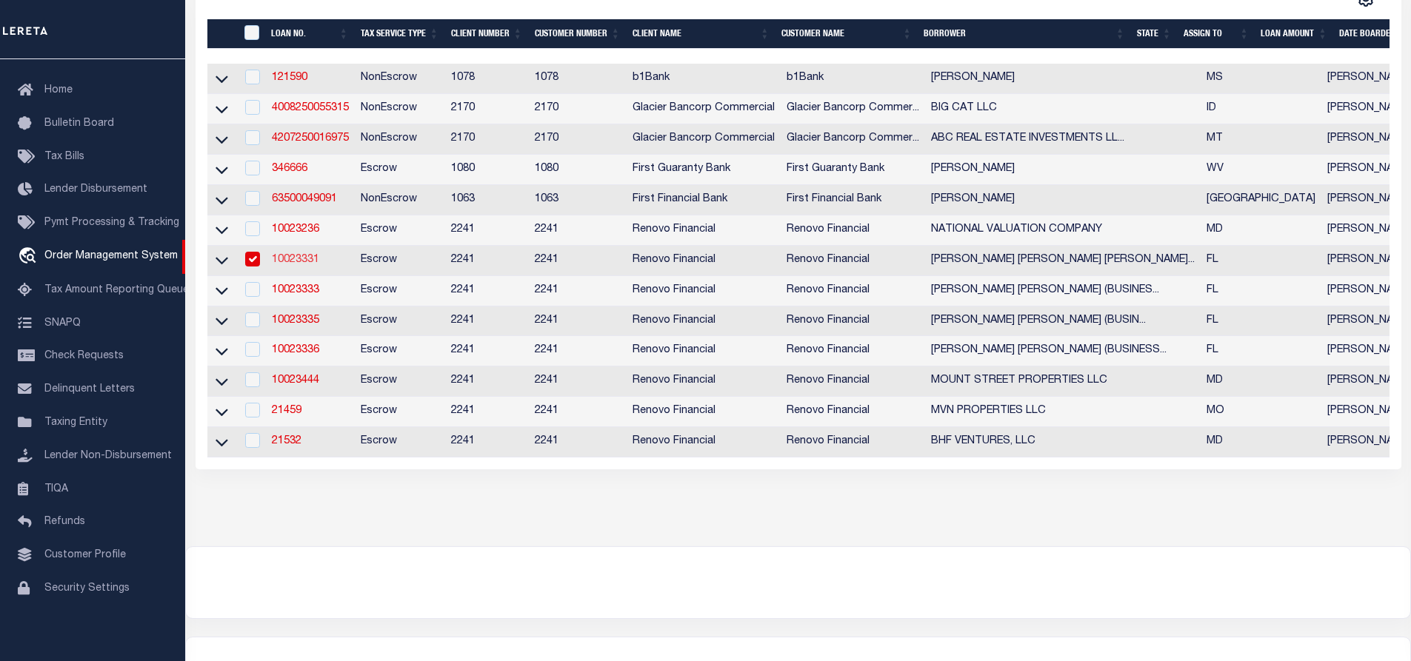
type input "10023331"
type input "CARLOS DANIEL VARGAS BENAVENTE (BUSINESS)"
select select
select select "400"
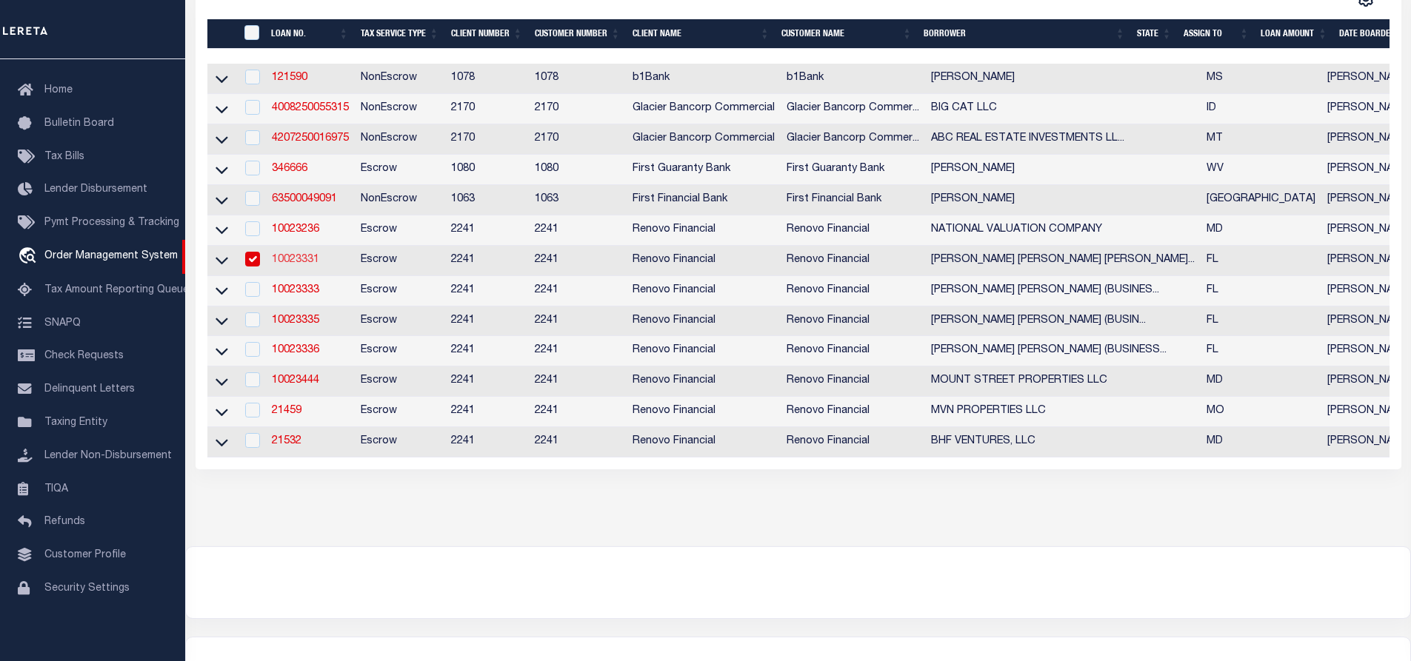
select select "Escrow"
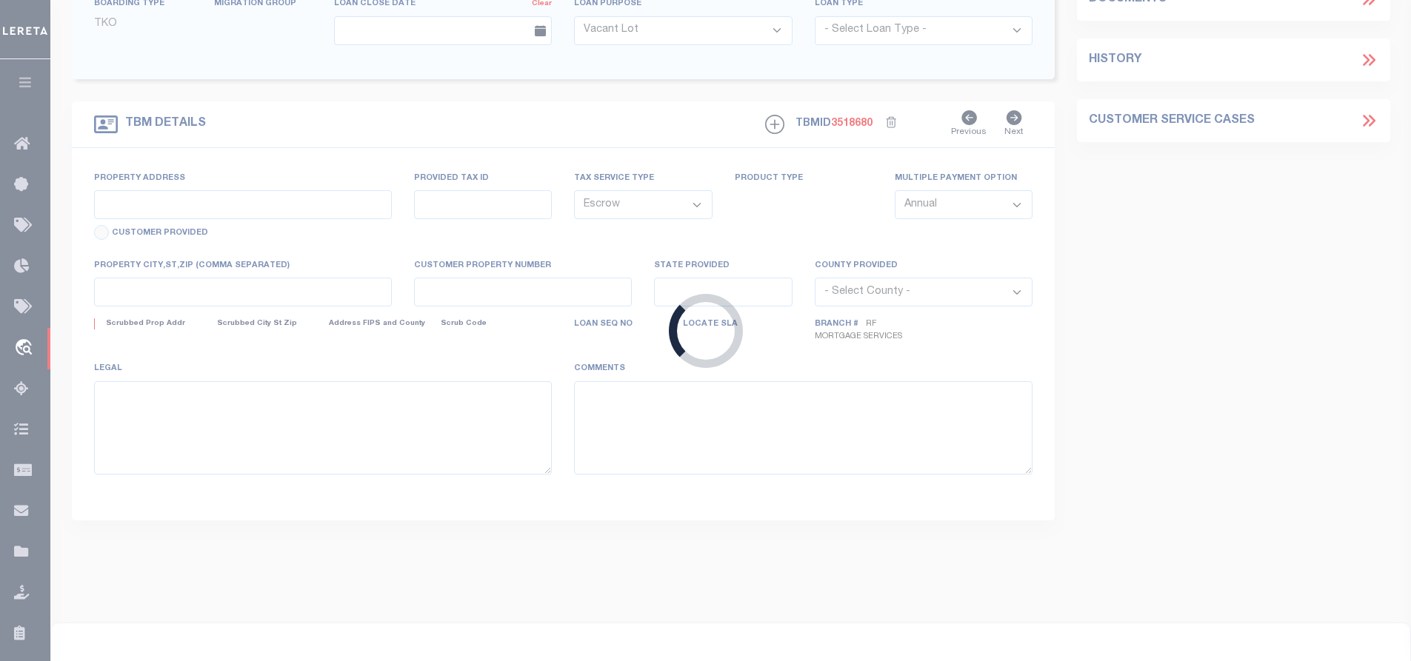
type input "257 BOGEY DR"
type input "R302527-352500011410"
select select
type input "CHAMPIONS GATE, FL 33896"
type input "a0kUS00000EDbGE"
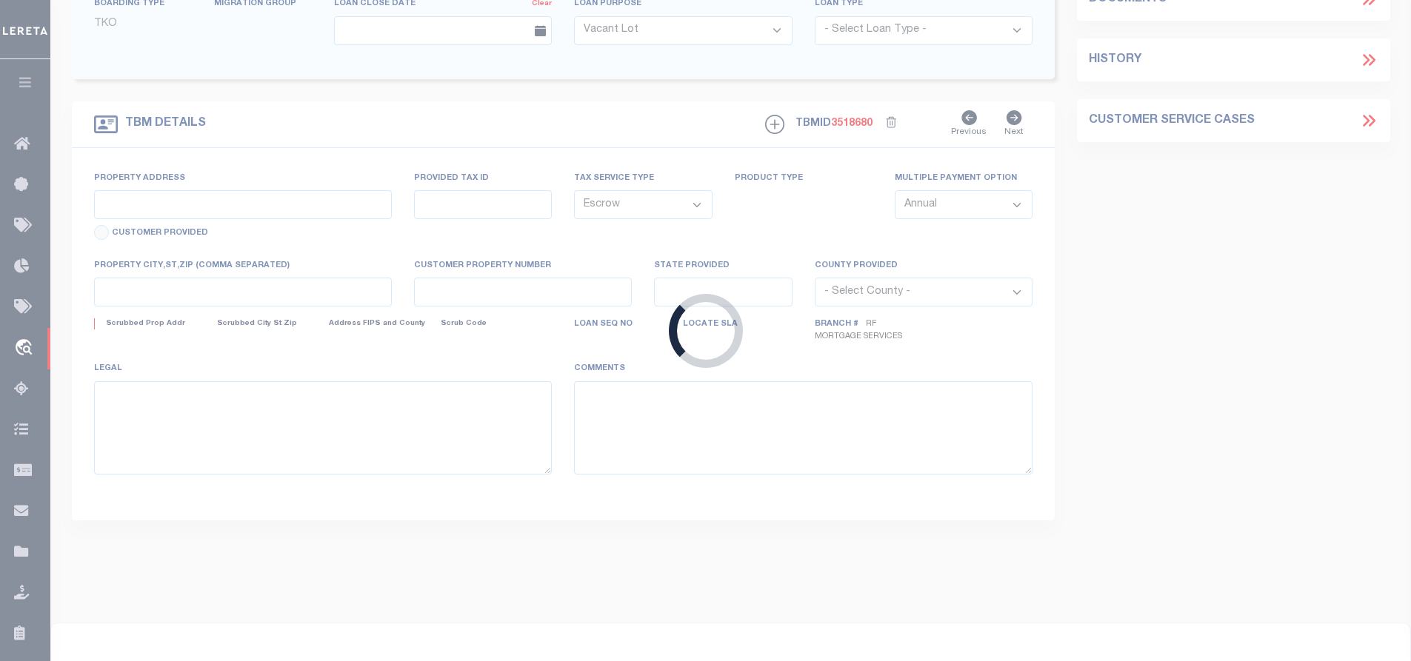
type input "FL"
select select
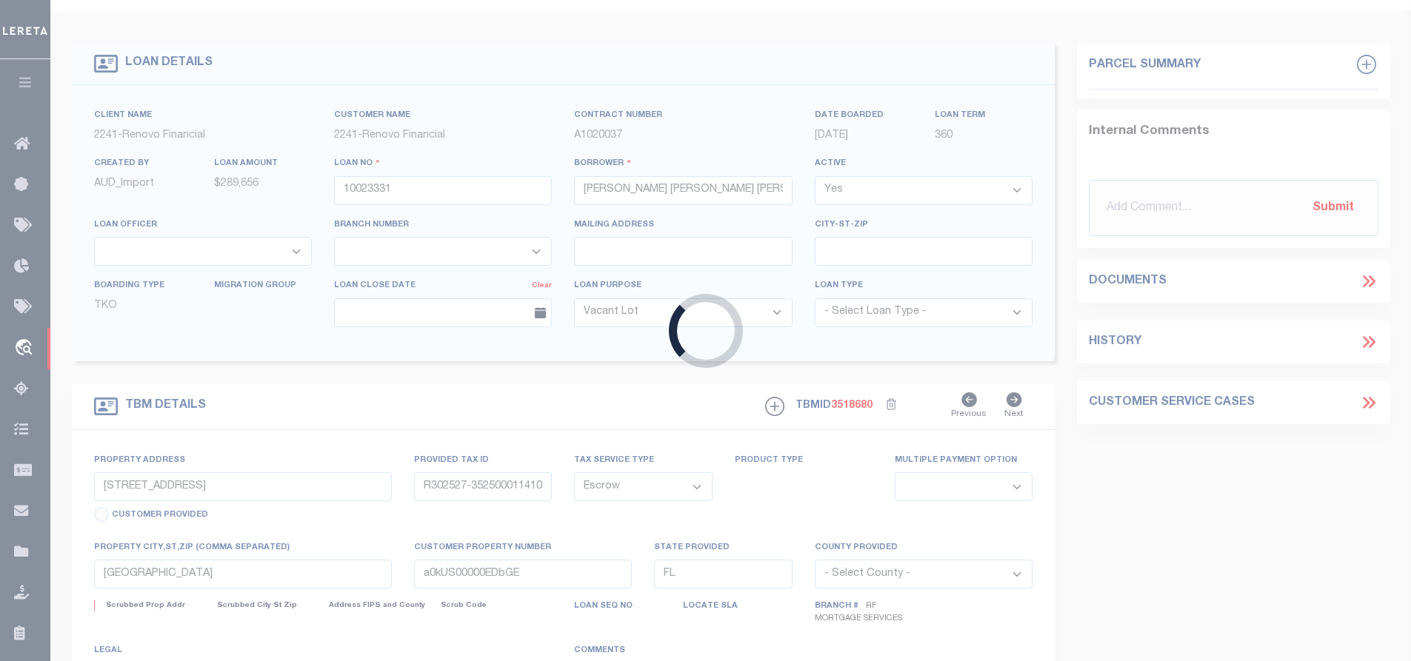
select select "164194"
select select "25067"
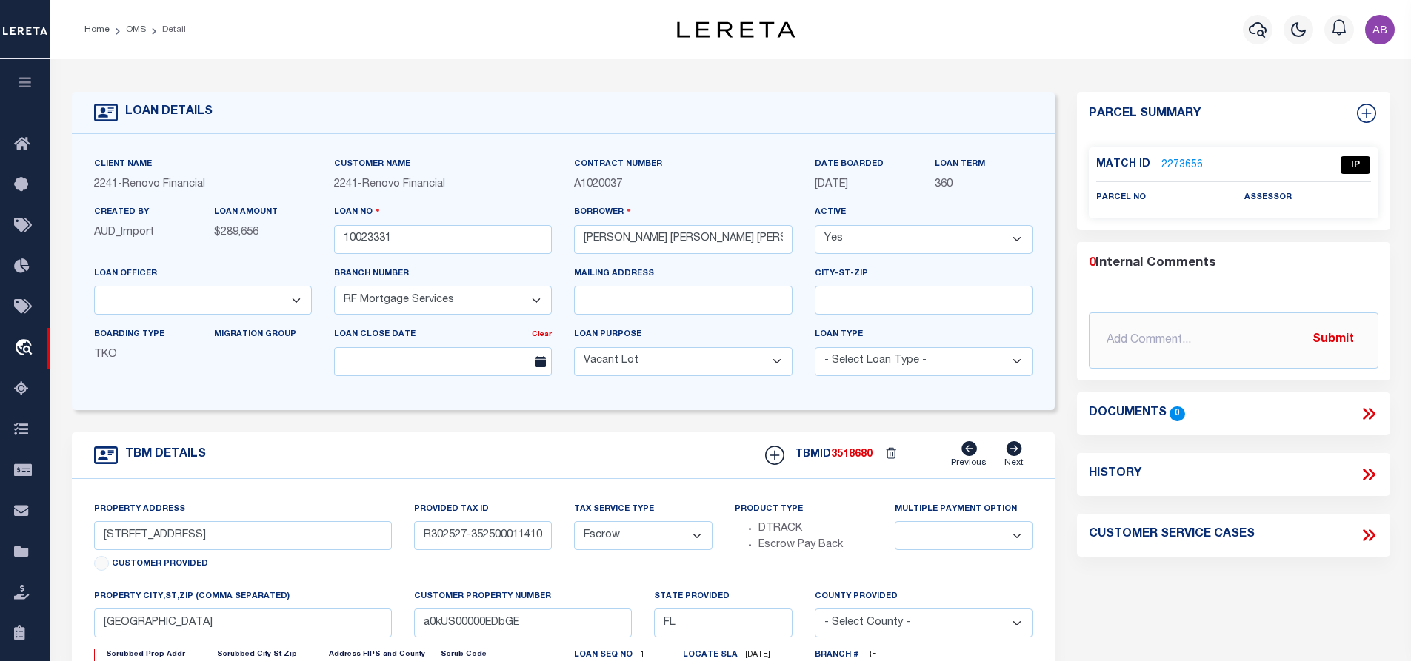
click at [1179, 164] on link "2273656" at bounding box center [1182, 166] width 41 height 16
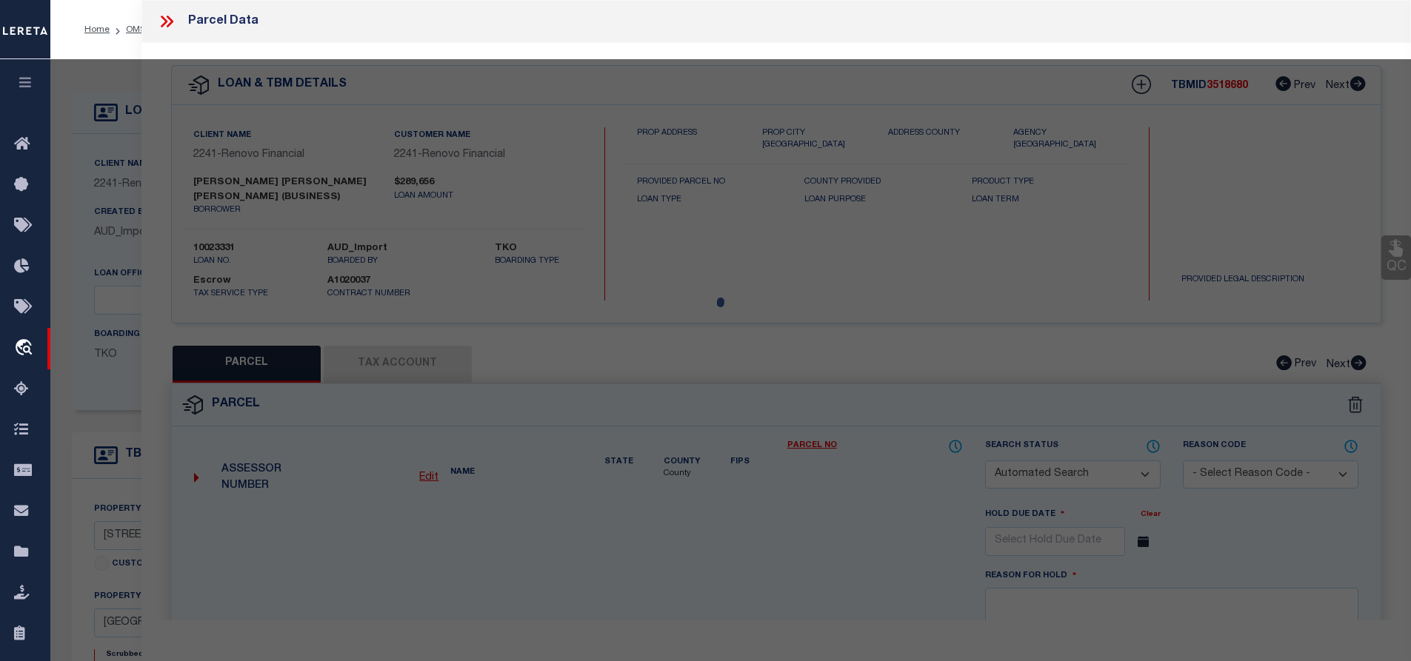
checkbox input "false"
select select "IP"
checkbox input "false"
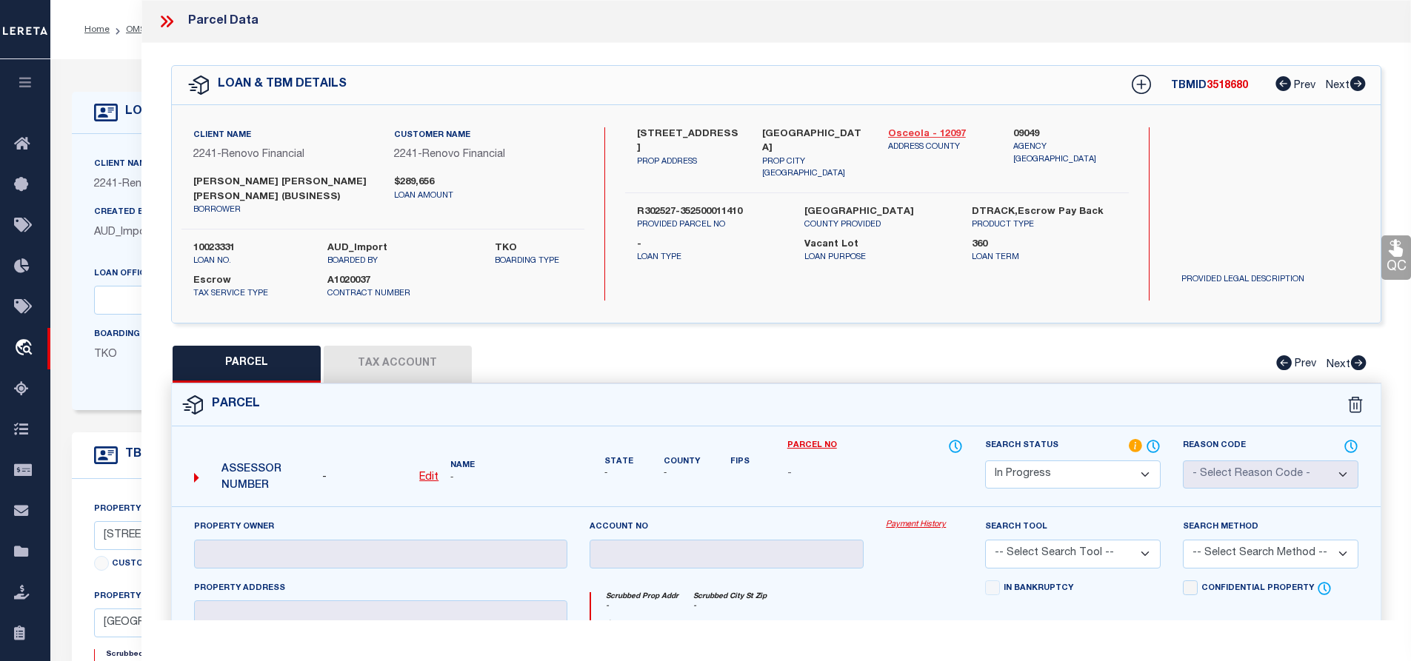
click at [916, 133] on link "Osceola - 12097" at bounding box center [940, 134] width 104 height 15
click at [665, 127] on label "257 BOGEY DR" at bounding box center [689, 141] width 104 height 29
copy div "257 BOGEY DR"
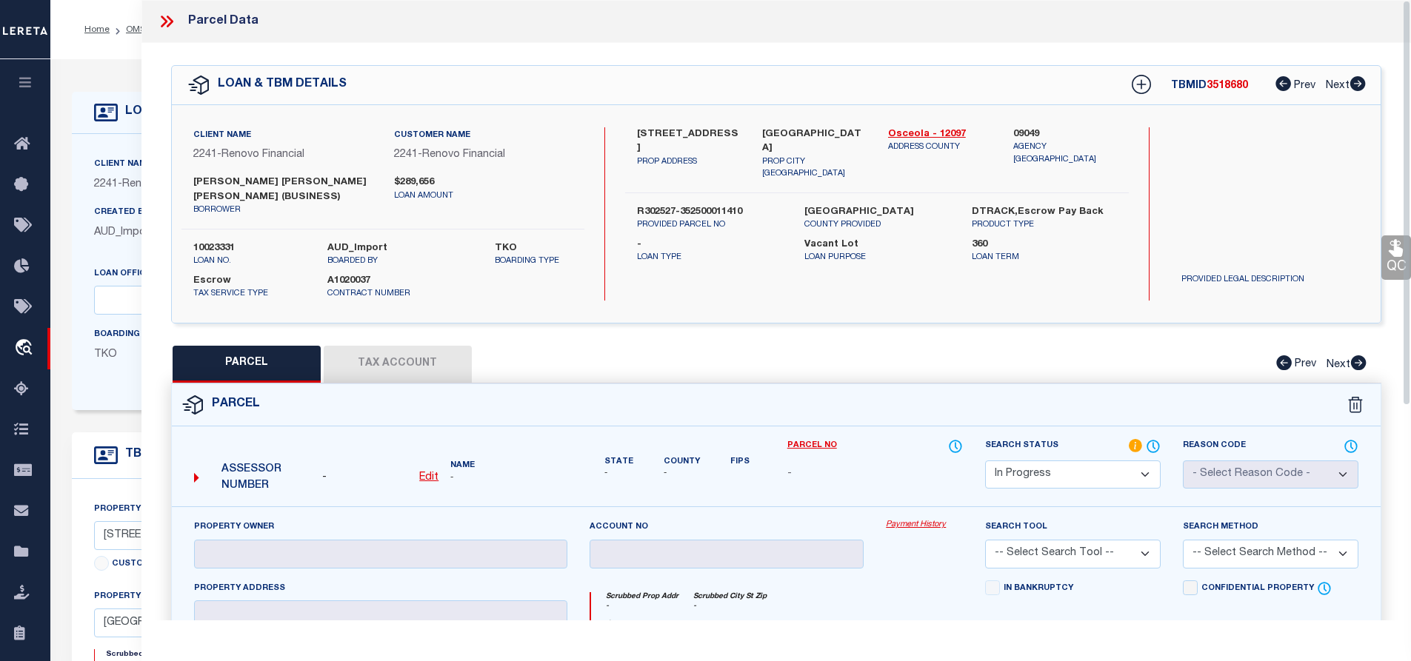
click at [779, 133] on label "CHAMPIONS GATE, FL 33896" at bounding box center [814, 141] width 104 height 29
copy div "CHAMPIONS GATE, FL 33896"
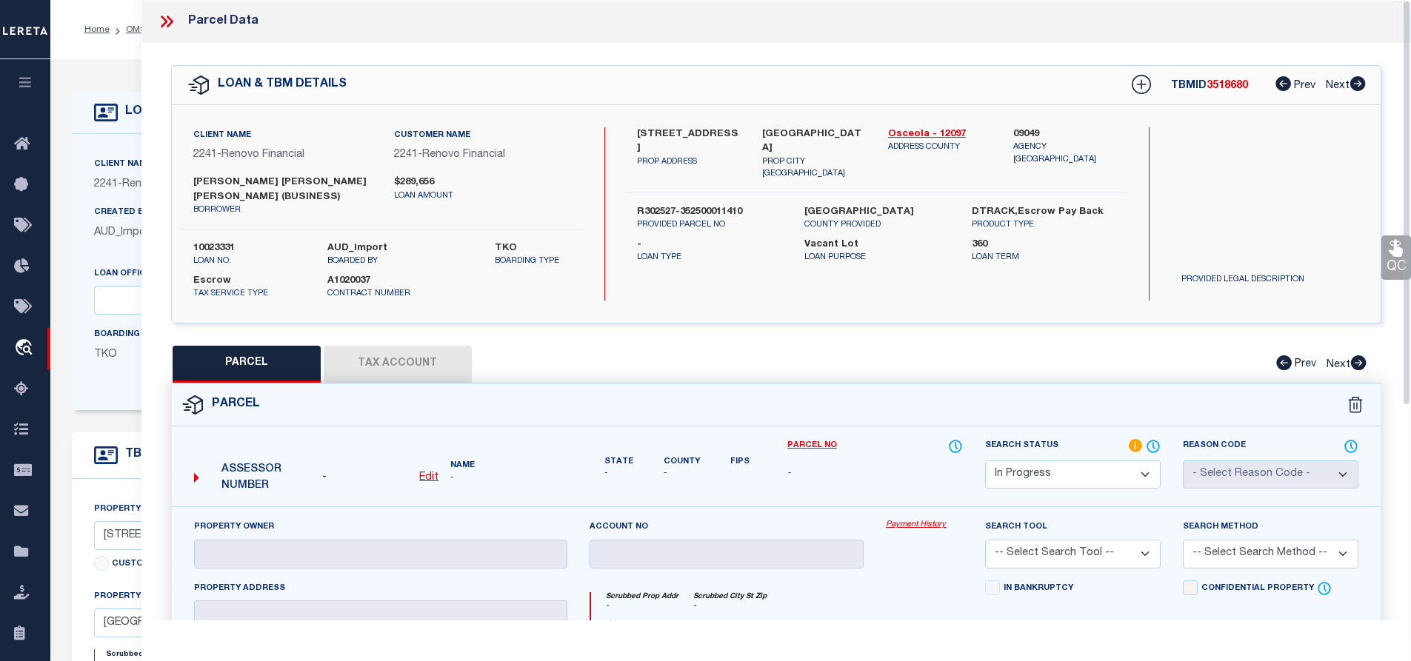
click at [672, 122] on div "Client Name 2241 - Renovo Financial Customer Name 2241 - Renovo Financial borro…" at bounding box center [777, 214] width 1210 height 218
copy div "257 BOGEY DR"
click at [425, 474] on u "Edit" at bounding box center [428, 478] width 19 height 10
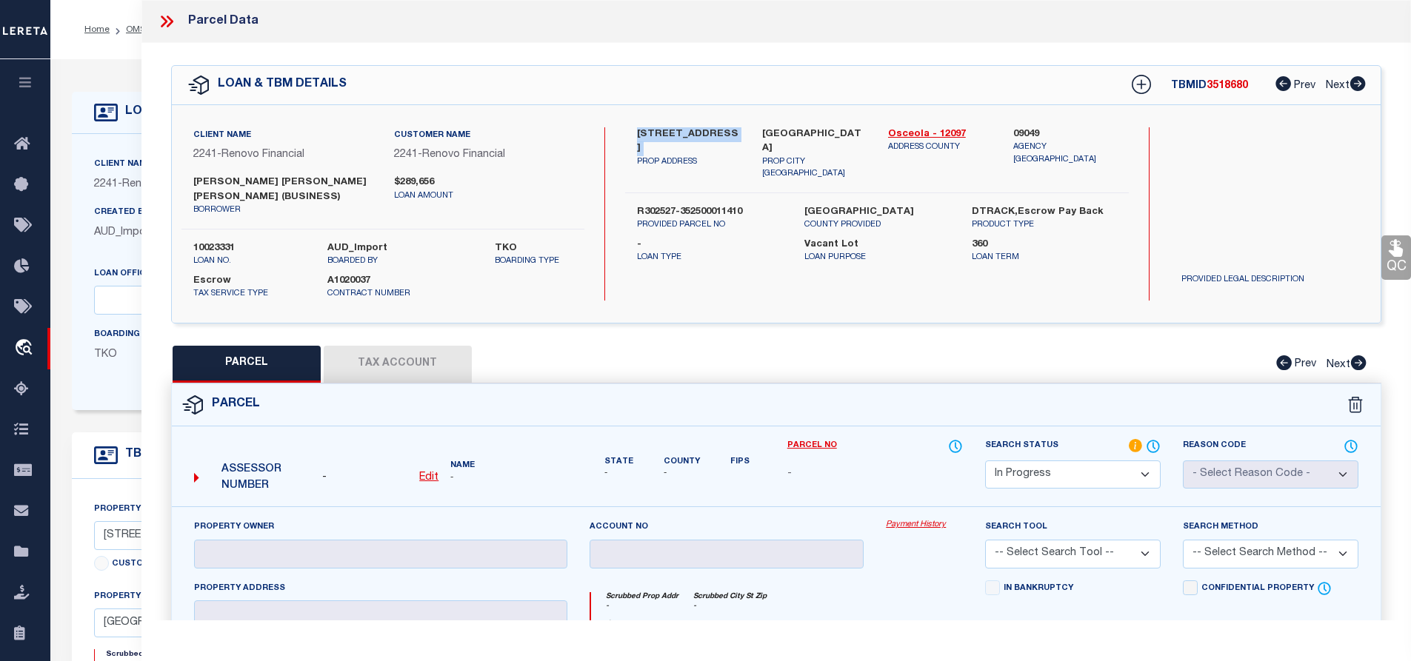
select select "IP"
type textarea "-"
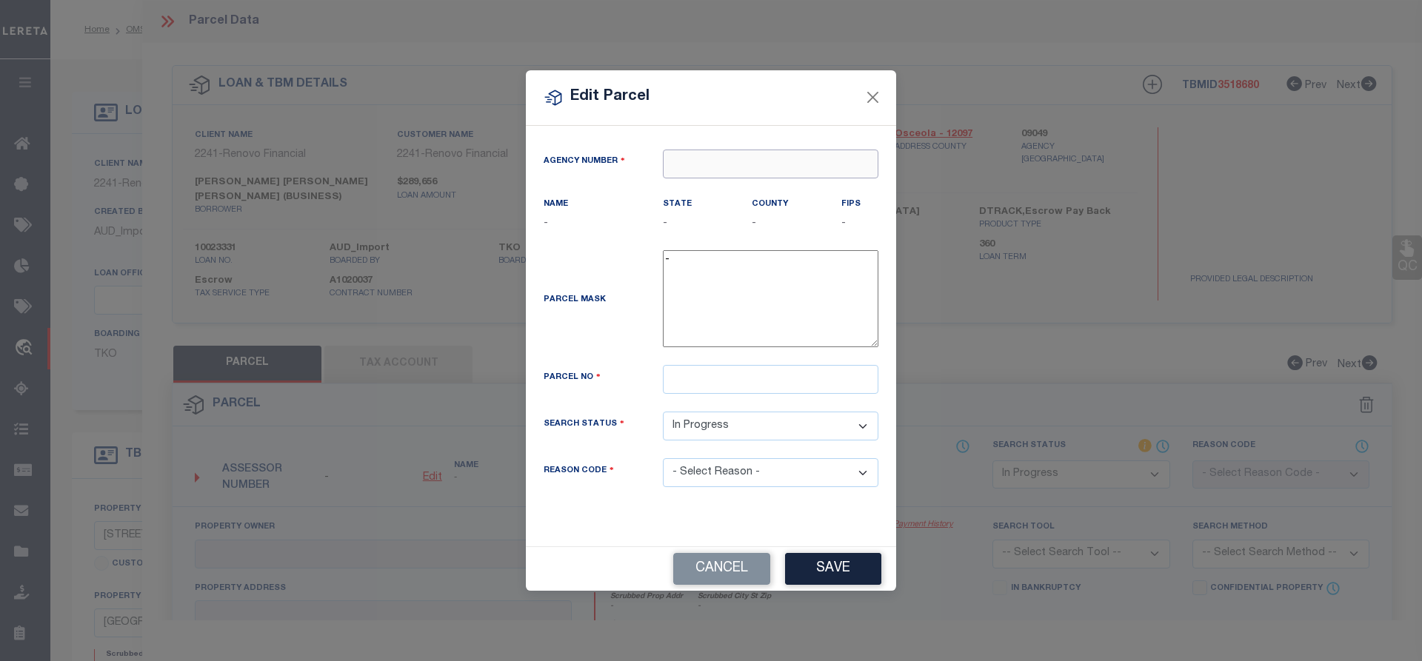
click at [808, 176] on input "text" at bounding box center [771, 164] width 216 height 29
click at [792, 198] on div "090490000 : OSCEOLA COUNTY" at bounding box center [771, 201] width 214 height 42
type input "090490000"
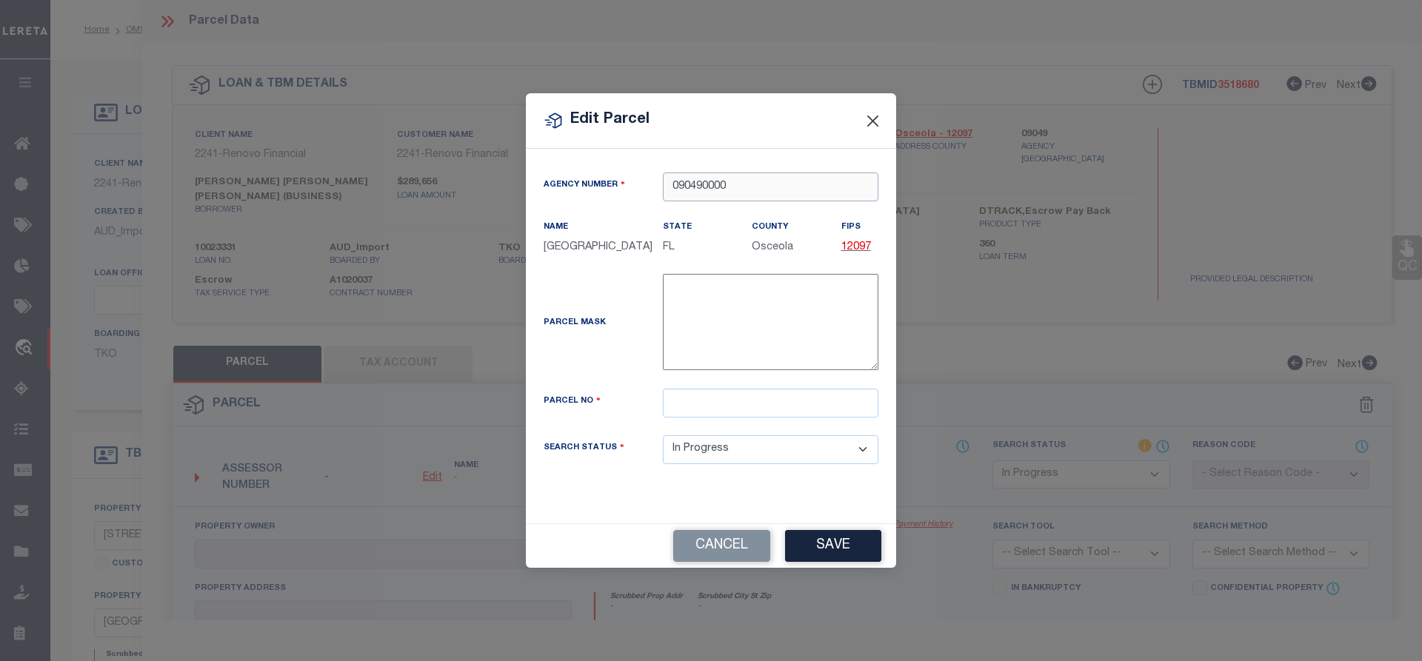
type input "090490000"
click at [865, 111] on button "Close" at bounding box center [873, 120] width 19 height 19
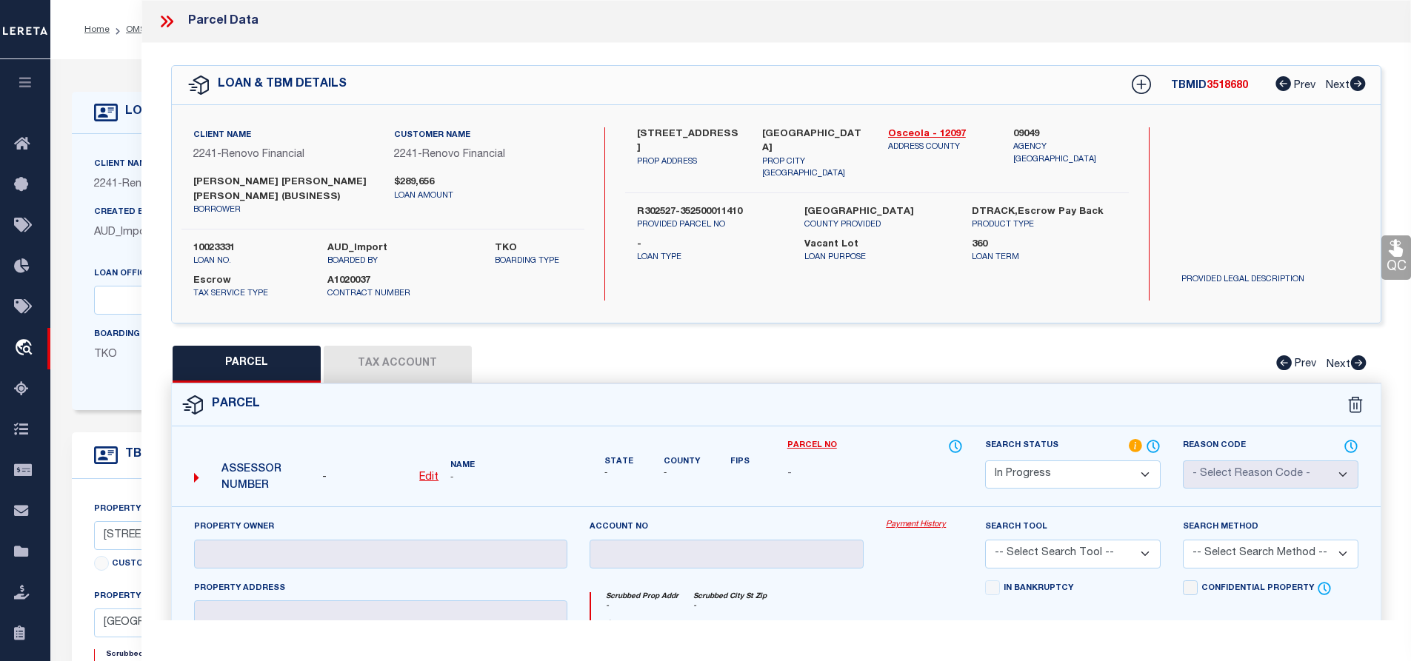
drag, startPoint x: 757, startPoint y: 131, endPoint x: 792, endPoint y: 142, distance: 36.5
click at [792, 142] on div "CHAMPIONS GATE, FL 33896 PROP CITY ST ZIP" at bounding box center [814, 153] width 126 height 53
click at [779, 130] on label "CHAMPIONS GATE, FL 33896" at bounding box center [814, 141] width 104 height 29
click at [803, 127] on label "CHAMPIONS GATE, FL 33896" at bounding box center [814, 141] width 104 height 29
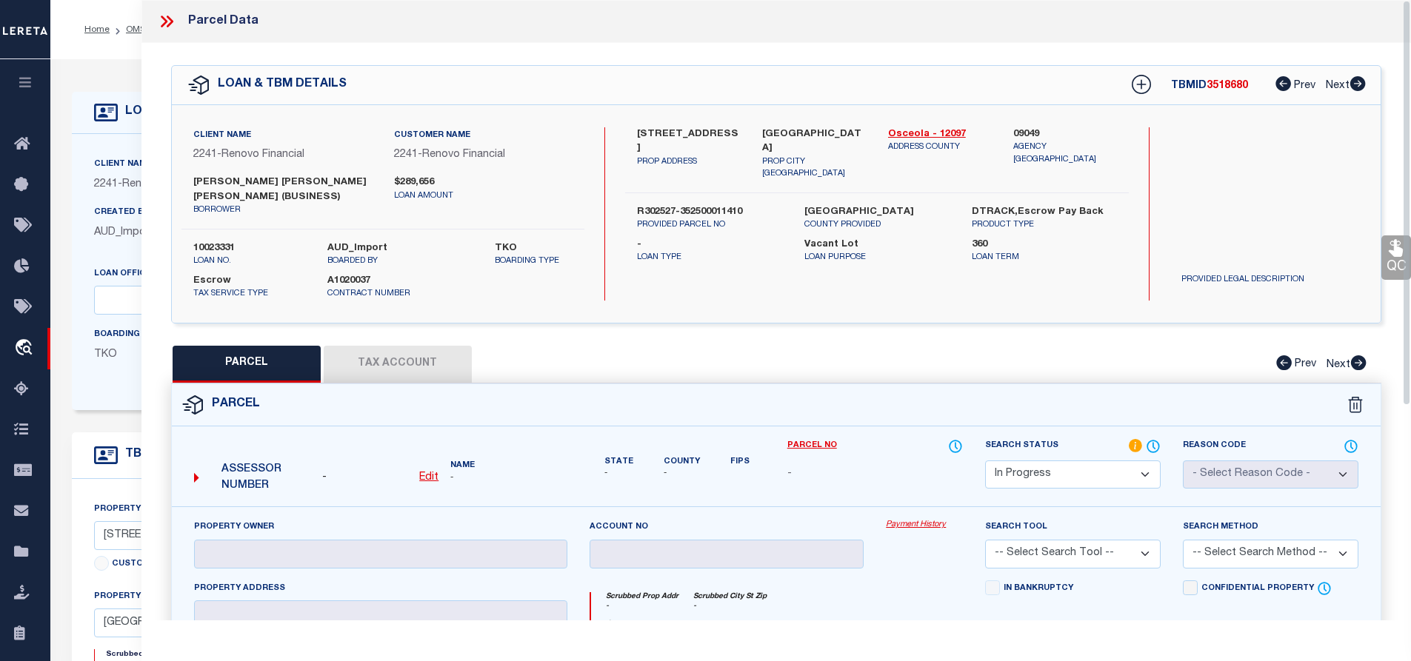
click at [803, 127] on label "CHAMPIONS GATE, FL 33896" at bounding box center [814, 141] width 104 height 29
click at [429, 476] on u "Edit" at bounding box center [428, 478] width 19 height 10
select select "IP"
type textarea "-"
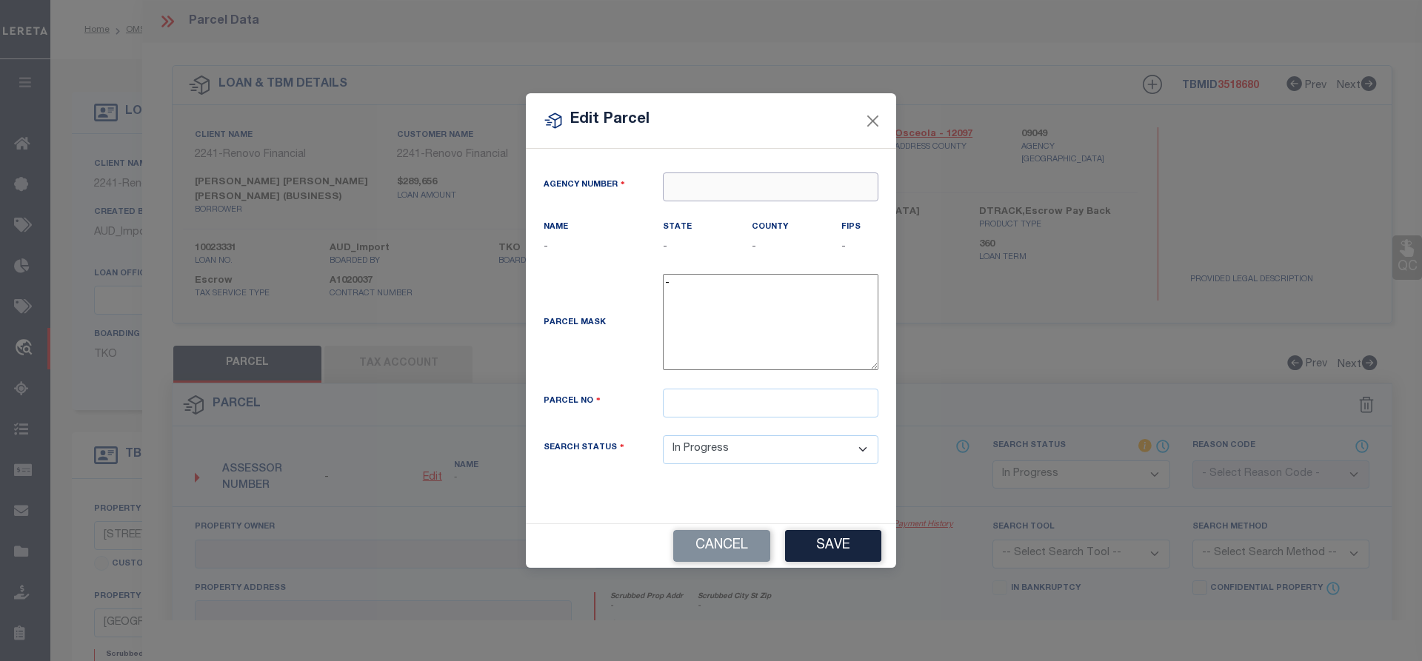
click at [764, 195] on input "text" at bounding box center [771, 187] width 216 height 29
click at [733, 202] on ul "090490000 : OSCEOLA COUNTY" at bounding box center [771, 224] width 216 height 44
type input "09049"
click at [721, 227] on div "State -" at bounding box center [696, 237] width 67 height 36
click at [722, 207] on div "Agency Number" at bounding box center [711, 196] width 357 height 47
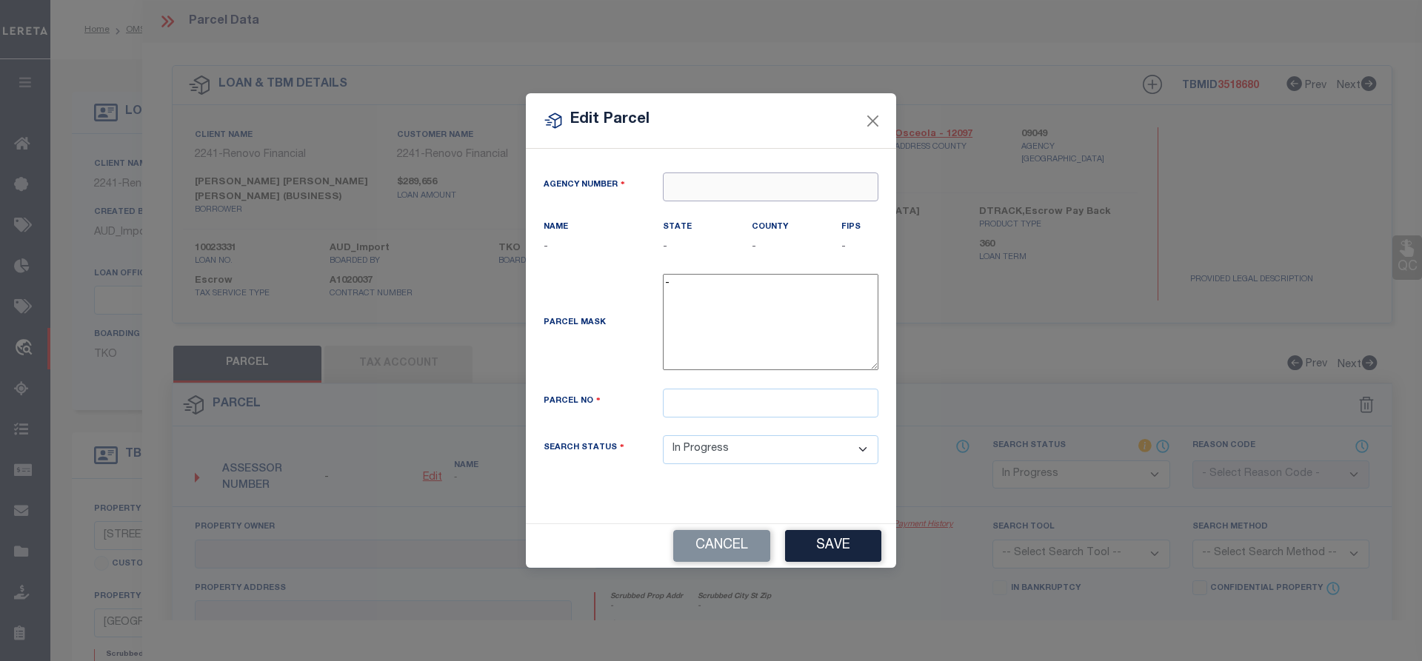
click at [728, 186] on input "text" at bounding box center [771, 187] width 216 height 29
click at [744, 212] on div "090490000 : OSCEOLA COUNTY" at bounding box center [771, 224] width 214 height 42
type input "090490000"
click at [738, 408] on input "text" at bounding box center [771, 403] width 216 height 29
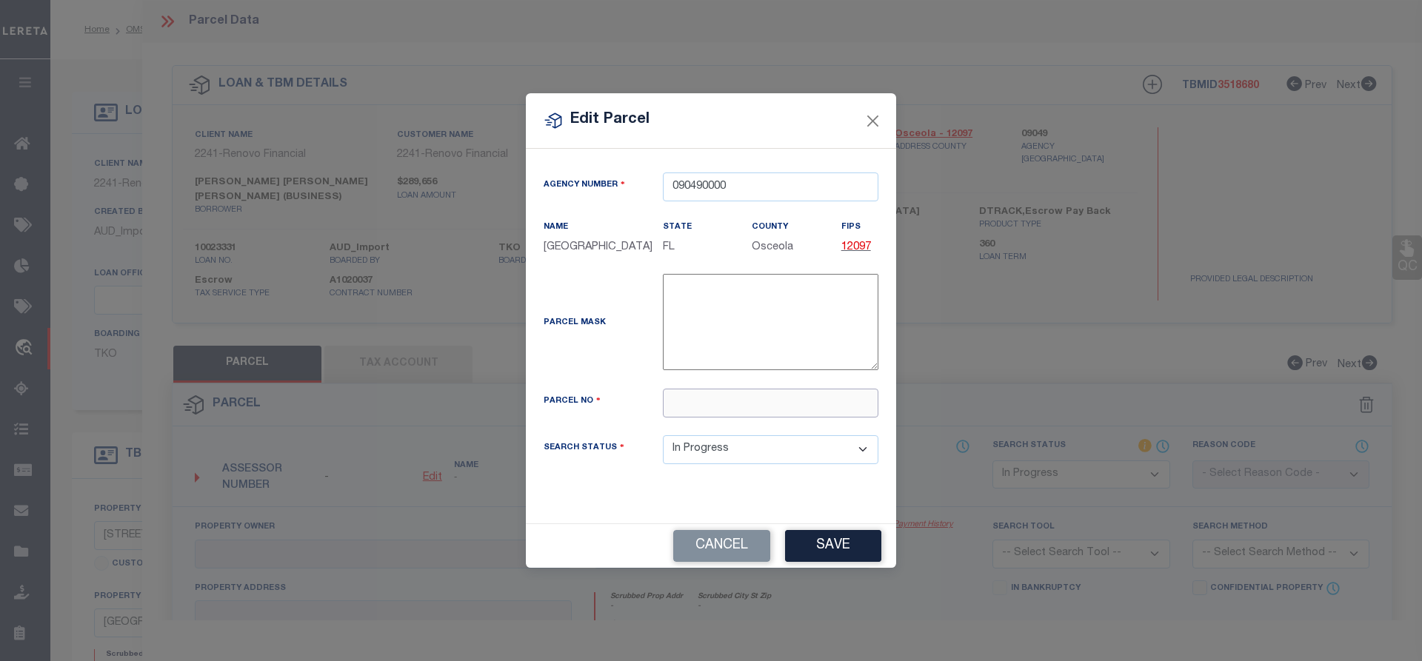
click at [744, 407] on input "text" at bounding box center [771, 403] width 216 height 29
paste input "R302527-352500011410"
type input "R302527-352500011410"
click at [836, 559] on button "Save" at bounding box center [833, 546] width 96 height 32
select select "IP"
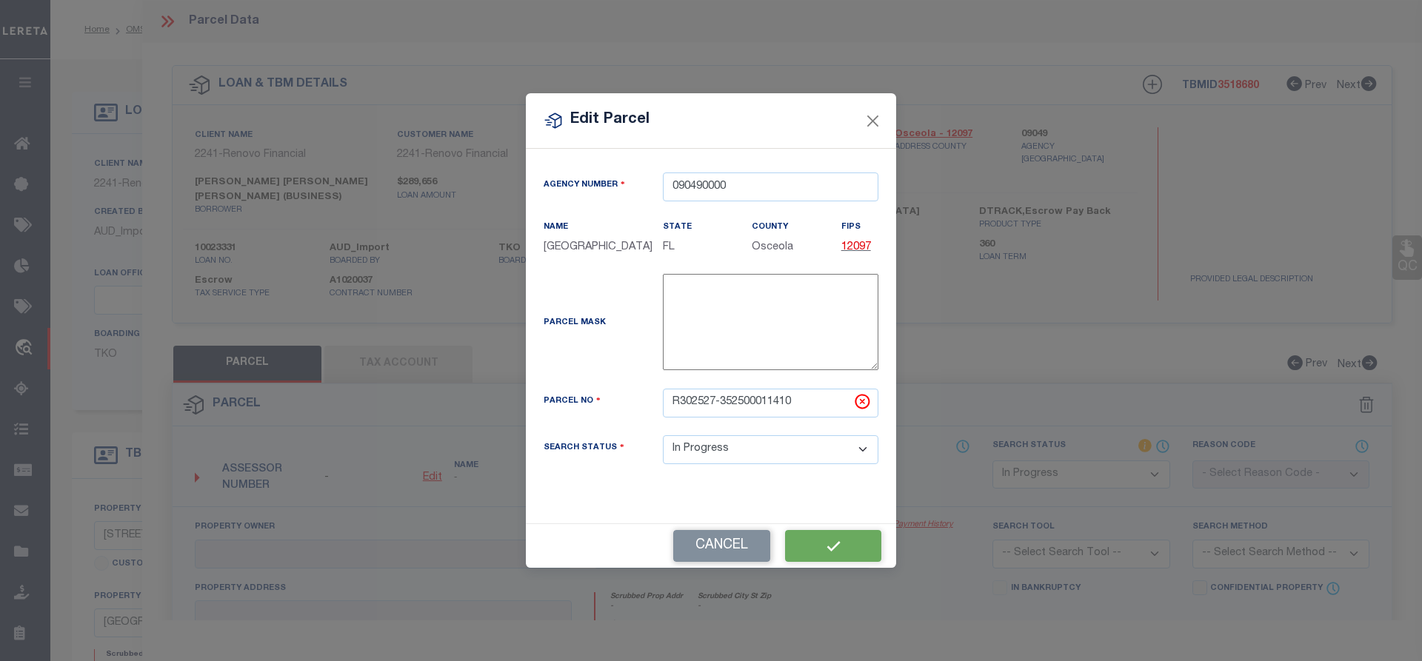
checkbox input "false"
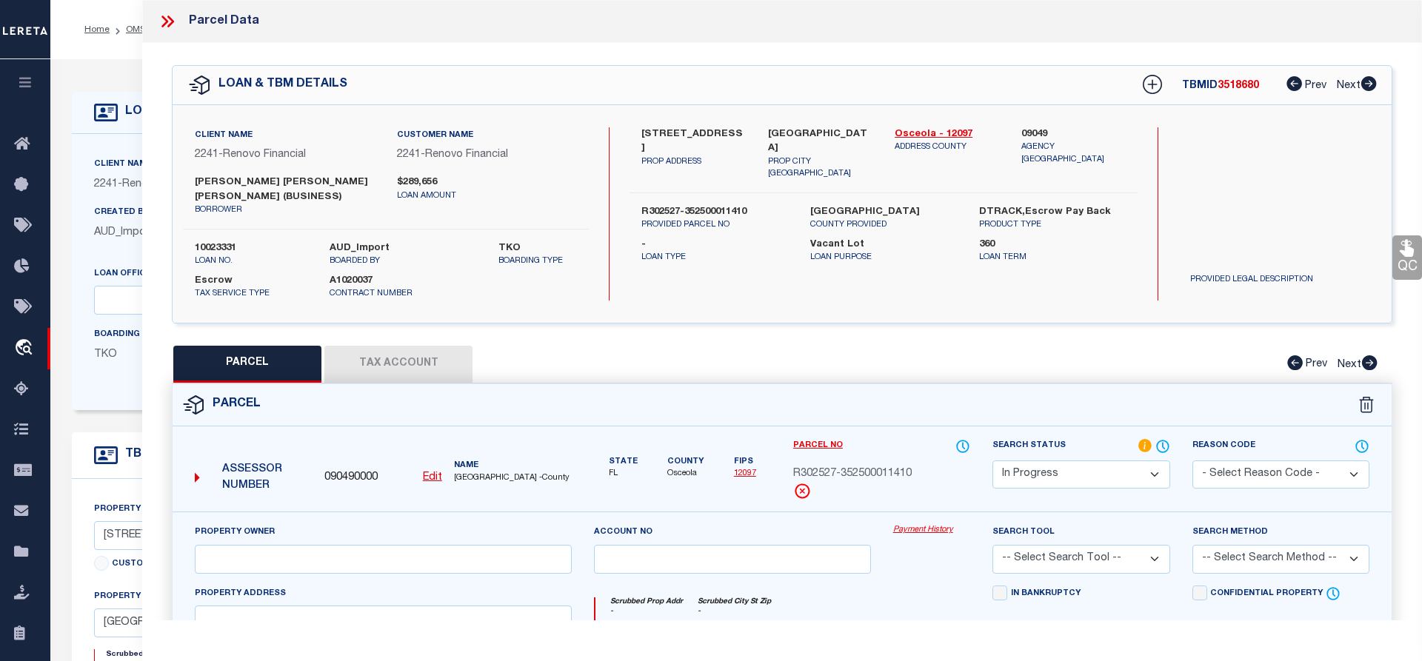
checkbox input "false"
click at [396, 557] on input "text" at bounding box center [380, 559] width 373 height 29
paste input "VARGAS BENAVENTE CARLOS DANIEL"
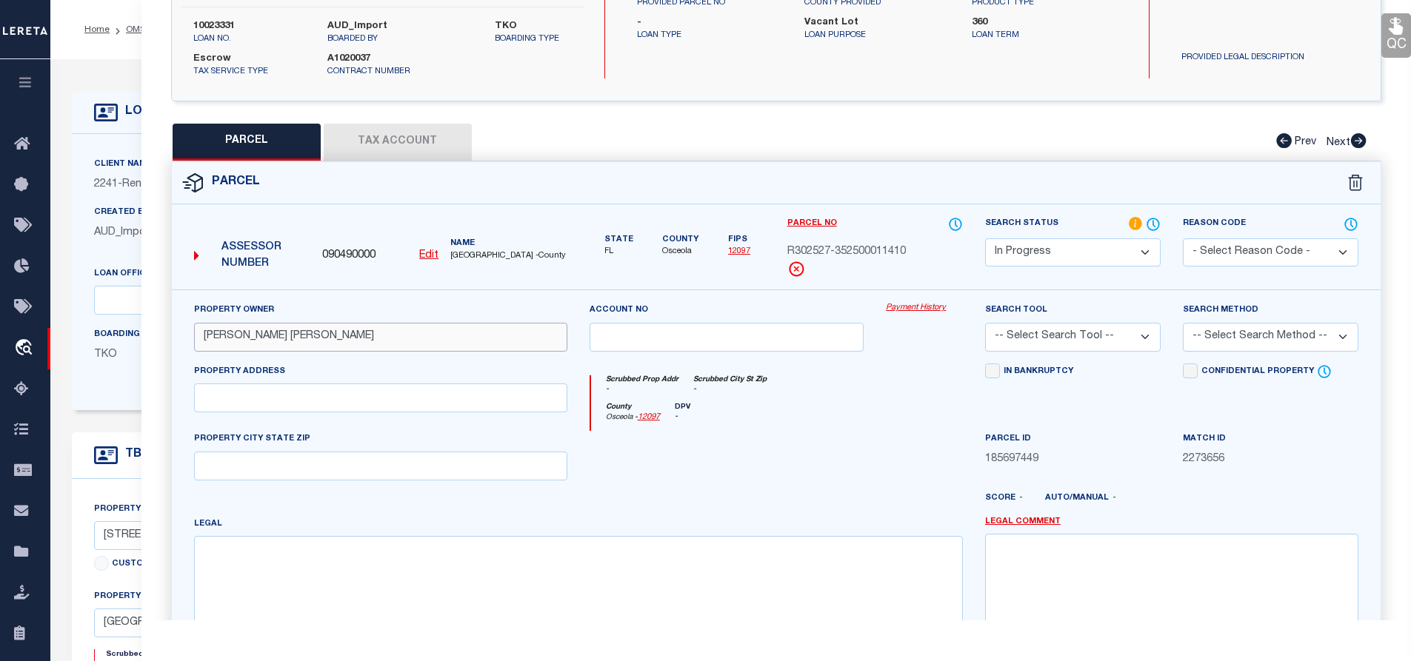
type input "VARGAS BENAVENTE CARLOS DANIEL"
click at [438, 395] on input "text" at bounding box center [380, 398] width 373 height 29
paste input "257 BOGEY DR"
type input "257 BOGEY DR"
click at [421, 470] on input "text" at bounding box center [380, 466] width 373 height 29
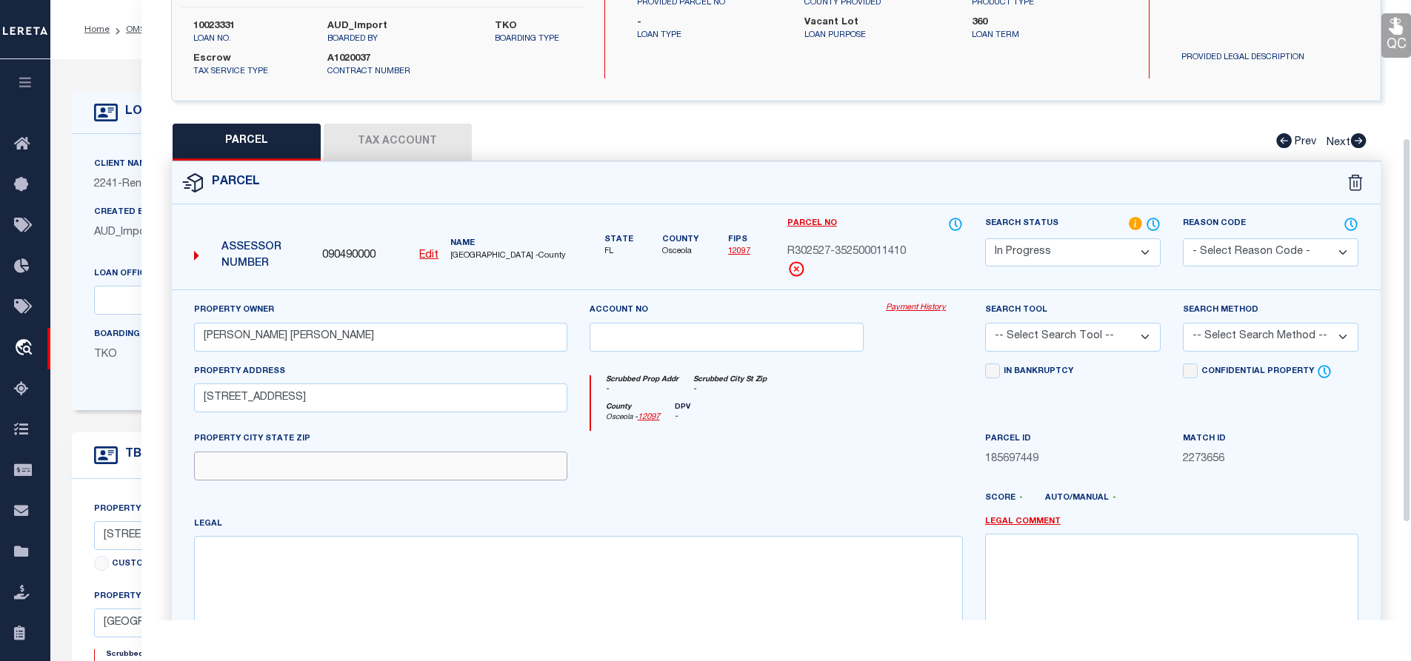
paste input "DAVENPORT"
type input "DAVENPORT"
click at [388, 564] on textarea at bounding box center [578, 582] width 769 height 93
click at [243, 565] on textarea at bounding box center [578, 582] width 769 height 93
paste textarea "FOX NORTH PB 32 PGS 53-57 LOT 141"
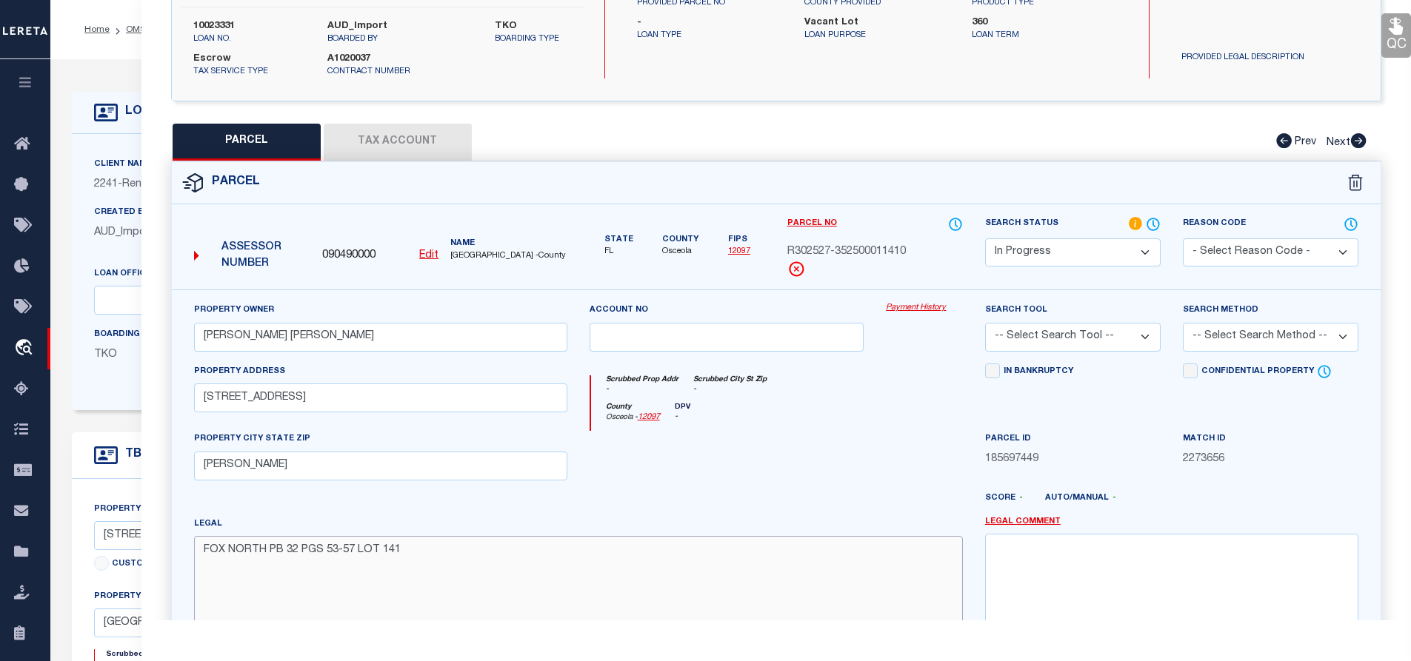
type textarea "FOX NORTH PB 32 PGS 53-57 LOT 141"
click at [353, 136] on button "Tax Account" at bounding box center [398, 142] width 148 height 37
select select "100"
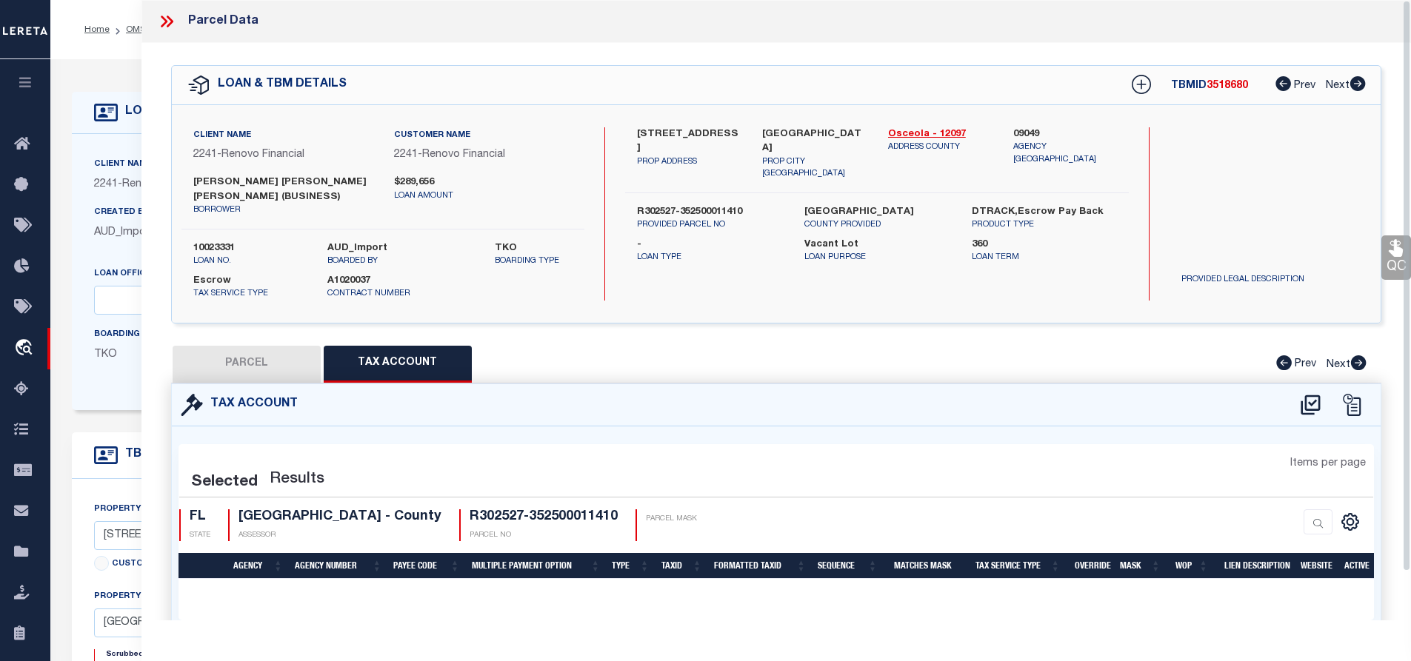
select select "100"
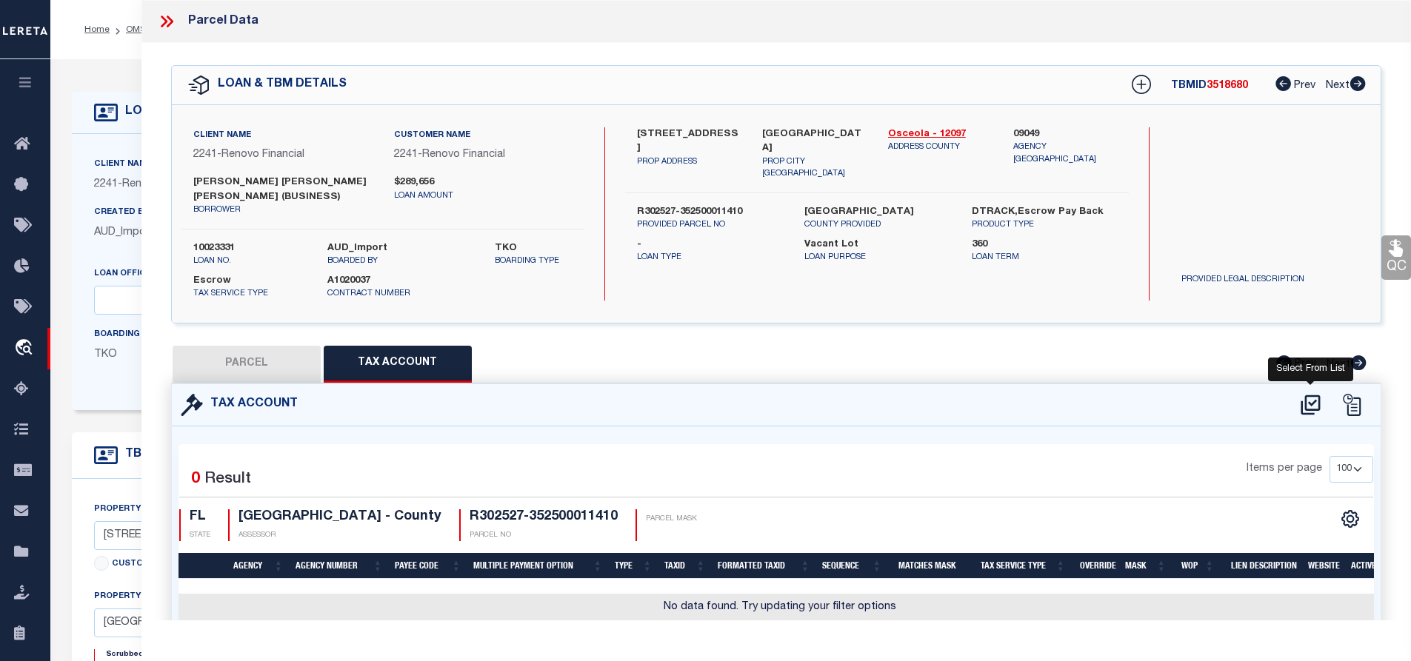
click at [1304, 401] on icon at bounding box center [1311, 405] width 24 height 24
select select "100"
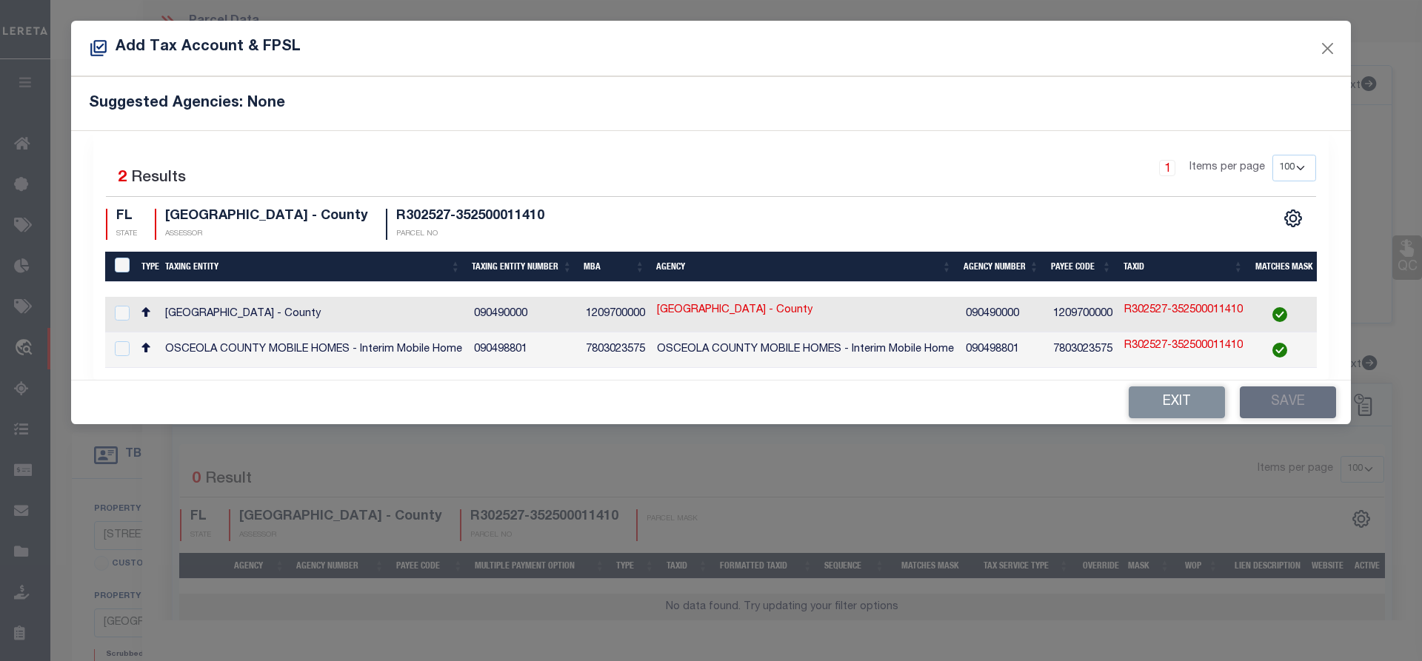
click at [305, 309] on td "OSCEOLA COUNTY - County" at bounding box center [313, 315] width 309 height 36
checkbox input "true"
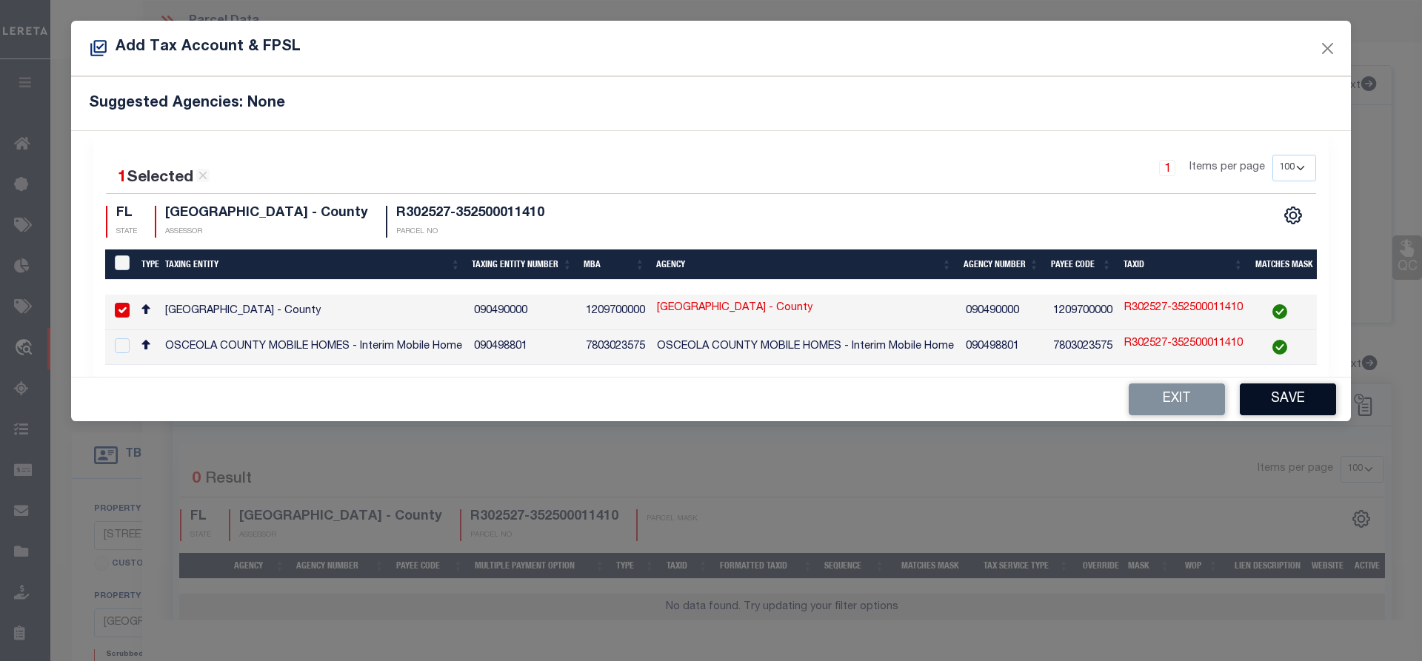
click at [1285, 395] on button "Save" at bounding box center [1288, 400] width 96 height 32
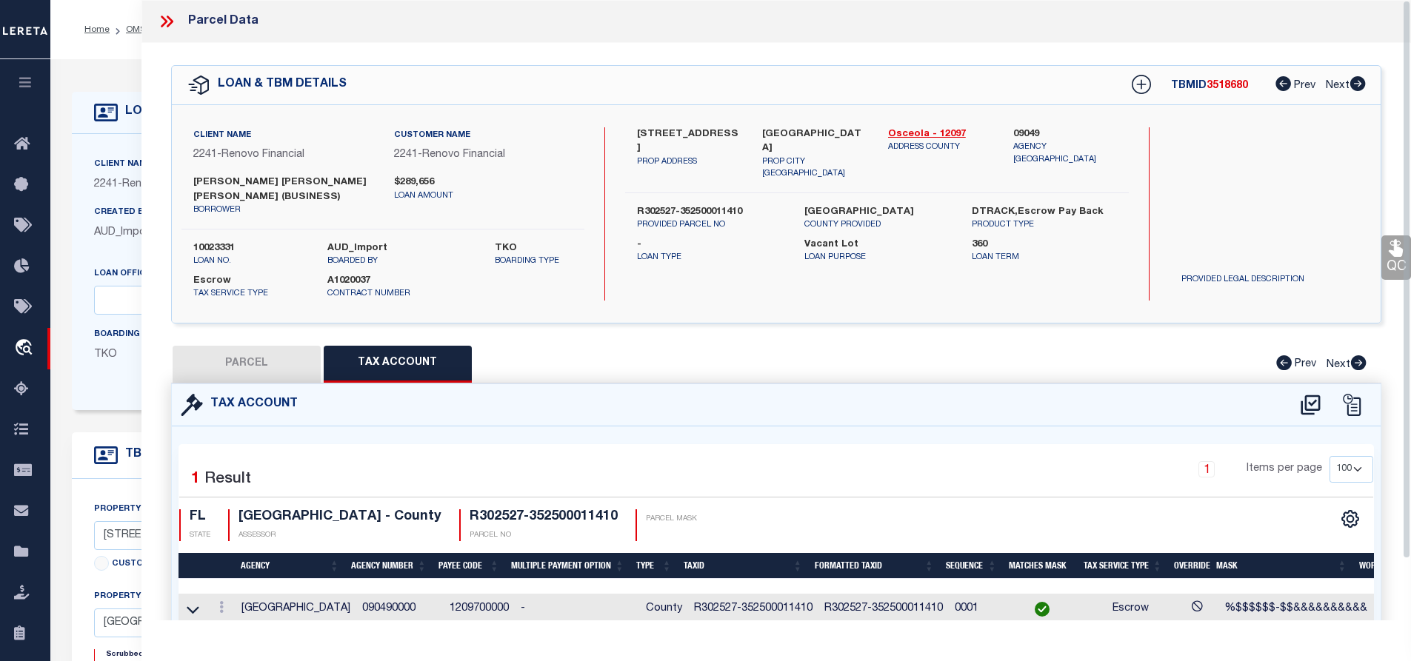
click at [289, 380] on button "PARCEL" at bounding box center [247, 364] width 148 height 37
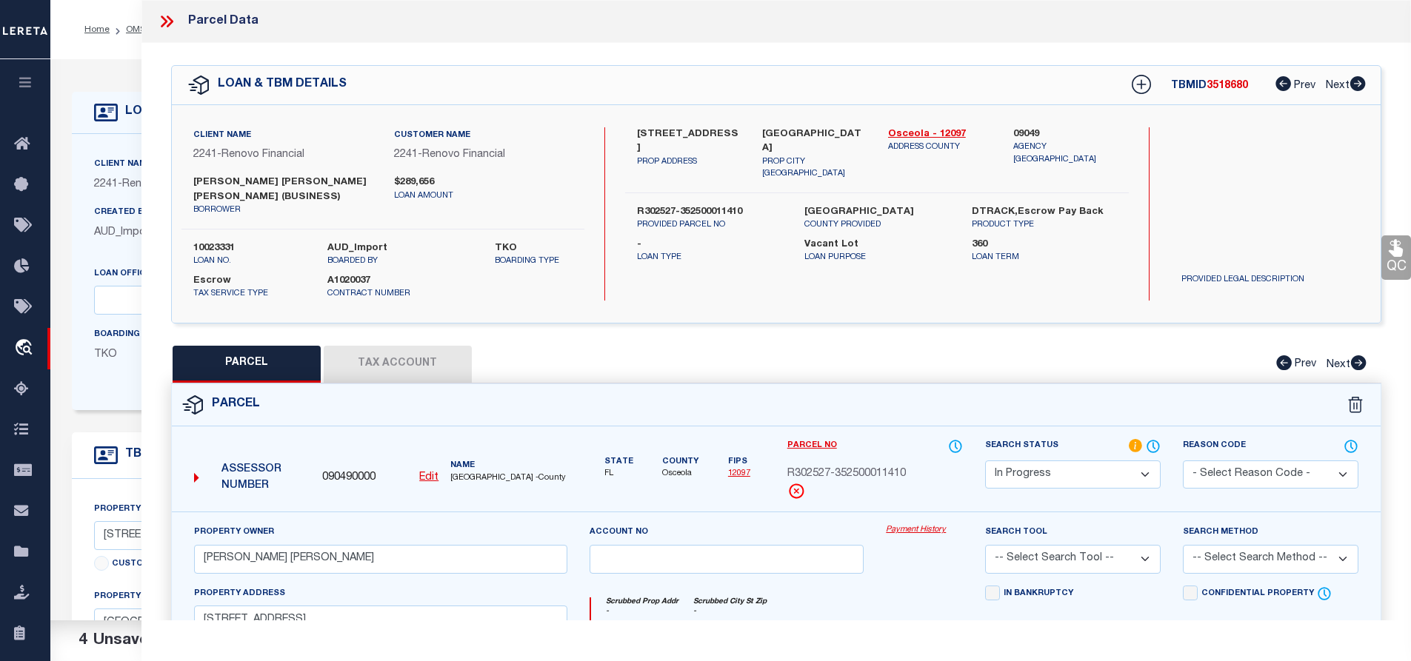
click at [1019, 478] on select "Automated Search Bad Parcel Complete Duplicate Parcel High Dollar Reporting In …" at bounding box center [1073, 475] width 176 height 29
select select "PC"
click at [985, 461] on select "Automated Search Bad Parcel Complete Duplicate Parcel High Dollar Reporting In …" at bounding box center [1073, 475] width 176 height 29
click at [1050, 553] on select "-- Select Search Tool -- 3rd Party Website Agency File Agency Website ATLS CNV-…" at bounding box center [1073, 559] width 176 height 29
select select "AGW"
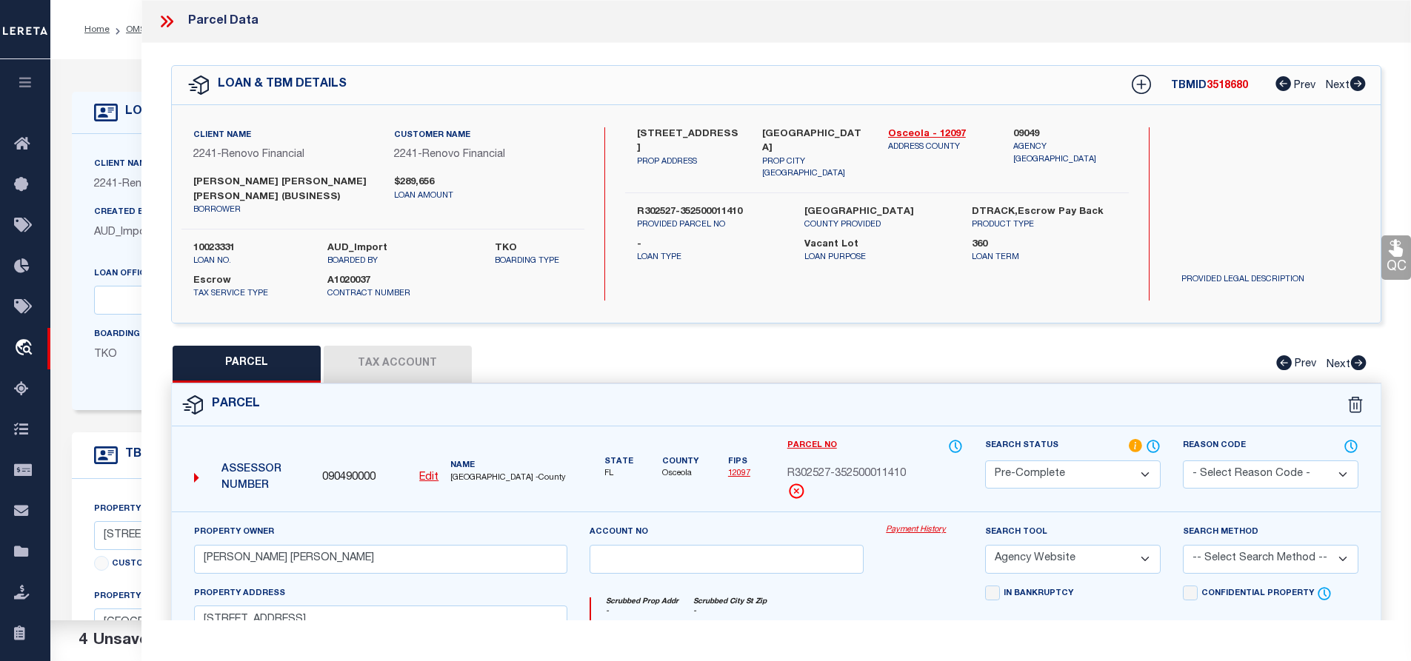
click at [985, 546] on select "-- Select Search Tool -- 3rd Party Website Agency File Agency Website ATLS CNV-…" at bounding box center [1073, 559] width 176 height 29
click at [1242, 563] on select "-- Select Search Method -- Property Address Legal Liability Info Provided" at bounding box center [1271, 559] width 176 height 29
select select "ADD"
click at [1183, 546] on select "-- Select Search Method -- Property Address Legal Liability Info Provided" at bounding box center [1271, 559] width 176 height 29
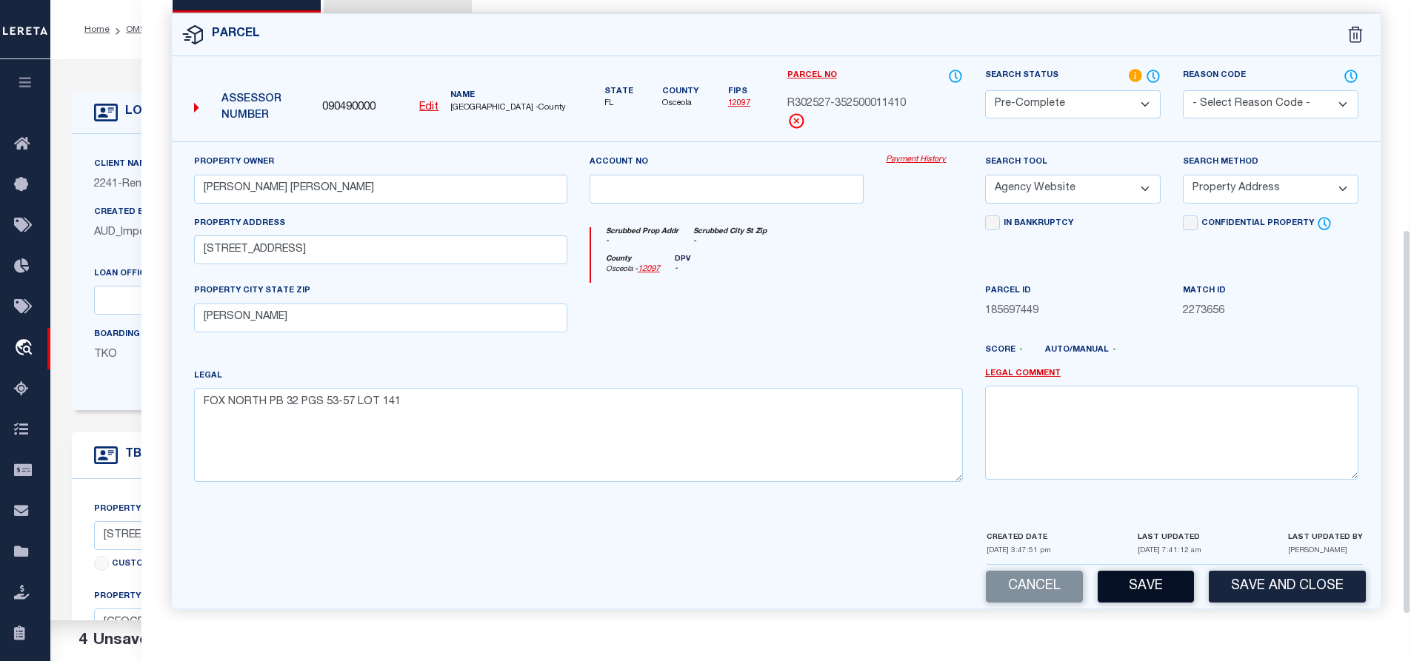
click at [1121, 584] on button "Save" at bounding box center [1146, 587] width 96 height 32
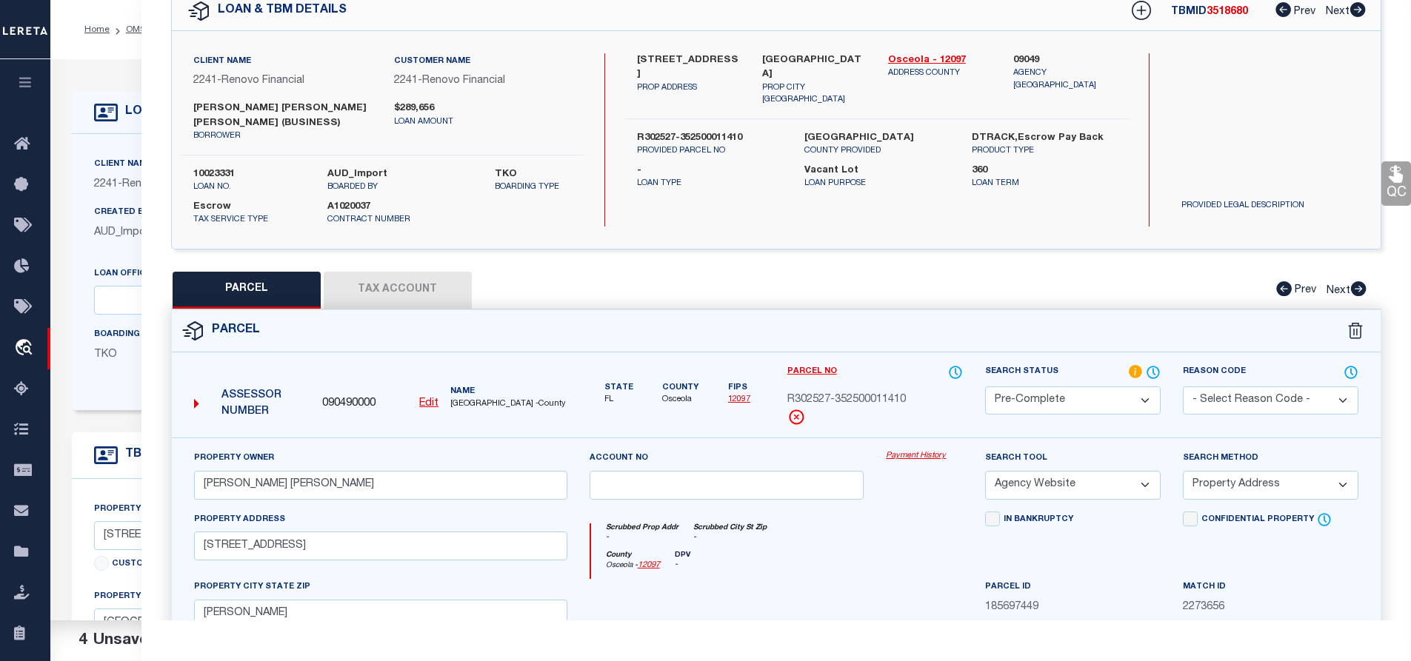
click at [833, 393] on span "R302527-352500011410" at bounding box center [846, 401] width 119 height 16
select select "AS"
select select
checkbox input "false"
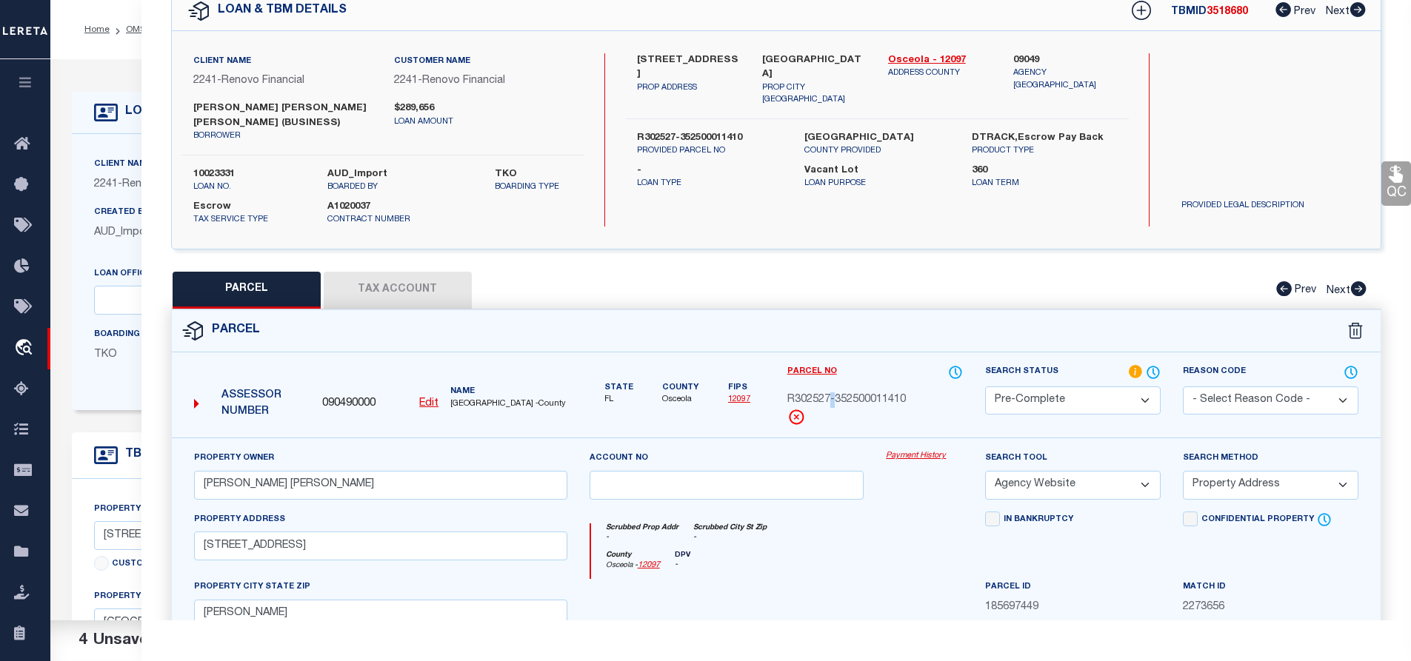
checkbox input "false"
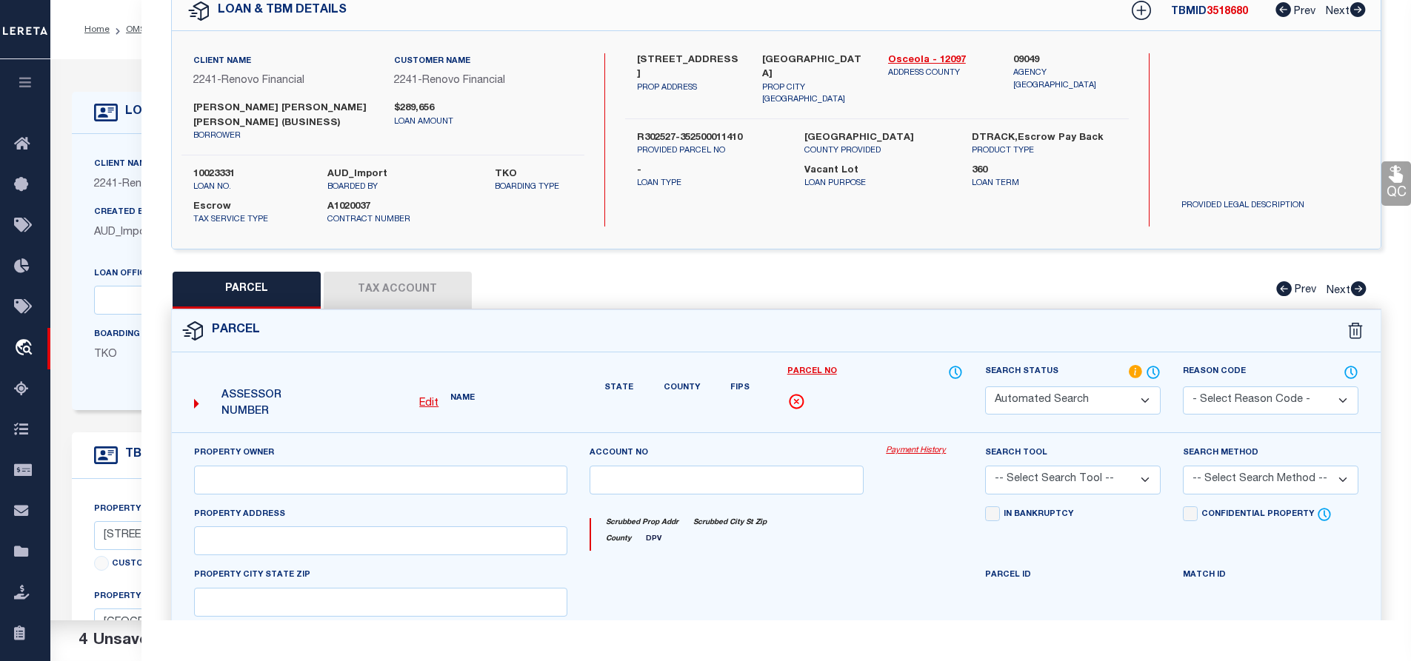
click at [833, 394] on div "Parcel No" at bounding box center [875, 387] width 176 height 46
select select "PC"
type input "VARGAS BENAVENTE CARLOS DANIEL"
select select "AGW"
select select "ADD"
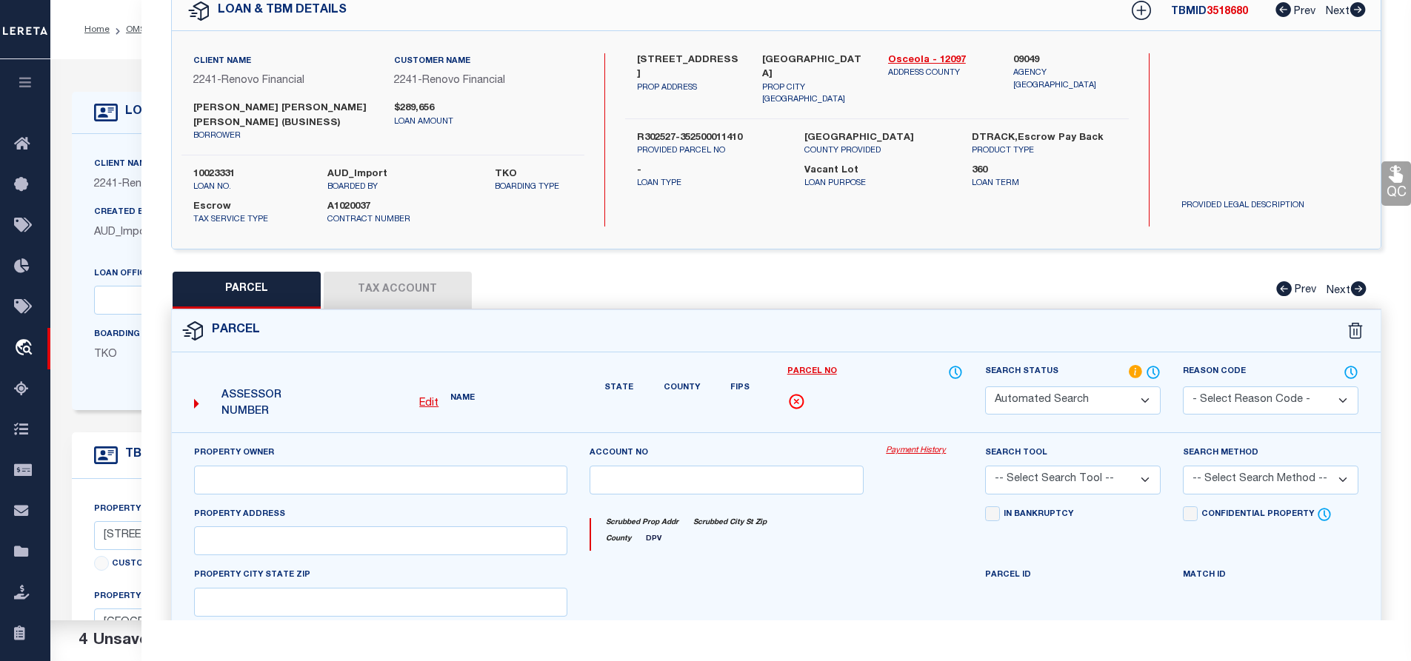
type input "257 BOGEY DR"
type input "DAVENPORT"
type textarea "FOX NORTH PB 32 PGS 53-57 LOT 141"
click at [787, 393] on span at bounding box center [787, 393] width 0 height 0
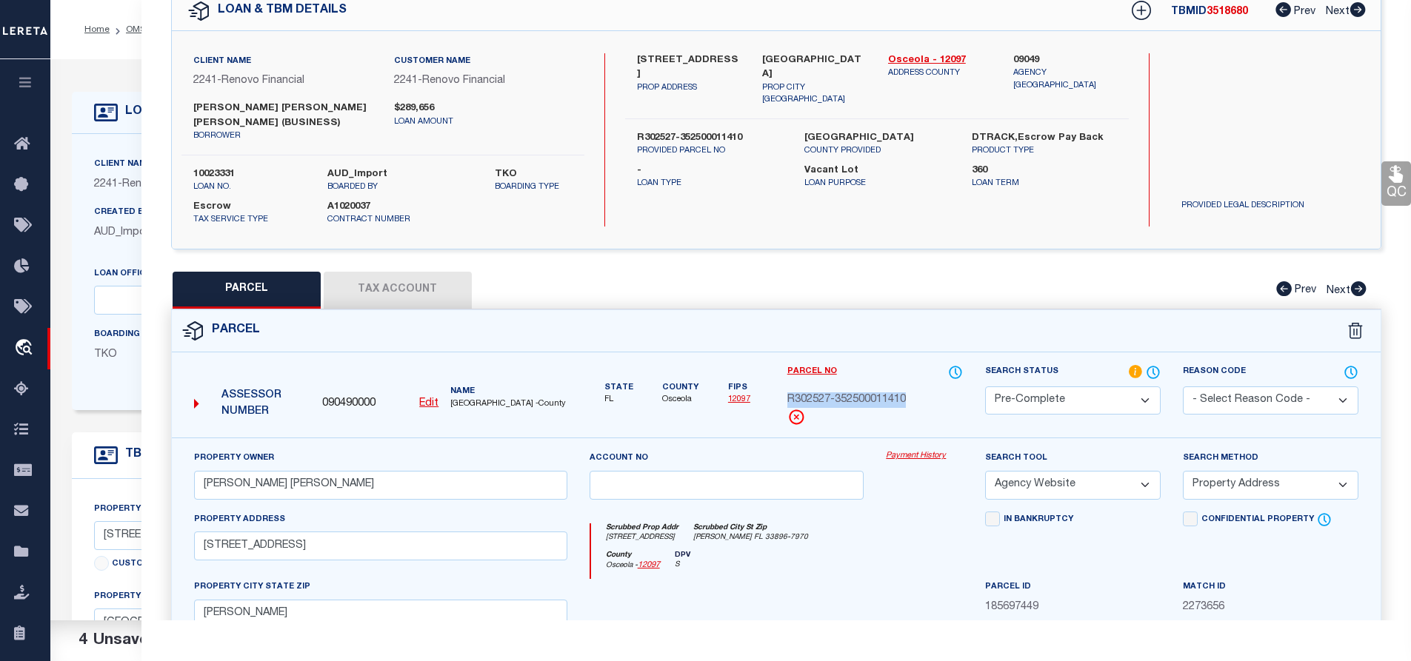
copy div
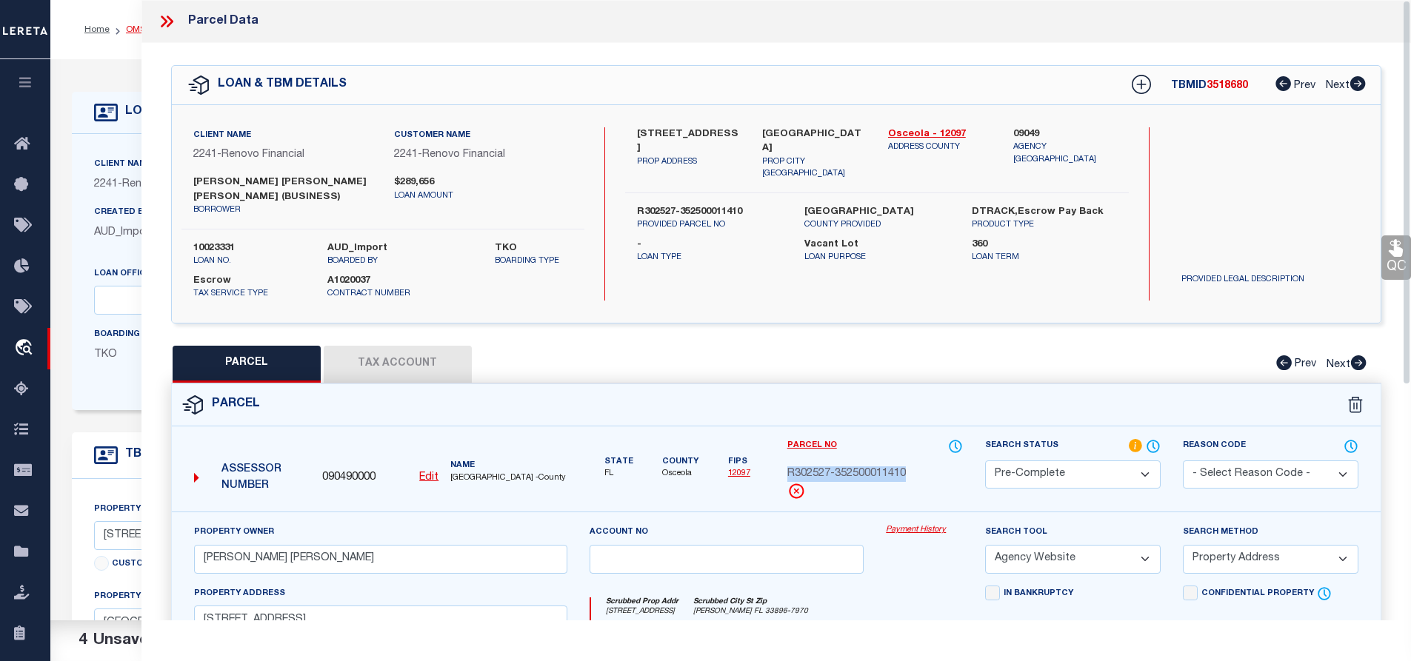
click at [135, 25] on link "OMS" at bounding box center [136, 29] width 20 height 9
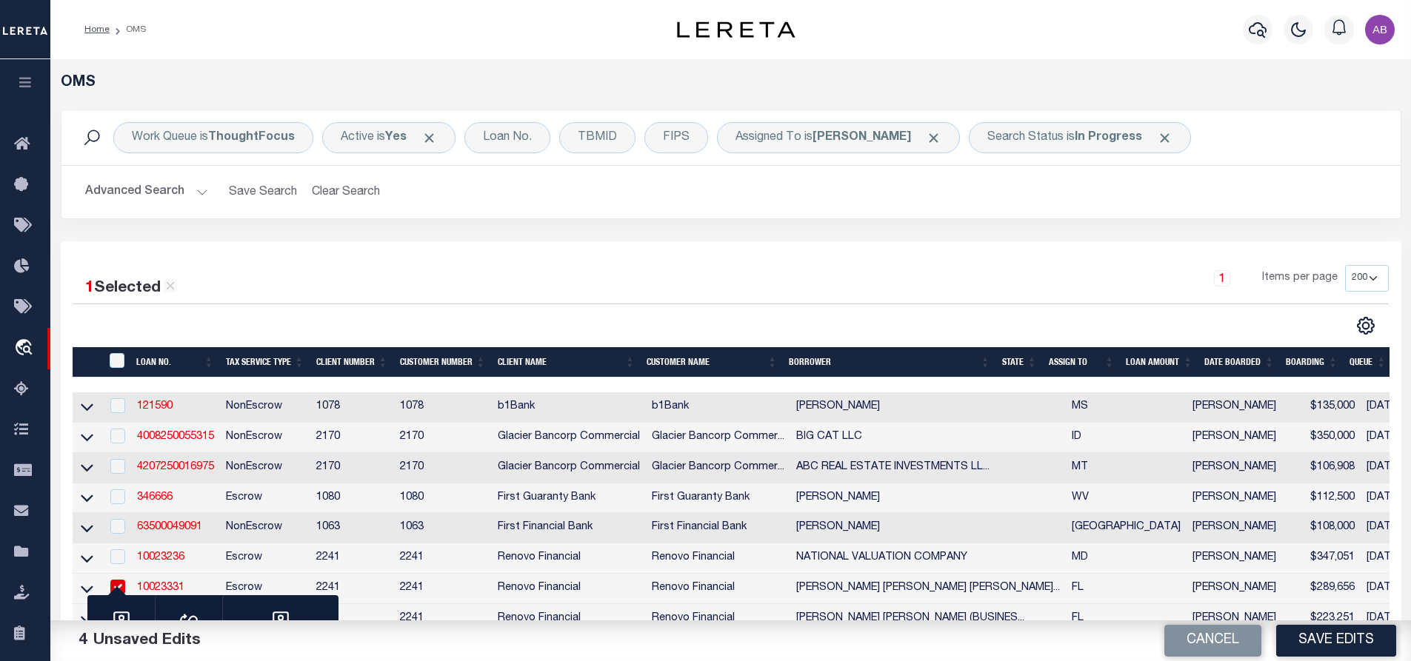
scroll to position [370, 0]
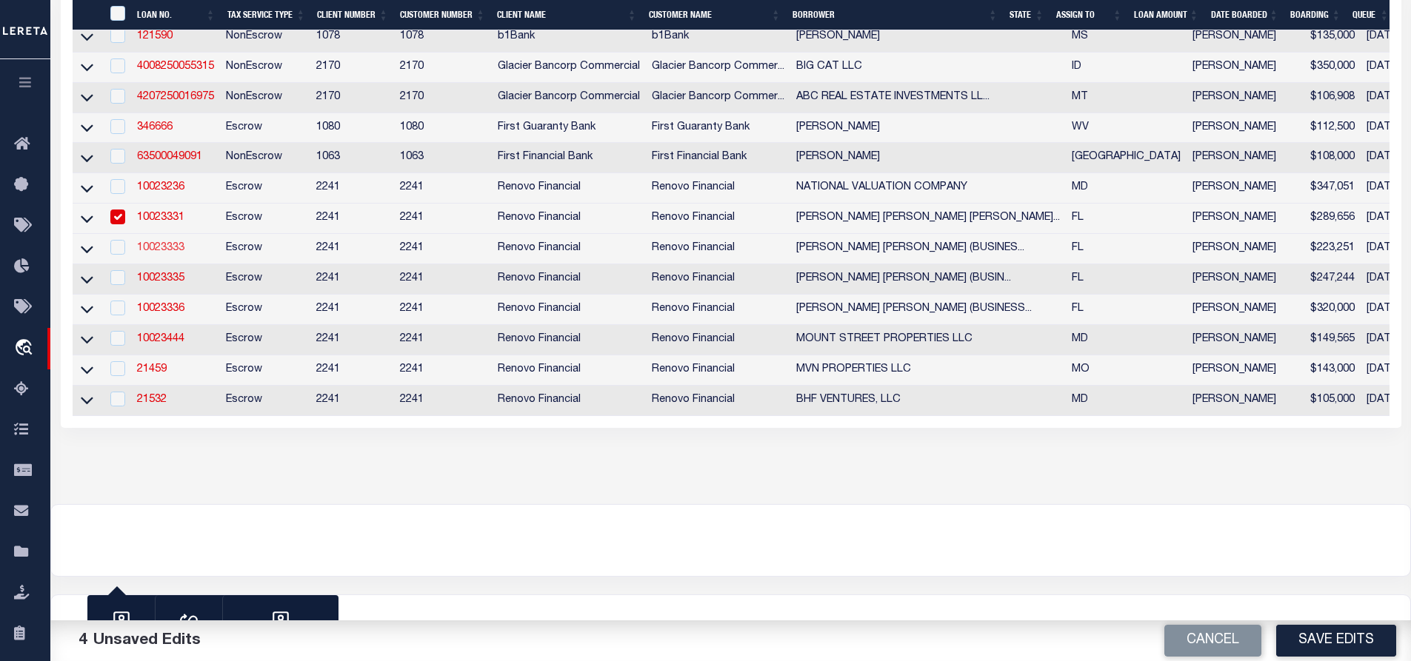
click at [165, 252] on link "10023333" at bounding box center [160, 248] width 47 height 10
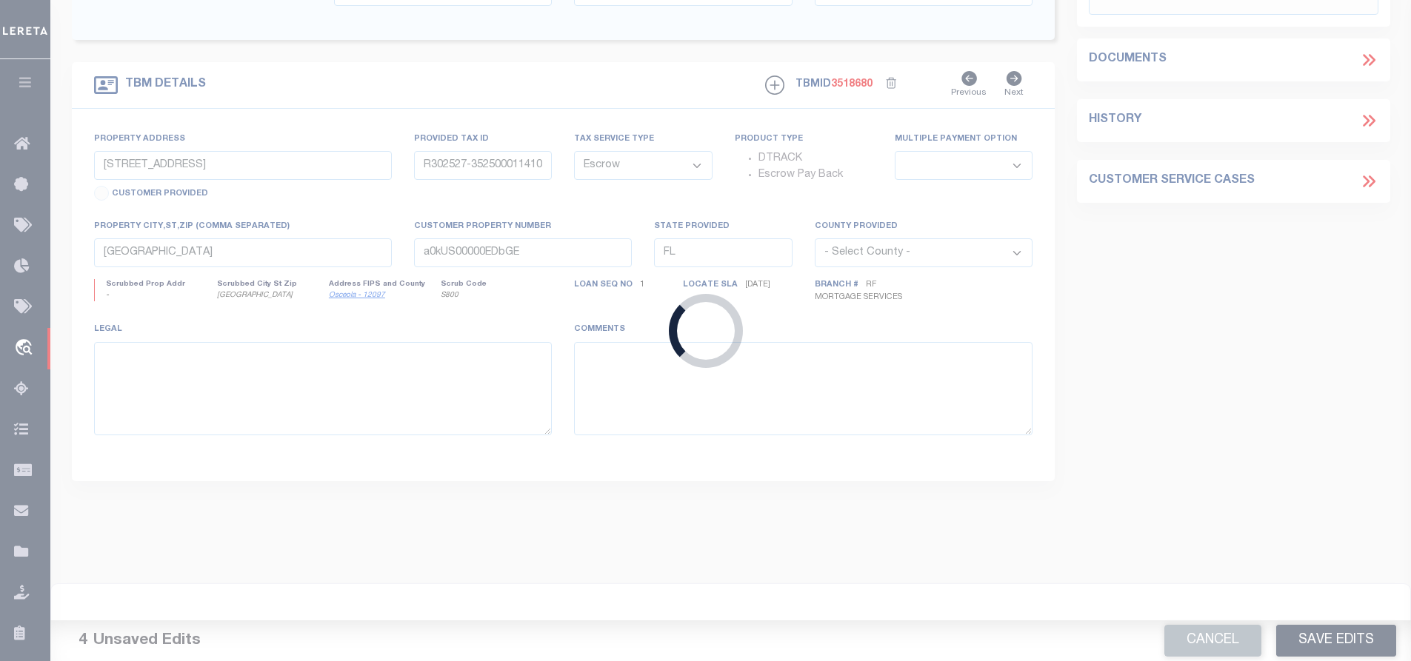
type input "10023333"
type input "ELBA IRIS SOLA MALAVE (BUSINESS)"
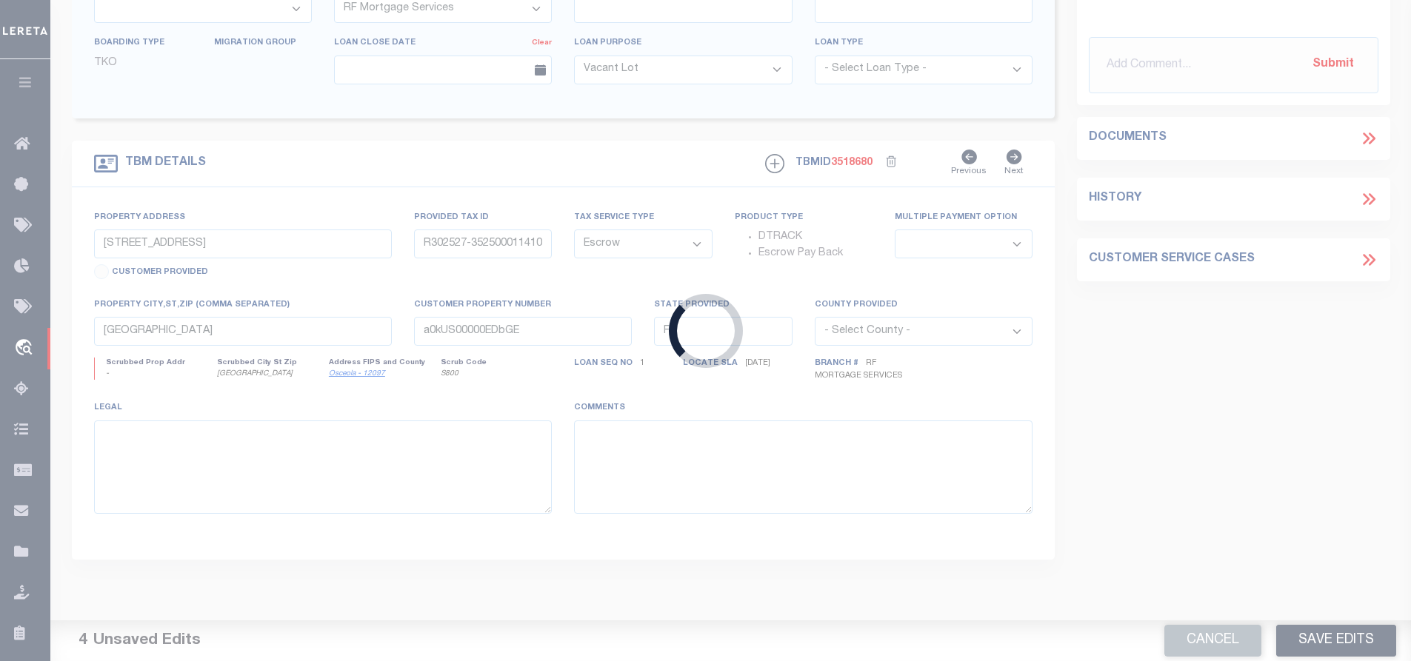
type input "2536 PRINCETON AVE"
type input "06203150205000280"
select select
type input "SANFORD, FL 32773"
type input "a0kUS00000EDgKk"
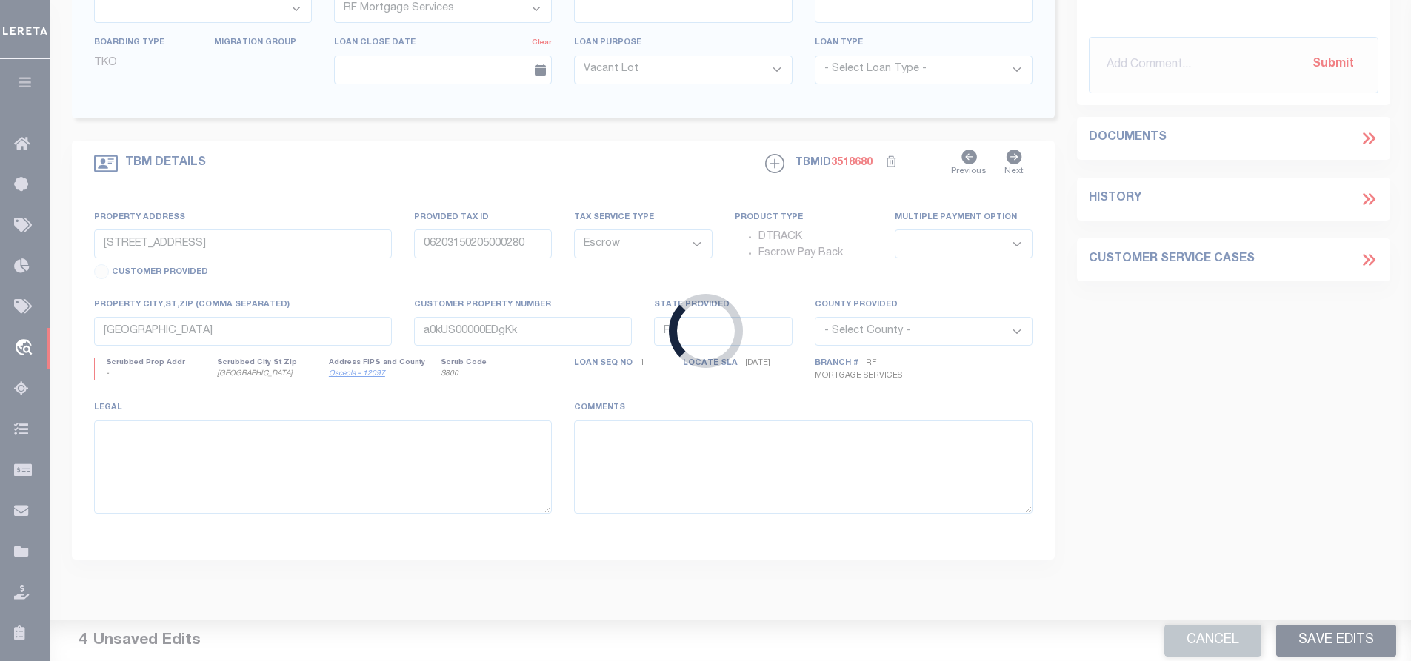
select select
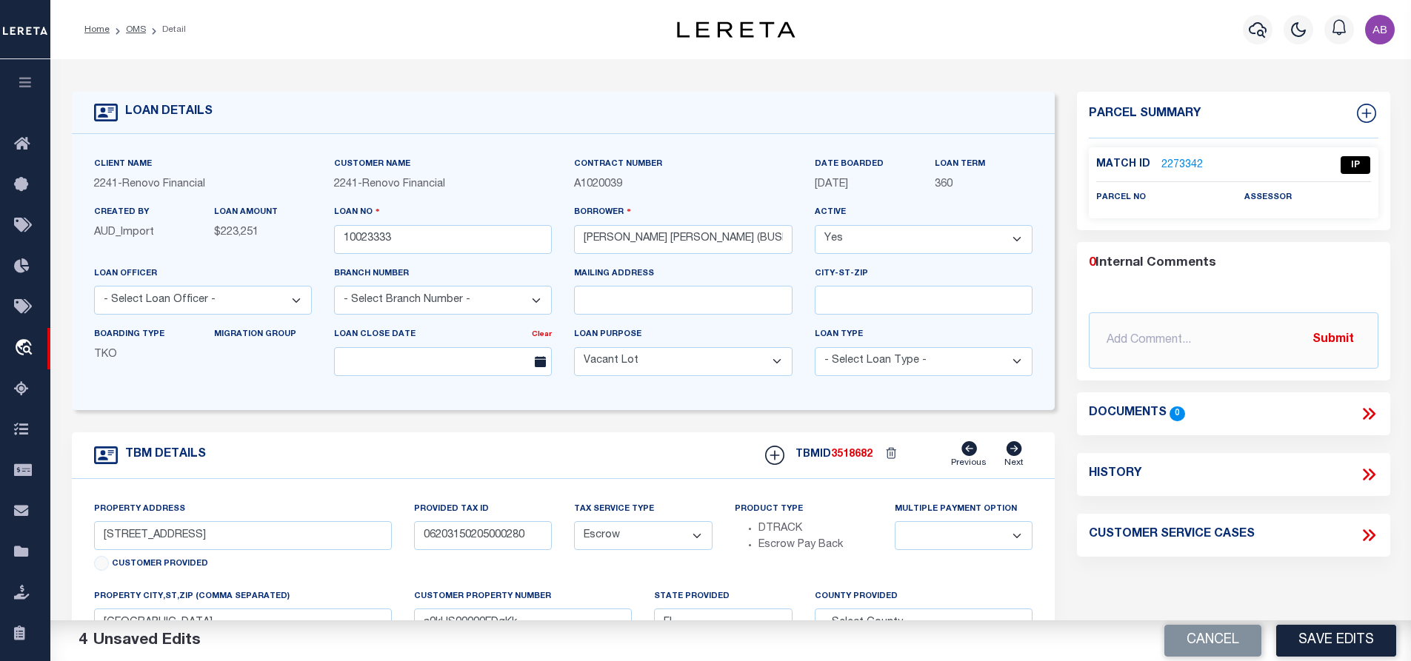
click at [1178, 161] on link "2273342" at bounding box center [1182, 166] width 41 height 16
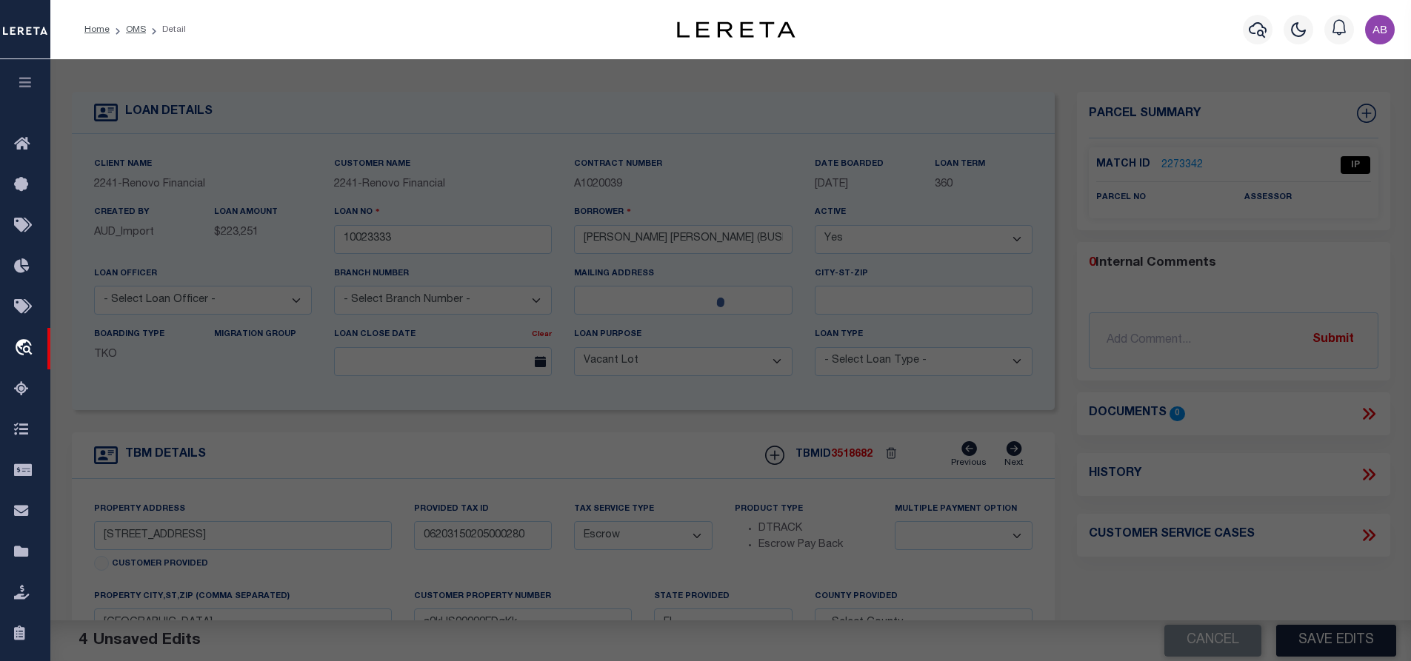
select select "AS"
select select
checkbox input "false"
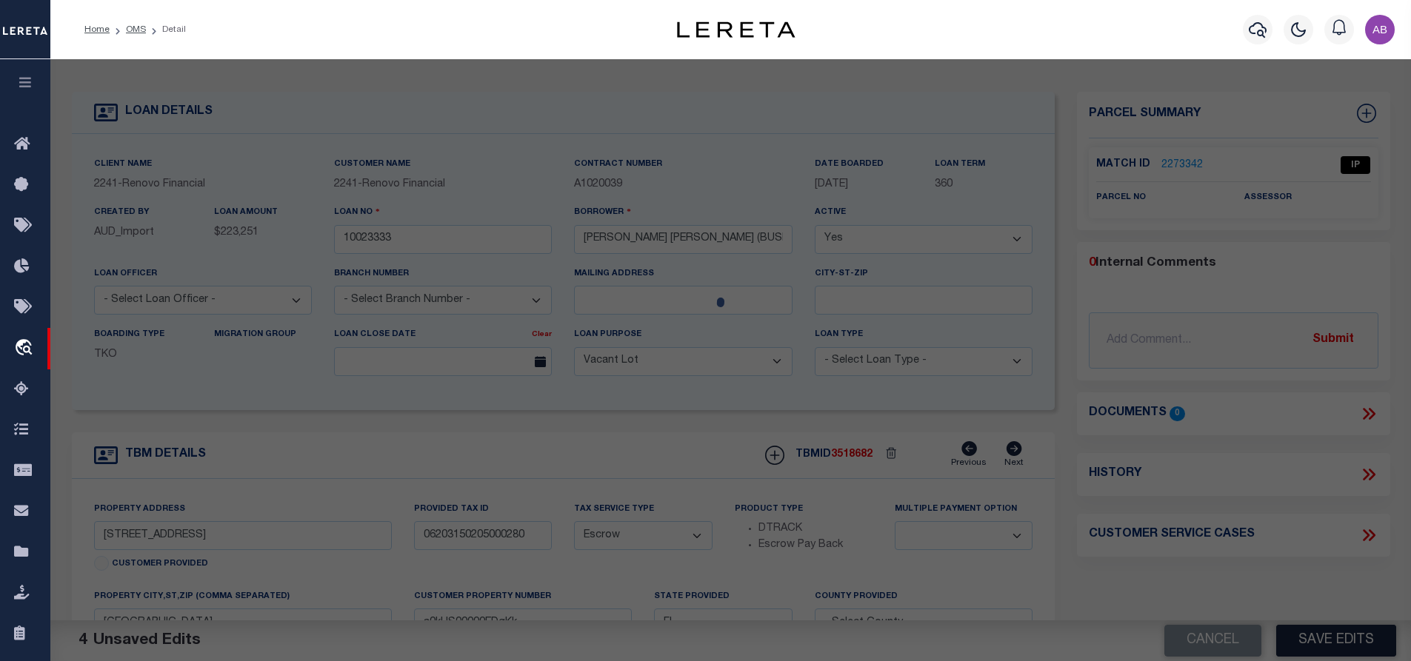
select select "IP"
checkbox input "false"
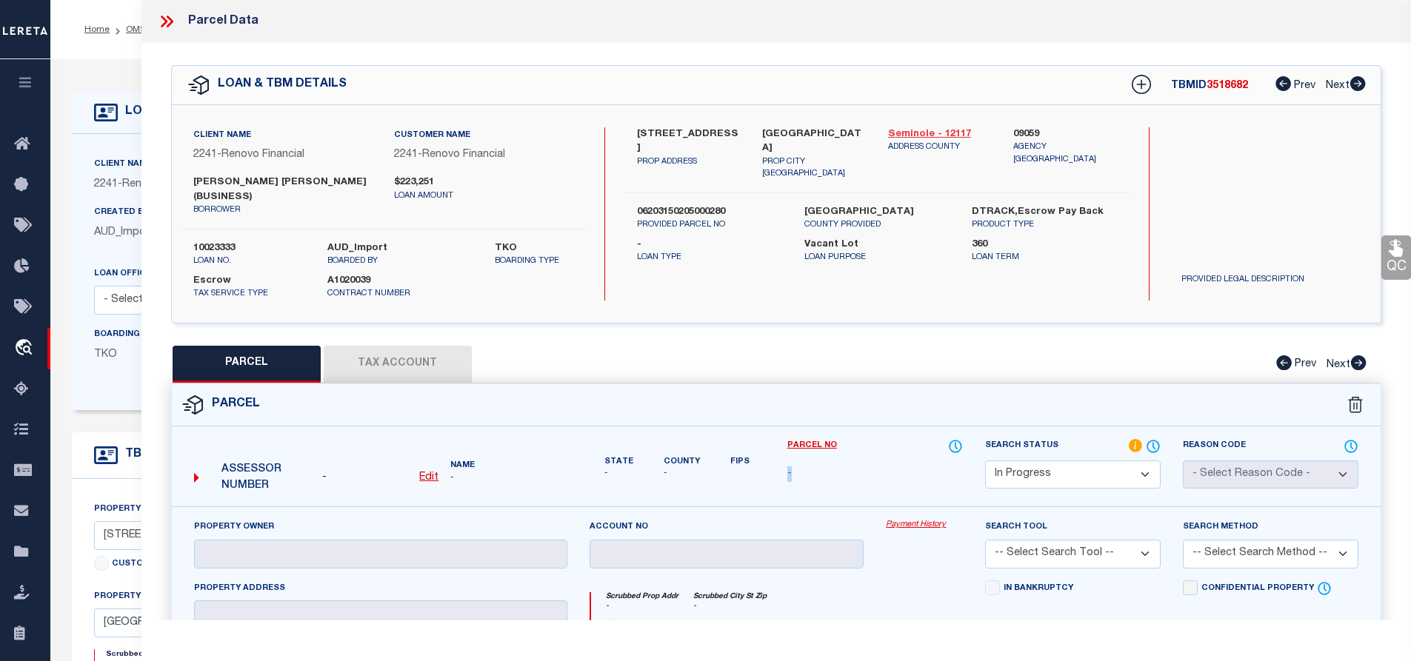
click at [916, 128] on link "Seminole - 12117" at bounding box center [940, 134] width 104 height 15
click at [690, 134] on label "2536 PRINCETON AVE" at bounding box center [689, 141] width 104 height 29
copy label "PRINCETON"
click at [690, 134] on label "2536 PRINCETON AVE" at bounding box center [689, 141] width 104 height 29
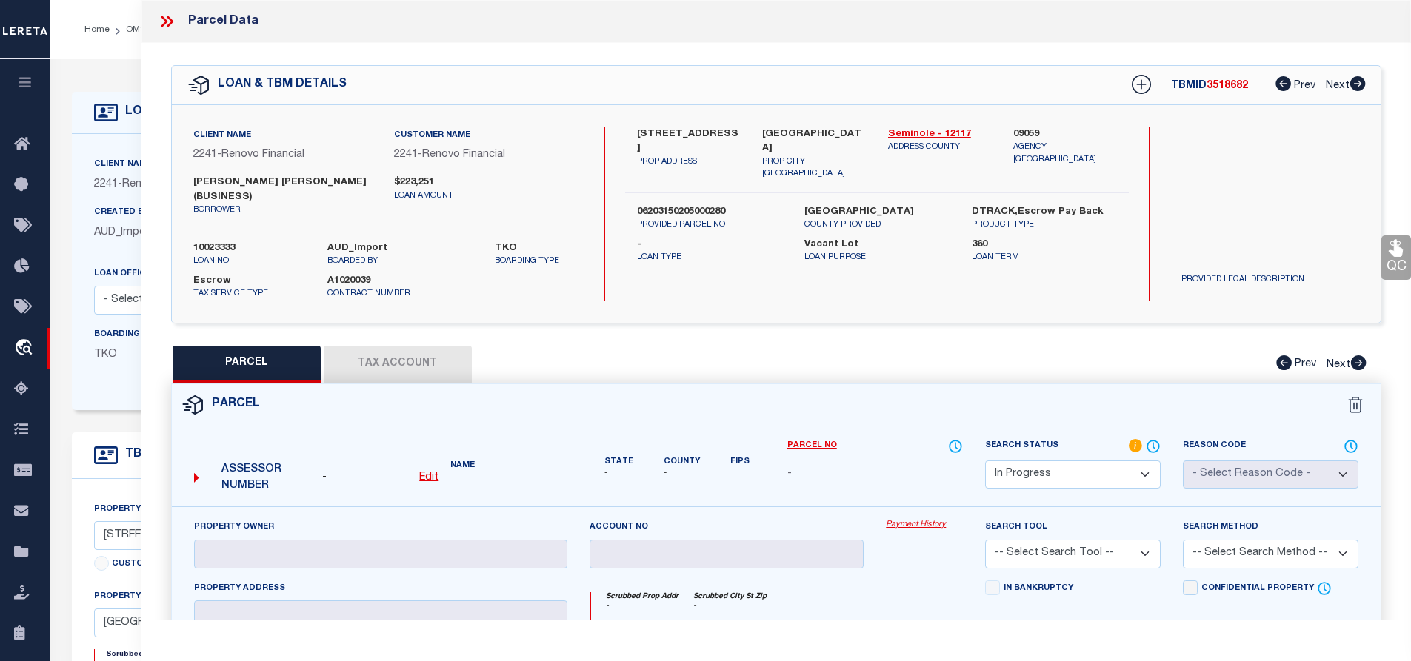
click at [690, 134] on label "2536 PRINCETON AVE" at bounding box center [689, 141] width 104 height 29
click at [419, 470] on div "- Edit" at bounding box center [380, 478] width 116 height 16
click at [430, 473] on u "Edit" at bounding box center [428, 478] width 19 height 10
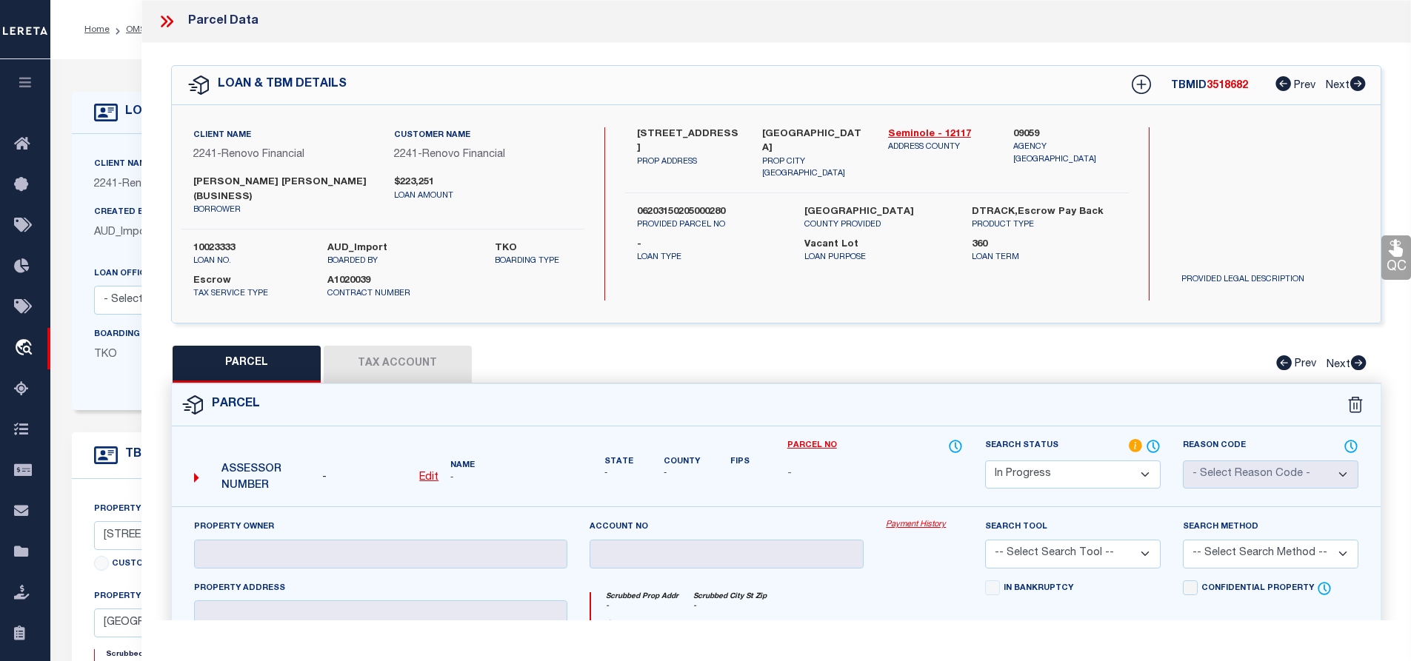
select select "IP"
type textarea "-"
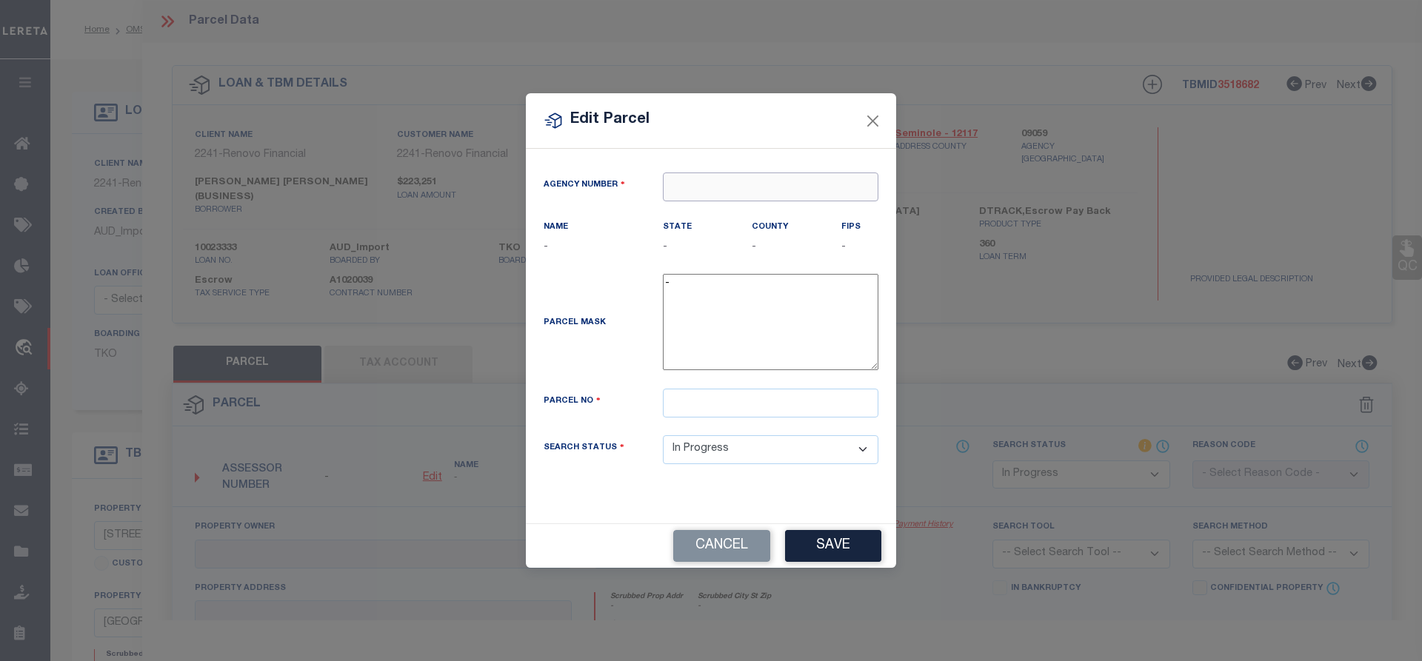
click at [688, 189] on input "text" at bounding box center [771, 187] width 216 height 29
click at [820, 222] on div "090590000 : SEMINOLE COUNTY" at bounding box center [771, 224] width 214 height 42
type input "090590000"
click at [709, 418] on input "text" at bounding box center [771, 403] width 216 height 29
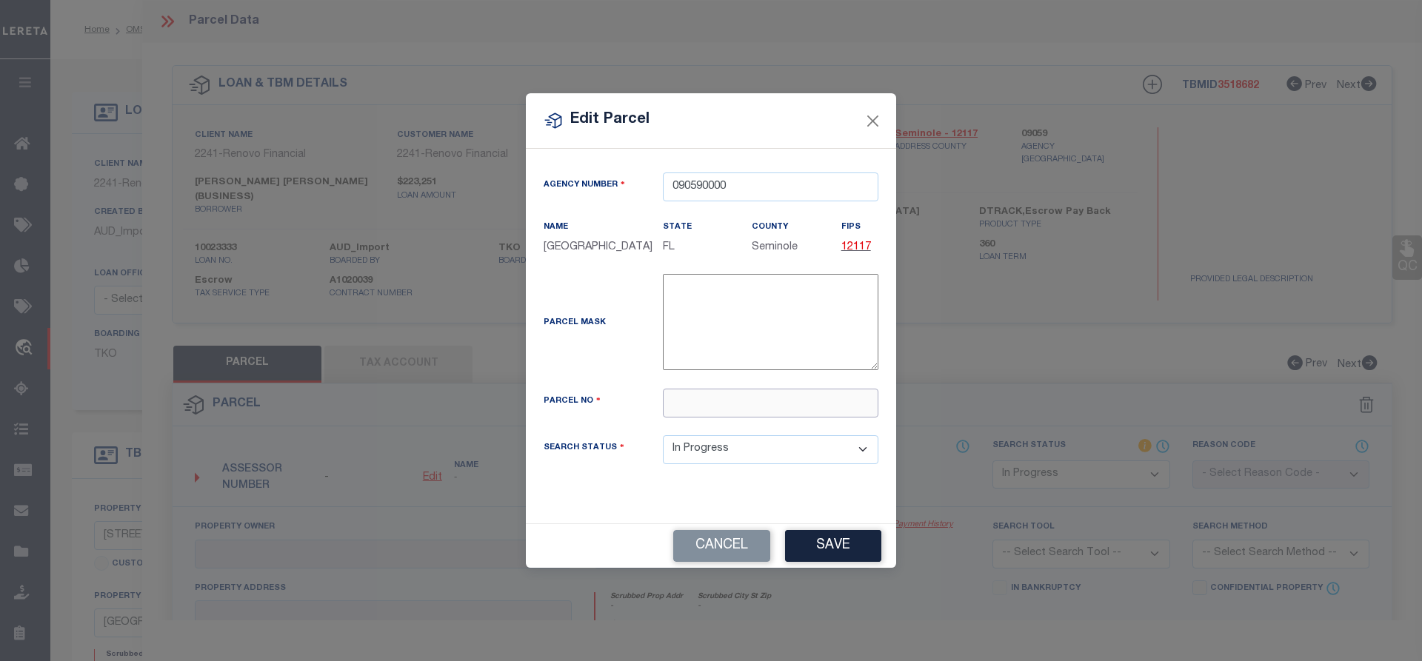
click at [802, 418] on input "text" at bounding box center [771, 403] width 216 height 29
paste input "06-20-31-502-0500-0280"
click at [657, 408] on div "06-20-31-502-0500-0280" at bounding box center [771, 403] width 238 height 29
click at [673, 408] on input "06-20-31-502-0500-0280" at bounding box center [771, 403] width 216 height 29
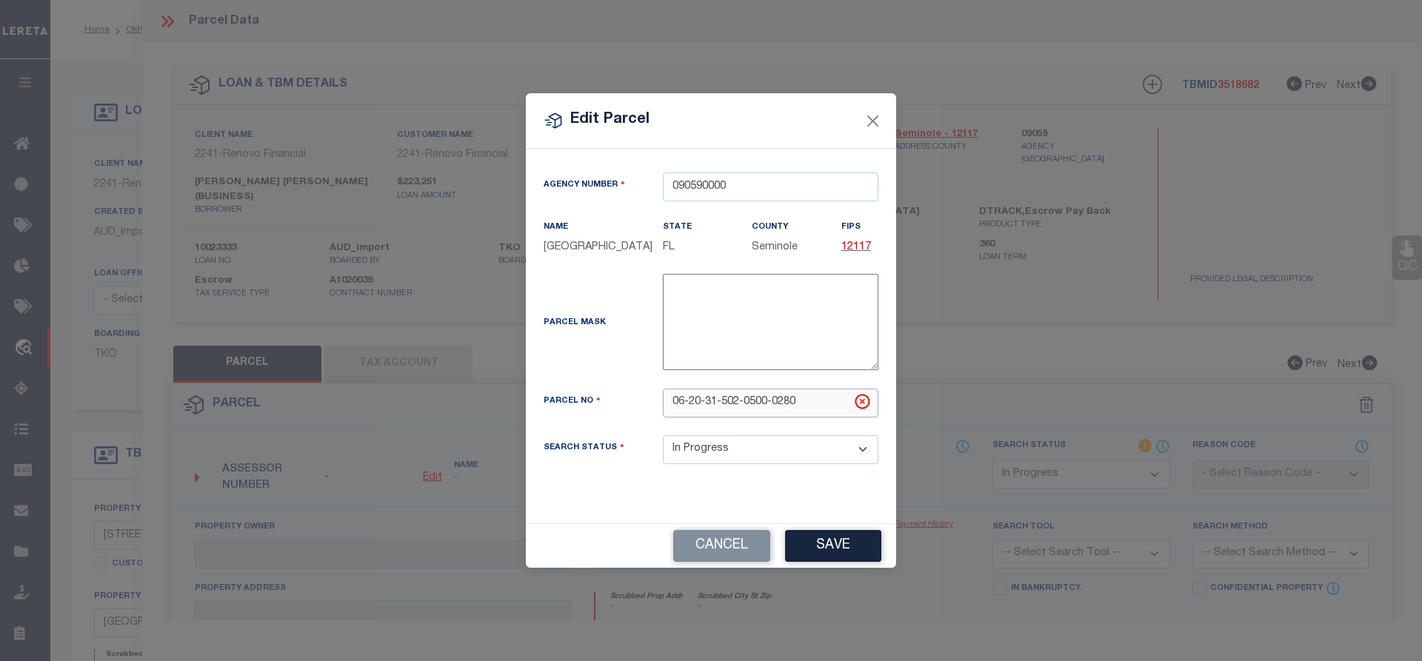
click at [673, 408] on input "06-20-31-502-0500-0280" at bounding box center [771, 403] width 216 height 29
type input "06-20-31-502-0500-0280"
click at [845, 553] on button "Save" at bounding box center [833, 546] width 96 height 32
select select "IP"
checkbox input "false"
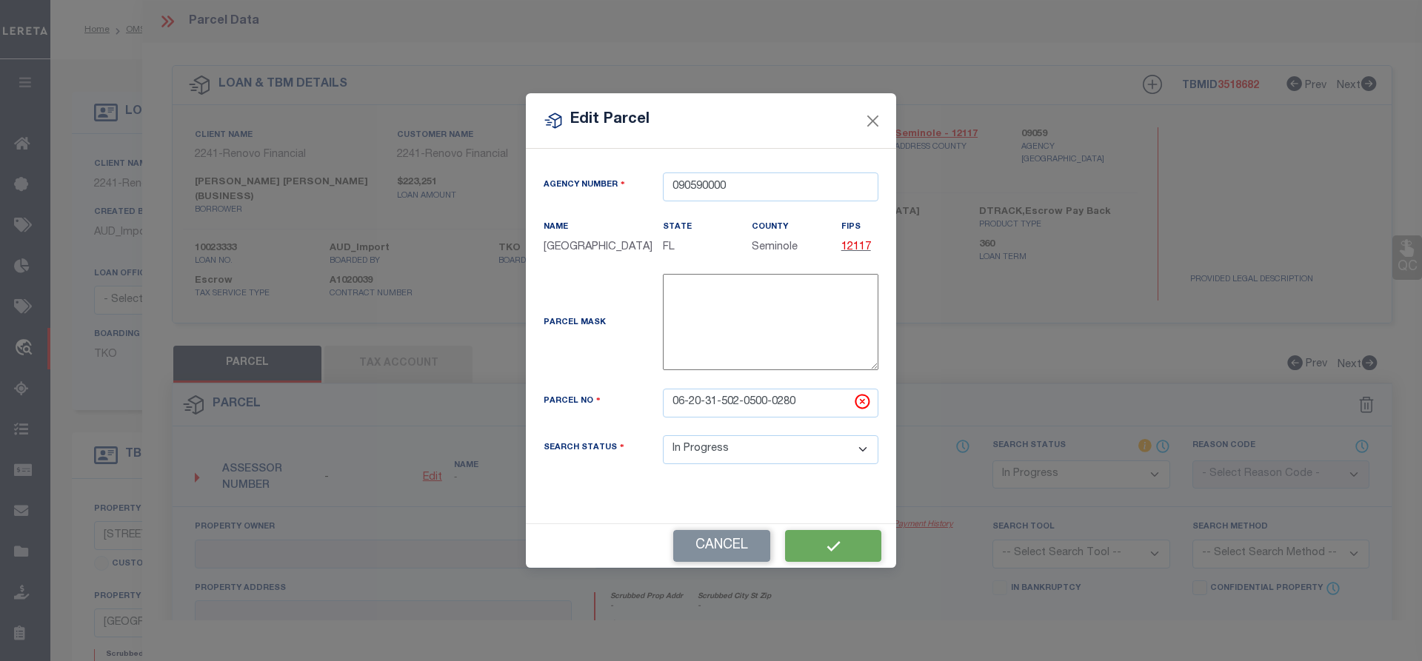
checkbox input "false"
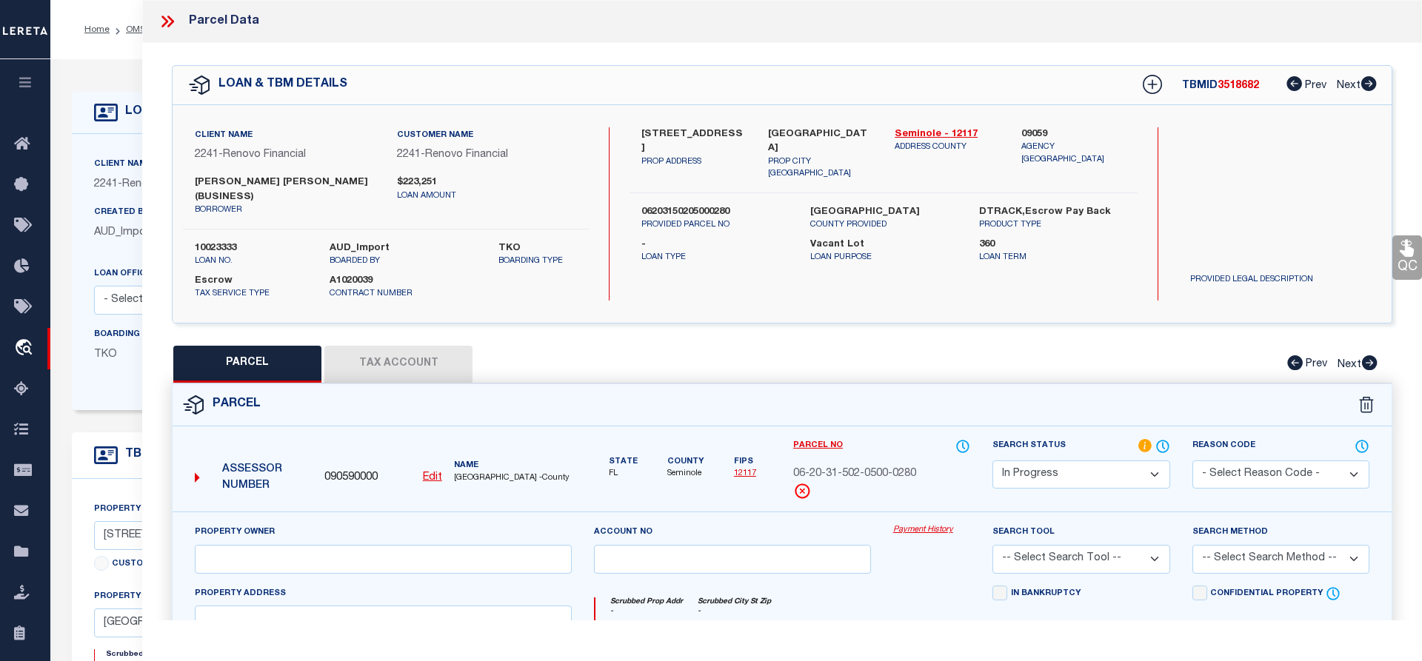
checkbox input "false"
click at [436, 546] on input "text" at bounding box center [380, 559] width 373 height 29
paste input "SOLA MALAVE, ELBA"
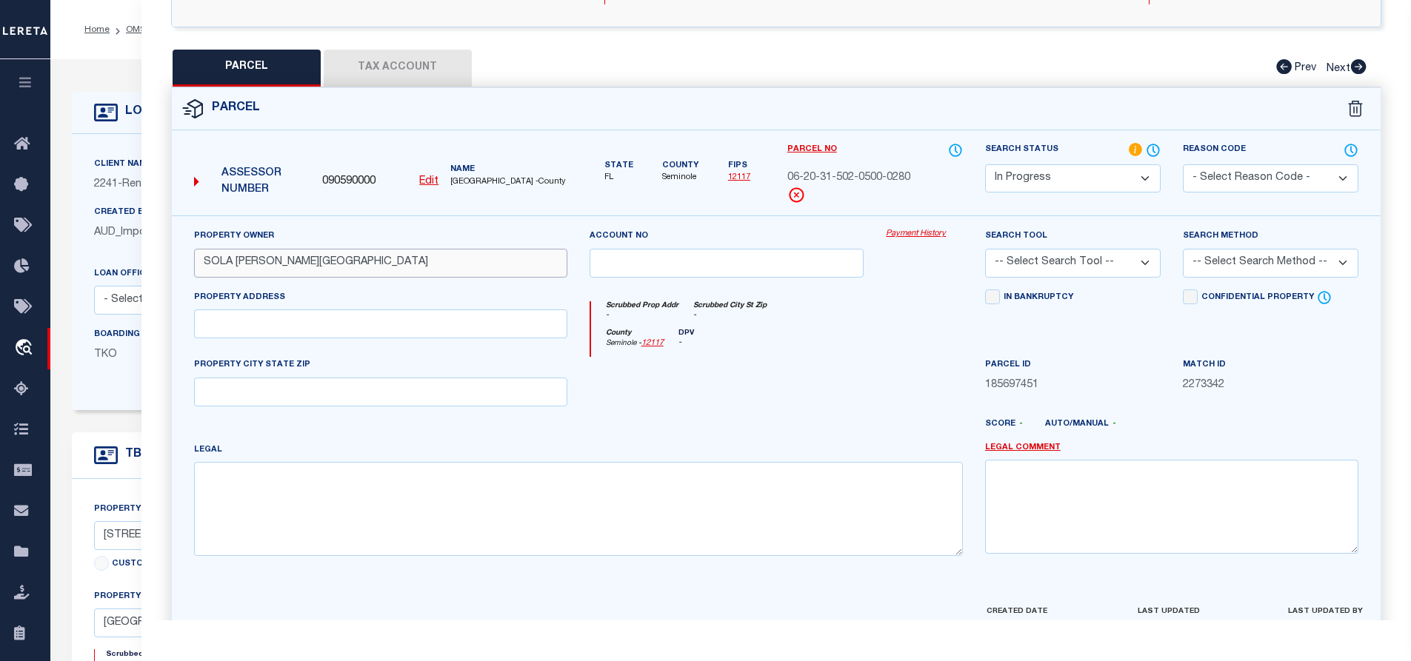
type input "SOLA MALAVE, ELBA"
click at [658, 526] on textarea at bounding box center [578, 508] width 769 height 93
paste textarea "LOTS 28 29 & 30 BLK 5 PALM TERRACE PB 4 PGS 82 & 83"
type textarea "LOTS 28 29 & 30 BLK 5 PALM TERRACE PB 4 PGS 82 & 83"
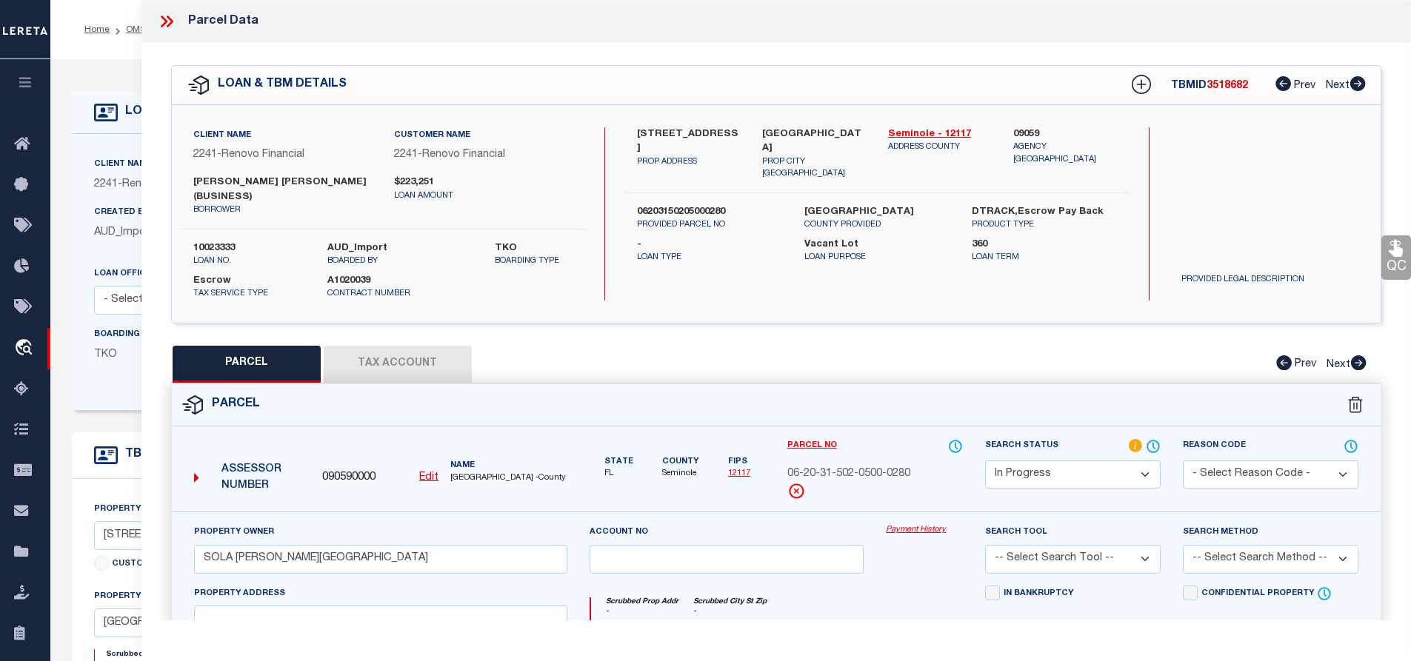
scroll to position [364, 0]
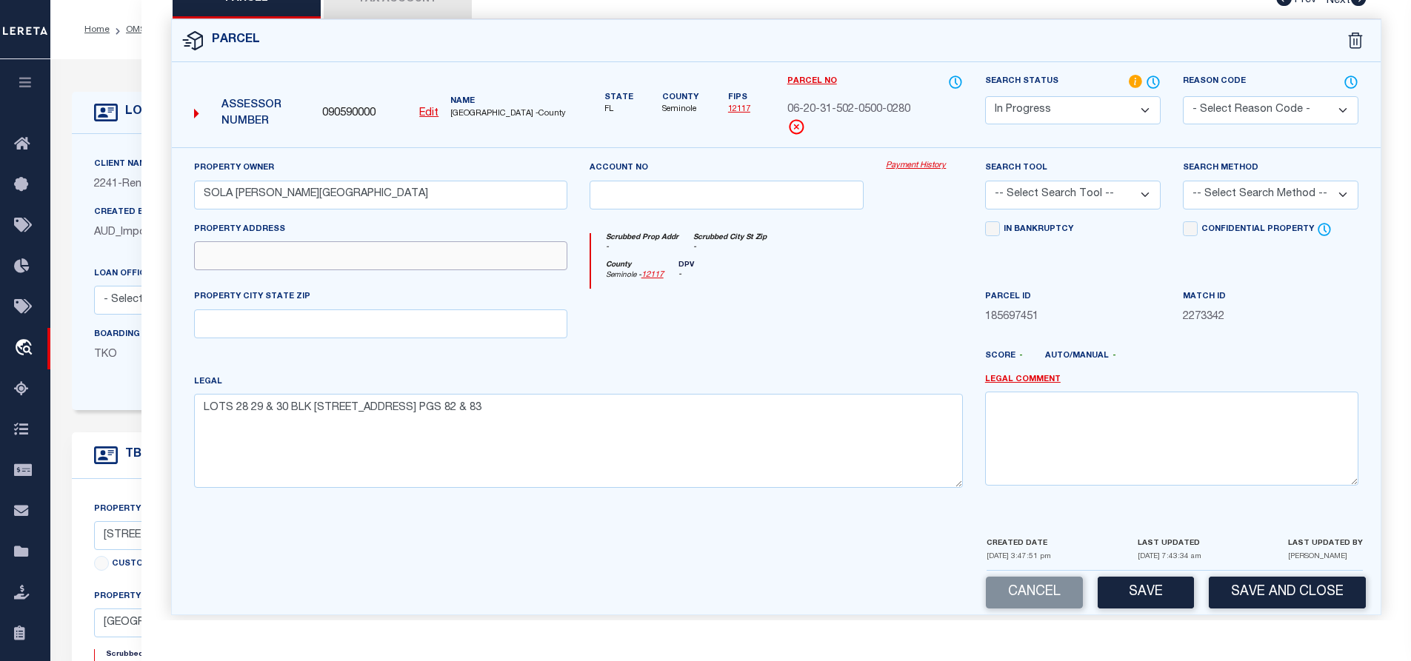
click at [276, 247] on input "text" at bounding box center [380, 255] width 373 height 29
paste input "2536 PRINCETON AVE SANFORD, FL 32773"
drag, startPoint x: 317, startPoint y: 239, endPoint x: 490, endPoint y: 239, distance: 172.6
click at [490, 241] on input "2536 PRINCETON AVE SANFORD, FL 32773" at bounding box center [380, 255] width 373 height 29
type input "2536 PRINCETON AVE"
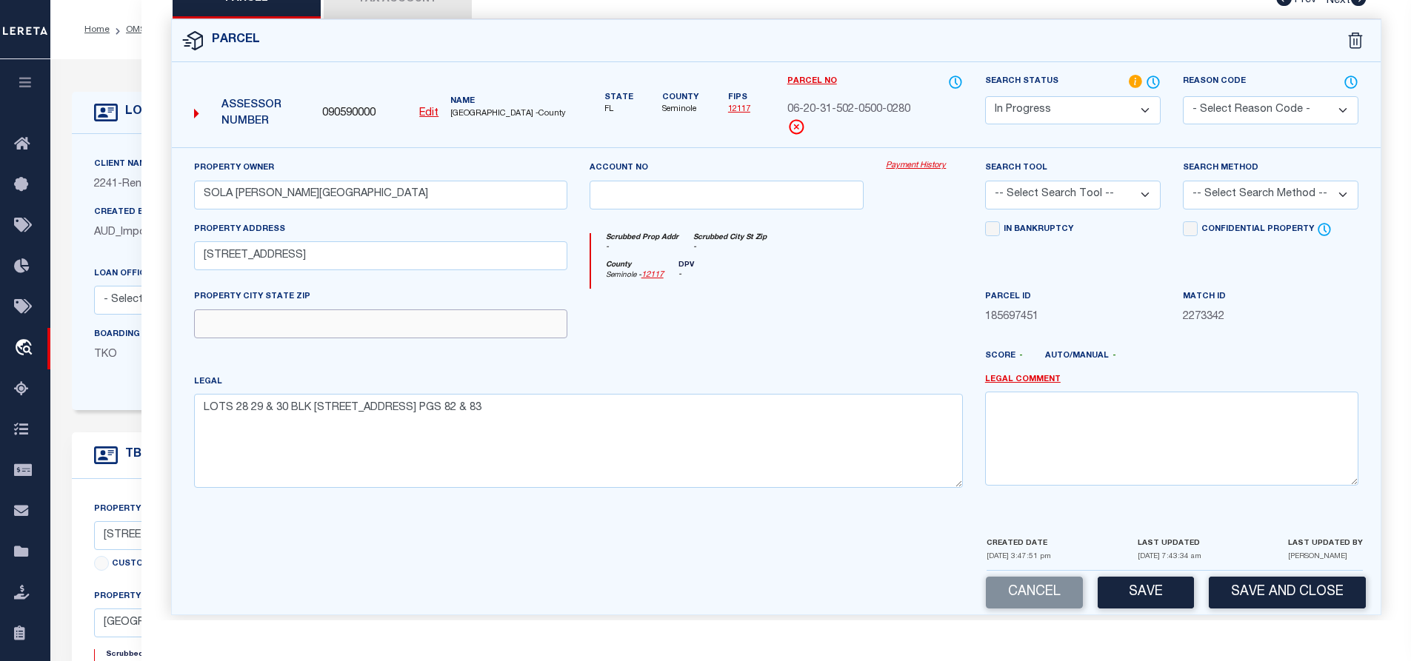
click at [279, 316] on input "text" at bounding box center [380, 324] width 373 height 29
paste input "SANFORD, FL 32773"
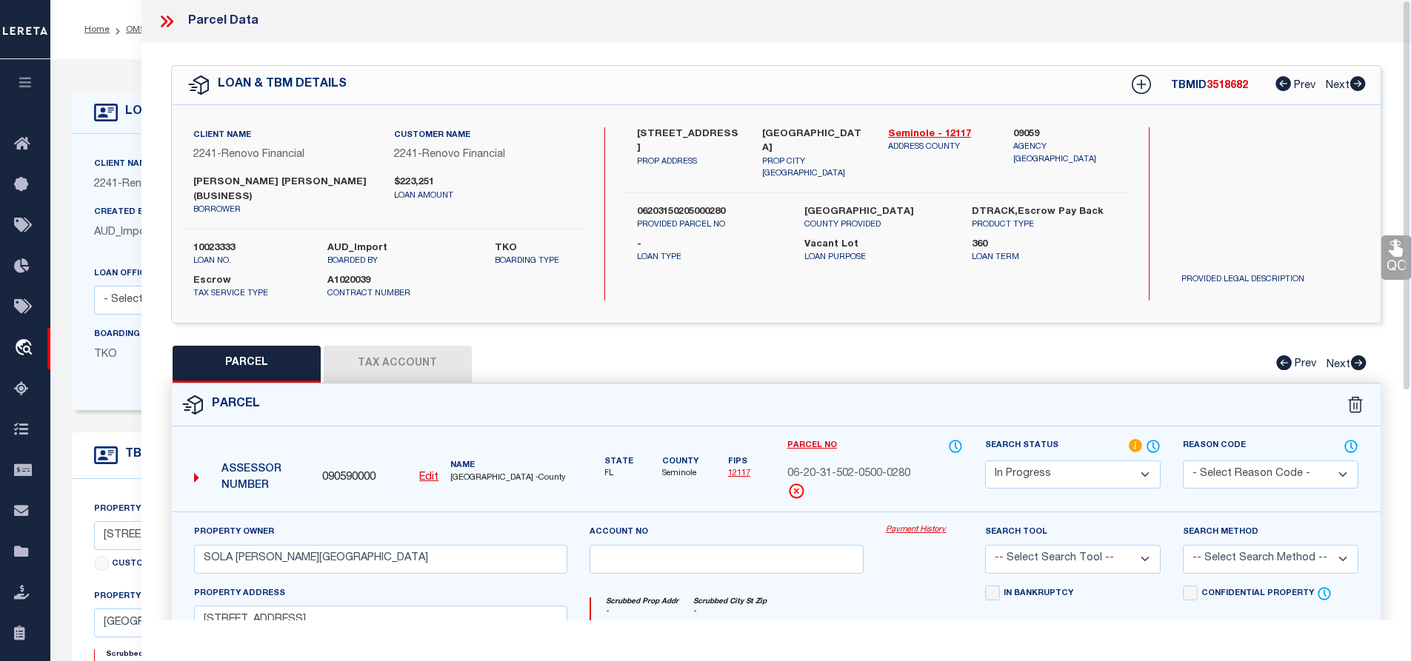
type input "SANFORD, FL 32773"
click at [383, 346] on button "Tax Account" at bounding box center [398, 364] width 148 height 37
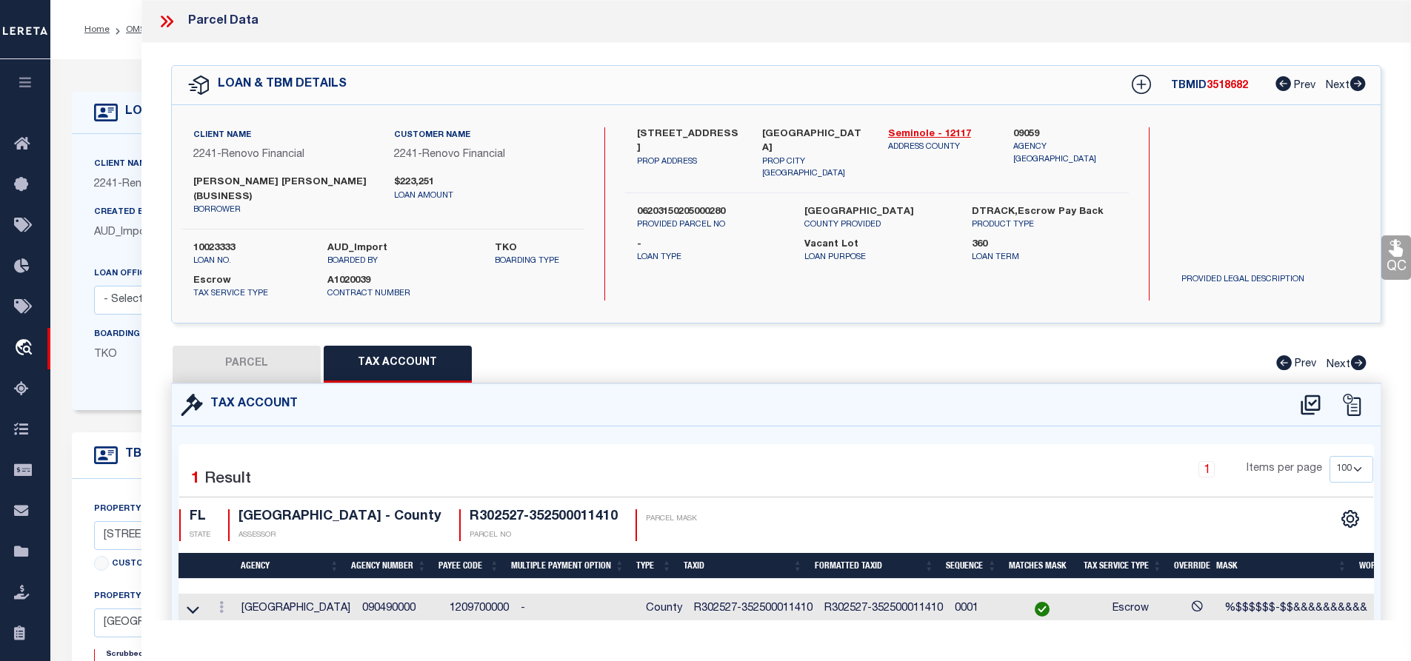
select select "100"
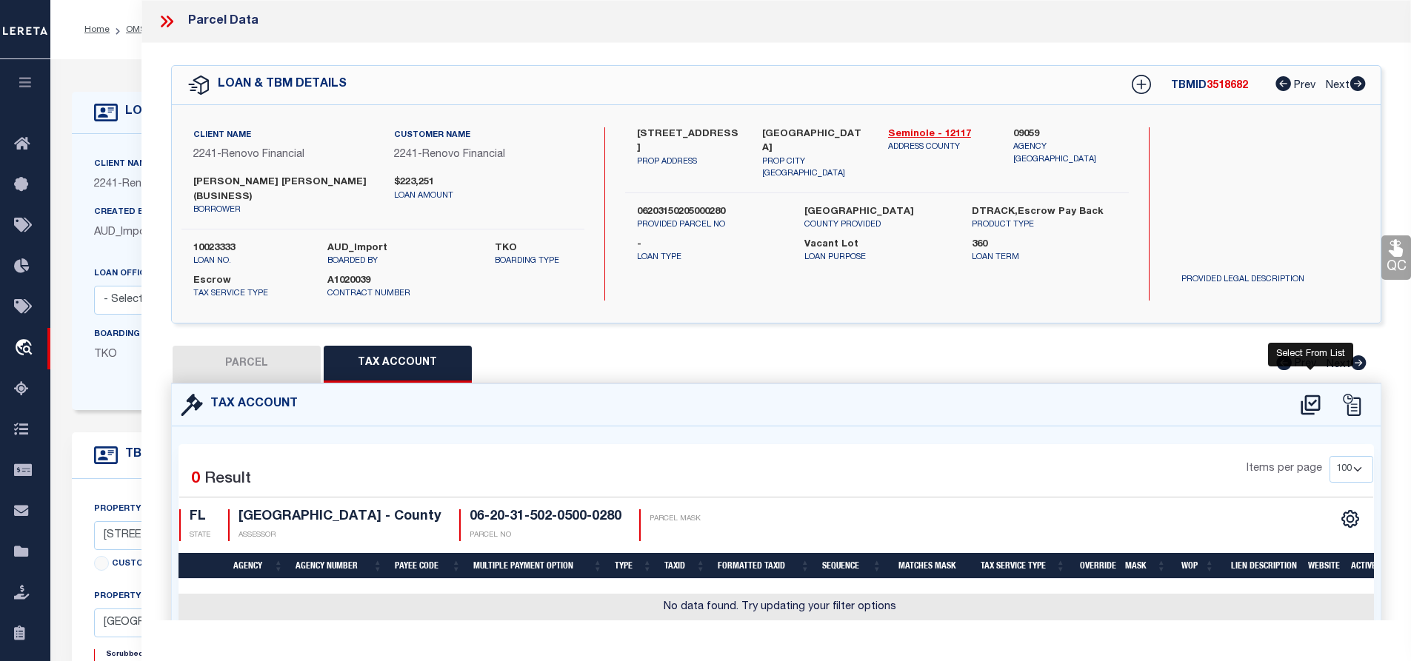
click at [1311, 384] on div "Tax Account" at bounding box center [777, 405] width 1210 height 42
click at [1304, 393] on icon at bounding box center [1311, 405] width 24 height 24
select select "100"
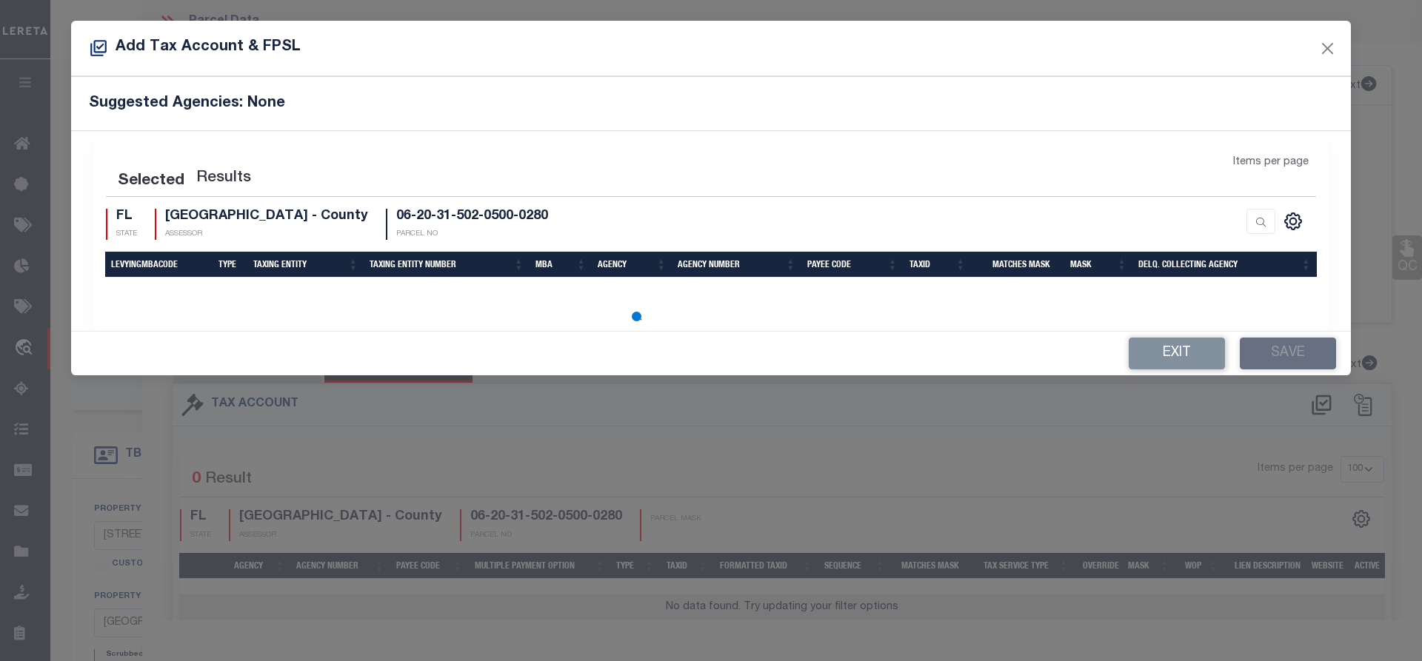
select select "100"
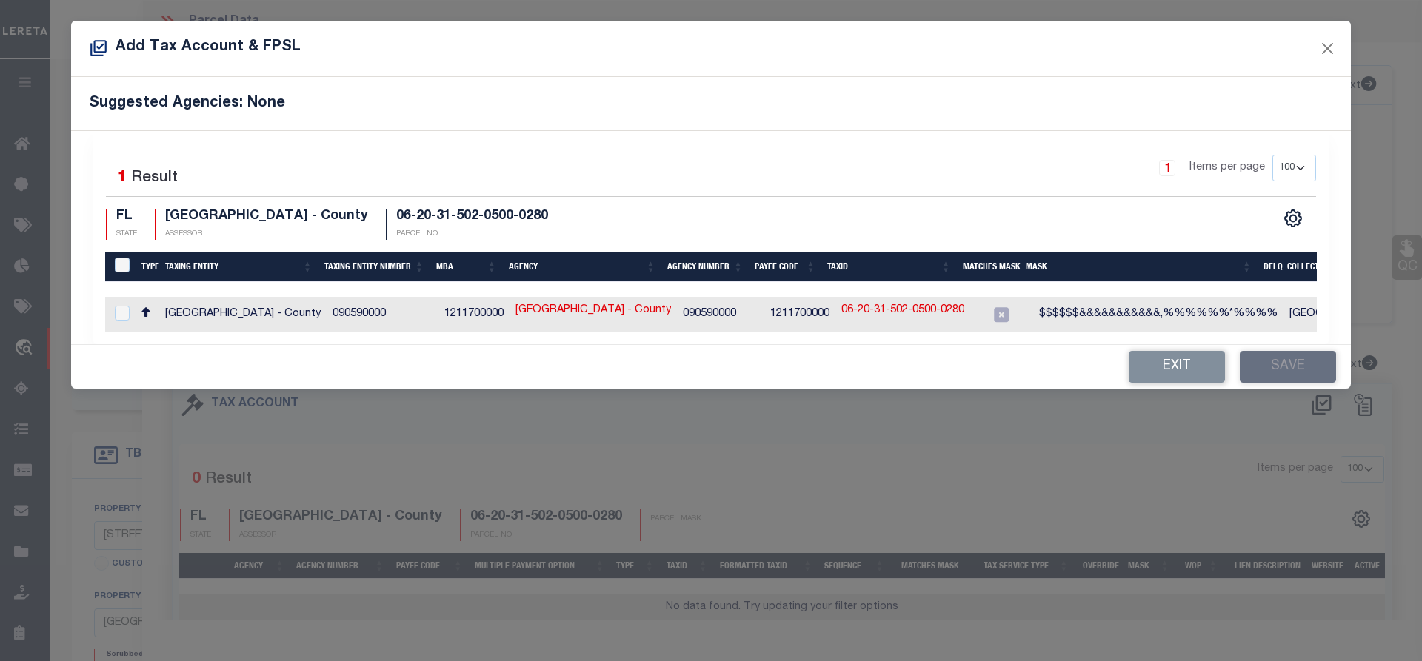
click at [190, 317] on td "SEMINOLE COUNTY - County" at bounding box center [242, 315] width 167 height 36
checkbox input "true"
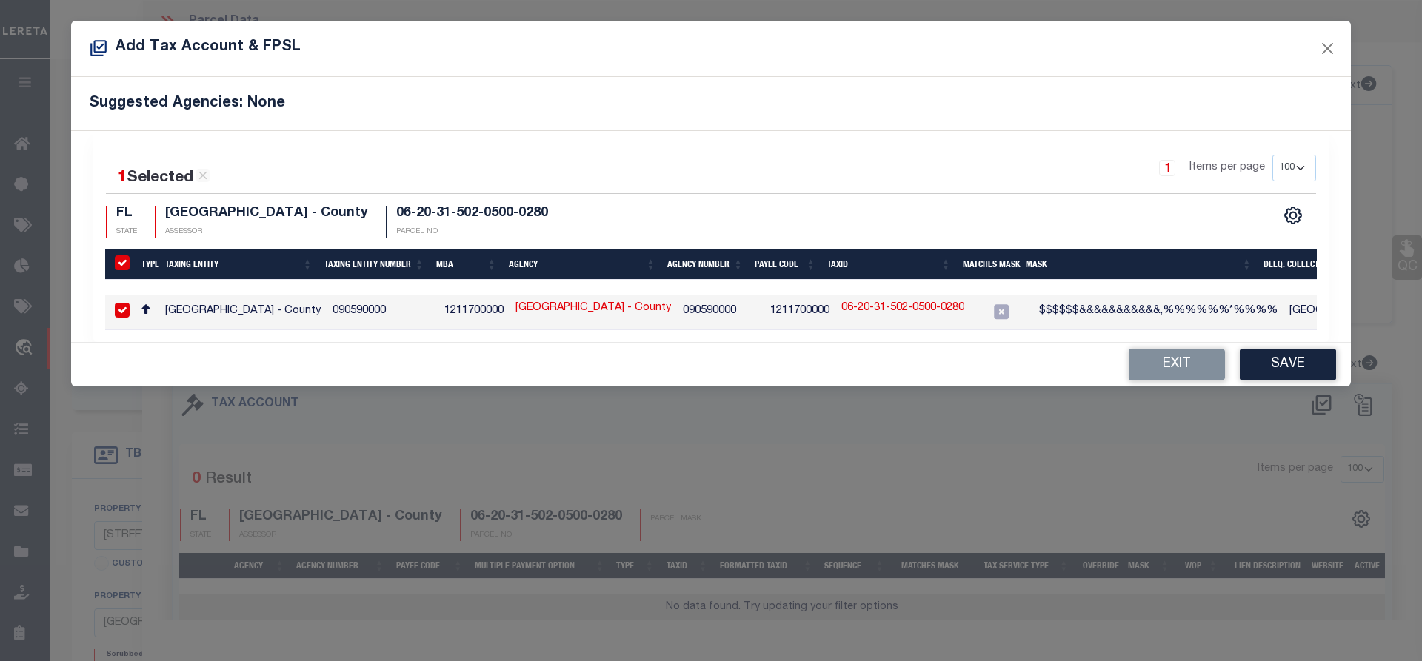
click at [190, 317] on td "SEMINOLE COUNTY - County" at bounding box center [242, 313] width 167 height 36
checkbox input "false"
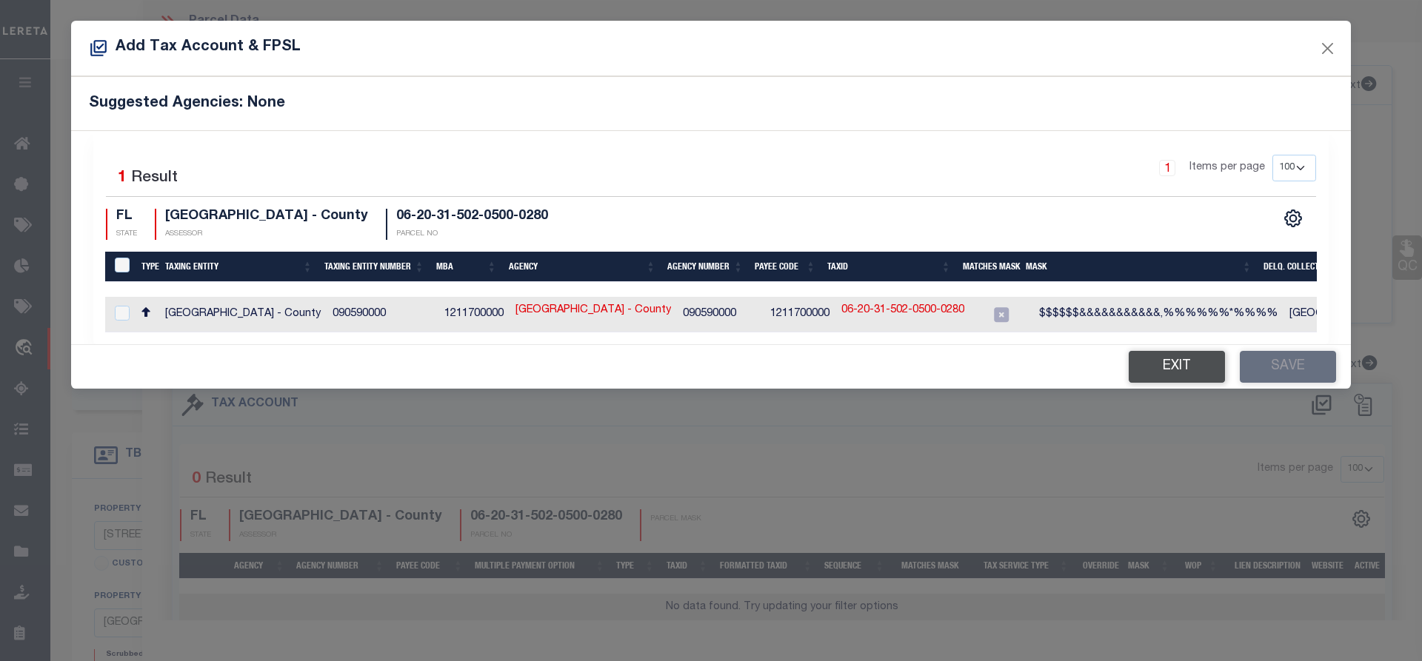
click at [1182, 381] on button "Exit" at bounding box center [1177, 367] width 96 height 32
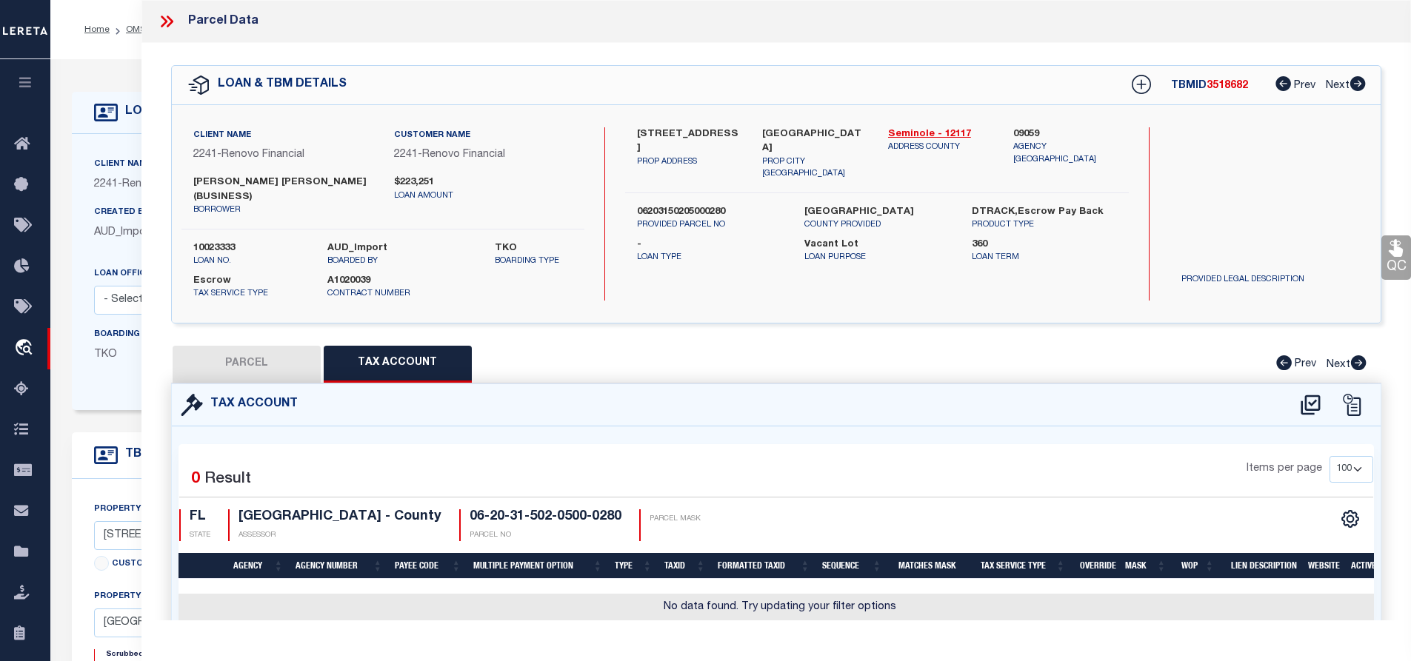
click at [707, 205] on label "06203150205000280" at bounding box center [709, 212] width 145 height 15
copy div "06203150205000280"
click at [1311, 395] on icon at bounding box center [1310, 405] width 19 height 20
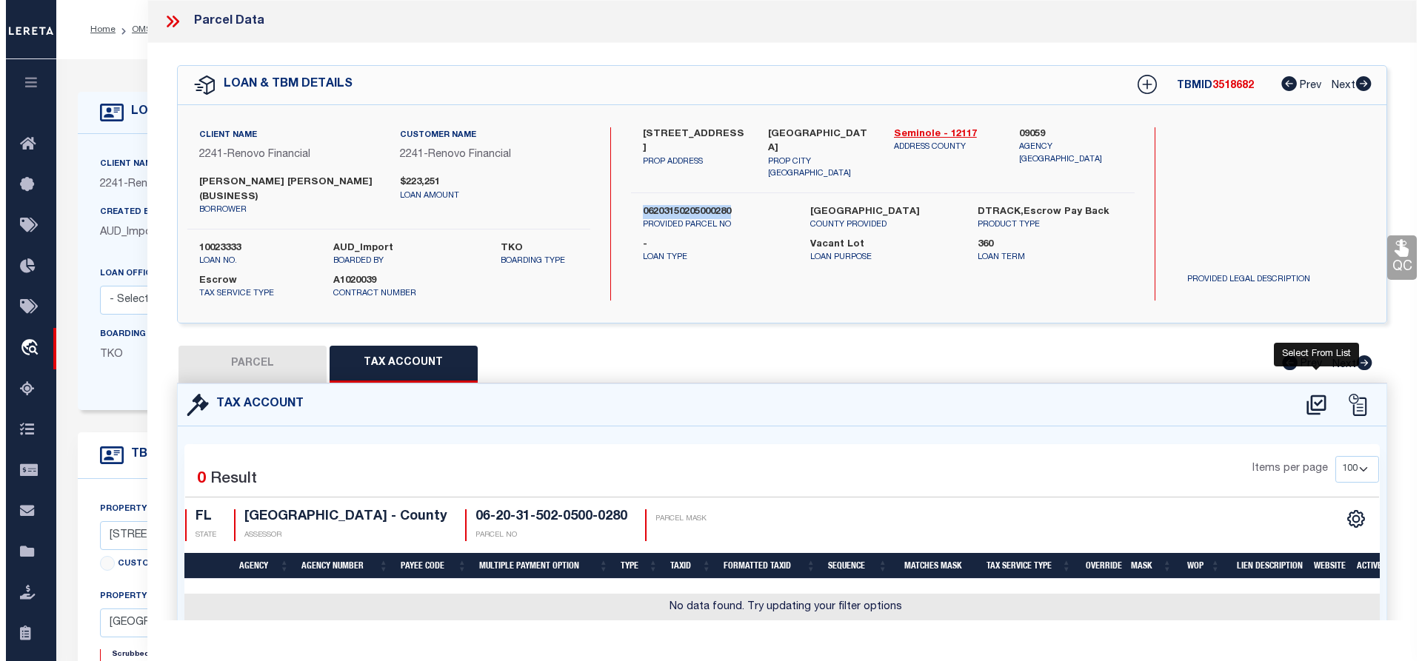
select select "100"
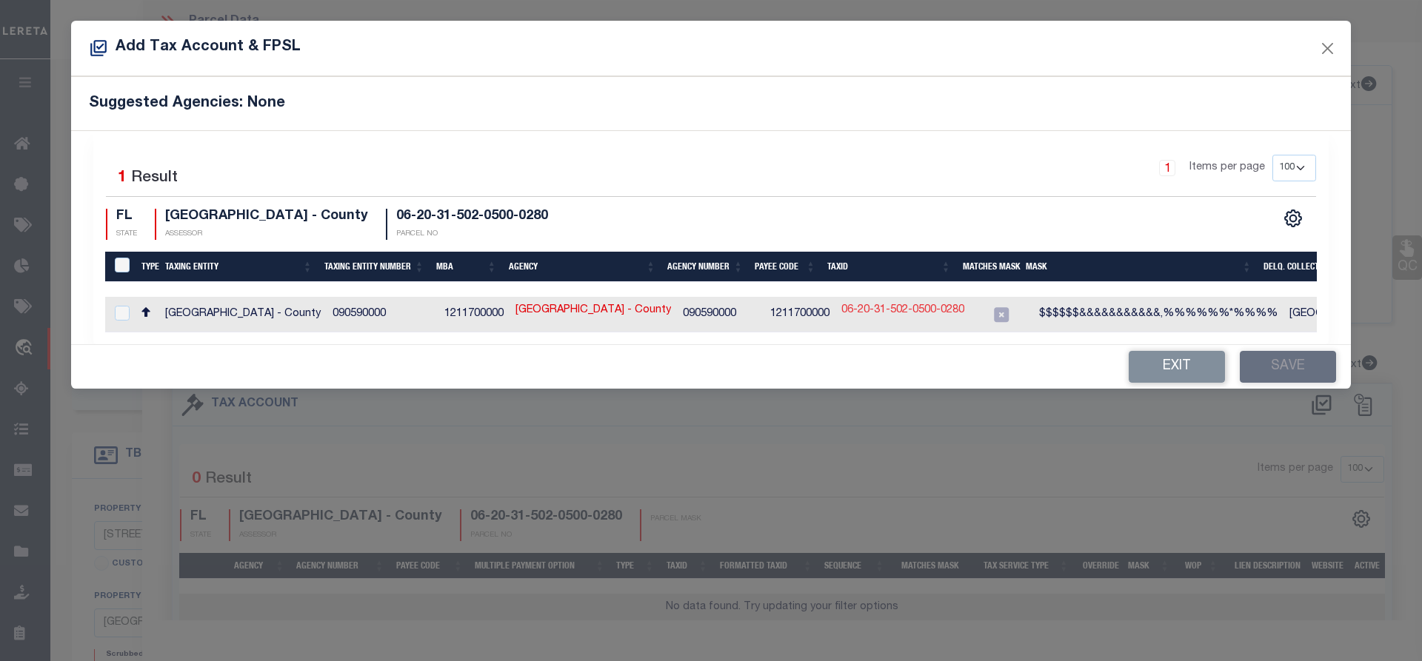
click at [873, 310] on link "06-20-31-502-0500-0280" at bounding box center [903, 311] width 123 height 16
type input "06-20-31-502-0500-0280"
type textarea "$$$$$$&&&&&&&&&&&,%%%%%%*%%%%"
checkbox input "true"
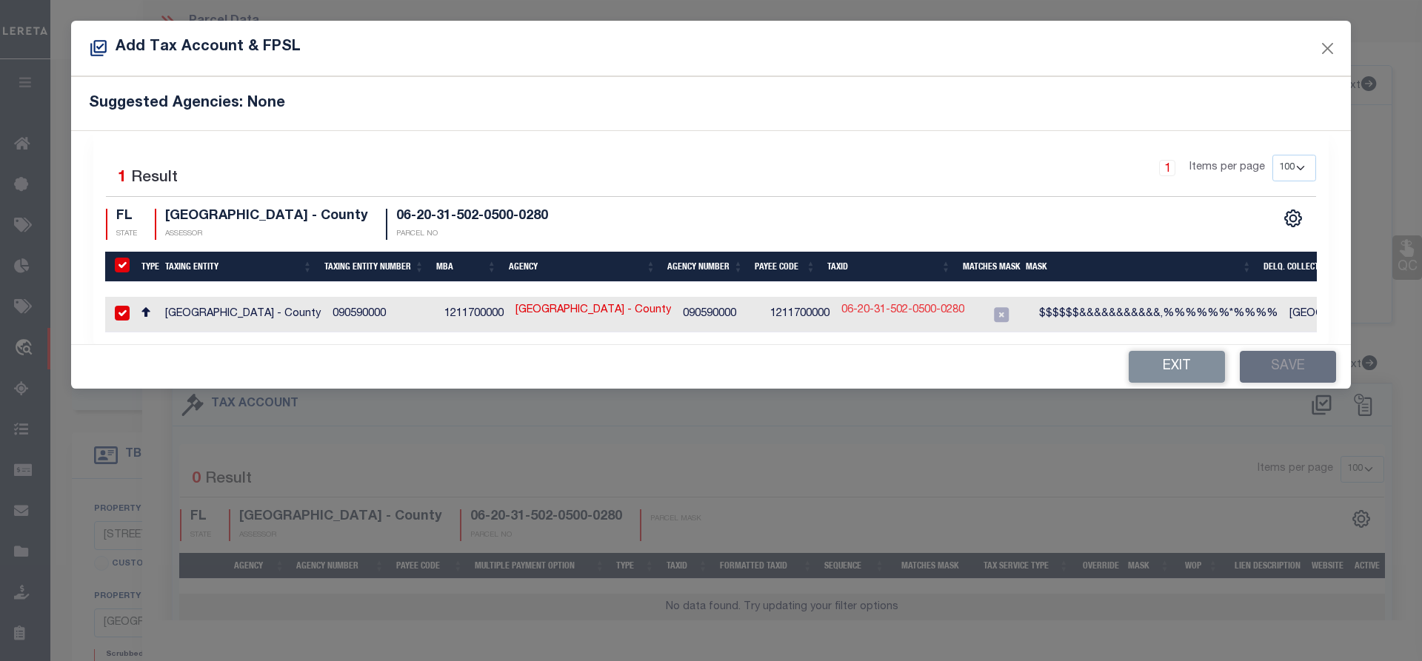
checkbox input "true"
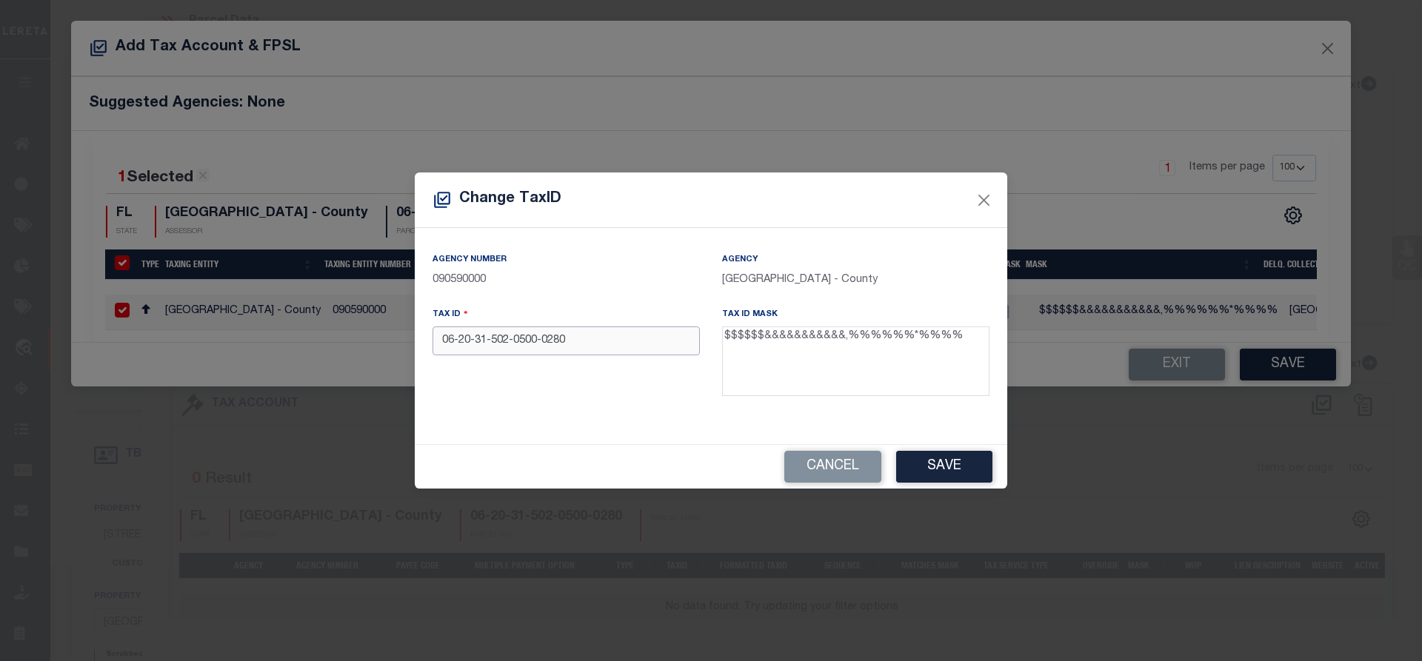
click at [594, 343] on input "06-20-31-502-0500-0280" at bounding box center [566, 341] width 267 height 29
paste input "20315020500"
type input "06203150205000280"
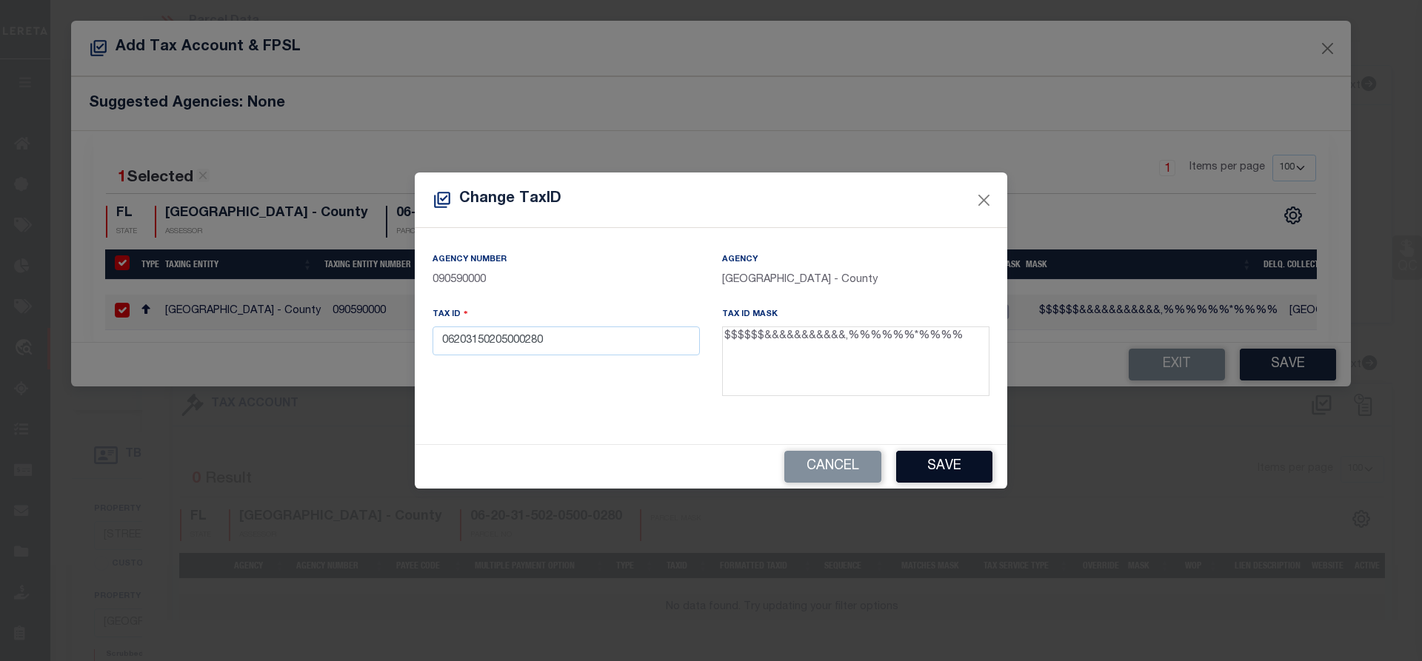
click at [908, 470] on button "Save" at bounding box center [944, 467] width 96 height 32
click at [1298, 370] on div "Change TaxID Agency Number 090590000 Agency SEMINOLE COUNTY - County Tax ID 062…" at bounding box center [711, 330] width 1422 height 661
click at [1298, 370] on button "Save" at bounding box center [1288, 365] width 96 height 32
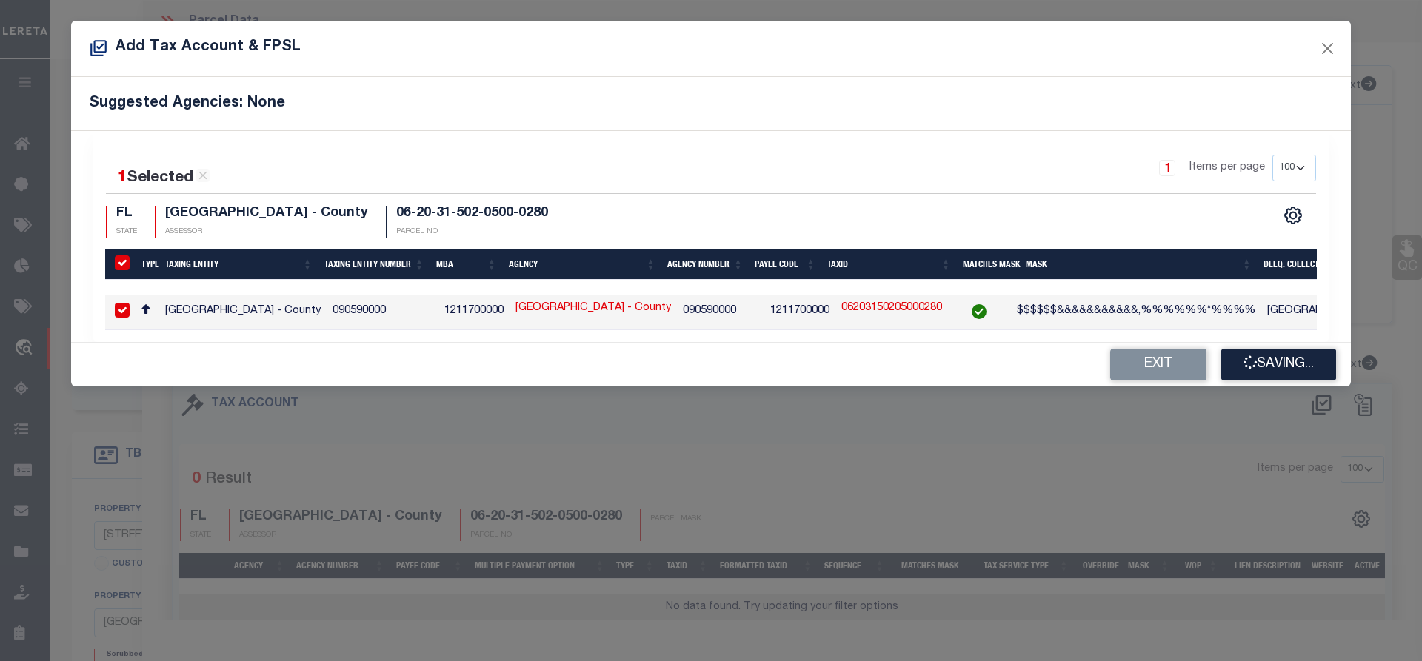
click at [1298, 370] on button "Saving..." at bounding box center [1279, 365] width 115 height 32
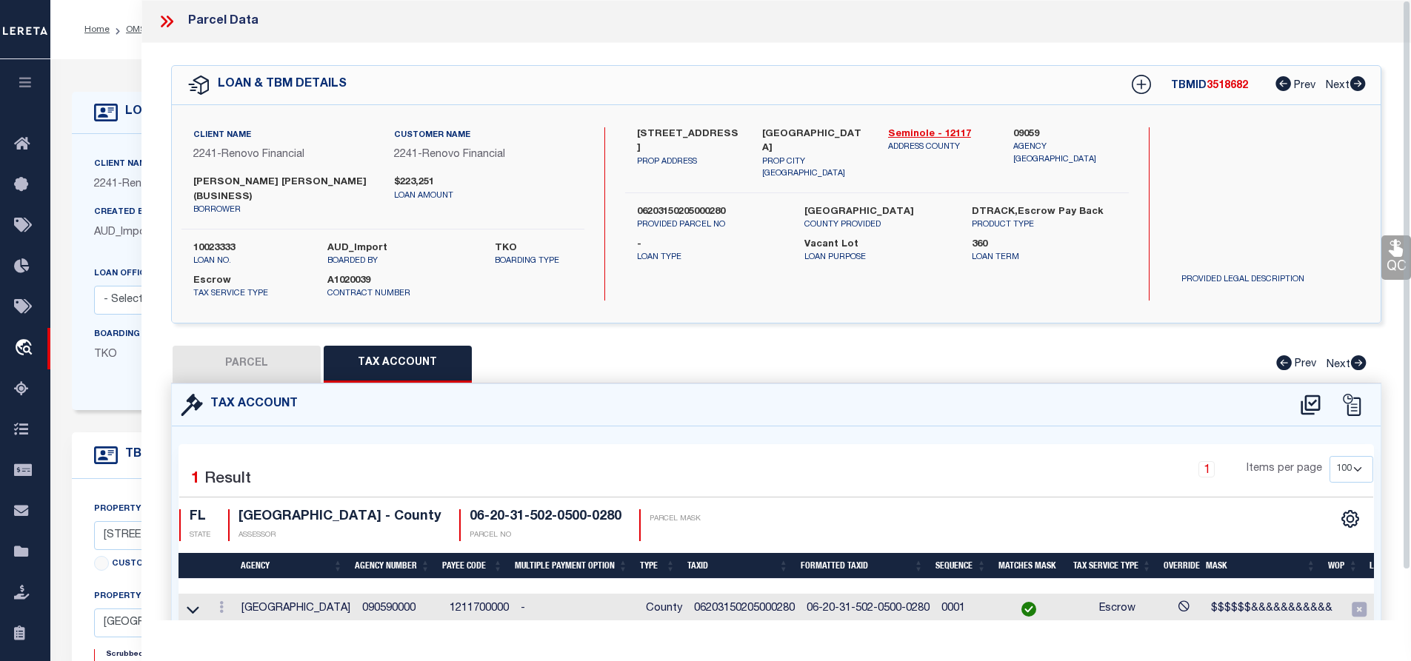
click at [268, 346] on button "PARCEL" at bounding box center [247, 364] width 148 height 37
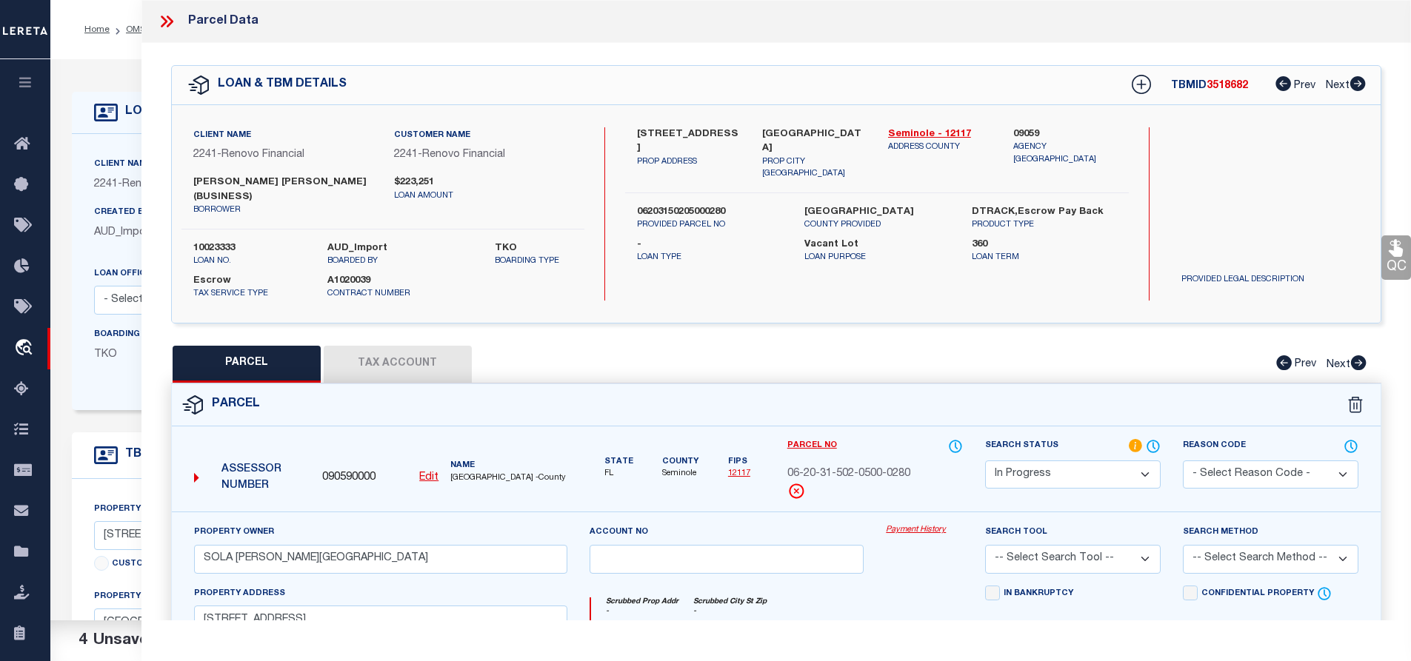
click at [1061, 464] on select "Automated Search Bad Parcel Complete Duplicate Parcel High Dollar Reporting In …" at bounding box center [1073, 475] width 176 height 29
select select "PC"
click at [985, 461] on select "Automated Search Bad Parcel Complete Duplicate Parcel High Dollar Reporting In …" at bounding box center [1073, 475] width 176 height 29
click at [1049, 545] on select "-- Select Search Tool -- 3rd Party Website Agency File Agency Website ATLS CNV-…" at bounding box center [1073, 559] width 176 height 29
select select "AGW"
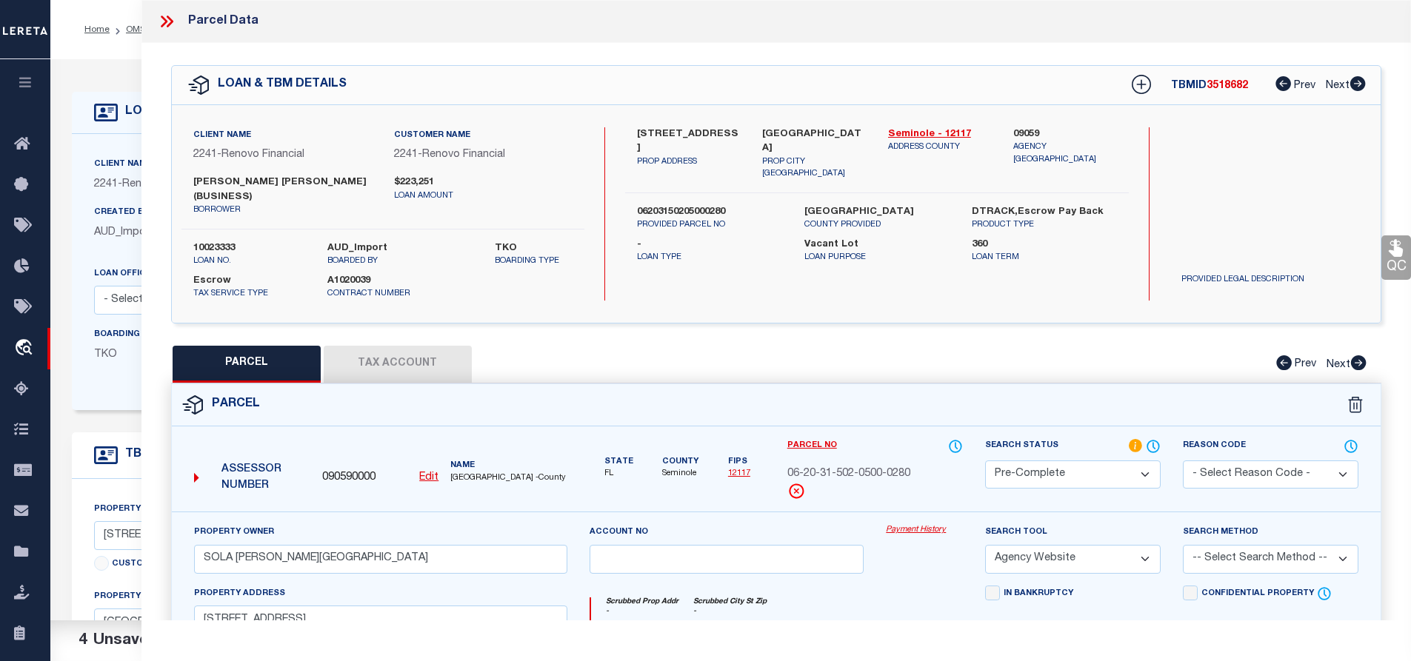
click at [985, 545] on select "-- Select Search Tool -- 3rd Party Website Agency File Agency Website ATLS CNV-…" at bounding box center [1073, 559] width 176 height 29
click at [1256, 545] on select "-- Select Search Method -- Property Address Legal Liability Info Provided" at bounding box center [1271, 559] width 176 height 29
select select "ADD"
click at [1183, 545] on select "-- Select Search Method -- Property Address Legal Liability Info Provided" at bounding box center [1271, 559] width 176 height 29
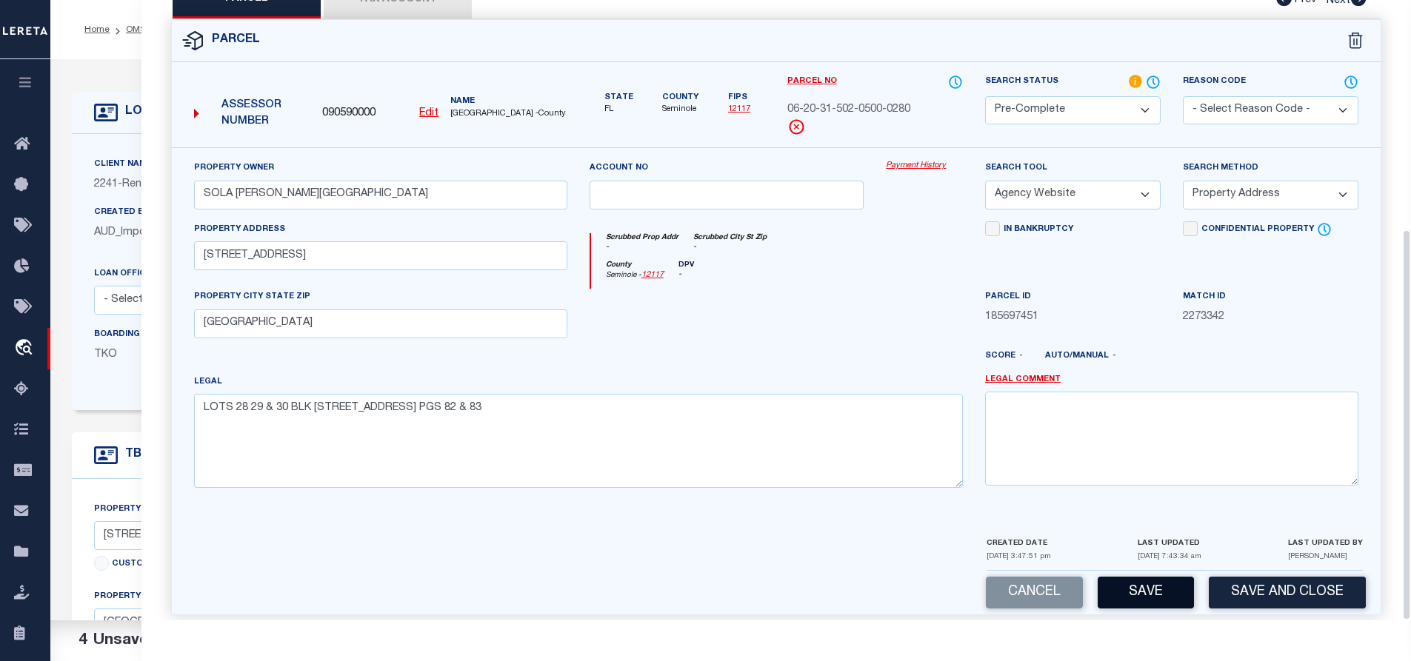
click at [1153, 590] on button "Save" at bounding box center [1146, 593] width 96 height 32
select select "AS"
select select
checkbox input "false"
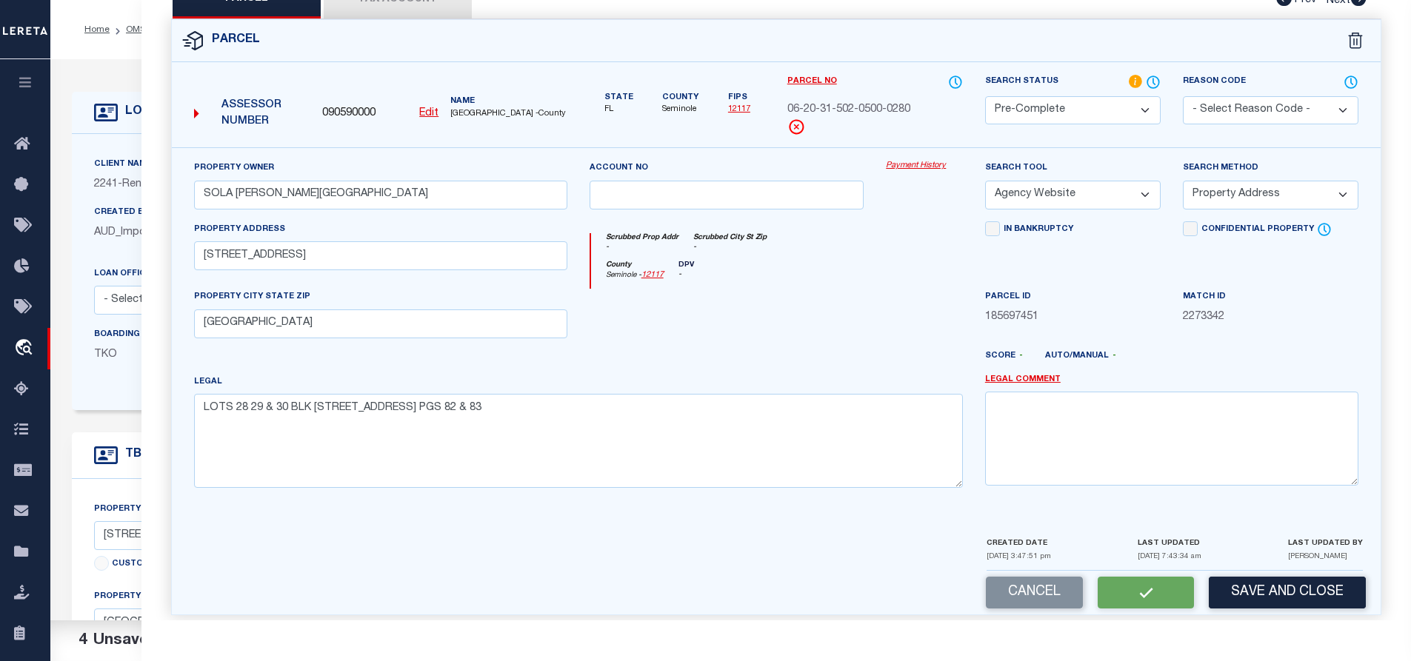
checkbox input "false"
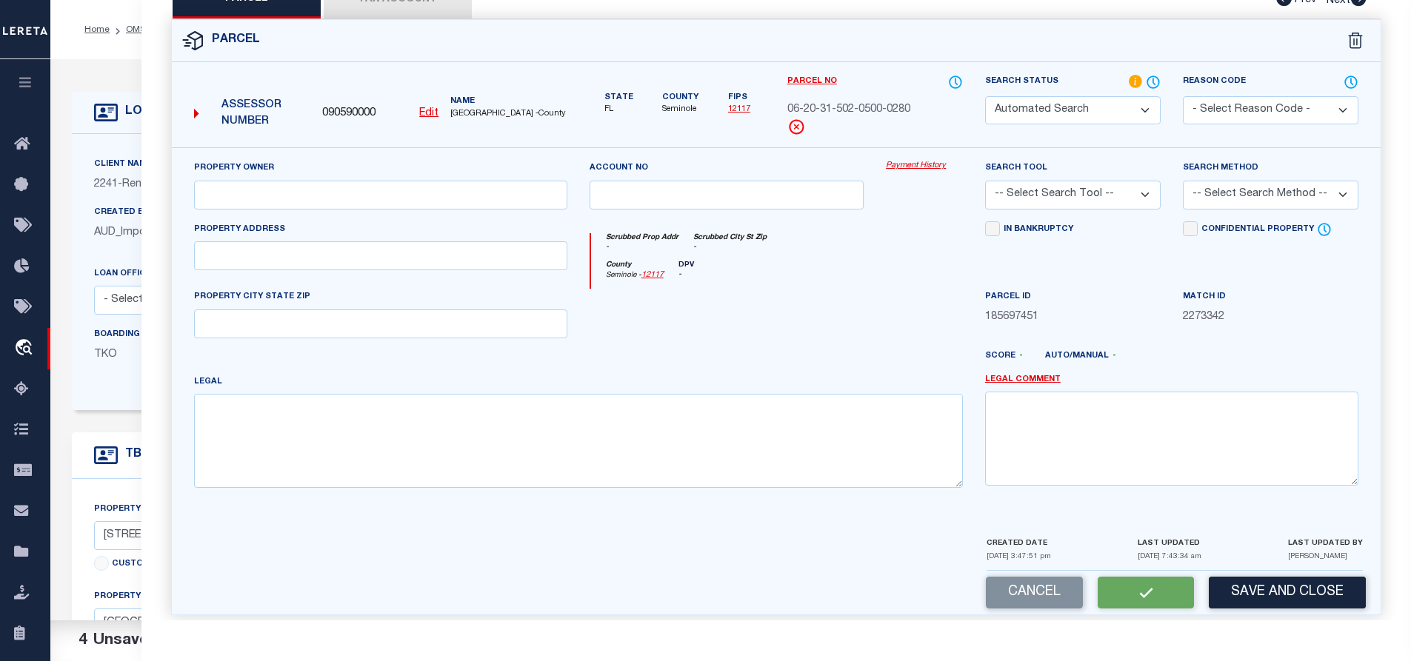
select select "PC"
type input "SOLA MALAVE, ELBA"
select select "AGW"
select select "ADD"
type input "2536 PRINCETON AVE"
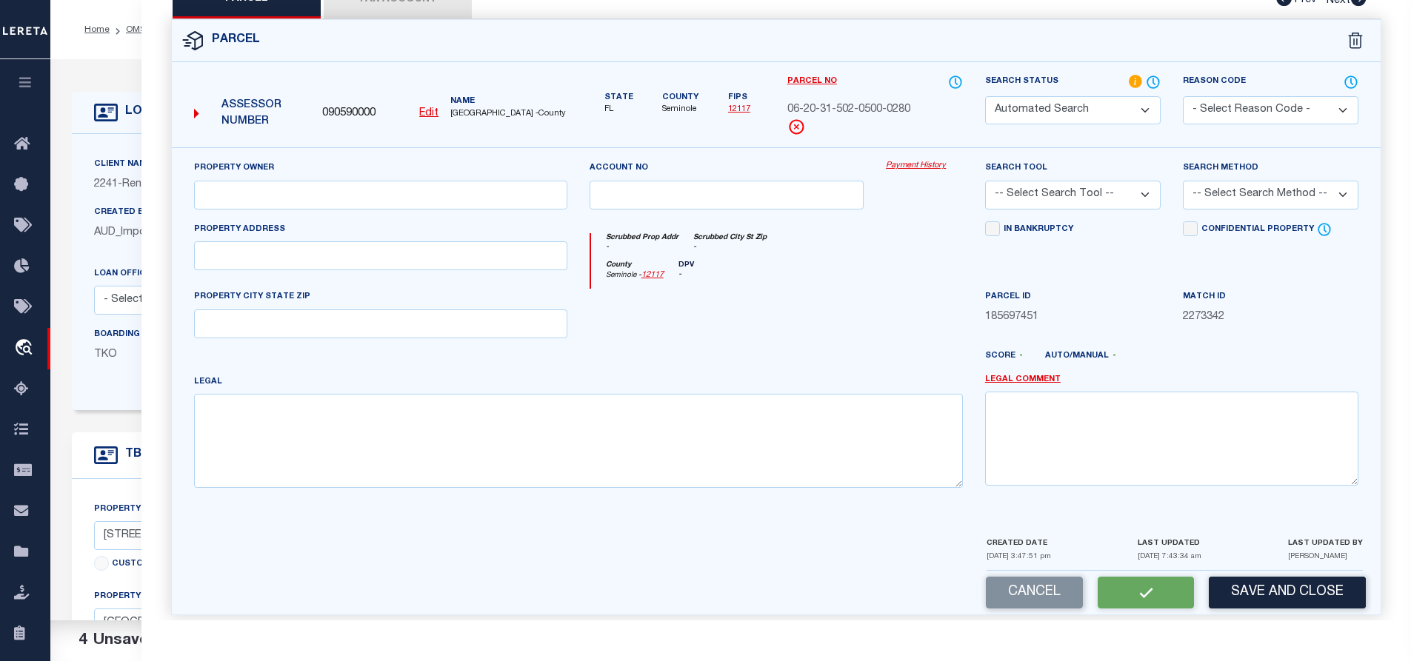
type input "SANFORD, FL 32773"
type textarea "LOTS 28 29 & 30 BLK 5 PALM TERRACE PB 4 PGS 82 & 83"
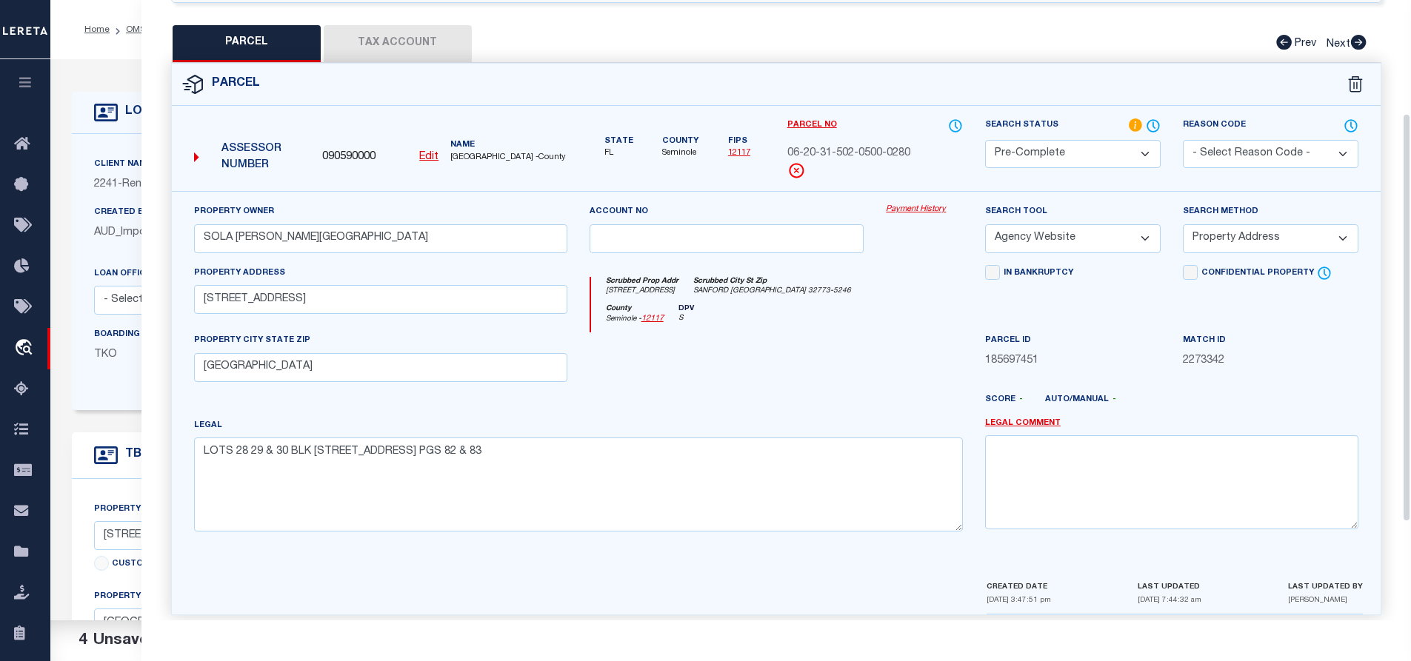
scroll to position [24, 0]
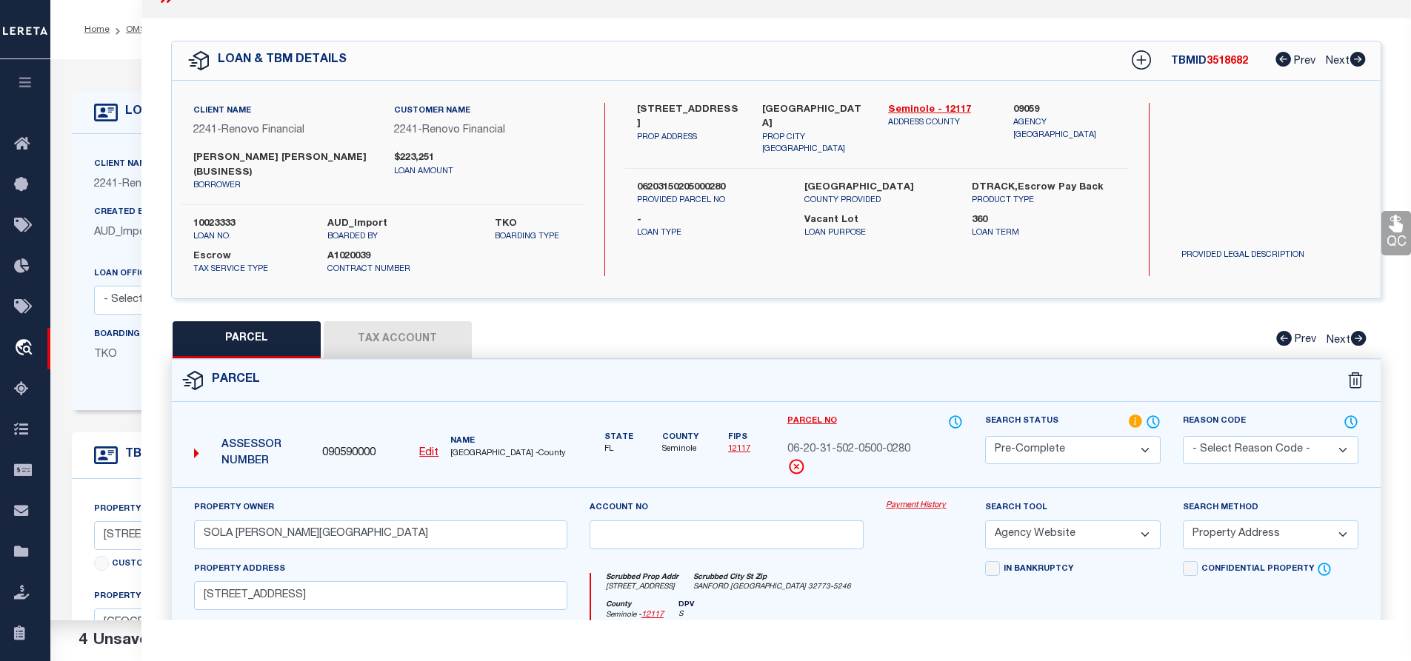
click at [862, 442] on span "06-20-31-502-0500-0280" at bounding box center [848, 450] width 123 height 16
copy div "06-20-31-502-0500-0280"
click at [396, 336] on button "Tax Account" at bounding box center [398, 339] width 148 height 37
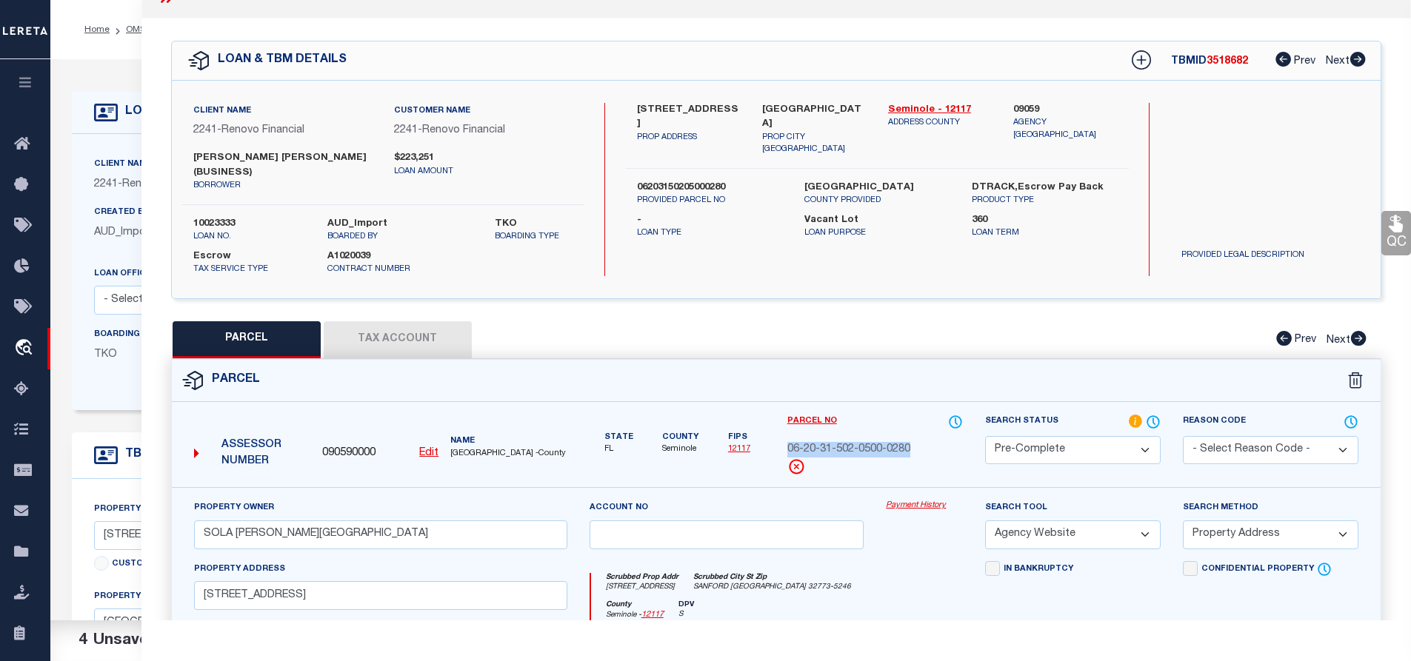
select select "100"
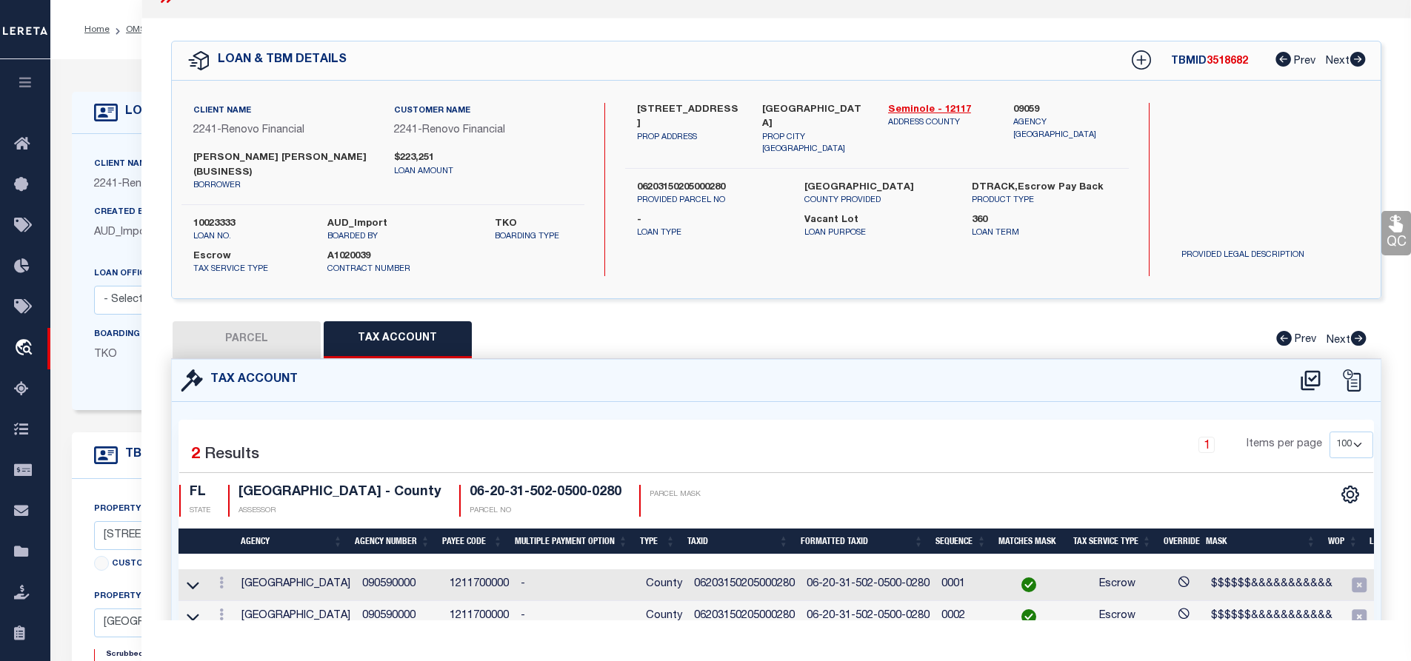
click at [736, 573] on td "06203150205000280" at bounding box center [744, 586] width 113 height 32
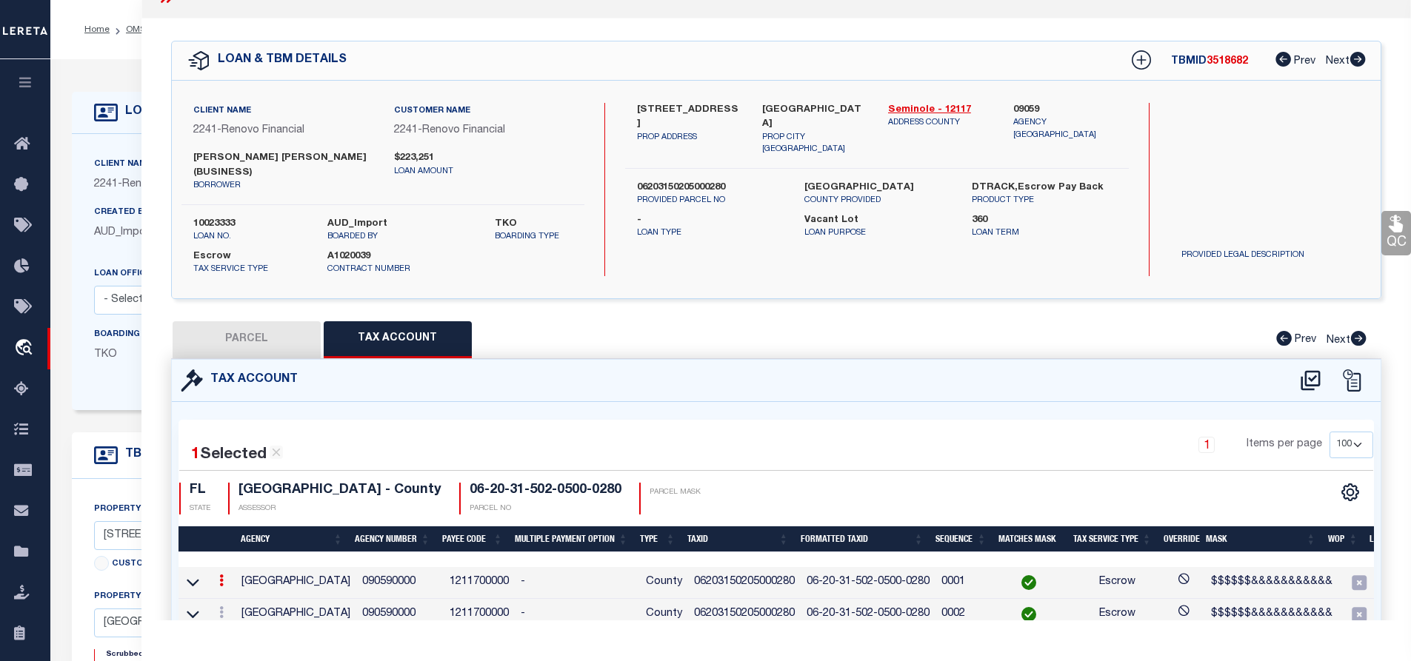
click at [736, 573] on td "06203150205000280" at bounding box center [744, 583] width 113 height 32
copy td "06203150205000280"
click at [279, 321] on button "PARCEL" at bounding box center [247, 339] width 148 height 37
select select "AS"
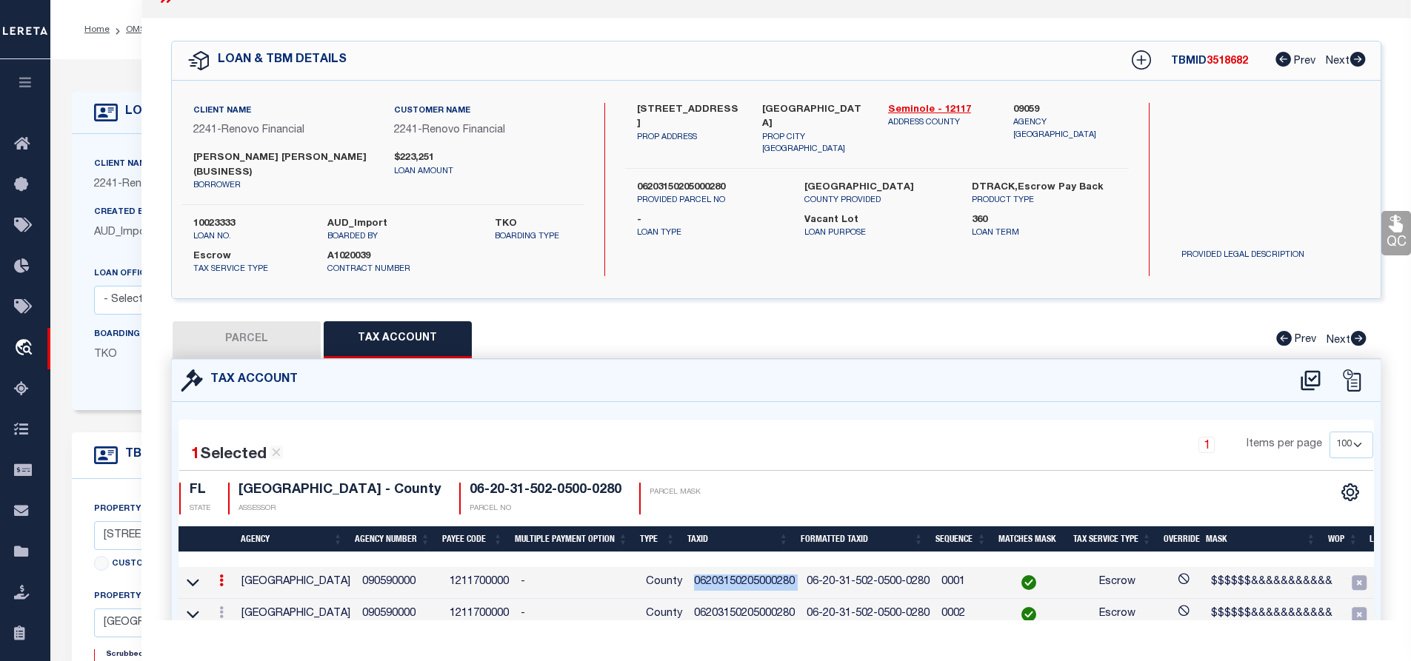
select select
checkbox input "false"
select select "PC"
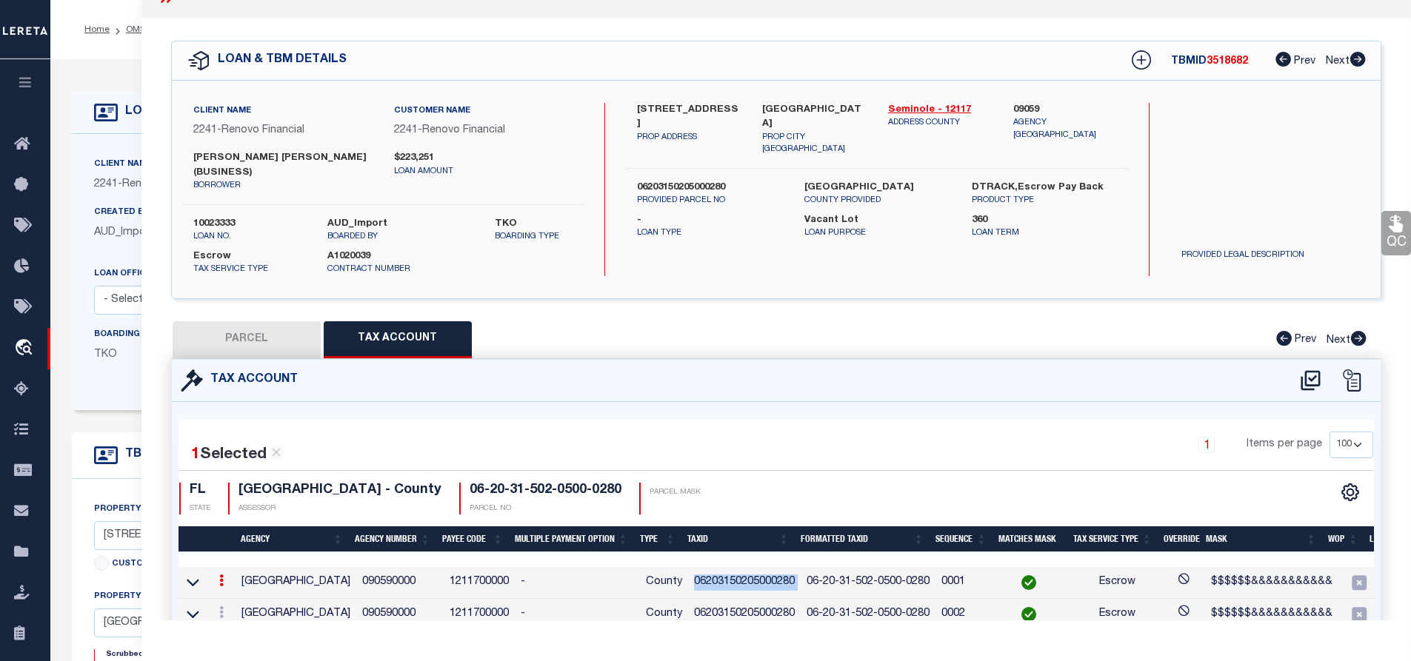
type input "SOLA MALAVE, ELBA"
select select "AGW"
select select "ADD"
type input "2536 PRINCETON AVE"
type input "SANFORD, FL 32773"
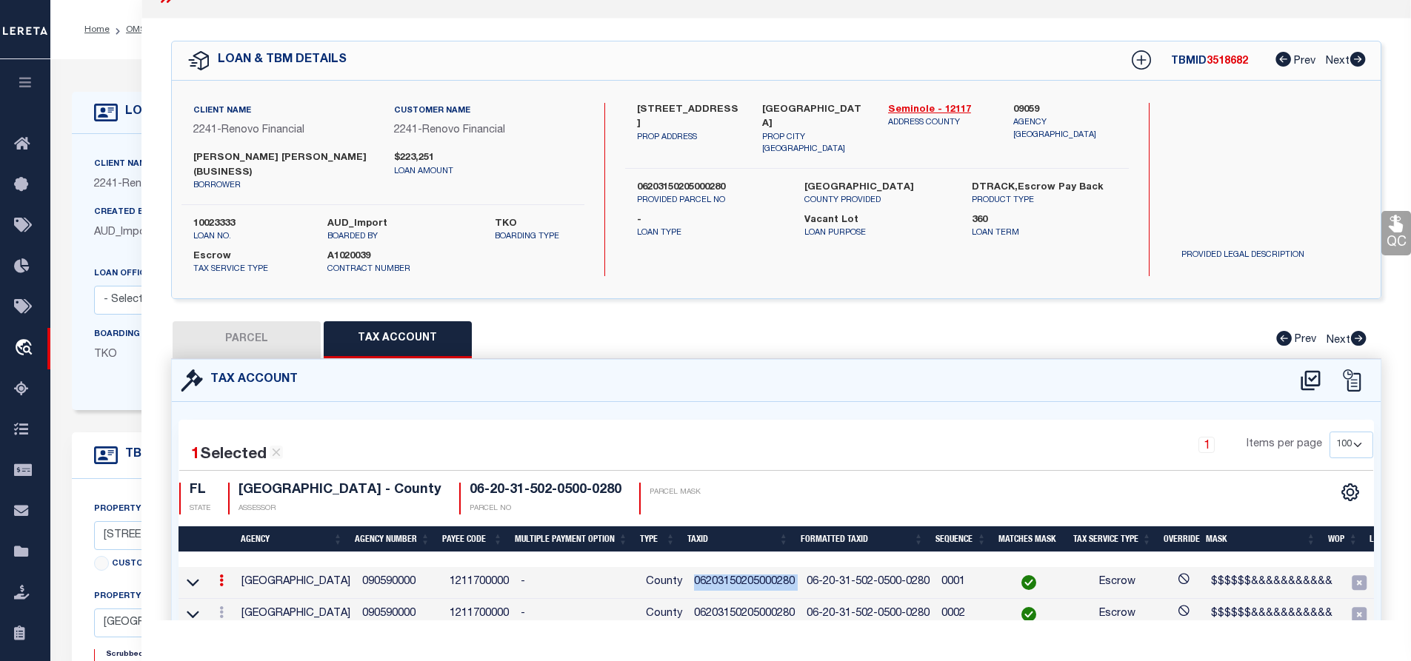
type textarea "LOTS 28 29 & 30 BLK 5 PALM TERRACE PB 4 PGS 82 & 83"
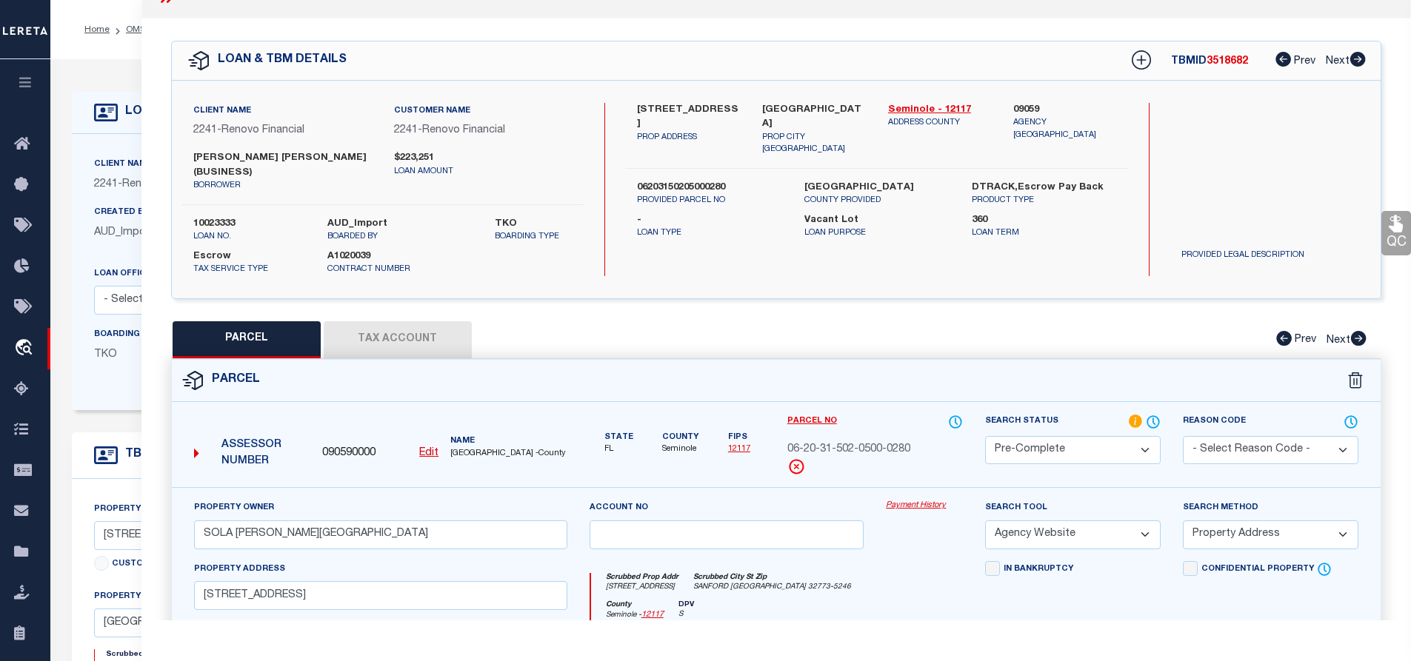
click at [456, 448] on span "SEMINOLE COUNTY -County" at bounding box center [508, 454] width 116 height 13
copy span "SEMINOLE"
click at [128, 30] on link "OMS" at bounding box center [136, 29] width 20 height 9
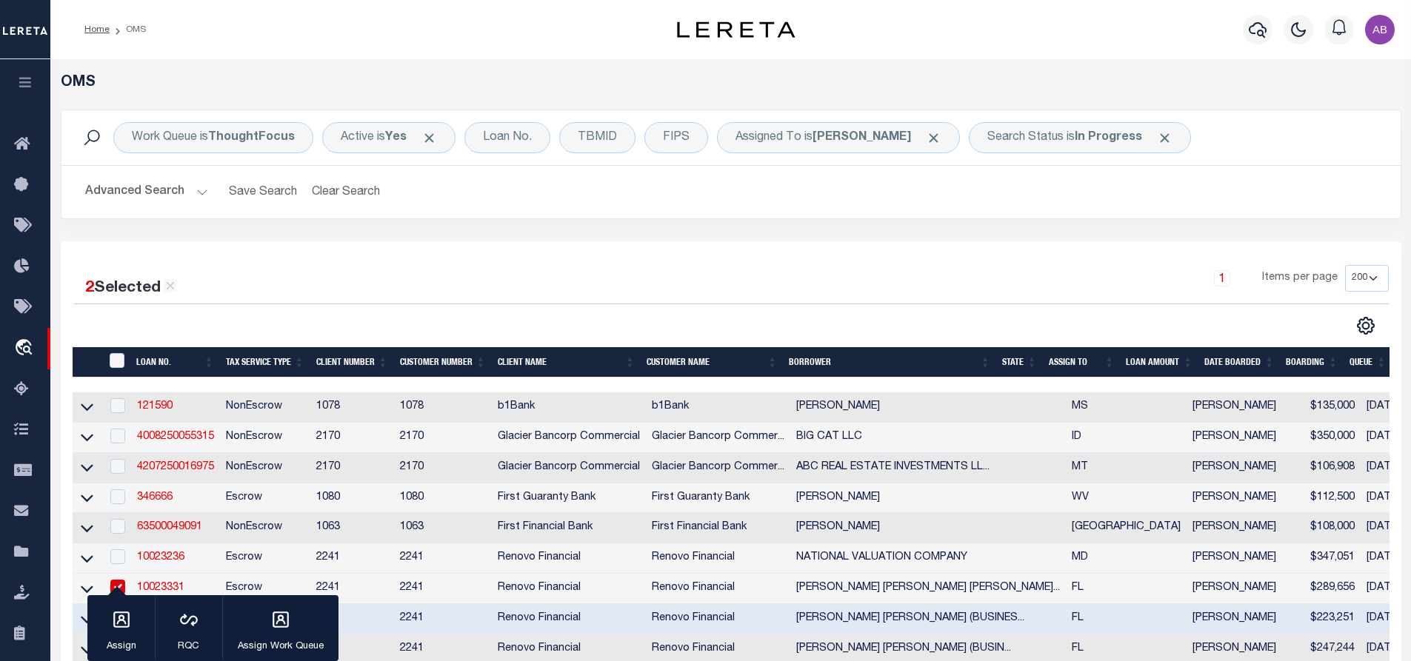
scroll to position [370, 0]
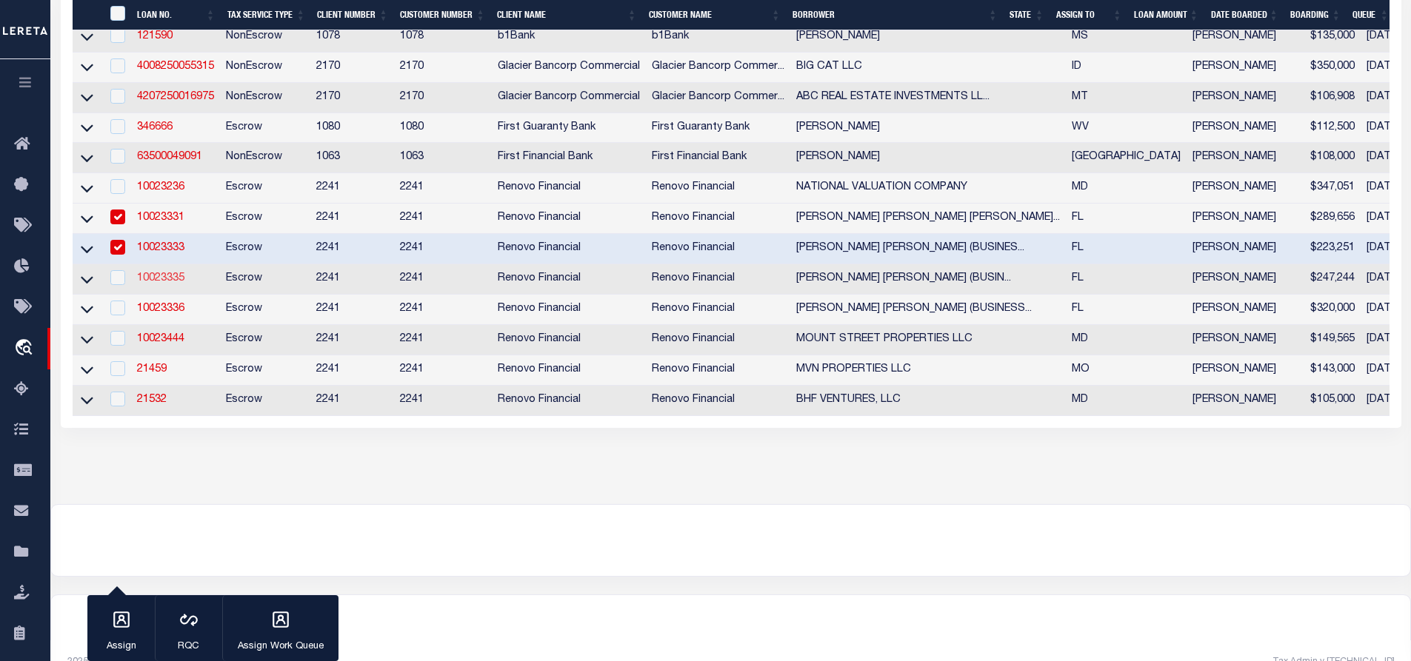
click at [166, 284] on link "10023335" at bounding box center [160, 278] width 47 height 10
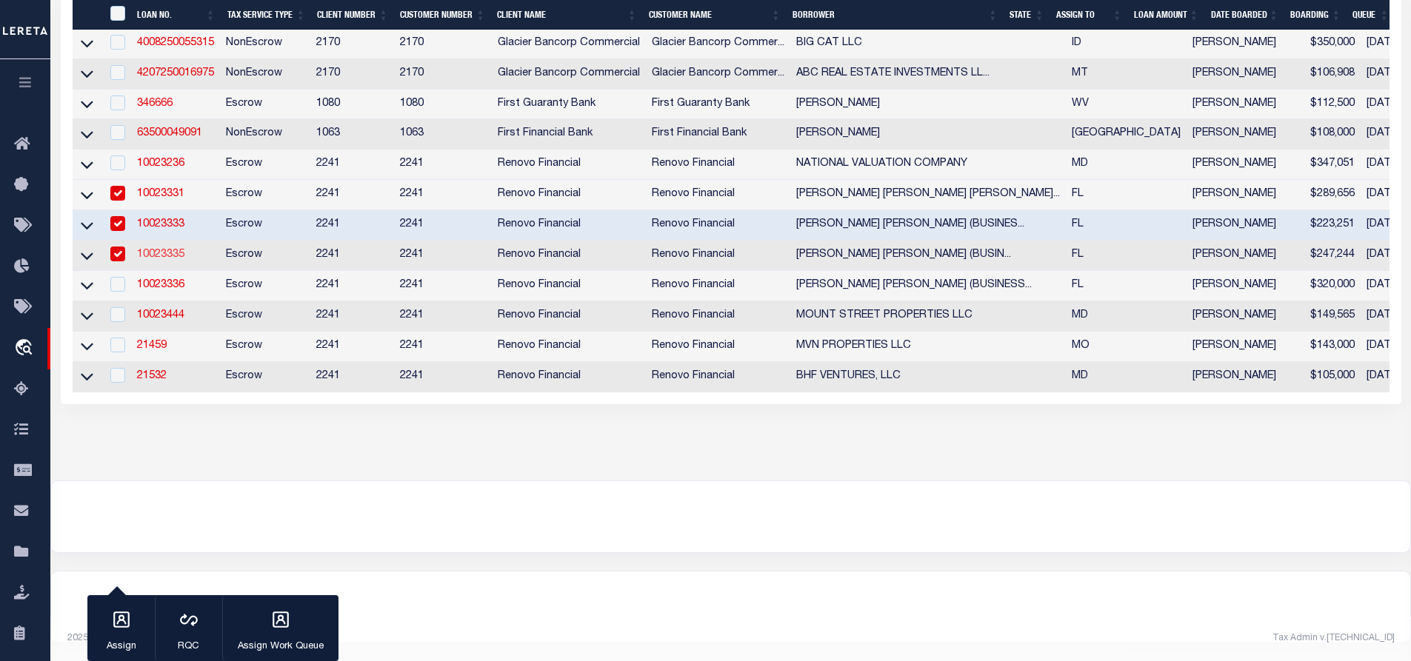
type input "10023335"
type input "PEDRO NEL CUELLAR PARDO (BUSINESS)"
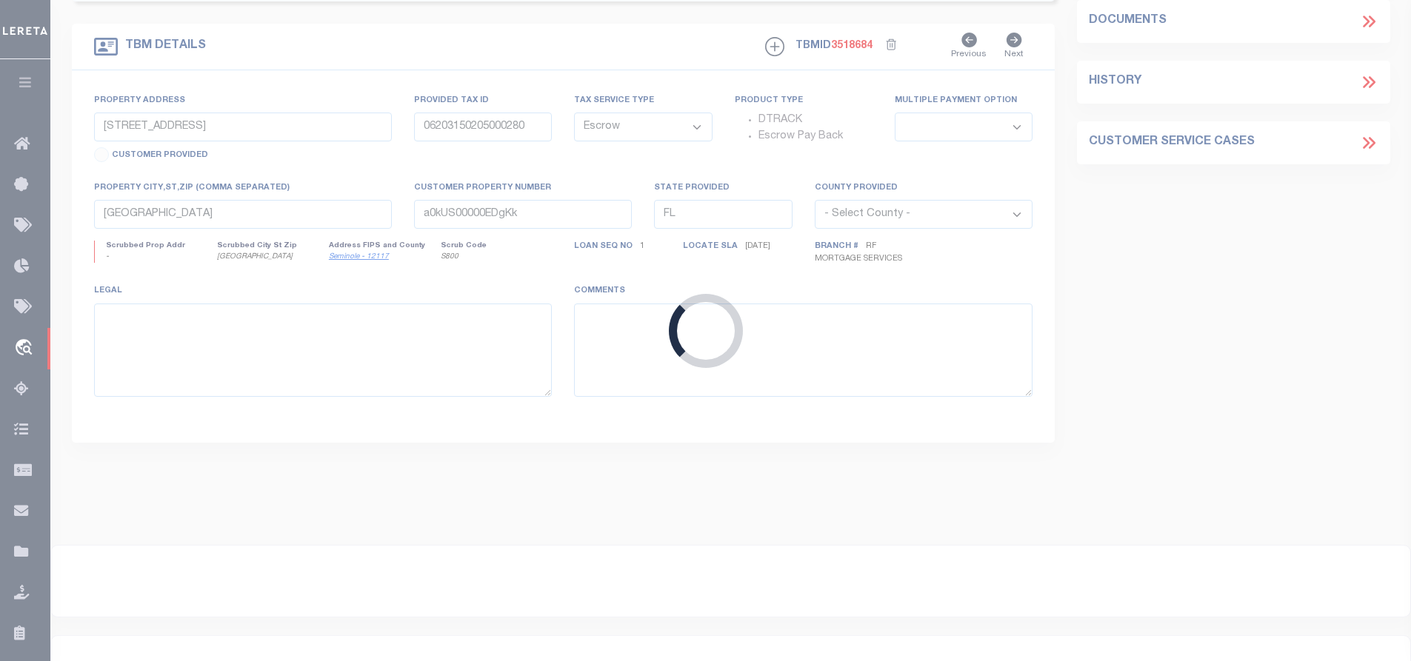
type input "9348 MEADOW HUNT WAY"
type input "04-24-27-7551-02140"
select select
type input "WINTER GARDEN, FL 34787"
type input "a0kUS00000EDgpO"
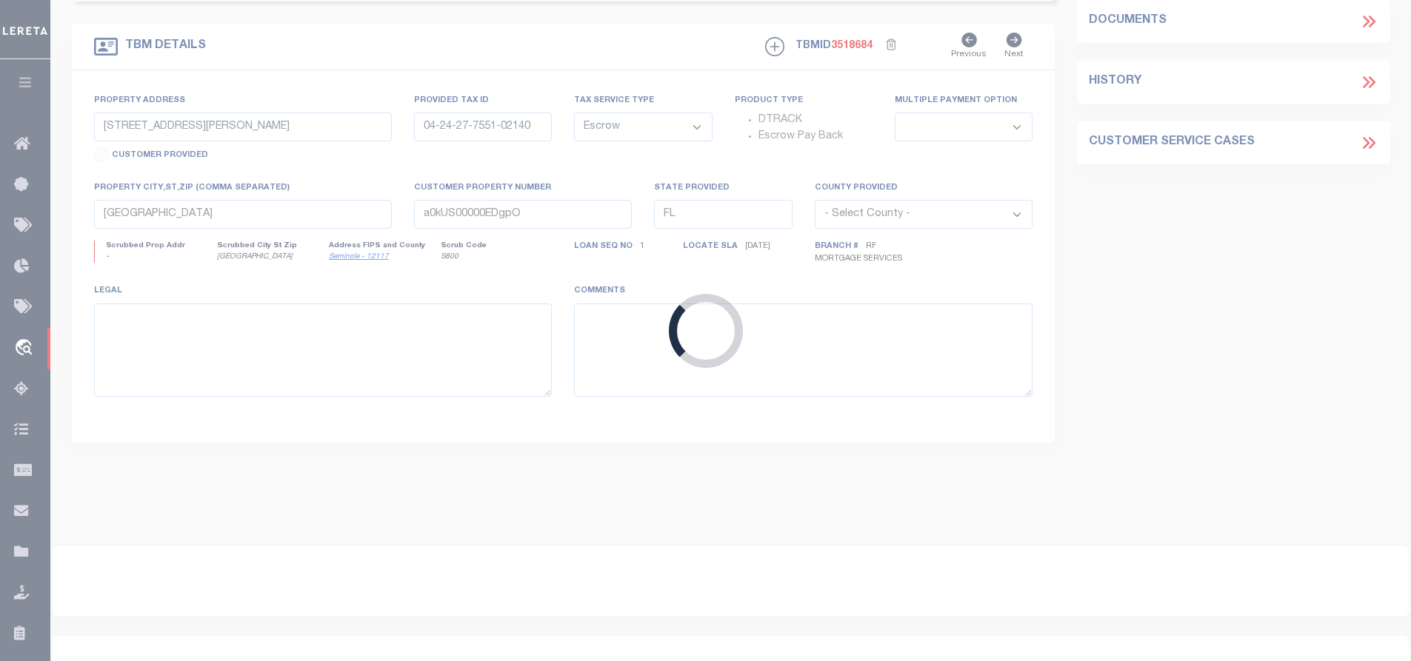
select select
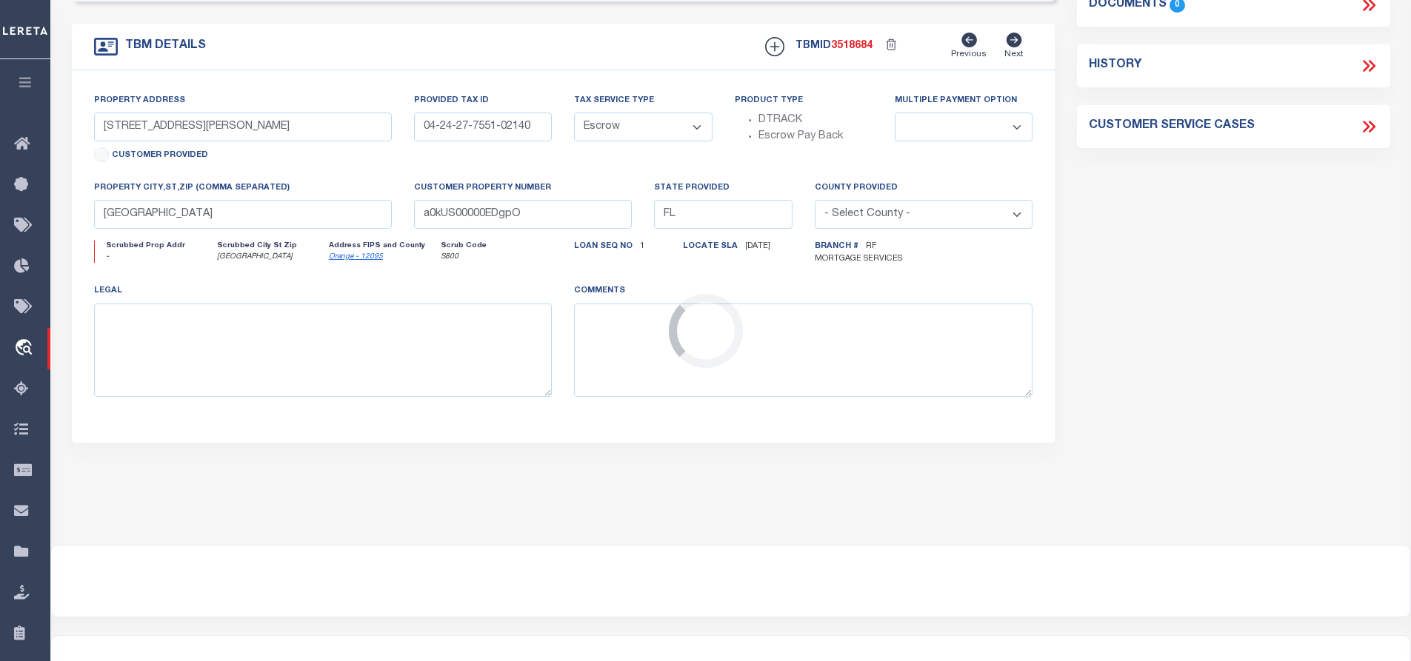
scroll to position [0, 0]
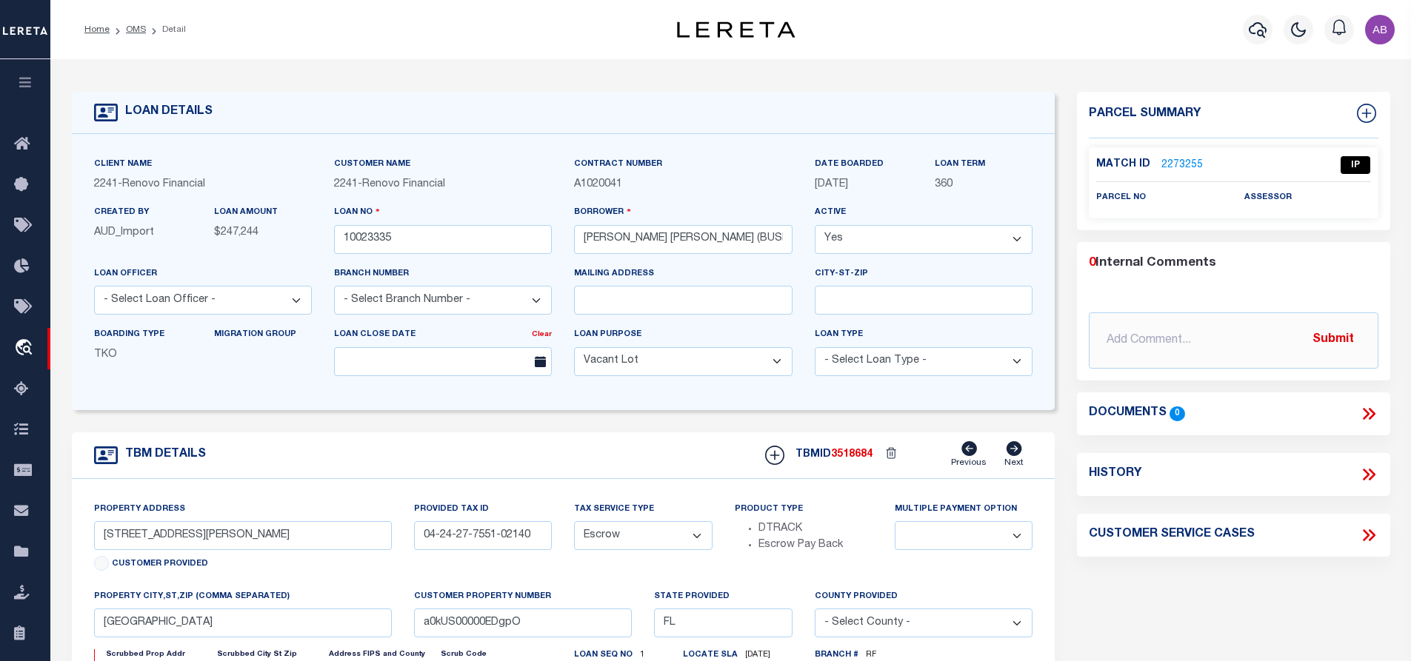
click at [1174, 170] on link "2273255" at bounding box center [1182, 166] width 41 height 16
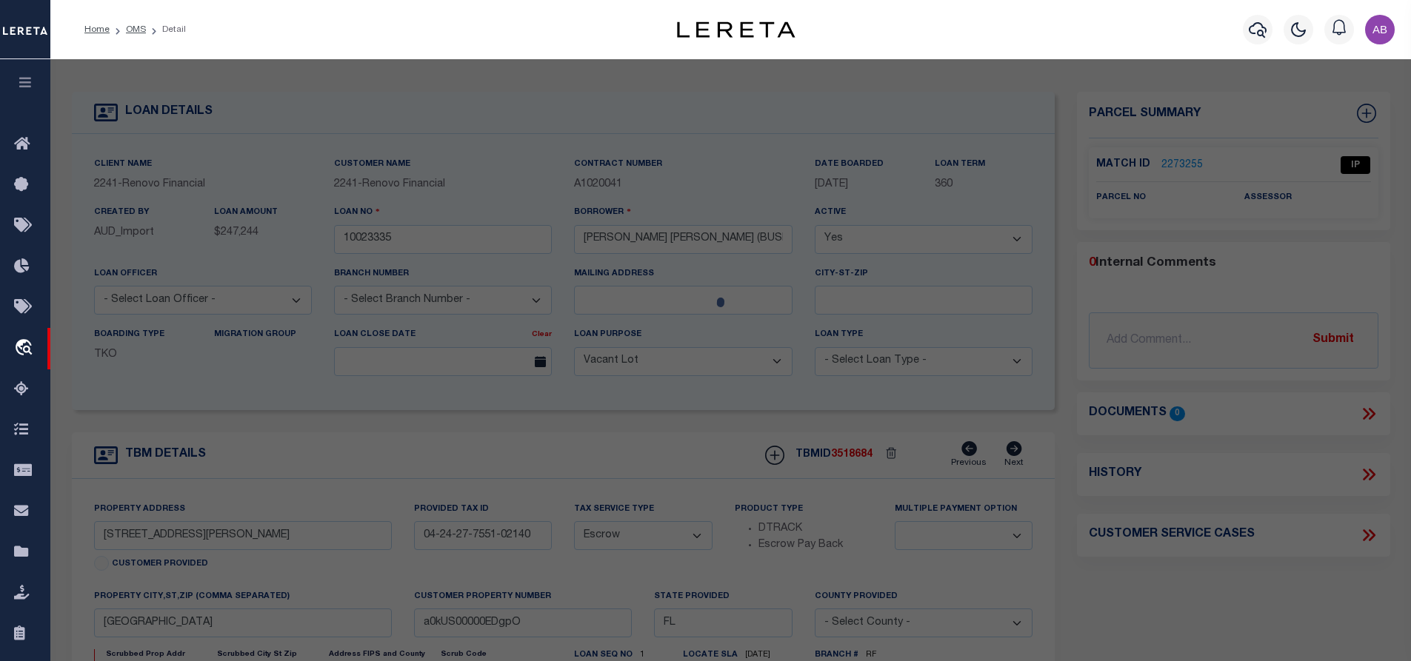
select select "AS"
select select
checkbox input "false"
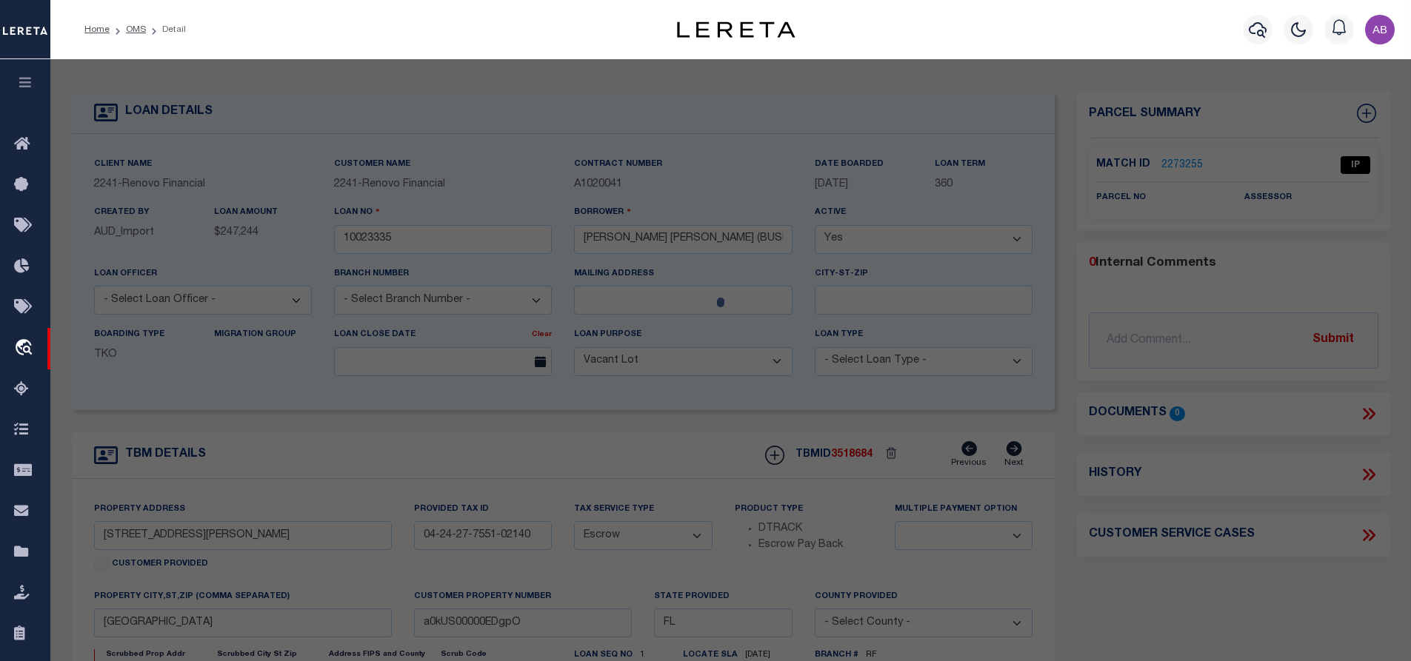
select select "IP"
checkbox input "false"
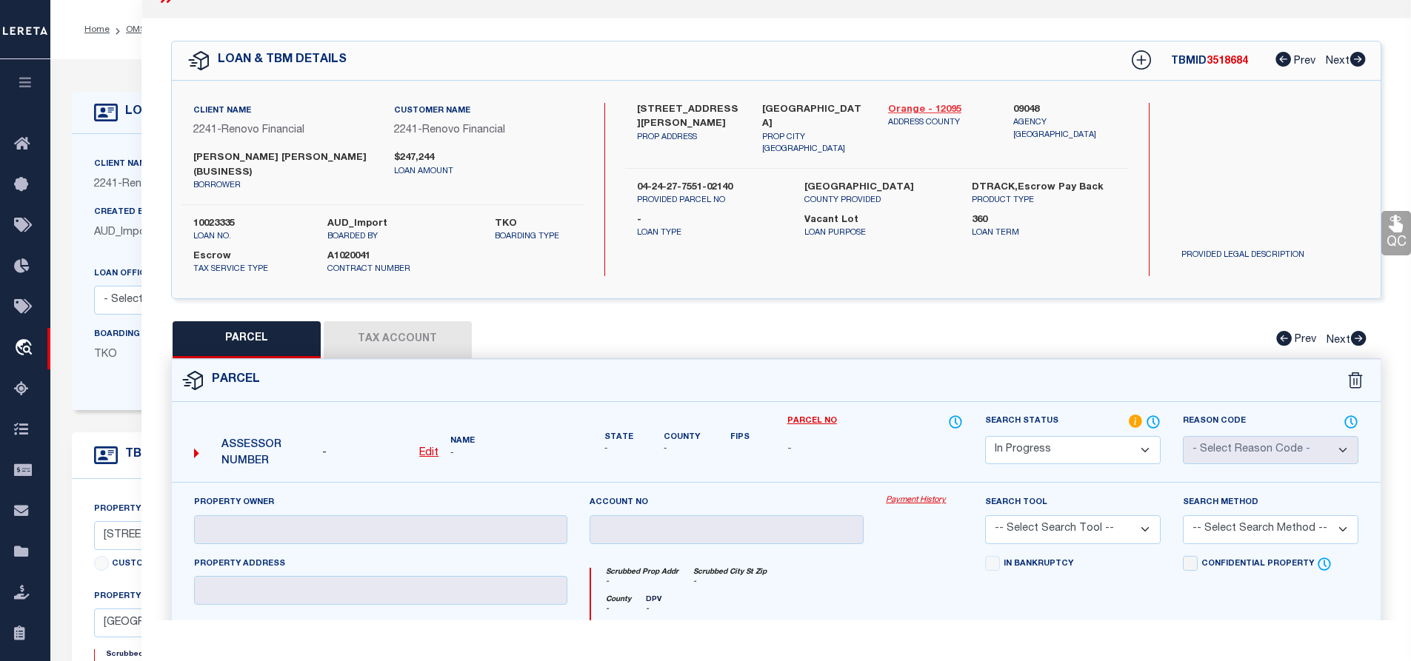
click at [936, 108] on link "Orange - 12095" at bounding box center [940, 110] width 104 height 15
click at [631, 103] on div "9348 MEADOW HUNT WAY PROP ADDRESS" at bounding box center [689, 129] width 126 height 53
copy div "9348 MEADOW HUNT WAY"
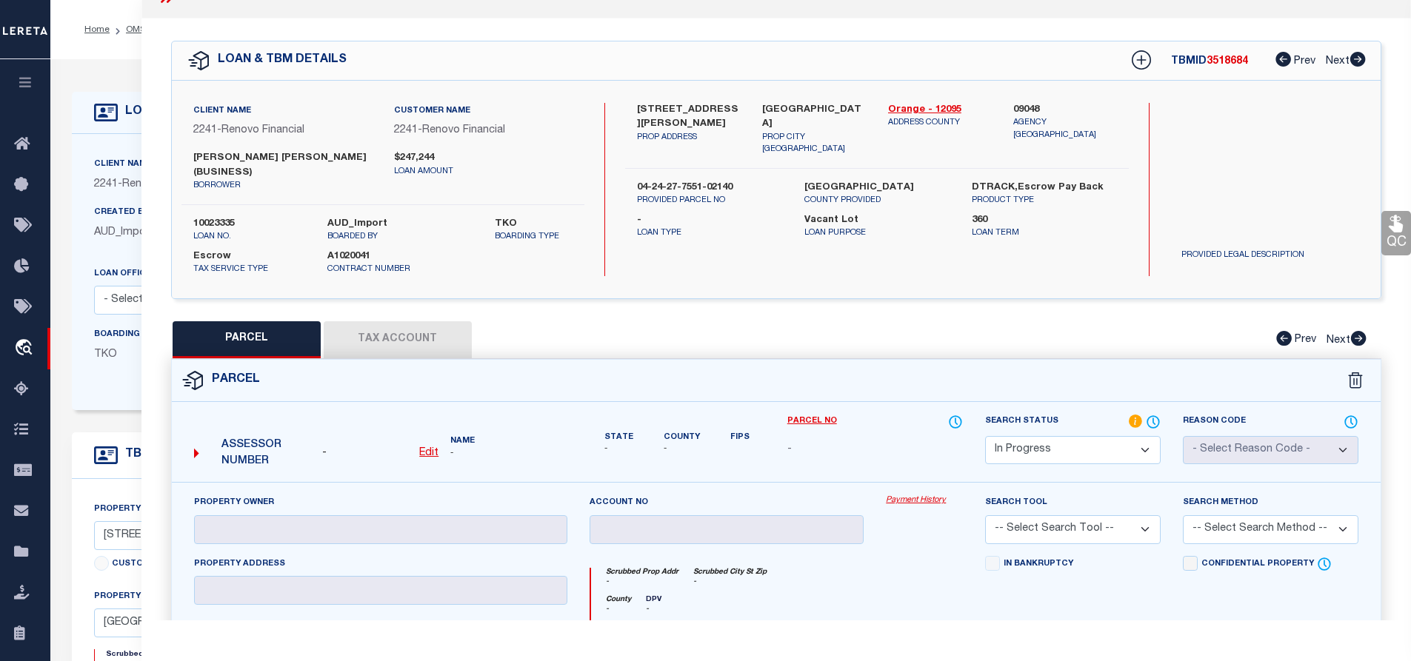
click at [417, 456] on div "- Edit" at bounding box center [380, 454] width 116 height 16
click at [431, 450] on u "Edit" at bounding box center [428, 453] width 19 height 10
select select "IP"
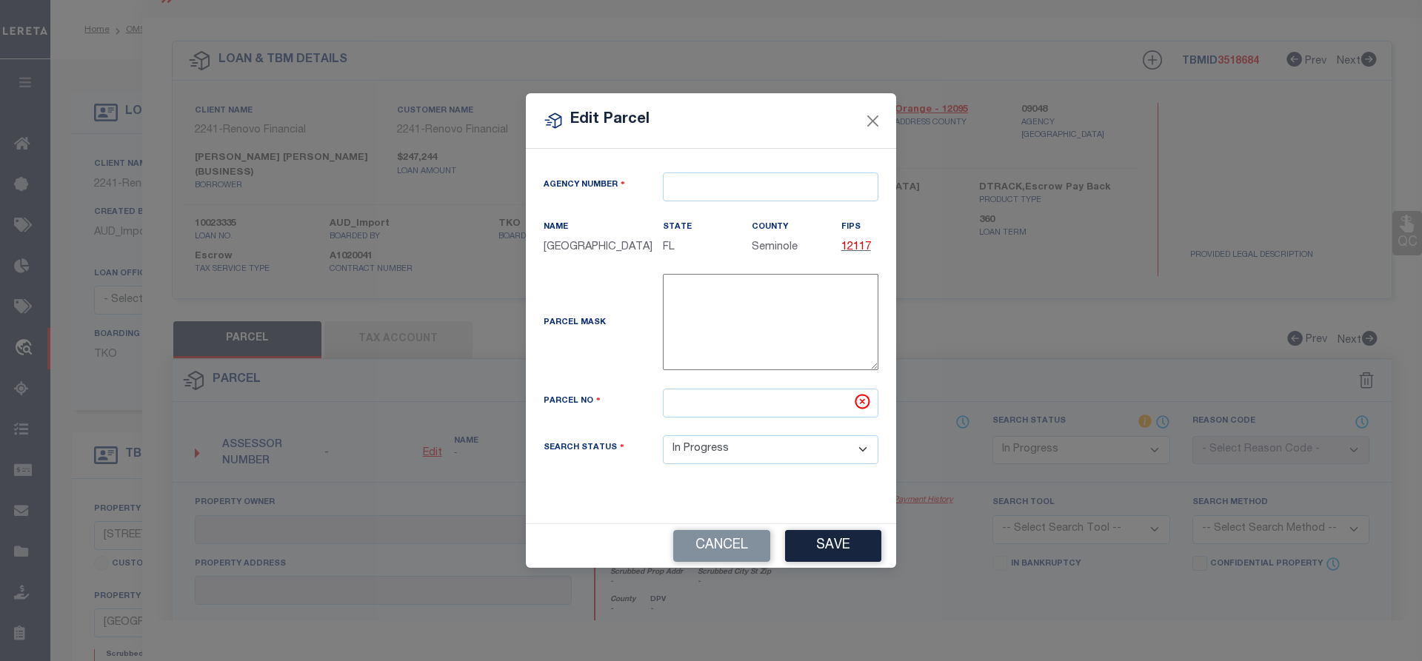
type textarea "-"
click at [807, 190] on input "text" at bounding box center [771, 187] width 216 height 29
click at [784, 211] on div "090480000 : ORANGE COUNTY" at bounding box center [771, 224] width 214 height 42
type input "090480000"
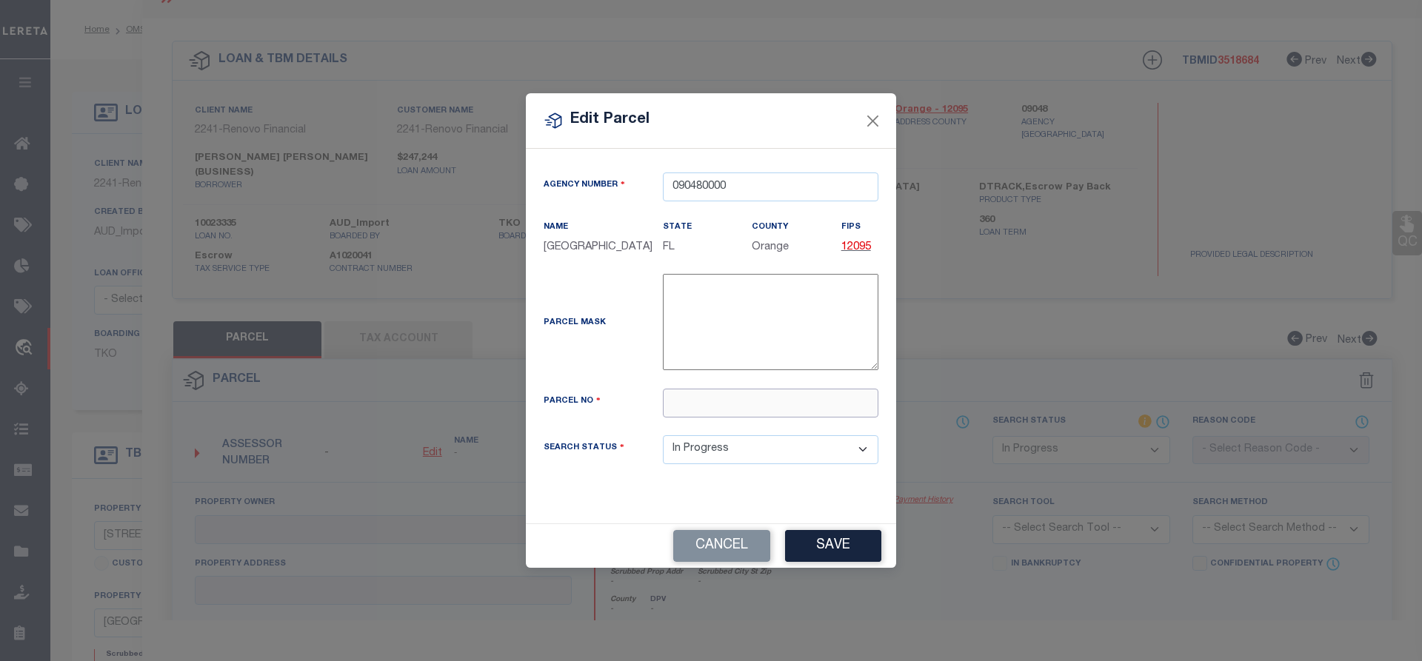
click at [742, 405] on input "text" at bounding box center [771, 403] width 216 height 29
paste input "04-24-27-7551-02-140"
type input "04-24-27-7551-02-140"
click at [822, 553] on button "Save" at bounding box center [833, 546] width 96 height 32
select select "IP"
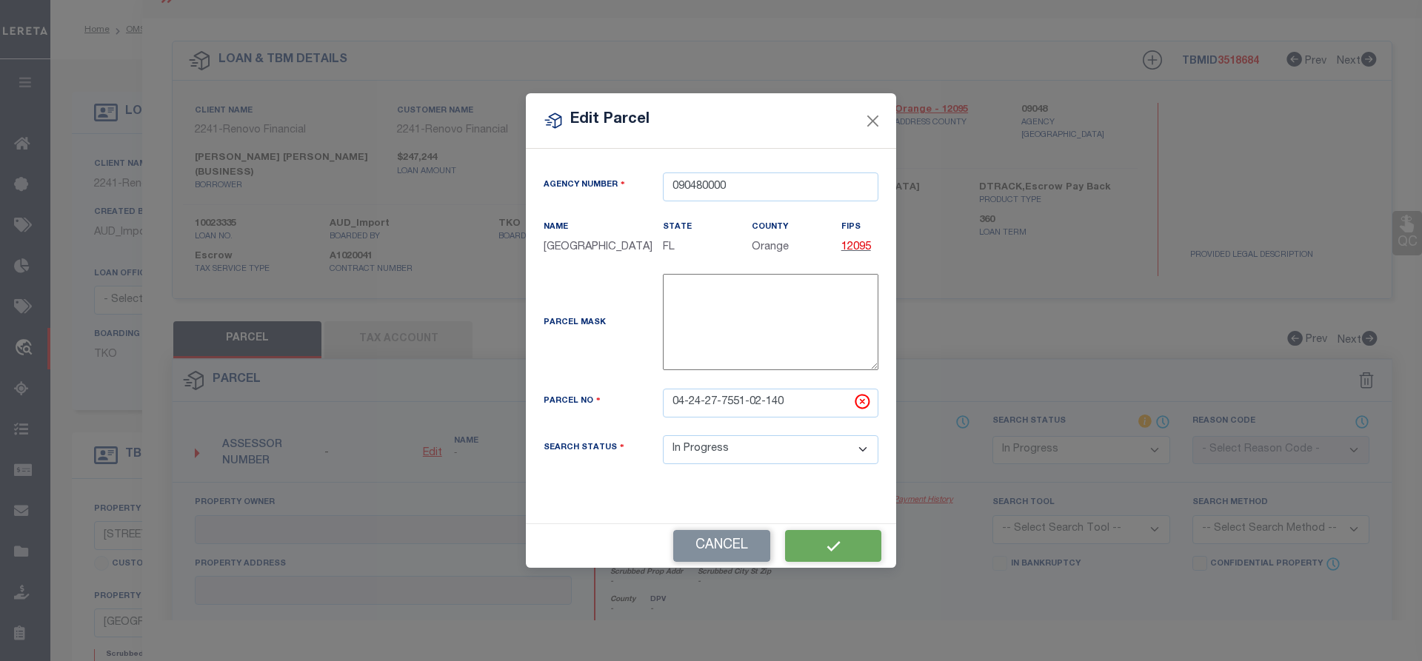
checkbox input "false"
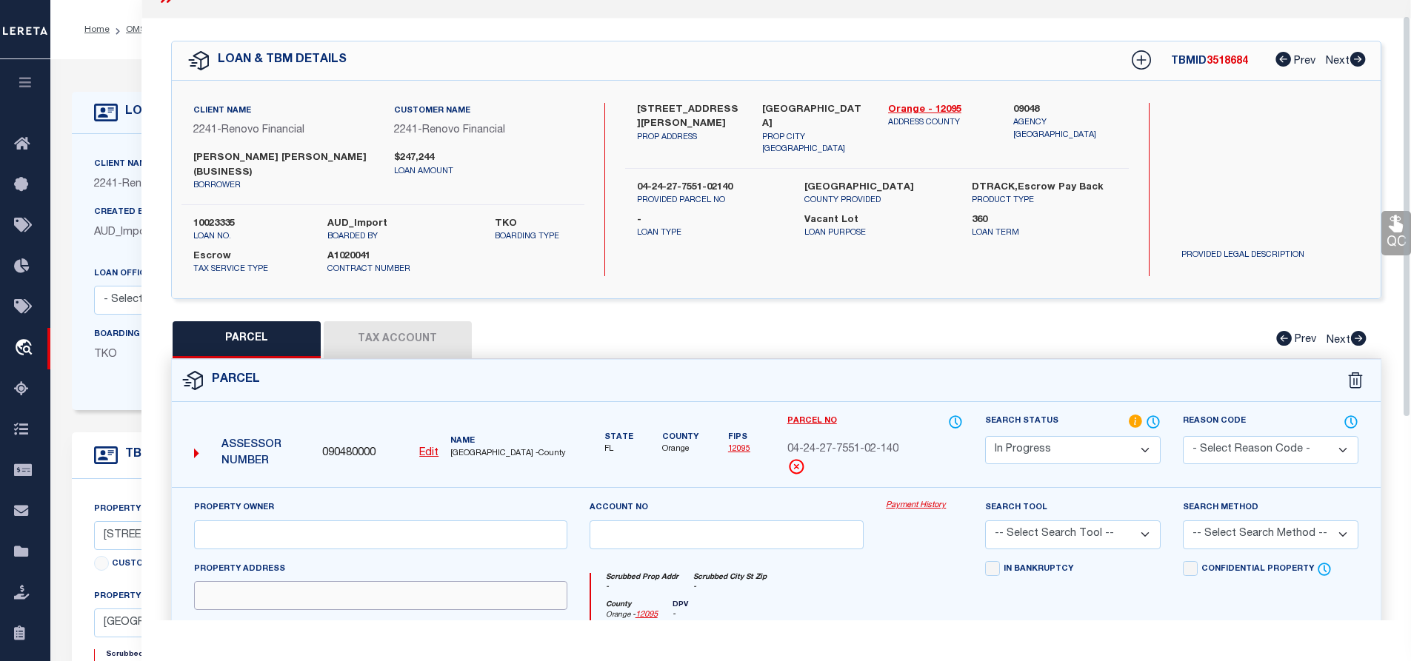
click at [352, 597] on input "text" at bounding box center [380, 595] width 373 height 29
paste input "9348 Meadow Hunt Way"
type input "9348 Meadow Hunt Way"
click at [416, 539] on input "text" at bounding box center [380, 535] width 373 height 29
click at [331, 531] on input "text" at bounding box center [380, 535] width 373 height 29
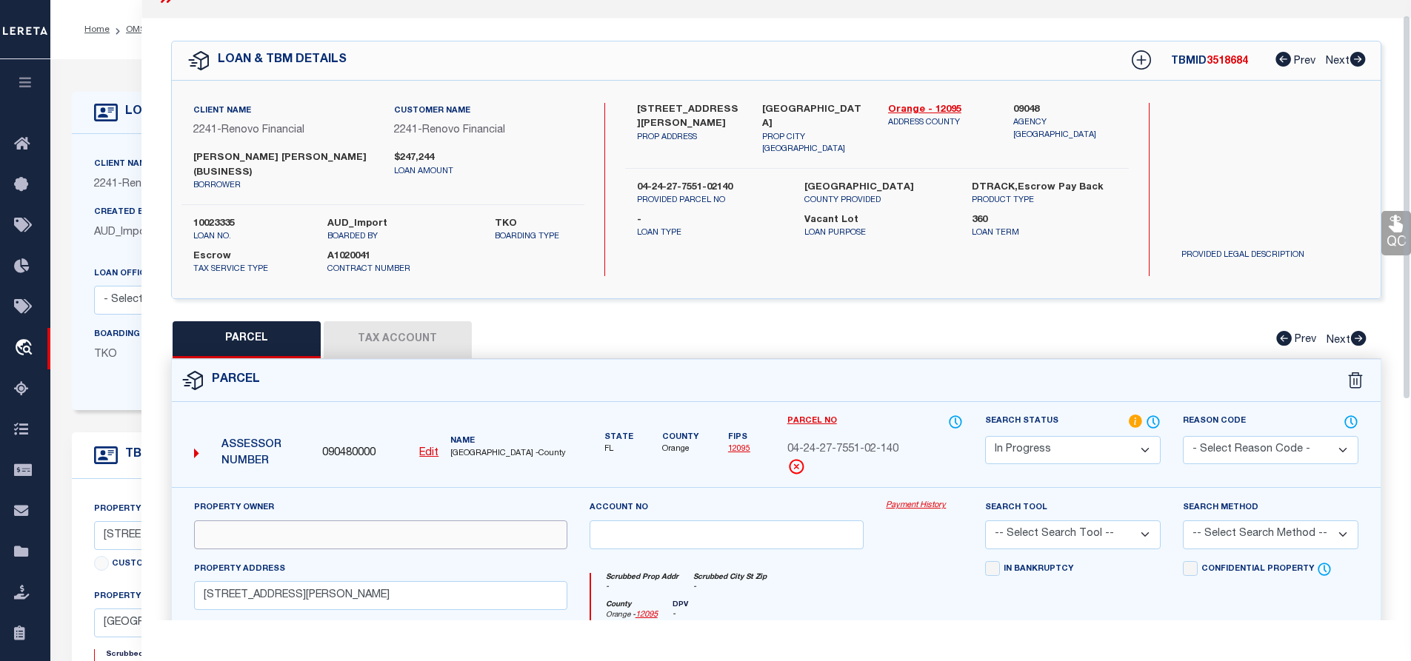
paste input "PARDO PEDRO NEL CUELLAR"
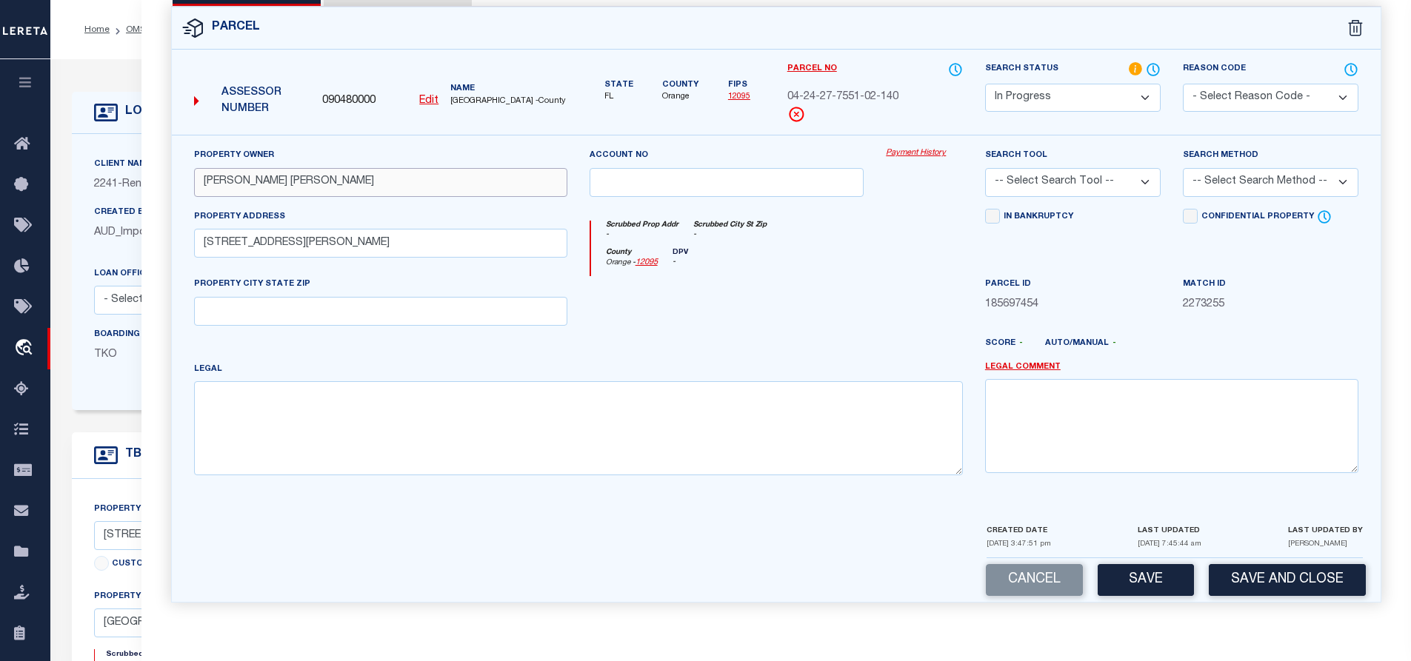
type input "PARDO PEDRO NEL CUELLAR"
click at [679, 414] on textarea at bounding box center [578, 427] width 769 height 93
paste textarea "WATERMARK PHASE 1B 84/32 LOT 214"
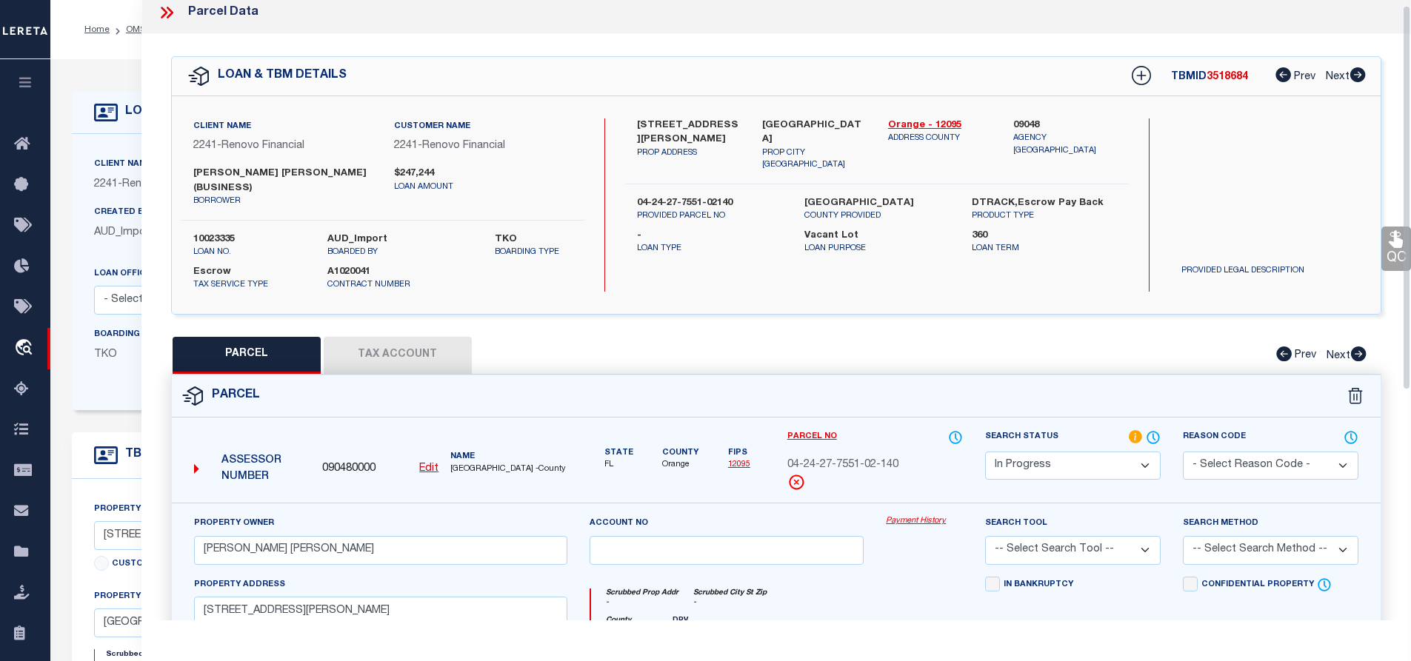
type textarea "WATERMARK PHASE 1B 84/32 LOT 214"
click at [367, 337] on button "Tax Account" at bounding box center [398, 355] width 148 height 37
select select "100"
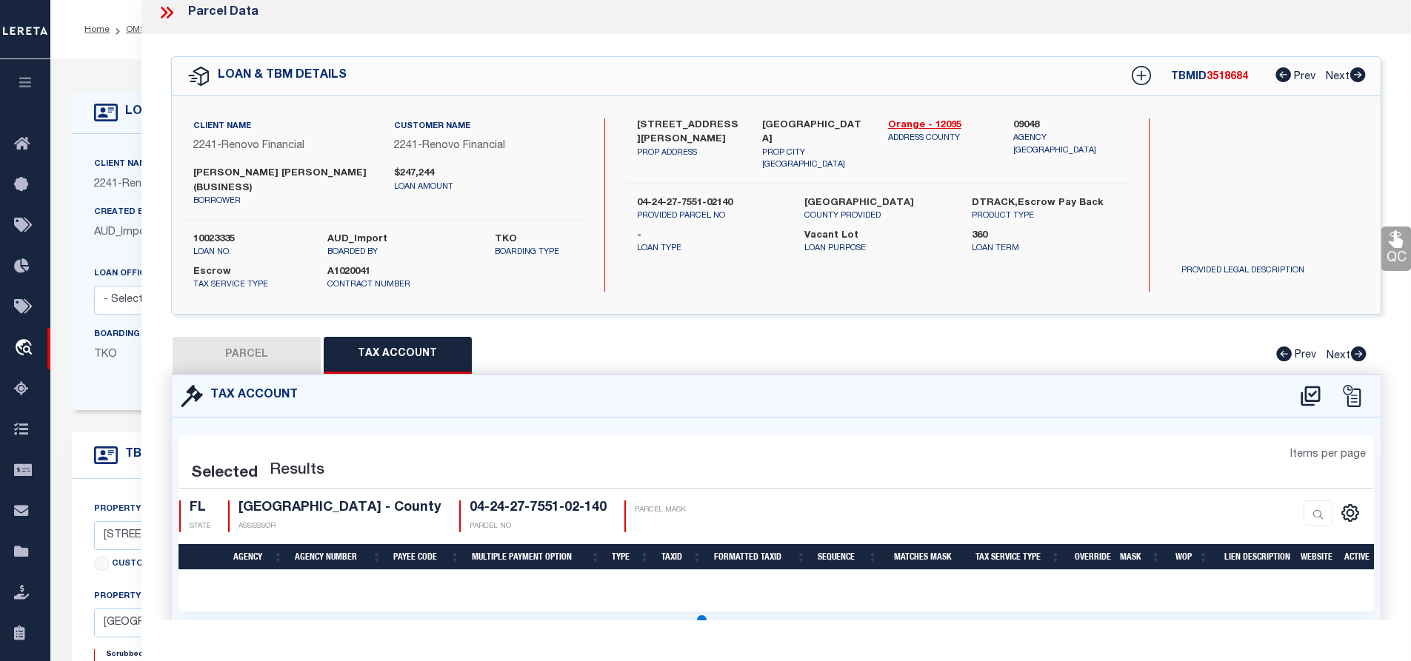
select select "100"
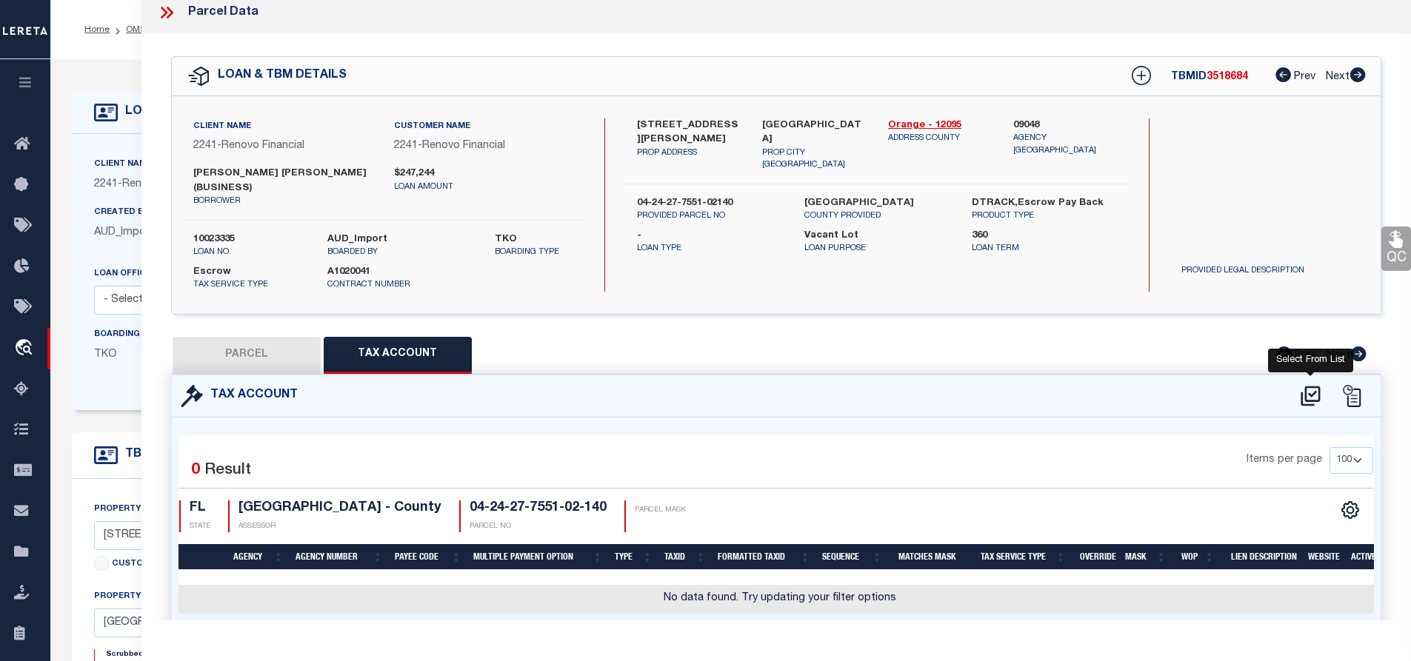
click at [1302, 393] on icon at bounding box center [1311, 396] width 24 height 24
select select "100"
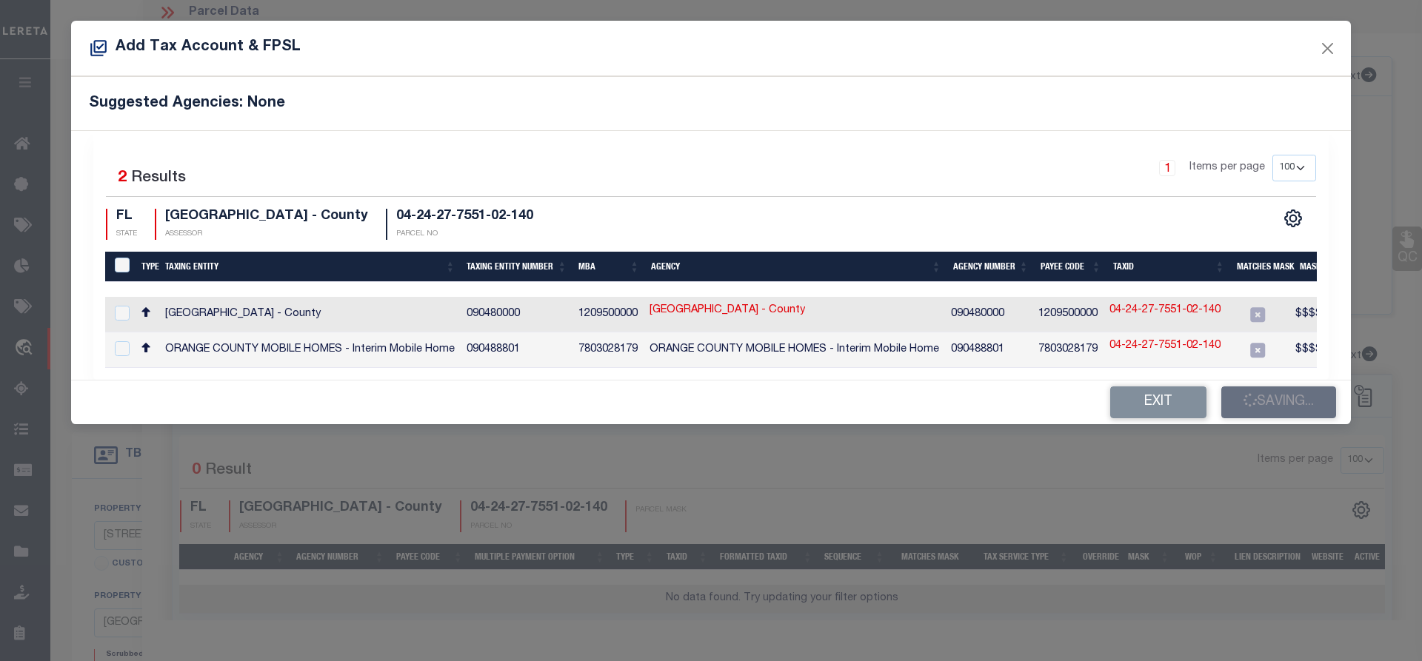
click at [284, 307] on td "ORANGE COUNTY - County" at bounding box center [309, 315] width 301 height 36
checkbox input "false"
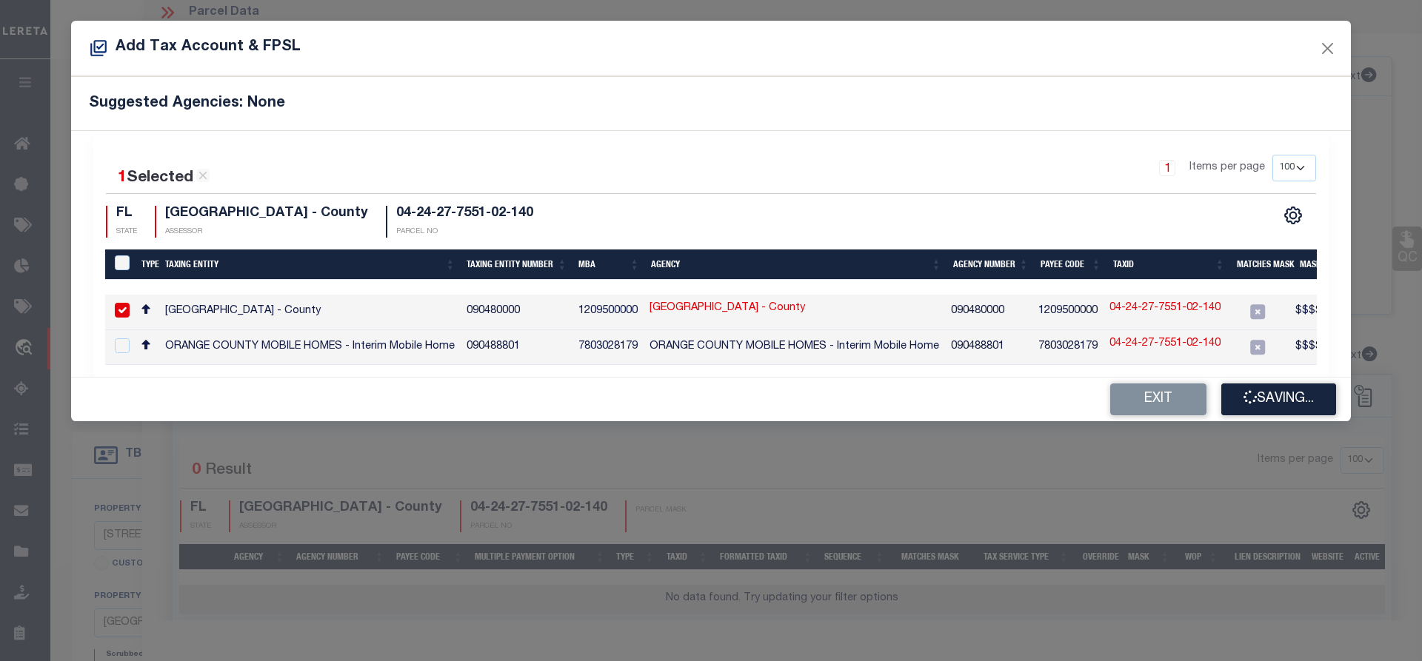
click at [284, 307] on td "ORANGE COUNTY - County" at bounding box center [309, 313] width 301 height 36
checkbox input "false"
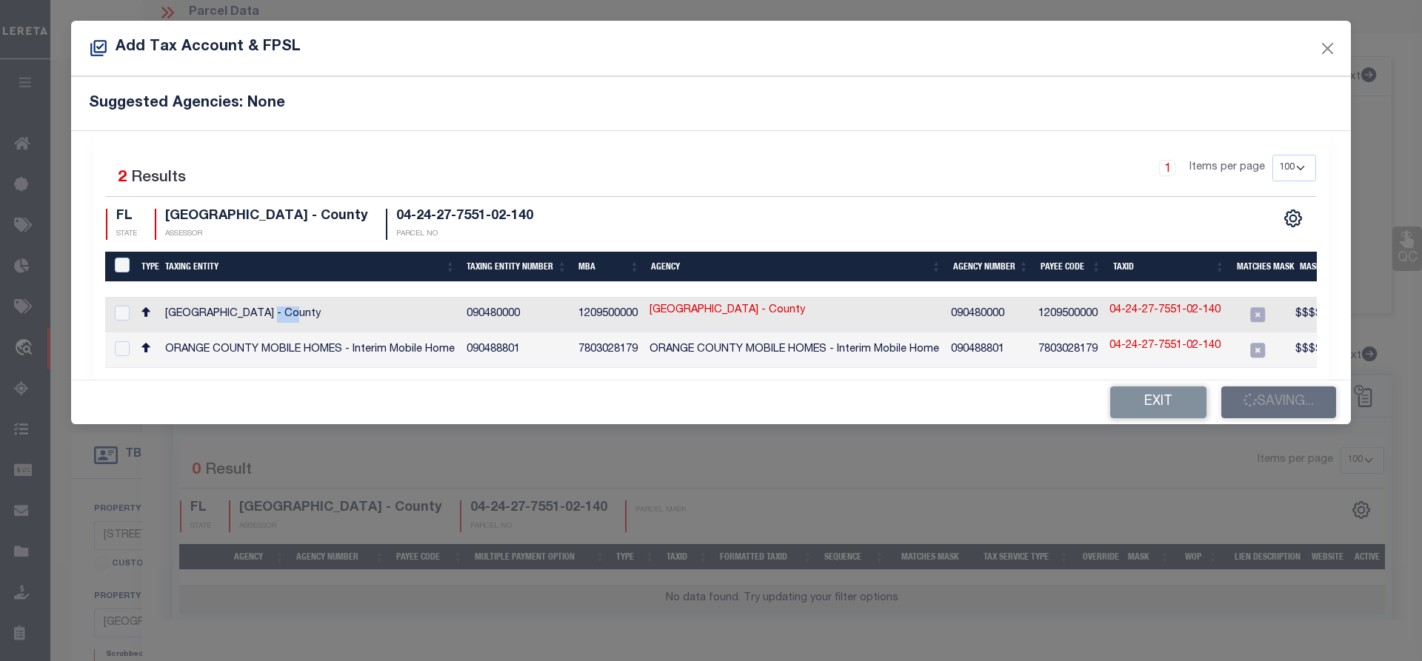
click at [1144, 413] on button "Exit" at bounding box center [1158, 403] width 96 height 32
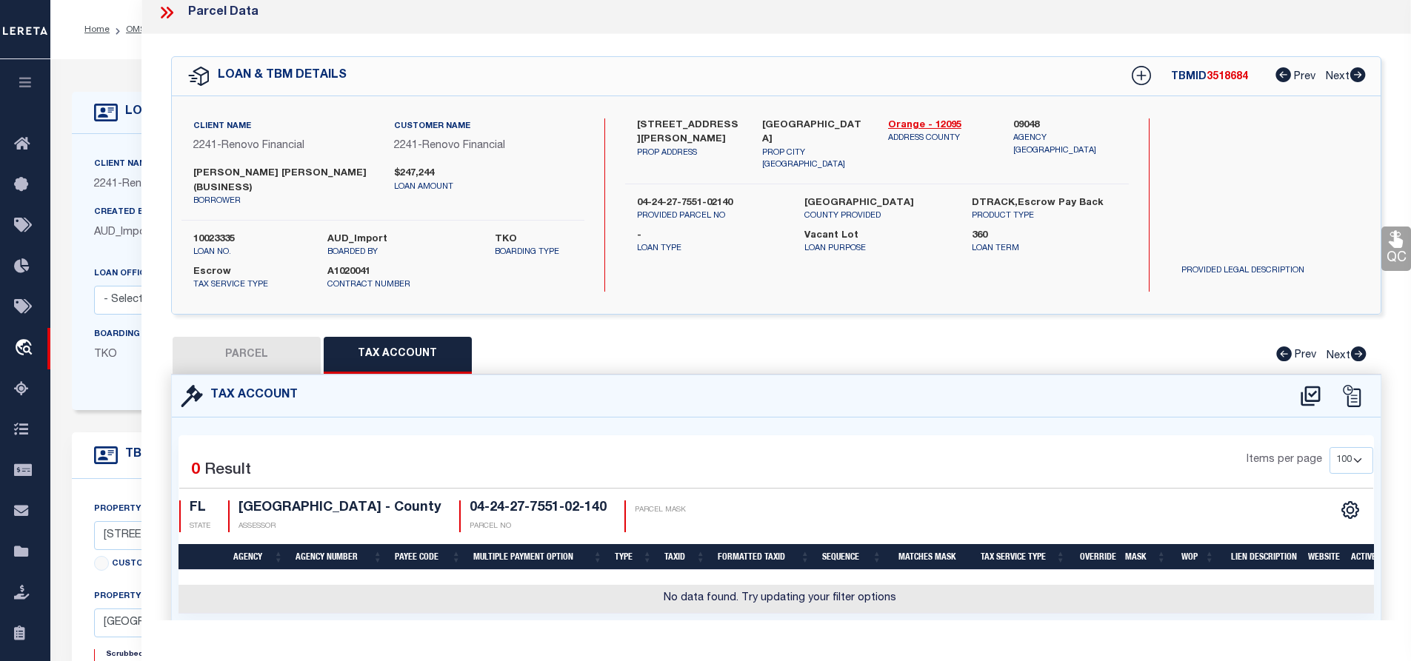
click at [1298, 397] on div at bounding box center [1331, 396] width 82 height 24
click at [1315, 394] on icon at bounding box center [1311, 396] width 24 height 24
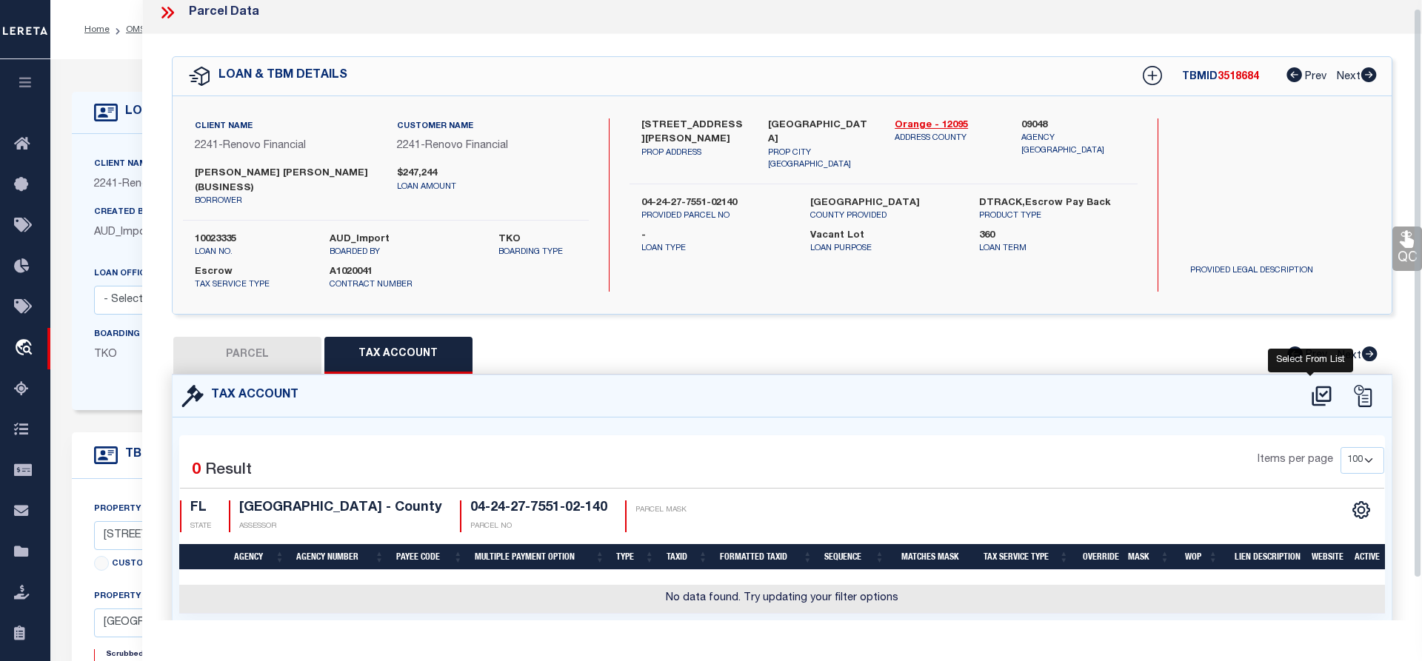
select select "100"
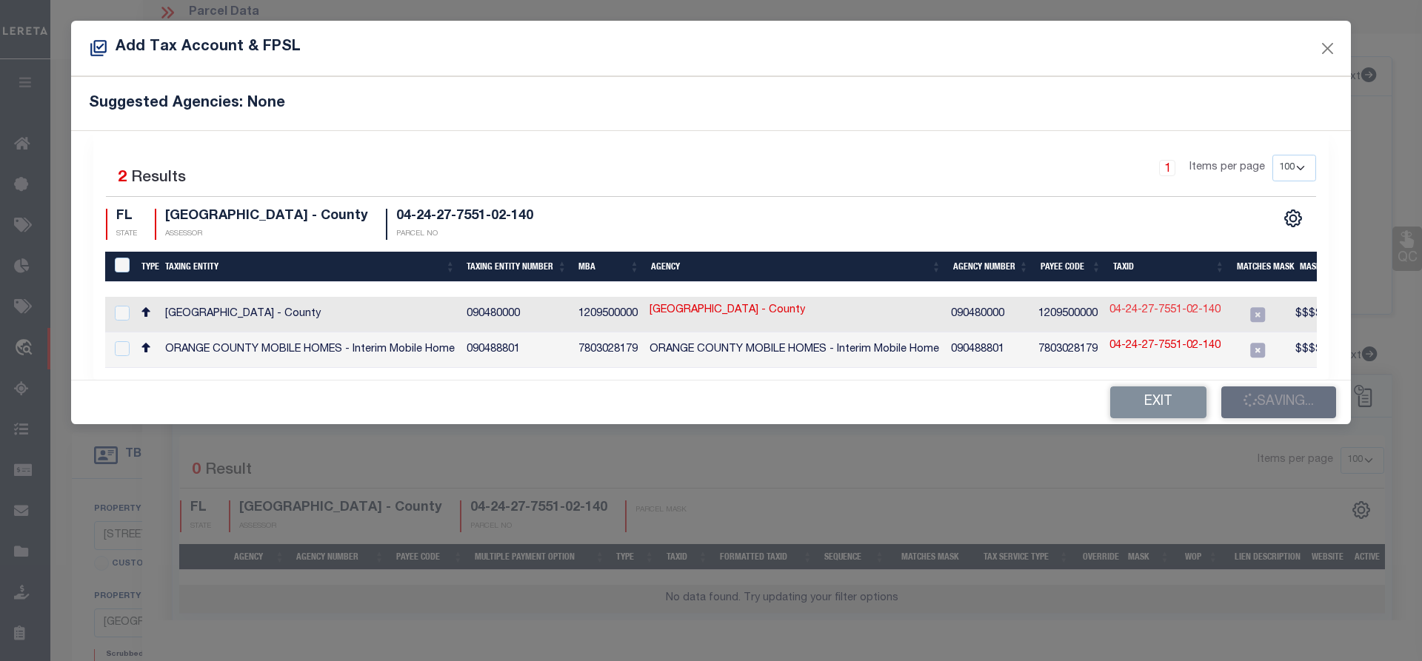
click at [1165, 310] on link "04-24-27-7551-02-140" at bounding box center [1165, 311] width 111 height 16
type input "04-24-27-7551-02-140"
type textarea "$$$$$$$$$$$$$$$"
checkbox input "true"
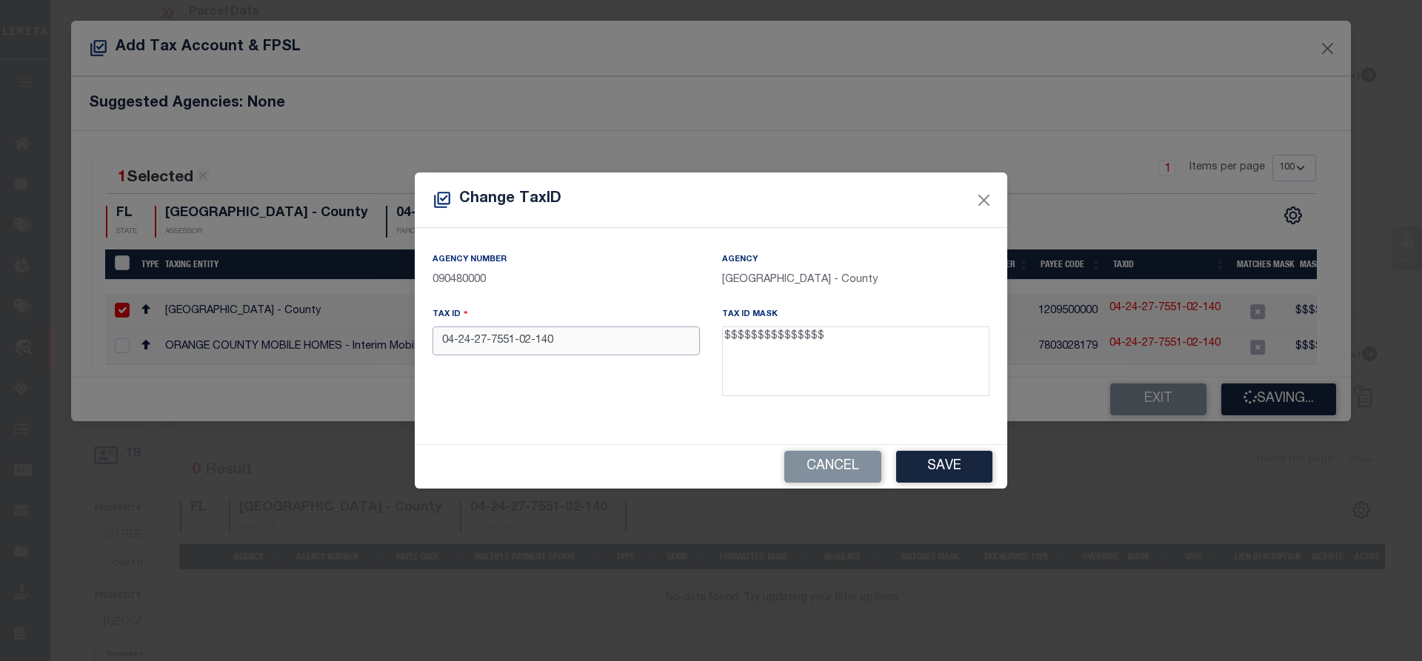
click at [536, 346] on input "04-24-27-7551-02-140" at bounding box center [566, 341] width 267 height 29
type input "042427755102140"
click at [947, 470] on button "Save" at bounding box center [944, 467] width 96 height 32
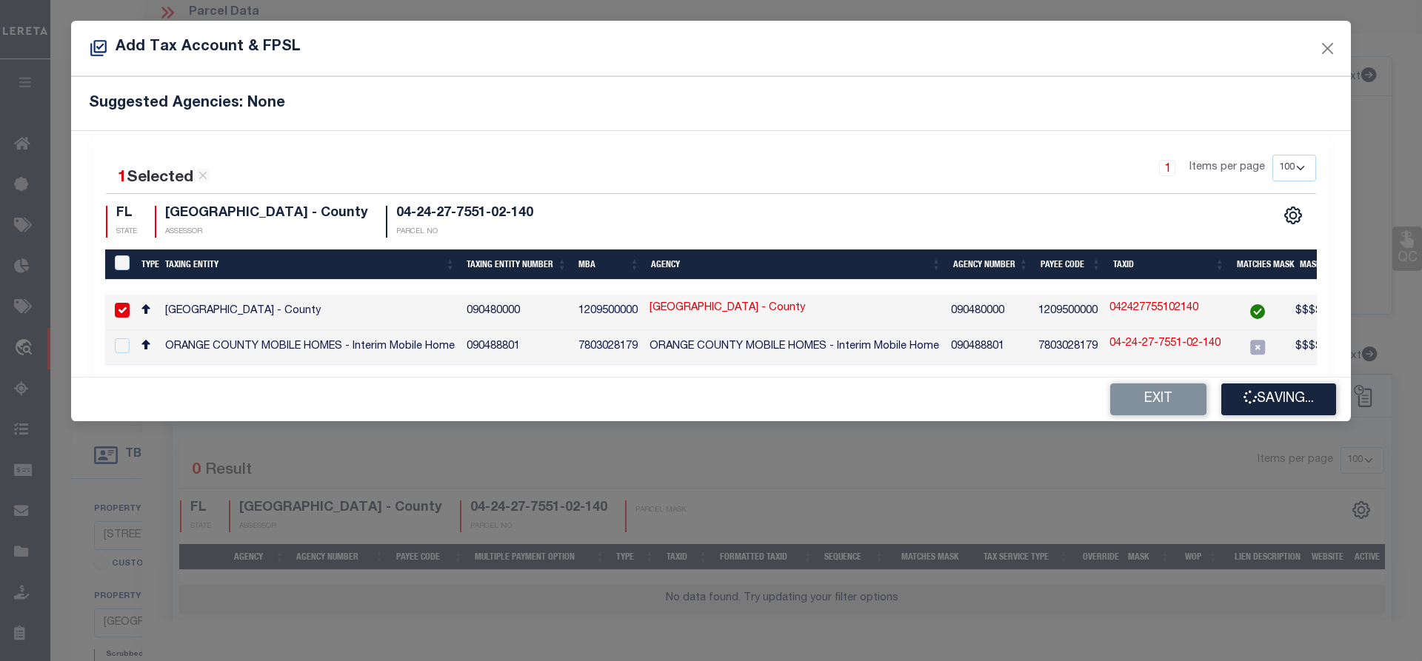
click at [1256, 401] on button "Saving..." at bounding box center [1279, 400] width 115 height 32
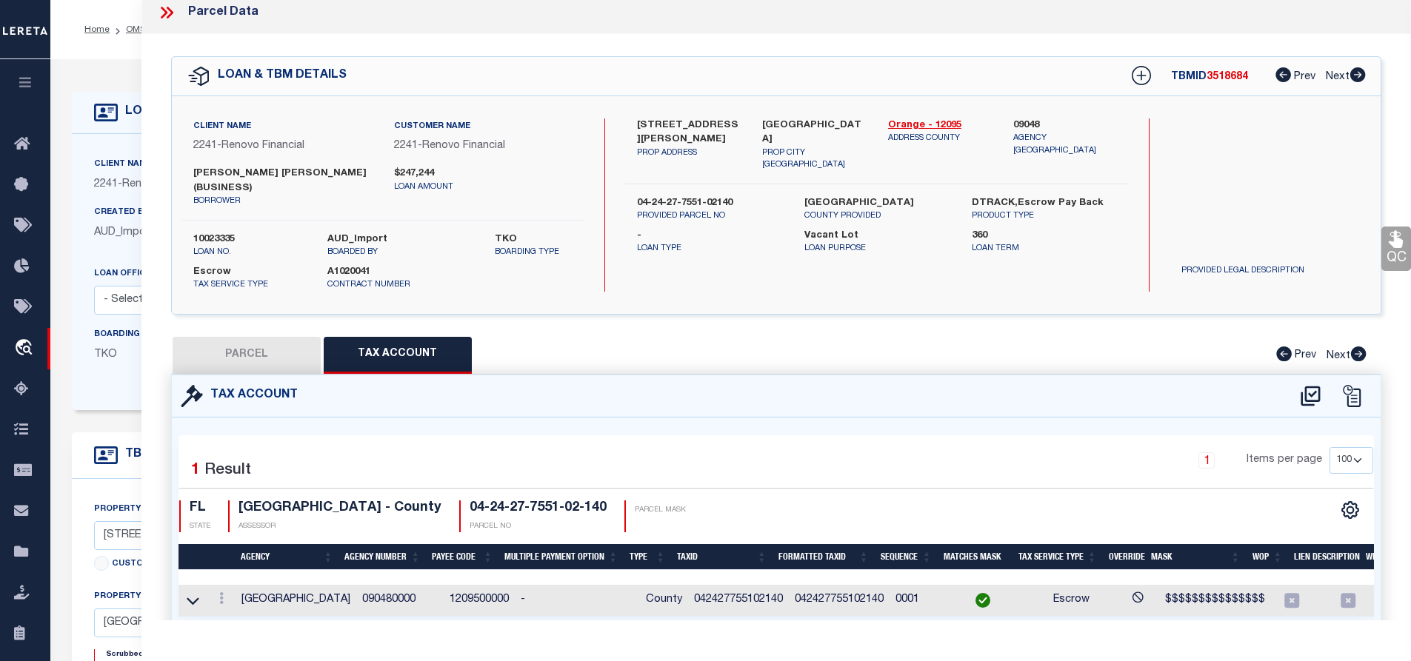
click at [247, 345] on button "PARCEL" at bounding box center [247, 355] width 148 height 37
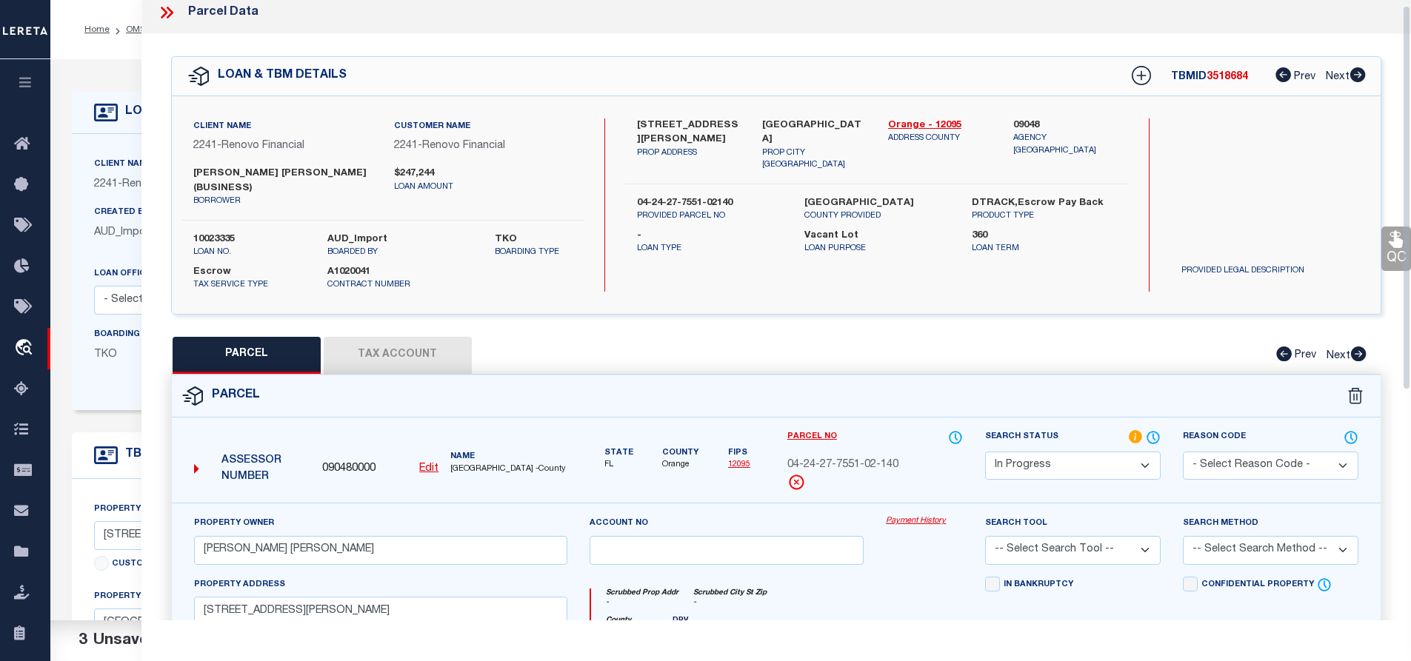
click at [1055, 459] on select "Automated Search Bad Parcel Complete Duplicate Parcel High Dollar Reporting In …" at bounding box center [1073, 466] width 176 height 29
select select "PC"
click at [985, 452] on select "Automated Search Bad Parcel Complete Duplicate Parcel High Dollar Reporting In …" at bounding box center [1073, 466] width 176 height 29
click at [1036, 553] on select "-- Select Search Tool -- 3rd Party Website Agency File Agency Website ATLS CNV-…" at bounding box center [1073, 550] width 176 height 29
select select "AGW"
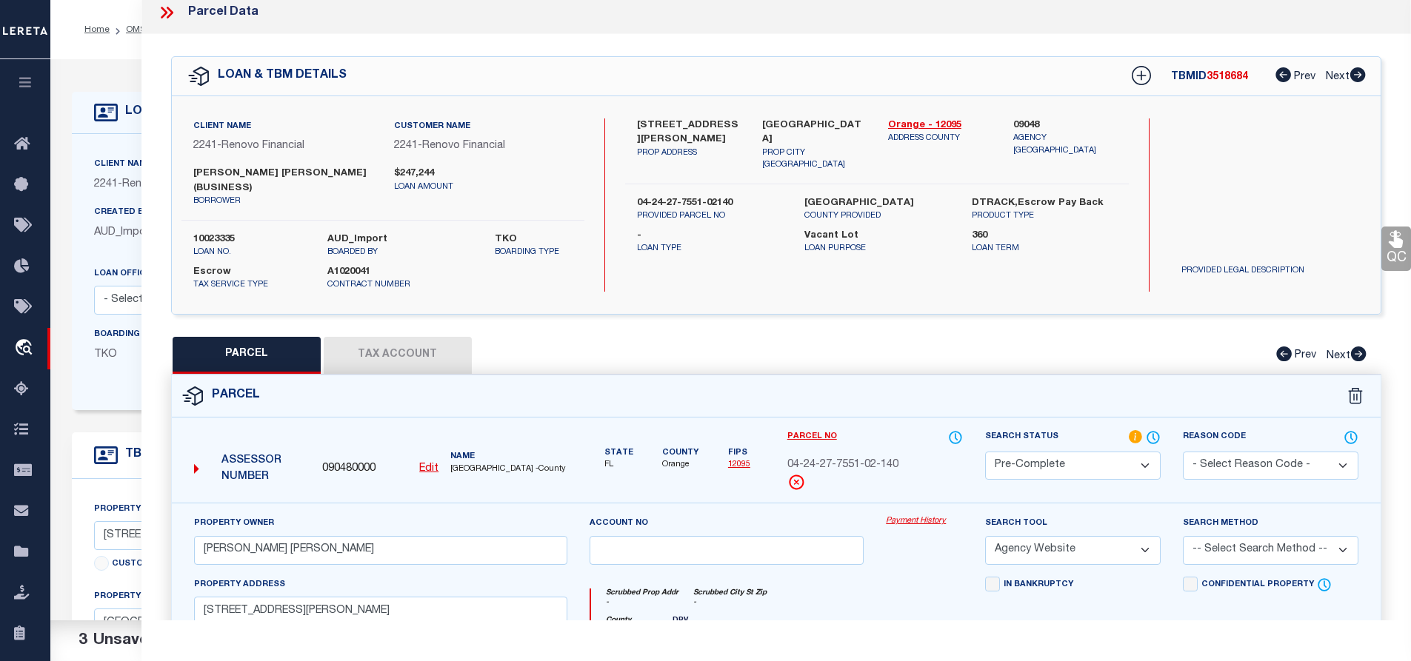
click at [985, 537] on select "-- Select Search Tool -- 3rd Party Website Agency File Agency Website ATLS CNV-…" at bounding box center [1073, 550] width 176 height 29
click at [1244, 553] on select "-- Select Search Method -- Property Address Legal Liability Info Provided" at bounding box center [1271, 550] width 176 height 29
select select "ADD"
click at [1183, 537] on select "-- Select Search Method -- Property Address Legal Liability Info Provided" at bounding box center [1271, 550] width 176 height 29
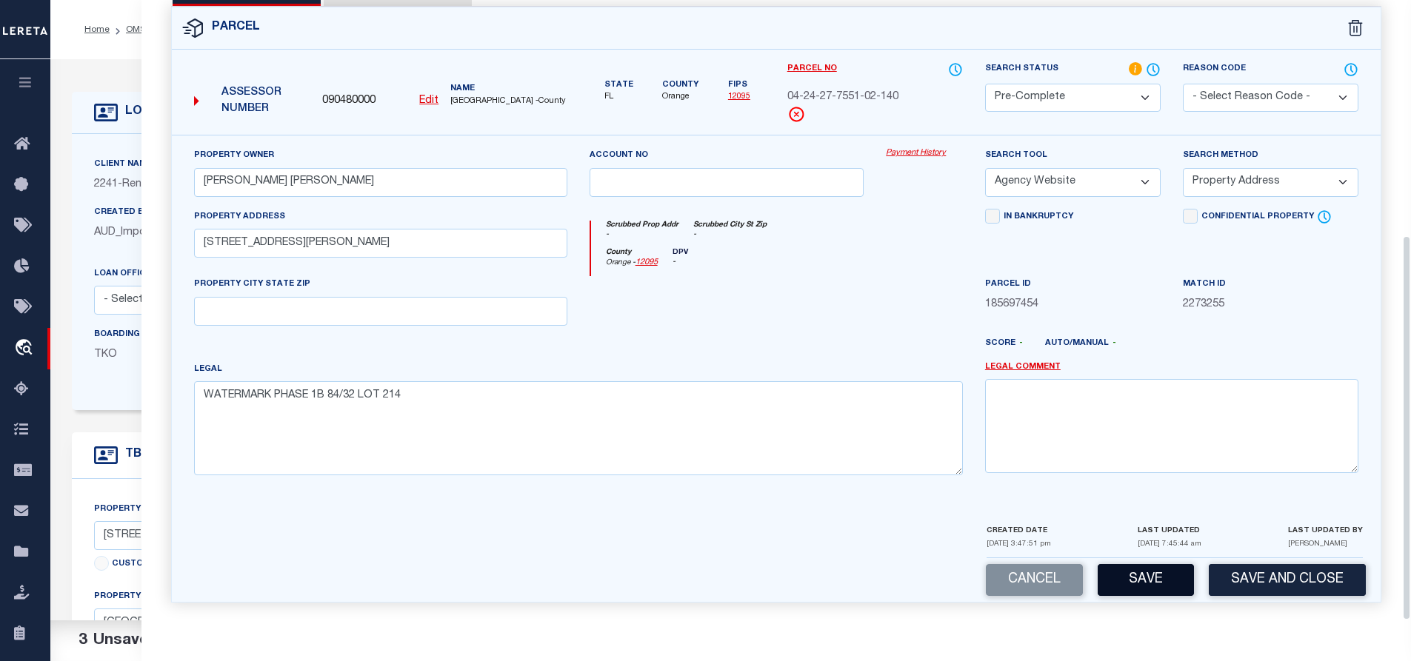
click at [1133, 586] on button "Save" at bounding box center [1146, 580] width 96 height 32
select select "AS"
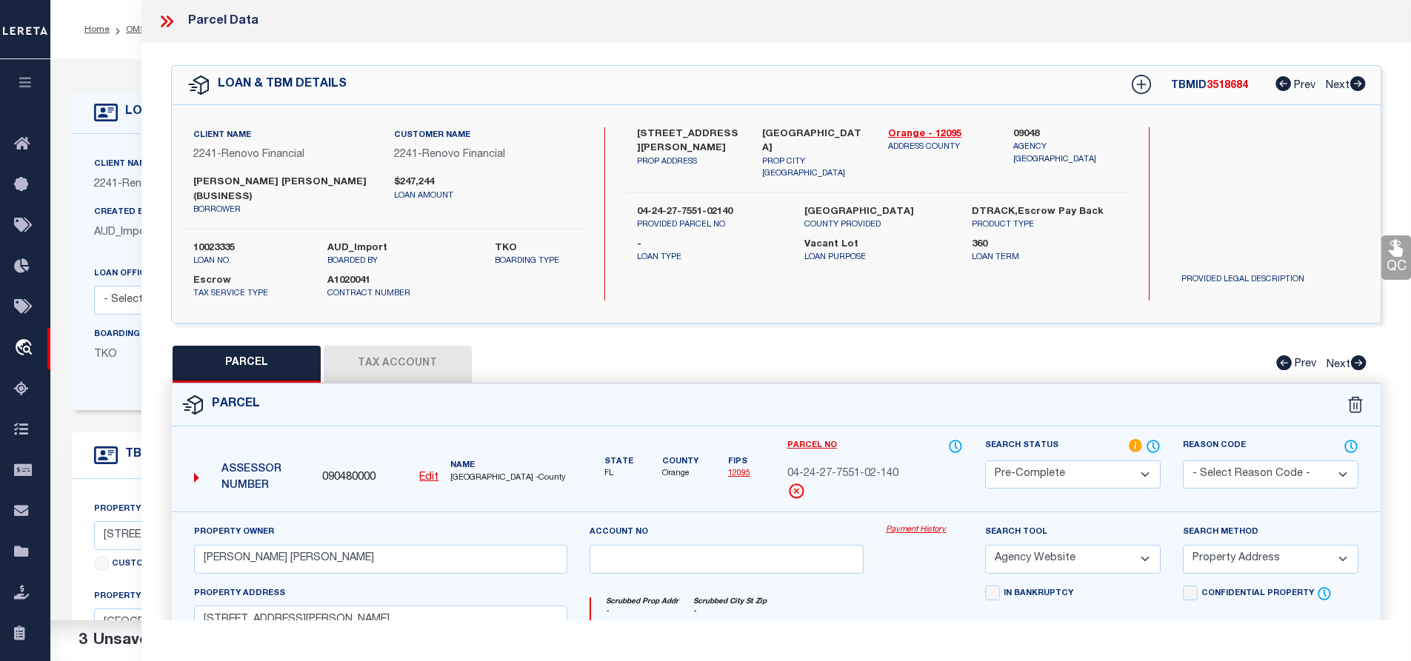
click at [232, 247] on label "10023335" at bounding box center [249, 248] width 112 height 15
click at [470, 473] on span "ORANGE COUNTY -County" at bounding box center [508, 479] width 116 height 13
click at [864, 473] on span "04-24-27-7551-02-140" at bounding box center [842, 475] width 111 height 16
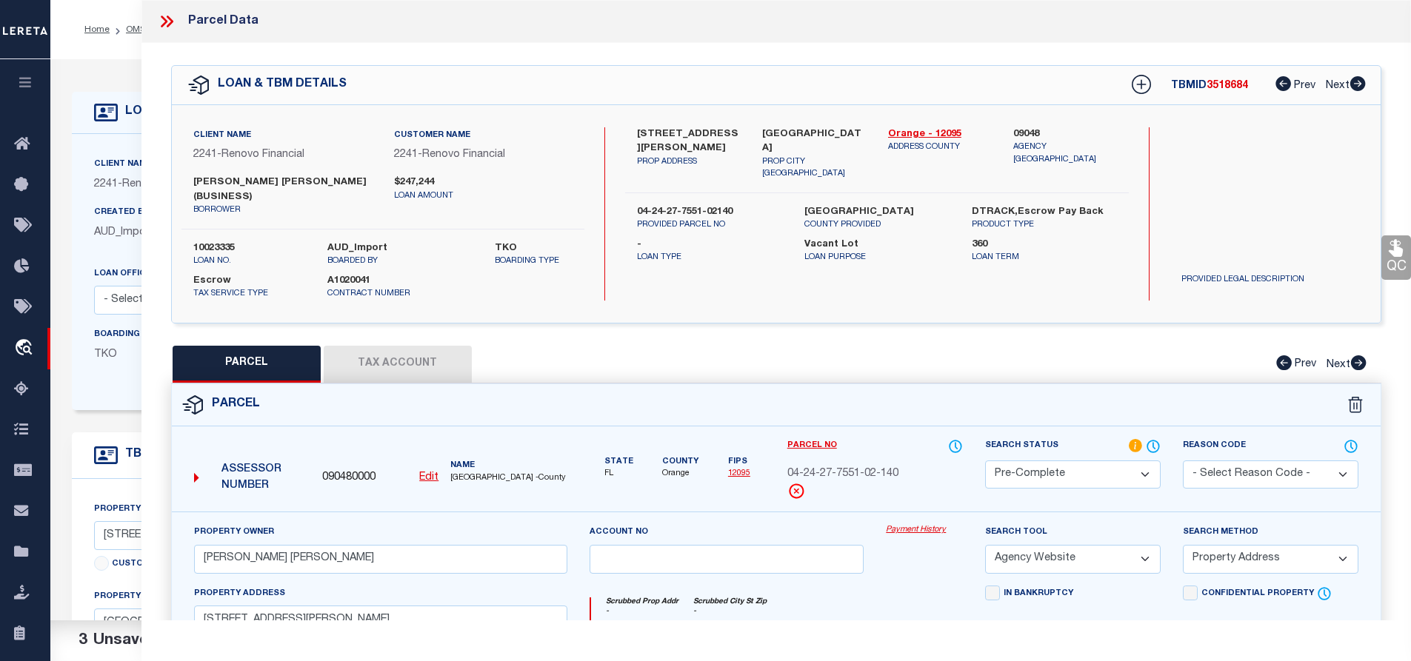
click at [864, 473] on span "04-24-27-7551-02-140" at bounding box center [842, 475] width 111 height 16
click at [124, 30] on li "OMS" at bounding box center [128, 29] width 36 height 13
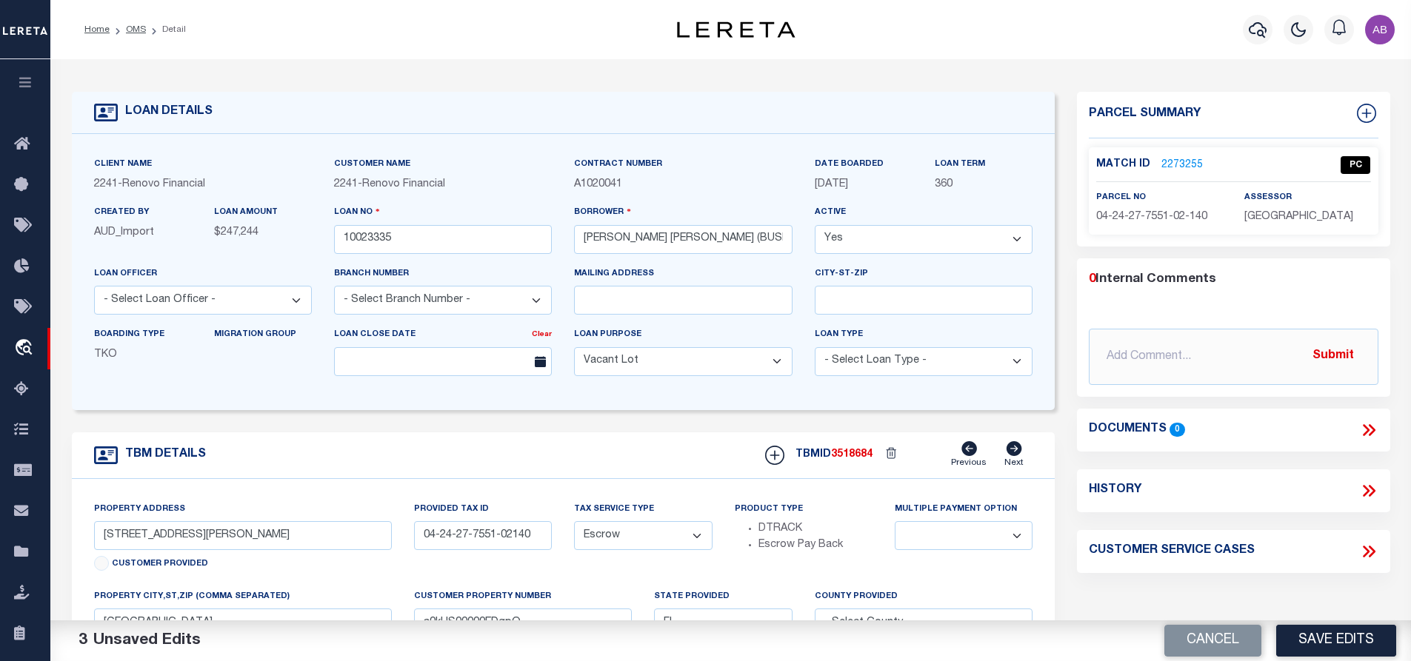
click at [131, 23] on li "OMS" at bounding box center [128, 29] width 36 height 13
click at [130, 30] on link "OMS" at bounding box center [136, 29] width 20 height 9
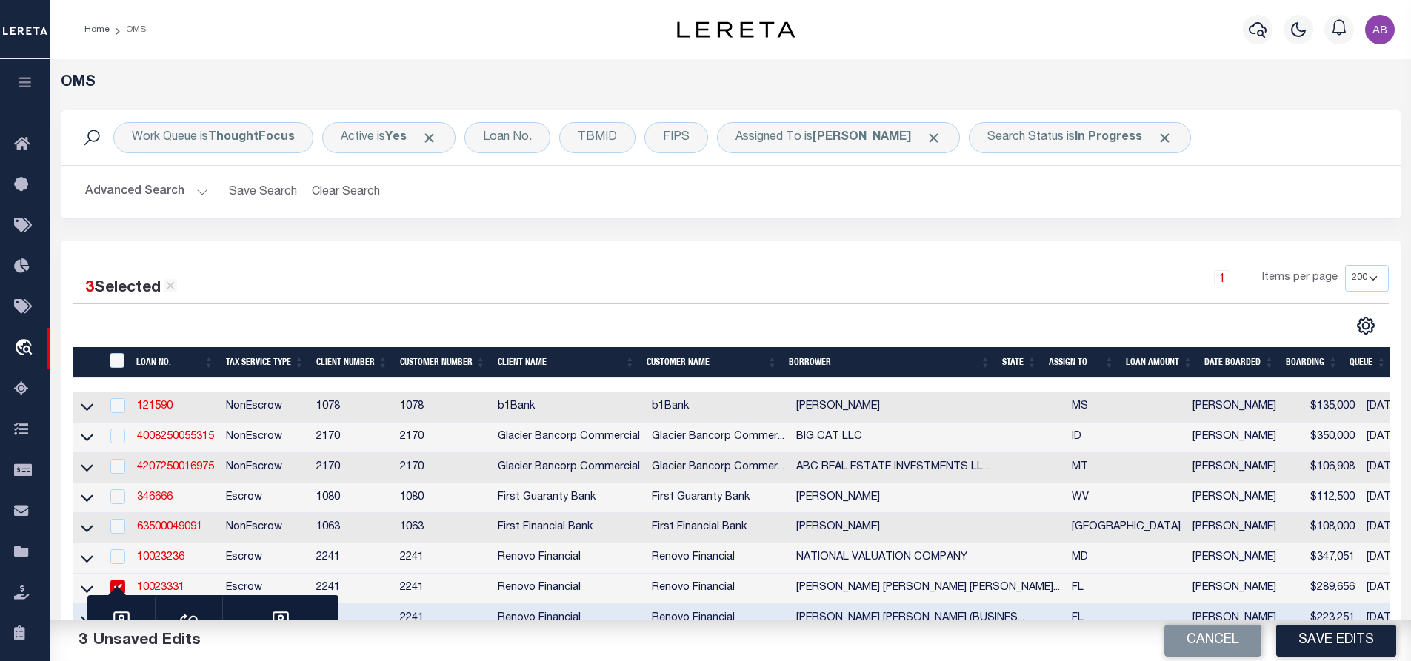
scroll to position [370, 0]
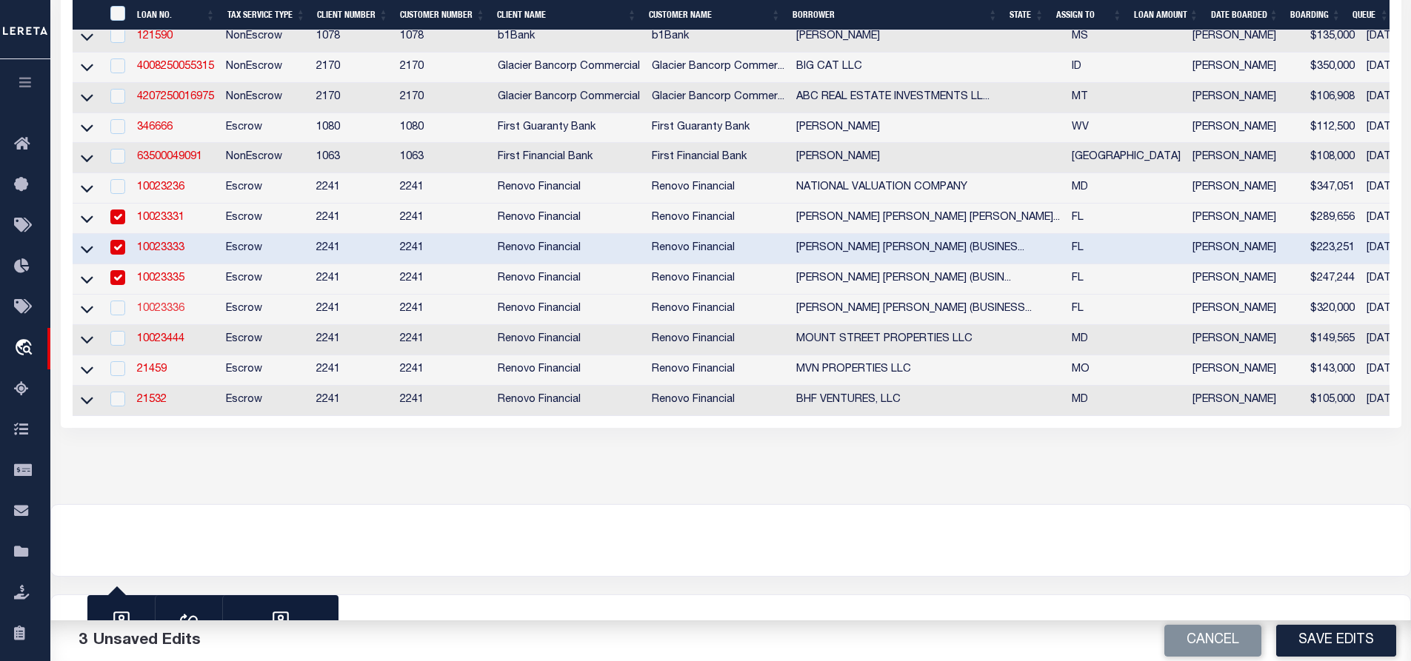
click at [162, 314] on link "10023336" at bounding box center [160, 309] width 47 height 10
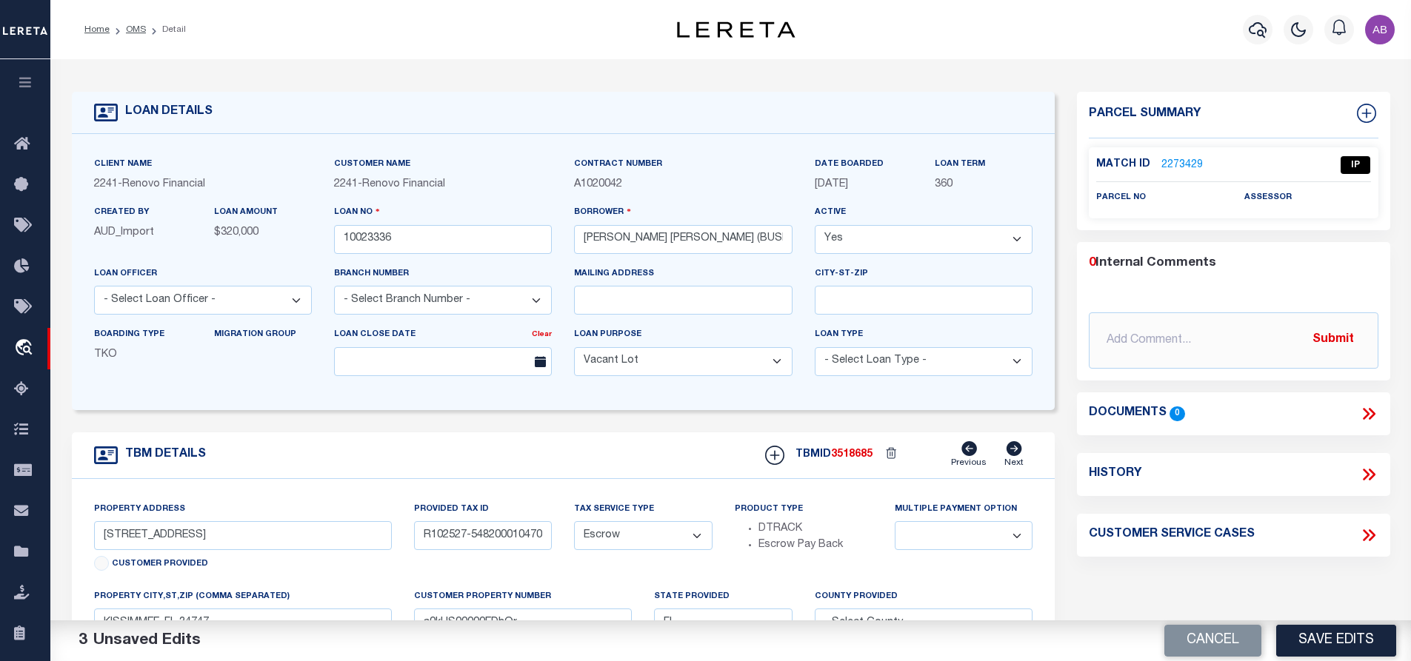
click at [1167, 164] on link "2273429" at bounding box center [1182, 166] width 41 height 16
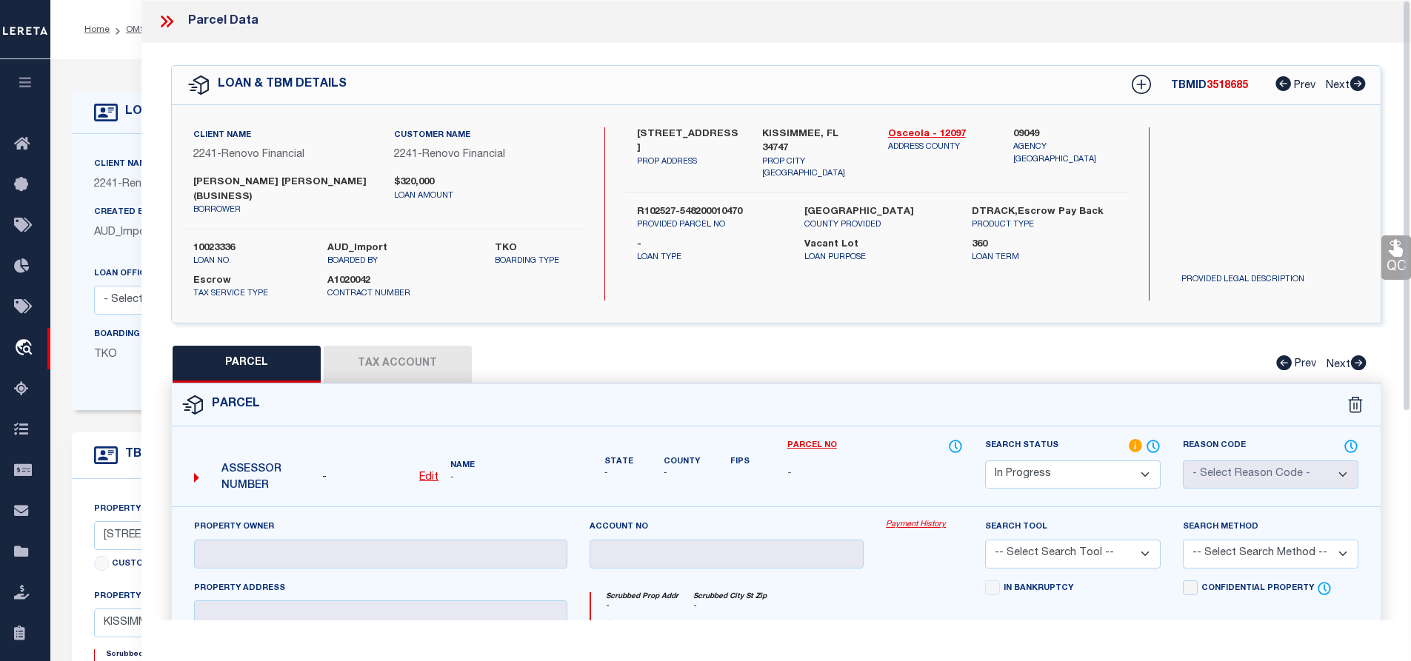
click at [679, 134] on label "2642 DAULBY STREET" at bounding box center [689, 141] width 104 height 29
click at [429, 473] on u "Edit" at bounding box center [428, 478] width 19 height 10
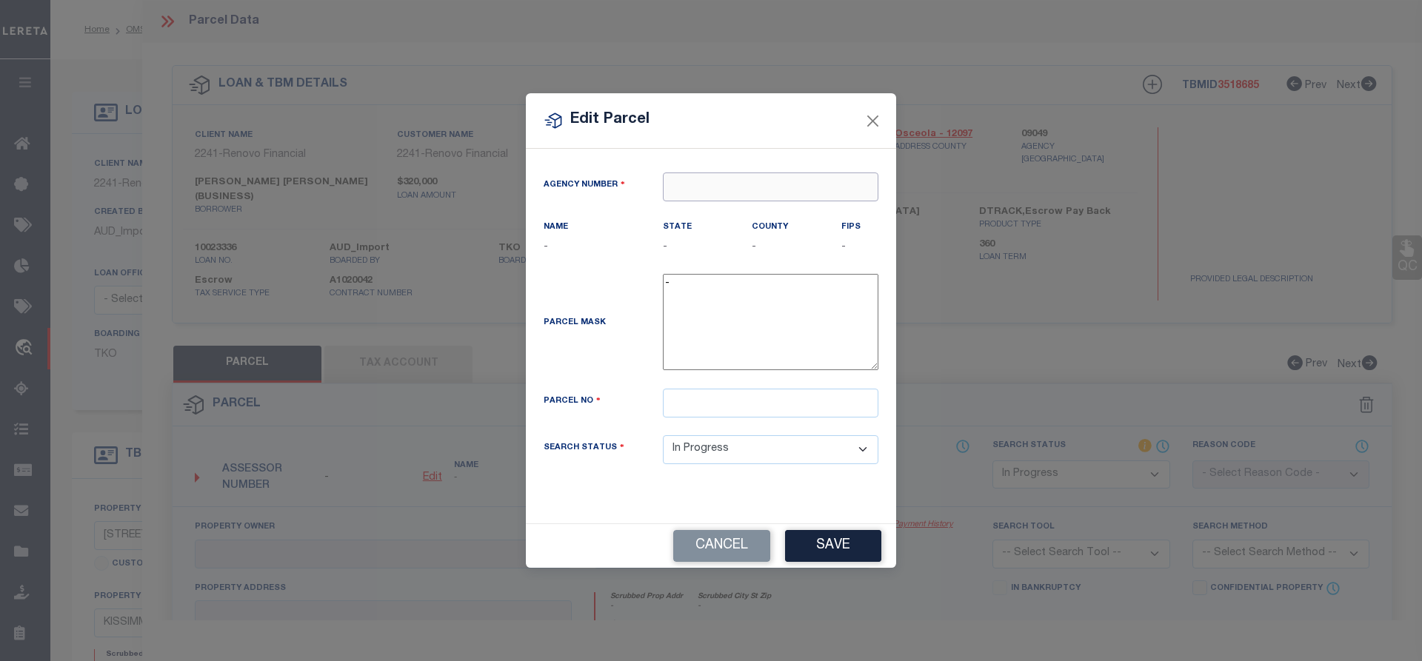
click at [740, 191] on input "text" at bounding box center [771, 187] width 216 height 29
click at [768, 210] on div "090490000 : OSCEOLA COUNTY" at bounding box center [771, 224] width 214 height 42
click at [698, 417] on input "text" at bounding box center [771, 403] width 216 height 29
paste input "037177"
click at [819, 552] on button "Save" at bounding box center [833, 546] width 96 height 32
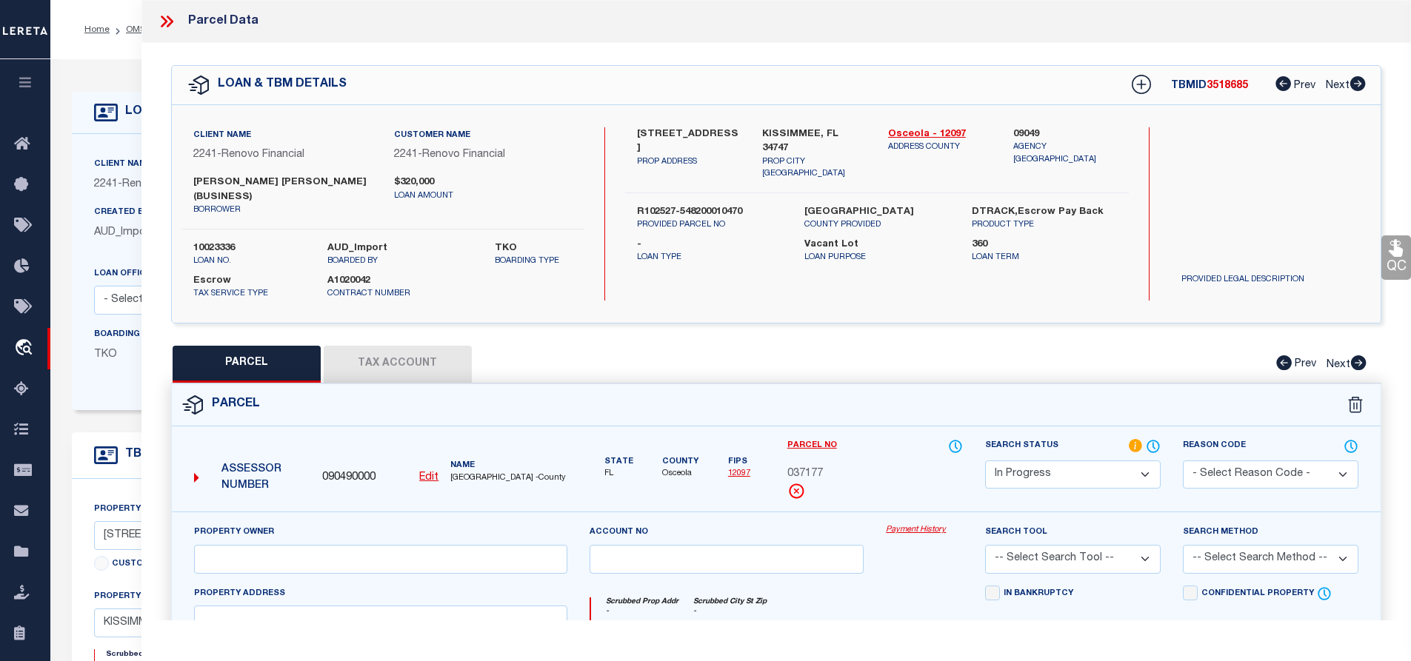
click at [427, 473] on u "Edit" at bounding box center [428, 478] width 19 height 10
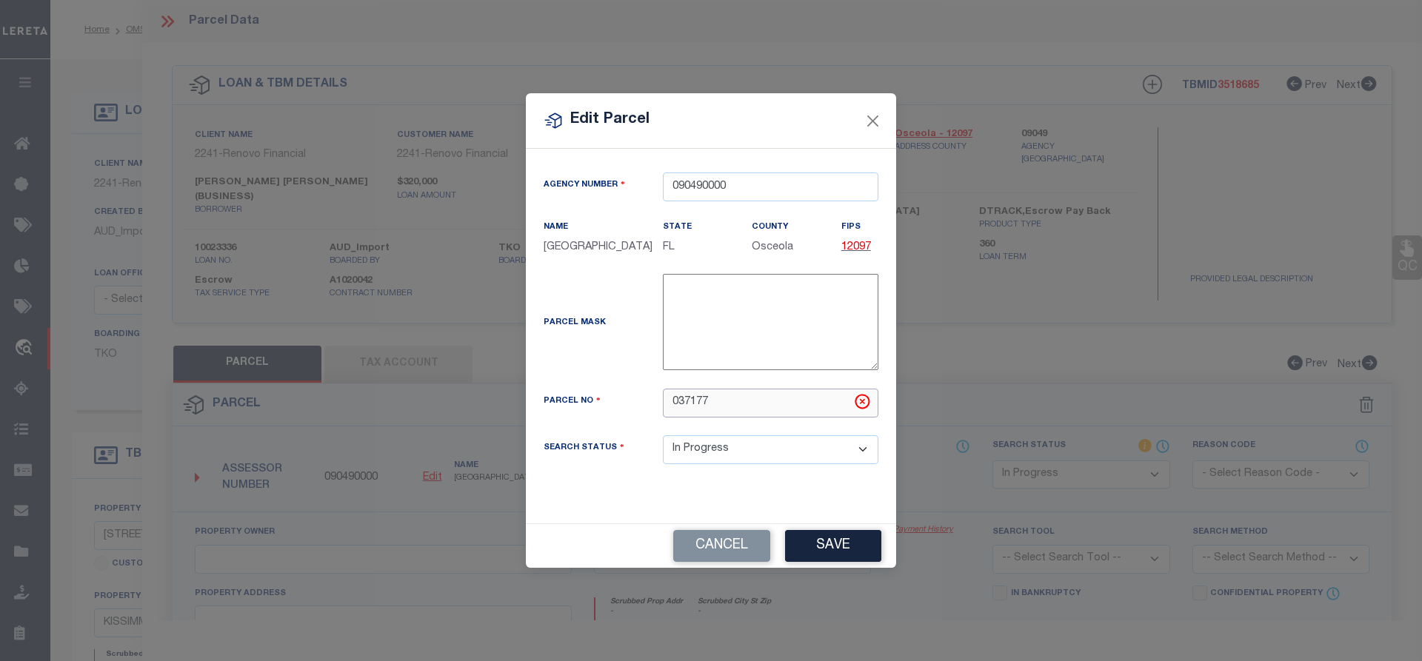
click at [767, 410] on input "037177" at bounding box center [771, 403] width 216 height 29
paste input "R102527-548200010470"
click at [843, 562] on button "Save" at bounding box center [833, 546] width 96 height 32
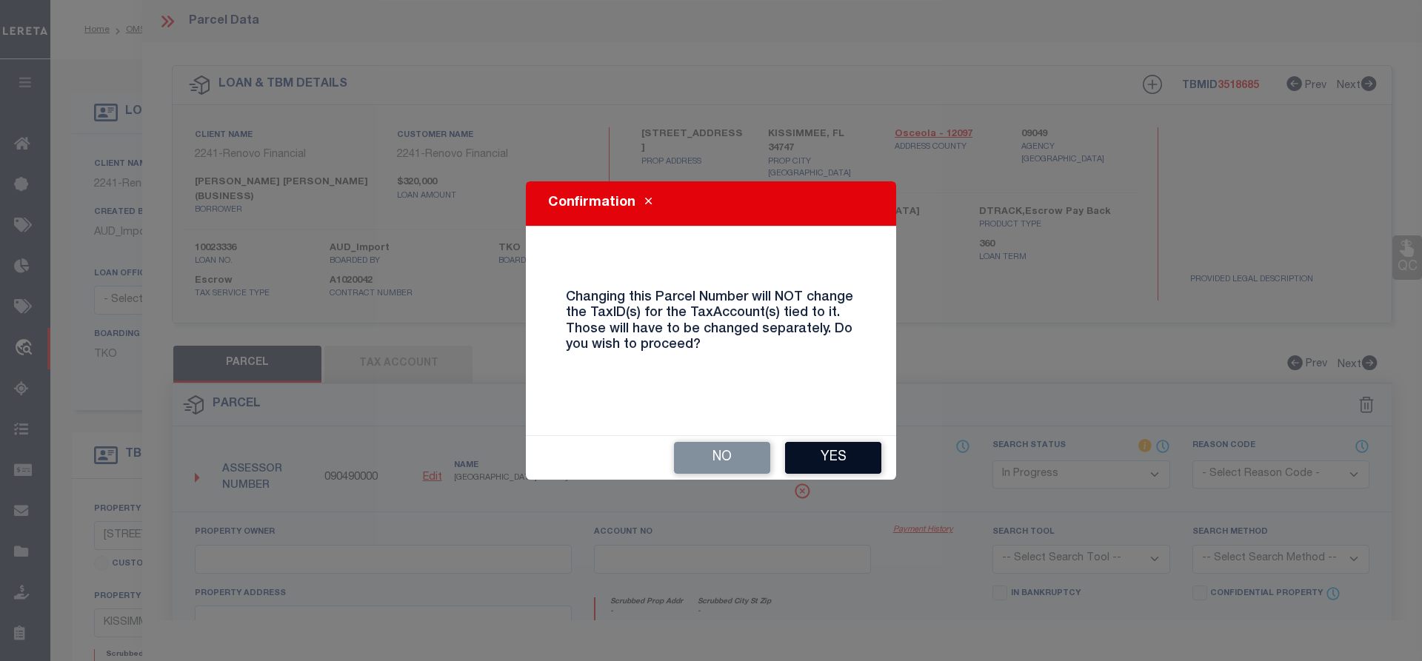
click at [813, 466] on button "Yes" at bounding box center [833, 458] width 96 height 32
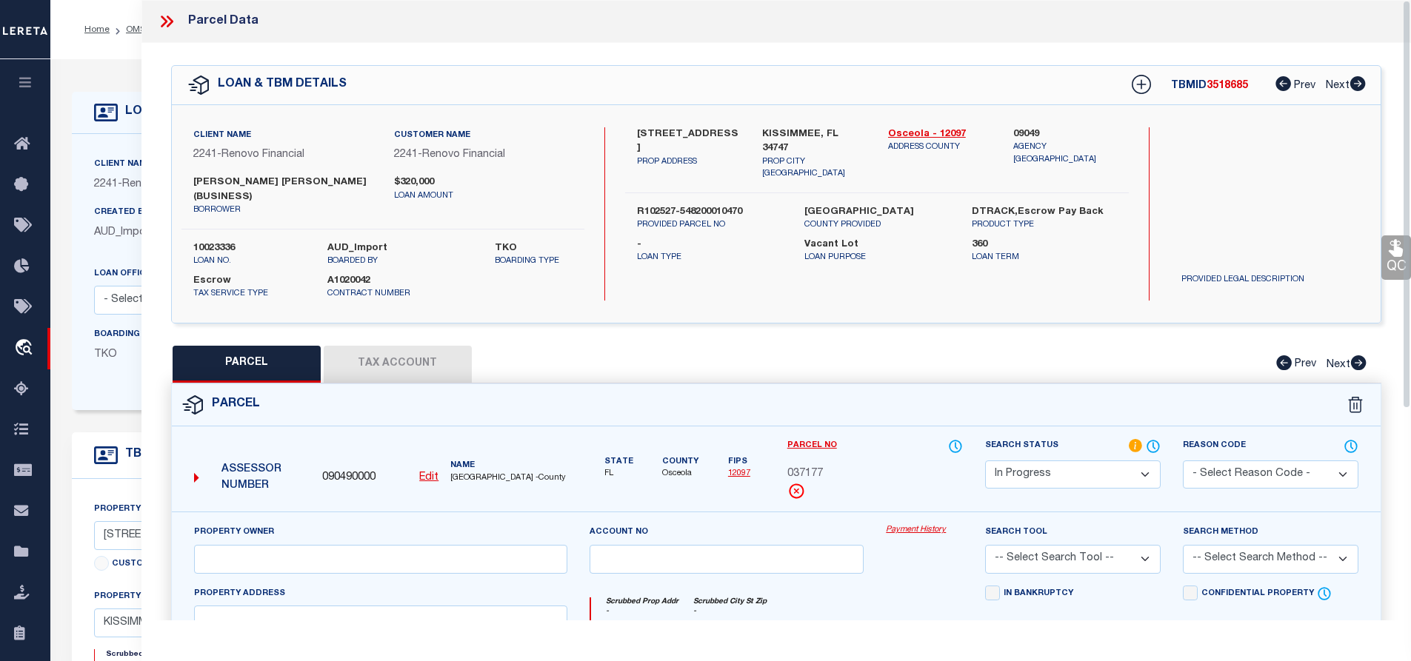
scroll to position [222, 0]
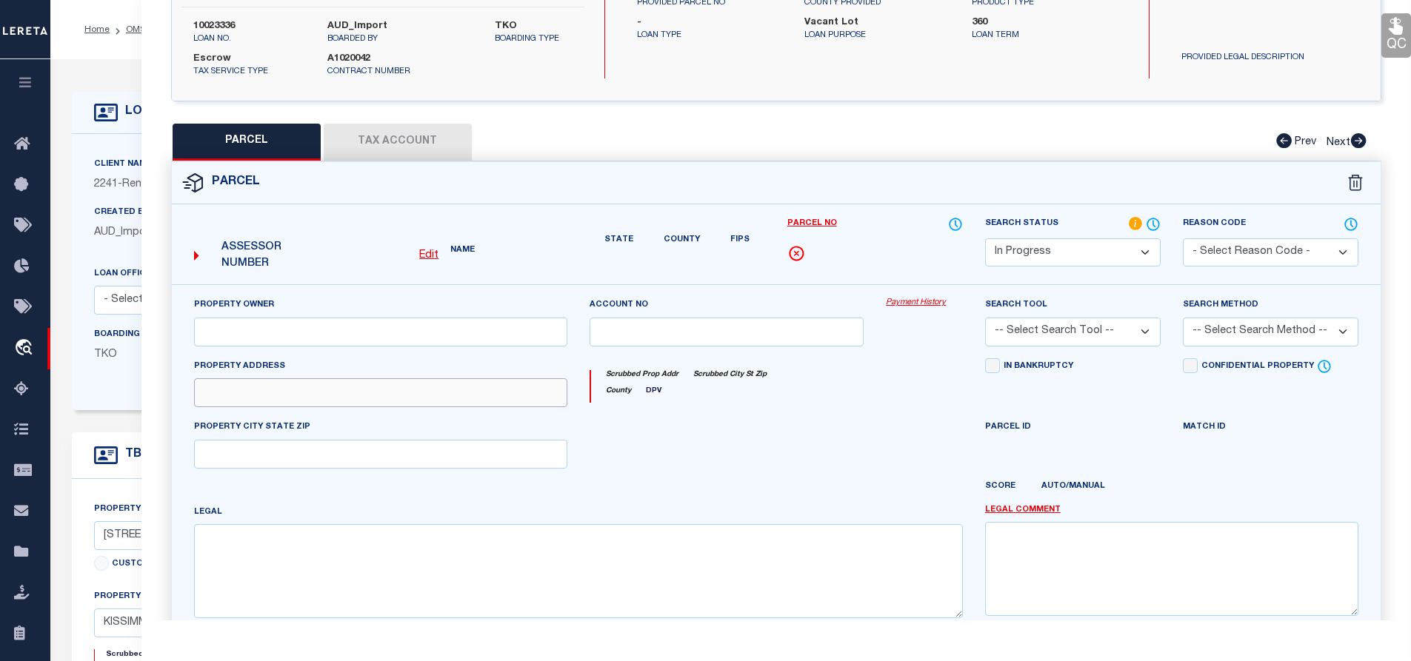
click at [260, 381] on input "text" at bounding box center [380, 393] width 373 height 29
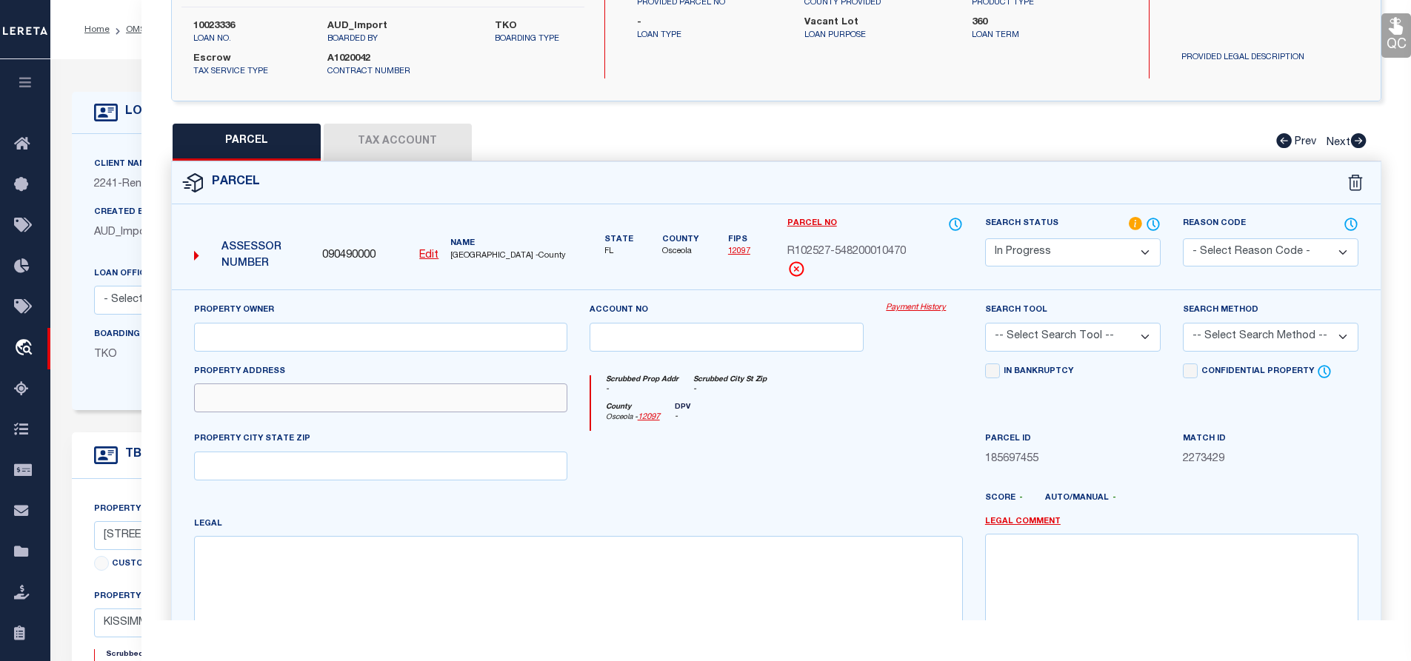
paste input "2642 DAULBY ST"
drag, startPoint x: 256, startPoint y: 454, endPoint x: 555, endPoint y: 456, distance: 298.5
click at [256, 454] on input "text" at bounding box center [380, 466] width 373 height 29
click at [441, 452] on input "text" at bounding box center [380, 466] width 373 height 29
paste input "KISSIMMEE"
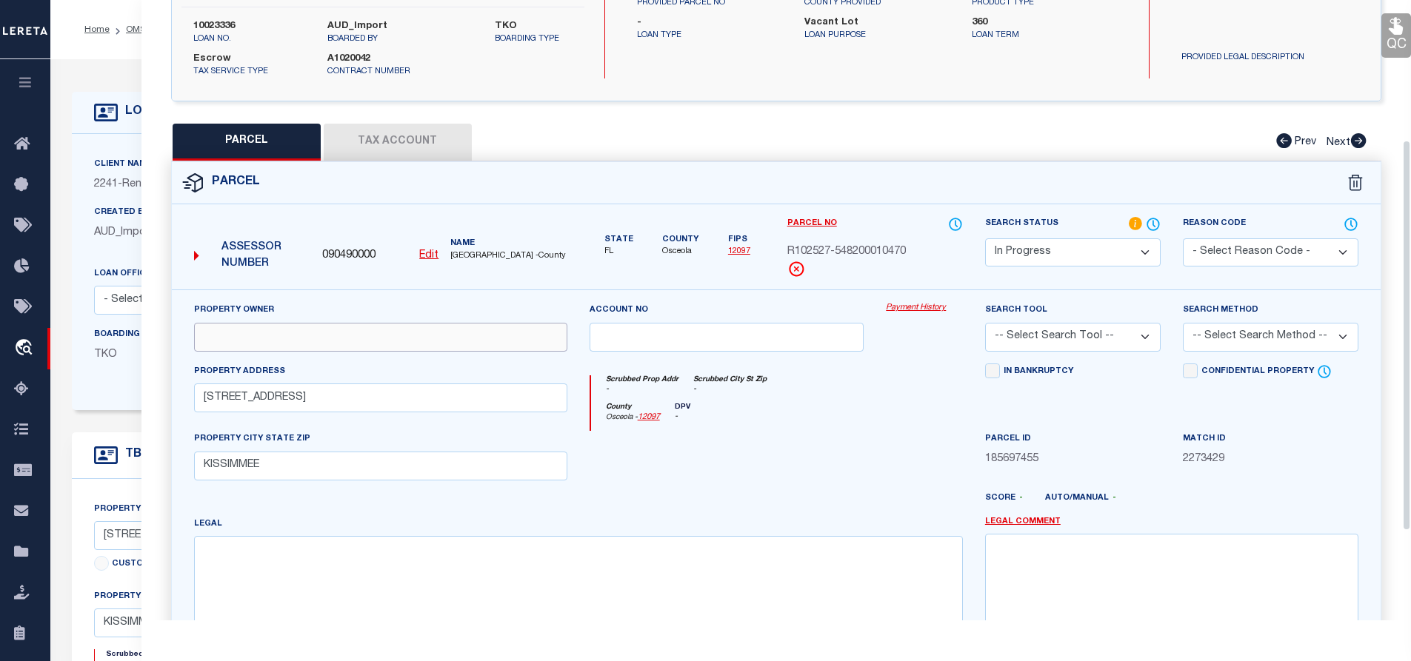
click at [519, 323] on input "text" at bounding box center [380, 337] width 373 height 29
paste input "MITCHELL DAVID PETER"
click at [444, 595] on textarea at bounding box center [578, 582] width 769 height 93
click at [292, 588] on textarea at bounding box center [578, 582] width 769 height 93
paste textarea "WINDSOR HILLS PHASE TWO PB 16 PGS 86-89 LOT 47"
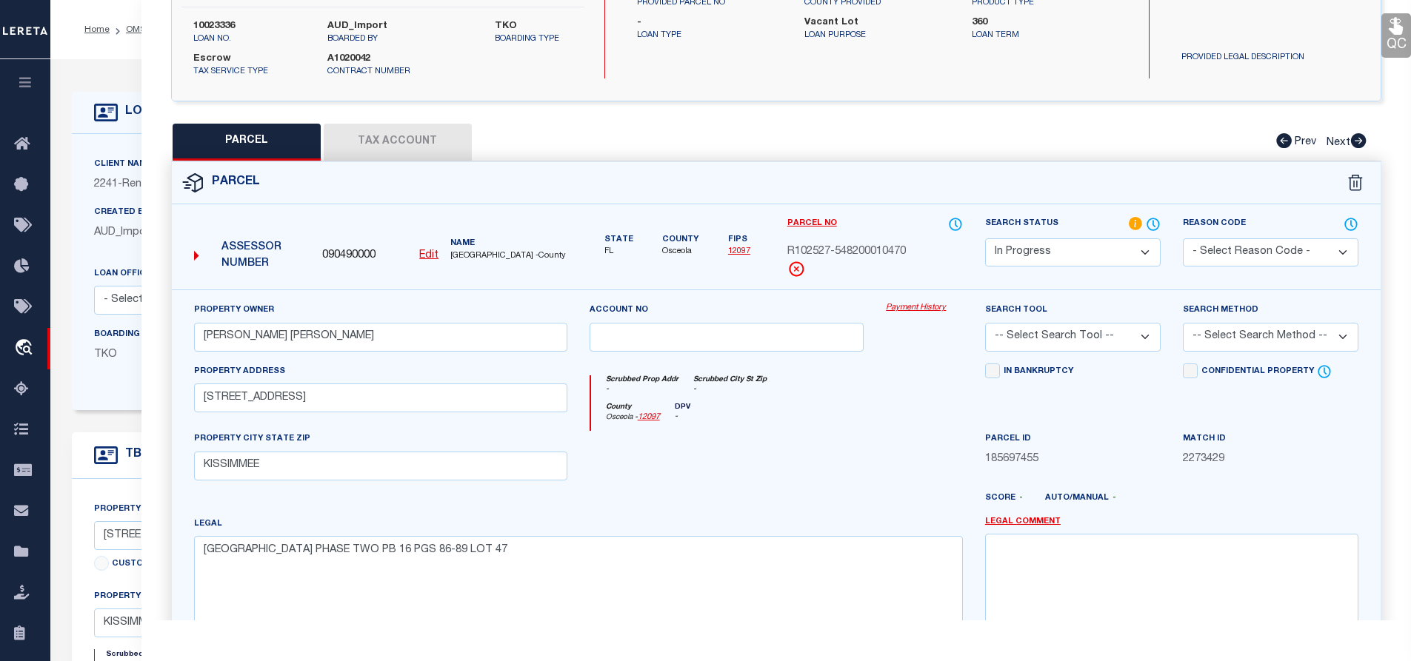
click at [411, 135] on button "Tax Account" at bounding box center [398, 142] width 148 height 37
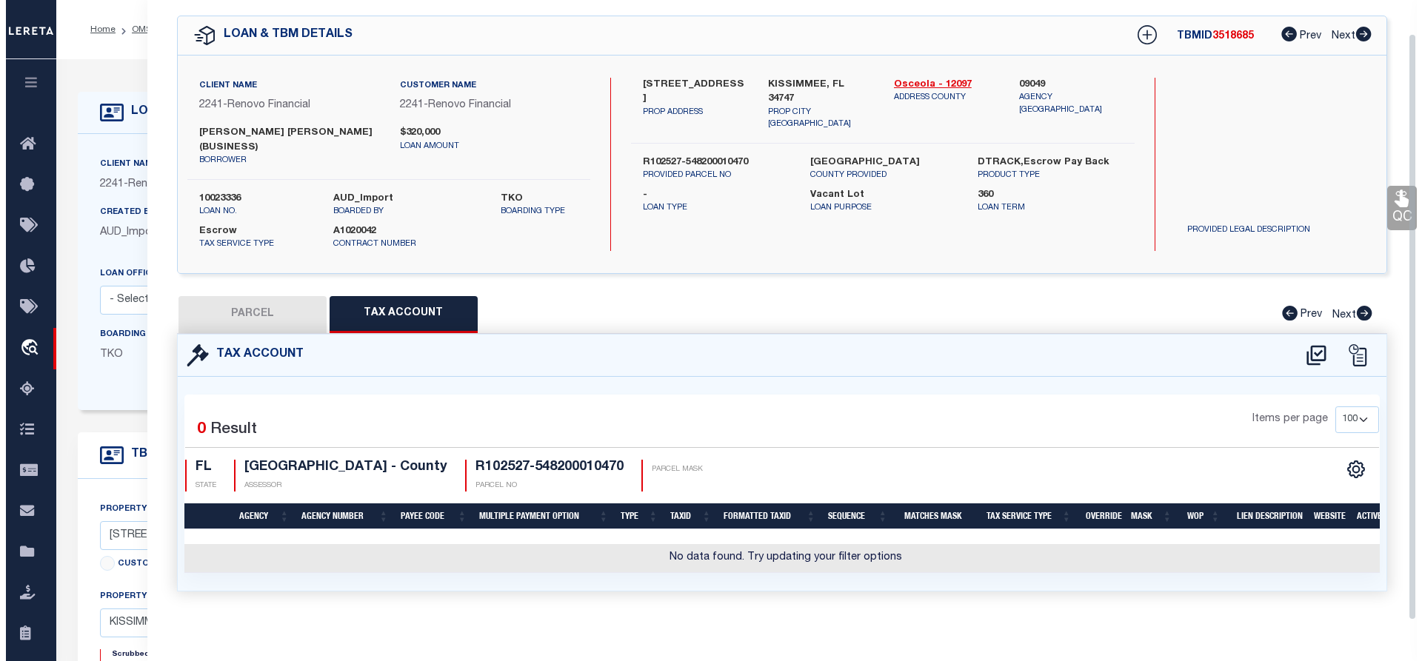
scroll to position [50, 0]
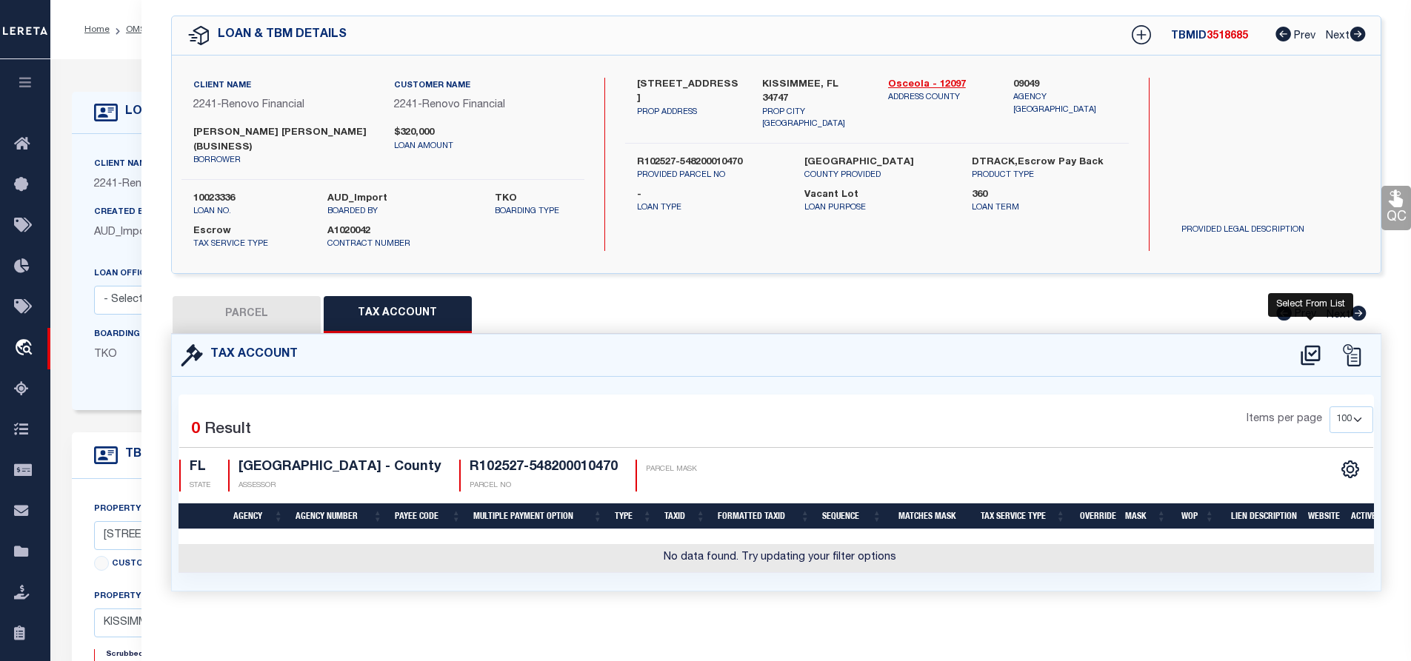
click at [1313, 344] on icon at bounding box center [1311, 356] width 24 height 24
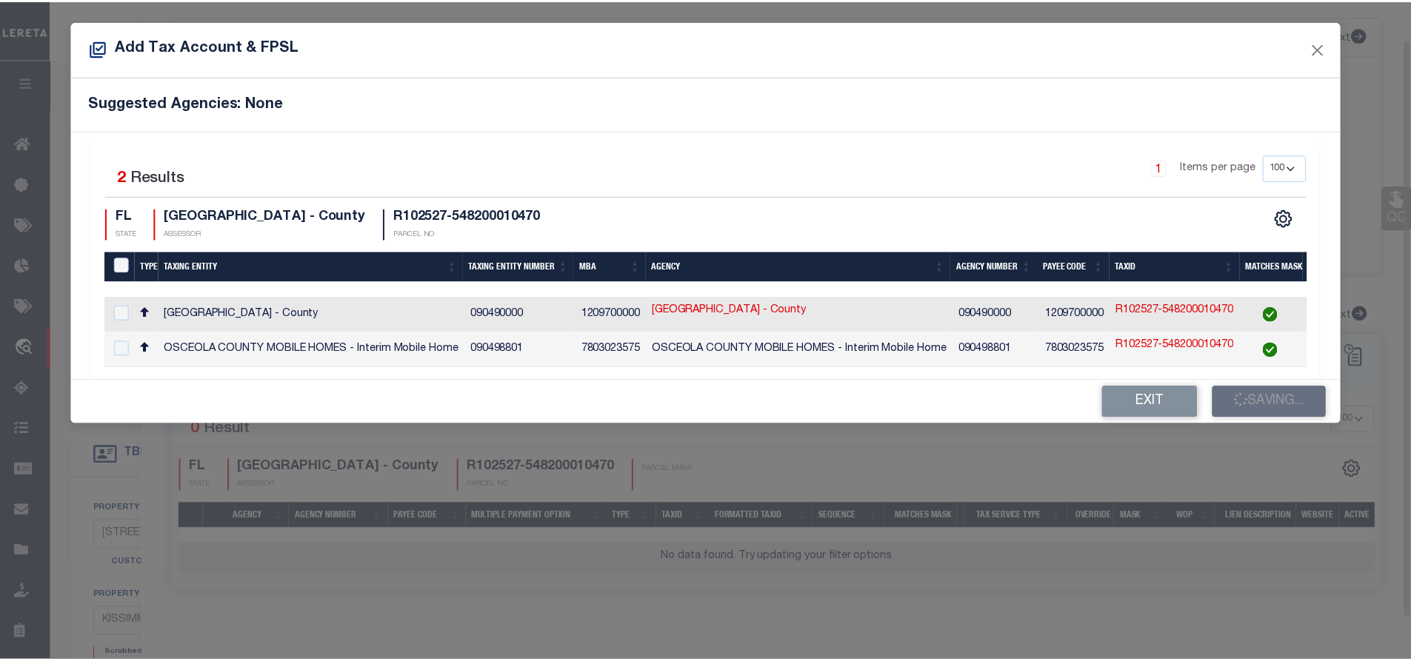
scroll to position [40, 0]
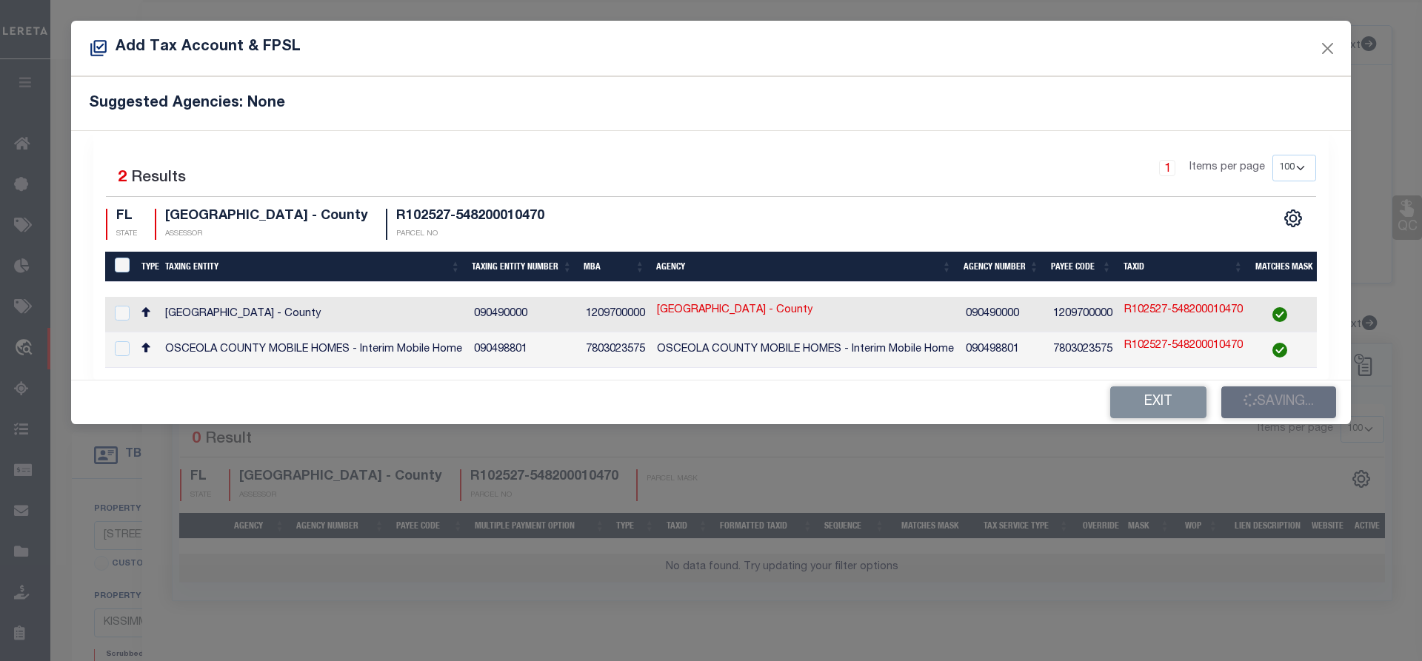
click at [287, 299] on td "OSCEOLA COUNTY - County" at bounding box center [313, 315] width 309 height 36
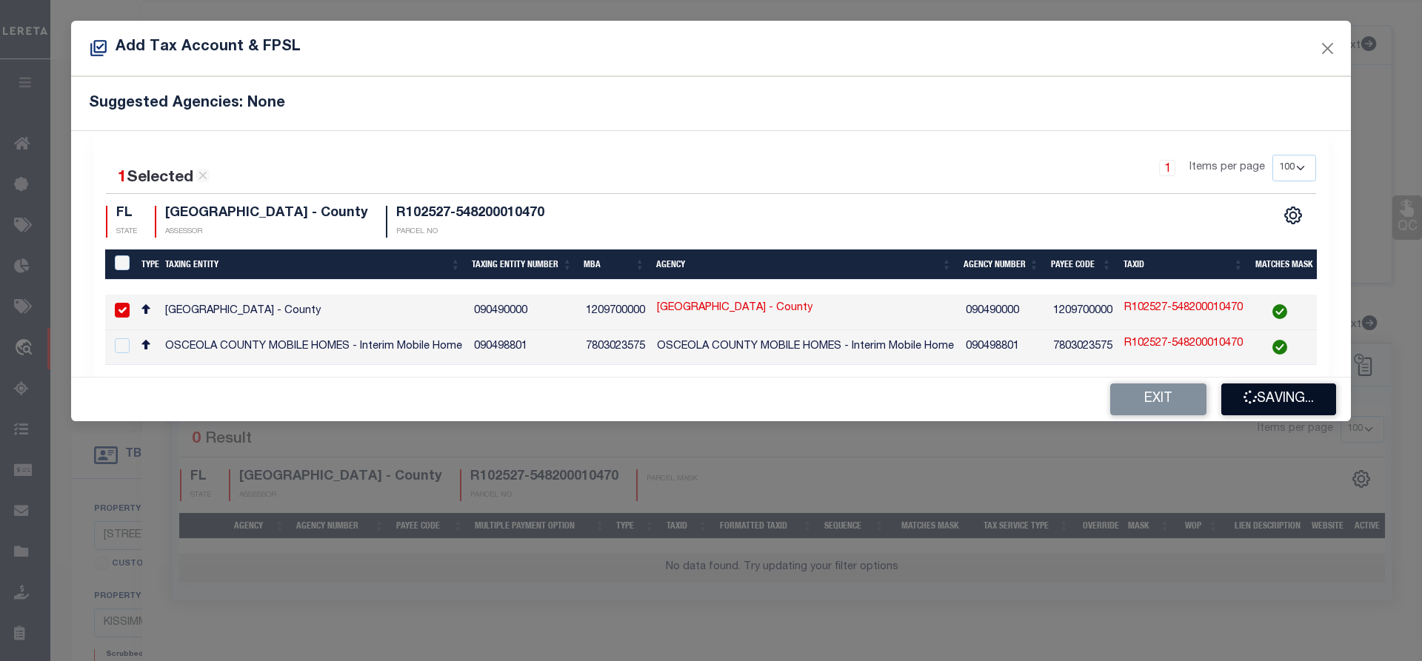
click at [1312, 410] on button "Saving..." at bounding box center [1279, 400] width 115 height 32
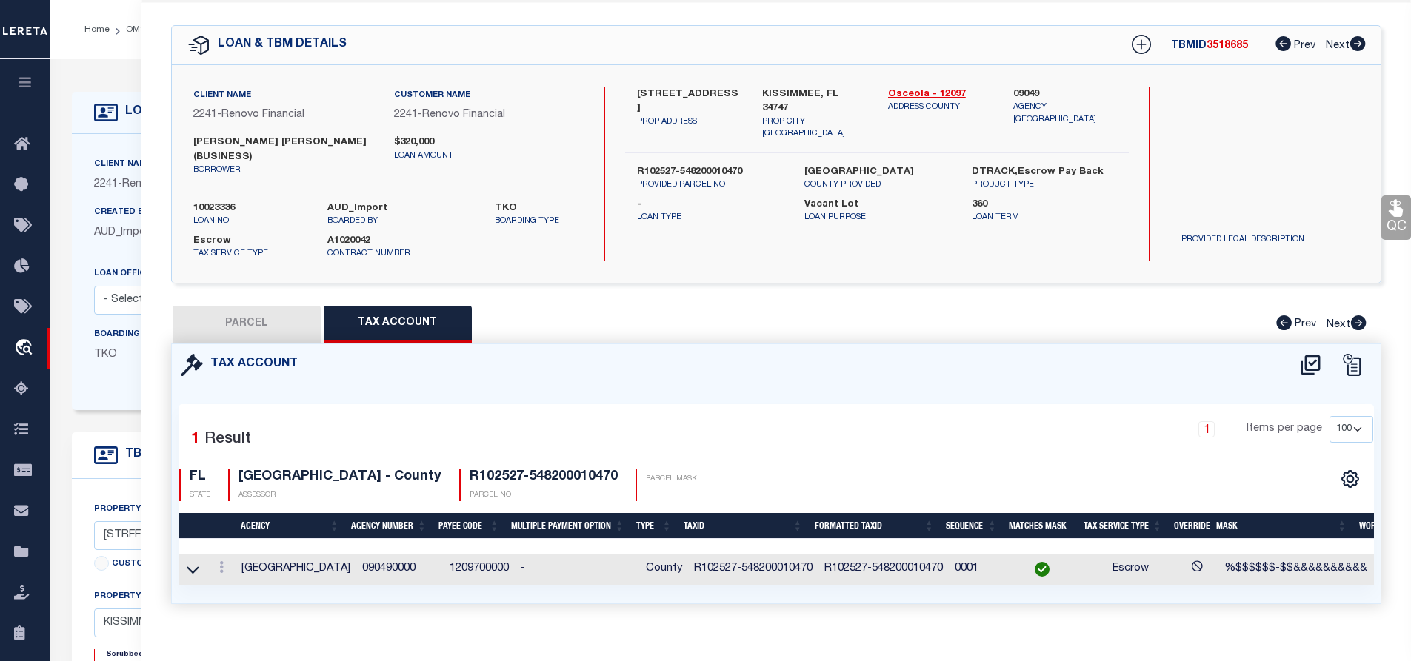
click at [293, 313] on button "PARCEL" at bounding box center [247, 324] width 148 height 37
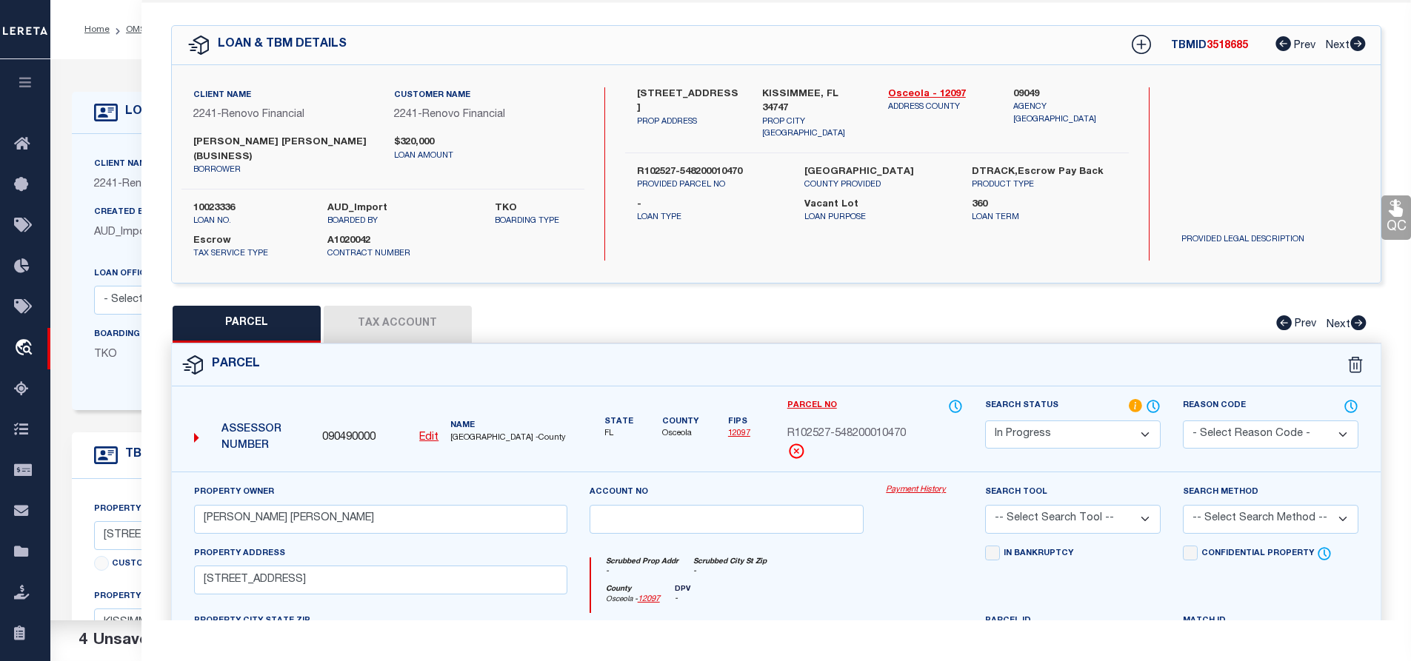
click at [1039, 421] on select "Automated Search Bad Parcel Complete Duplicate Parcel High Dollar Reporting In …" at bounding box center [1073, 435] width 176 height 29
click at [985, 421] on select "Automated Search Bad Parcel Complete Duplicate Parcel High Dollar Reporting In …" at bounding box center [1073, 435] width 176 height 29
click at [1073, 505] on select "-- Select Search Tool -- 3rd Party Website Agency File Agency Website ATLS CNV-…" at bounding box center [1073, 519] width 176 height 29
click at [985, 505] on select "-- Select Search Tool -- 3rd Party Website Agency File Agency Website ATLS CNV-…" at bounding box center [1073, 519] width 176 height 29
click at [1234, 490] on div "Search Method -- Select Search Method -- Property Address Legal Liability Info …" at bounding box center [1271, 508] width 176 height 49
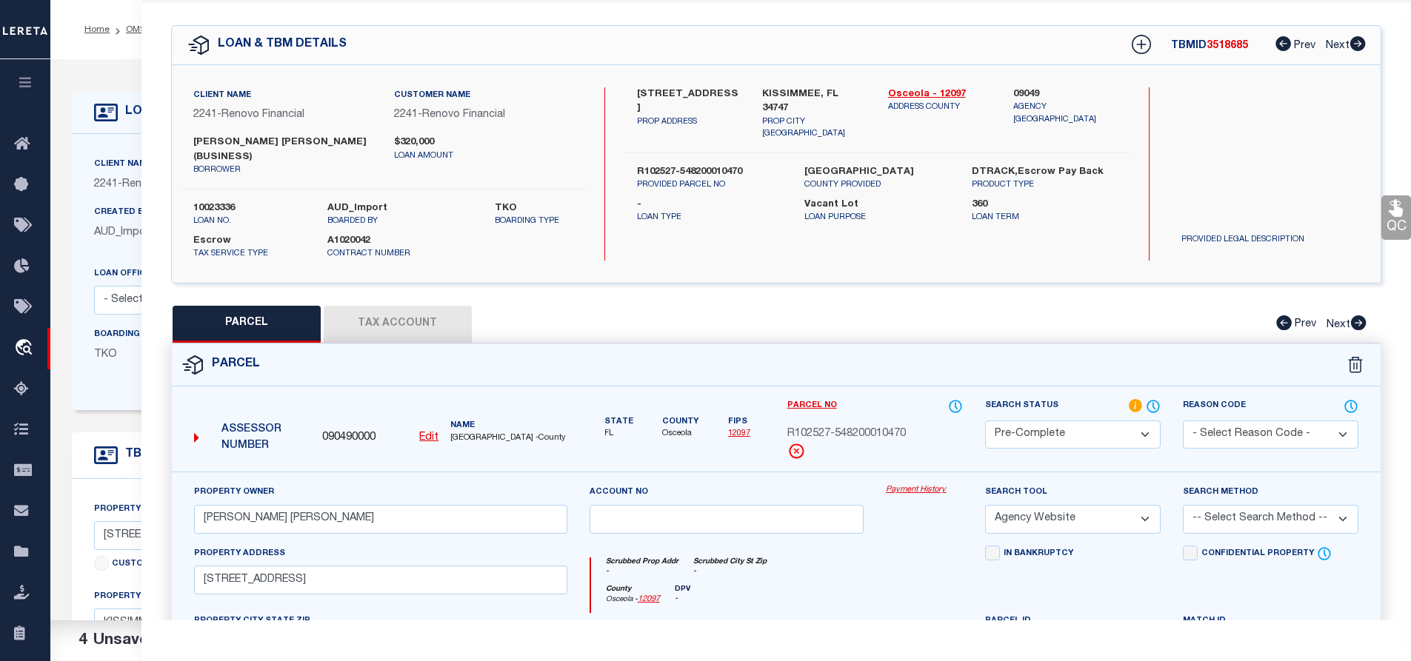
click at [1242, 509] on select "-- Select Search Method -- Property Address Legal Liability Info Provided" at bounding box center [1271, 519] width 176 height 29
click at [1183, 505] on select "-- Select Search Method -- Property Address Legal Liability Info Provided" at bounding box center [1271, 519] width 176 height 29
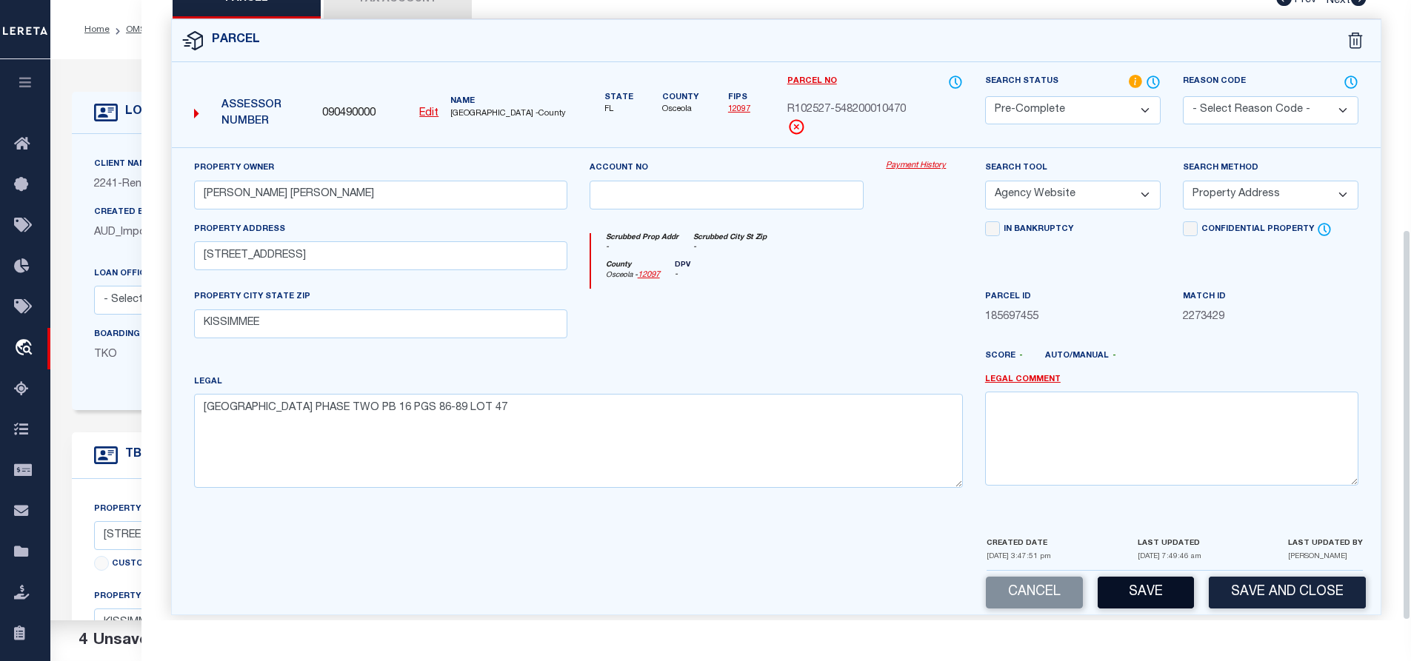
click at [1119, 589] on button "Save" at bounding box center [1146, 593] width 96 height 32
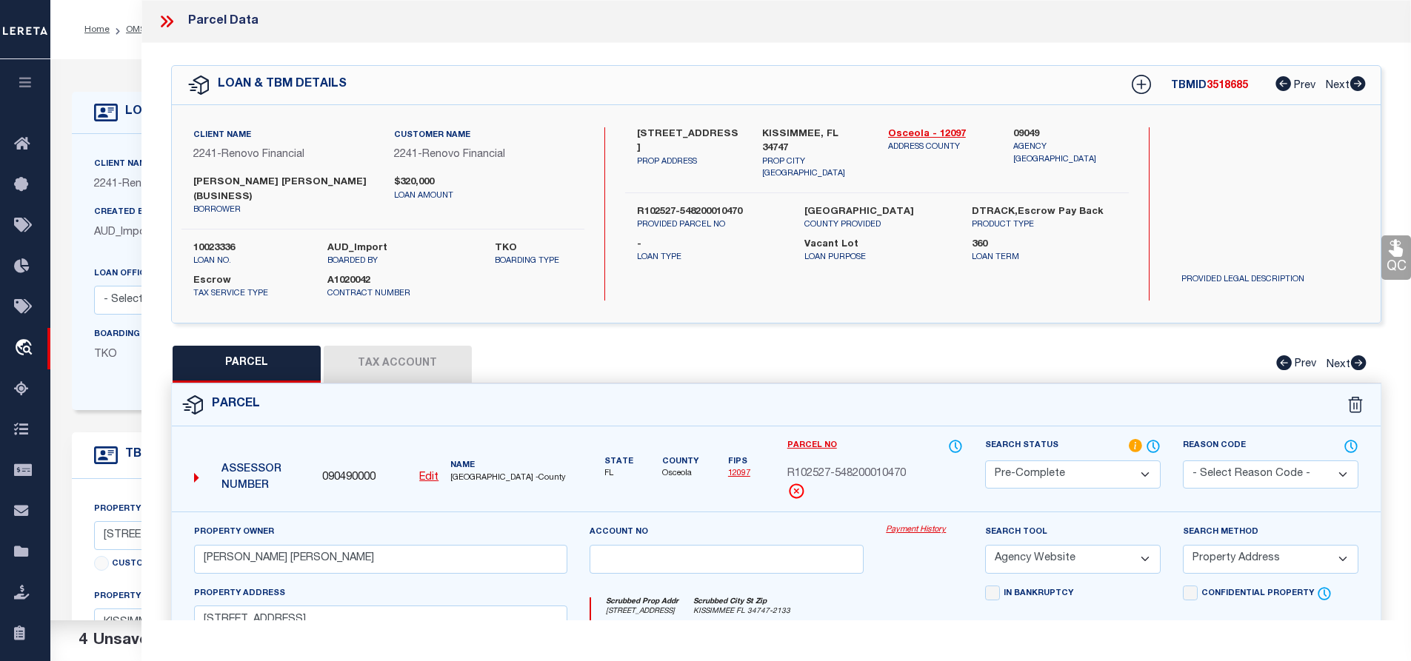
click at [876, 467] on span "R102527-548200010470" at bounding box center [846, 475] width 119 height 16
click at [132, 31] on link "OMS" at bounding box center [136, 29] width 20 height 9
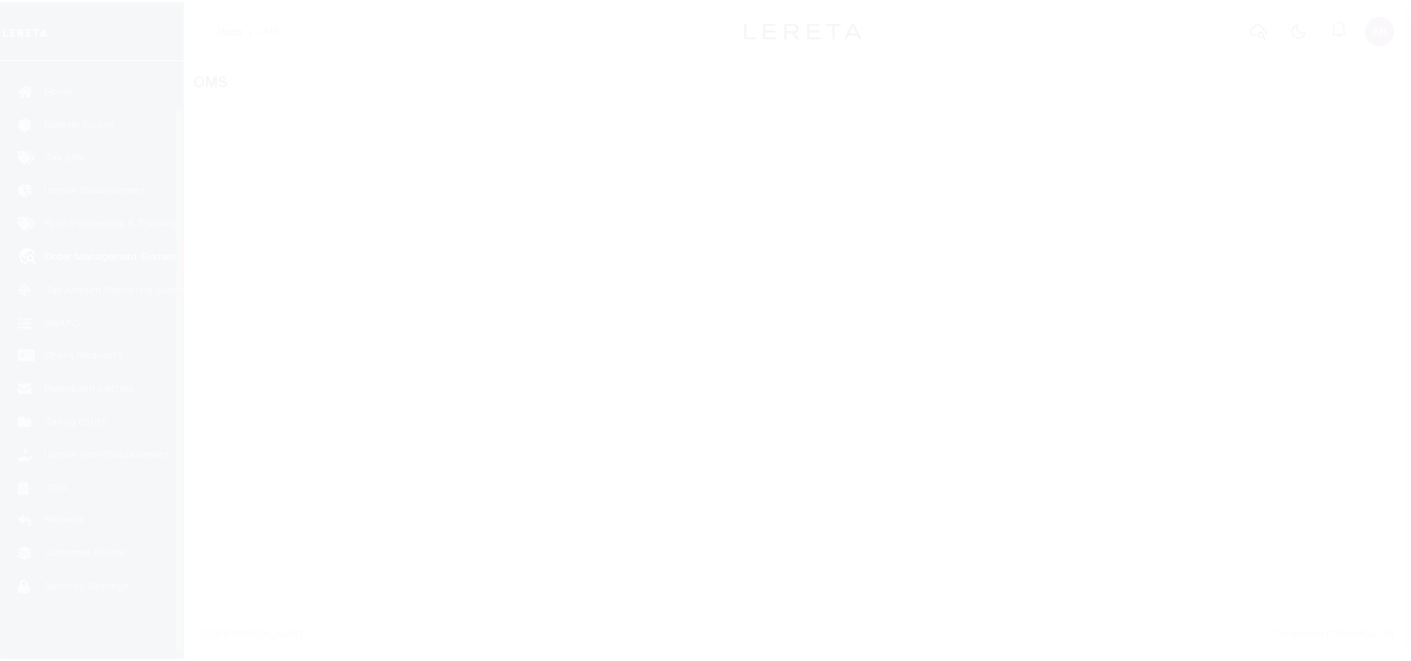
scroll to position [60, 0]
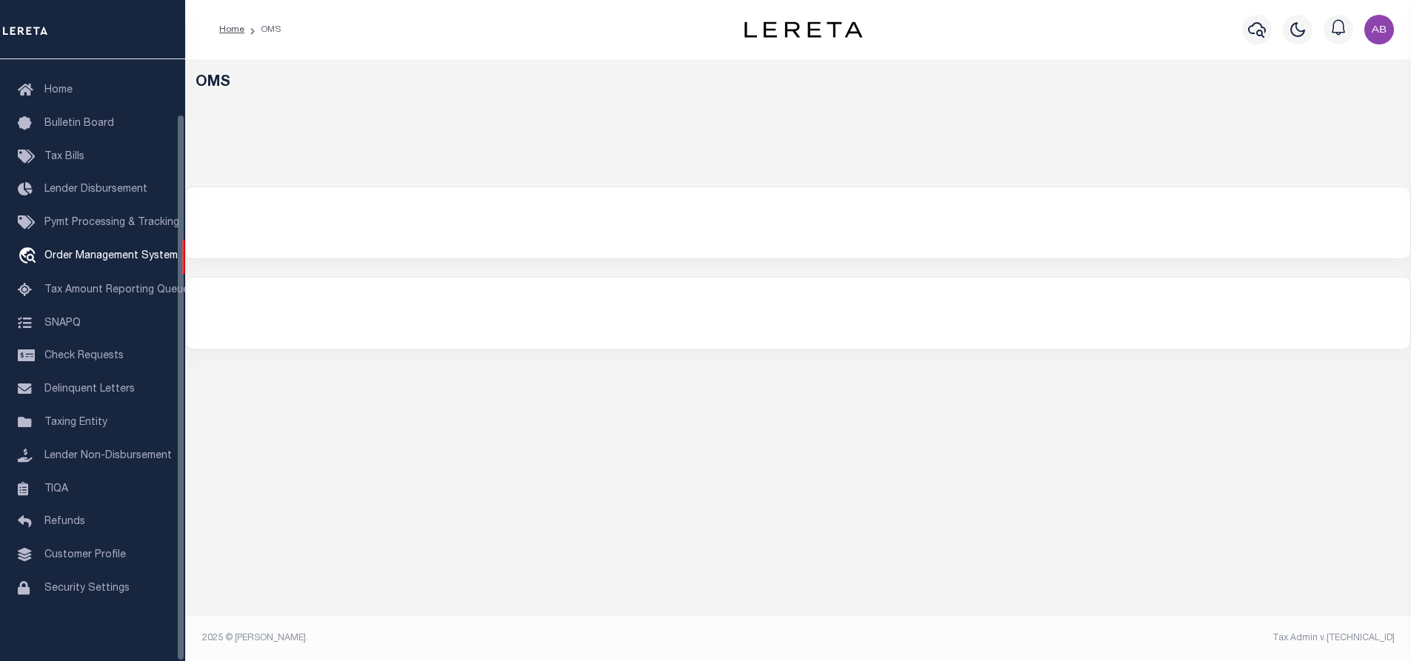
select select "200"
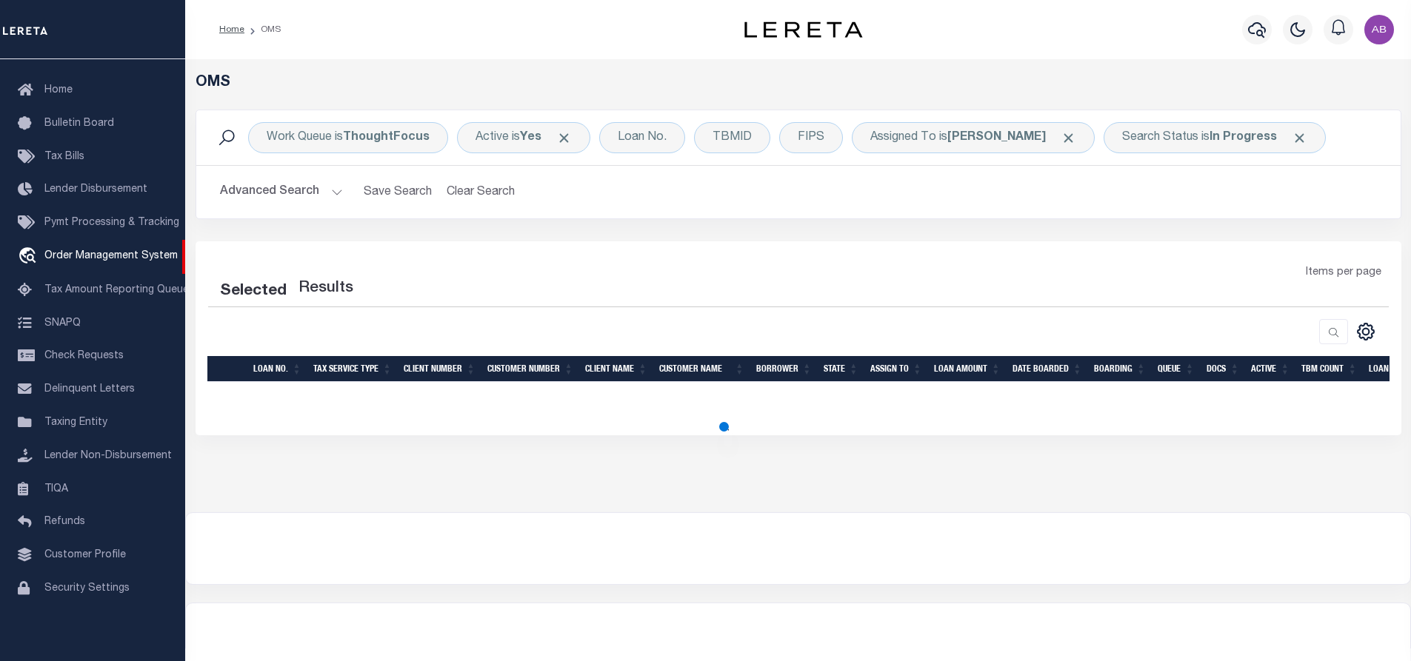
select select "200"
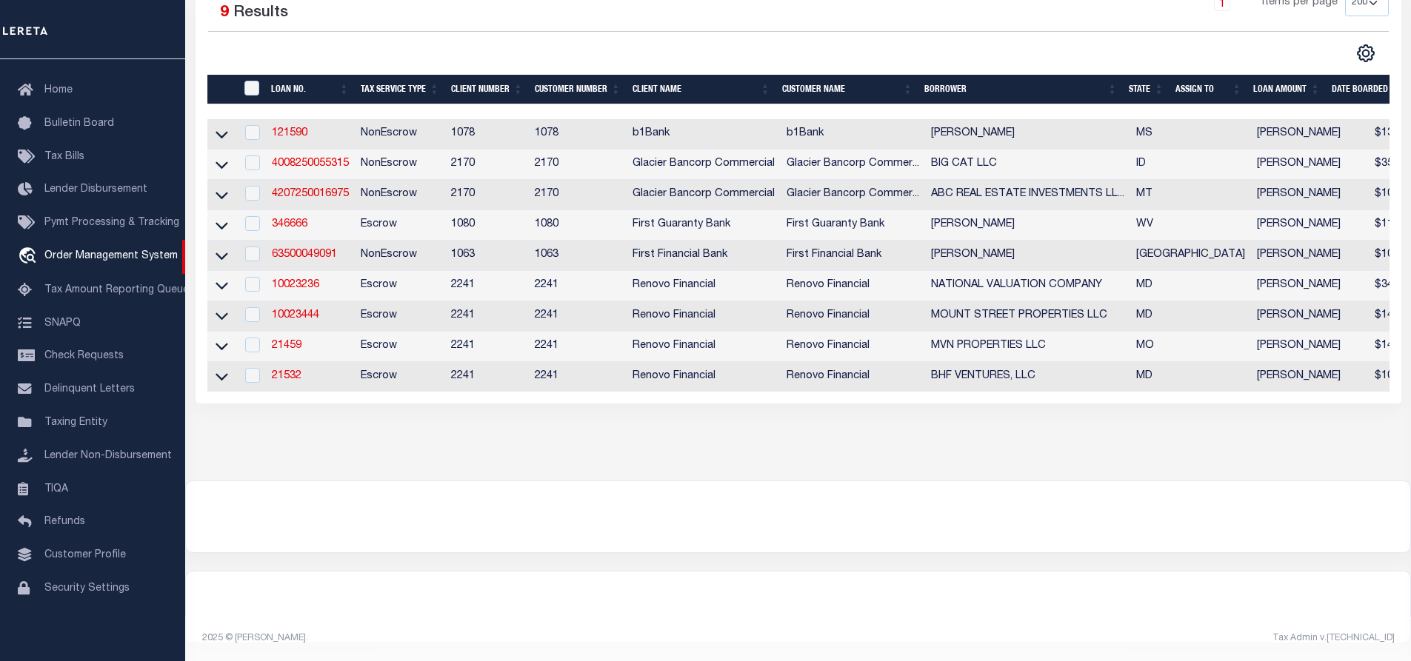
scroll to position [0, 0]
